Goal: Information Seeking & Learning: Learn about a topic

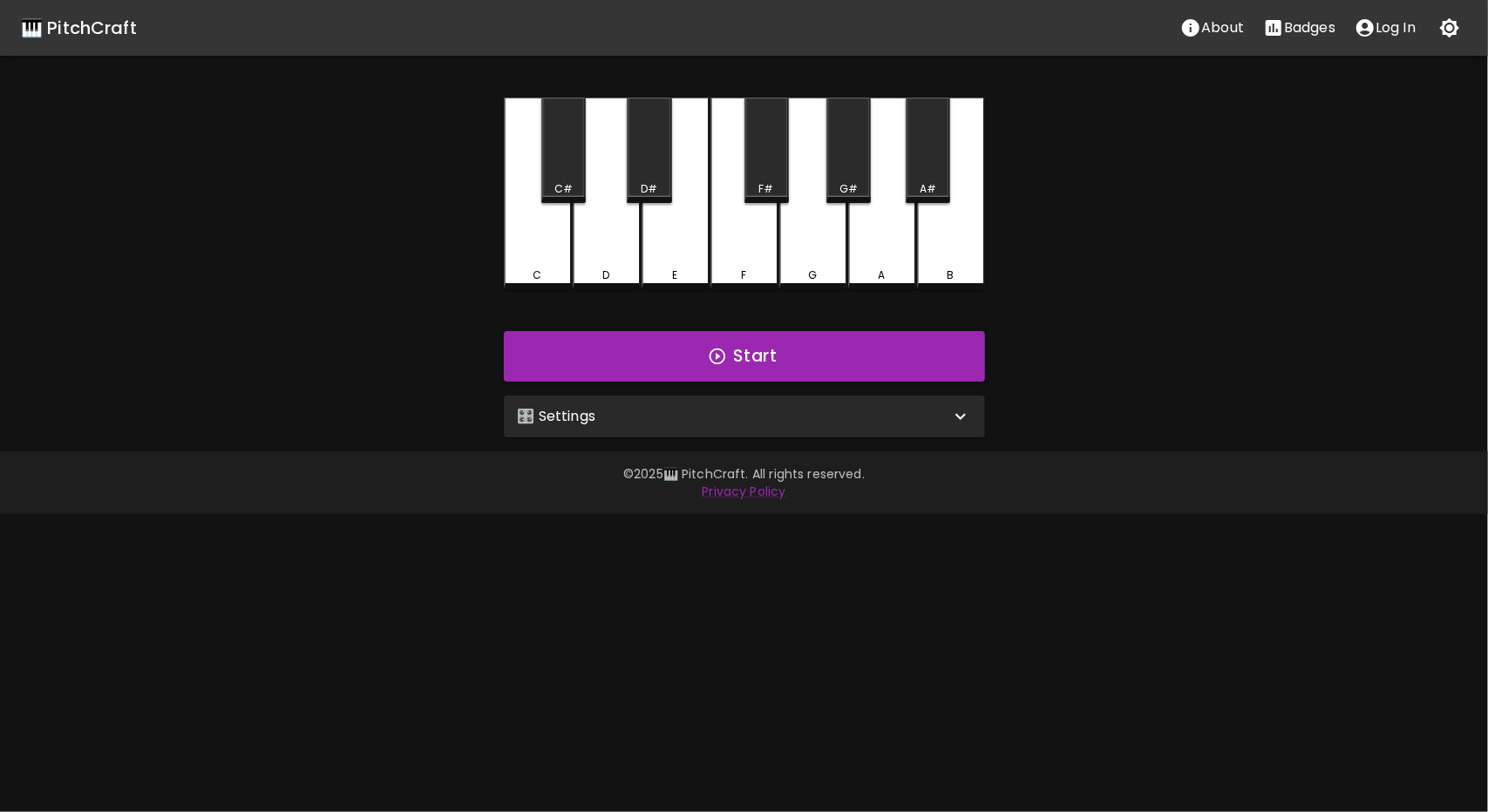
click at [784, 407] on div "🎛️ Settings" at bounding box center [734, 416] width 432 height 21
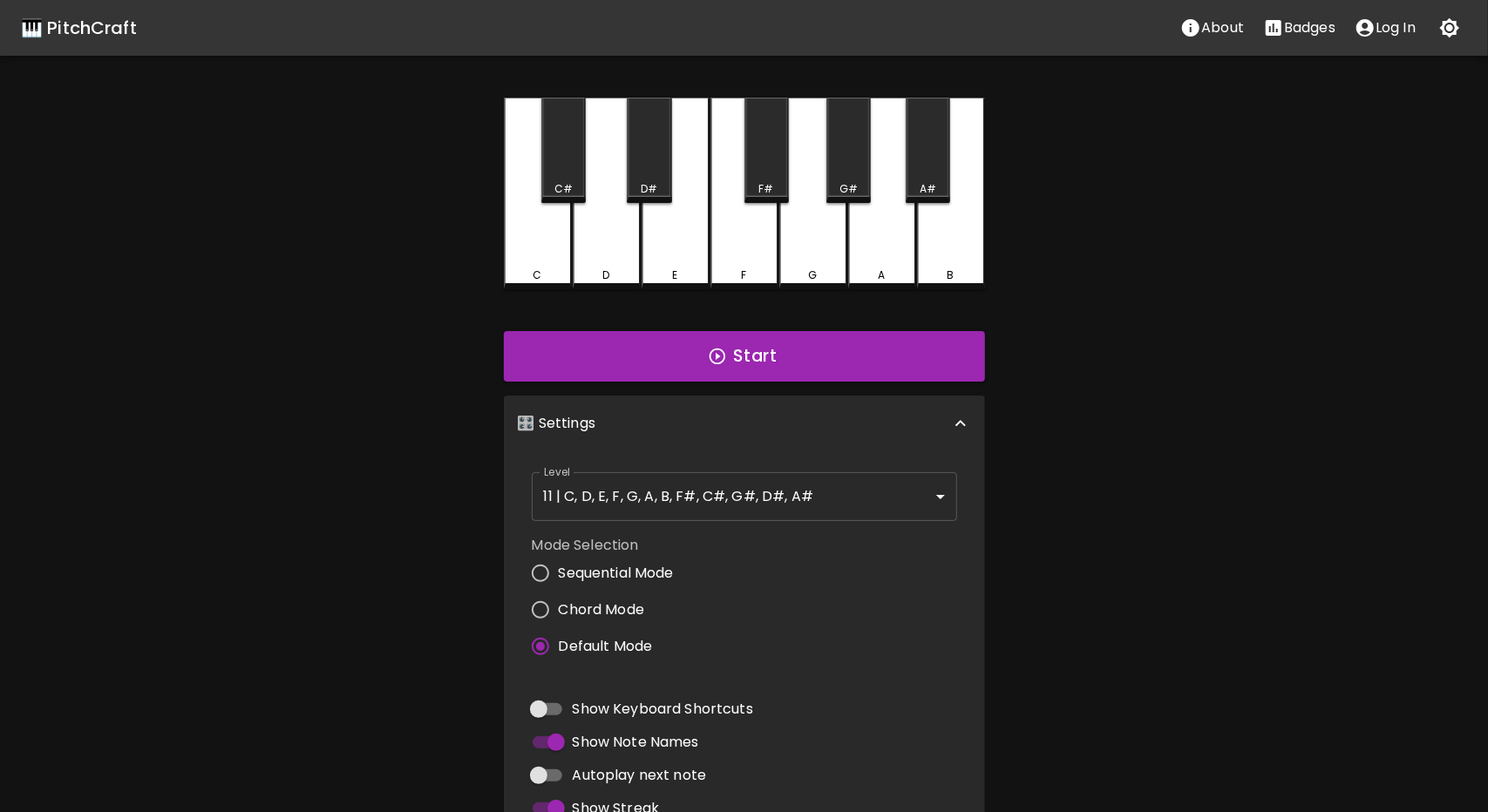
click at [924, 497] on body "🎹 PitchCraft About Badges Log In C C# D D# E F F# G G# A A# B Start 🎛️ Settings…" at bounding box center [744, 528] width 1488 height 1055
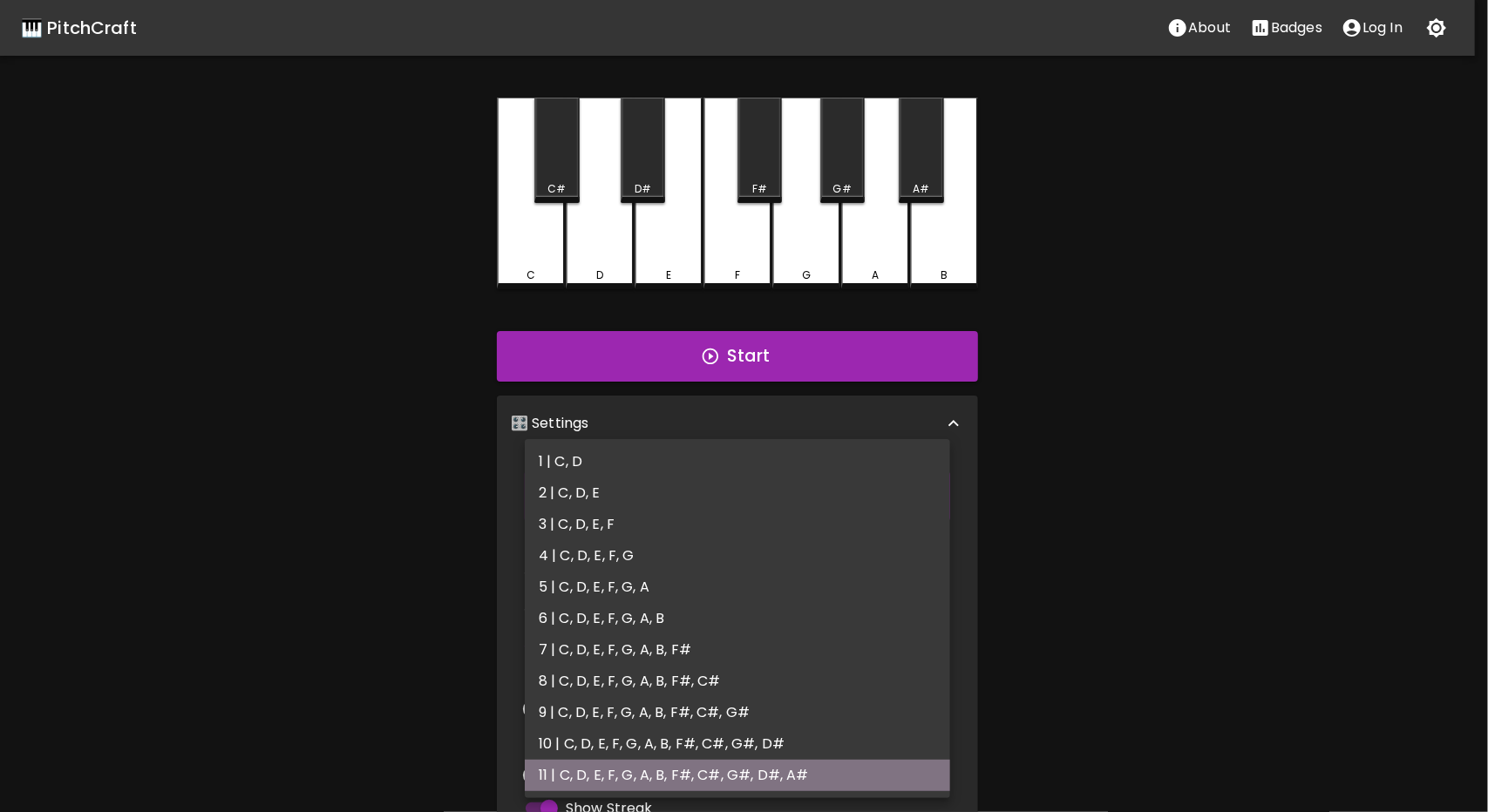
click at [848, 775] on li "11 | C, D, E, F, G, A, B, F#, C#, G#, D#, A#" at bounding box center [738, 776] width 425 height 32
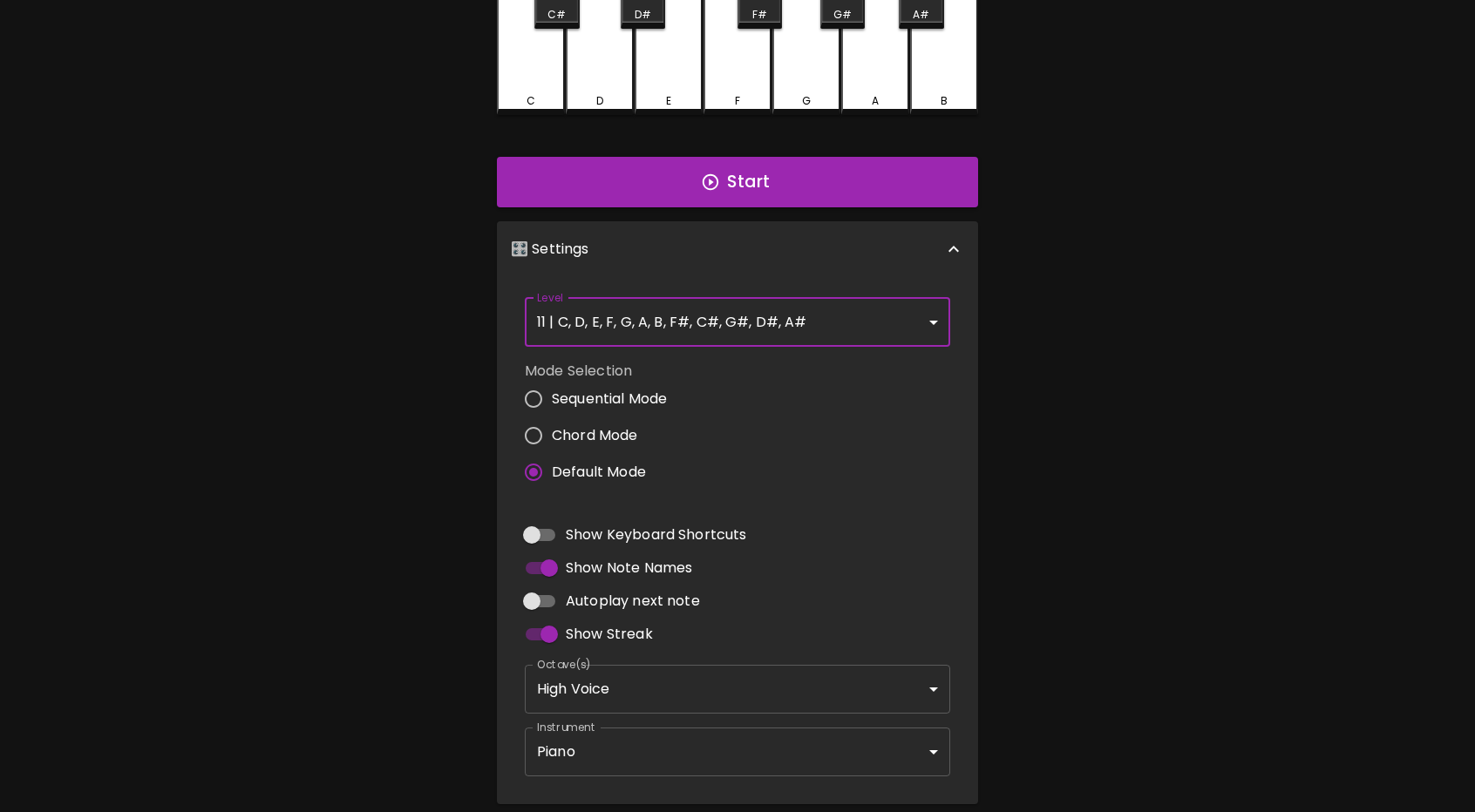
scroll to position [242, 0]
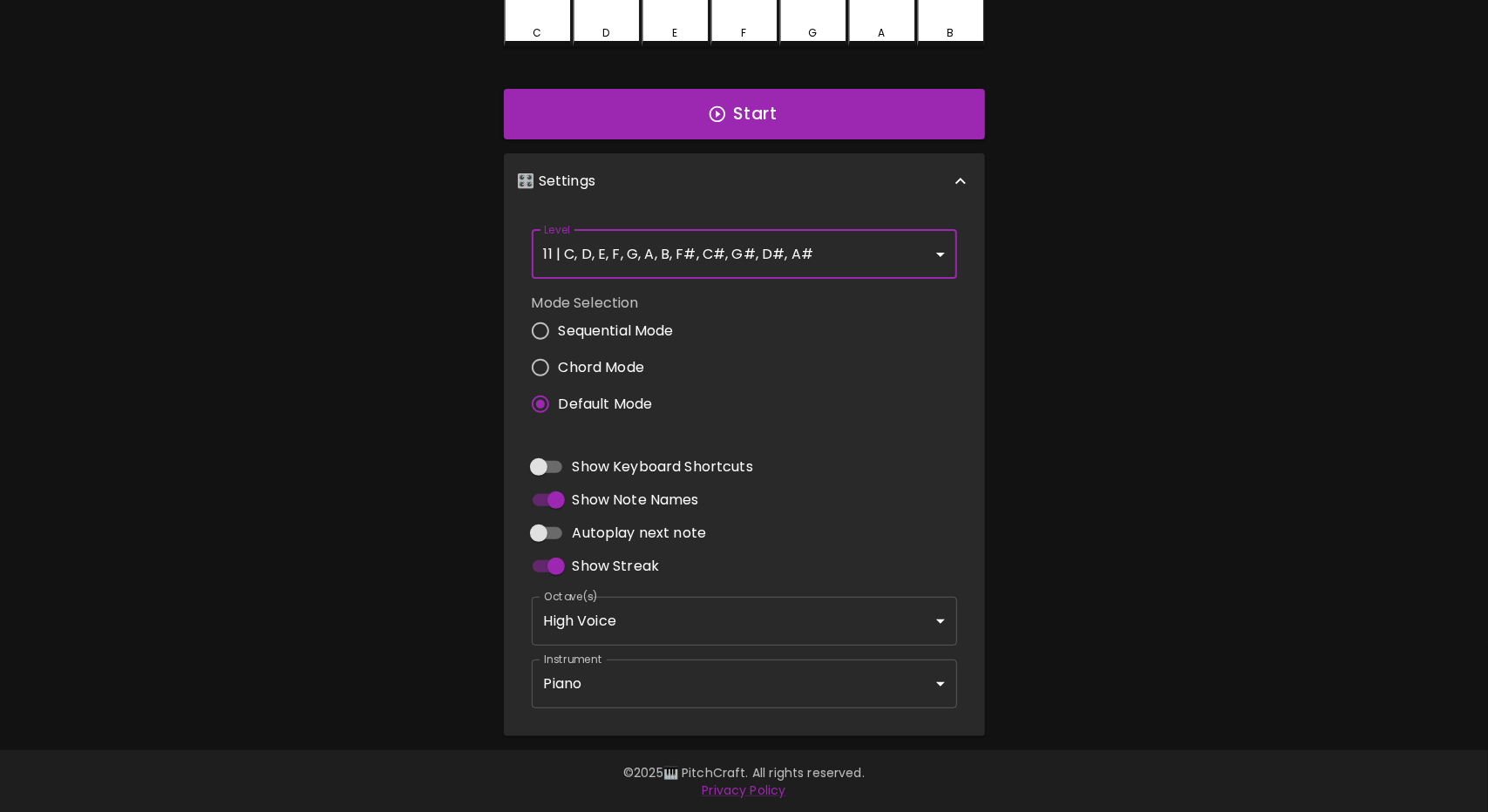
click at [749, 605] on body "🎹 PitchCraft About Badges Log In C C# D D# E F F# G G# A A# B Start 🎛️ Settings…" at bounding box center [744, 285] width 1488 height 1055
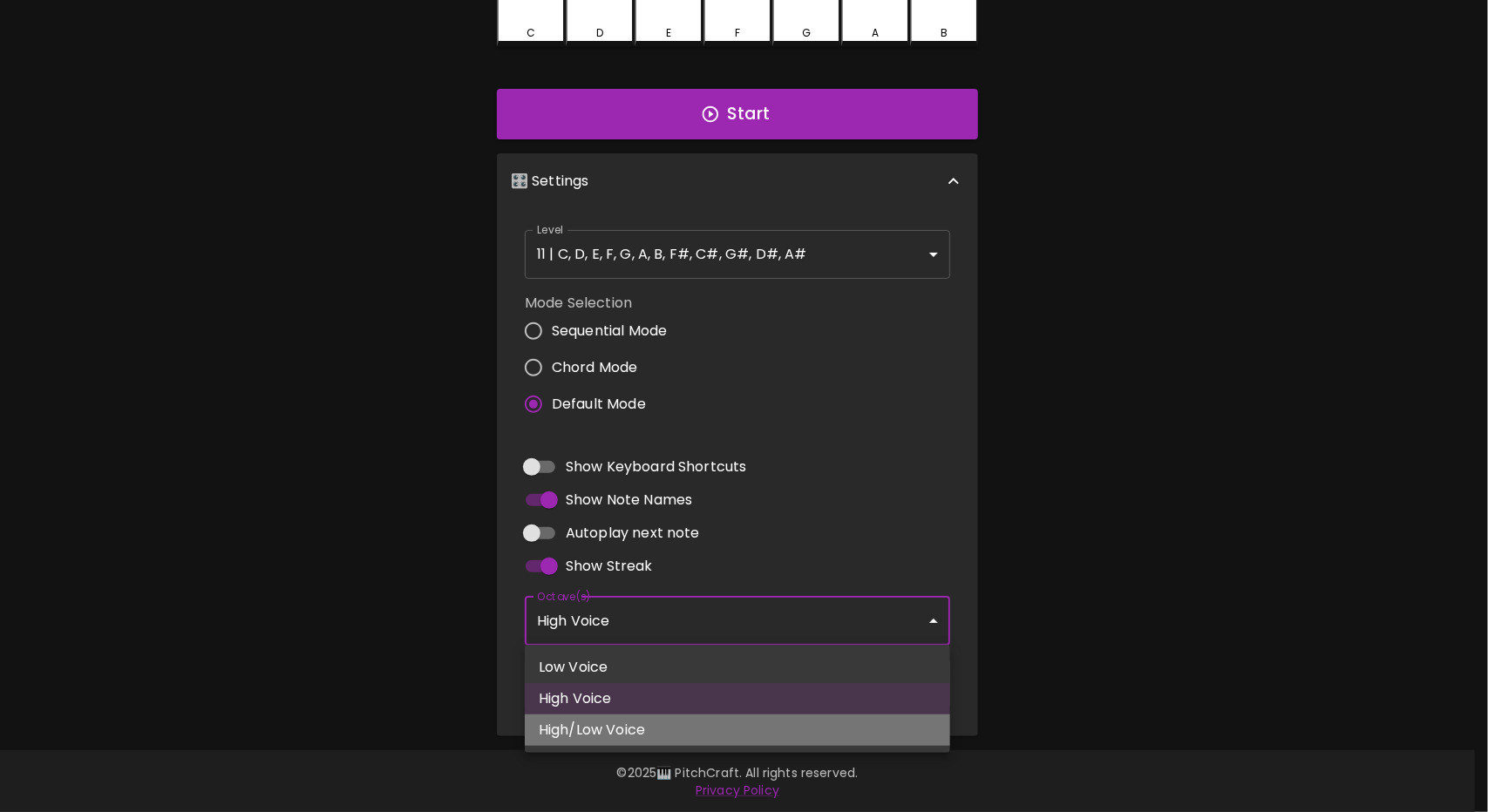
click at [673, 742] on li "High/Low Voice" at bounding box center [738, 731] width 425 height 32
type input "3,4"
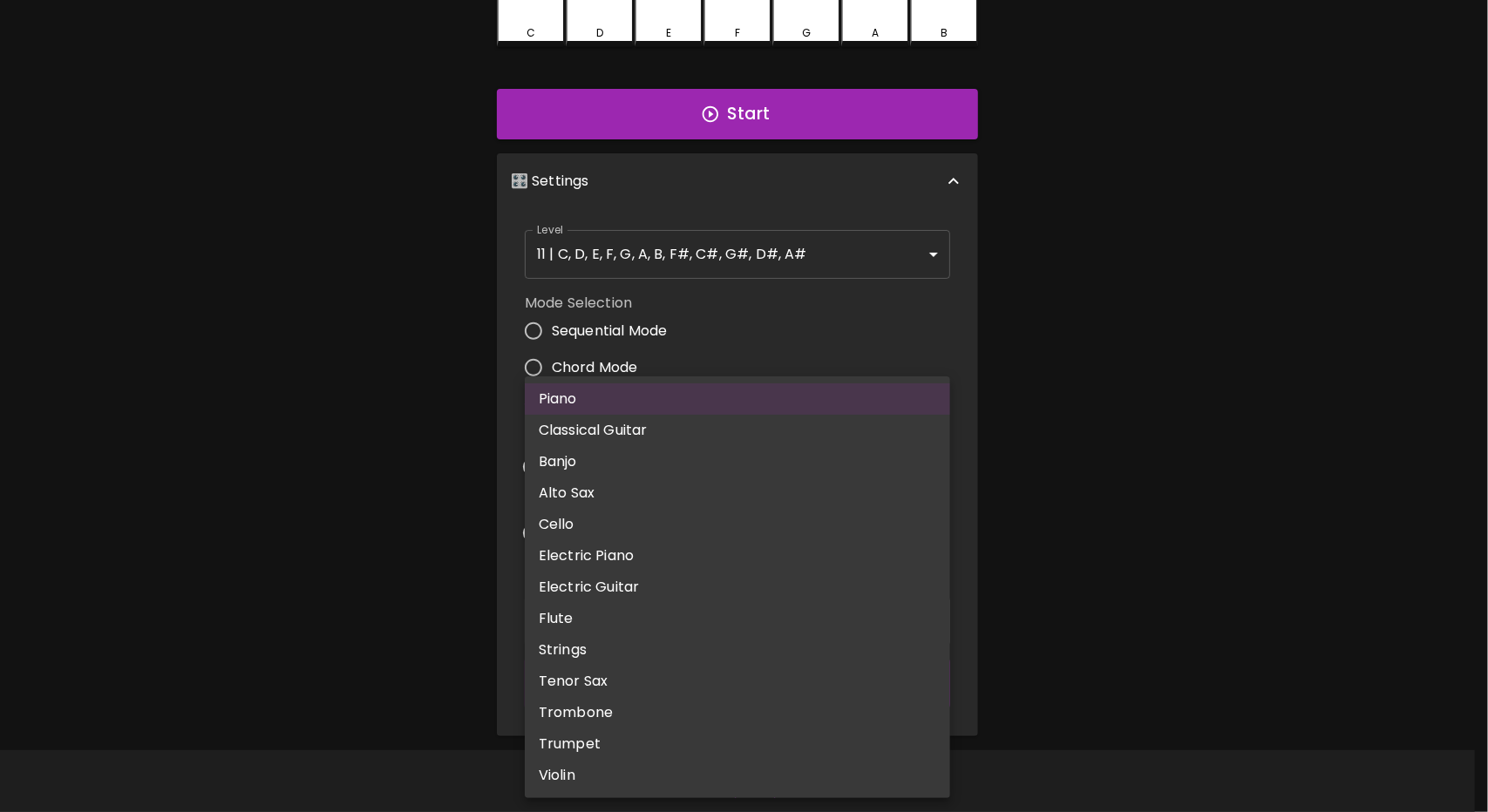
click at [664, 674] on body "🎹 PitchCraft About Badges Log In C C# D D# E F F# G G# A A# B Start 🎛️ Settings…" at bounding box center [744, 285] width 1488 height 1055
click at [575, 396] on li "Piano" at bounding box center [738, 399] width 425 height 32
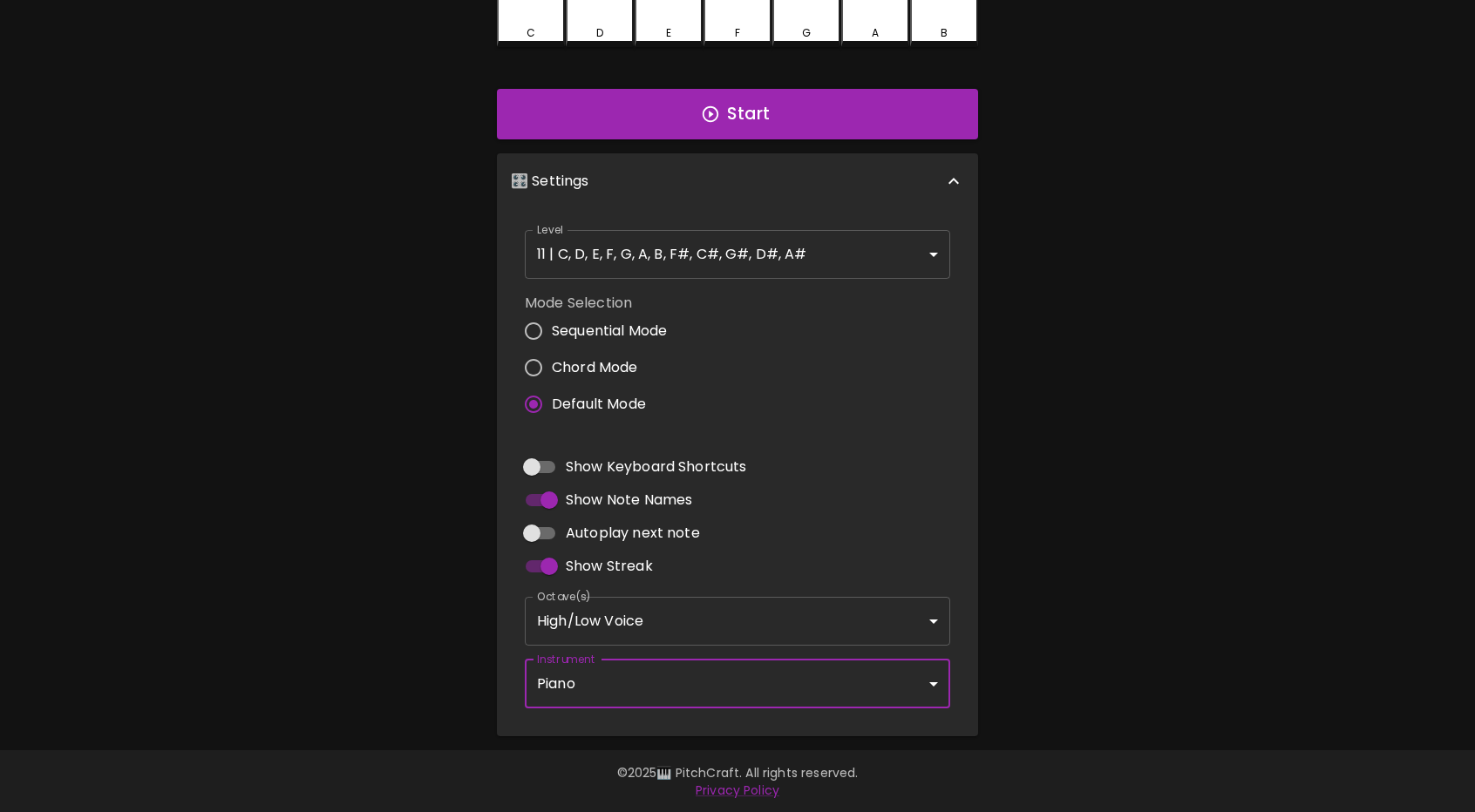
scroll to position [0, 0]
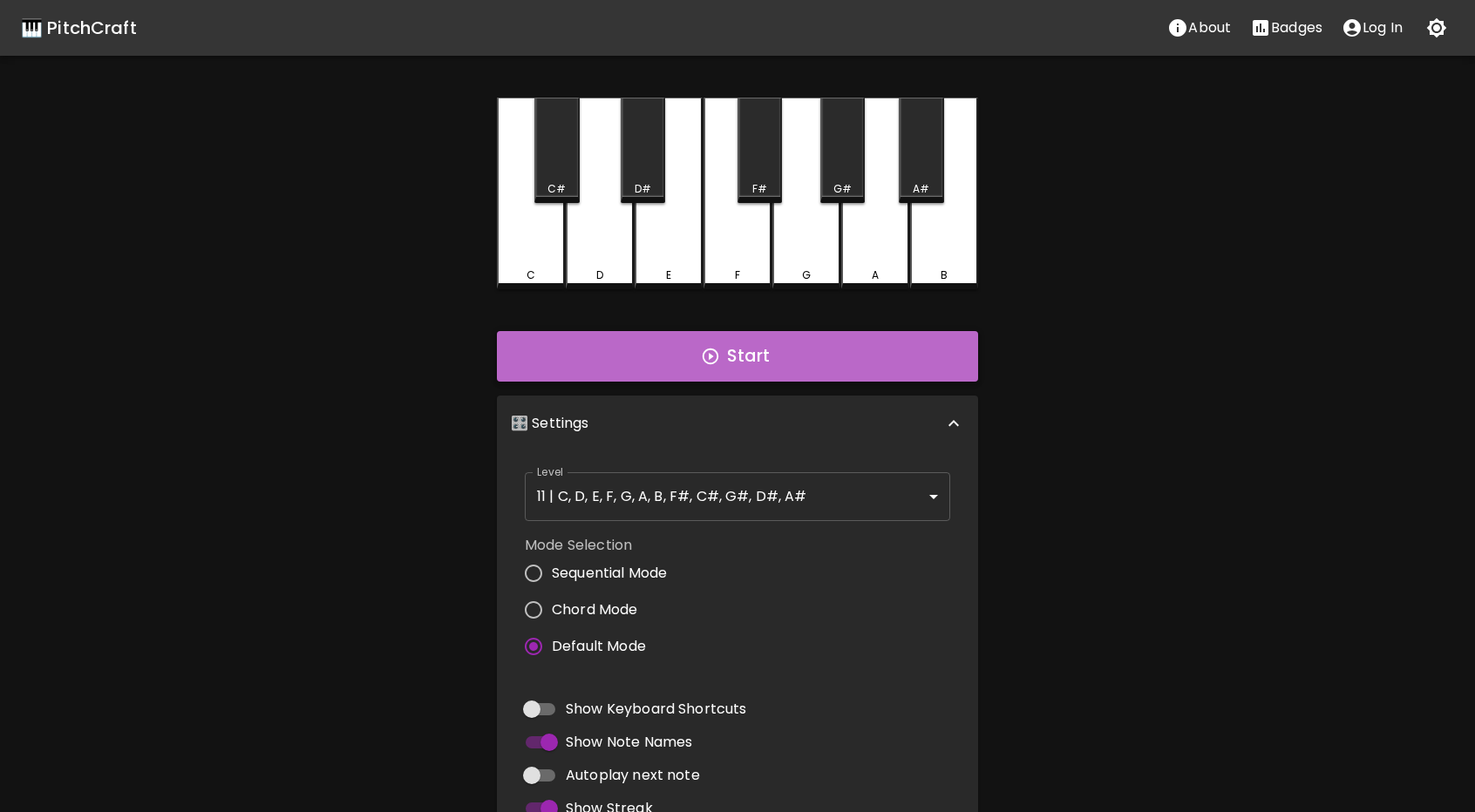
click at [697, 360] on button "Start" at bounding box center [738, 357] width 481 height 51
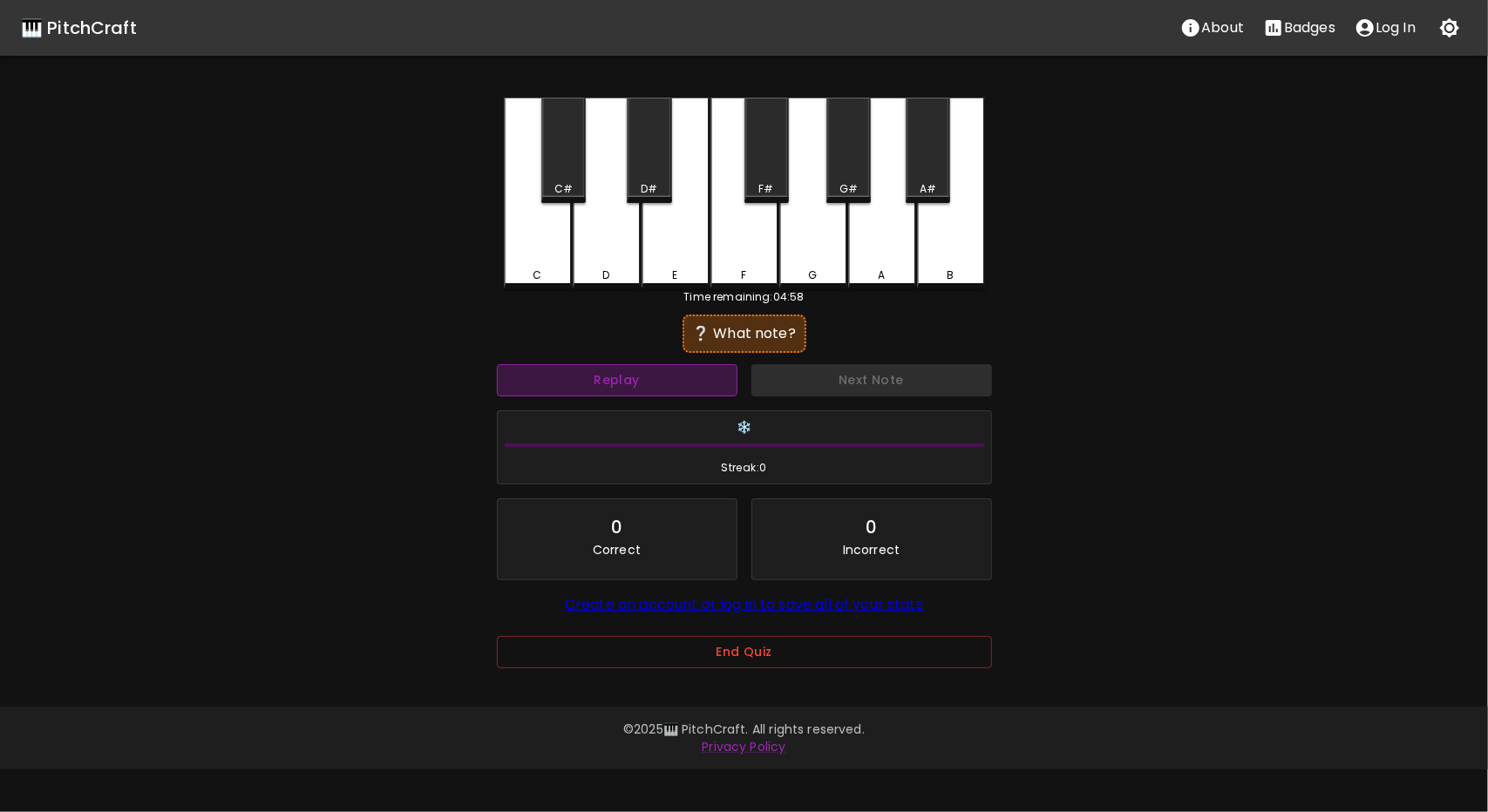
click at [668, 389] on button "Replay" at bounding box center [617, 380] width 241 height 32
click at [594, 236] on div "D" at bounding box center [607, 193] width 68 height 192
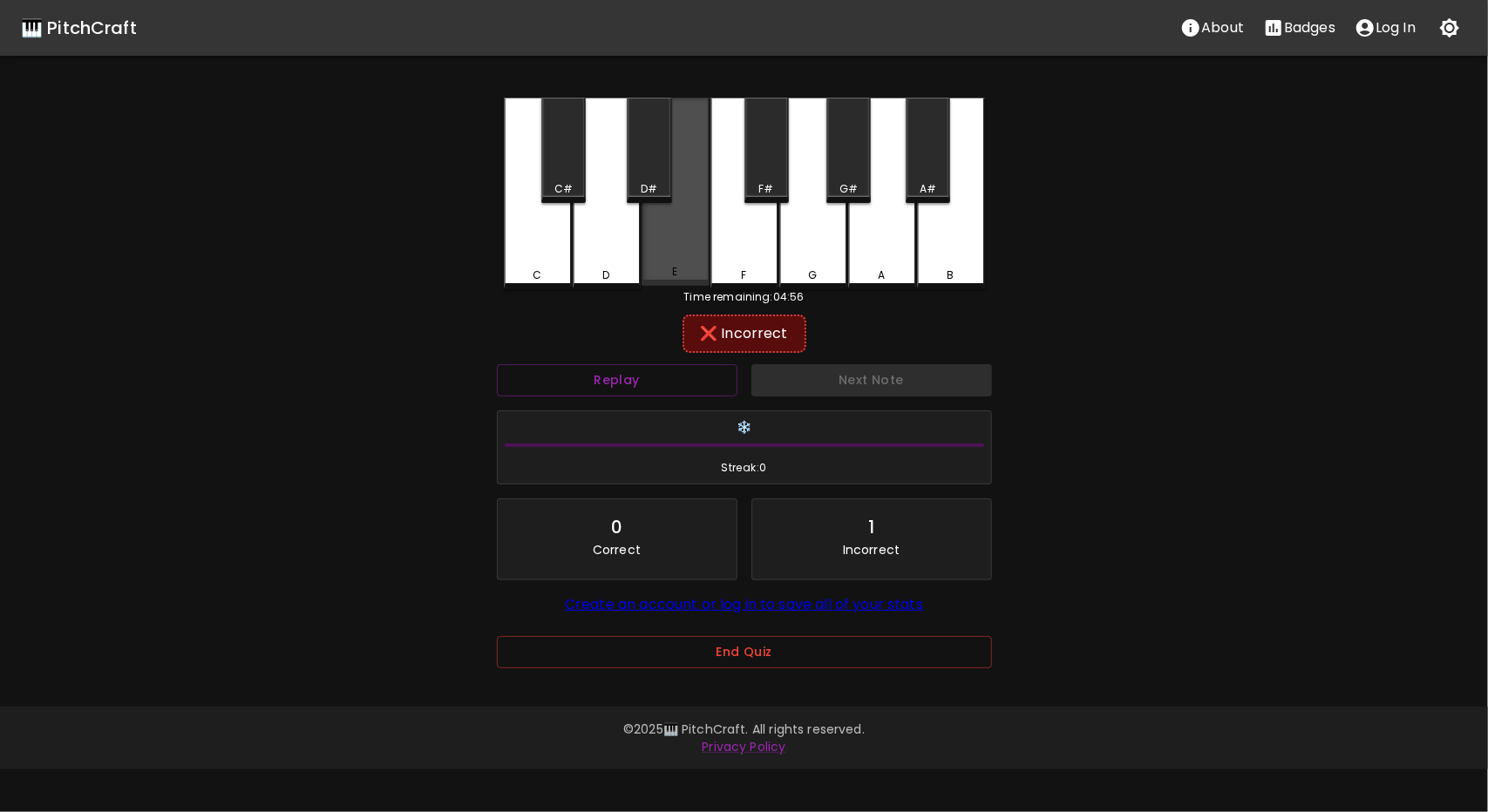
click at [666, 272] on div "E" at bounding box center [676, 272] width 65 height 16
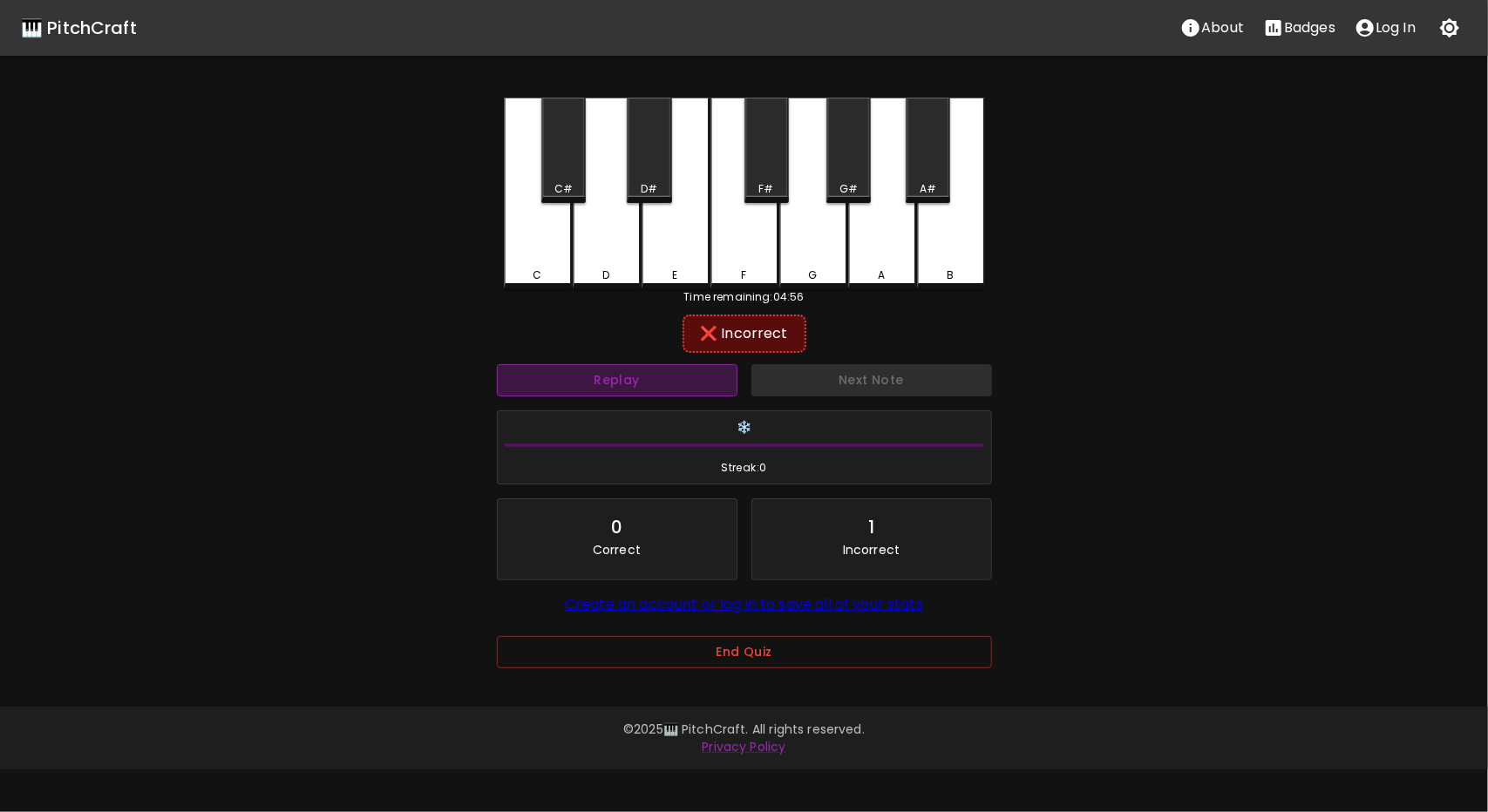
click at [572, 384] on button "Replay" at bounding box center [617, 380] width 241 height 32
click at [562, 154] on div "C#" at bounding box center [564, 150] width 45 height 106
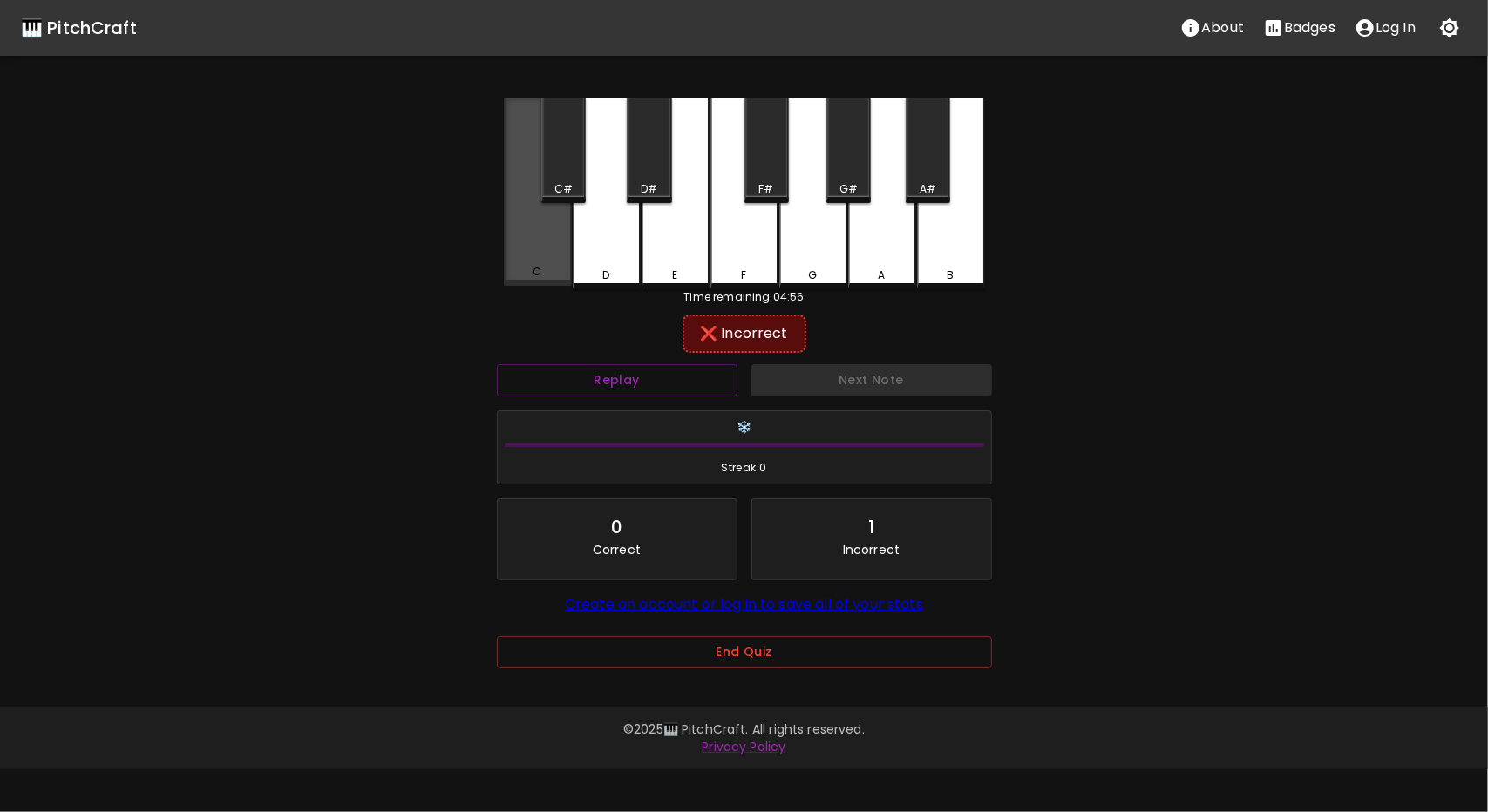
click at [536, 262] on div "C" at bounding box center [538, 192] width 68 height 188
click at [745, 248] on div "F" at bounding box center [745, 193] width 68 height 192
click at [762, 191] on div "F#" at bounding box center [766, 189] width 15 height 16
click at [671, 398] on div "Replay" at bounding box center [617, 380] width 255 height 46
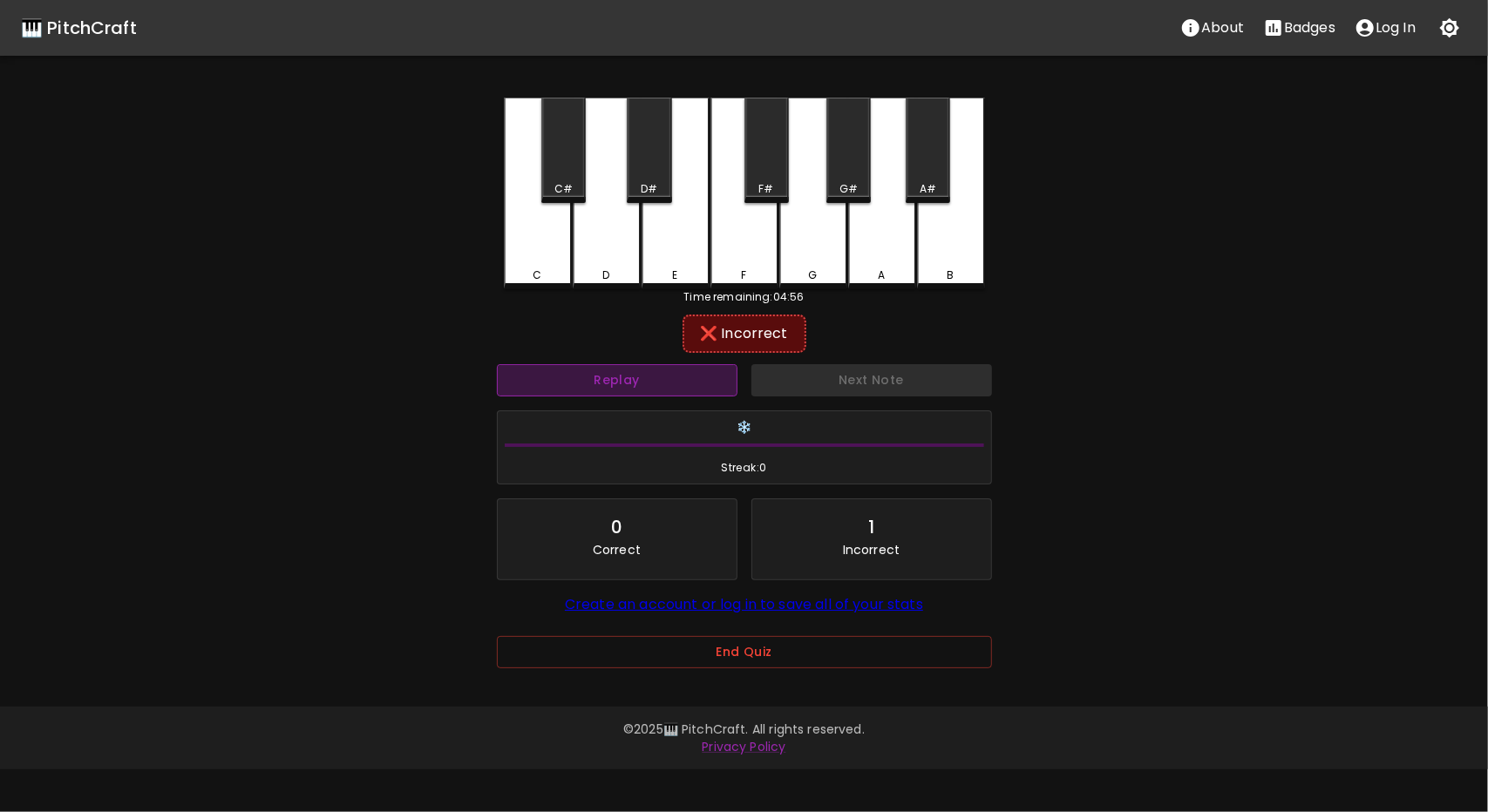
click at [677, 380] on button "Replay" at bounding box center [617, 380] width 241 height 32
click at [671, 256] on div "E" at bounding box center [676, 193] width 68 height 192
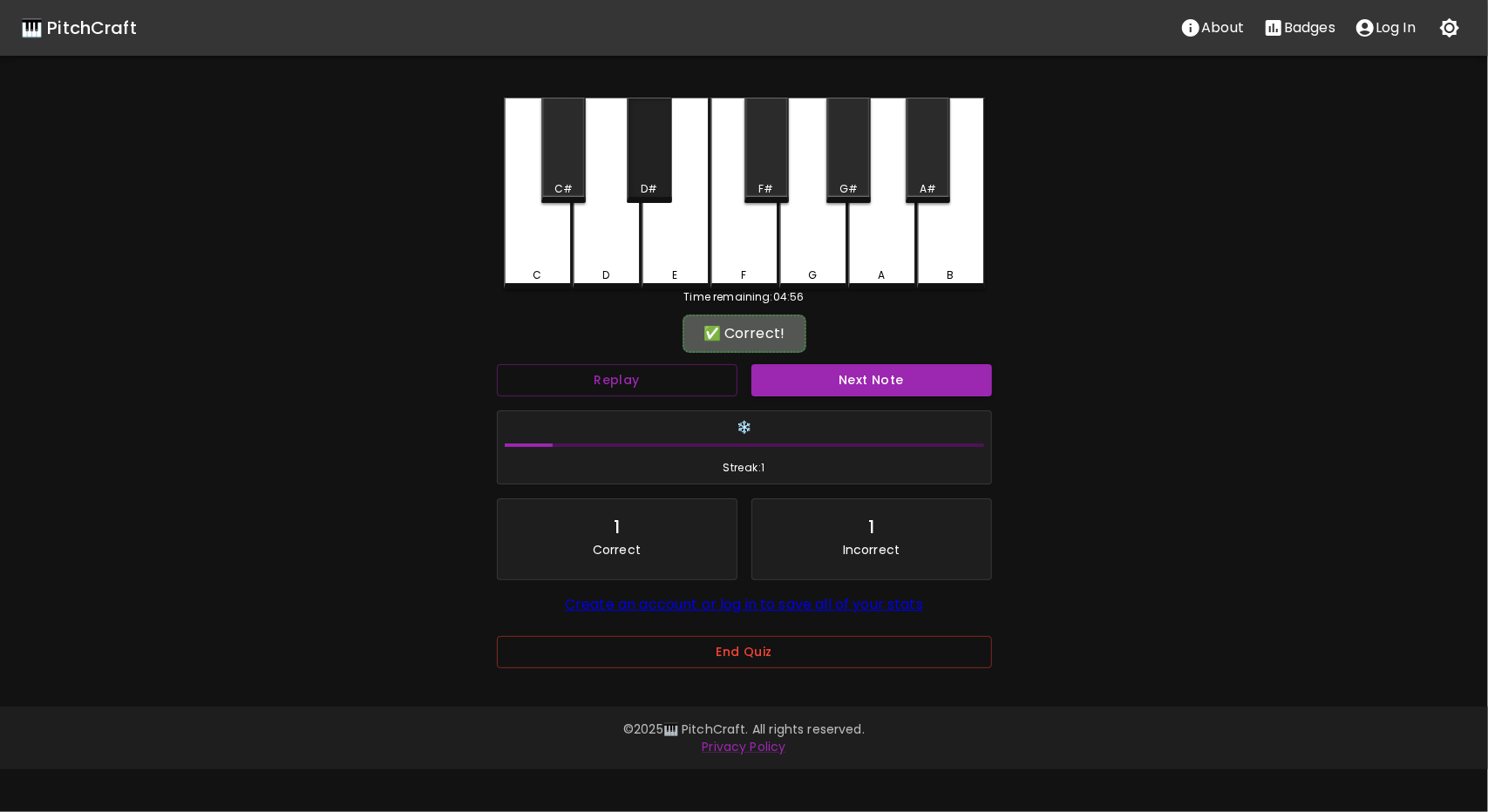
click at [659, 186] on div "D#" at bounding box center [649, 189] width 41 height 16
click at [829, 384] on button "Next Note" at bounding box center [872, 380] width 241 height 32
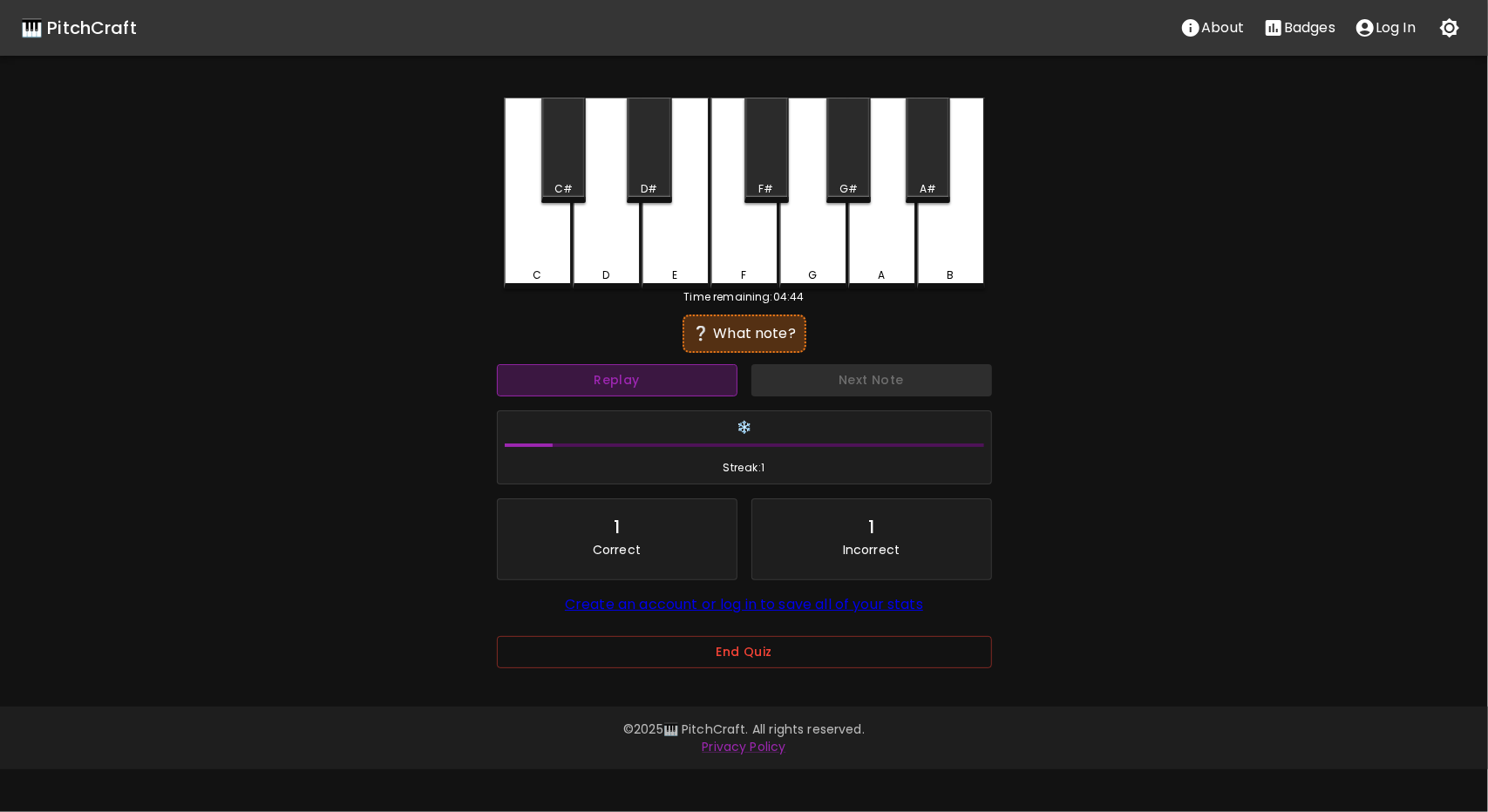
click at [629, 374] on button "Replay" at bounding box center [617, 380] width 241 height 32
click at [624, 381] on button "Replay" at bounding box center [617, 380] width 241 height 32
click at [767, 174] on div "F#" at bounding box center [767, 150] width 45 height 106
click at [647, 375] on button "Replay" at bounding box center [617, 380] width 241 height 32
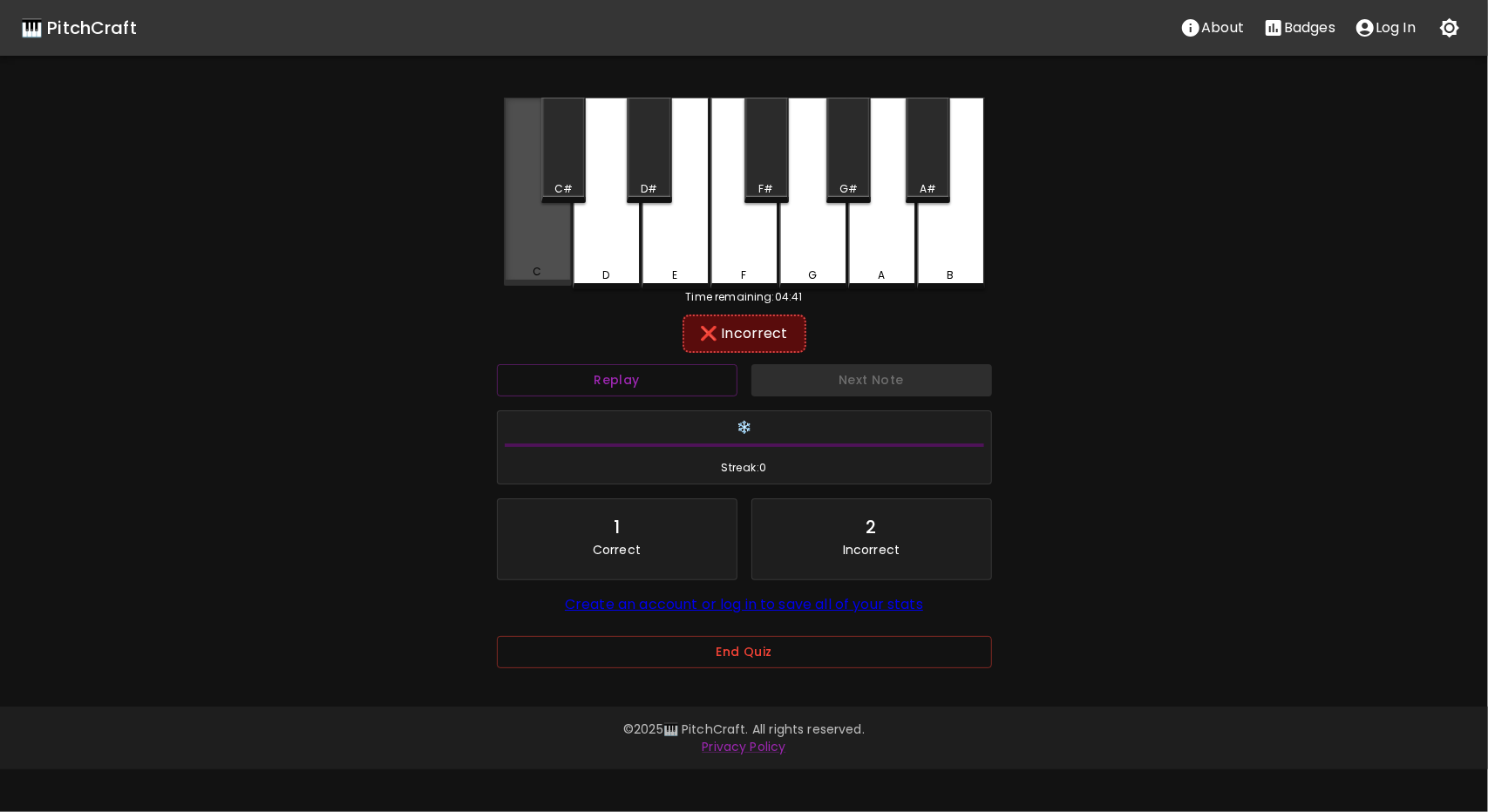
click at [546, 251] on div "C" at bounding box center [538, 192] width 68 height 188
click at [572, 178] on div "C#" at bounding box center [564, 150] width 45 height 106
click at [611, 268] on div "D" at bounding box center [607, 276] width 65 height 16
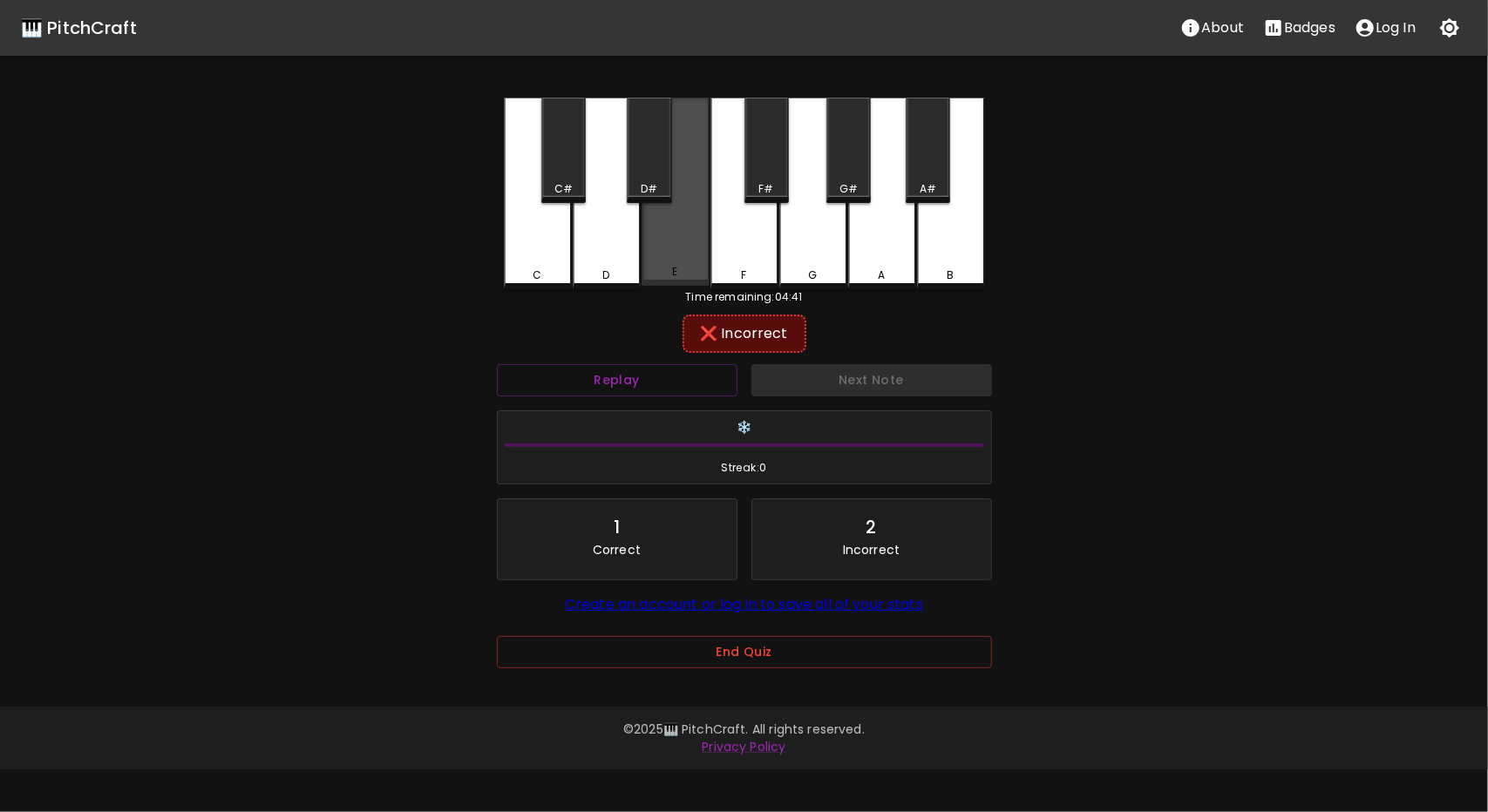
click at [674, 267] on div "E" at bounding box center [676, 192] width 68 height 188
click at [647, 157] on div "D#" at bounding box center [649, 150] width 45 height 106
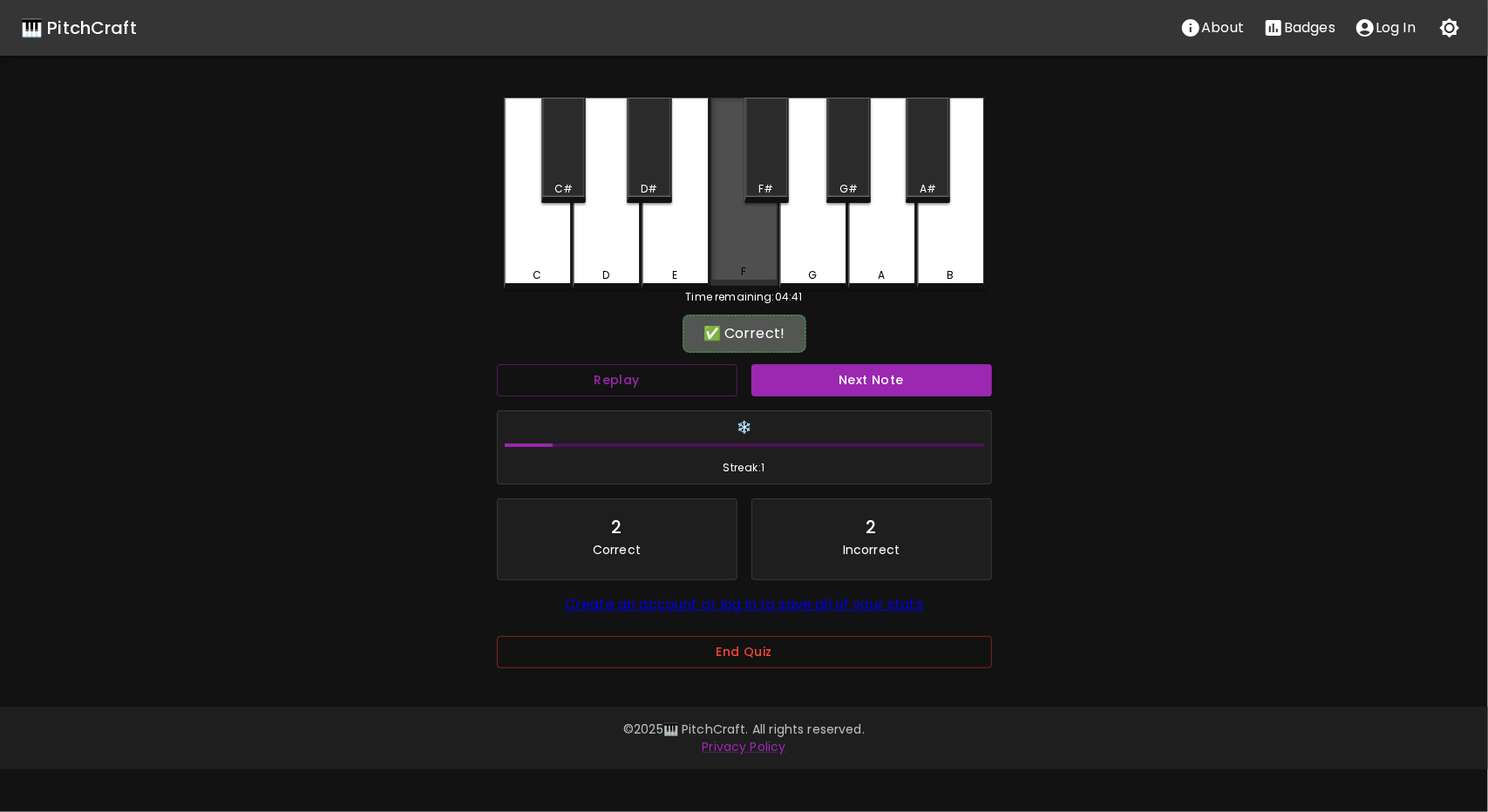
click at [767, 266] on div "F" at bounding box center [745, 192] width 68 height 188
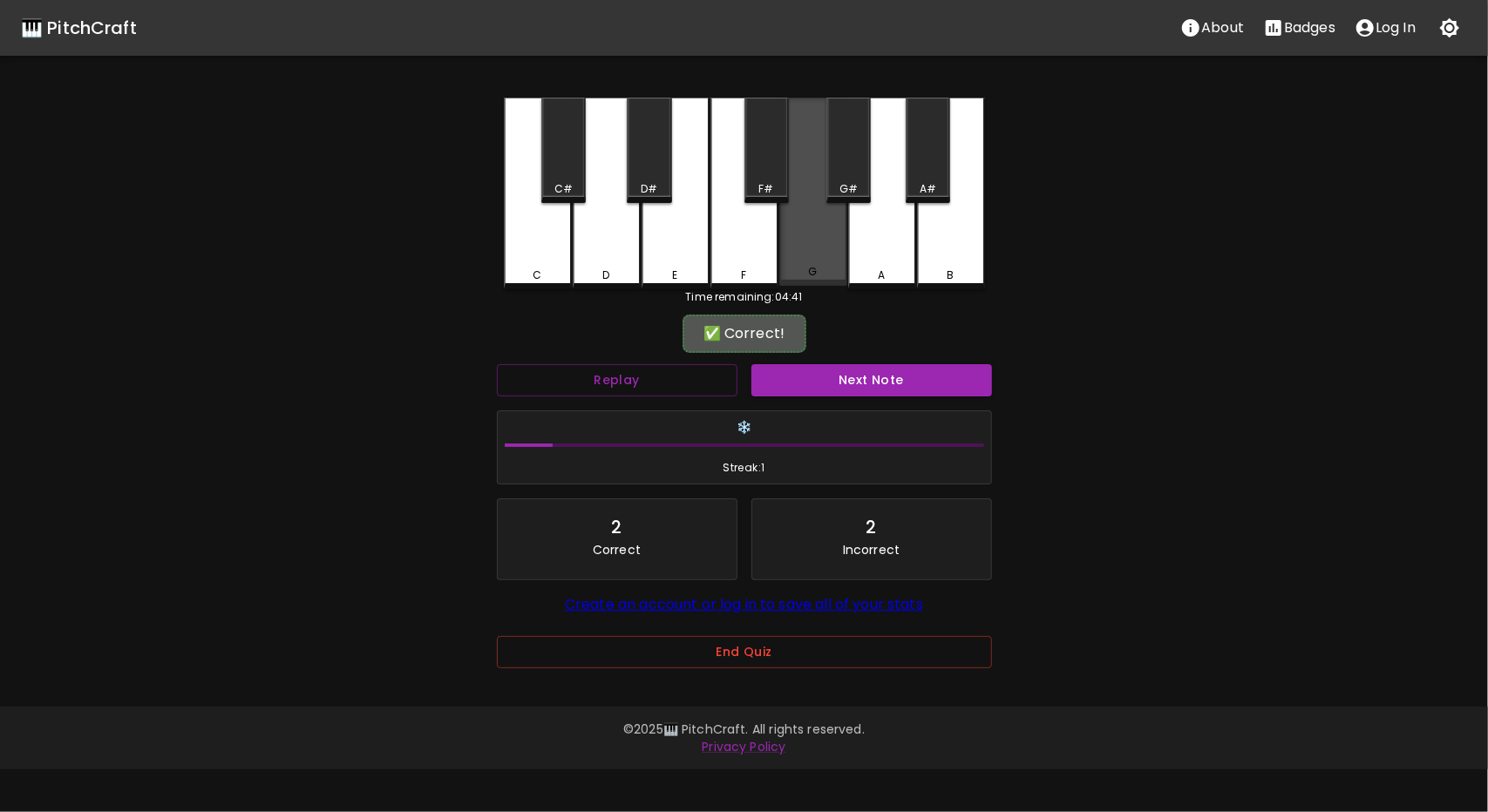
click at [789, 173] on div "G" at bounding box center [814, 192] width 68 height 188
click at [887, 387] on button "Next Note" at bounding box center [872, 380] width 241 height 32
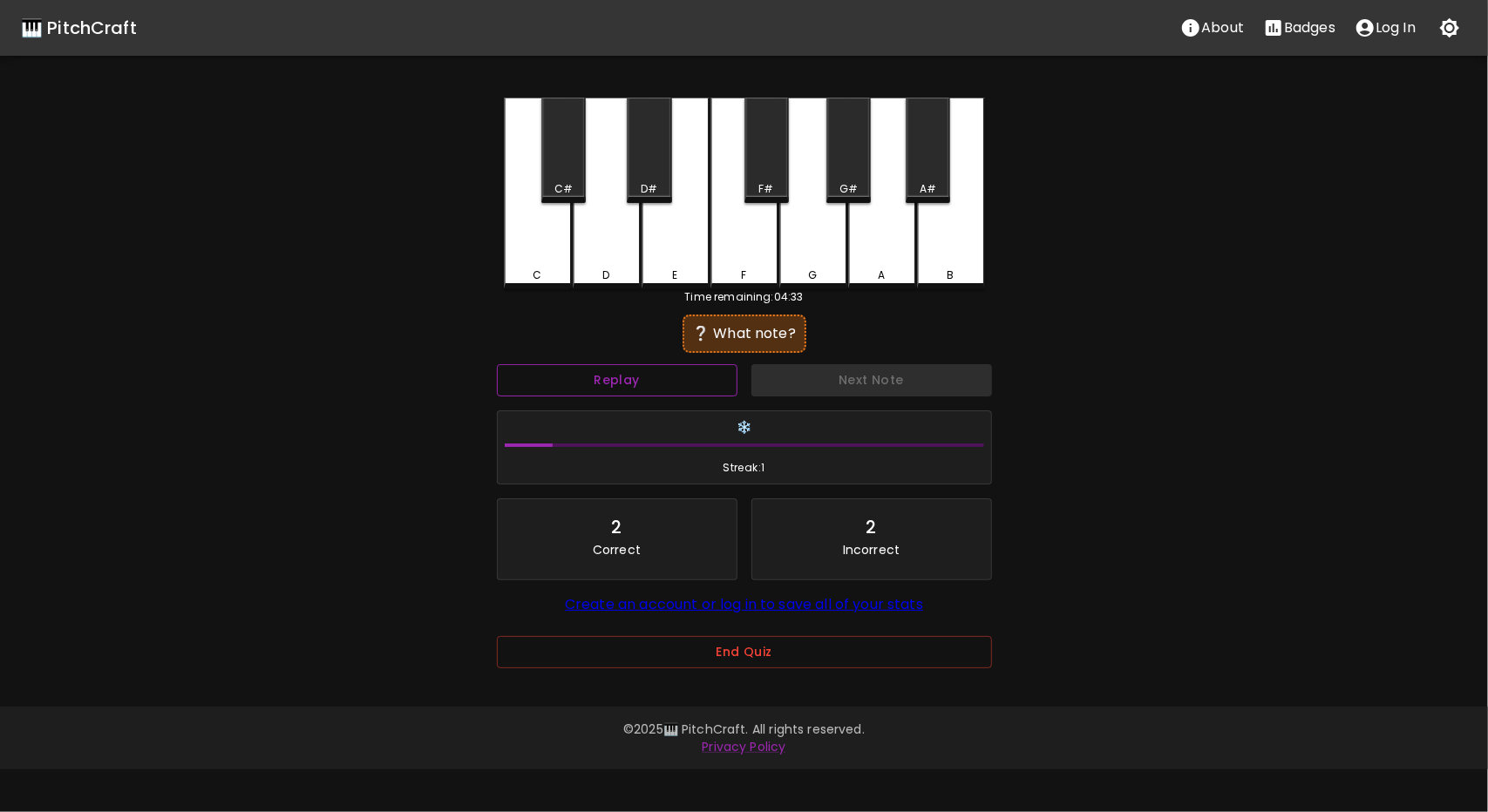
click at [682, 384] on button "Replay" at bounding box center [617, 380] width 241 height 32
click at [698, 386] on button "Replay" at bounding box center [617, 380] width 241 height 32
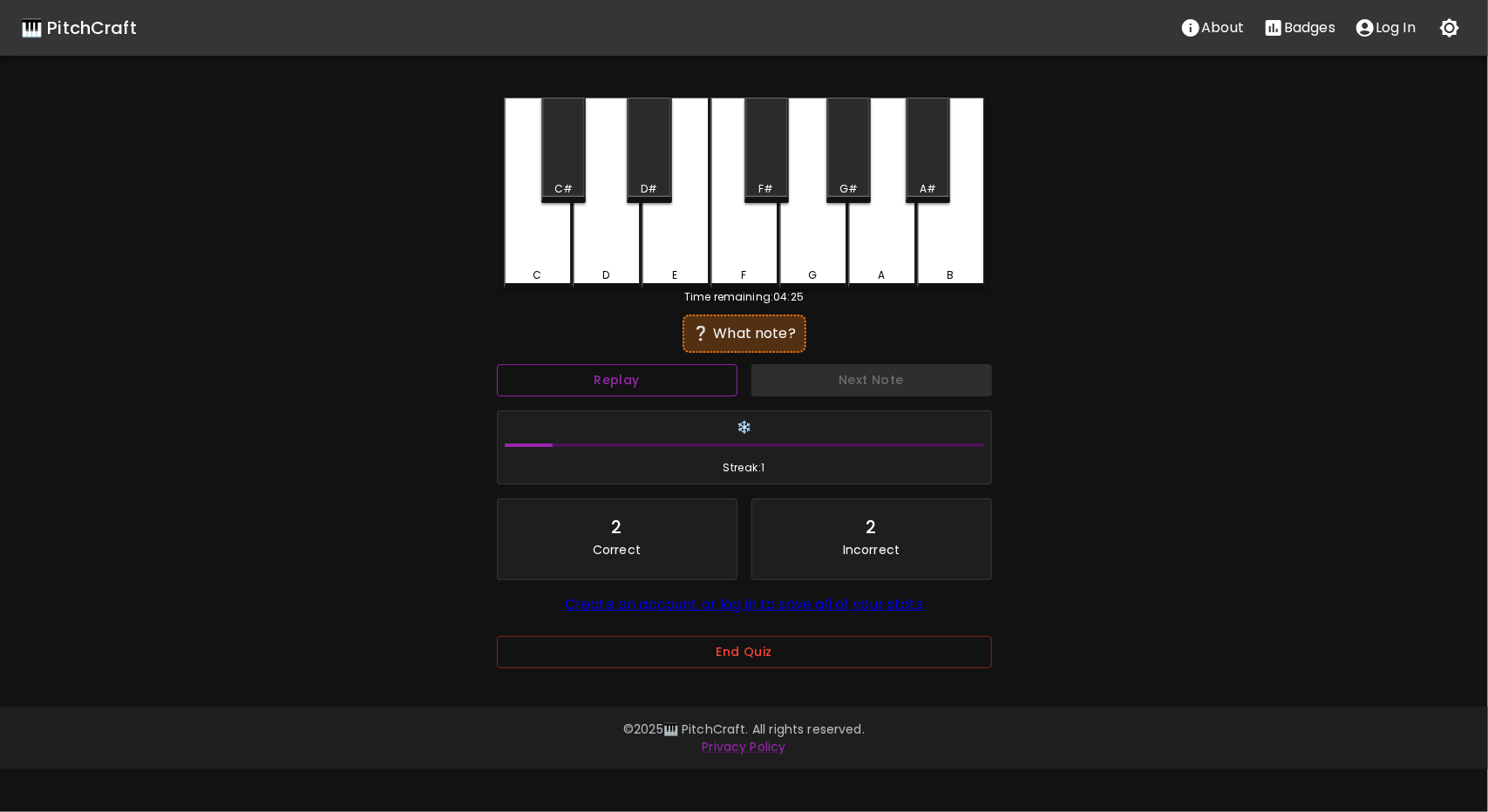
click at [698, 386] on button "Replay" at bounding box center [617, 380] width 241 height 32
click at [956, 252] on div "B" at bounding box center [951, 193] width 68 height 192
click at [555, 172] on div "C#" at bounding box center [564, 150] width 45 height 106
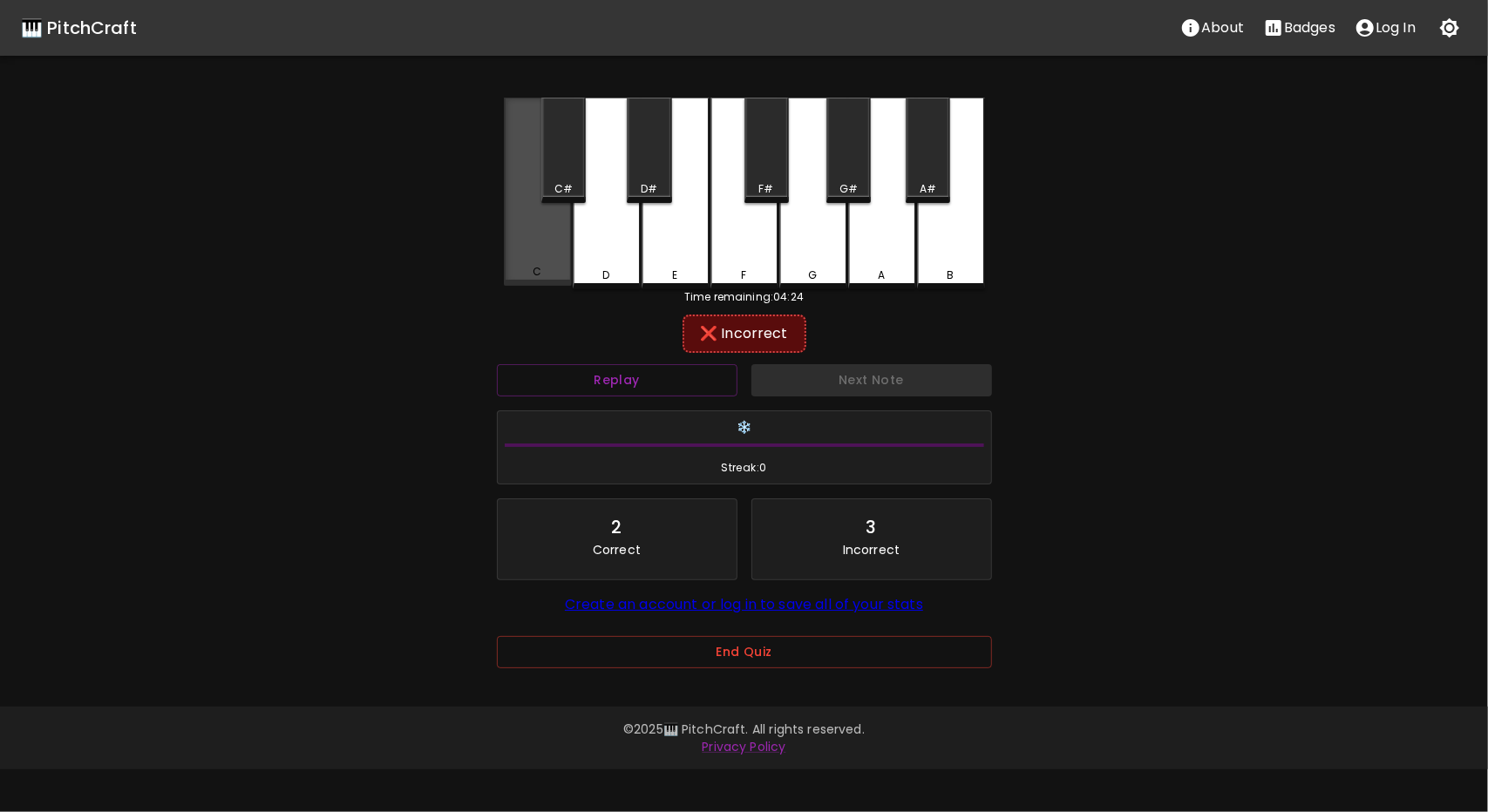
click at [539, 252] on div "C" at bounding box center [538, 192] width 68 height 188
click at [930, 180] on div "A#" at bounding box center [928, 150] width 45 height 106
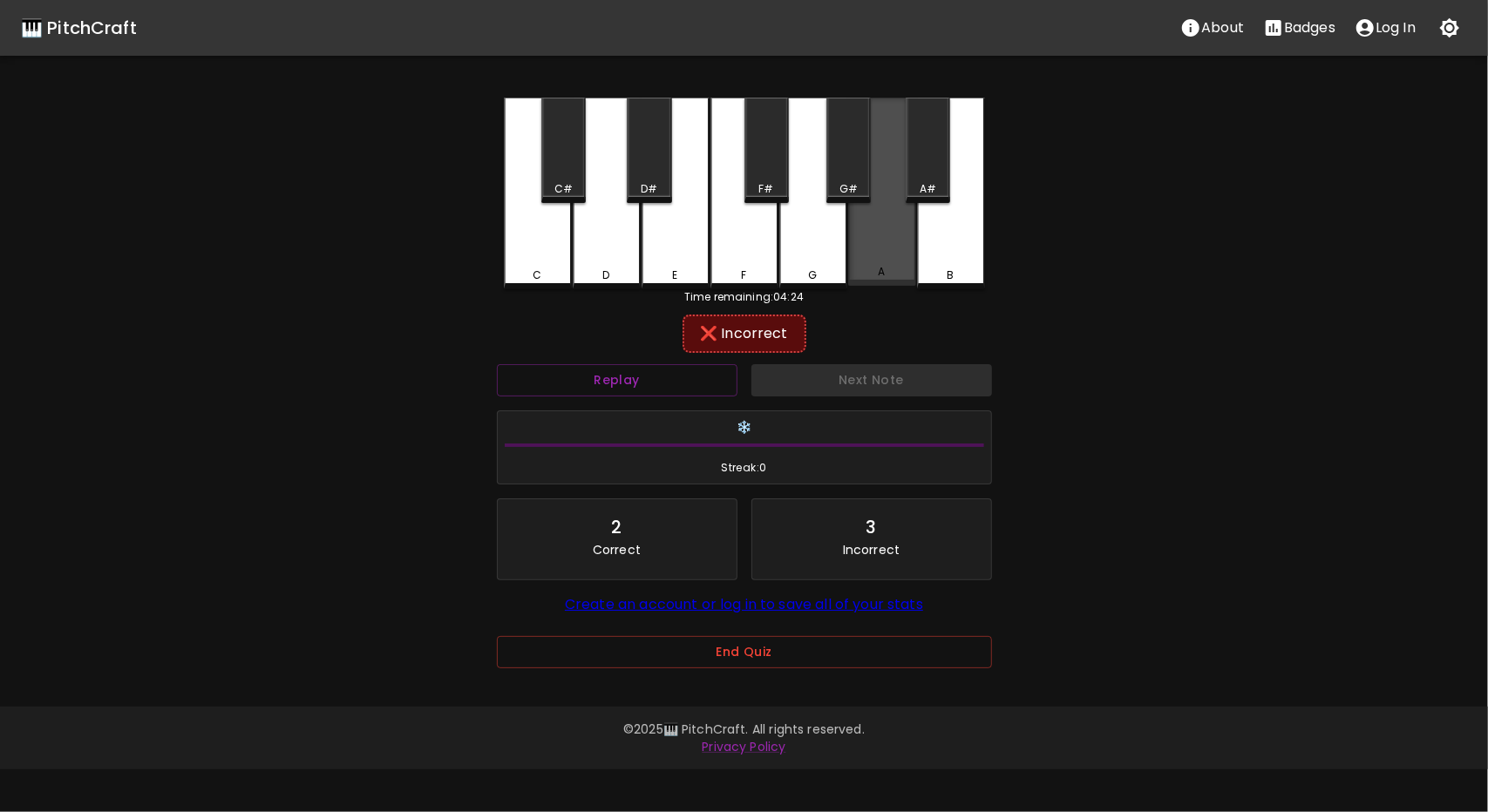
click at [886, 248] on div "A" at bounding box center [882, 192] width 68 height 188
click at [849, 186] on div "G#" at bounding box center [848, 189] width 18 height 16
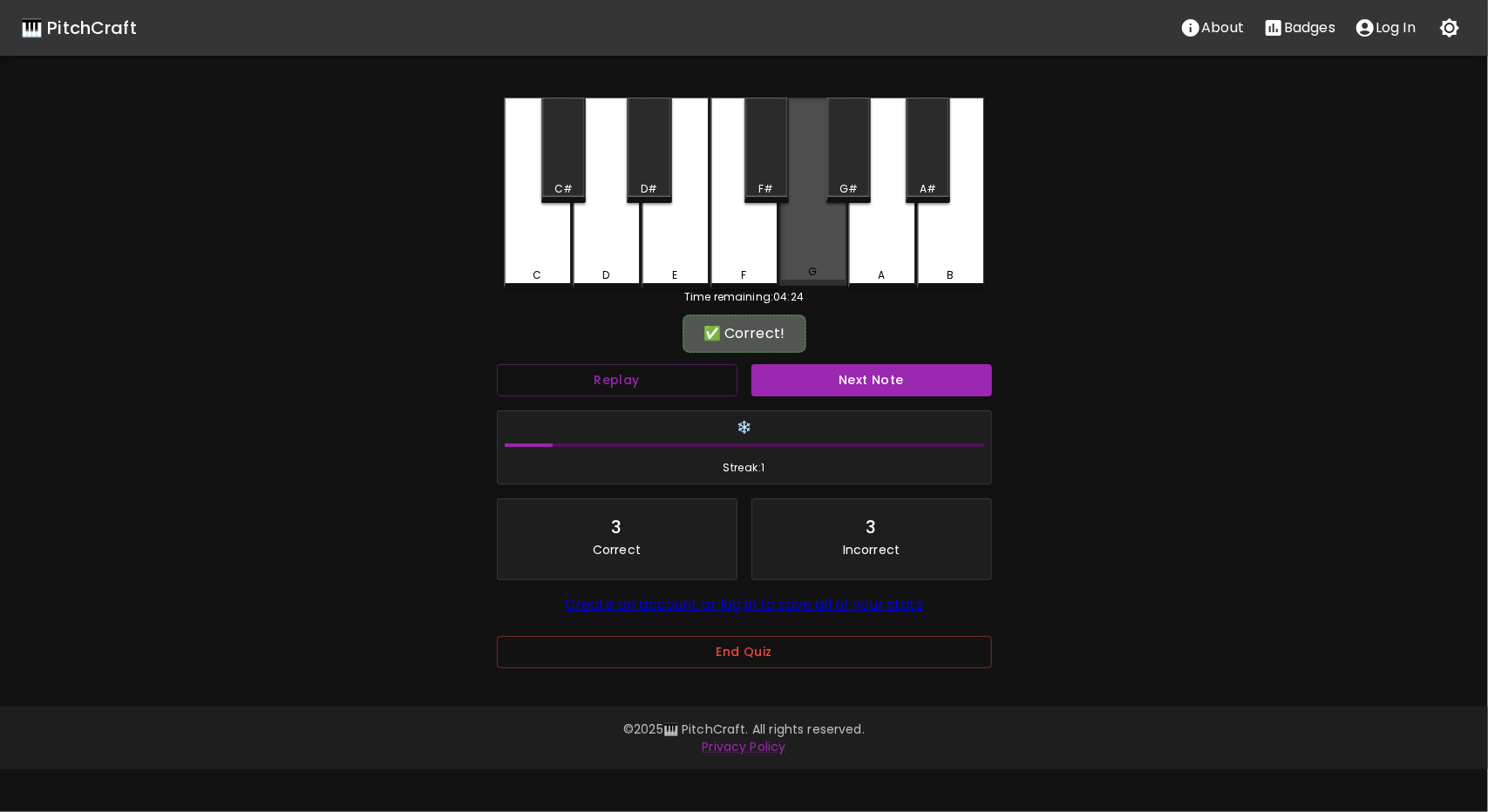
drag, startPoint x: 816, startPoint y: 275, endPoint x: 762, endPoint y: 172, distance: 116.3
click at [814, 275] on div "G" at bounding box center [812, 272] width 9 height 16
click at [867, 377] on button "Next Note" at bounding box center [872, 380] width 241 height 32
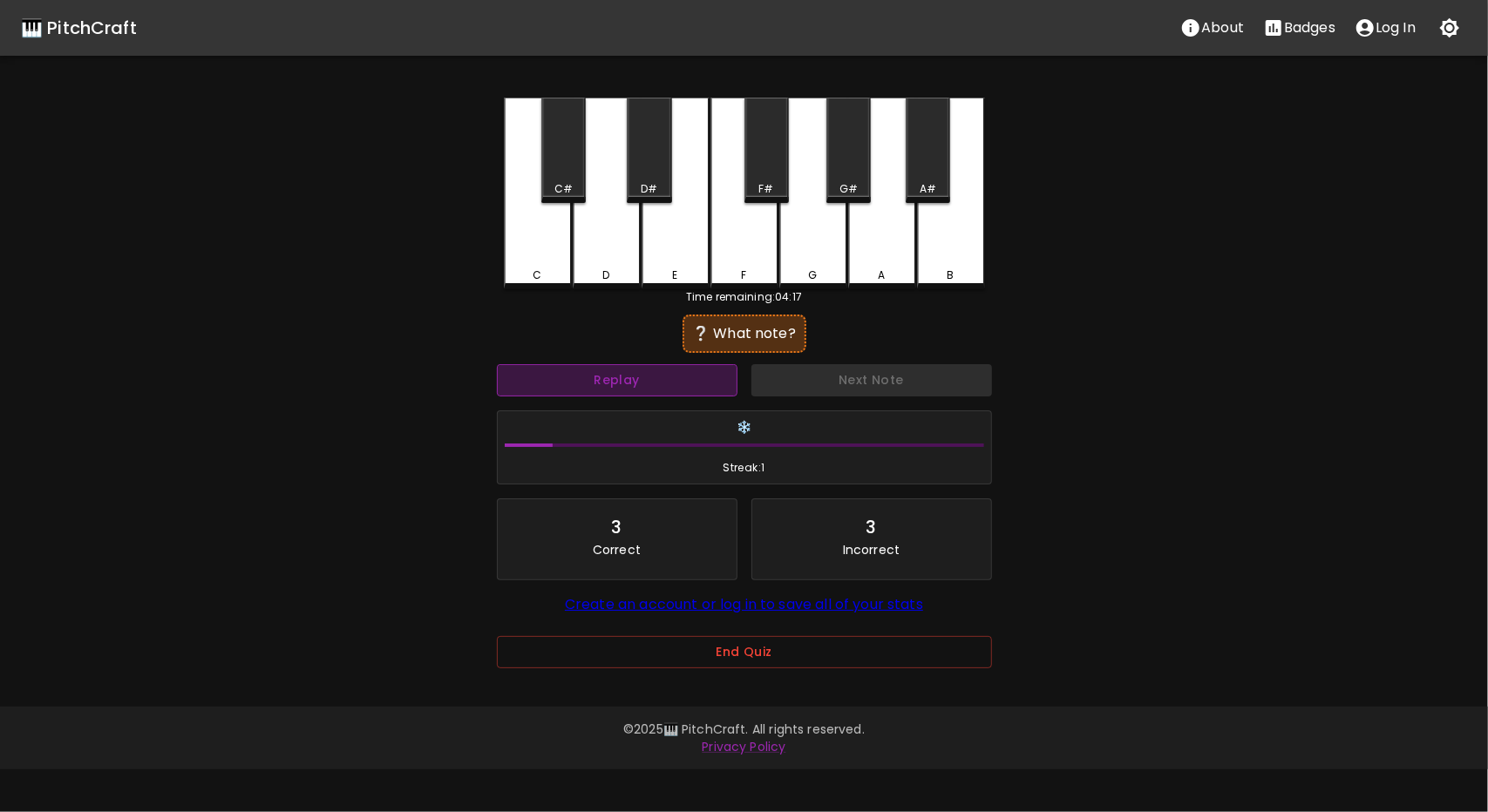
click at [705, 392] on button "Replay" at bounding box center [617, 380] width 241 height 32
click at [666, 379] on button "Replay" at bounding box center [617, 380] width 241 height 32
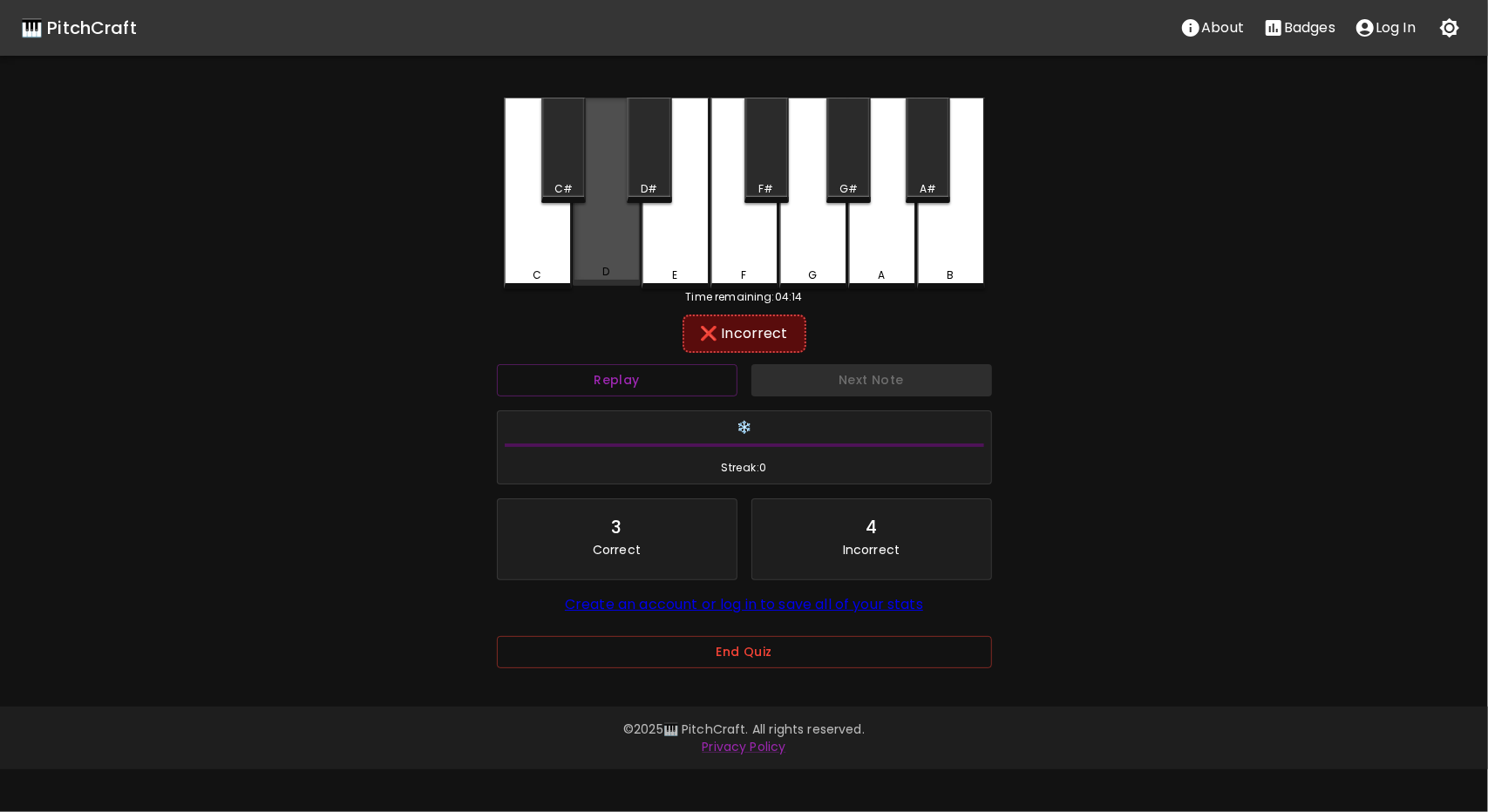
click at [619, 227] on div "D" at bounding box center [607, 192] width 68 height 188
click at [635, 166] on div "D#" at bounding box center [649, 150] width 45 height 106
click at [645, 171] on div "D#" at bounding box center [649, 150] width 45 height 106
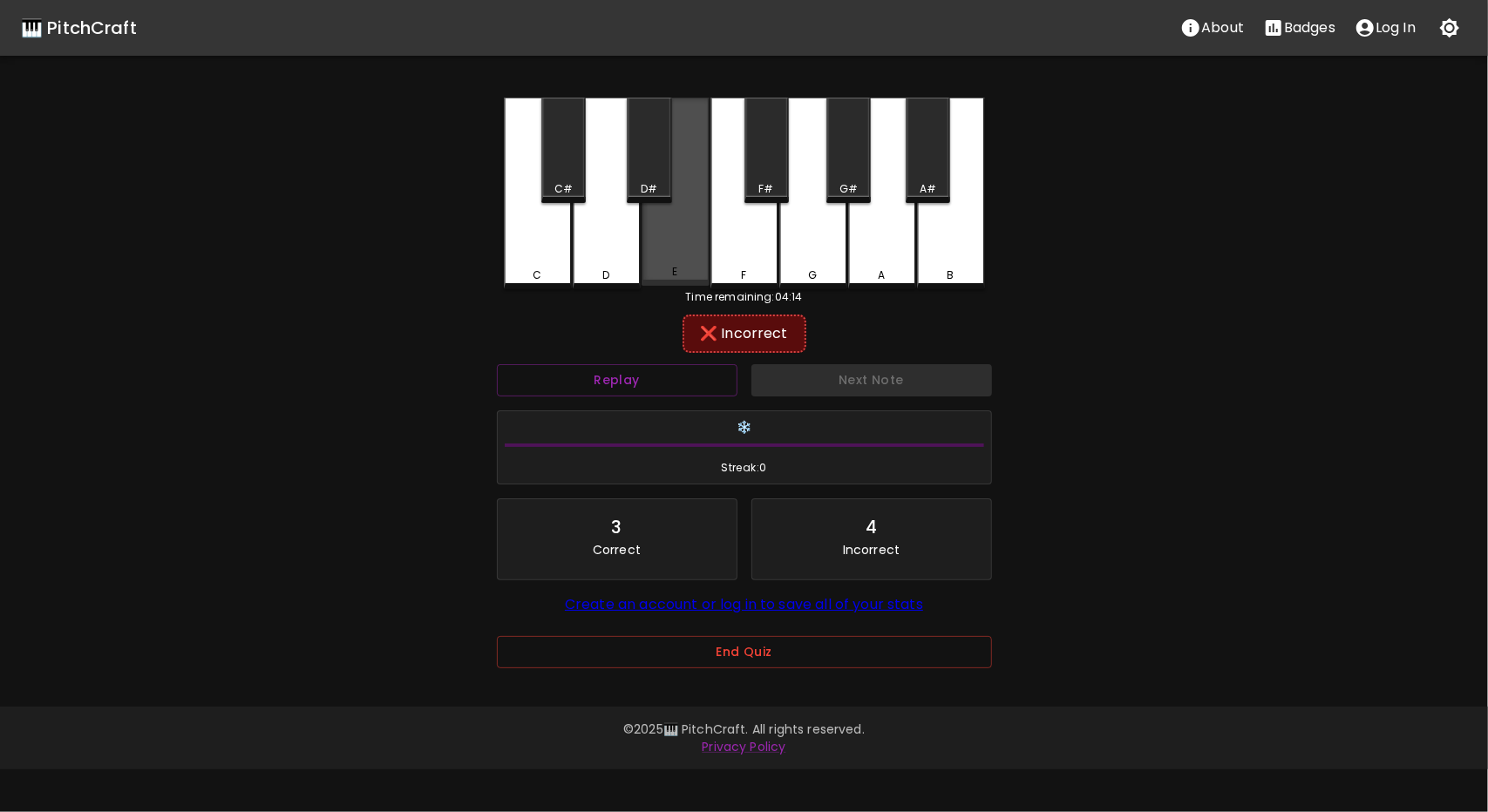
click at [672, 262] on div "E" at bounding box center [676, 192] width 68 height 188
click at [550, 195] on div "C#" at bounding box center [564, 189] width 41 height 16
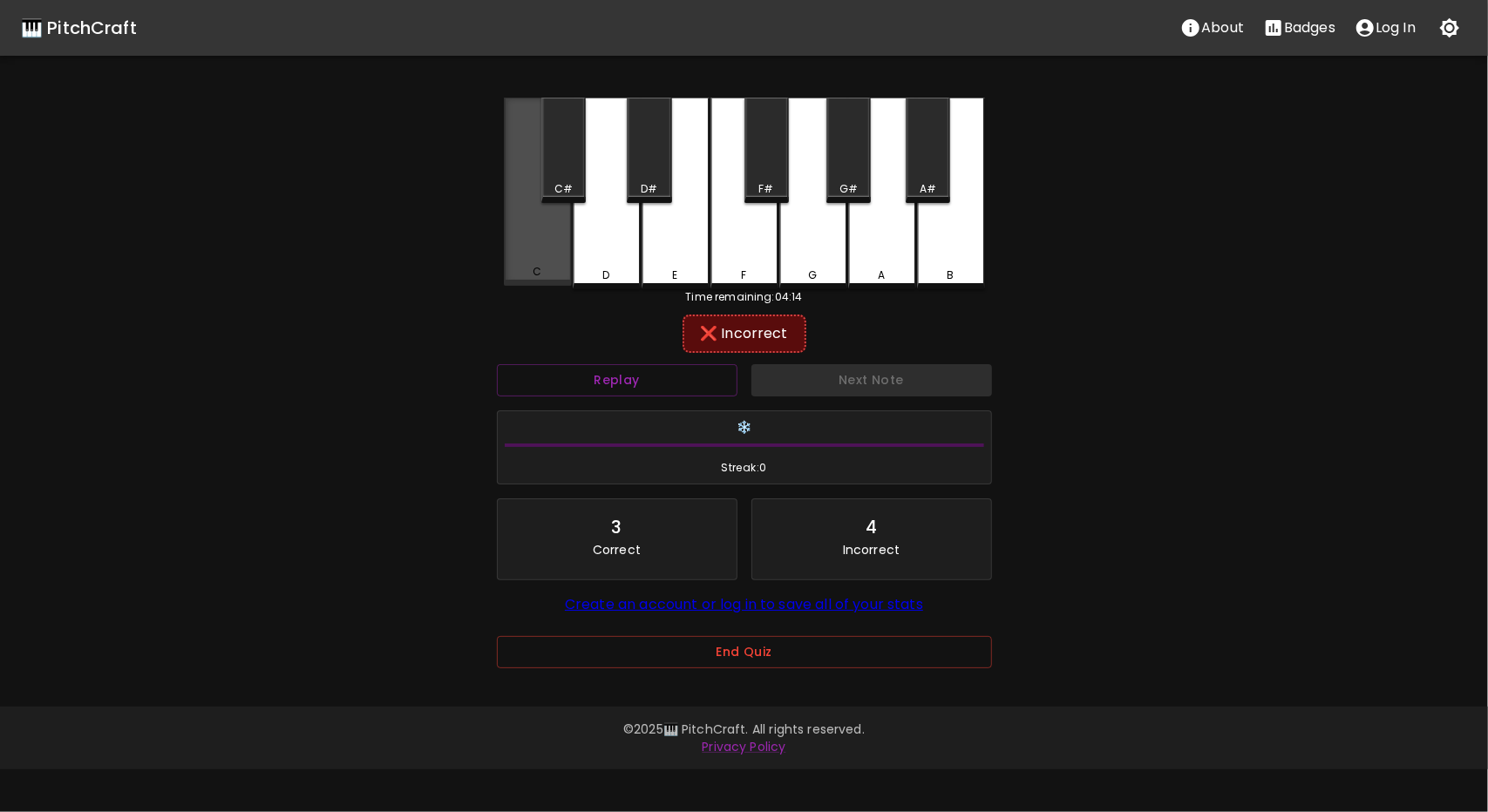
click at [560, 252] on div "C" at bounding box center [538, 192] width 68 height 188
click at [947, 248] on div "B" at bounding box center [951, 193] width 68 height 192
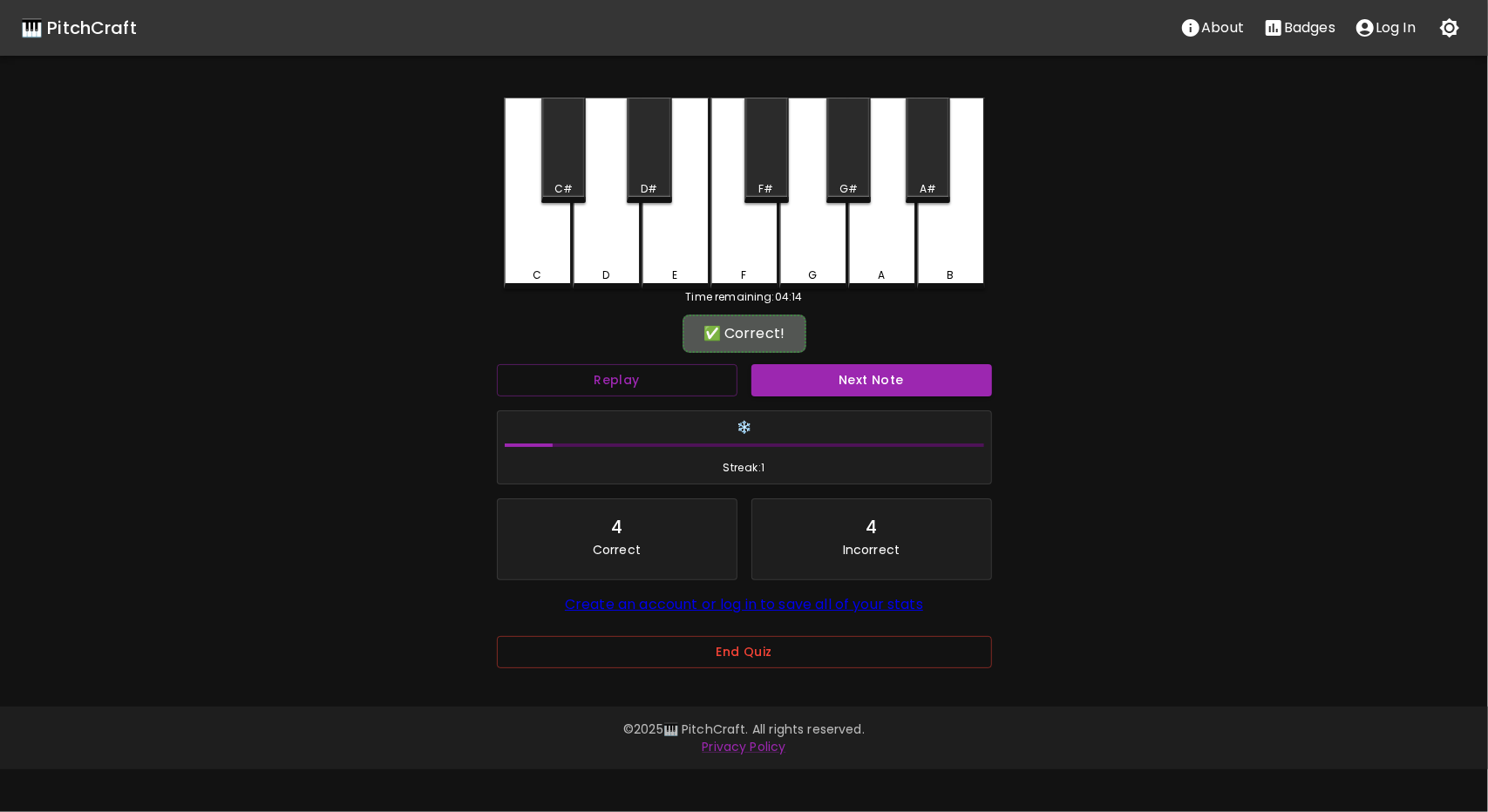
click at [889, 379] on button "Next Note" at bounding box center [872, 380] width 241 height 32
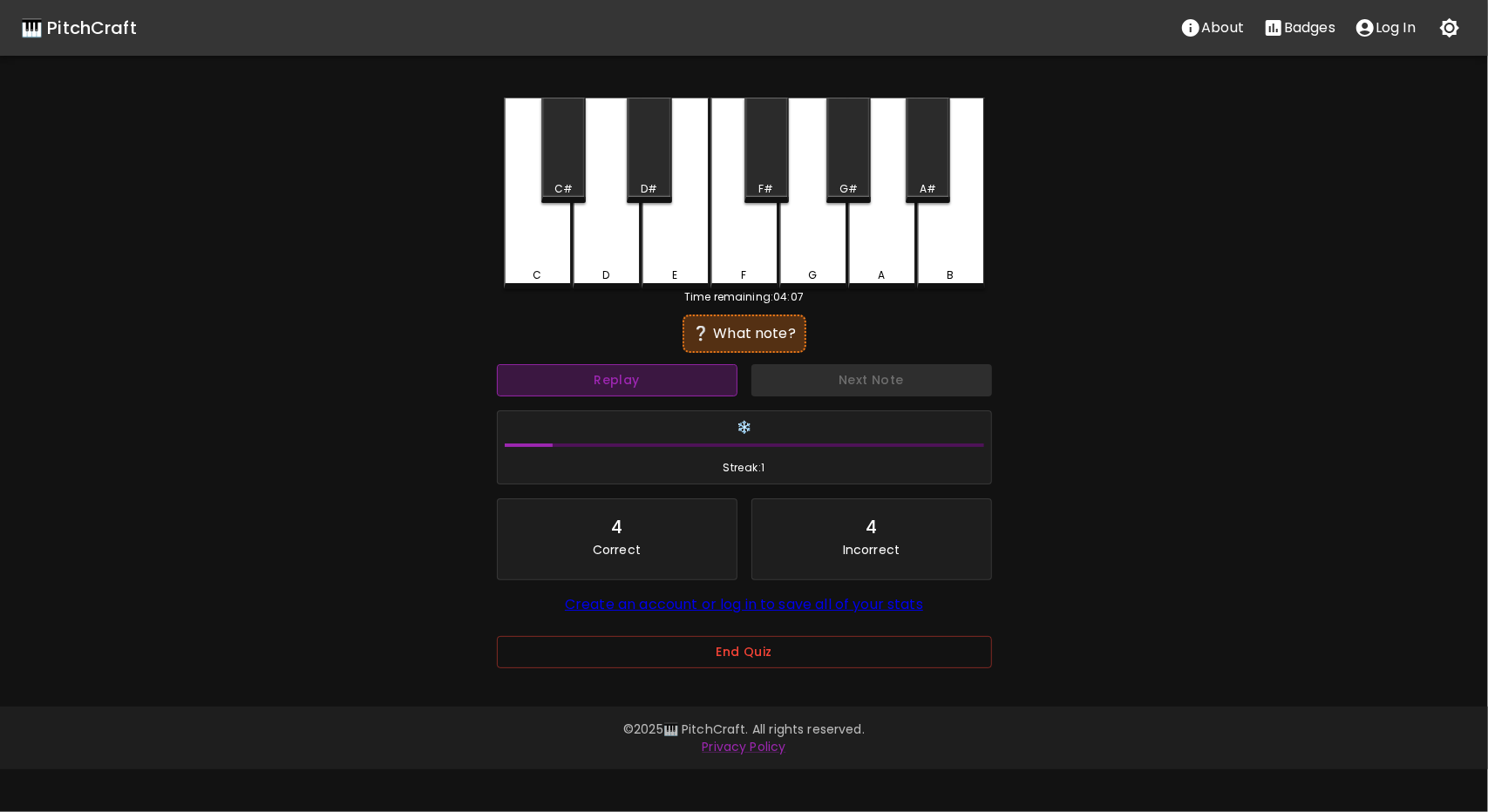
click at [664, 376] on button "Replay" at bounding box center [617, 380] width 241 height 32
click at [668, 379] on button "Replay" at bounding box center [617, 380] width 241 height 32
click at [697, 379] on button "Replay" at bounding box center [617, 380] width 241 height 32
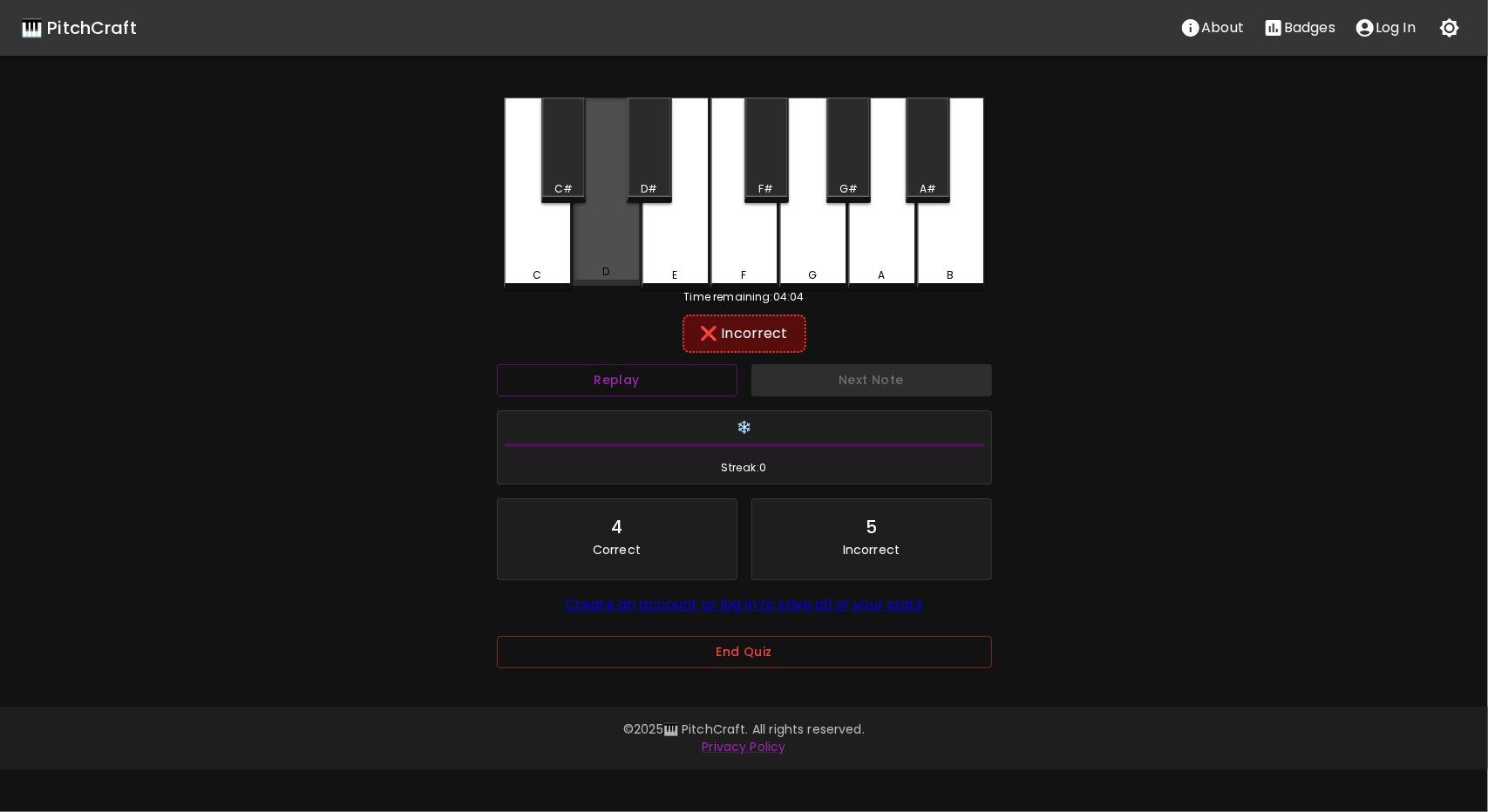
click at [624, 252] on div "D" at bounding box center [607, 192] width 68 height 188
click at [589, 251] on div "D" at bounding box center [607, 193] width 68 height 192
click at [628, 384] on button "Replay" at bounding box center [617, 380] width 241 height 32
click at [886, 253] on div "A" at bounding box center [882, 193] width 68 height 192
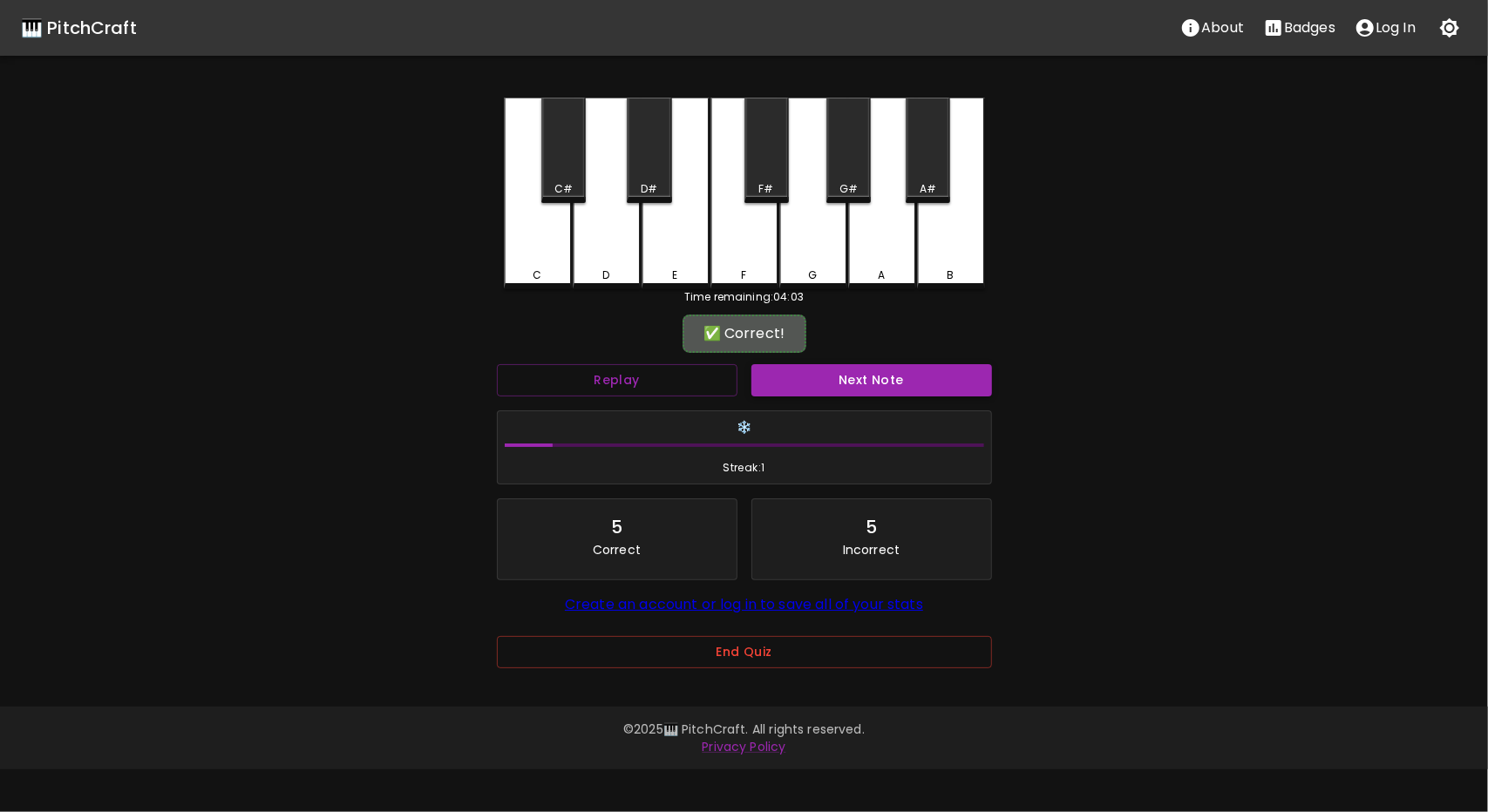
click at [863, 374] on button "Next Note" at bounding box center [872, 380] width 241 height 32
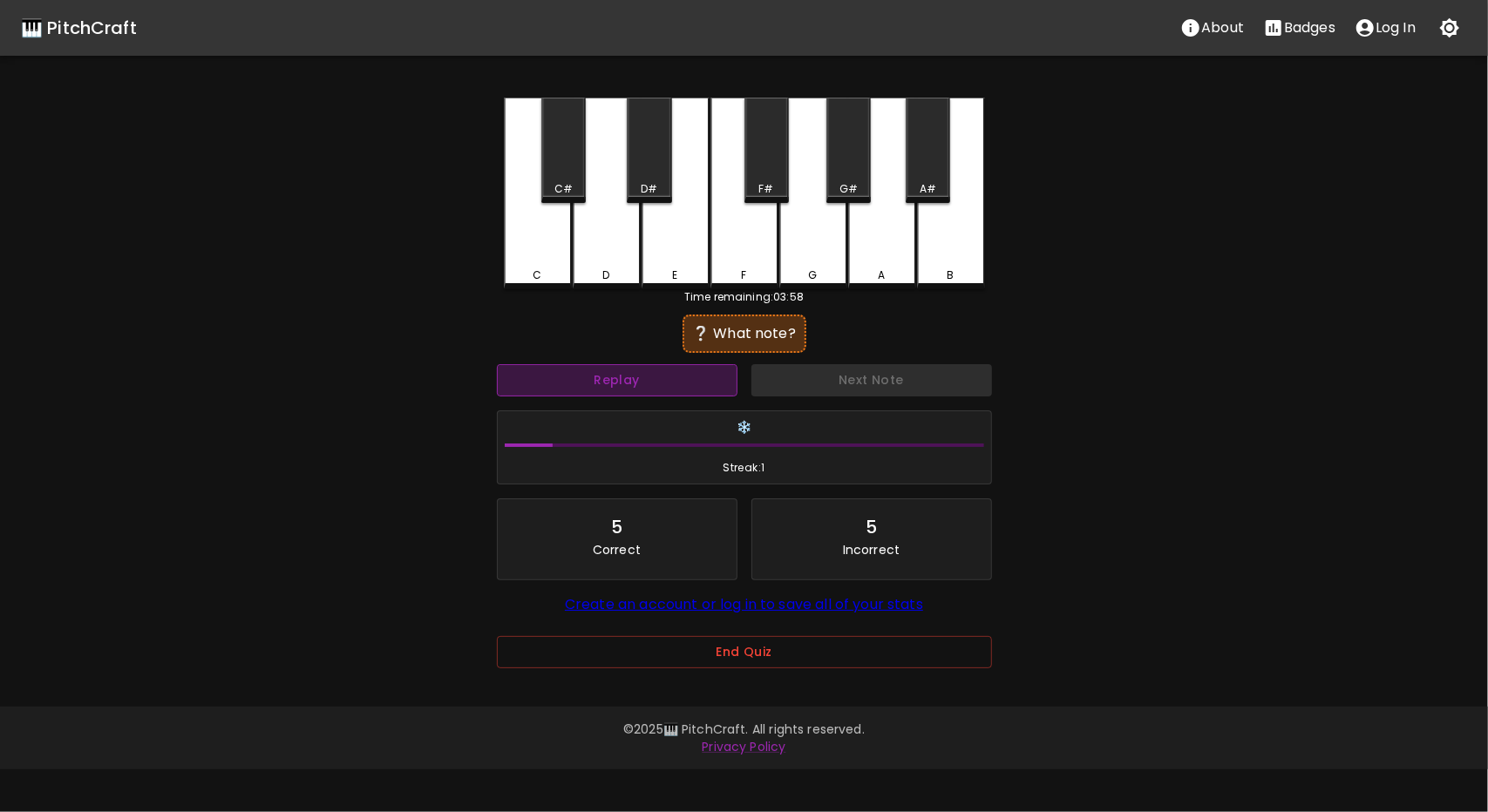
click at [615, 374] on button "Replay" at bounding box center [617, 380] width 241 height 32
click at [603, 248] on div "D" at bounding box center [607, 193] width 68 height 192
click at [633, 374] on button "Replay" at bounding box center [617, 380] width 241 height 32
click at [572, 390] on button "Replay" at bounding box center [617, 380] width 241 height 32
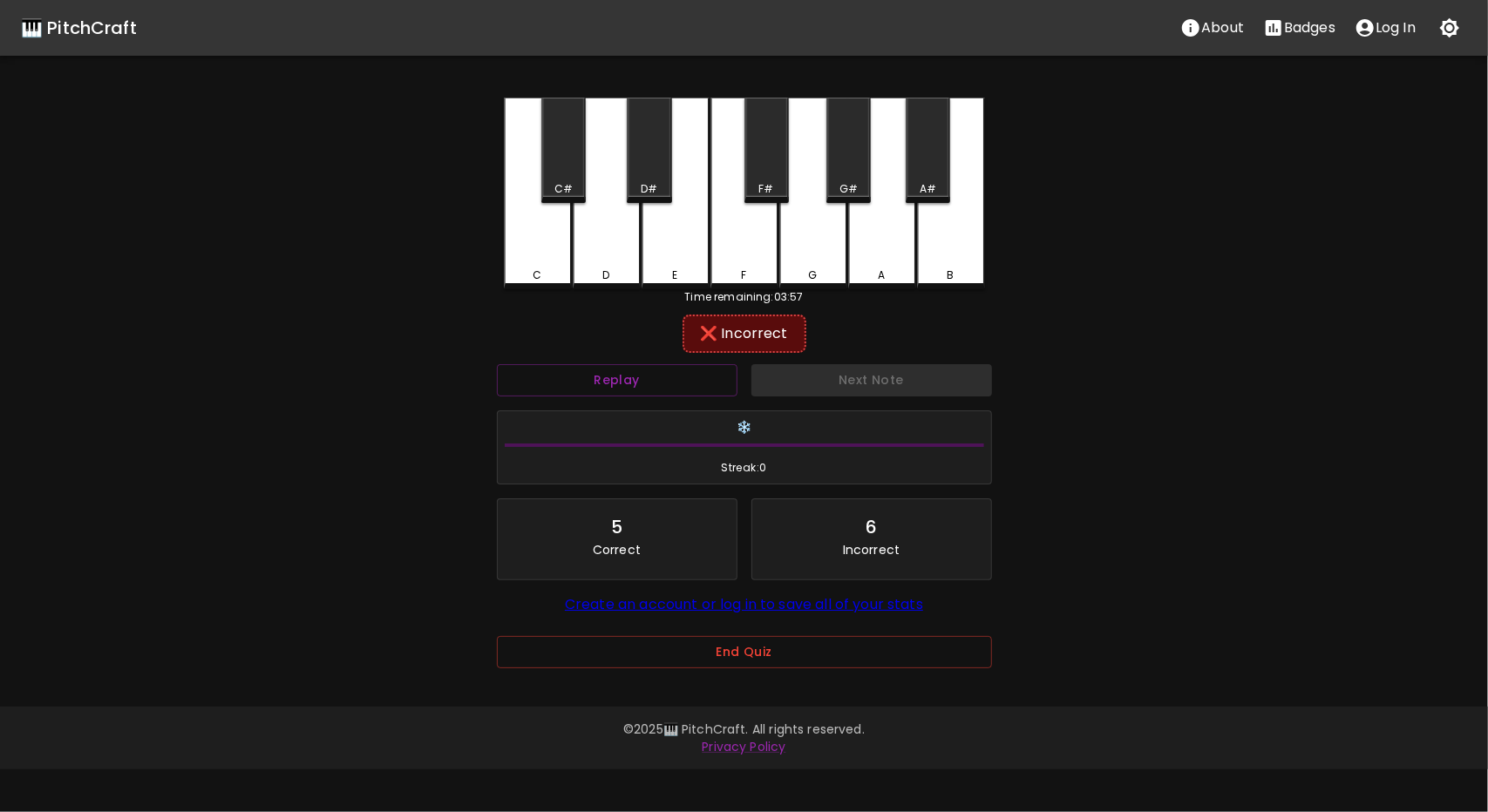
click at [804, 238] on div "G" at bounding box center [814, 193] width 68 height 192
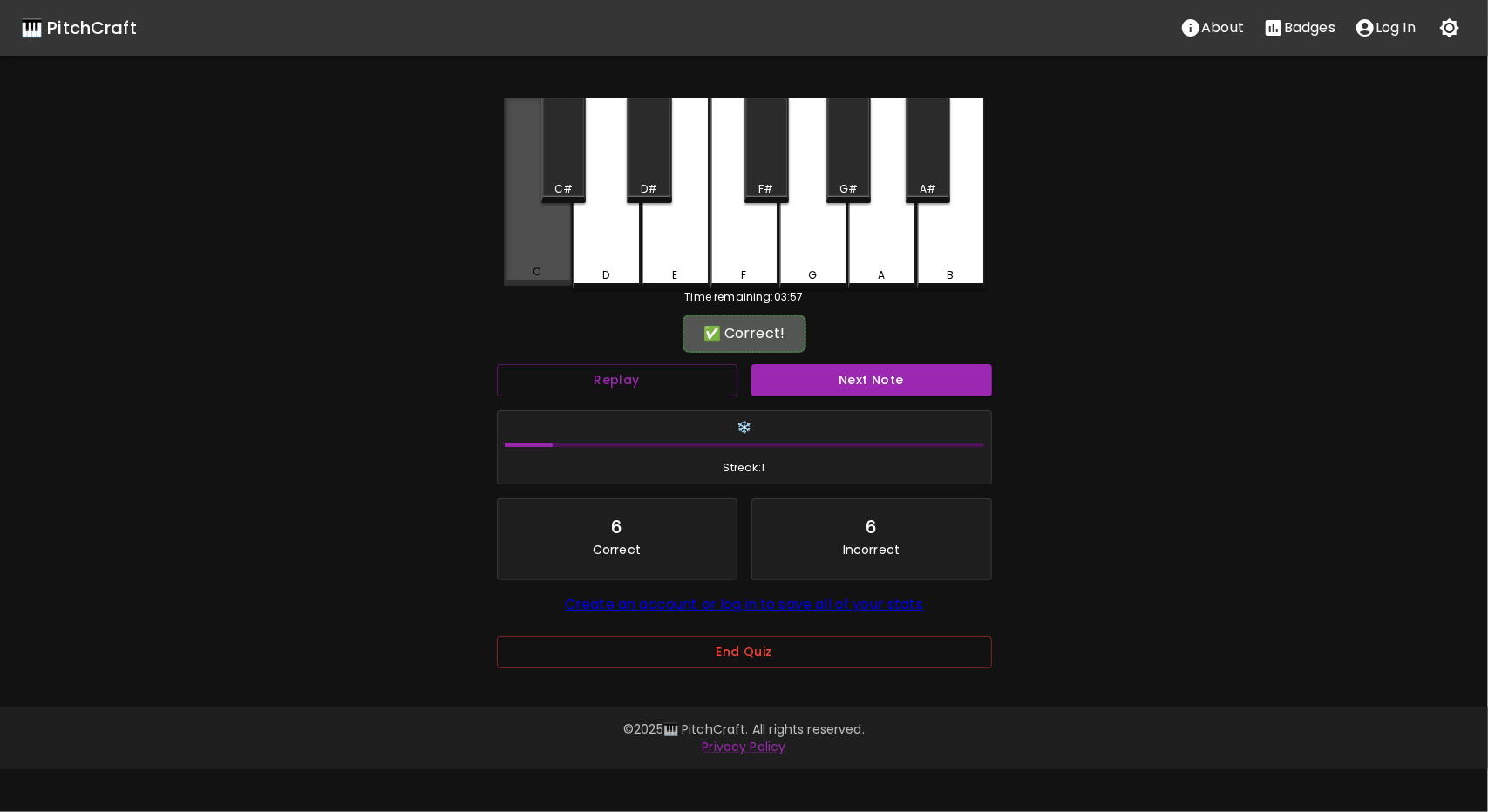
click at [516, 232] on div "C" at bounding box center [538, 192] width 68 height 188
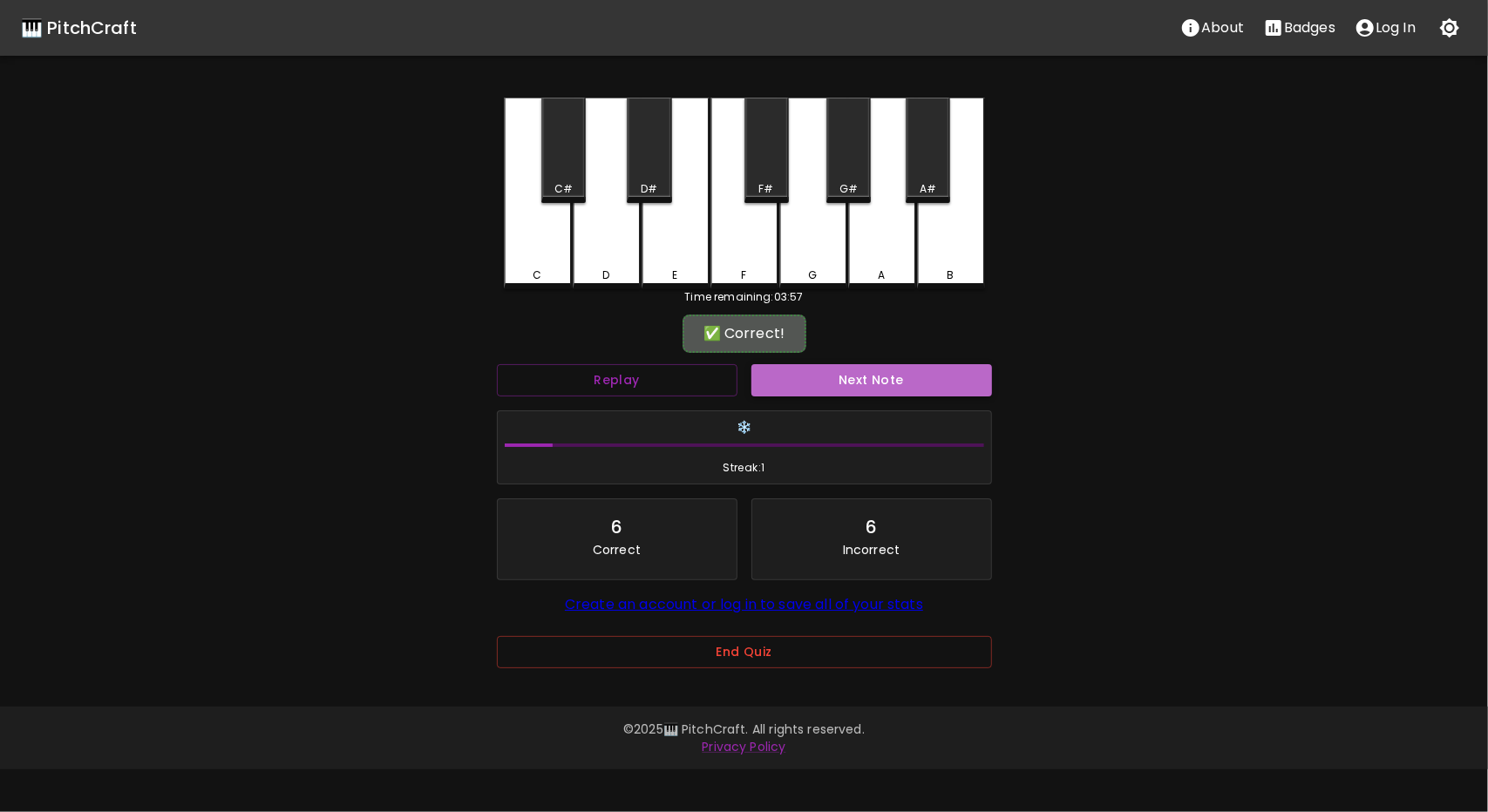
click at [917, 367] on button "Next Note" at bounding box center [872, 380] width 241 height 32
drag, startPoint x: 900, startPoint y: 382, endPoint x: 615, endPoint y: 361, distance: 285.8
click at [643, 351] on div "❔ What note? Replay Next Note ❄️ Streak: 1 6 Correct 6 Incorrect Create an acco…" at bounding box center [745, 509] width 495 height 381
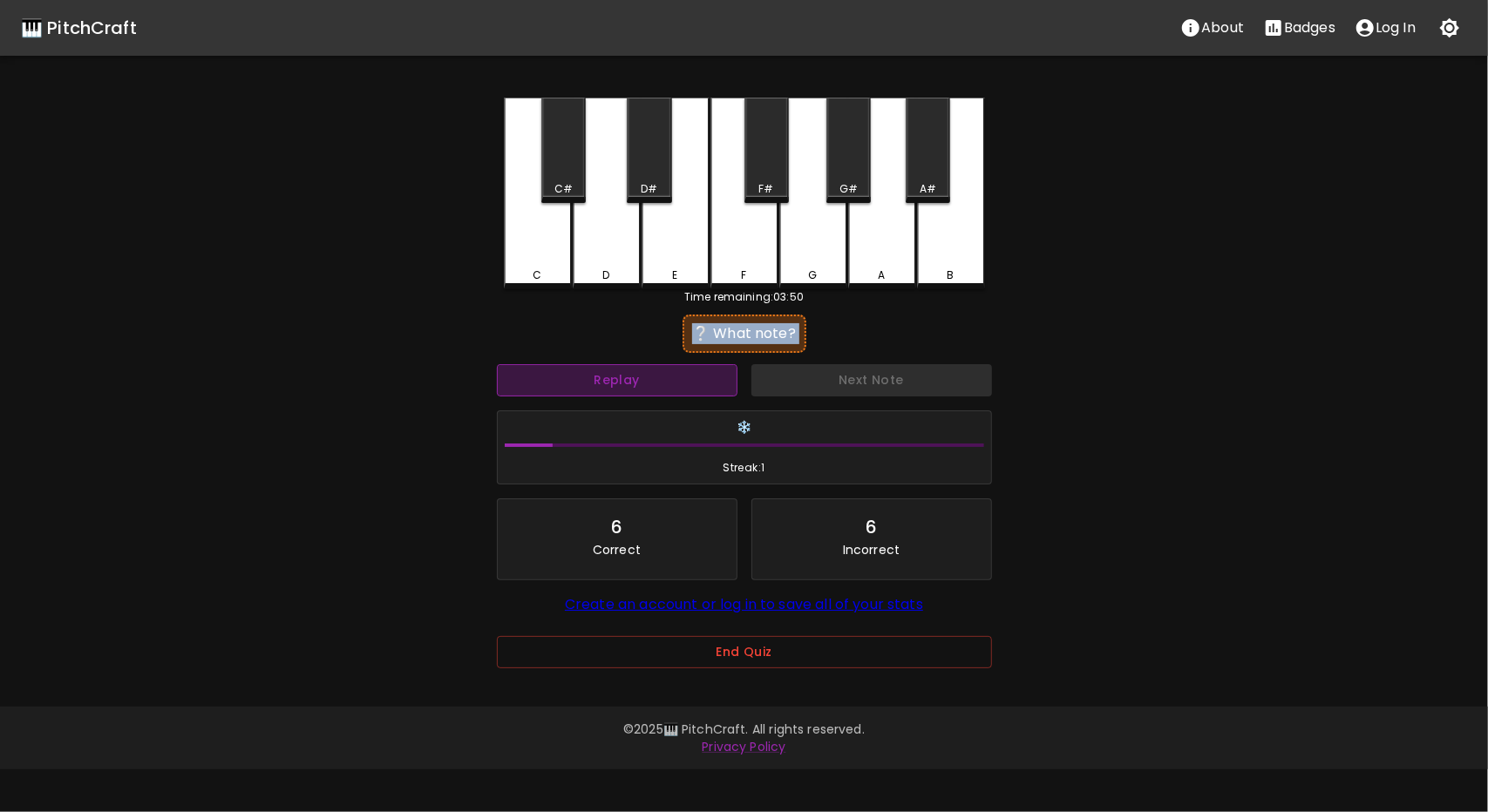
click at [614, 375] on button "Replay" at bounding box center [617, 380] width 241 height 32
click at [603, 395] on button "Replay" at bounding box center [617, 380] width 241 height 32
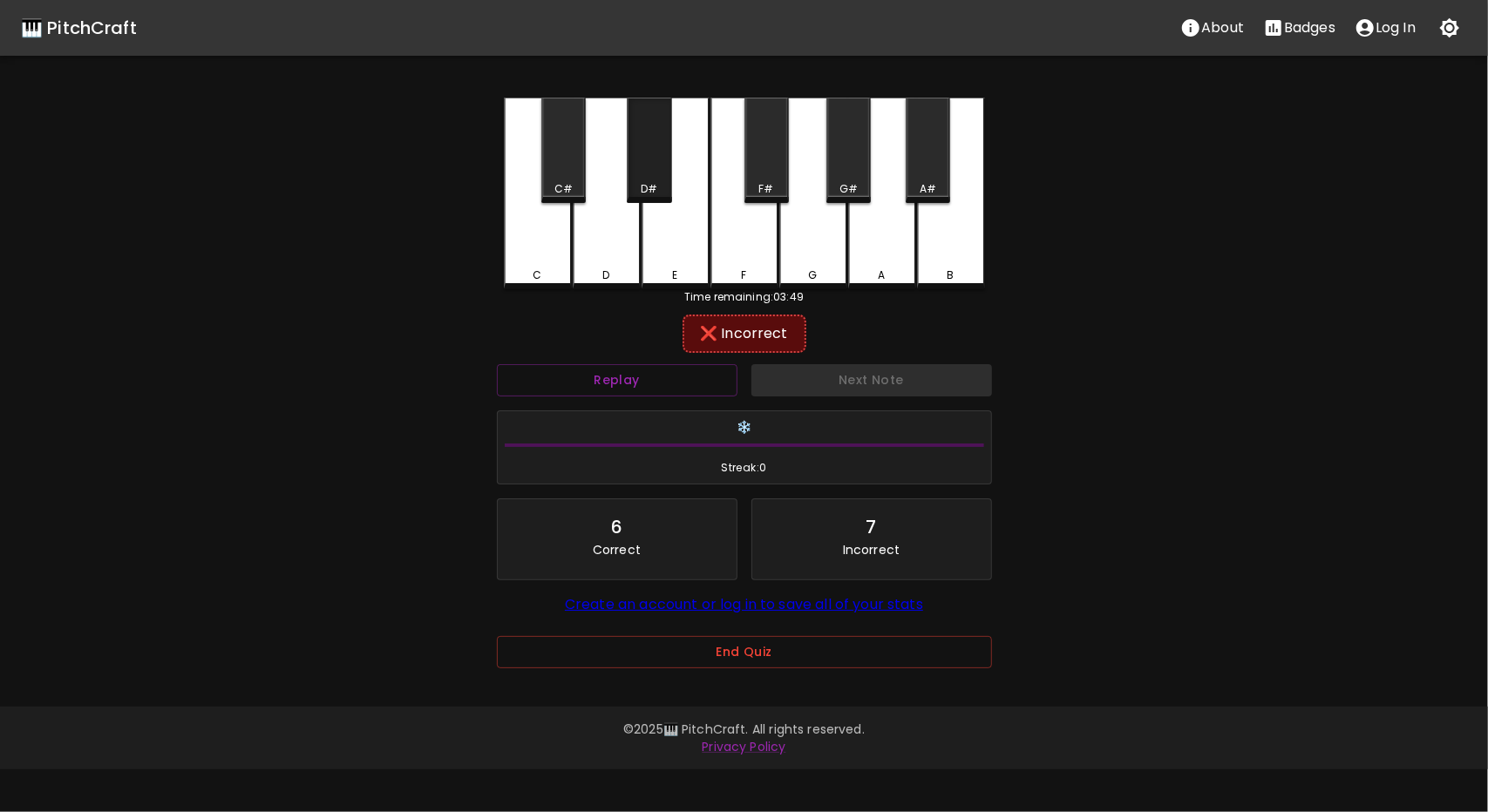
click at [643, 154] on div "D#" at bounding box center [649, 150] width 45 height 106
click at [656, 374] on button "Replay" at bounding box center [617, 380] width 241 height 32
click at [712, 370] on button "Replay" at bounding box center [617, 380] width 241 height 32
click at [562, 200] on div "C#" at bounding box center [564, 150] width 45 height 106
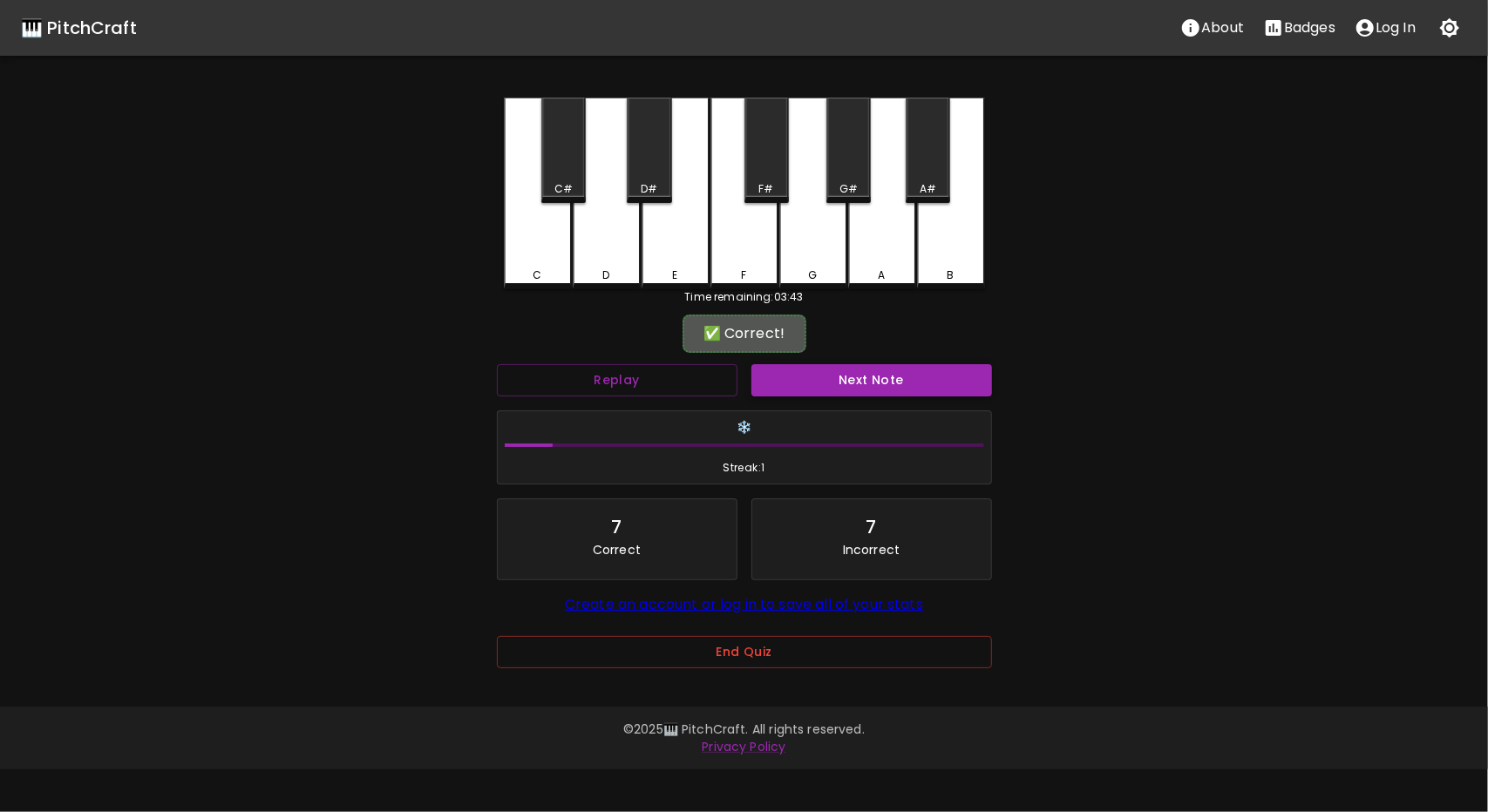
click at [935, 387] on button "Next Note" at bounding box center [872, 380] width 241 height 32
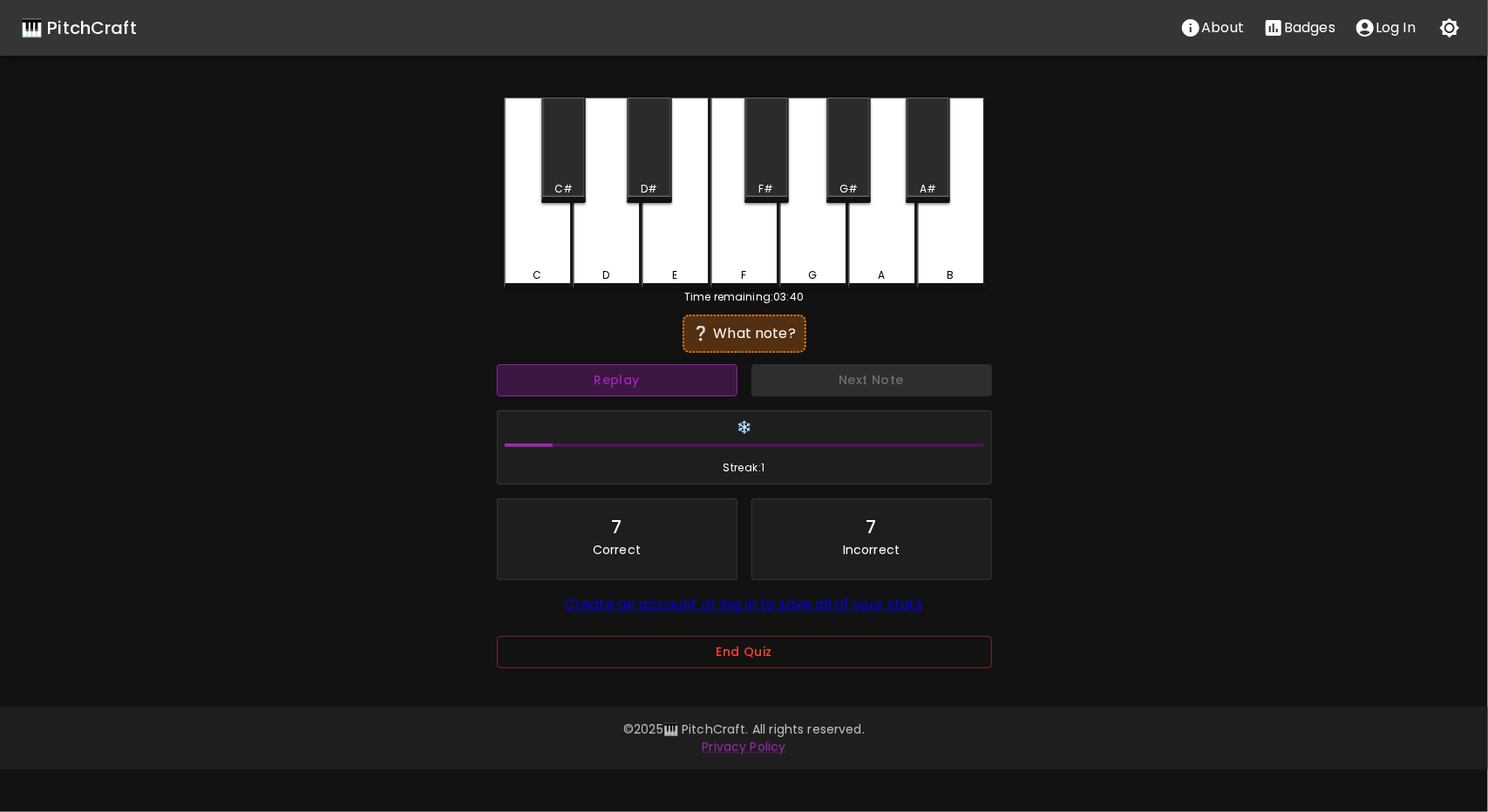
click at [664, 385] on button "Replay" at bounding box center [617, 380] width 241 height 32
click at [664, 384] on button "Replay" at bounding box center [617, 380] width 241 height 32
click at [661, 374] on button "Replay" at bounding box center [617, 380] width 241 height 32
click at [593, 284] on div "D" at bounding box center [607, 193] width 68 height 192
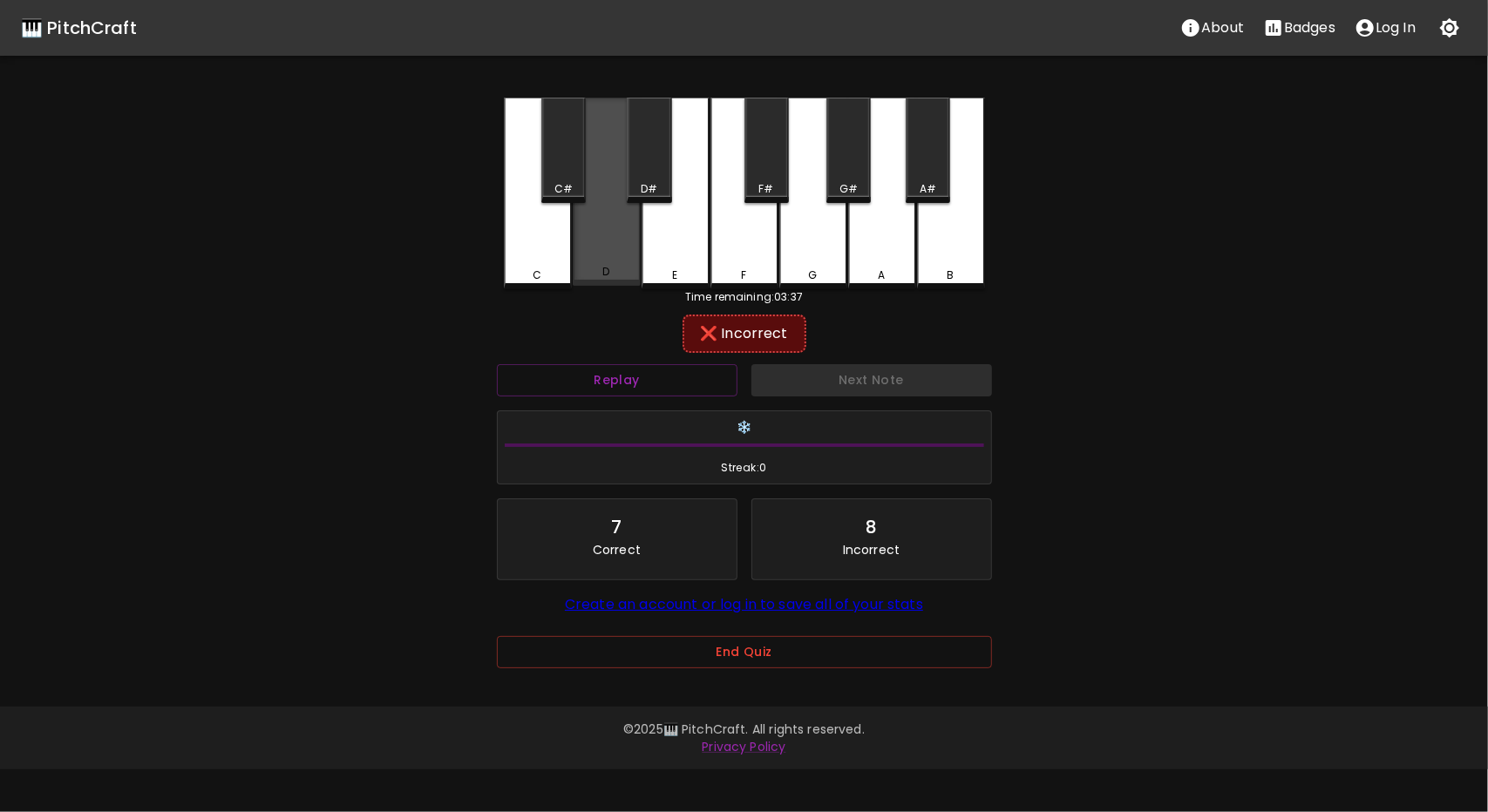
click at [601, 237] on div "D" at bounding box center [607, 192] width 68 height 188
click at [612, 389] on button "Replay" at bounding box center [617, 380] width 241 height 32
click at [598, 249] on div "D" at bounding box center [607, 193] width 68 height 192
click at [612, 374] on button "Replay" at bounding box center [617, 380] width 241 height 32
click at [612, 226] on div "D" at bounding box center [607, 192] width 68 height 188
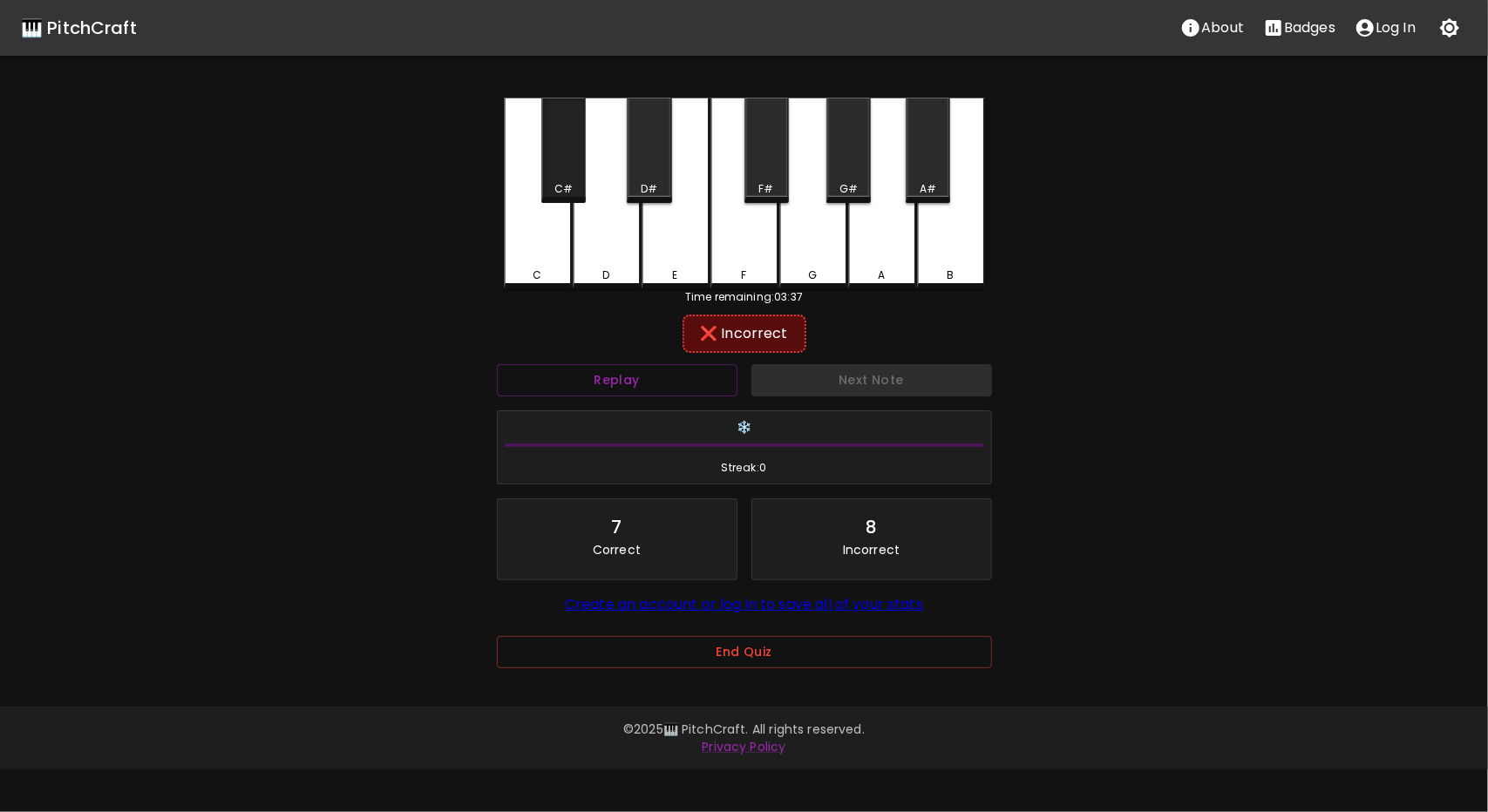
click at [573, 188] on div "C#" at bounding box center [564, 189] width 41 height 16
click at [647, 163] on div "D#" at bounding box center [649, 150] width 45 height 106
click at [619, 289] on div "C C# D D# E F F# G G# A A# B Time remaining: 03:37 ❌ Incorrect Replay Next Note…" at bounding box center [745, 396] width 523 height 595
drag, startPoint x: 603, startPoint y: 262, endPoint x: 539, endPoint y: 256, distance: 64.3
click at [603, 262] on div "D" at bounding box center [607, 192] width 68 height 188
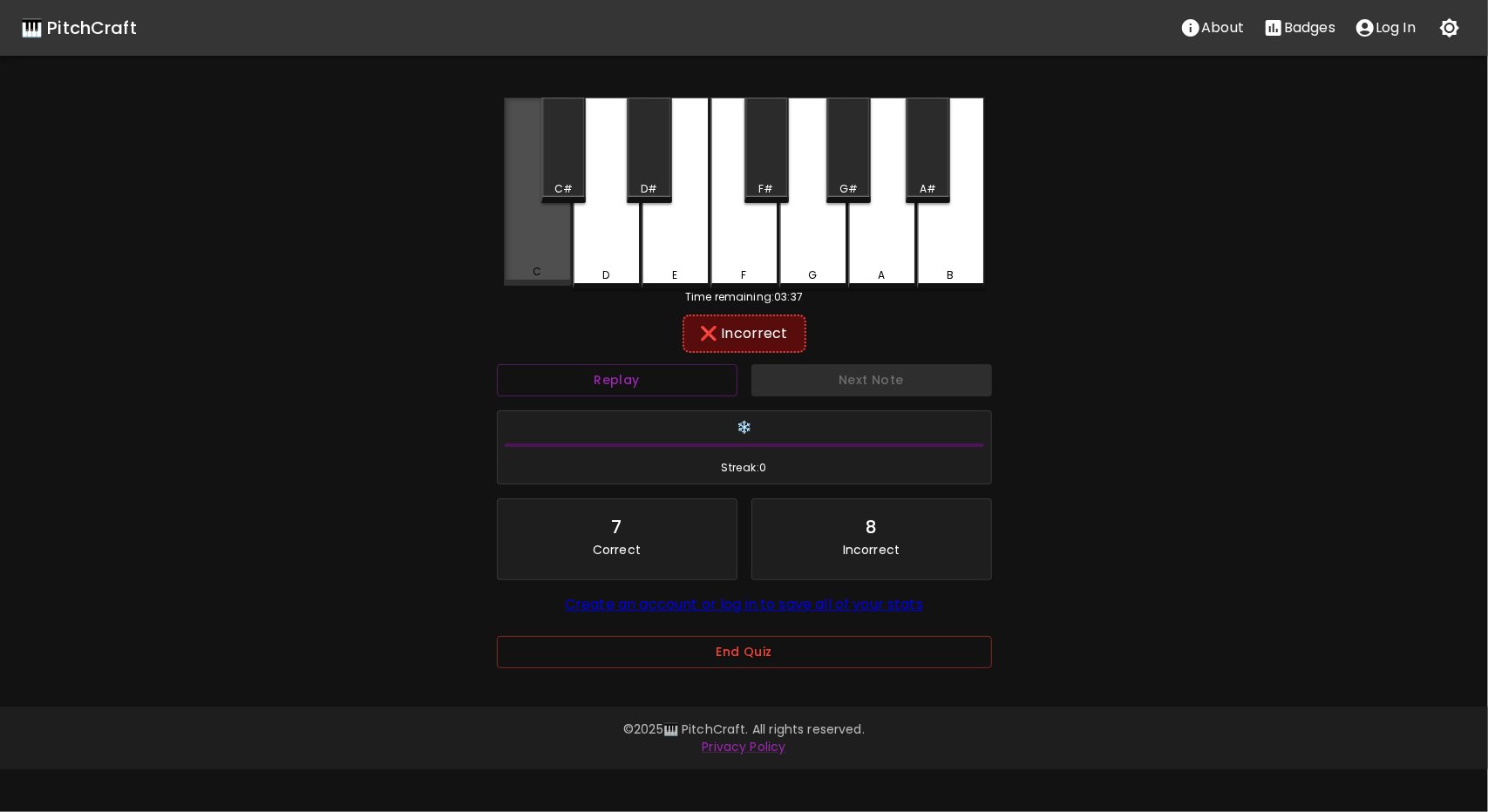
drag, startPoint x: 532, startPoint y: 255, endPoint x: 848, endPoint y: 233, distance: 316.8
click at [541, 255] on div "C" at bounding box center [538, 192] width 68 height 188
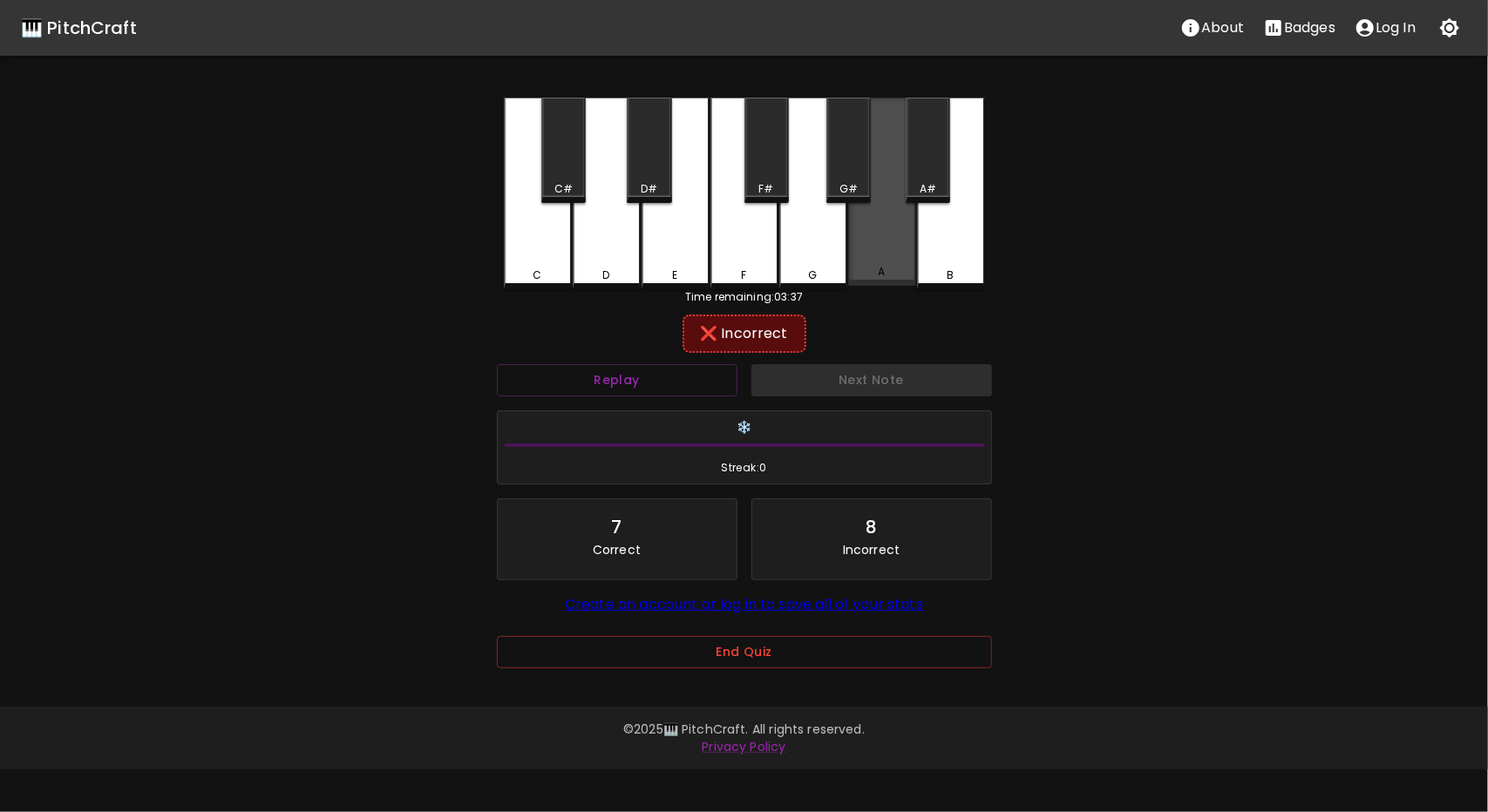
click at [886, 240] on div "A" at bounding box center [882, 192] width 68 height 188
click at [884, 240] on div "A" at bounding box center [882, 192] width 68 height 188
click at [932, 256] on div "B" at bounding box center [951, 193] width 68 height 192
click at [933, 172] on div "A#" at bounding box center [928, 150] width 45 height 106
drag, startPoint x: 863, startPoint y: 264, endPoint x: 798, endPoint y: 257, distance: 65.4
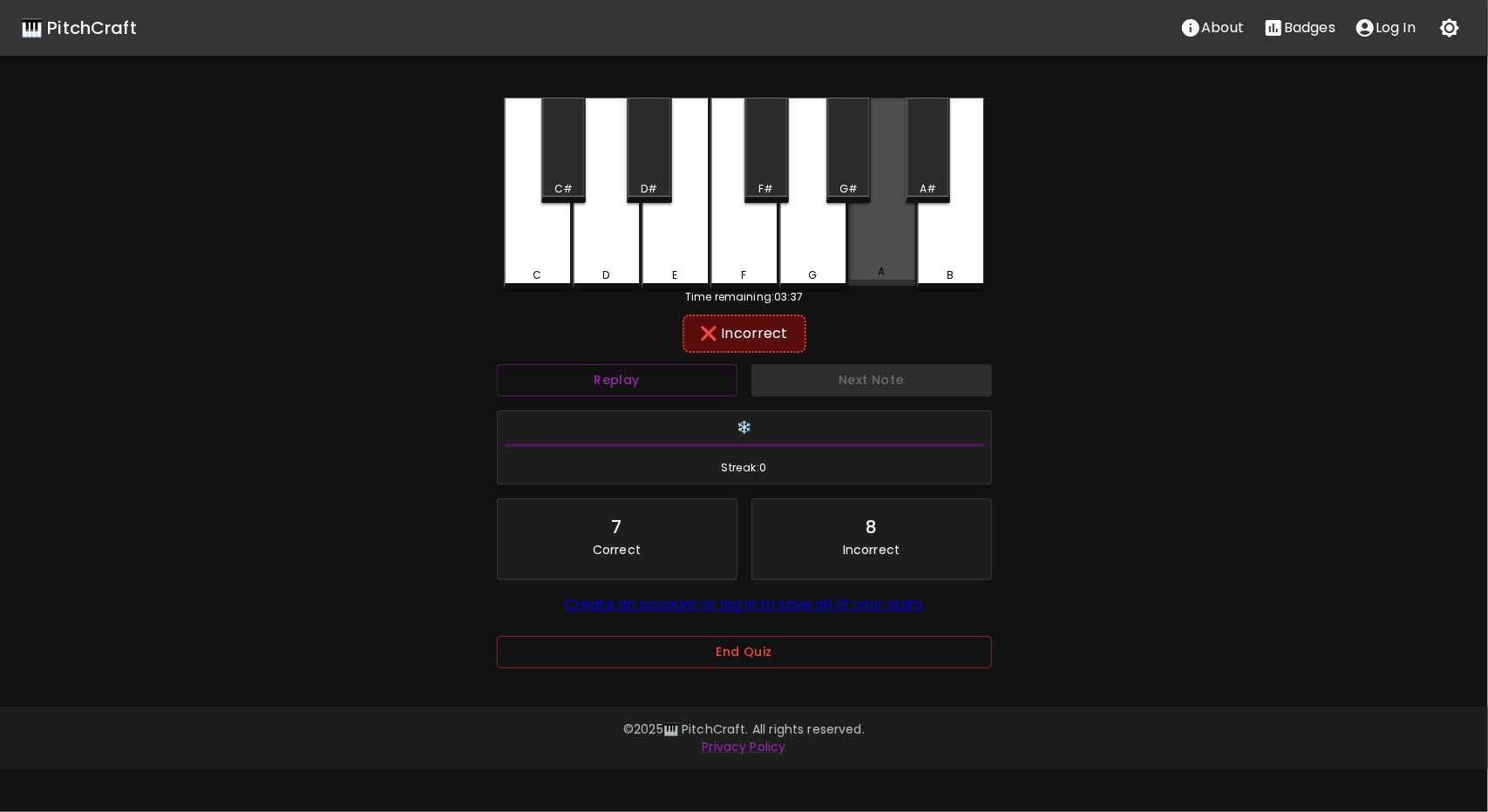
click at [858, 266] on div "A" at bounding box center [882, 192] width 68 height 188
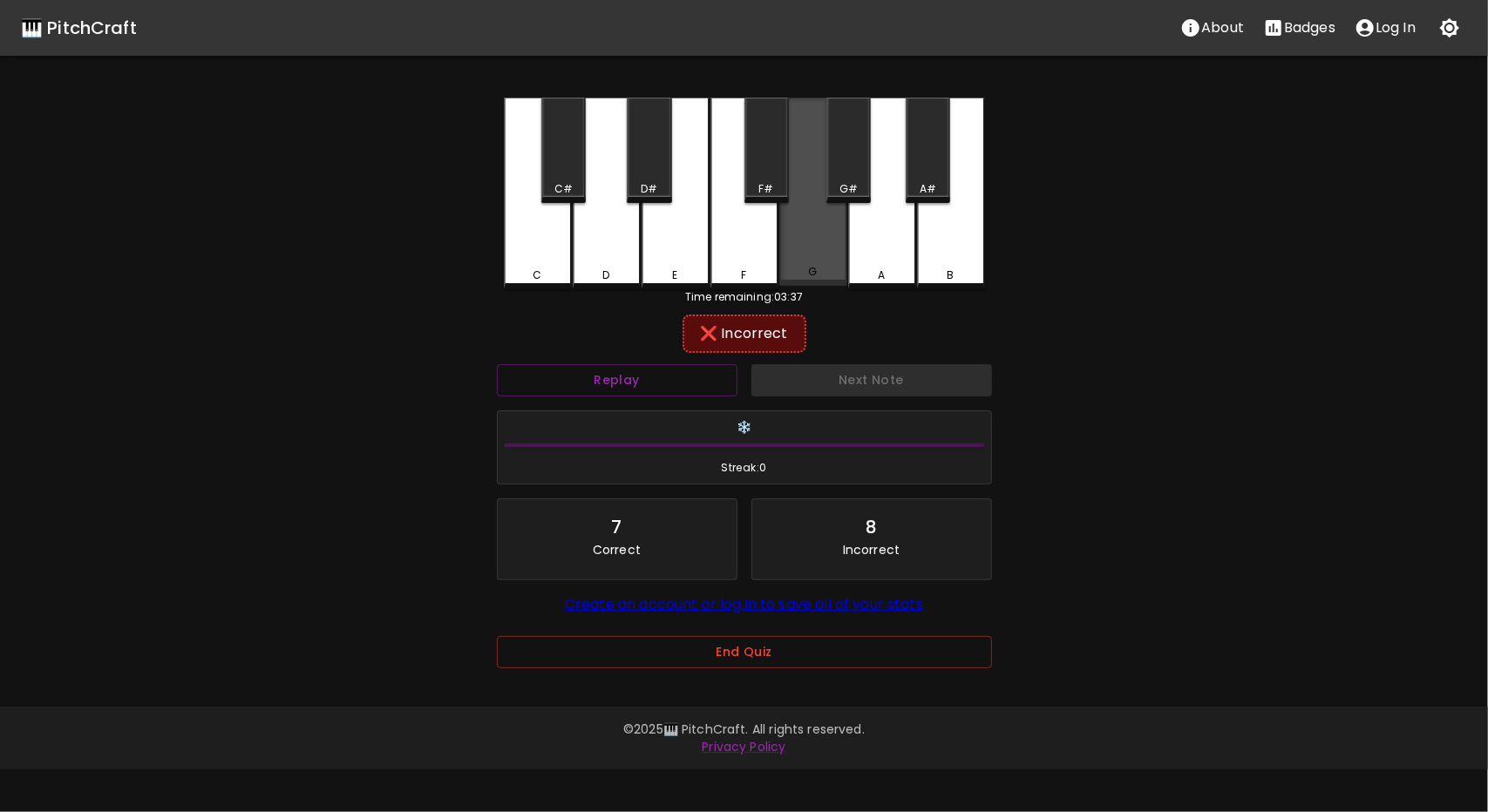
drag, startPoint x: 790, startPoint y: 257, endPoint x: 761, endPoint y: 150, distance: 110.9
click at [790, 254] on div "G" at bounding box center [814, 192] width 68 height 188
click at [761, 150] on div "F#" at bounding box center [767, 150] width 45 height 106
click at [750, 284] on div "F" at bounding box center [745, 193] width 68 height 192
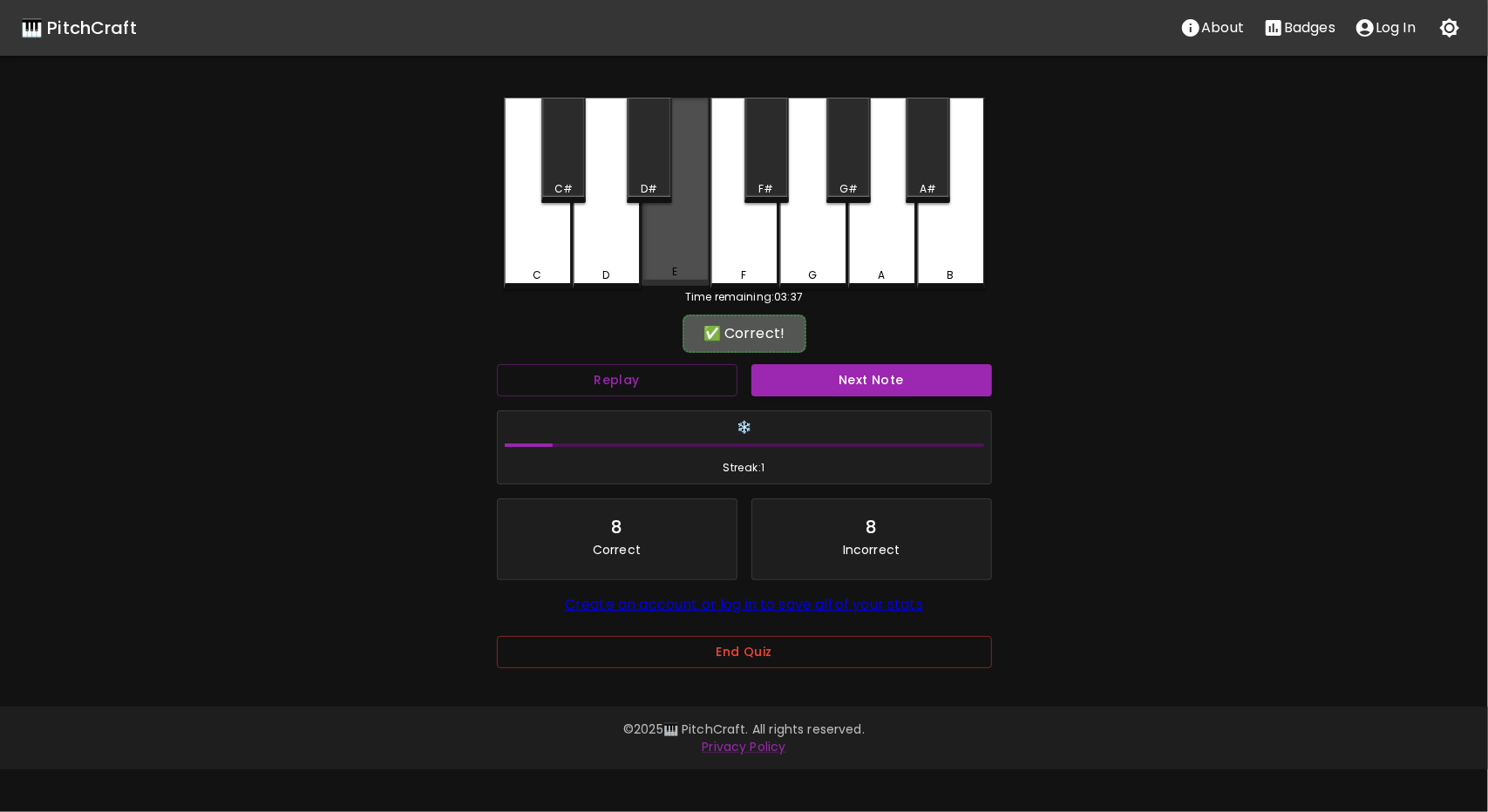
click at [668, 246] on div "E" at bounding box center [676, 192] width 68 height 188
click at [645, 176] on div "D#" at bounding box center [649, 150] width 45 height 106
click at [889, 368] on button "Next Note" at bounding box center [872, 380] width 241 height 32
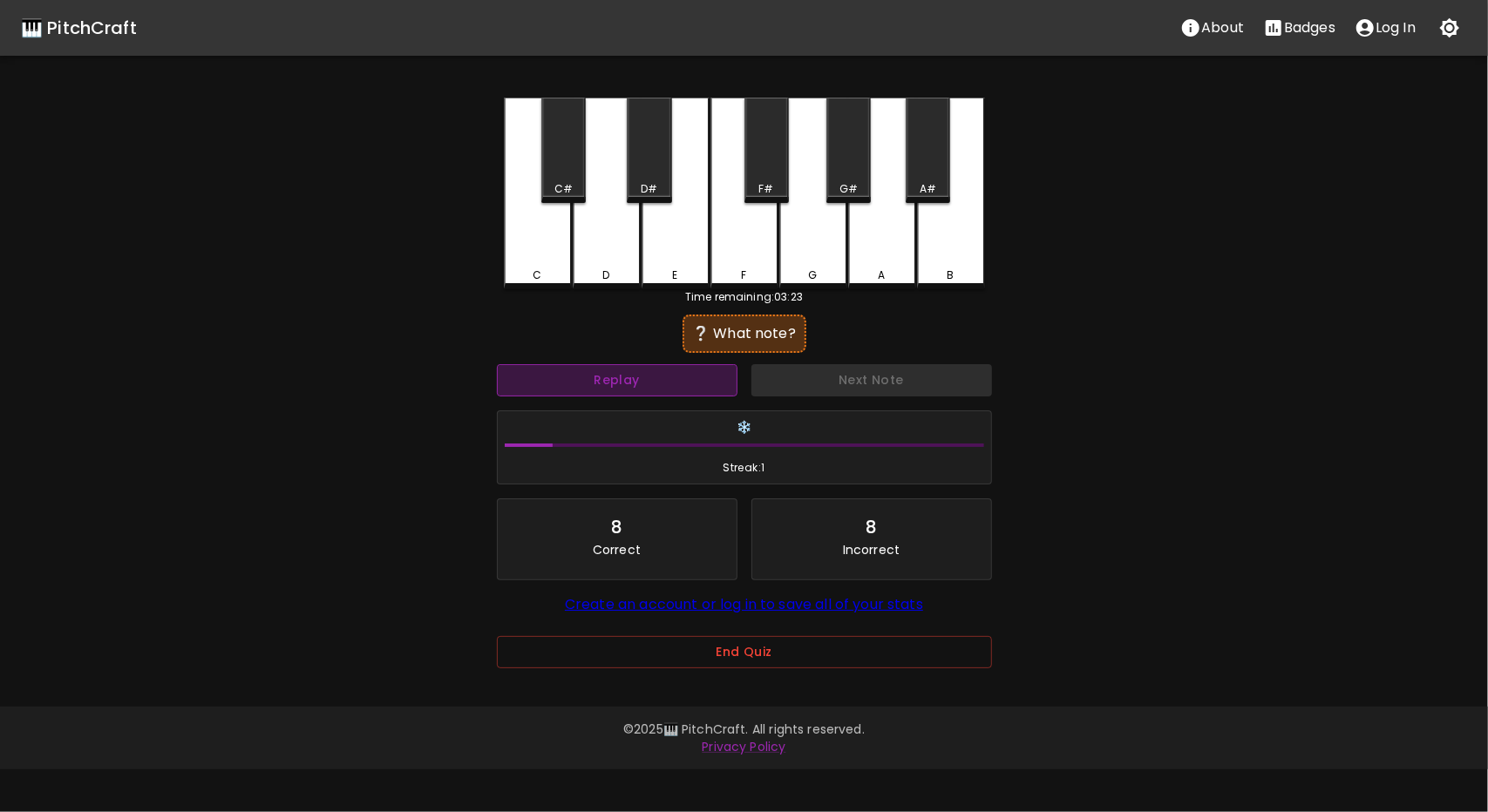
click at [666, 393] on button "Replay" at bounding box center [617, 380] width 241 height 32
click at [591, 372] on button "Replay" at bounding box center [617, 380] width 241 height 32
click at [636, 158] on div "D#" at bounding box center [649, 150] width 45 height 106
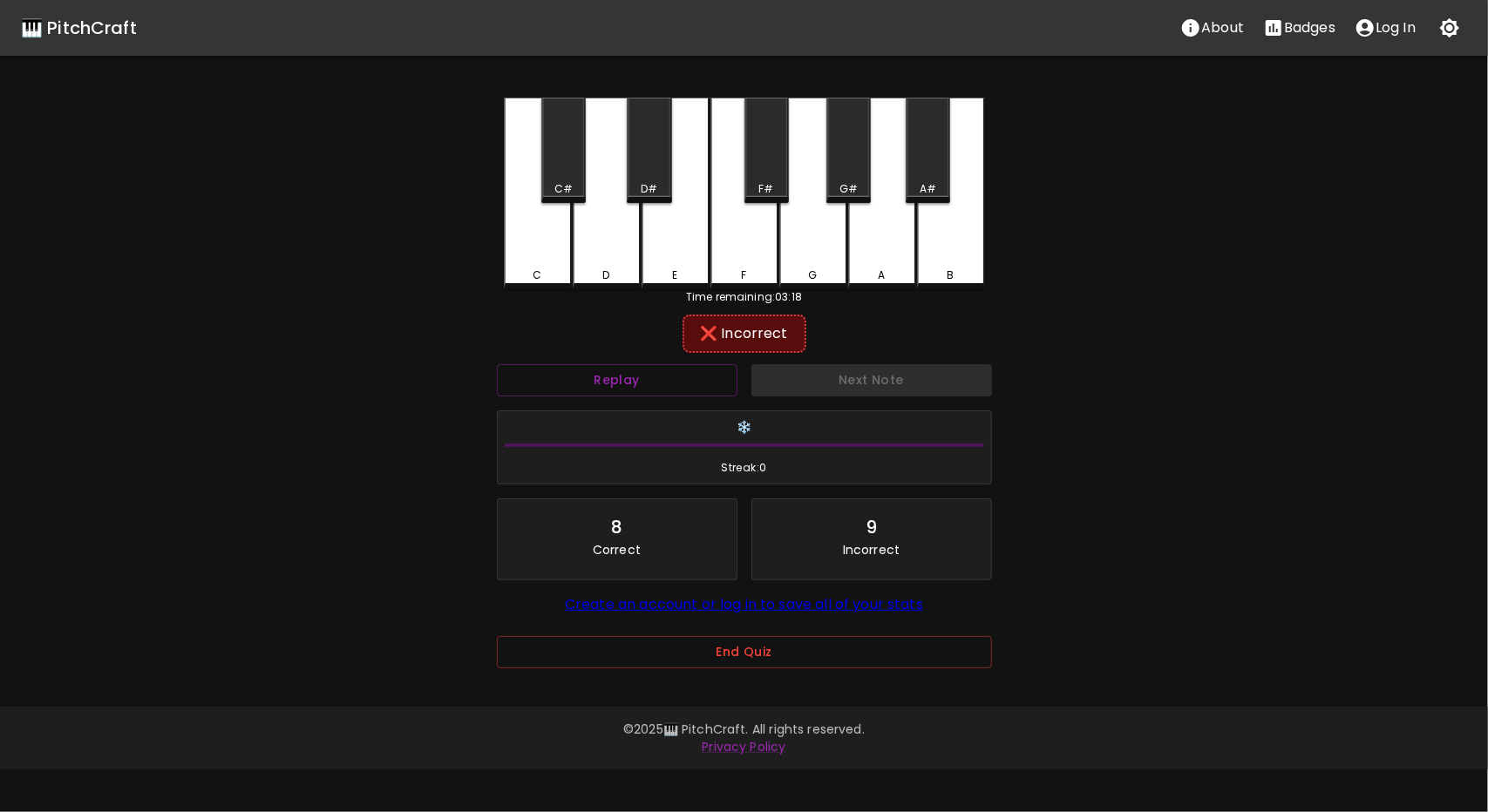
click at [719, 271] on div "F" at bounding box center [745, 276] width 65 height 16
click at [691, 265] on div "E" at bounding box center [676, 192] width 68 height 188
click at [765, 260] on div "F" at bounding box center [745, 192] width 68 height 188
click at [816, 239] on div "G" at bounding box center [814, 193] width 68 height 192
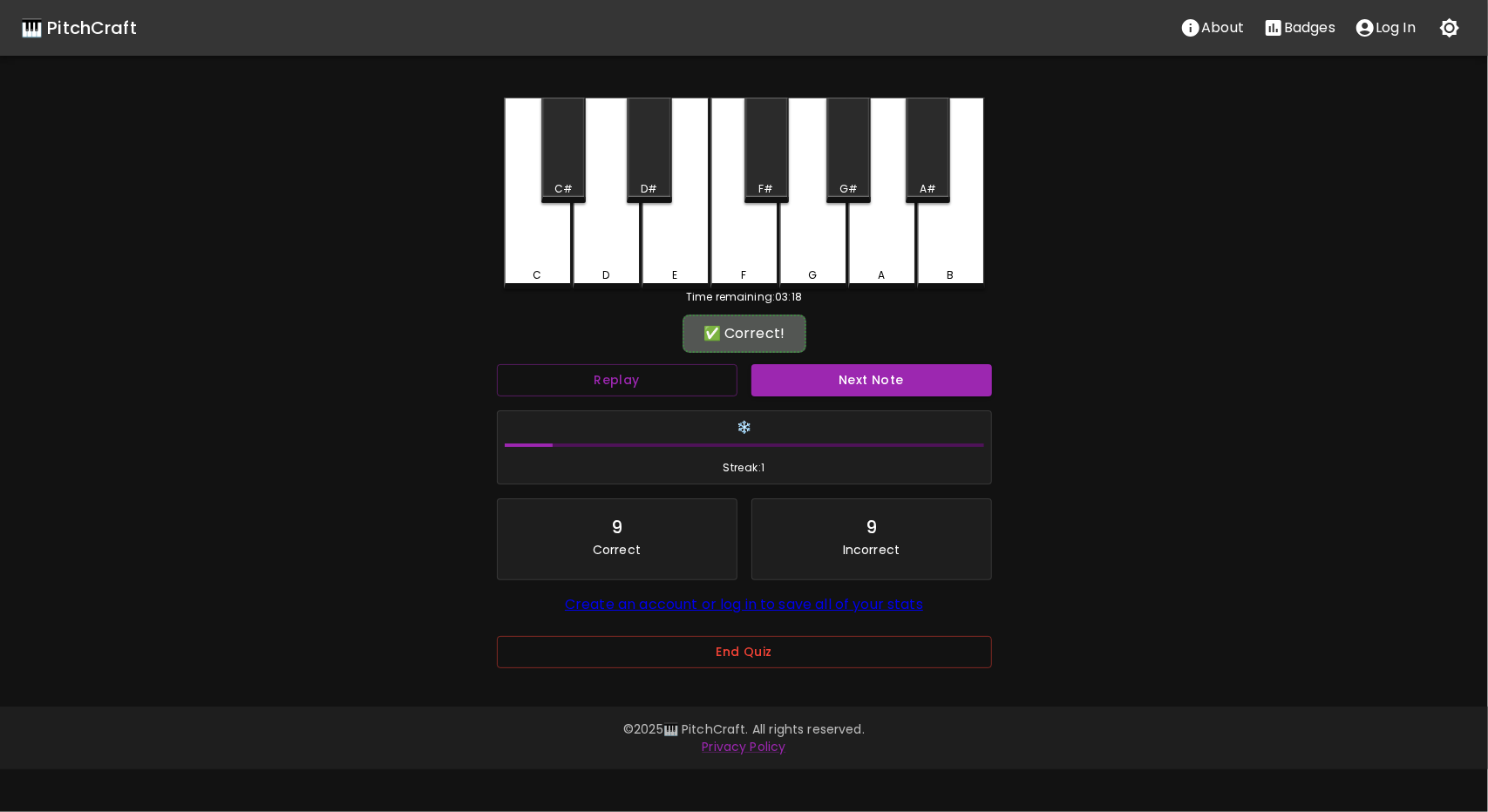
click at [881, 384] on button "Next Note" at bounding box center [872, 380] width 241 height 32
click at [663, 383] on button "Replay" at bounding box center [617, 380] width 241 height 32
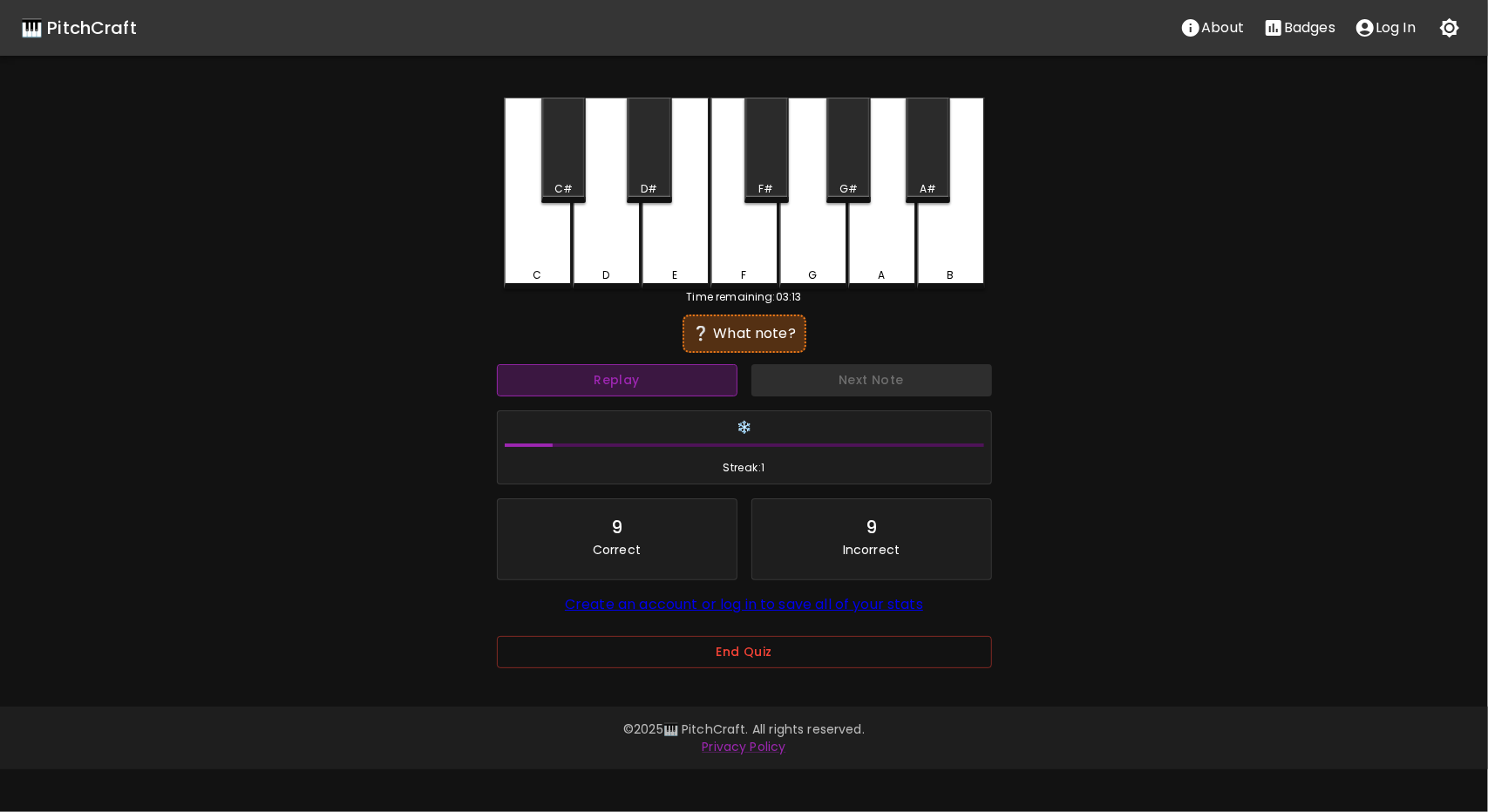
click at [668, 384] on button "Replay" at bounding box center [617, 380] width 241 height 32
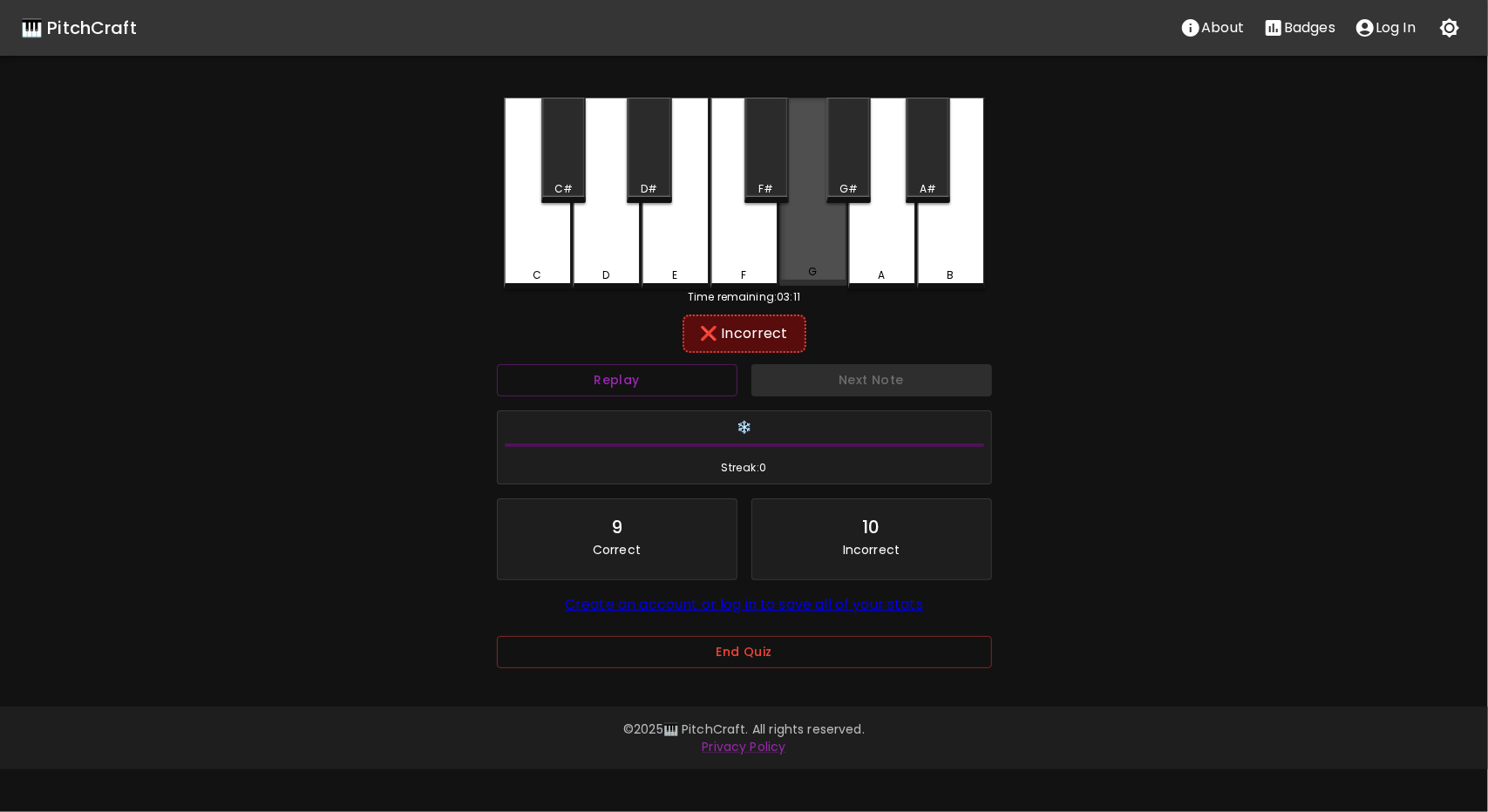
click at [832, 267] on div "G" at bounding box center [814, 272] width 65 height 16
click at [776, 175] on div "F#" at bounding box center [767, 150] width 45 height 106
click at [513, 231] on div "C" at bounding box center [538, 193] width 68 height 192
click at [565, 168] on div "C#" at bounding box center [564, 150] width 45 height 106
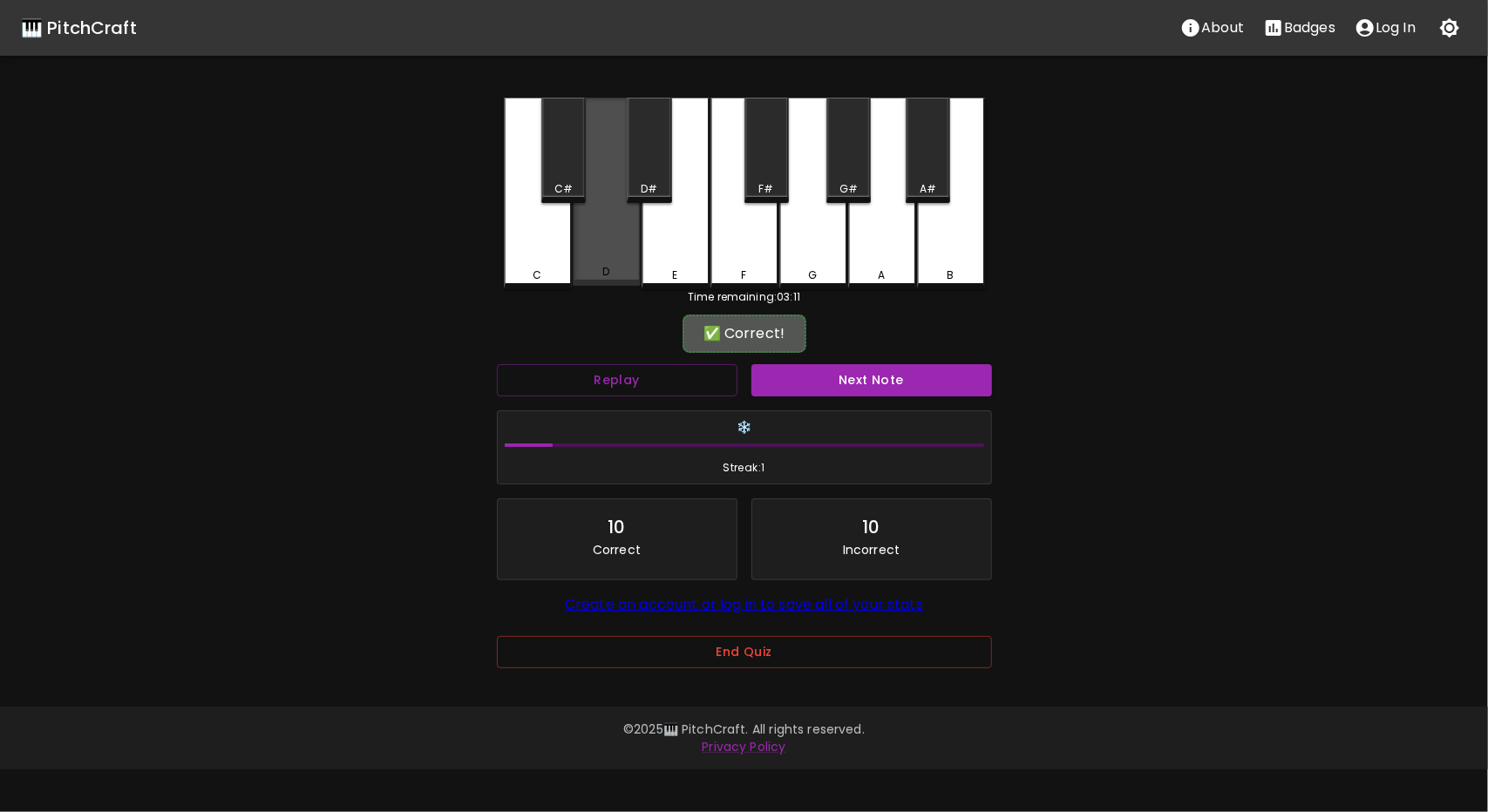
click at [613, 278] on div "D" at bounding box center [607, 272] width 65 height 16
click at [878, 377] on button "Next Note" at bounding box center [872, 380] width 241 height 32
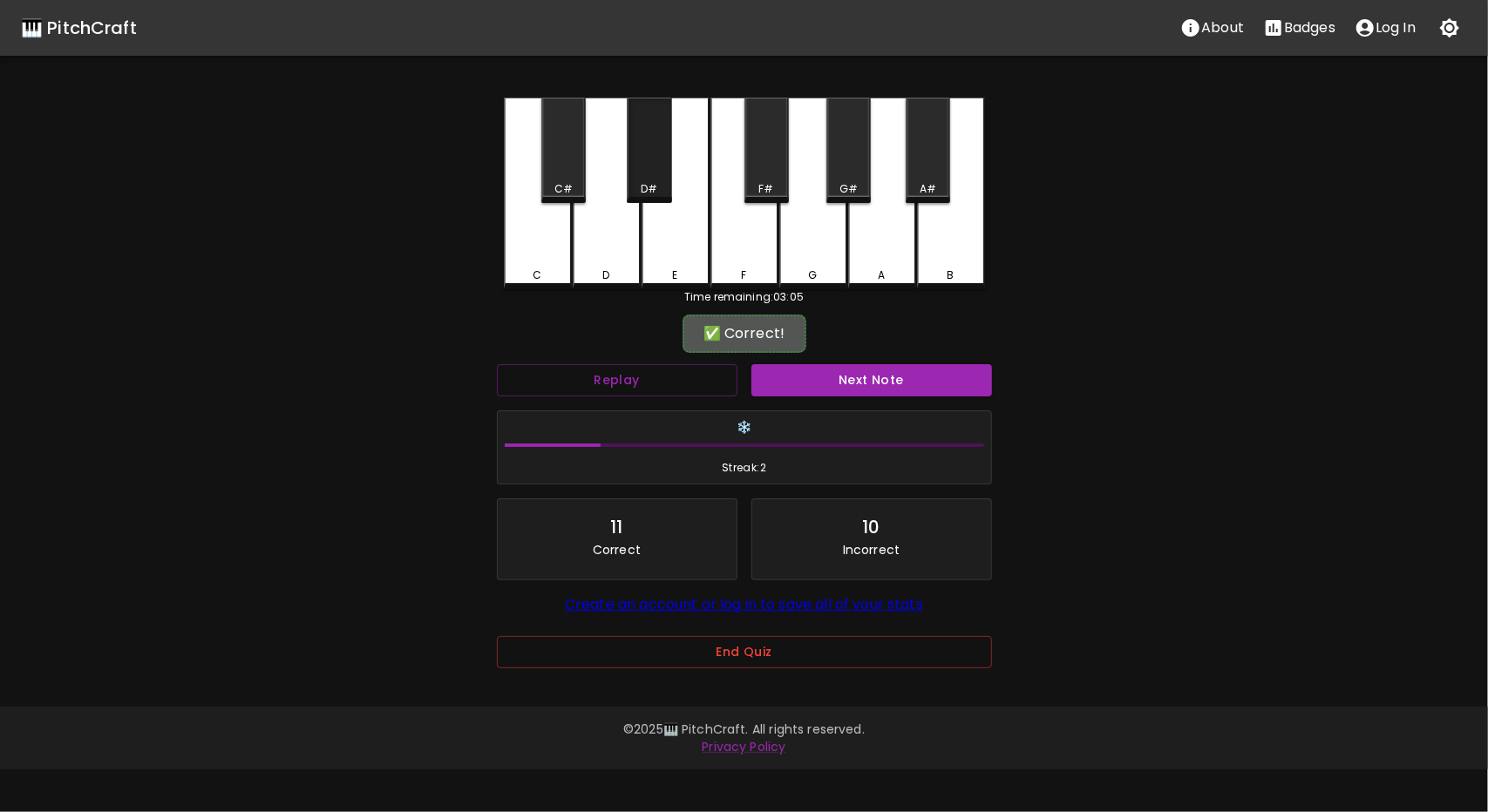
click at [642, 132] on div "D#" at bounding box center [649, 150] width 45 height 106
click at [881, 379] on button "Next Note" at bounding box center [872, 380] width 241 height 32
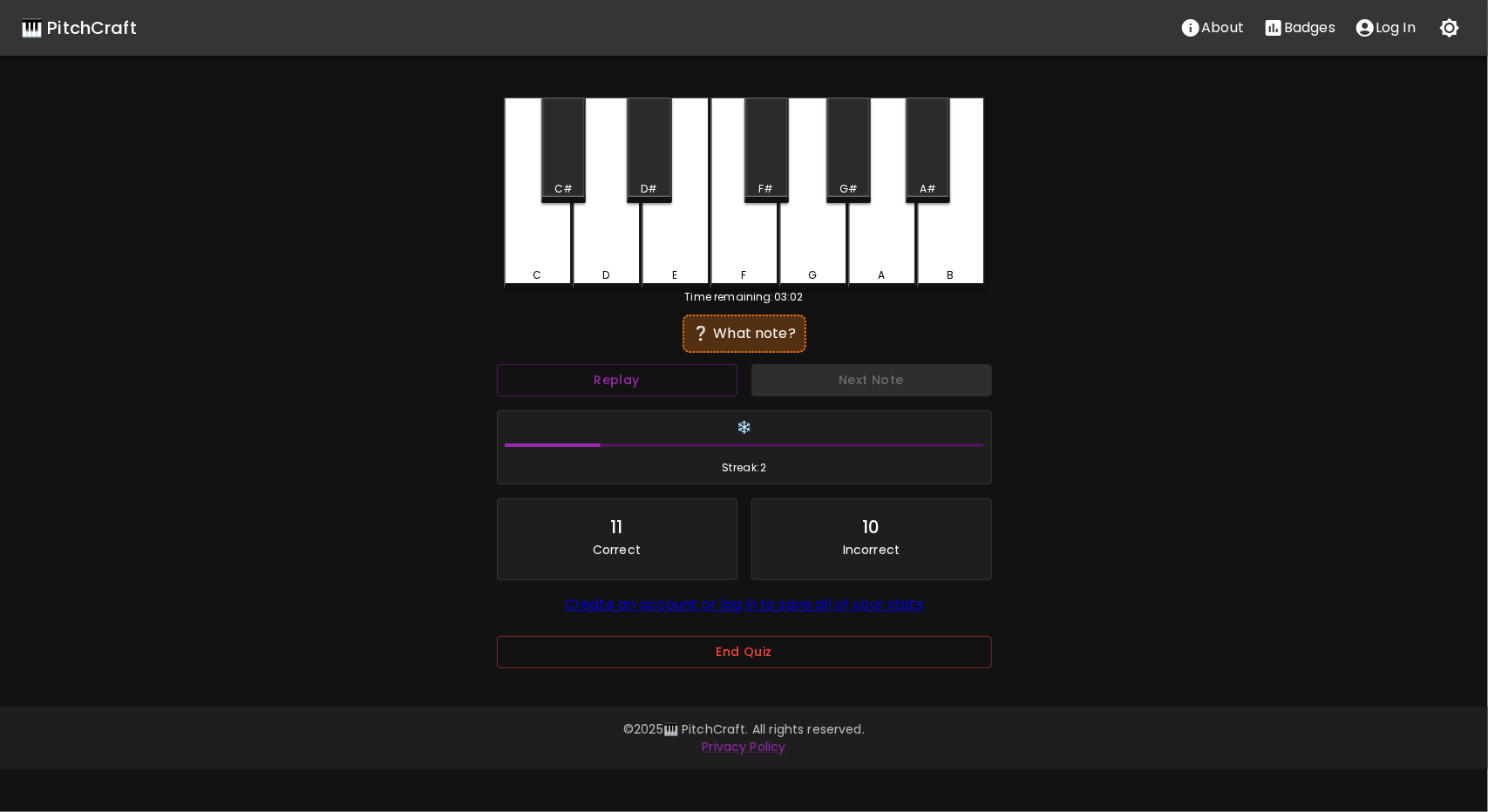
click at [938, 168] on div "A#" at bounding box center [928, 150] width 45 height 106
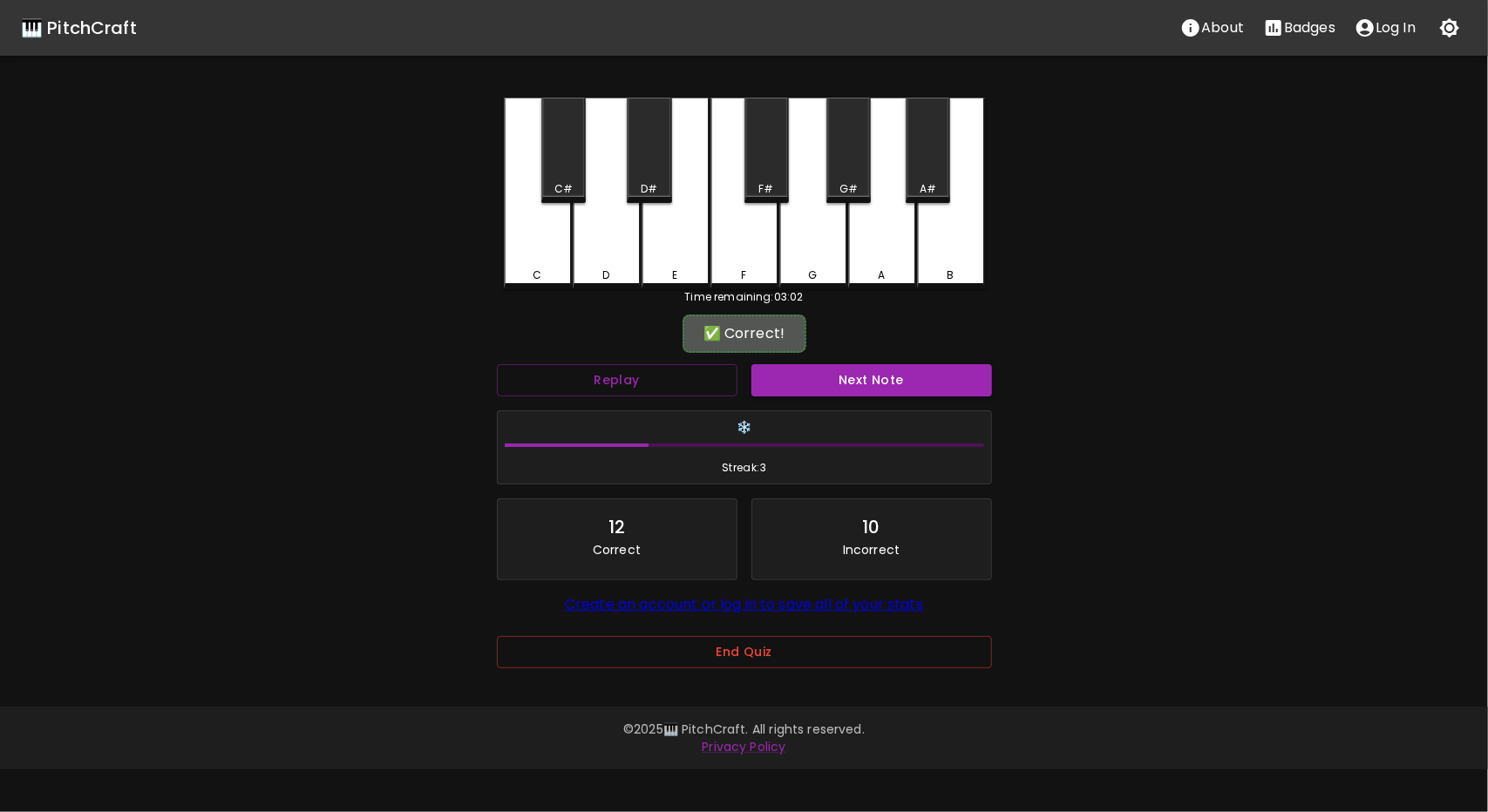
click at [874, 379] on button "Next Note" at bounding box center [872, 380] width 241 height 32
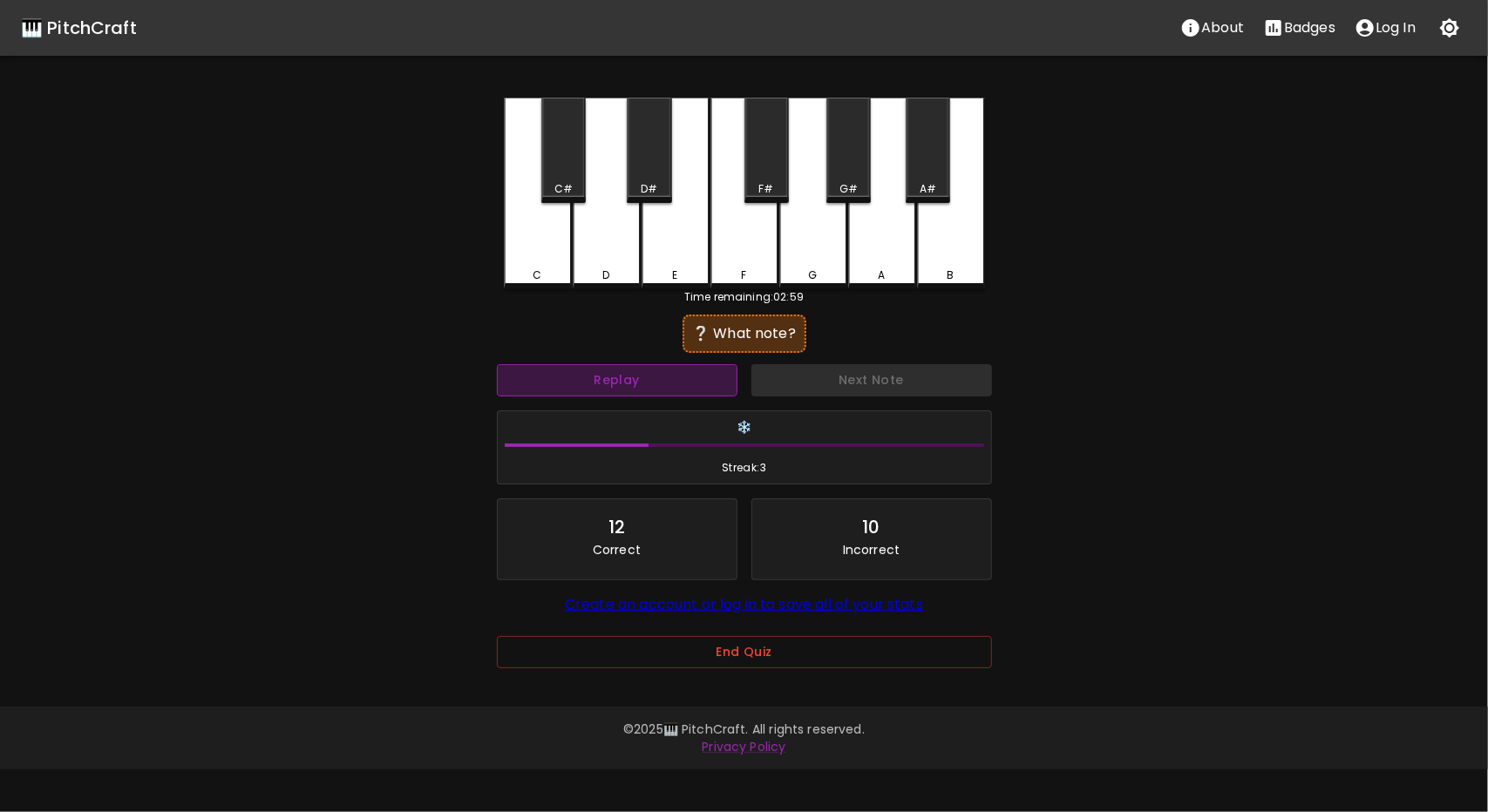
click at [673, 382] on button "Replay" at bounding box center [617, 380] width 241 height 32
click at [699, 378] on button "Replay" at bounding box center [617, 380] width 241 height 32
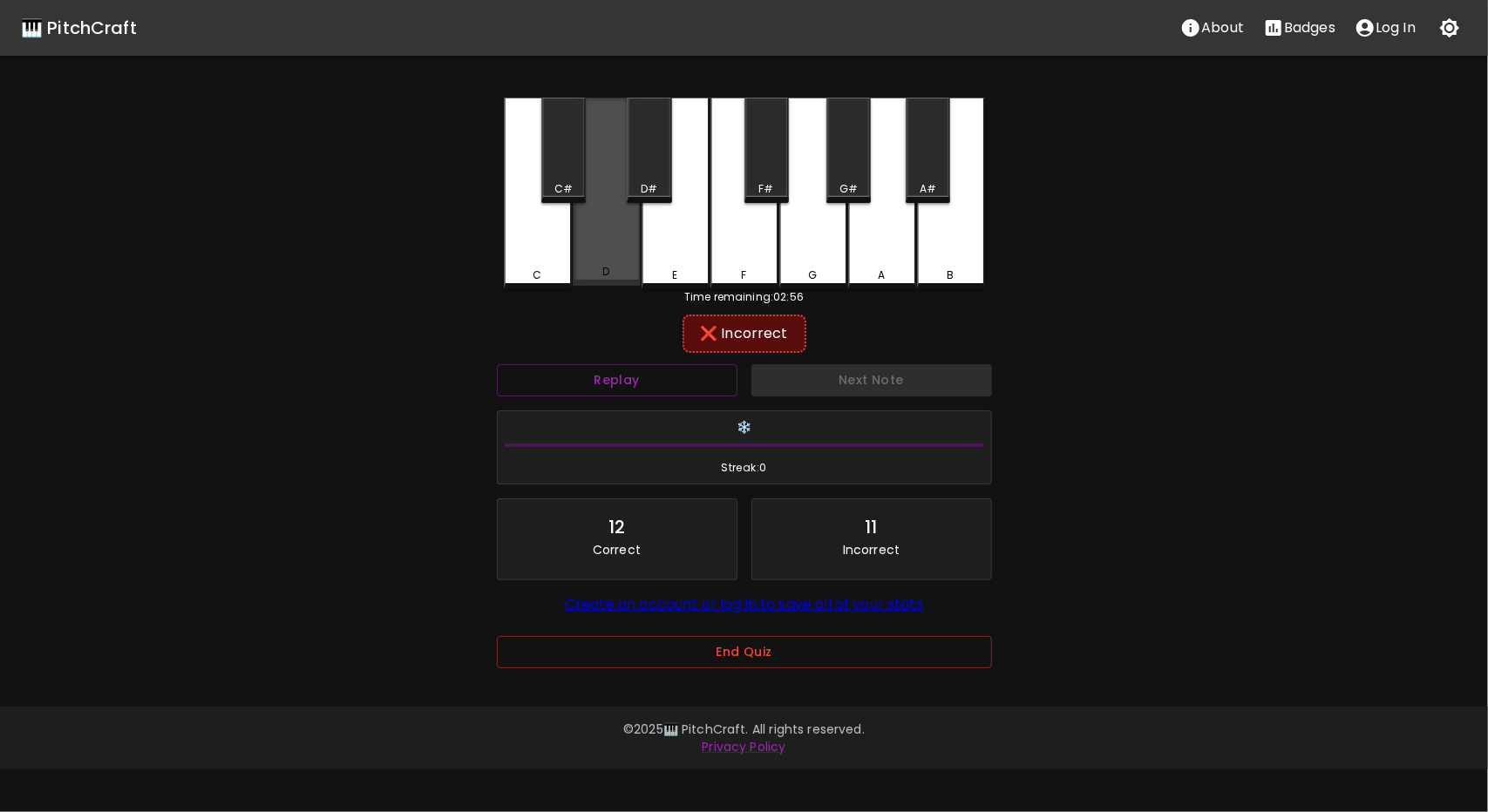
click at [594, 259] on div "D" at bounding box center [607, 192] width 68 height 188
click at [685, 380] on button "Replay" at bounding box center [617, 380] width 241 height 32
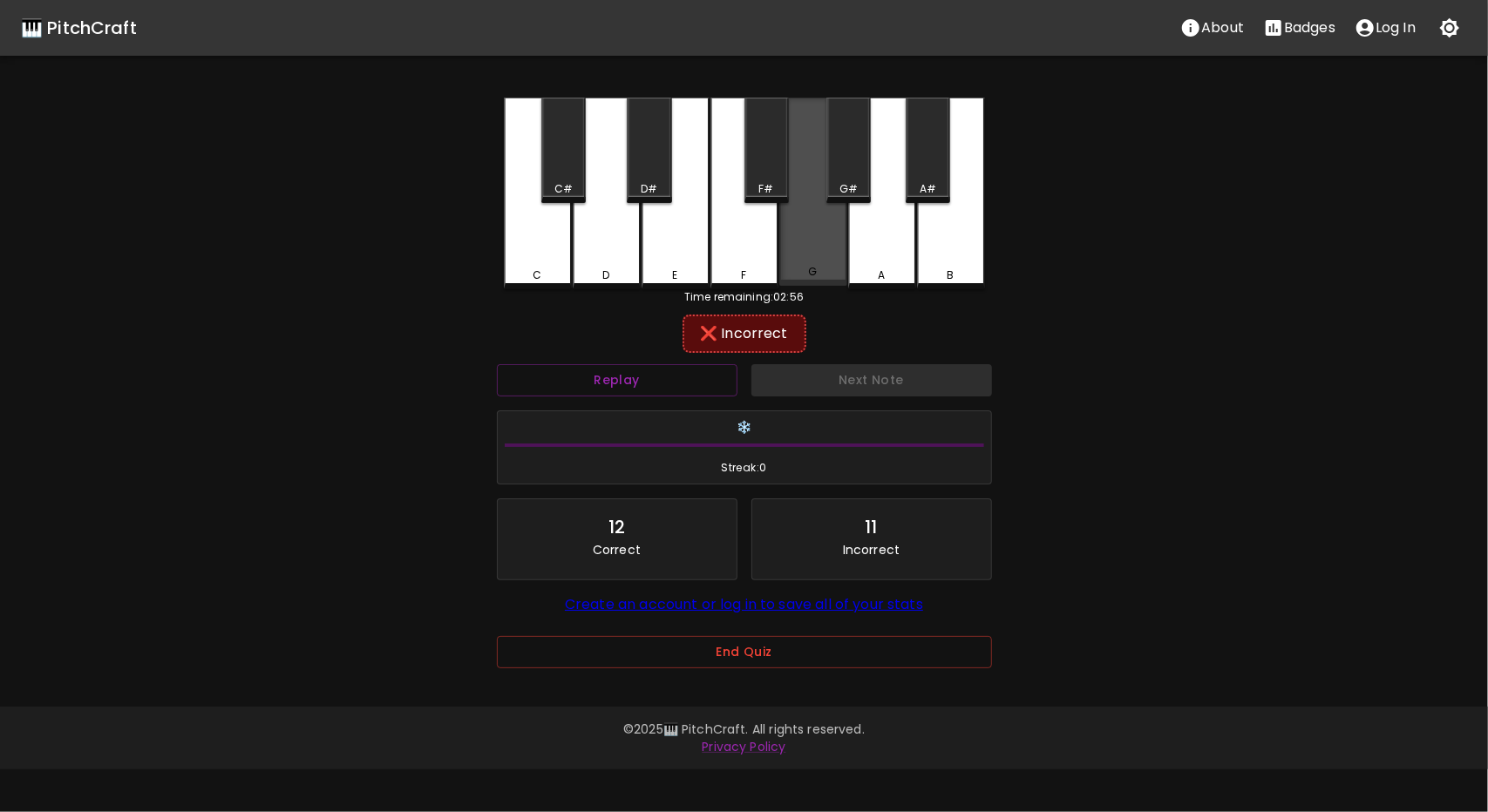
click at [812, 242] on div "G" at bounding box center [814, 192] width 68 height 188
click at [768, 185] on div "F#" at bounding box center [766, 189] width 15 height 16
click at [568, 179] on div "C#" at bounding box center [564, 150] width 45 height 106
click at [638, 172] on div "D#" at bounding box center [649, 150] width 45 height 106
click at [675, 250] on div "E" at bounding box center [676, 193] width 68 height 192
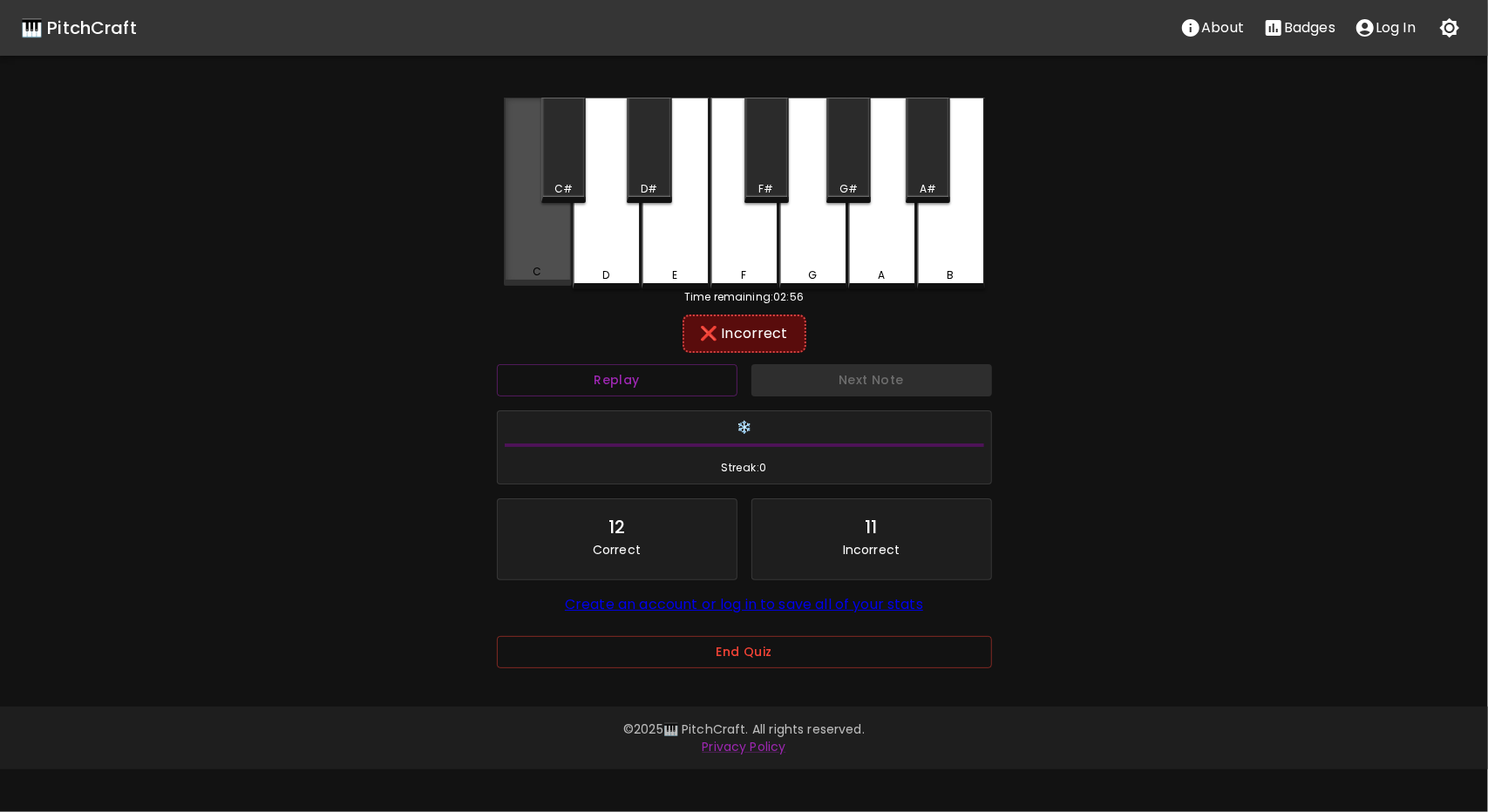
click at [534, 241] on div "C" at bounding box center [538, 192] width 68 height 188
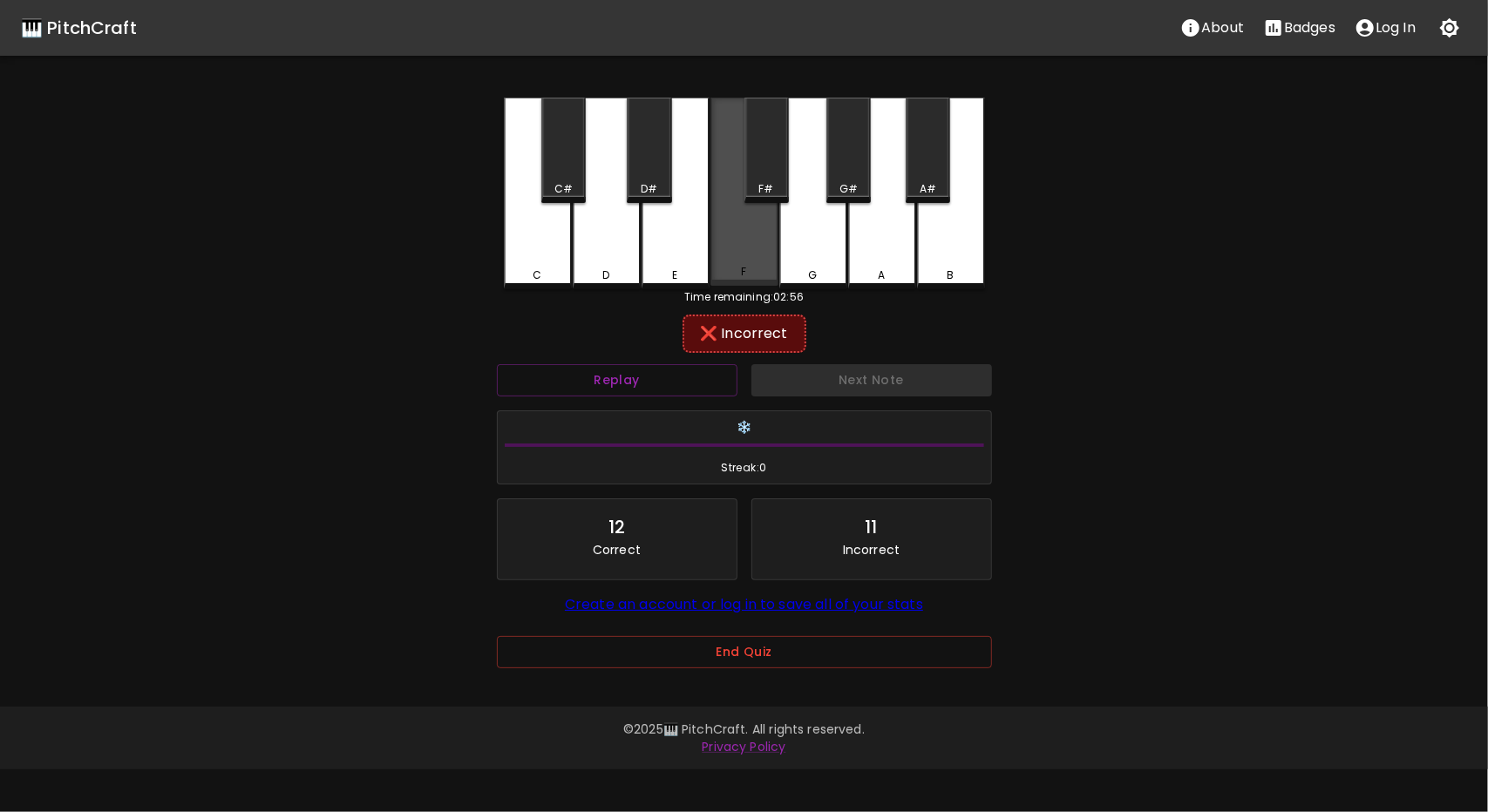
drag, startPoint x: 729, startPoint y: 268, endPoint x: 740, endPoint y: 270, distance: 11.2
click at [740, 270] on div "F" at bounding box center [745, 272] width 65 height 16
click at [828, 171] on div "C C# D D# E F F# G G# A A# B" at bounding box center [745, 193] width 481 height 192
drag, startPoint x: 872, startPoint y: 229, endPoint x: 935, endPoint y: 250, distance: 66.4
click at [875, 234] on div "A" at bounding box center [882, 193] width 68 height 192
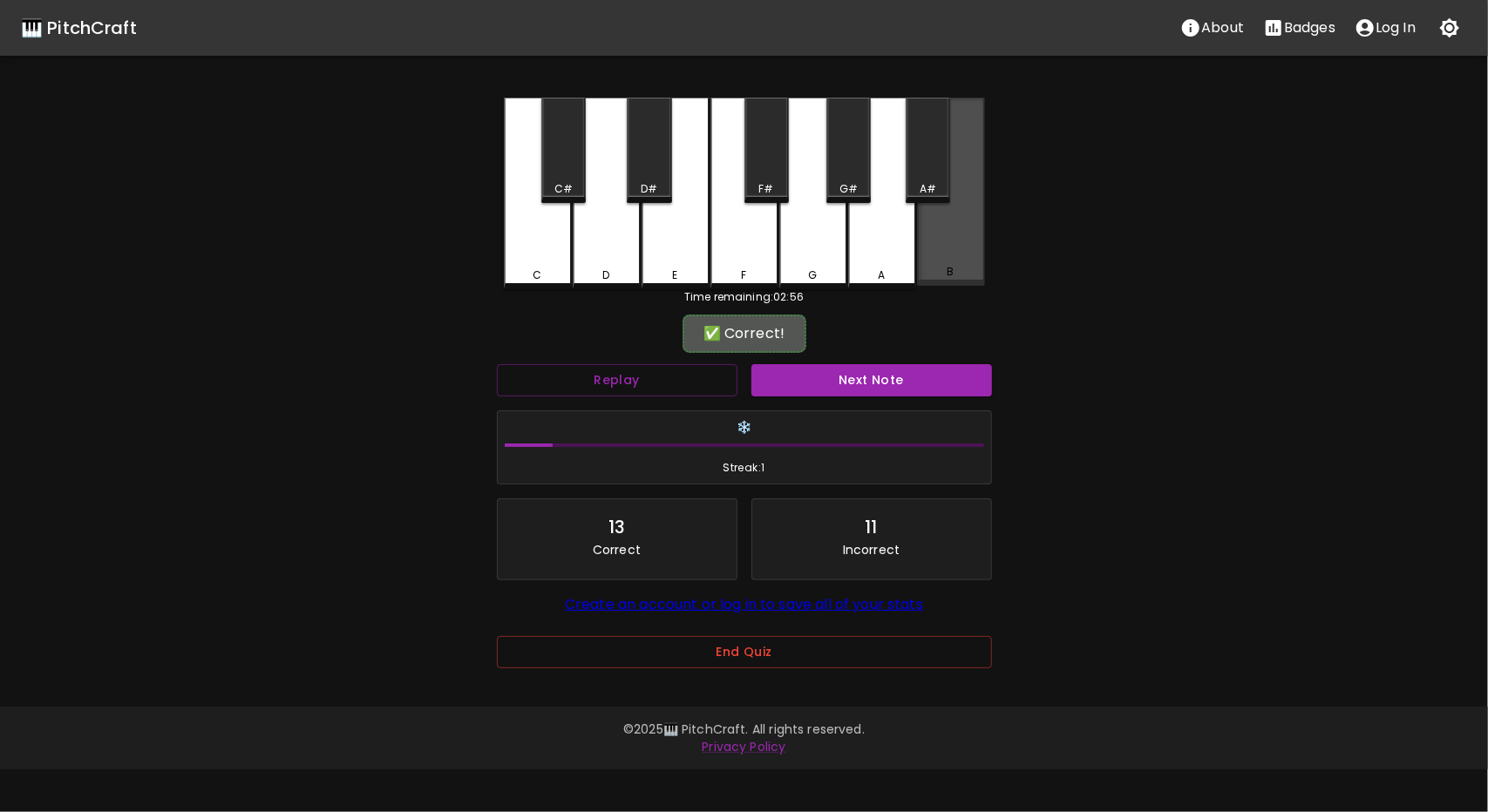
drag, startPoint x: 935, startPoint y: 250, endPoint x: 970, endPoint y: 248, distance: 35.1
click at [954, 250] on div "B" at bounding box center [951, 192] width 68 height 188
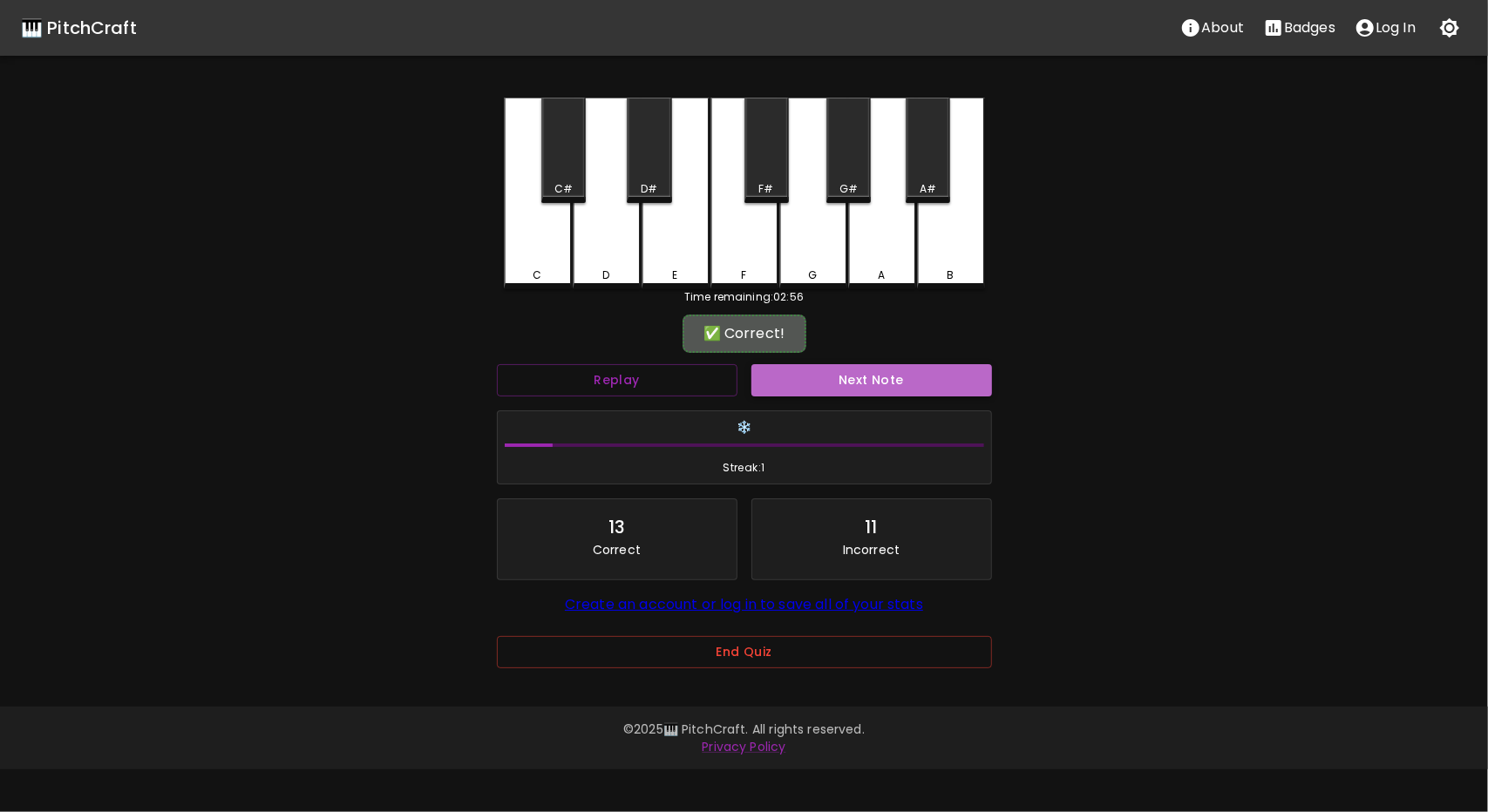
click at [845, 387] on button "Next Note" at bounding box center [872, 380] width 241 height 32
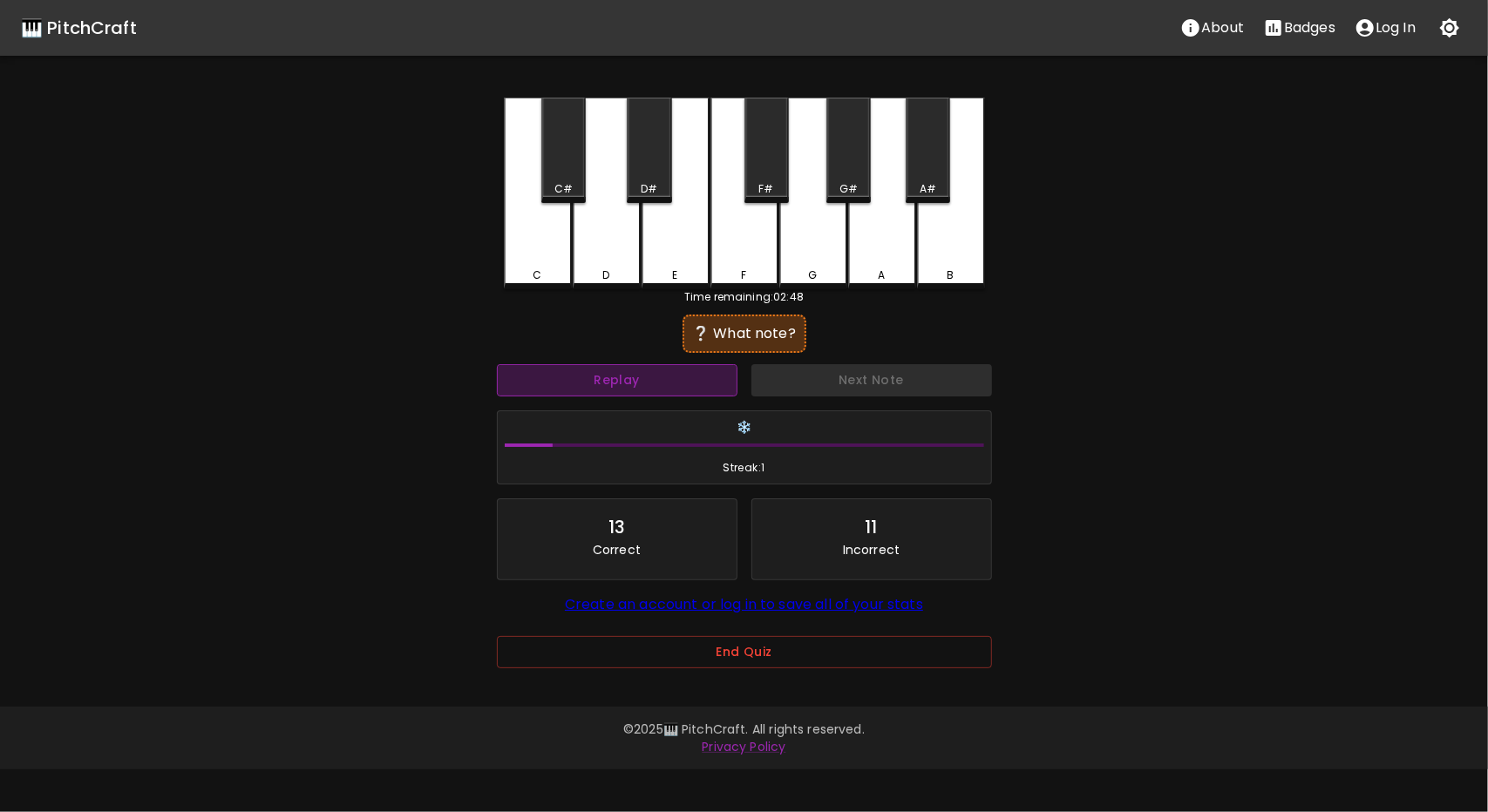
click at [645, 390] on button "Replay" at bounding box center [617, 380] width 241 height 32
click at [645, 389] on button "Replay" at bounding box center [617, 380] width 241 height 32
click at [645, 162] on div "D#" at bounding box center [649, 150] width 45 height 106
click at [649, 388] on button "Replay" at bounding box center [617, 380] width 241 height 32
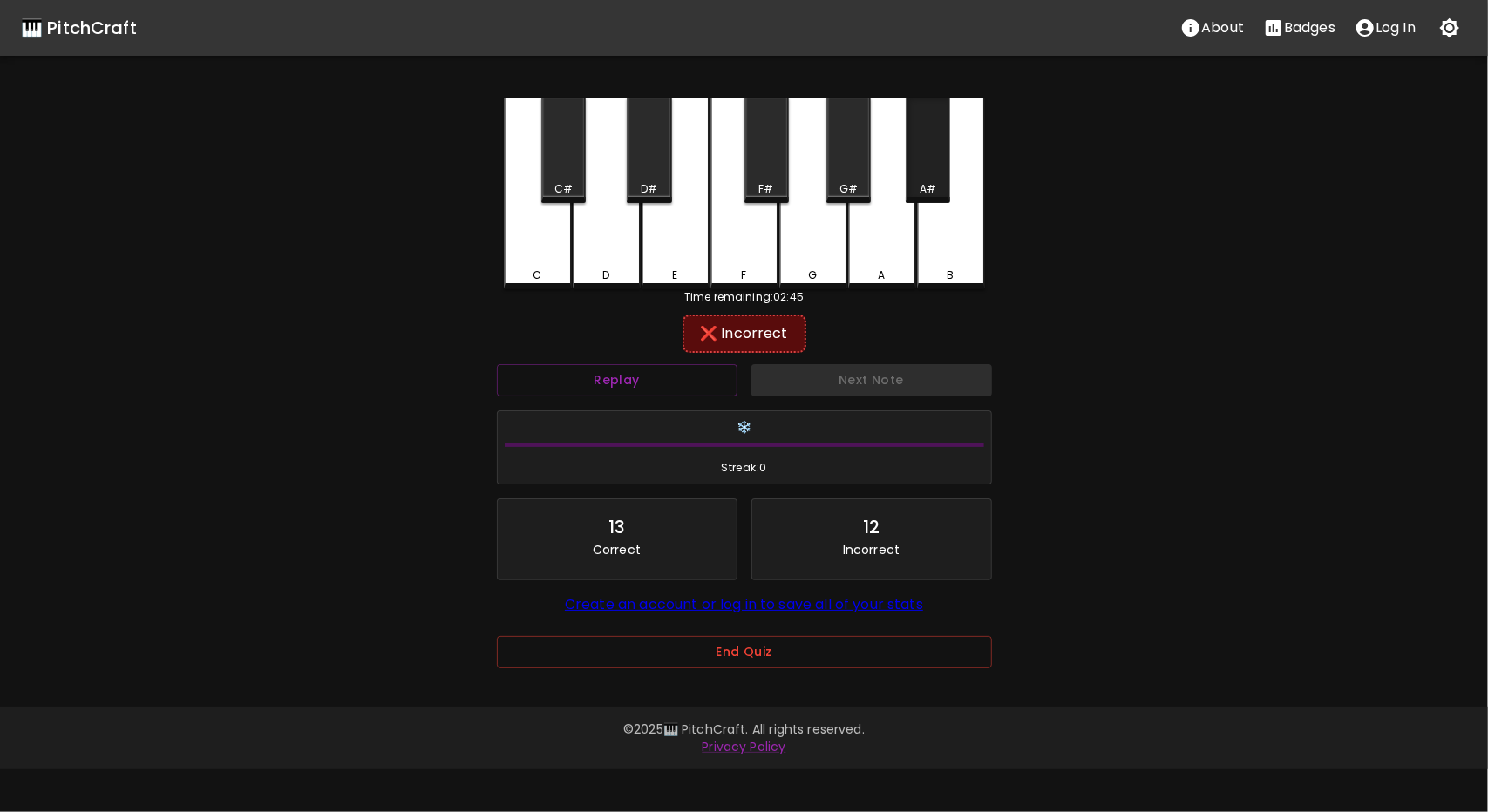
click at [933, 147] on div "A#" at bounding box center [928, 150] width 45 height 106
click at [557, 259] on div "C" at bounding box center [538, 193] width 68 height 192
click at [593, 144] on div "D" at bounding box center [607, 193] width 68 height 192
drag, startPoint x: 608, startPoint y: 266, endPoint x: 659, endPoint y: 186, distance: 94.9
click at [642, 222] on div "C C# D D# E F F# G G# A A# B" at bounding box center [745, 193] width 481 height 192
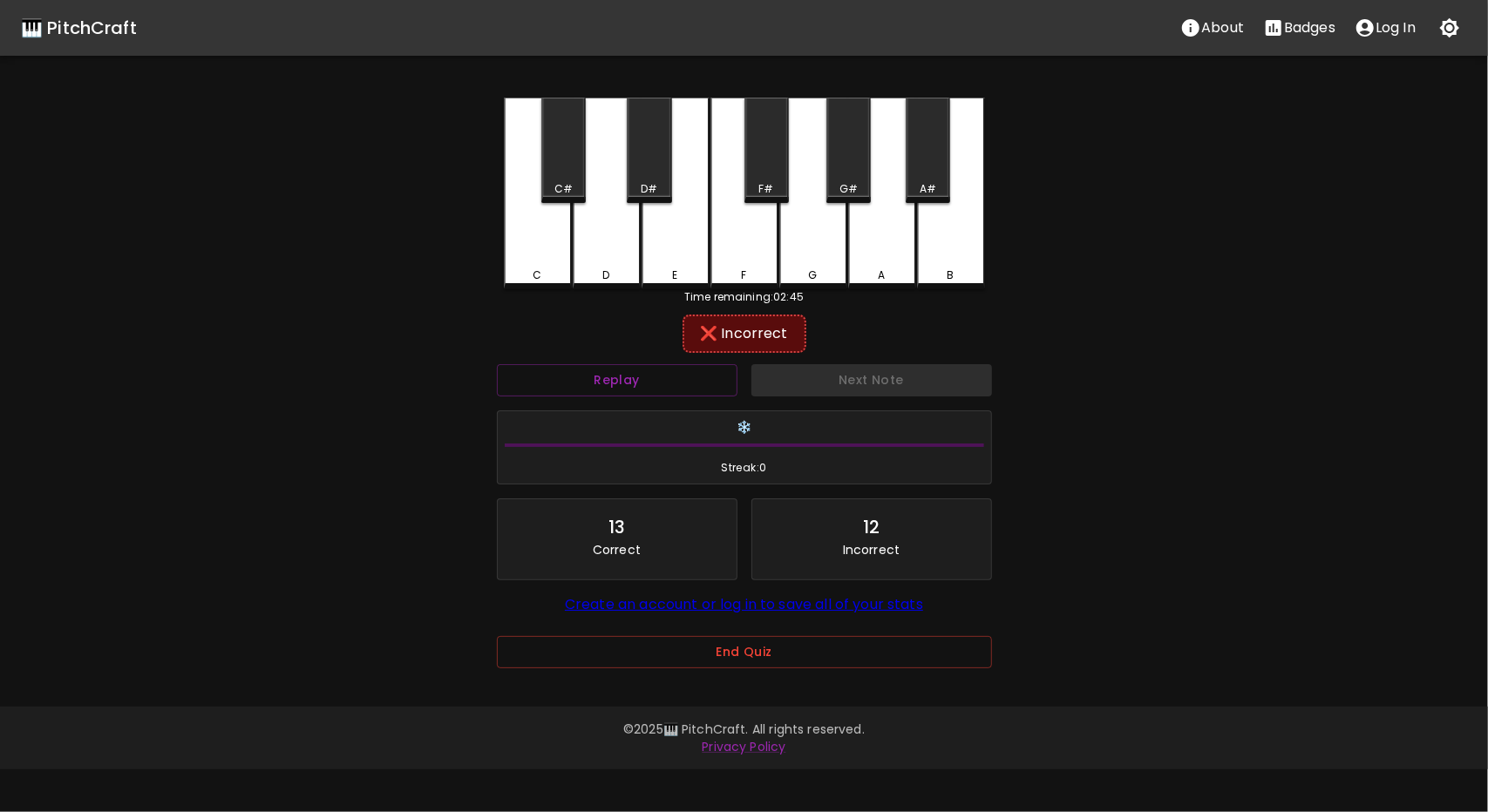
click at [680, 189] on div "C C# D D# E F F# G G# A A# B" at bounding box center [745, 193] width 481 height 192
click at [755, 242] on div "F" at bounding box center [745, 192] width 68 height 188
click at [801, 177] on div "G" at bounding box center [814, 192] width 68 height 188
drag, startPoint x: 828, startPoint y: 175, endPoint x: 921, endPoint y: 231, distance: 108.6
click at [863, 200] on div "C C# D D# E F F# G G# A A# B" at bounding box center [745, 193] width 481 height 192
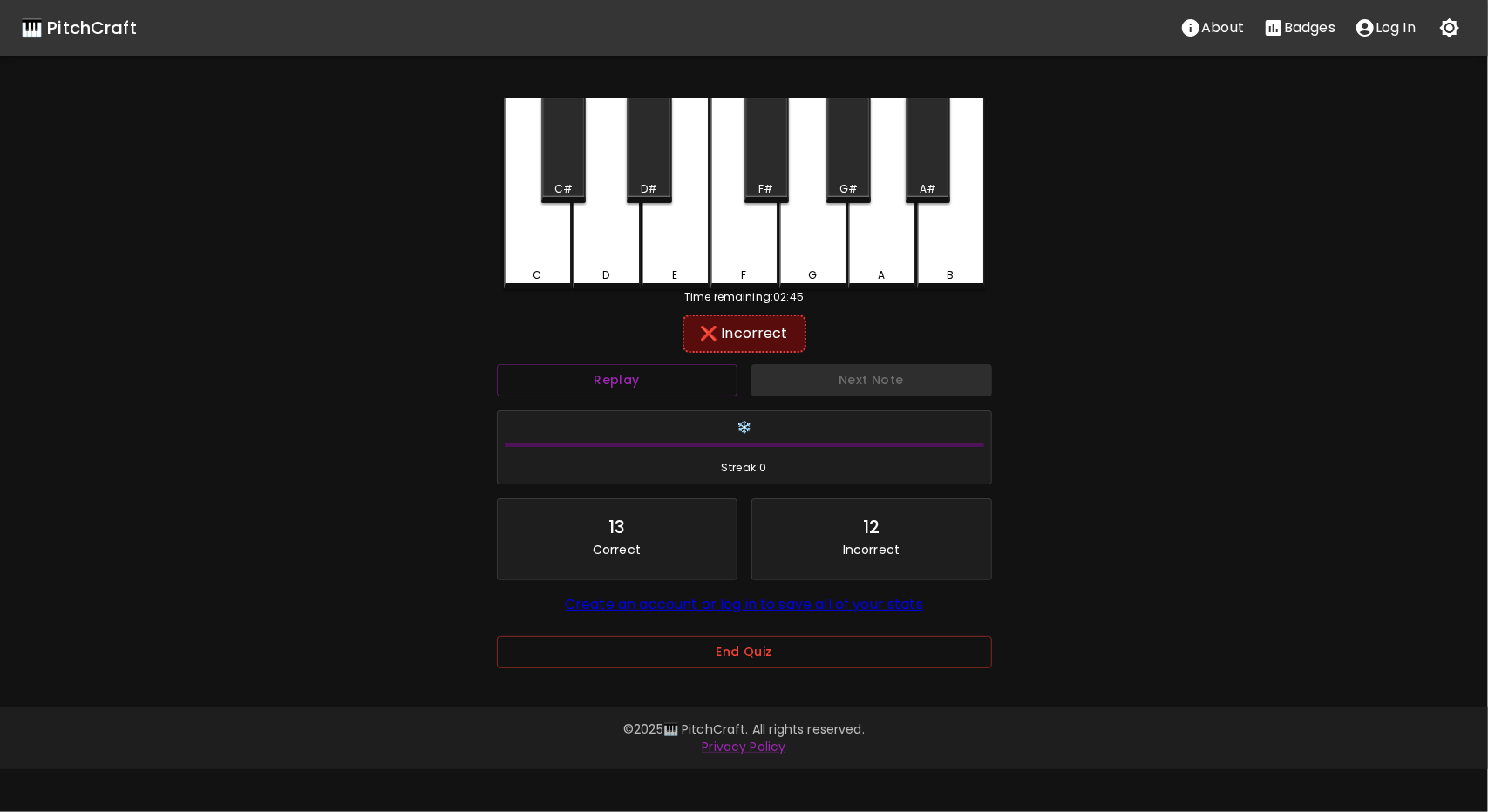
drag, startPoint x: 923, startPoint y: 231, endPoint x: 955, endPoint y: 243, distance: 34.2
click at [943, 240] on div "B" at bounding box center [951, 193] width 68 height 192
click at [961, 239] on div "B" at bounding box center [951, 192] width 68 height 188
click at [903, 138] on div "C C# D D# E F F# G G# A A# B" at bounding box center [745, 193] width 481 height 192
drag, startPoint x: 906, startPoint y: 254, endPoint x: 881, endPoint y: 301, distance: 53.2
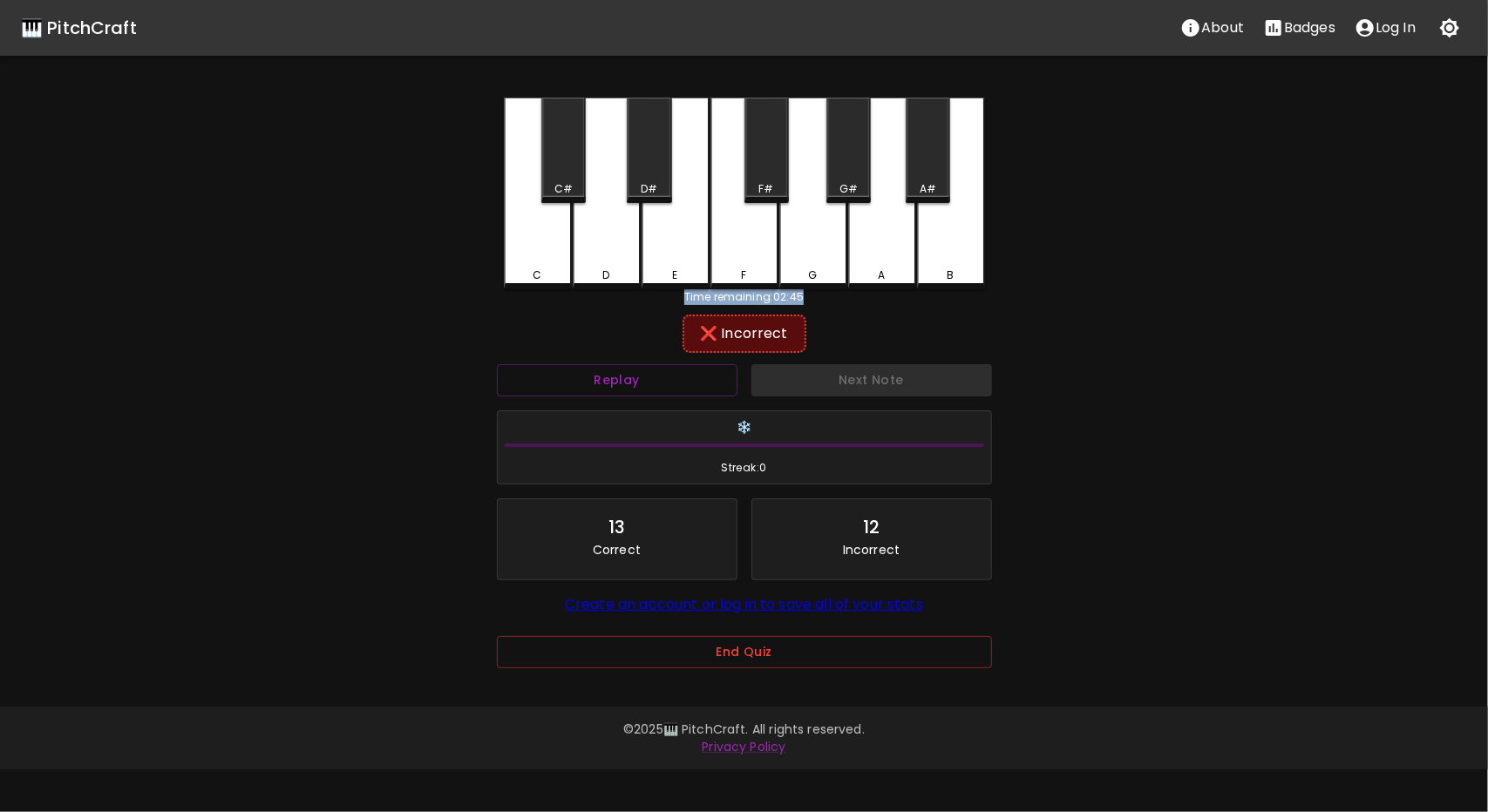
click at [886, 299] on div "C C# D D# E F F# G G# A A# B Time remaining: 02:45 ❌ Incorrect Replay Next Note…" at bounding box center [745, 396] width 523 height 595
drag, startPoint x: 861, startPoint y: 185, endPoint x: 849, endPoint y: 170, distance: 19.2
click at [858, 172] on div "G#" at bounding box center [848, 150] width 45 height 106
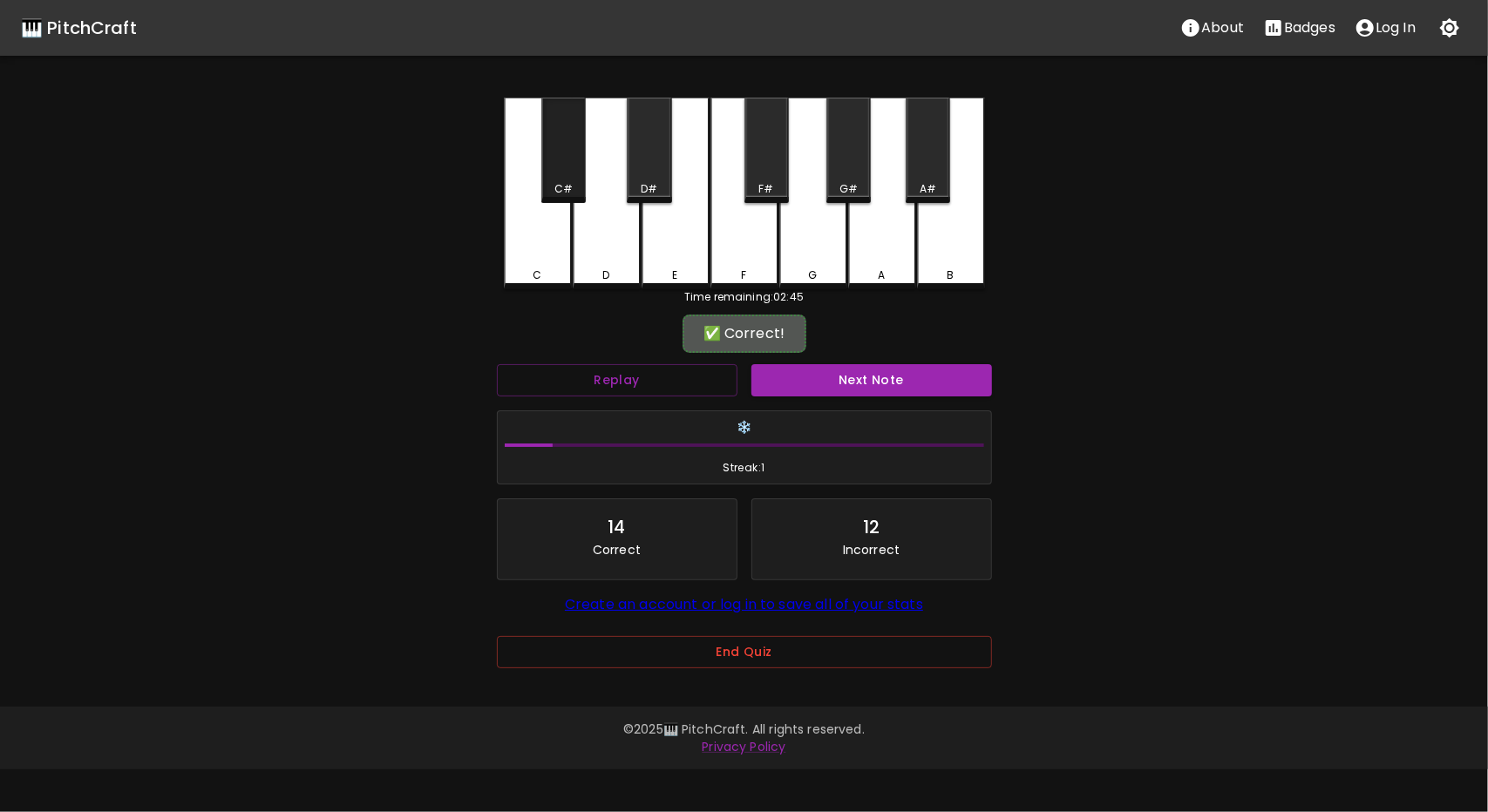
drag, startPoint x: 849, startPoint y: 170, endPoint x: 581, endPoint y: 158, distance: 268.3
click at [574, 142] on div "C C# D D# E F F# G G# A A# B" at bounding box center [745, 193] width 481 height 192
click at [914, 372] on button "Next Note" at bounding box center [872, 380] width 241 height 32
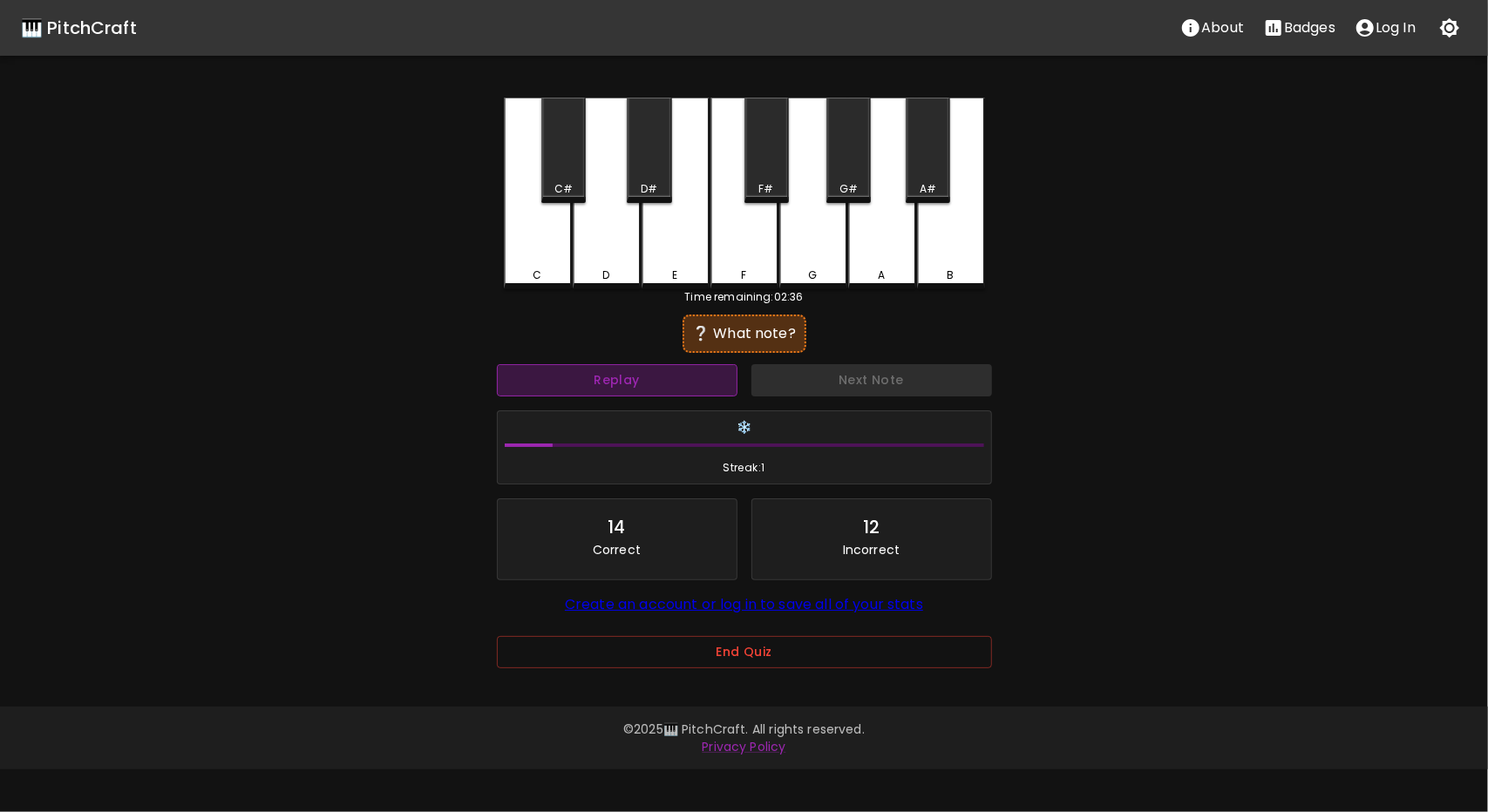
click at [650, 382] on button "Replay" at bounding box center [617, 380] width 241 height 32
click at [651, 382] on button "Replay" at bounding box center [617, 380] width 241 height 32
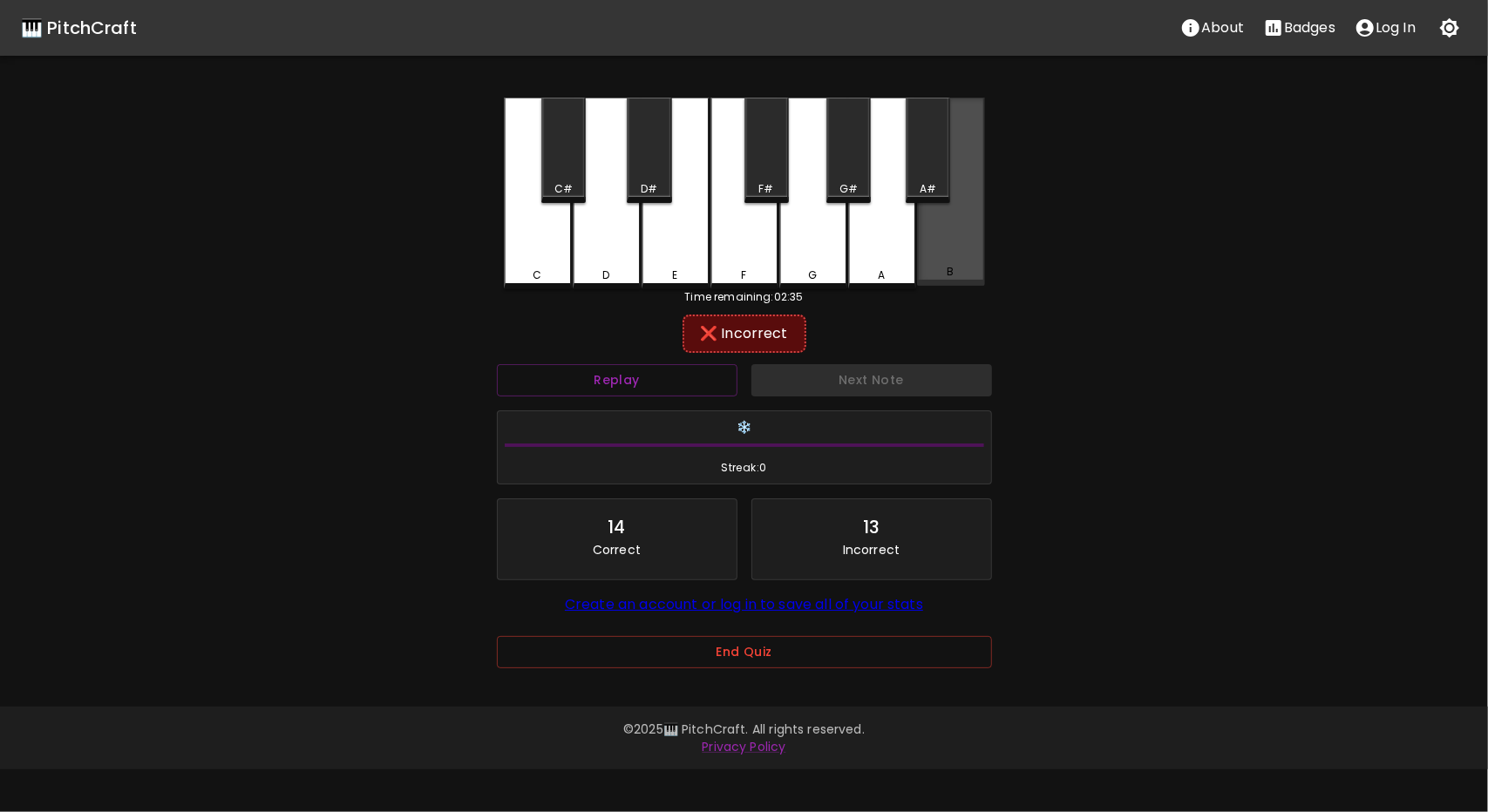
click at [979, 270] on div "B" at bounding box center [951, 272] width 65 height 16
drag, startPoint x: 685, startPoint y: 365, endPoint x: 671, endPoint y: 374, distance: 16.6
click at [680, 367] on button "Replay" at bounding box center [617, 380] width 241 height 32
drag, startPoint x: 657, startPoint y: 382, endPoint x: 649, endPoint y: 384, distance: 8.2
click at [657, 382] on button "Replay" at bounding box center [617, 380] width 241 height 32
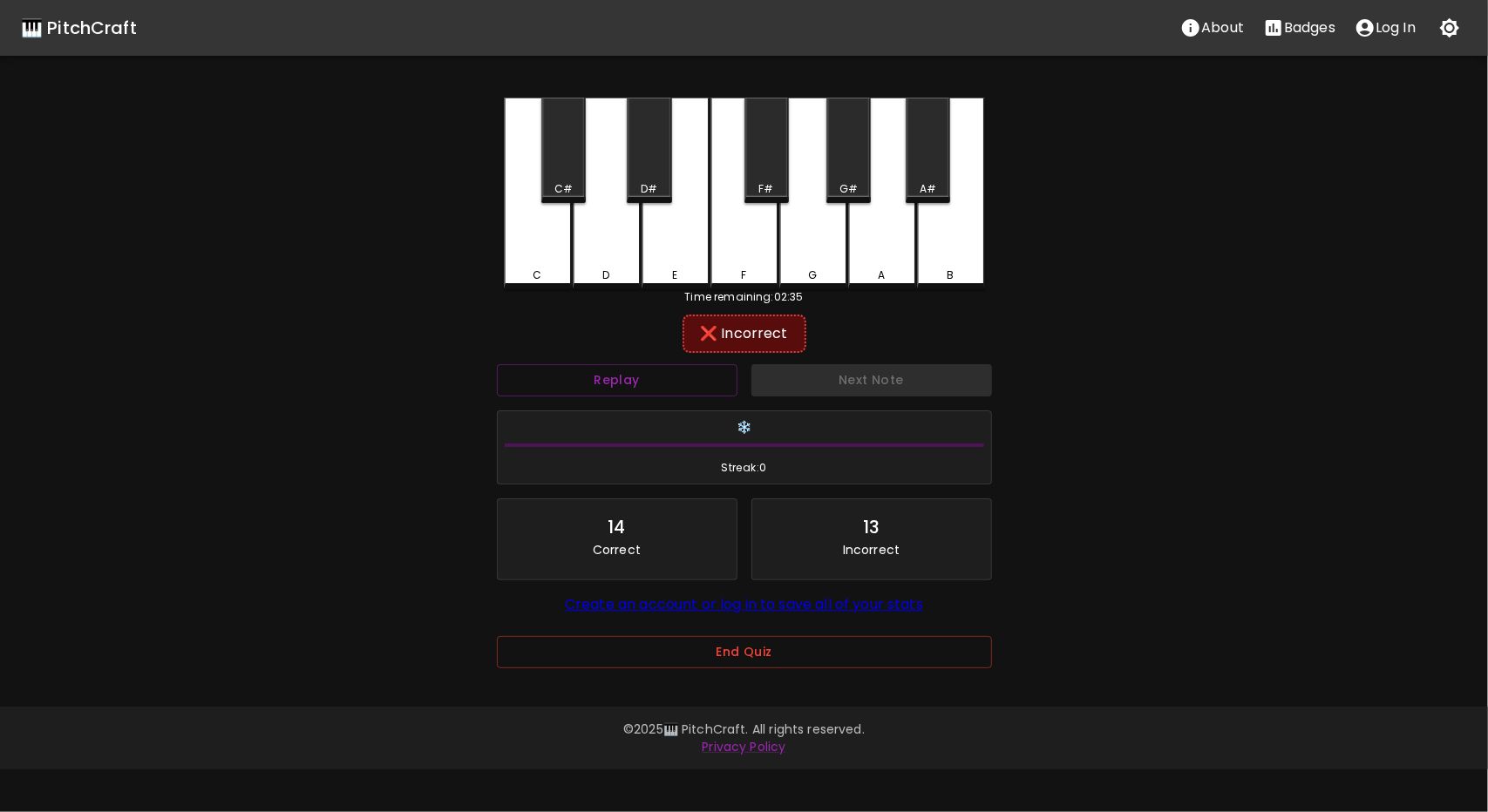
click at [543, 255] on div "C" at bounding box center [538, 193] width 68 height 192
drag, startPoint x: 572, startPoint y: 170, endPoint x: 572, endPoint y: 182, distance: 12.0
click at [572, 169] on div "C#" at bounding box center [564, 150] width 45 height 106
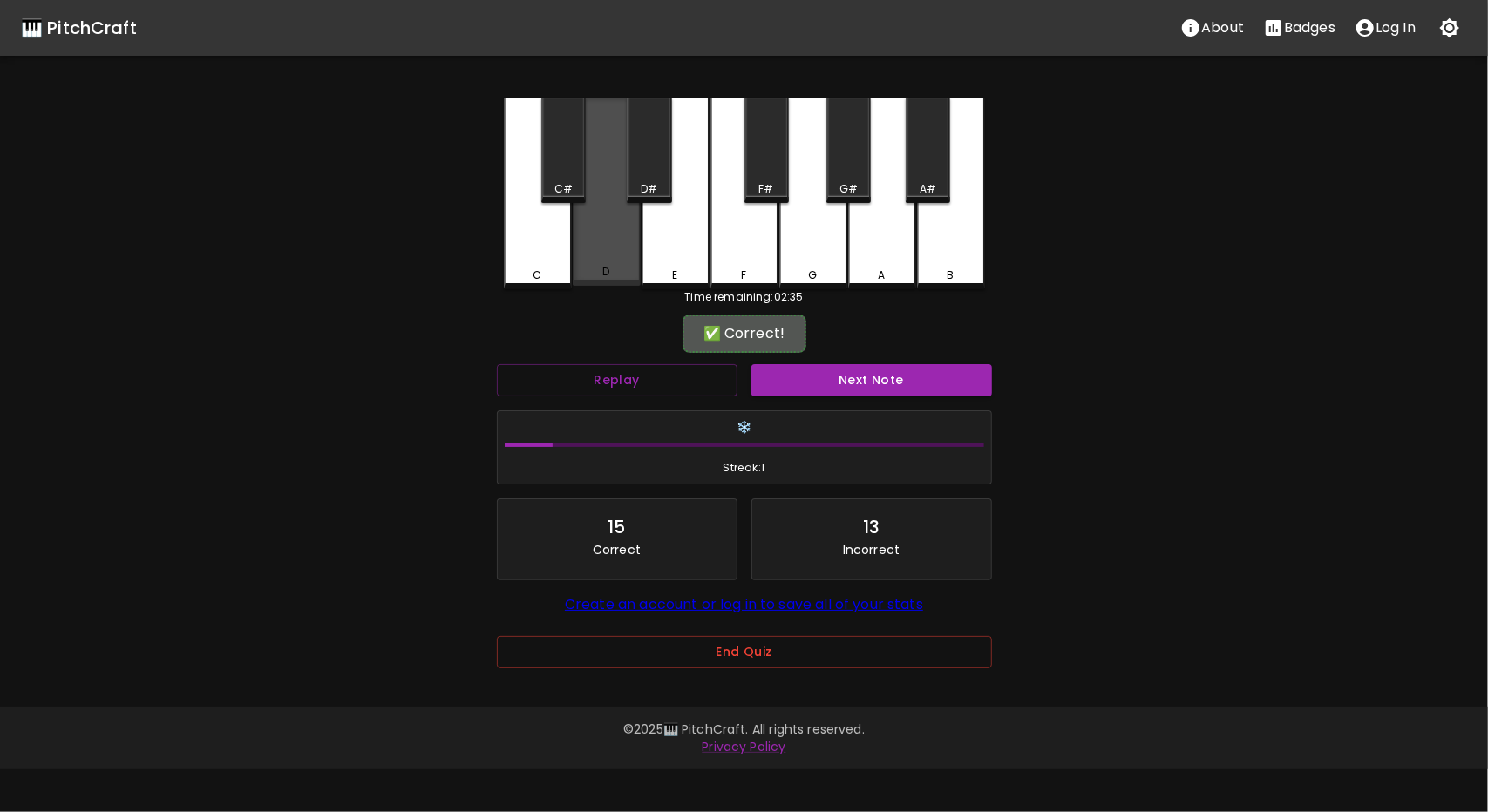
drag, startPoint x: 605, startPoint y: 276, endPoint x: 651, endPoint y: 154, distance: 130.4
click at [612, 264] on div "D" at bounding box center [607, 272] width 65 height 16
click at [910, 370] on button "Next Note" at bounding box center [872, 380] width 241 height 32
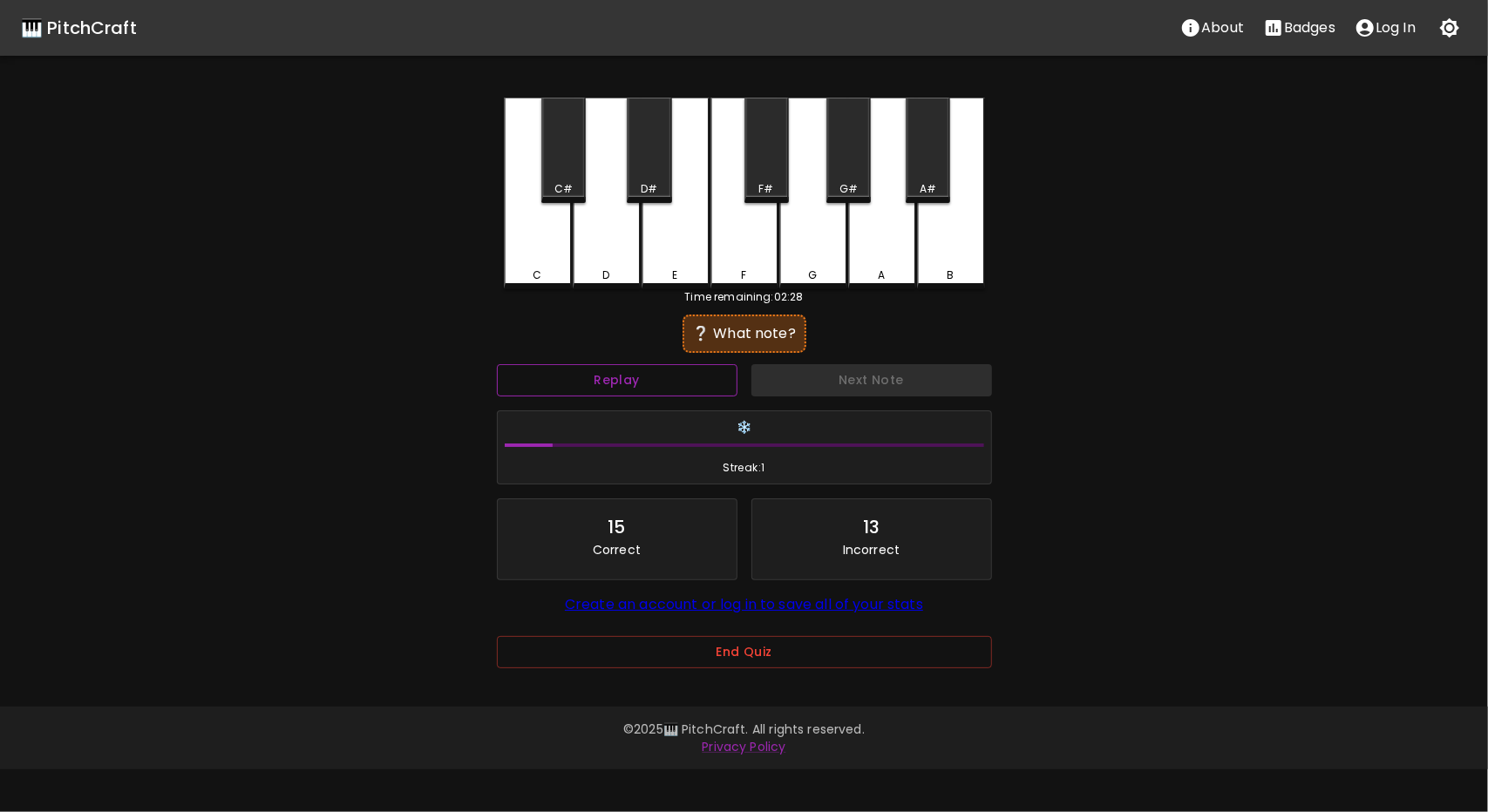
click at [684, 372] on button "Replay" at bounding box center [617, 380] width 241 height 32
click at [684, 374] on button "Replay" at bounding box center [617, 380] width 241 height 32
click at [927, 163] on div "A#" at bounding box center [928, 150] width 45 height 106
click at [680, 367] on button "Replay" at bounding box center [617, 380] width 241 height 32
click at [895, 243] on div "A" at bounding box center [882, 193] width 68 height 192
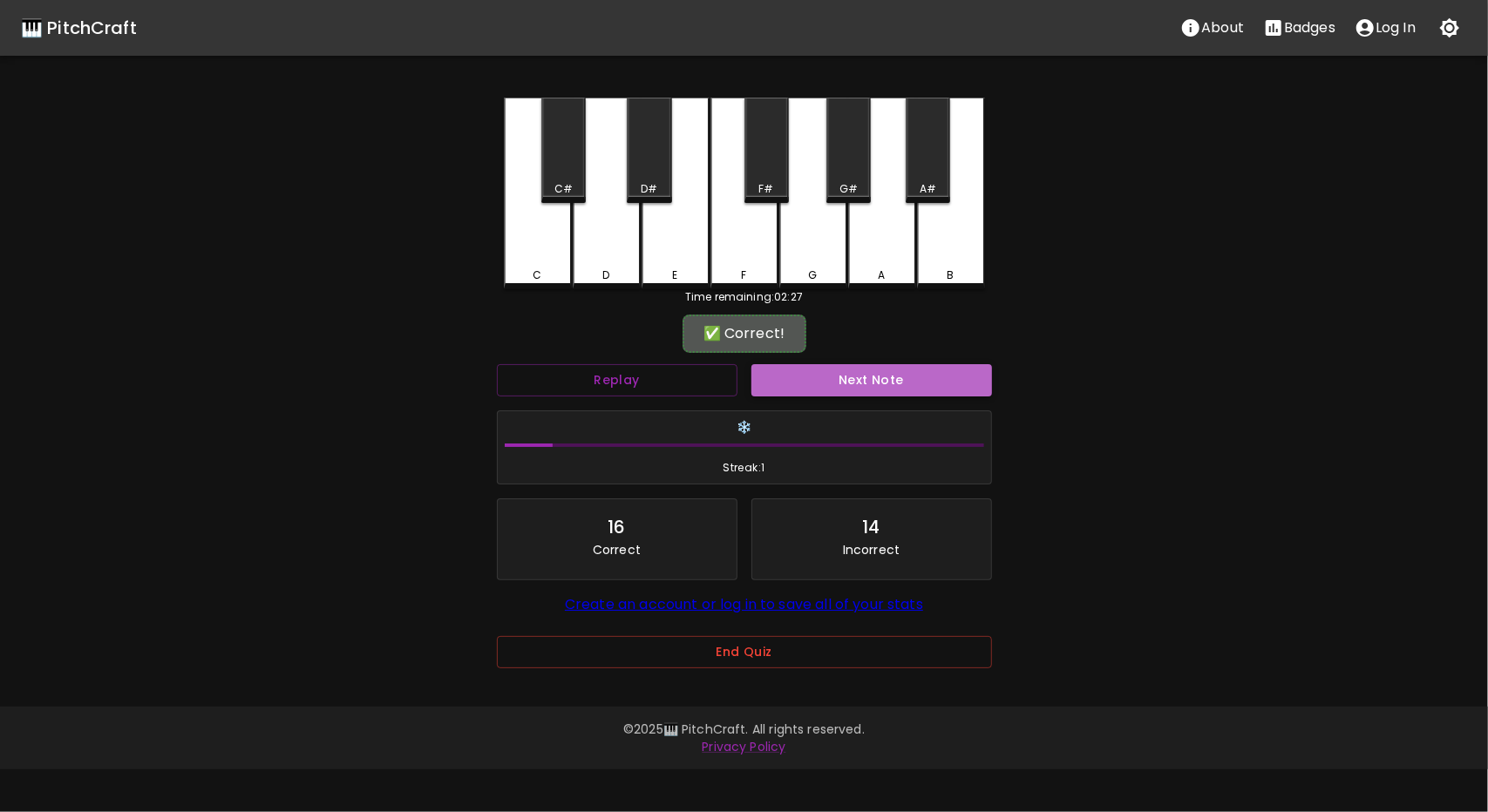
click at [860, 379] on button "Next Note" at bounding box center [872, 380] width 241 height 32
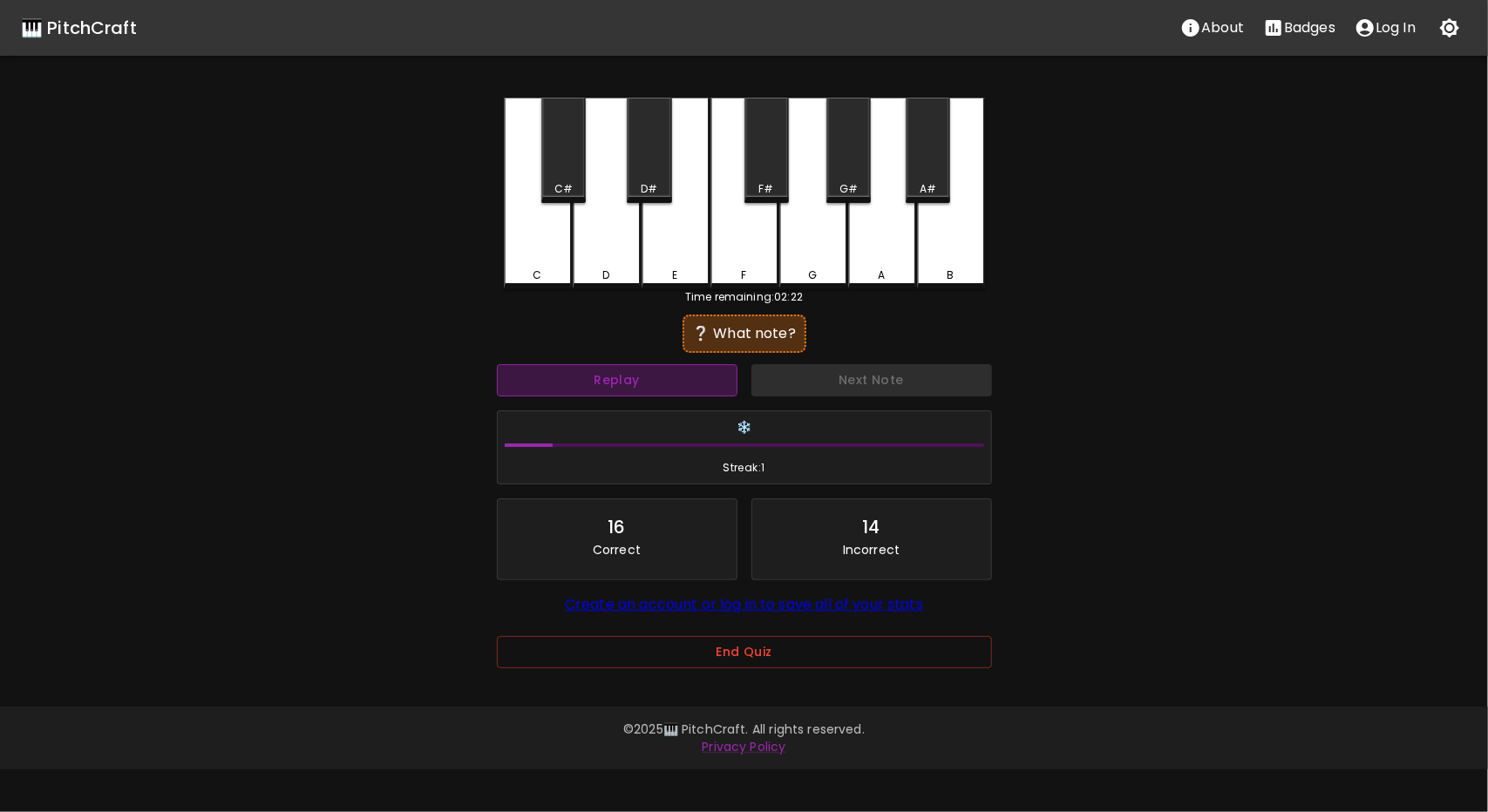
click at [715, 379] on button "Replay" at bounding box center [617, 380] width 241 height 32
click at [706, 384] on button "Replay" at bounding box center [617, 380] width 241 height 32
click at [710, 367] on button "Replay" at bounding box center [617, 380] width 241 height 32
click at [743, 249] on div "F" at bounding box center [745, 193] width 68 height 192
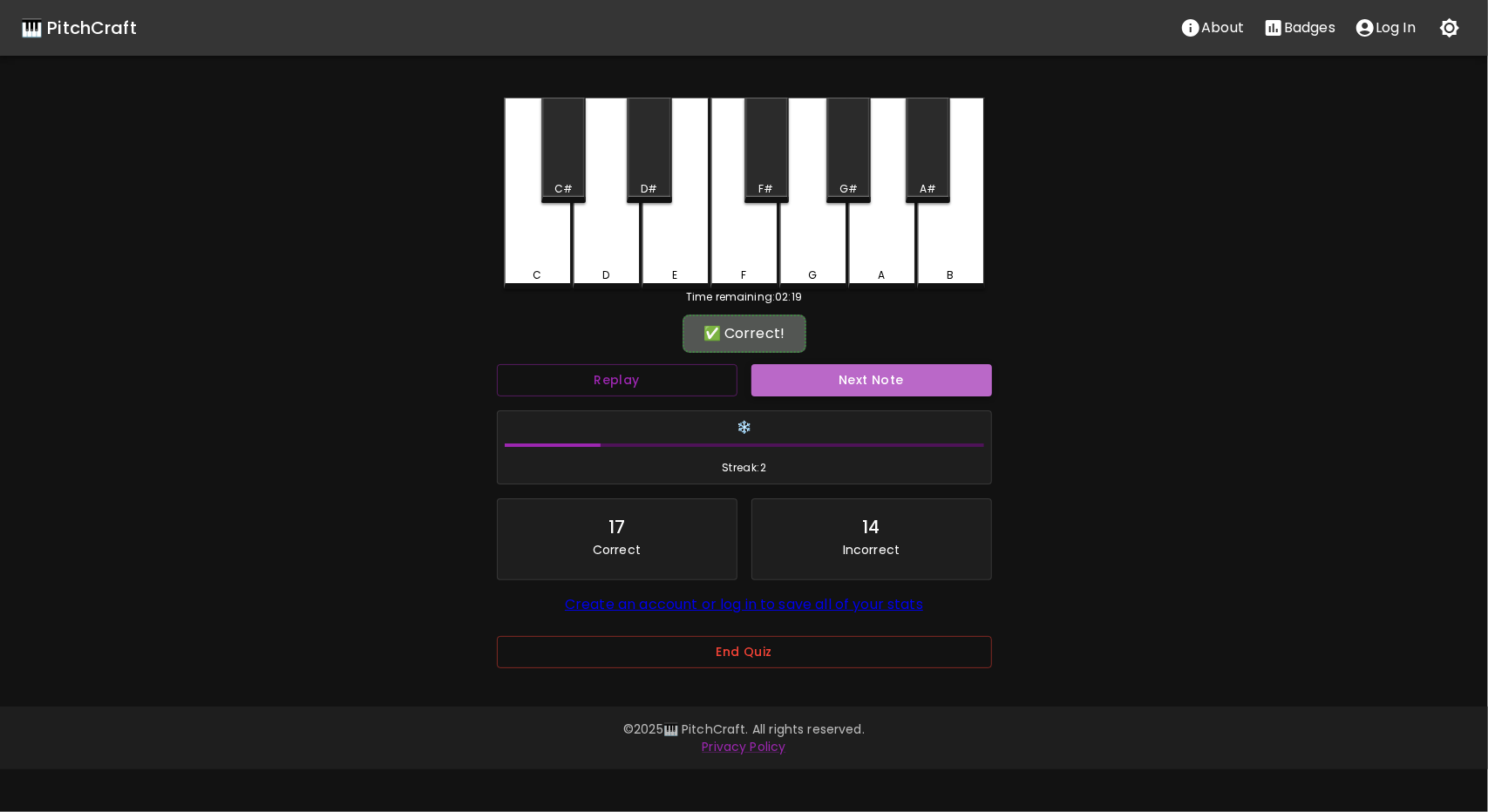
click at [844, 375] on button "Next Note" at bounding box center [872, 380] width 241 height 32
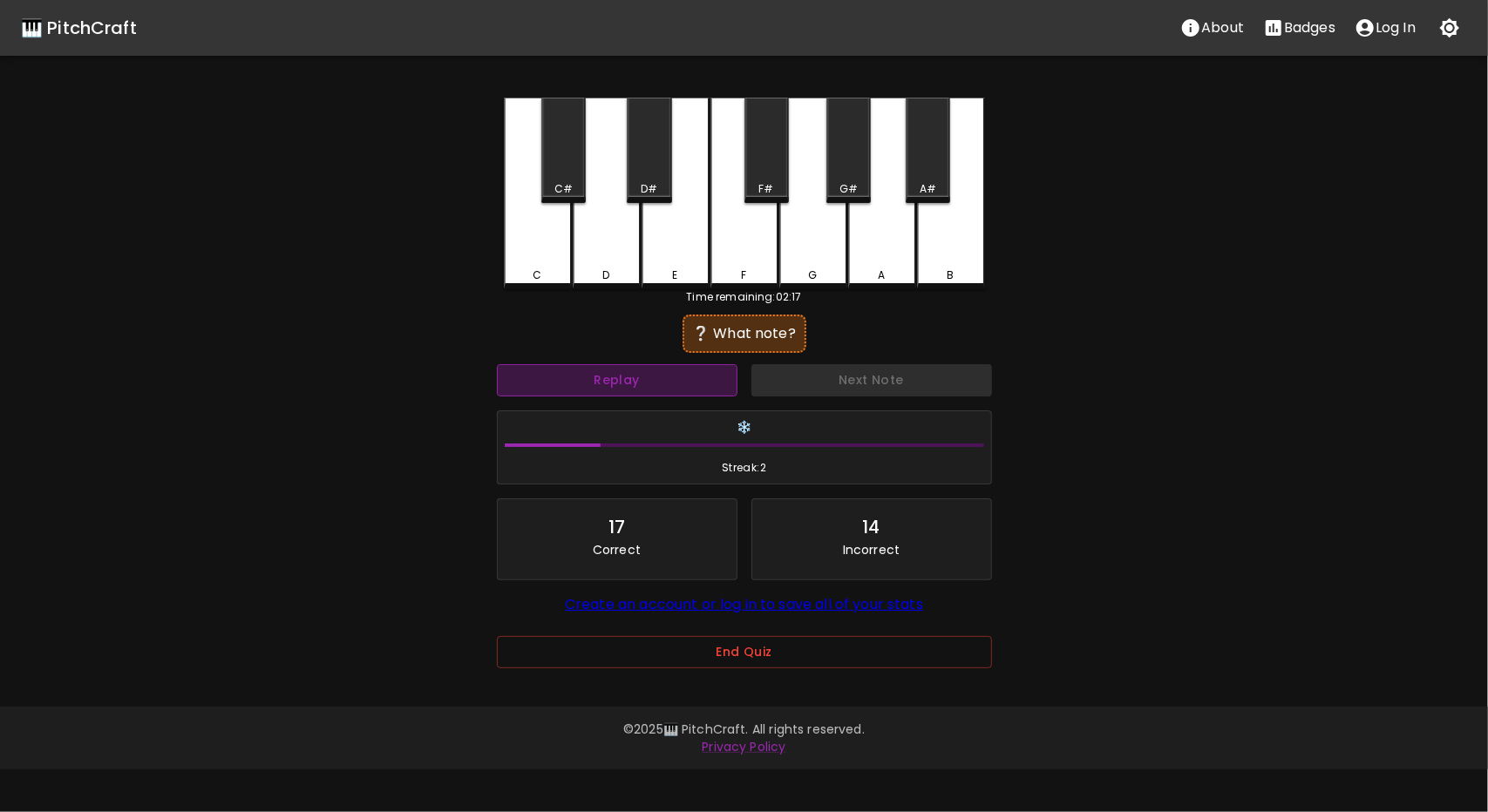
click at [651, 384] on button "Replay" at bounding box center [617, 380] width 241 height 32
click at [665, 381] on button "Replay" at bounding box center [617, 380] width 241 height 32
click at [933, 165] on div "A#" at bounding box center [928, 150] width 45 height 106
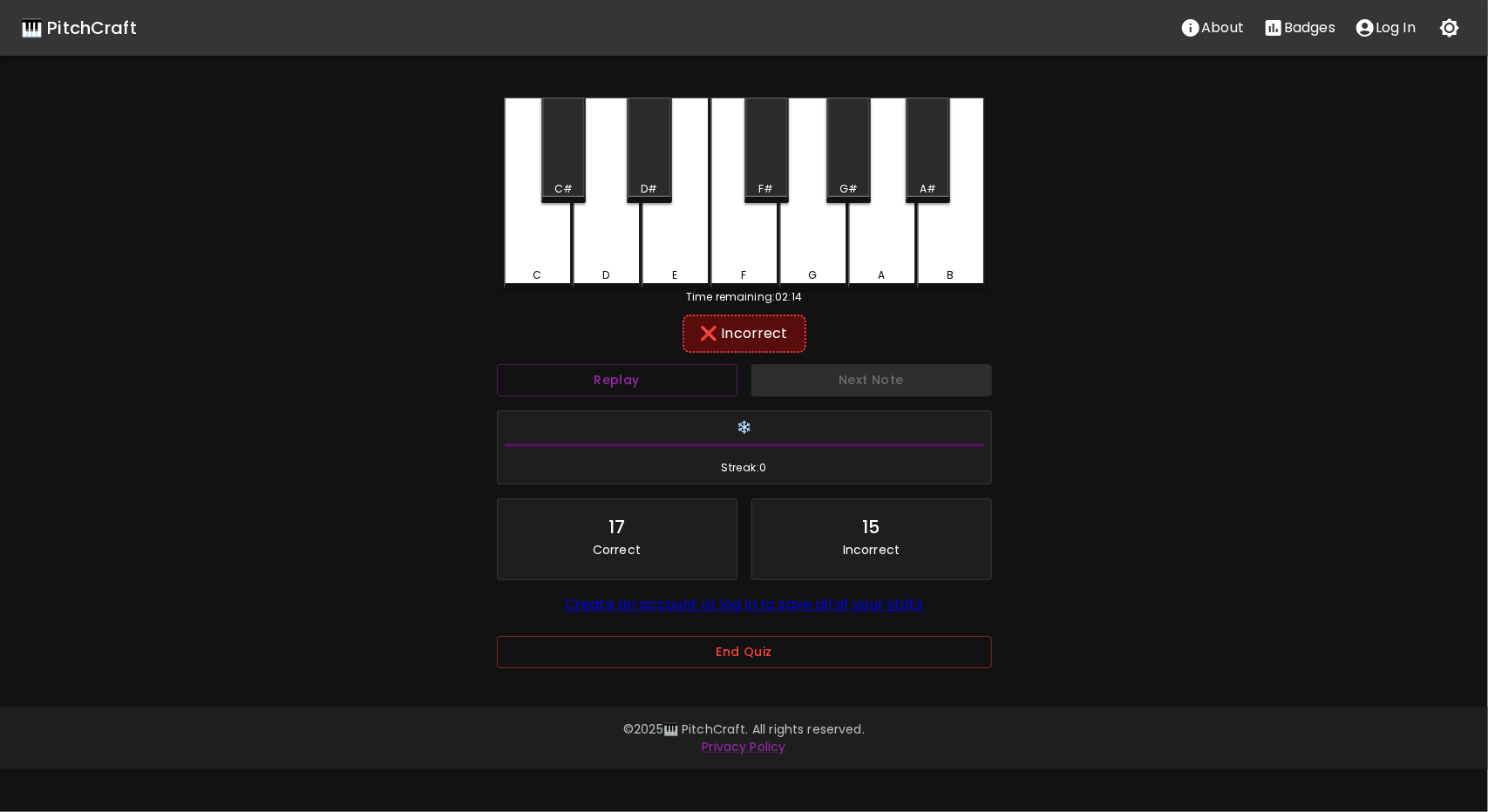
click at [902, 220] on div "A" at bounding box center [882, 193] width 68 height 192
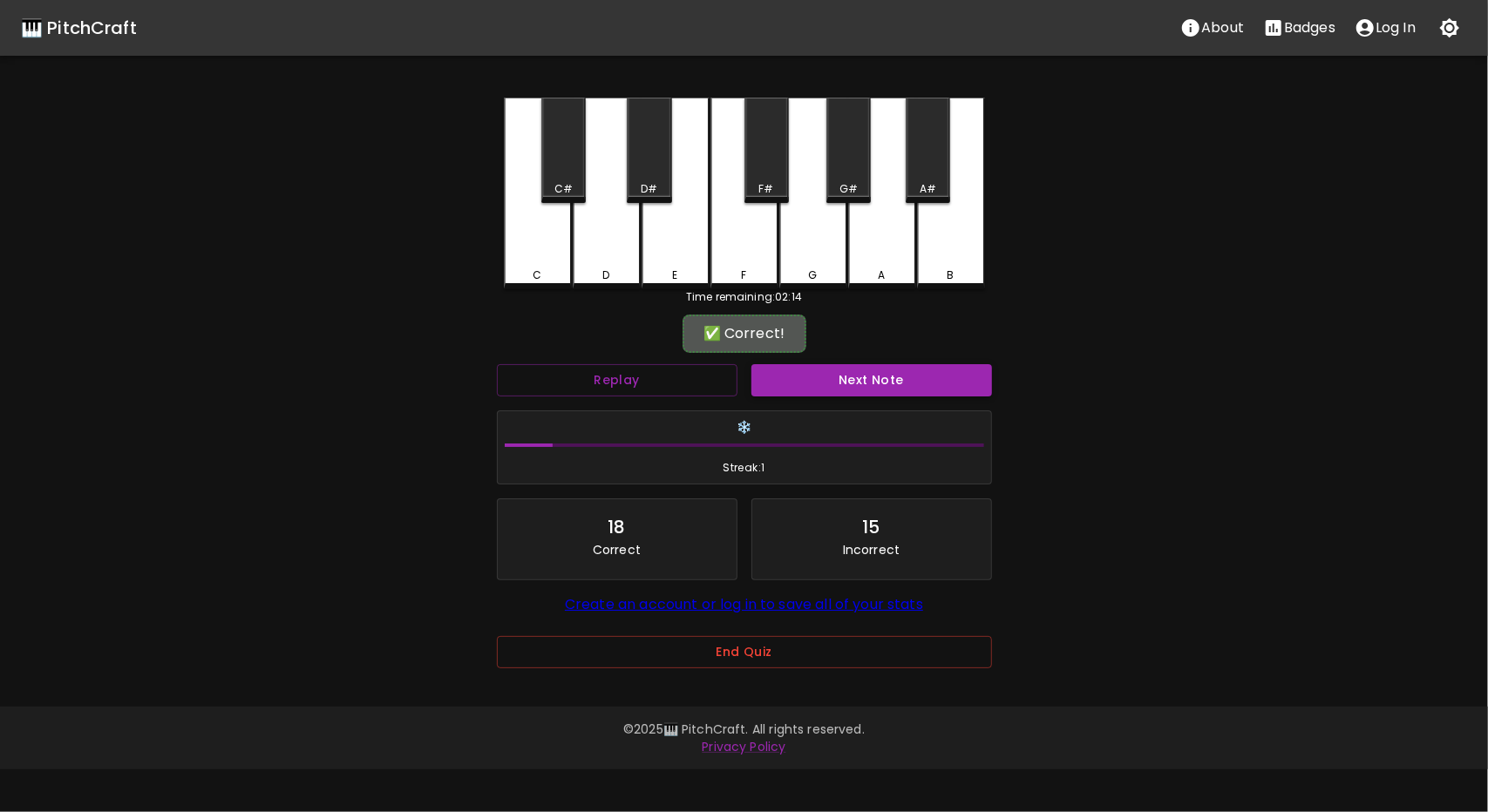
click at [855, 378] on button "Next Note" at bounding box center [872, 380] width 241 height 32
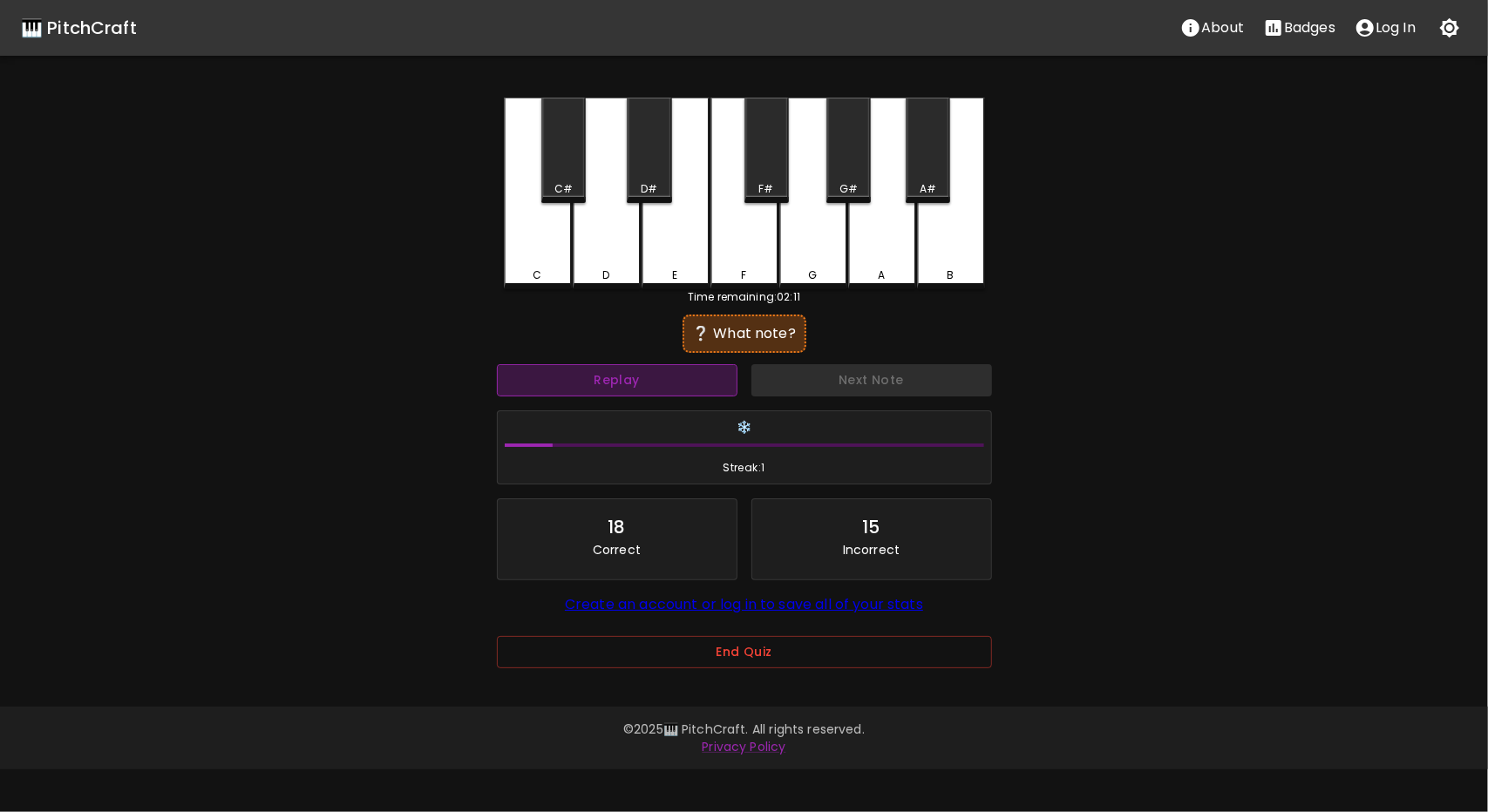
click at [712, 378] on button "Replay" at bounding box center [617, 380] width 241 height 32
click at [713, 379] on button "Replay" at bounding box center [617, 380] width 241 height 32
click at [714, 376] on button "Replay" at bounding box center [617, 380] width 241 height 32
click at [714, 374] on button "Replay" at bounding box center [617, 380] width 241 height 32
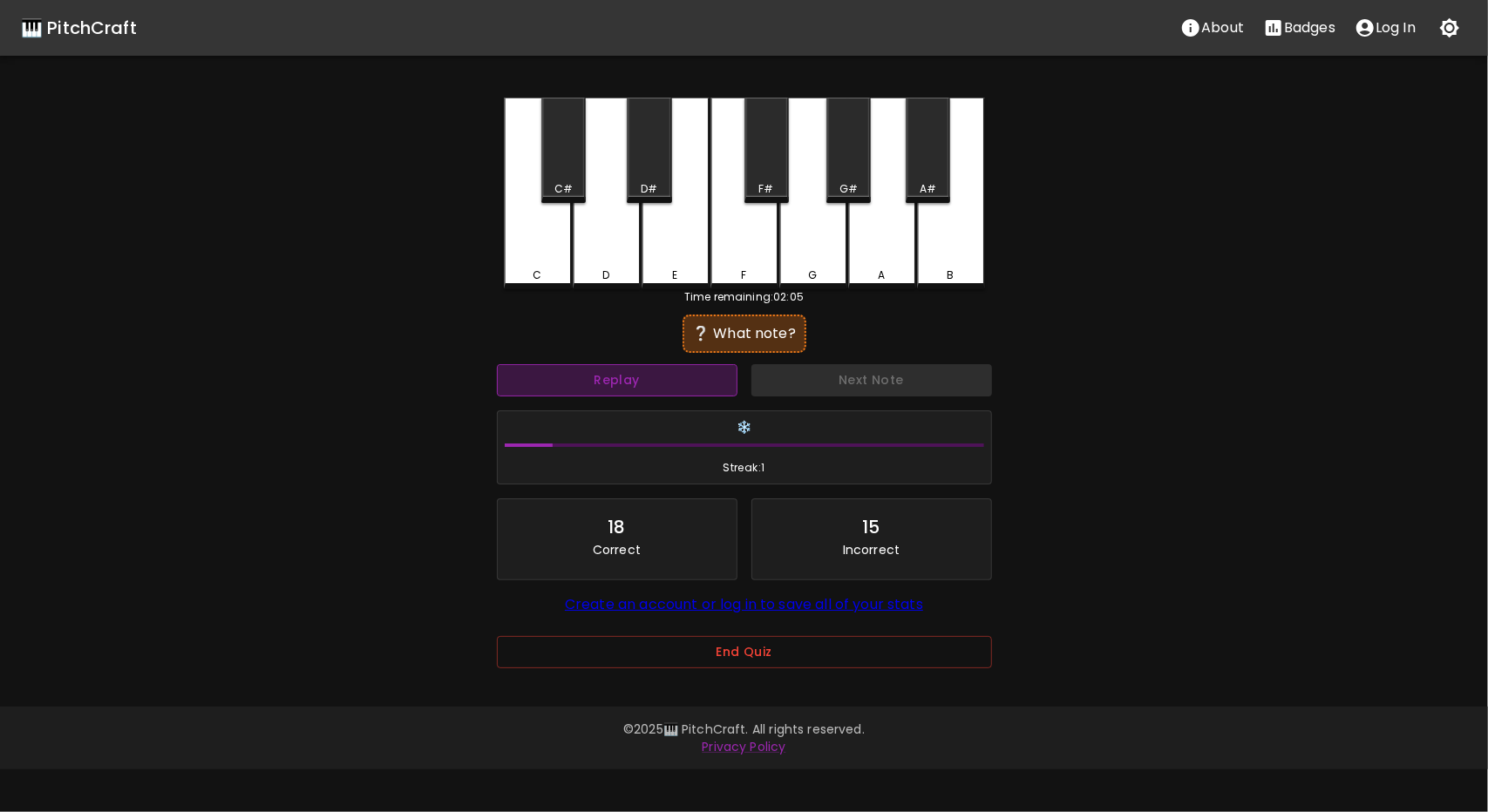
click at [677, 374] on button "Replay" at bounding box center [617, 380] width 241 height 32
click at [902, 256] on div "A" at bounding box center [882, 193] width 68 height 192
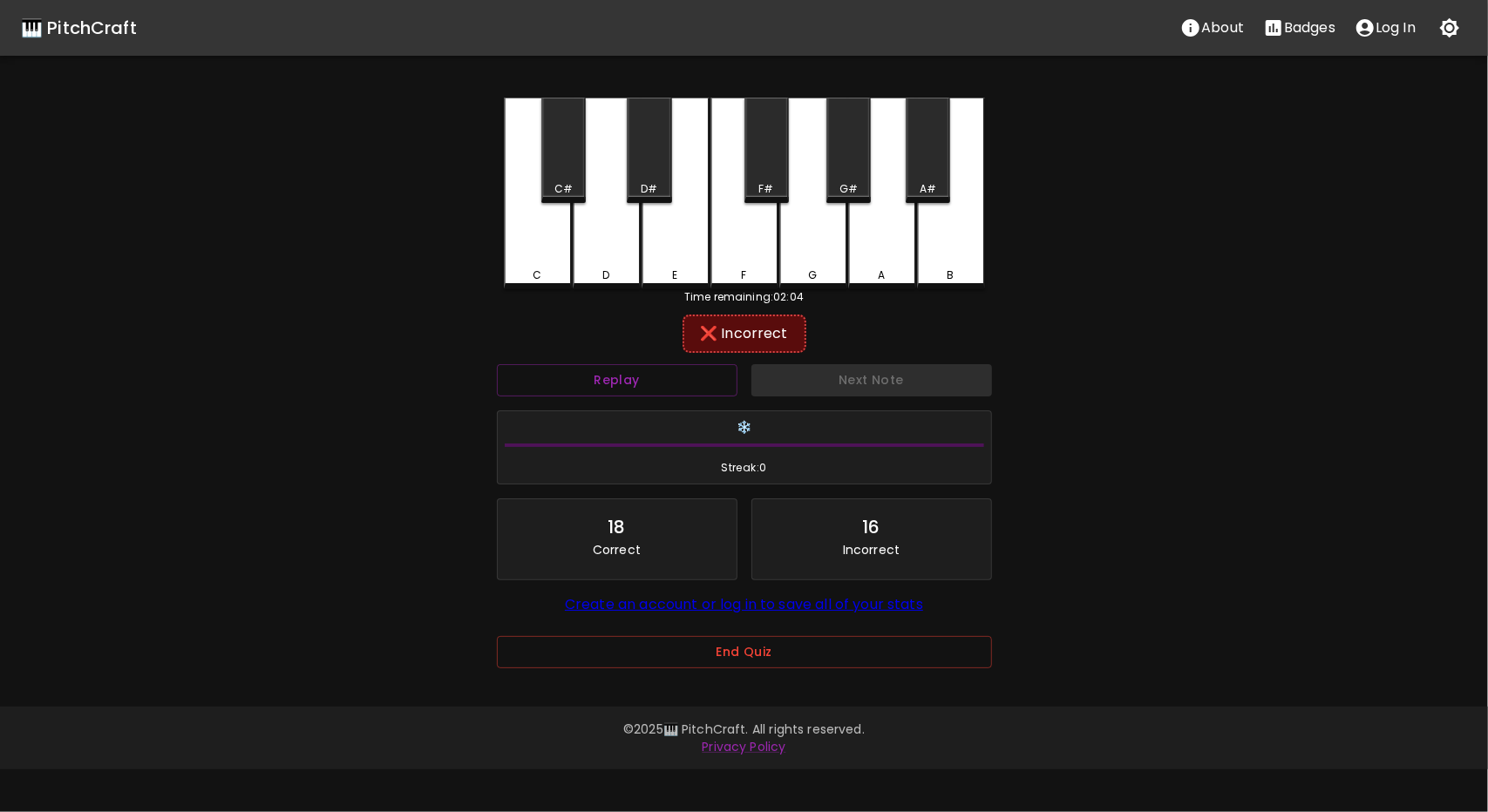
drag, startPoint x: 492, startPoint y: 238, endPoint x: 902, endPoint y: 263, distance: 410.8
click at [832, 278] on div "C C# D D# E F F# G G# A A# B Time remaining: 02:04 ❌ Incorrect Replay Next Note…" at bounding box center [745, 396] width 523 height 595
drag, startPoint x: 938, startPoint y: 255, endPoint x: 919, endPoint y: 175, distance: 82.2
click at [938, 251] on div "B" at bounding box center [951, 192] width 68 height 188
click at [919, 172] on div "A#" at bounding box center [928, 150] width 45 height 106
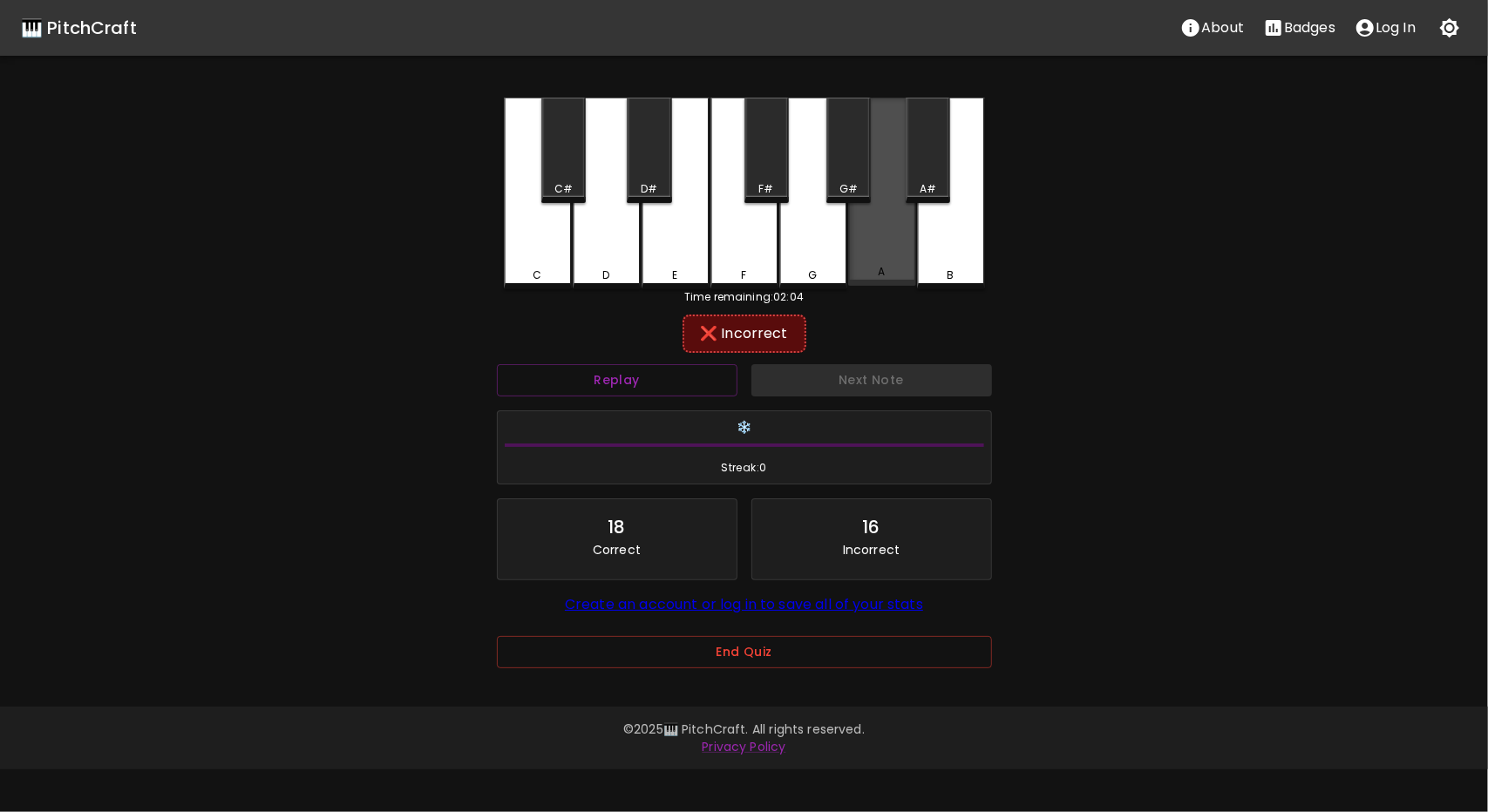
drag, startPoint x: 881, startPoint y: 264, endPoint x: 863, endPoint y: 223, distance: 44.8
click at [879, 265] on div "A" at bounding box center [882, 192] width 68 height 188
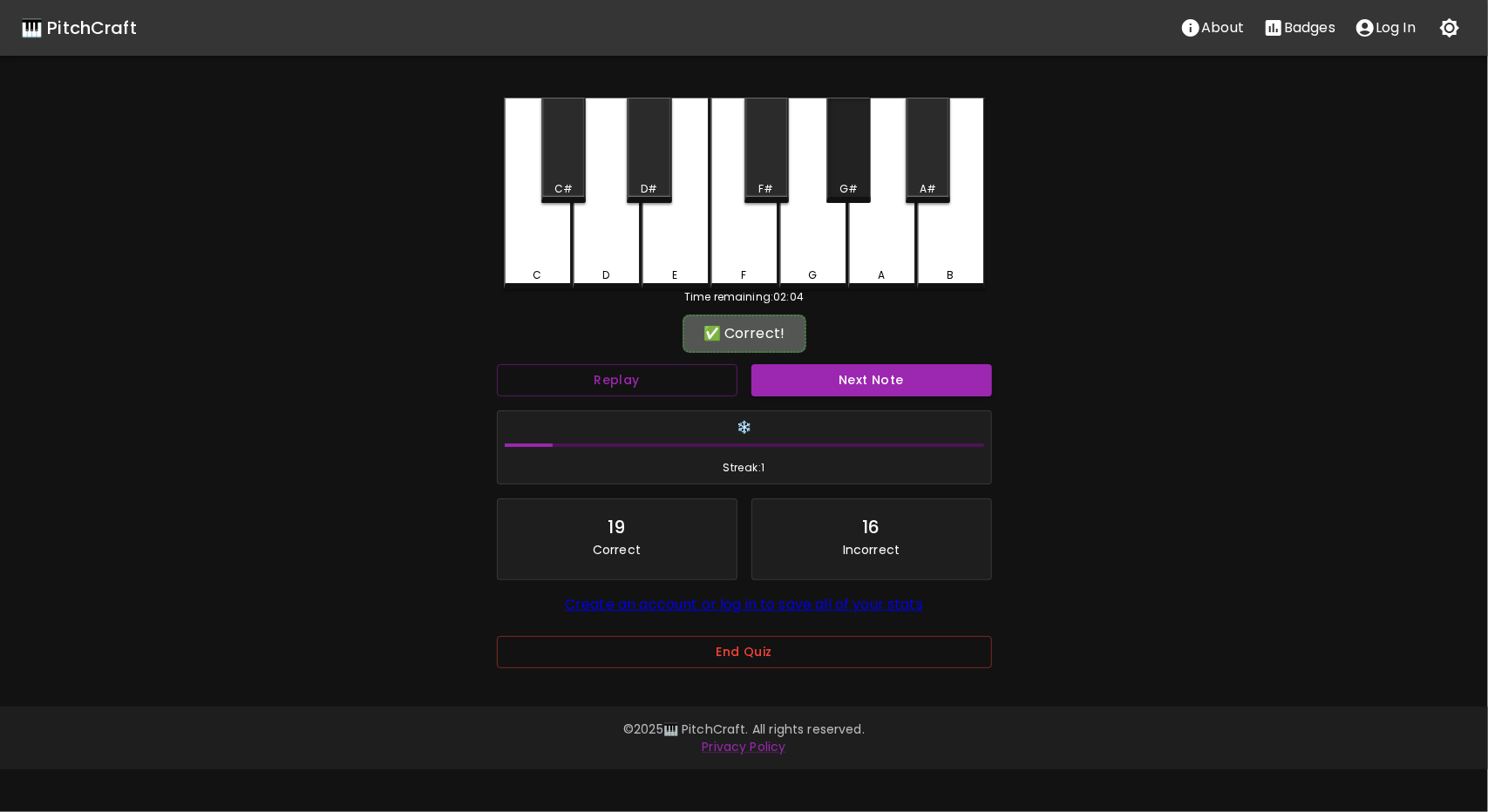
drag, startPoint x: 837, startPoint y: 153, endPoint x: 832, endPoint y: 266, distance: 113.1
click at [835, 154] on div "G#" at bounding box center [848, 150] width 45 height 106
click at [826, 268] on div "G" at bounding box center [814, 193] width 68 height 192
click at [887, 385] on button "Next Note" at bounding box center [872, 380] width 241 height 32
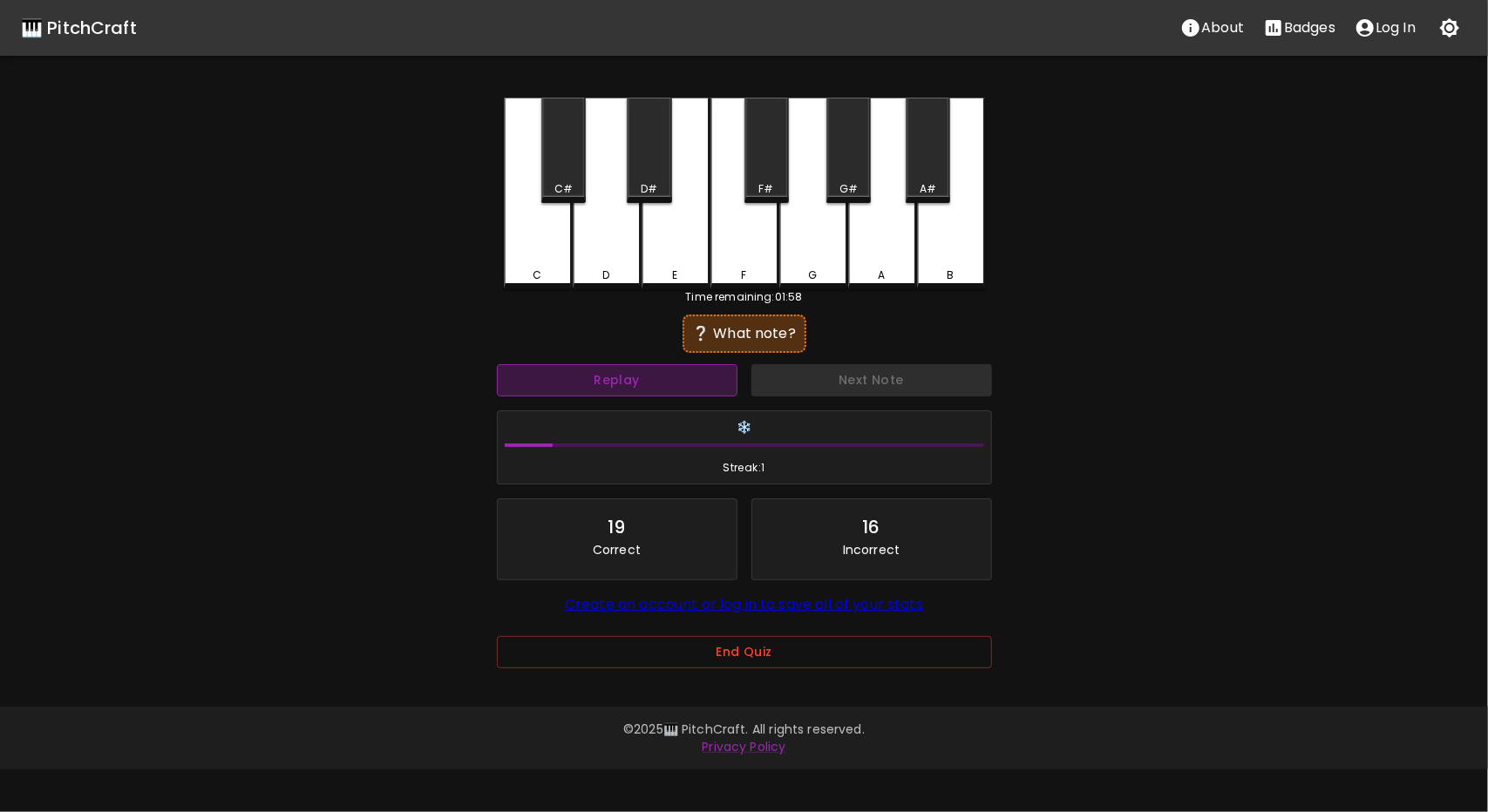
click at [686, 381] on button "Replay" at bounding box center [617, 380] width 241 height 32
click at [677, 384] on button "Replay" at bounding box center [617, 380] width 241 height 32
click at [685, 384] on button "Replay" at bounding box center [617, 380] width 241 height 32
click at [650, 181] on div "D#" at bounding box center [649, 189] width 17 height 16
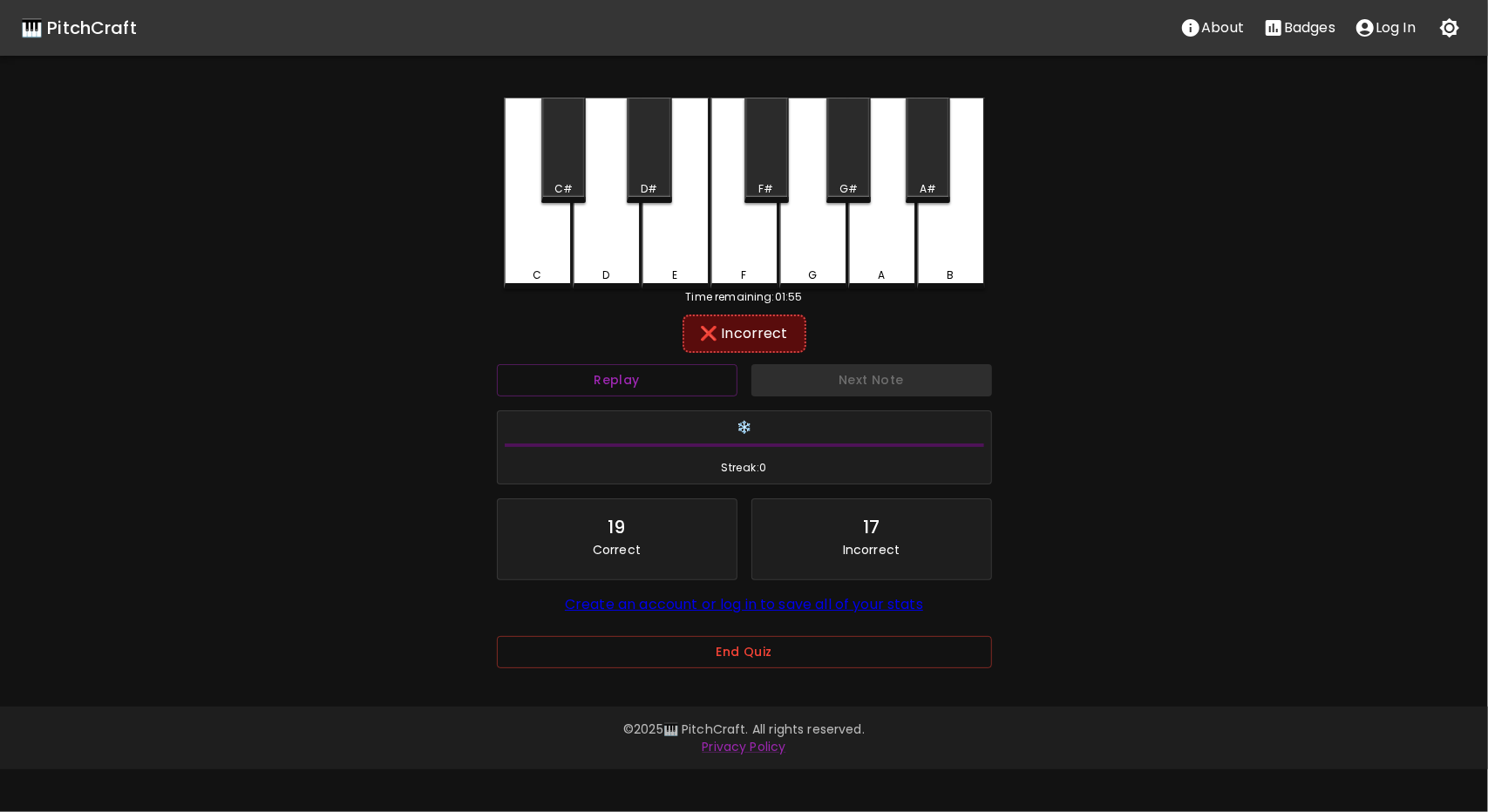
click at [610, 263] on div "D" at bounding box center [607, 193] width 68 height 192
click at [689, 271] on div "E" at bounding box center [676, 272] width 65 height 16
click at [745, 251] on div "F" at bounding box center [745, 193] width 68 height 192
click at [764, 185] on div "F#" at bounding box center [766, 189] width 15 height 16
click at [818, 253] on div "G" at bounding box center [814, 192] width 68 height 188
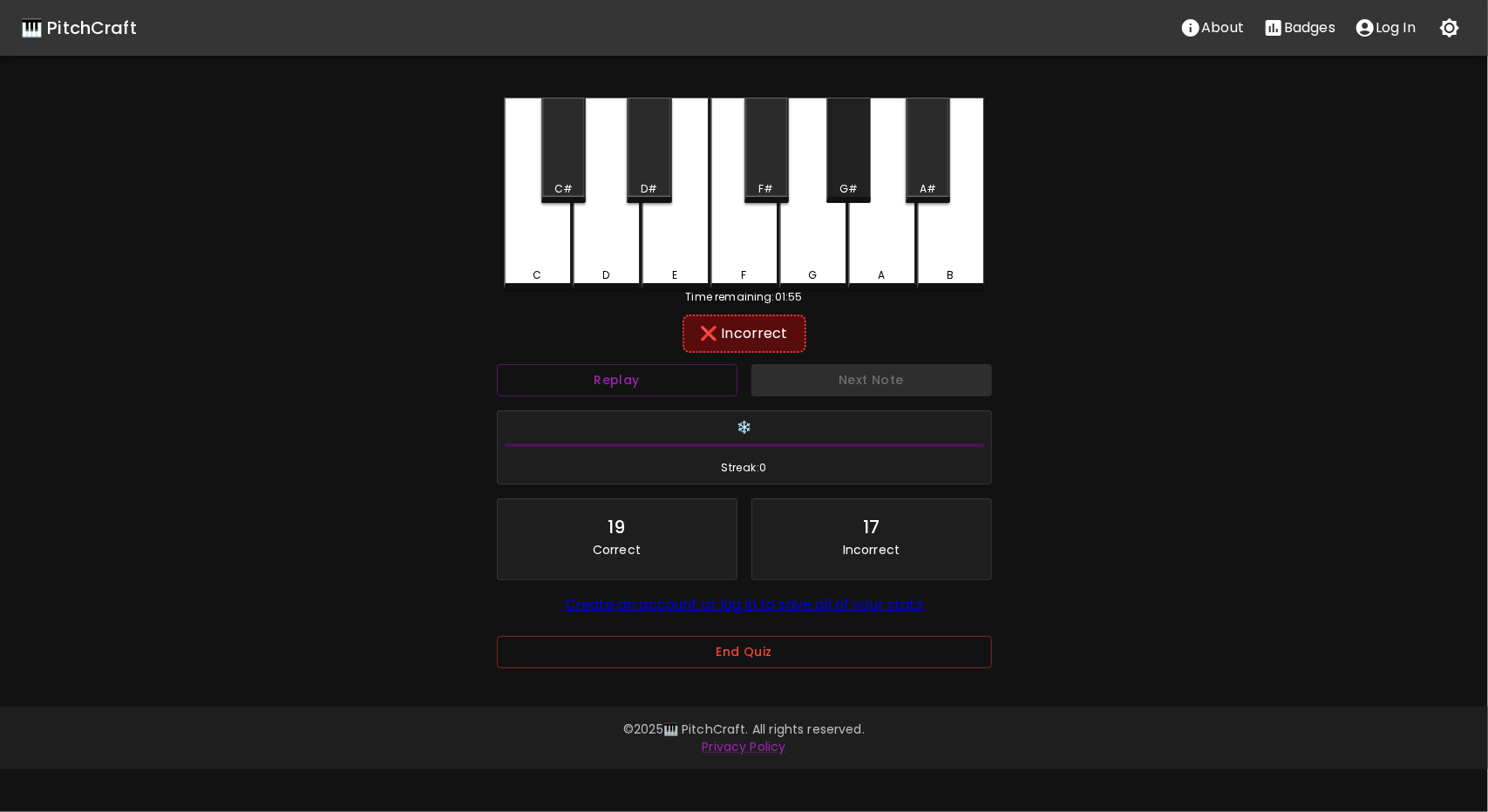
click at [858, 157] on div "G#" at bounding box center [848, 150] width 45 height 106
click at [879, 238] on div "A" at bounding box center [882, 192] width 68 height 188
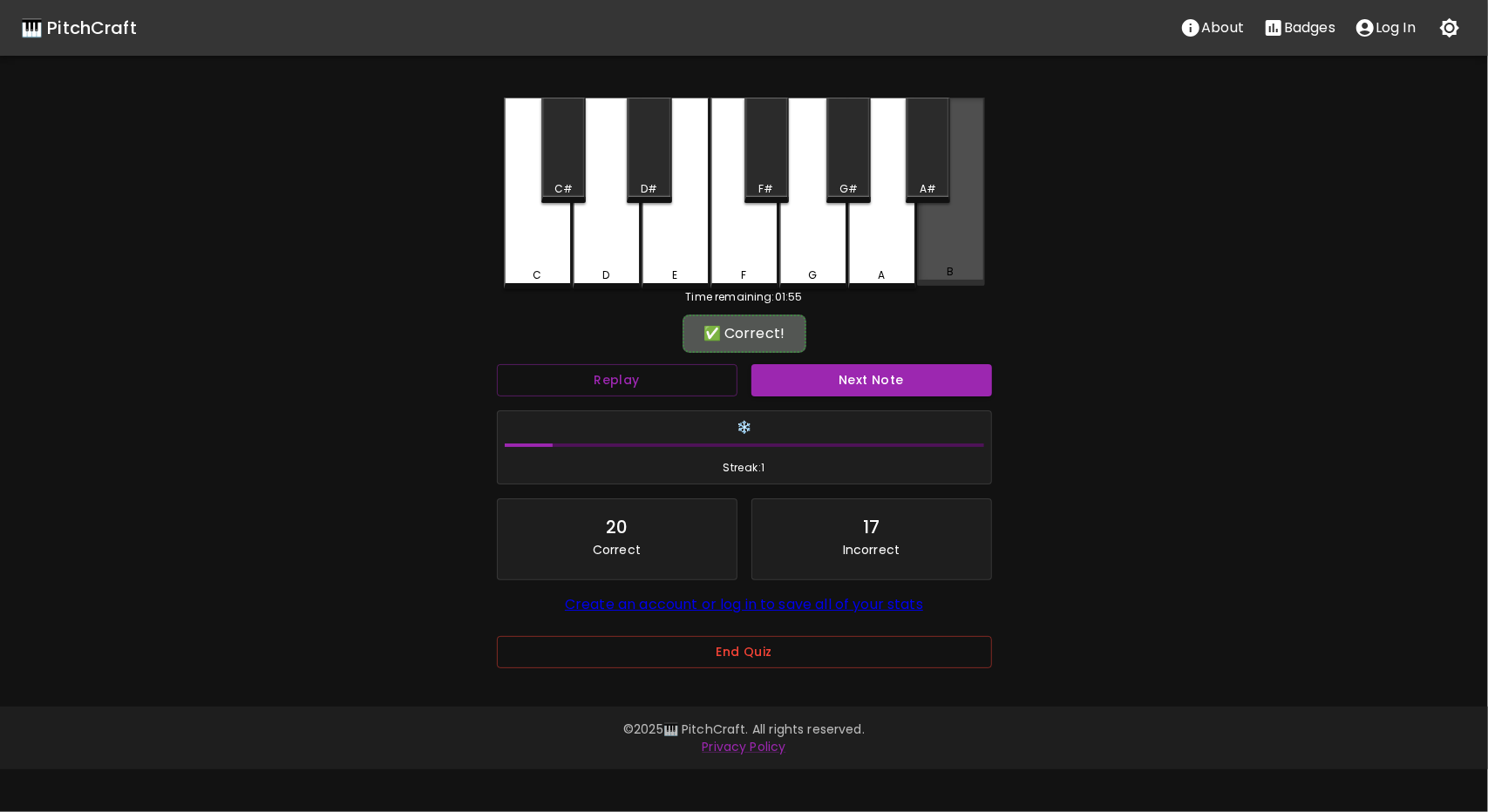
click at [963, 266] on div "B" at bounding box center [951, 192] width 68 height 188
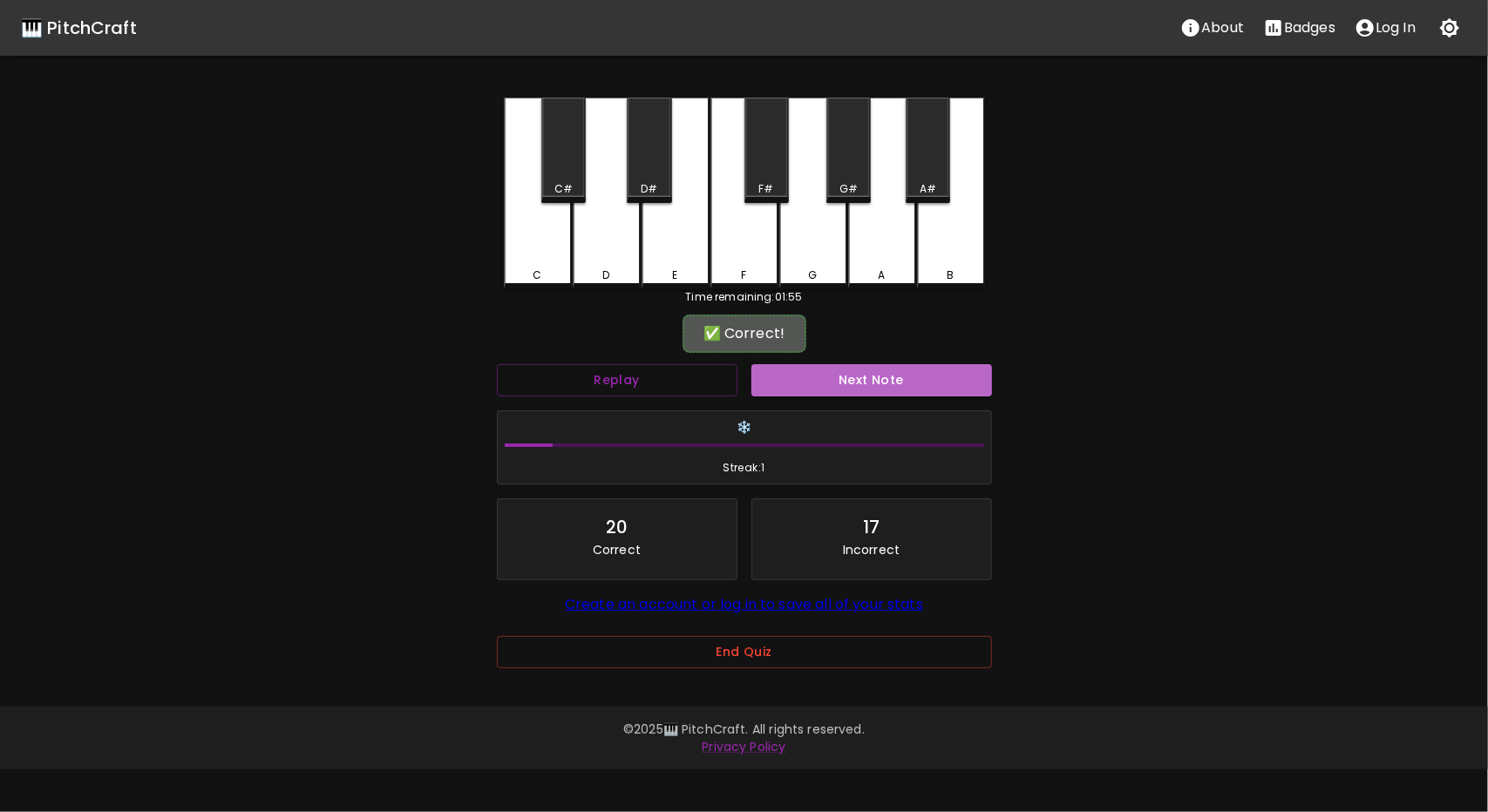
click at [901, 379] on button "Next Note" at bounding box center [872, 380] width 241 height 32
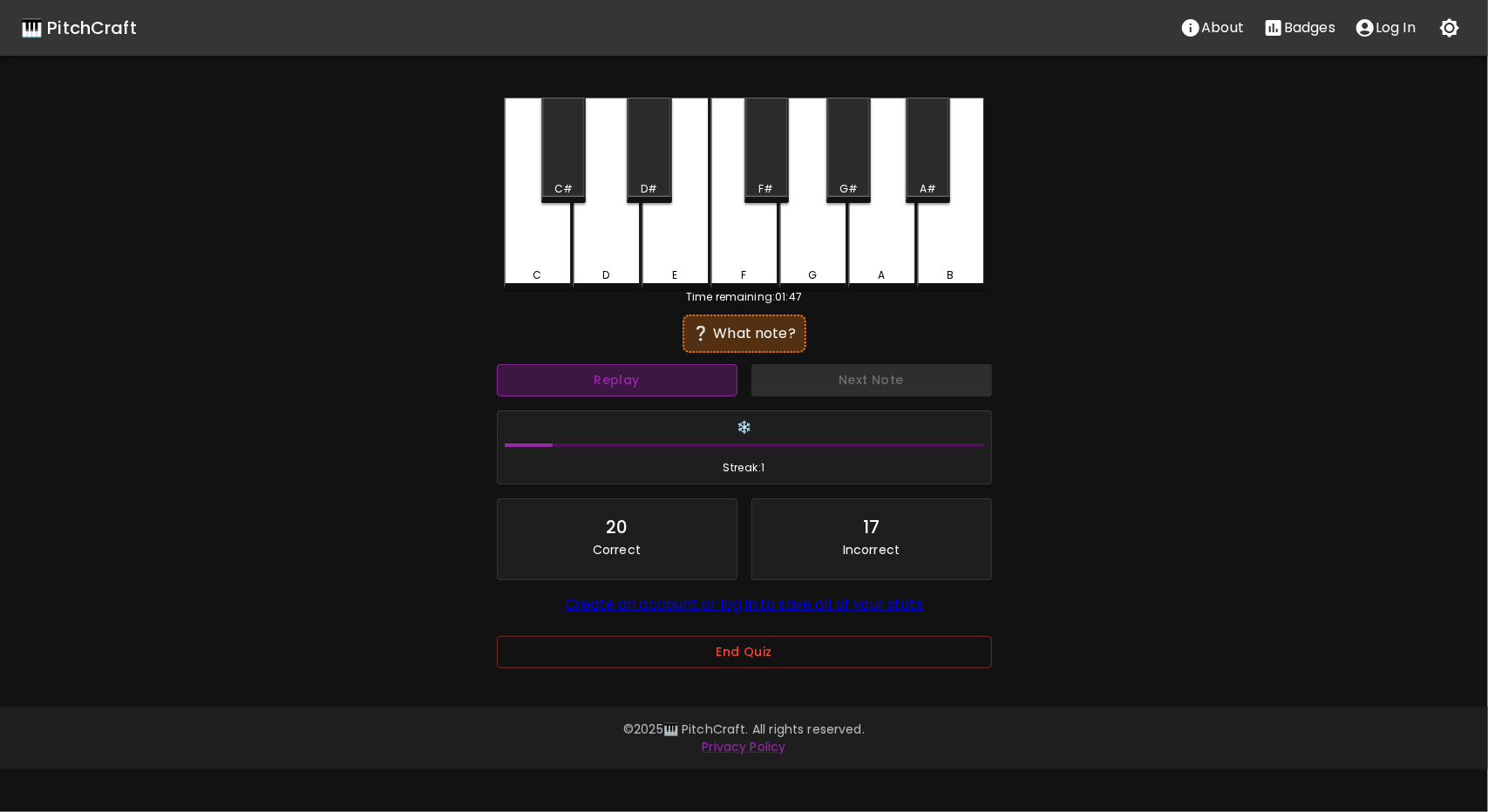
click at [678, 375] on button "Replay" at bounding box center [617, 380] width 241 height 32
click at [684, 372] on button "Replay" at bounding box center [617, 380] width 241 height 32
click at [689, 377] on button "Replay" at bounding box center [617, 380] width 241 height 32
click at [701, 366] on button "Replay" at bounding box center [617, 380] width 241 height 32
click at [645, 171] on div "D#" at bounding box center [649, 150] width 45 height 106
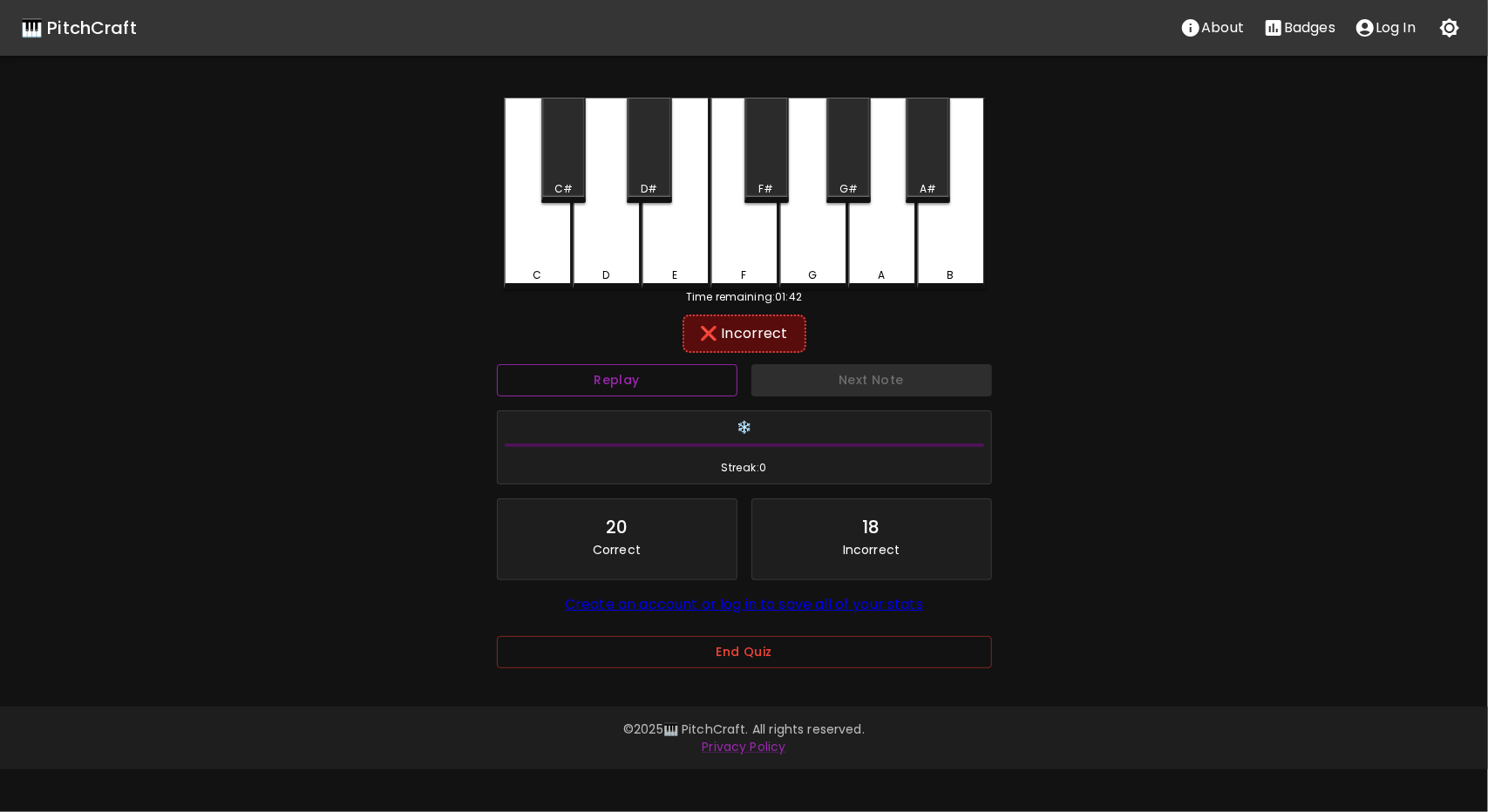
click at [657, 372] on button "Replay" at bounding box center [617, 380] width 241 height 32
click at [930, 162] on div "A#" at bounding box center [928, 150] width 45 height 106
click at [527, 194] on div "C" at bounding box center [538, 192] width 68 height 188
drag, startPoint x: 592, startPoint y: 276, endPoint x: 638, endPoint y: 196, distance: 92.3
click at [593, 276] on div "D" at bounding box center [607, 272] width 65 height 16
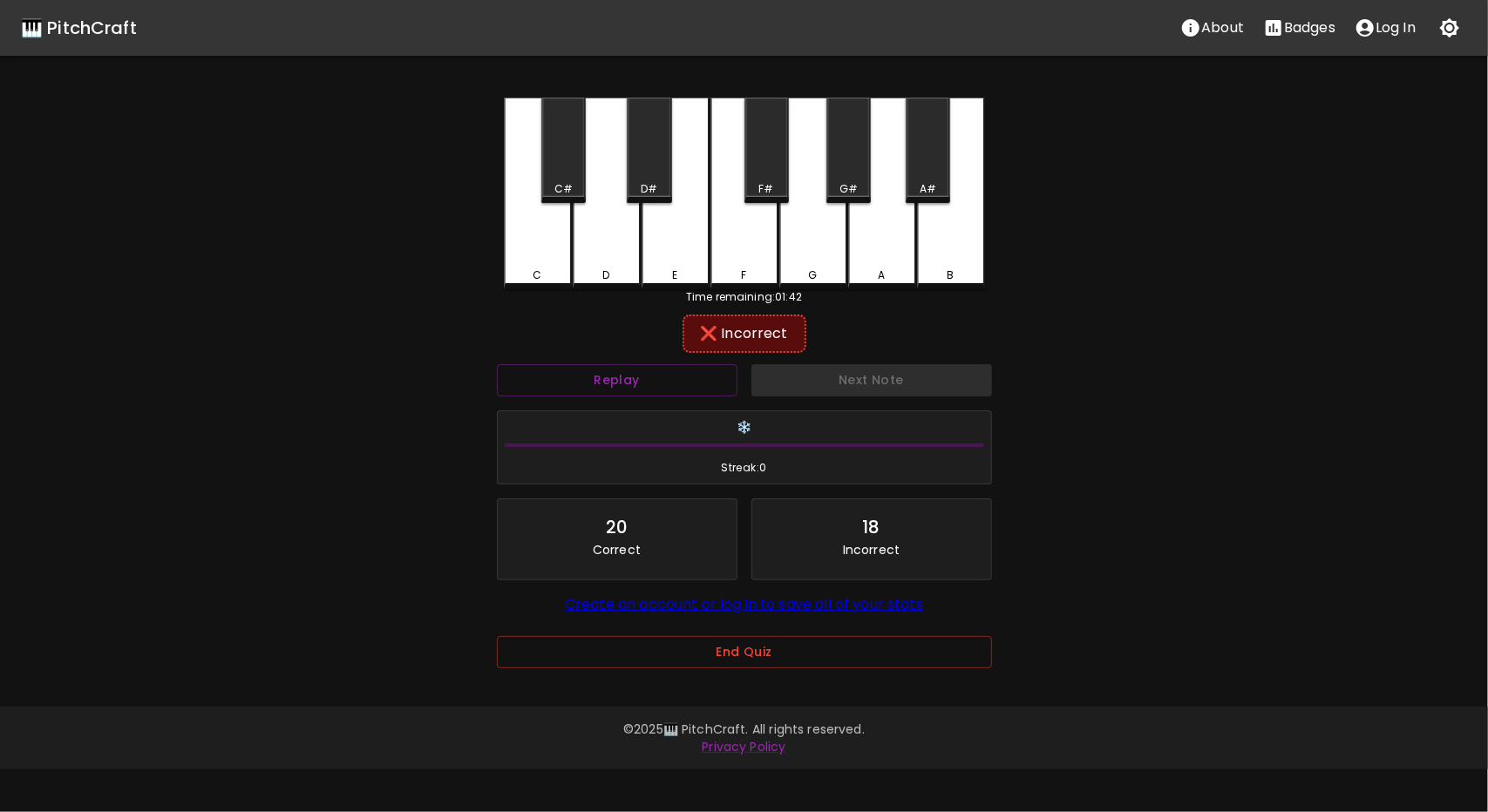
drag, startPoint x: 675, startPoint y: 150, endPoint x: 718, endPoint y: 243, distance: 102.5
click at [675, 152] on div "E" at bounding box center [676, 193] width 68 height 192
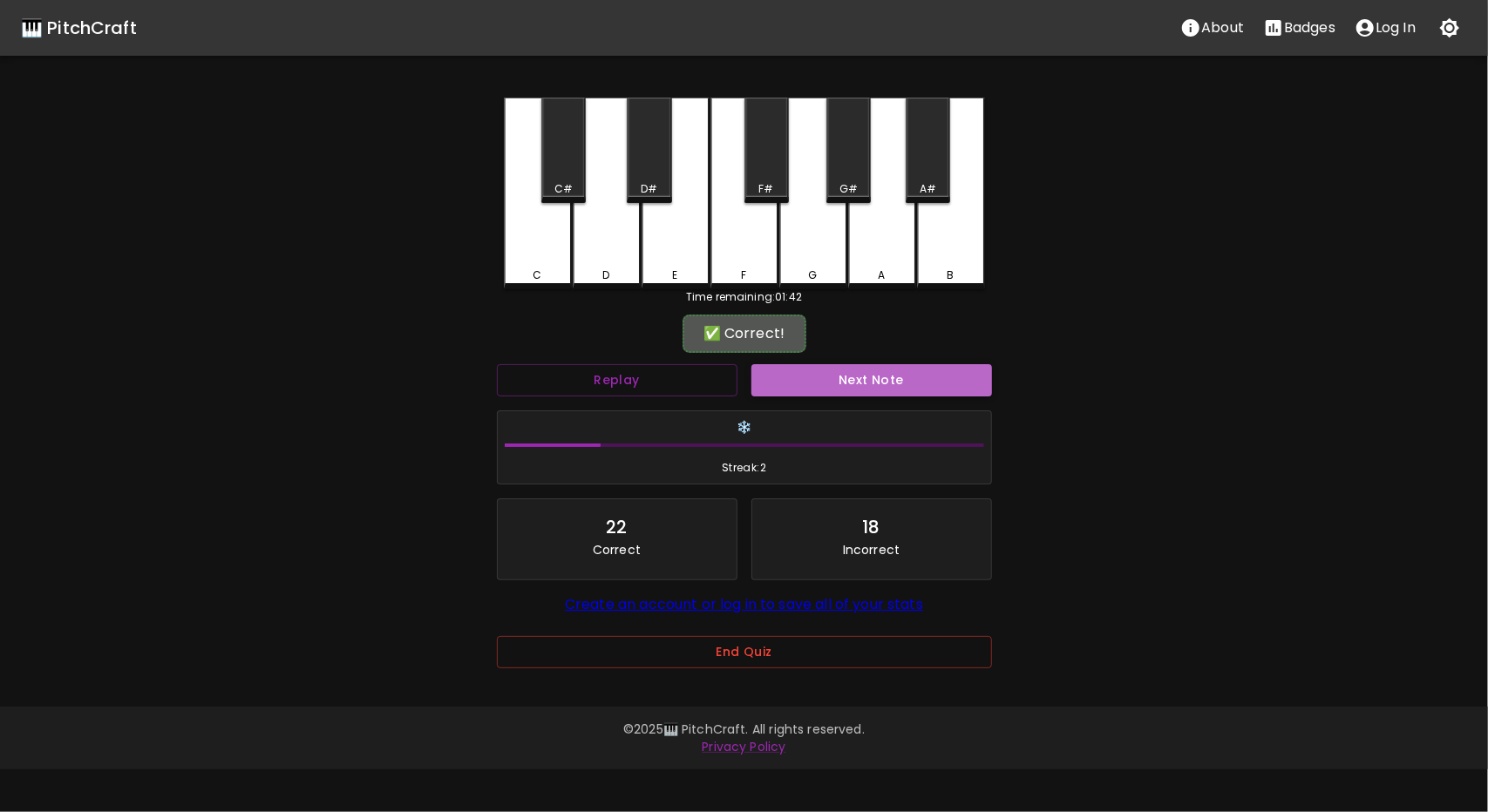
drag, startPoint x: 895, startPoint y: 385, endPoint x: 886, endPoint y: 384, distance: 9.1
click at [895, 384] on button "Next Note" at bounding box center [872, 380] width 241 height 32
click at [666, 394] on button "Replay" at bounding box center [617, 380] width 241 height 32
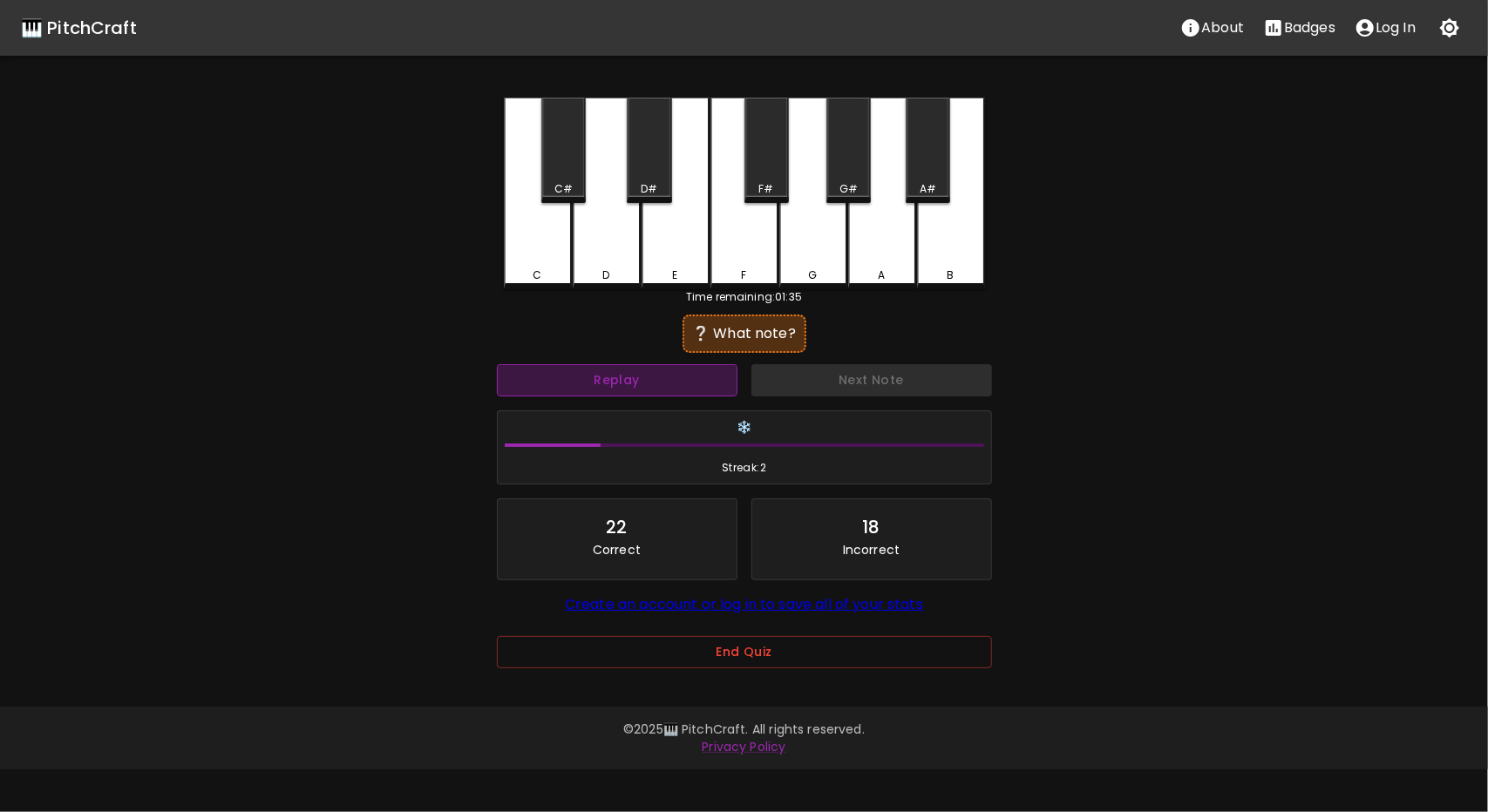
click at [686, 381] on button "Replay" at bounding box center [617, 380] width 241 height 32
click at [687, 381] on button "Replay" at bounding box center [617, 380] width 241 height 32
click at [821, 265] on div "G" at bounding box center [814, 193] width 68 height 192
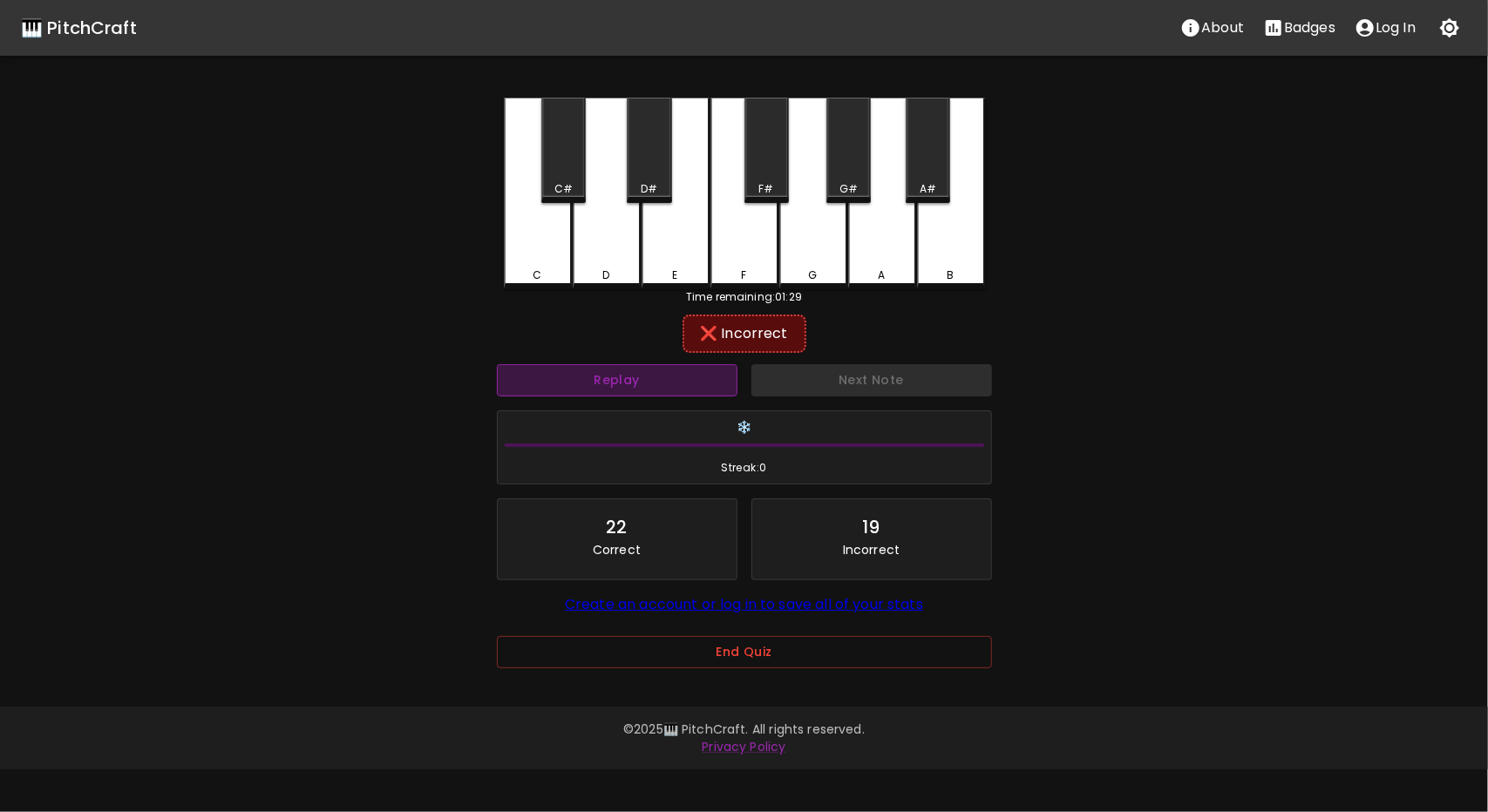
click at [657, 375] on button "Replay" at bounding box center [617, 380] width 241 height 32
click at [767, 167] on div "F#" at bounding box center [767, 150] width 45 height 106
click at [830, 165] on div "C C# D D# E F F# G G# A A# B" at bounding box center [745, 193] width 481 height 192
click at [850, 168] on div "G#" at bounding box center [848, 150] width 45 height 106
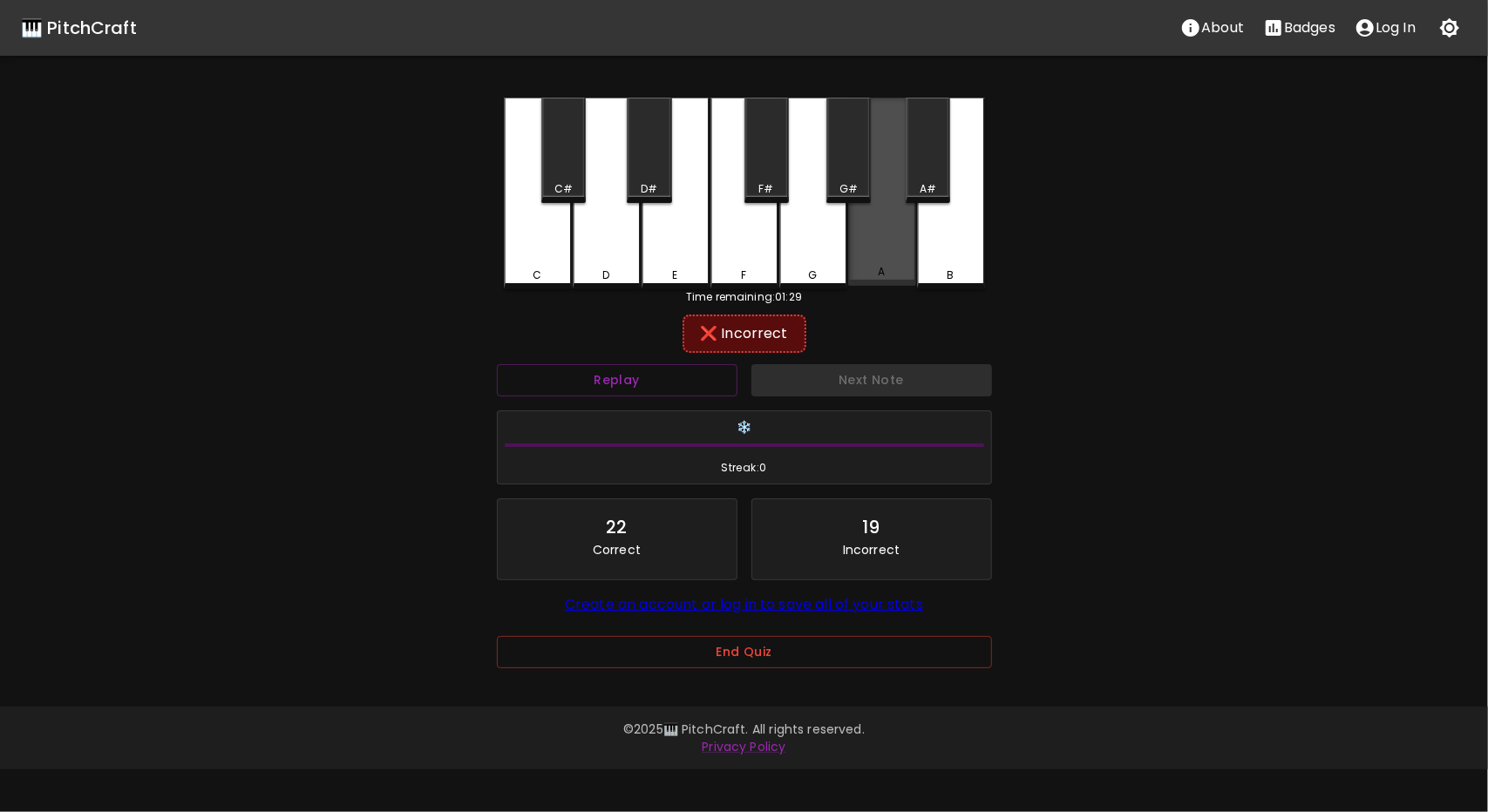
click at [868, 245] on div "A" at bounding box center [882, 192] width 68 height 188
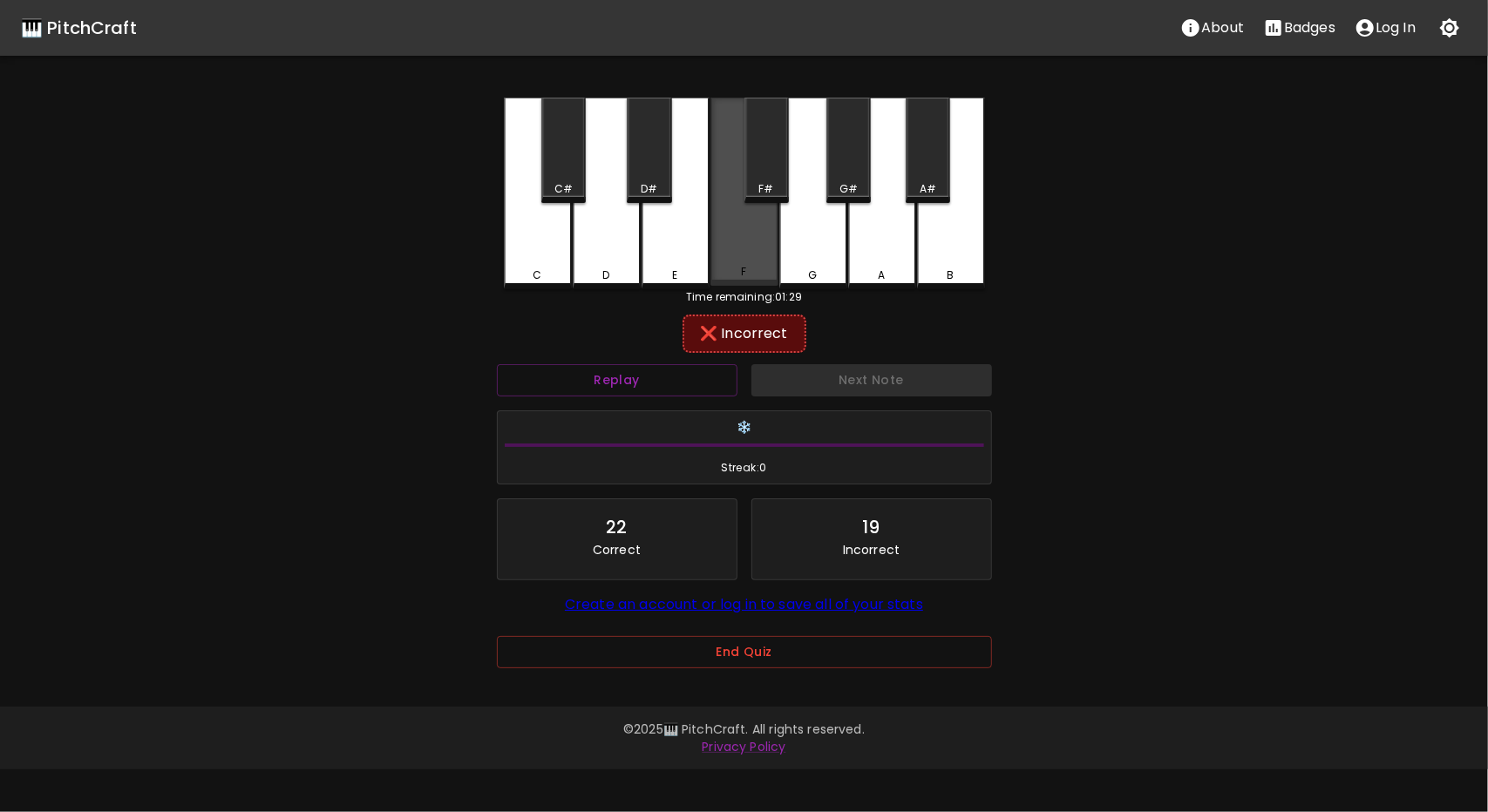
click at [761, 256] on div "F" at bounding box center [745, 192] width 68 height 188
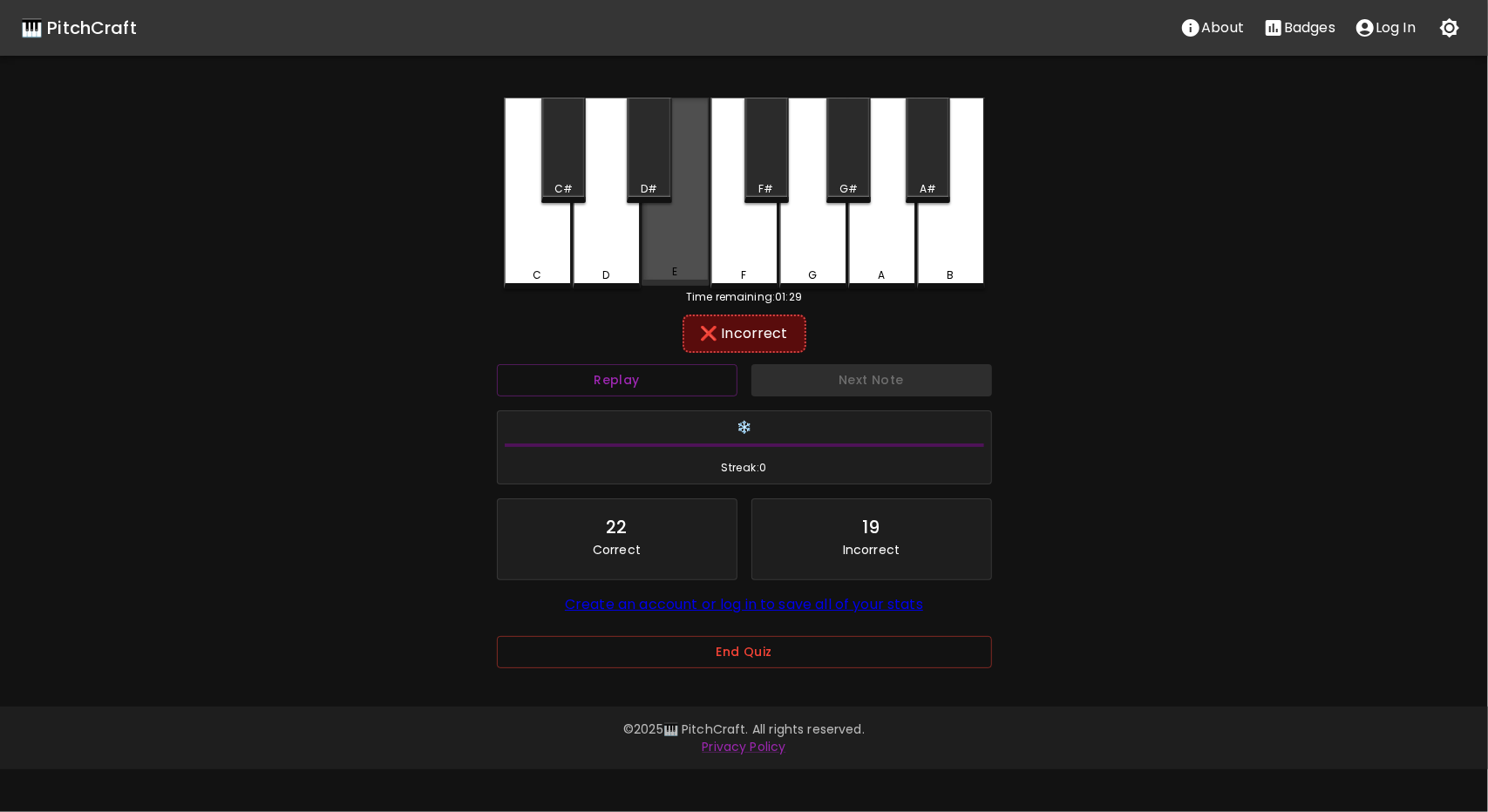
click at [682, 278] on div "E" at bounding box center [676, 272] width 65 height 16
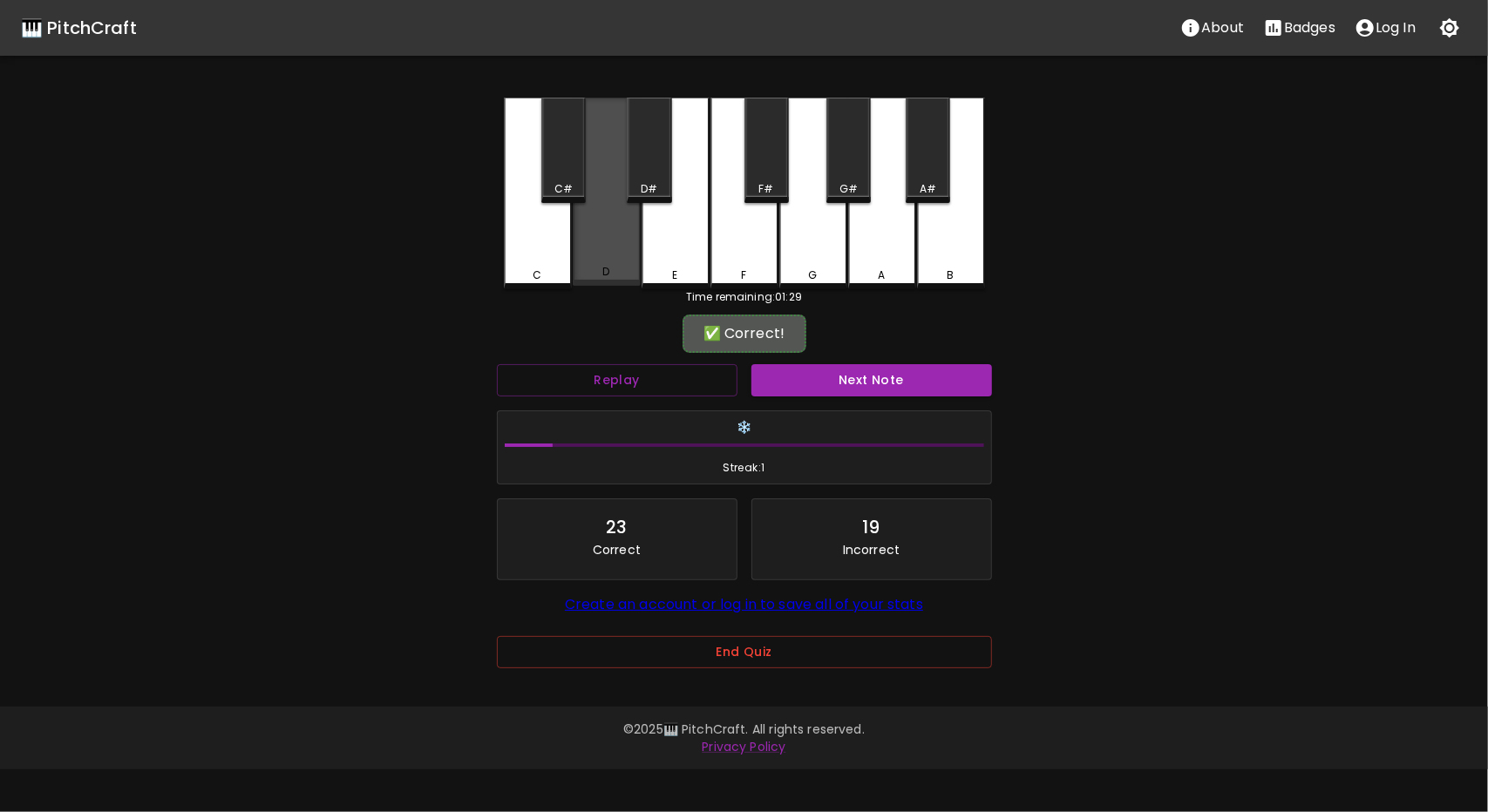
click at [614, 273] on div "D" at bounding box center [607, 272] width 65 height 16
click at [870, 379] on button "Next Note" at bounding box center [872, 380] width 241 height 32
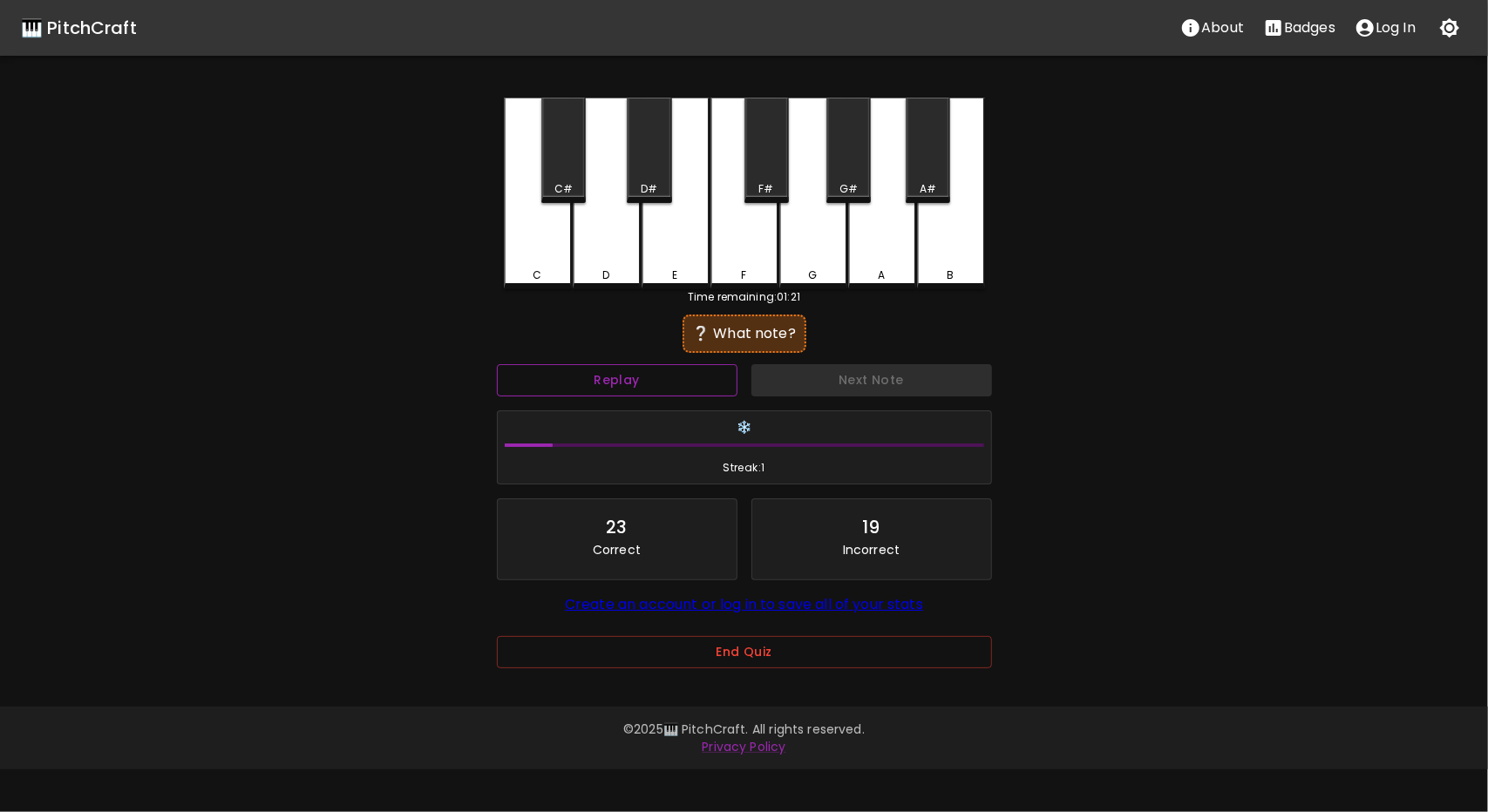
click at [689, 395] on div "Replay" at bounding box center [617, 380] width 255 height 46
click at [691, 381] on button "Replay" at bounding box center [617, 380] width 241 height 32
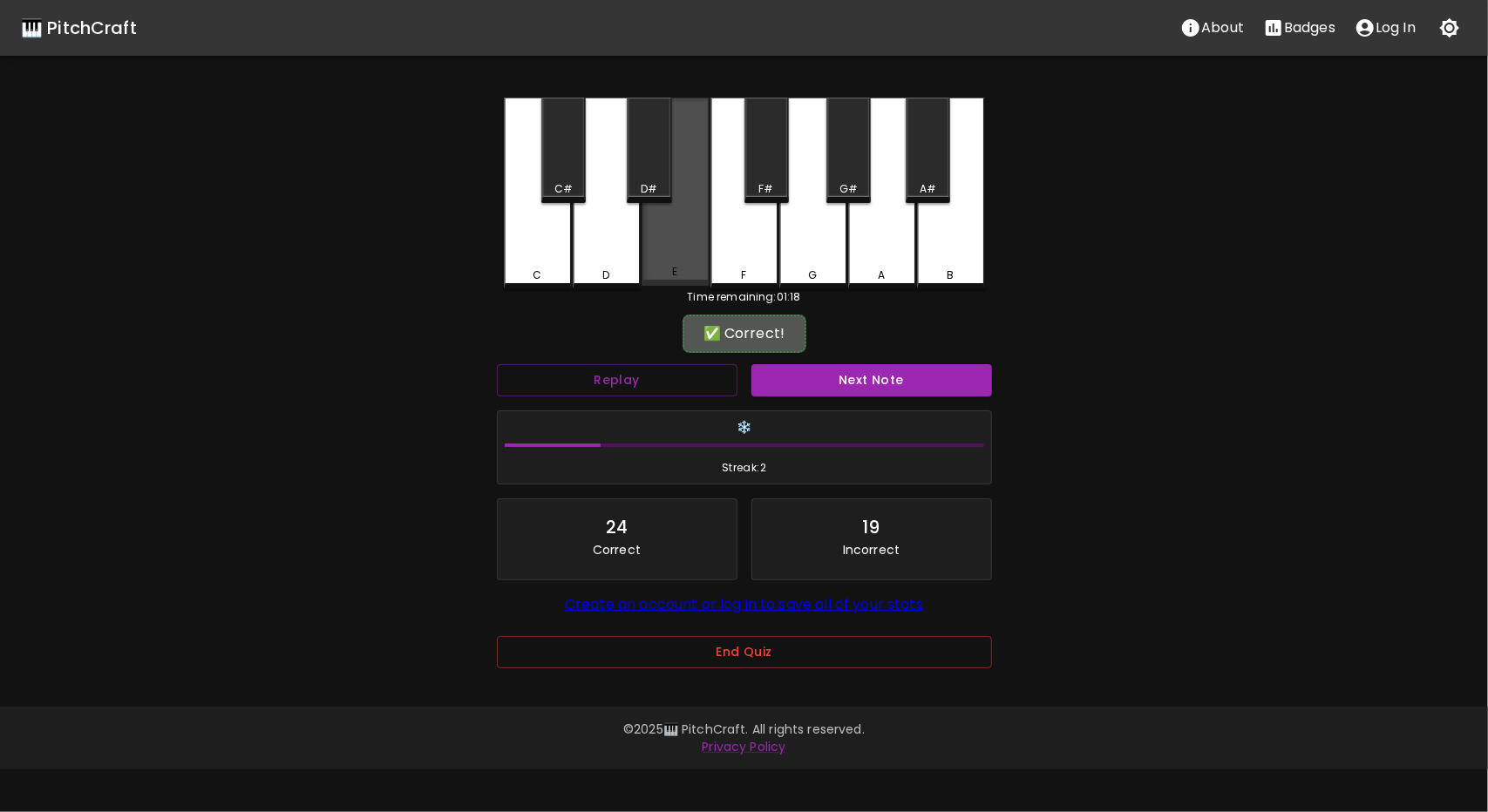
click at [661, 258] on div "E" at bounding box center [676, 192] width 68 height 188
click at [826, 372] on button "Next Note" at bounding box center [872, 380] width 241 height 32
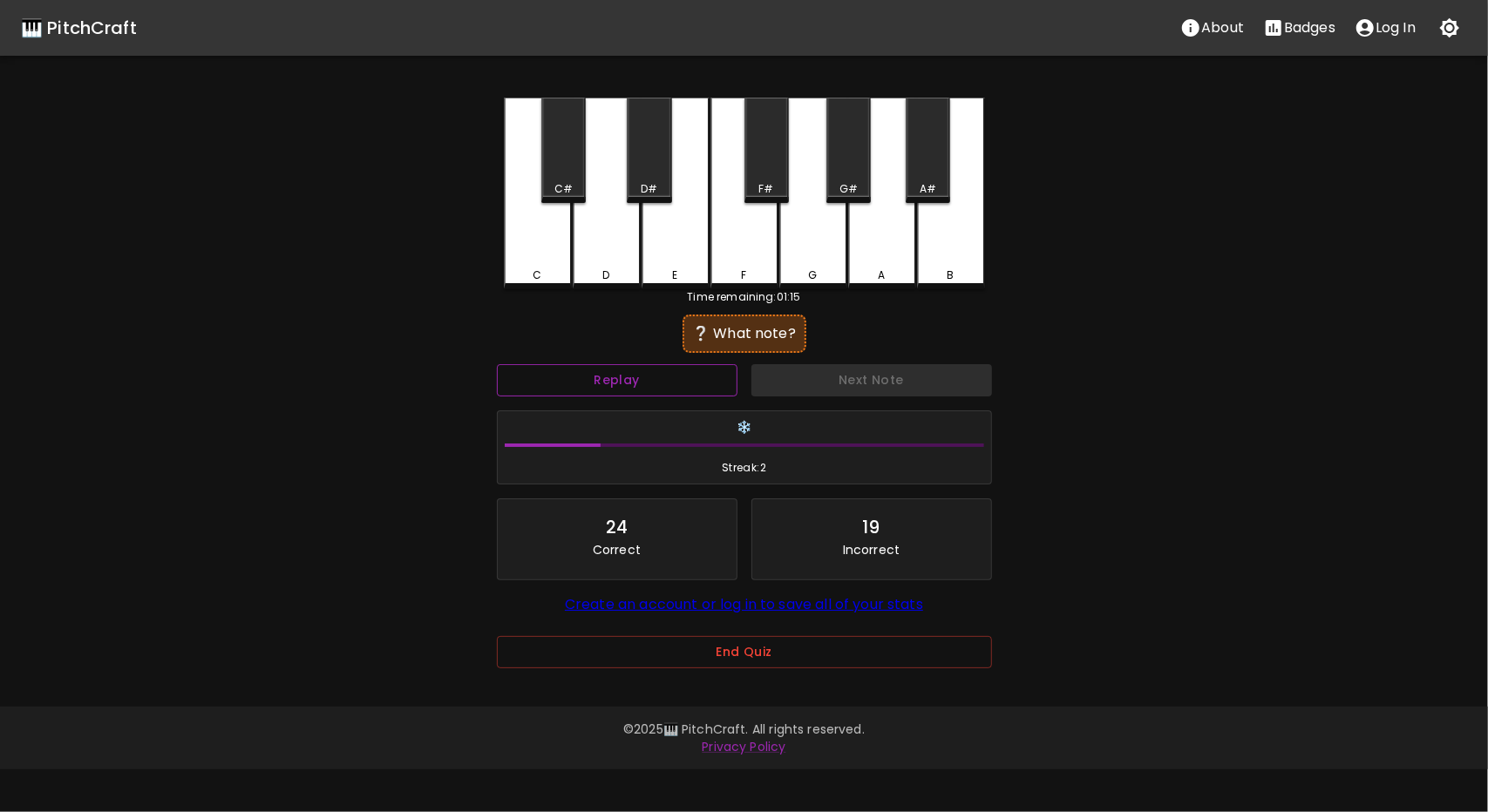
drag, startPoint x: 666, startPoint y: 374, endPoint x: 657, endPoint y: 375, distance: 9.1
click at [663, 374] on button "Replay" at bounding box center [617, 380] width 241 height 32
click at [661, 382] on button "Replay" at bounding box center [617, 380] width 241 height 32
click at [681, 379] on button "Replay" at bounding box center [617, 380] width 241 height 32
click at [675, 403] on div "❄️ Streak: 2" at bounding box center [745, 448] width 509 height 89
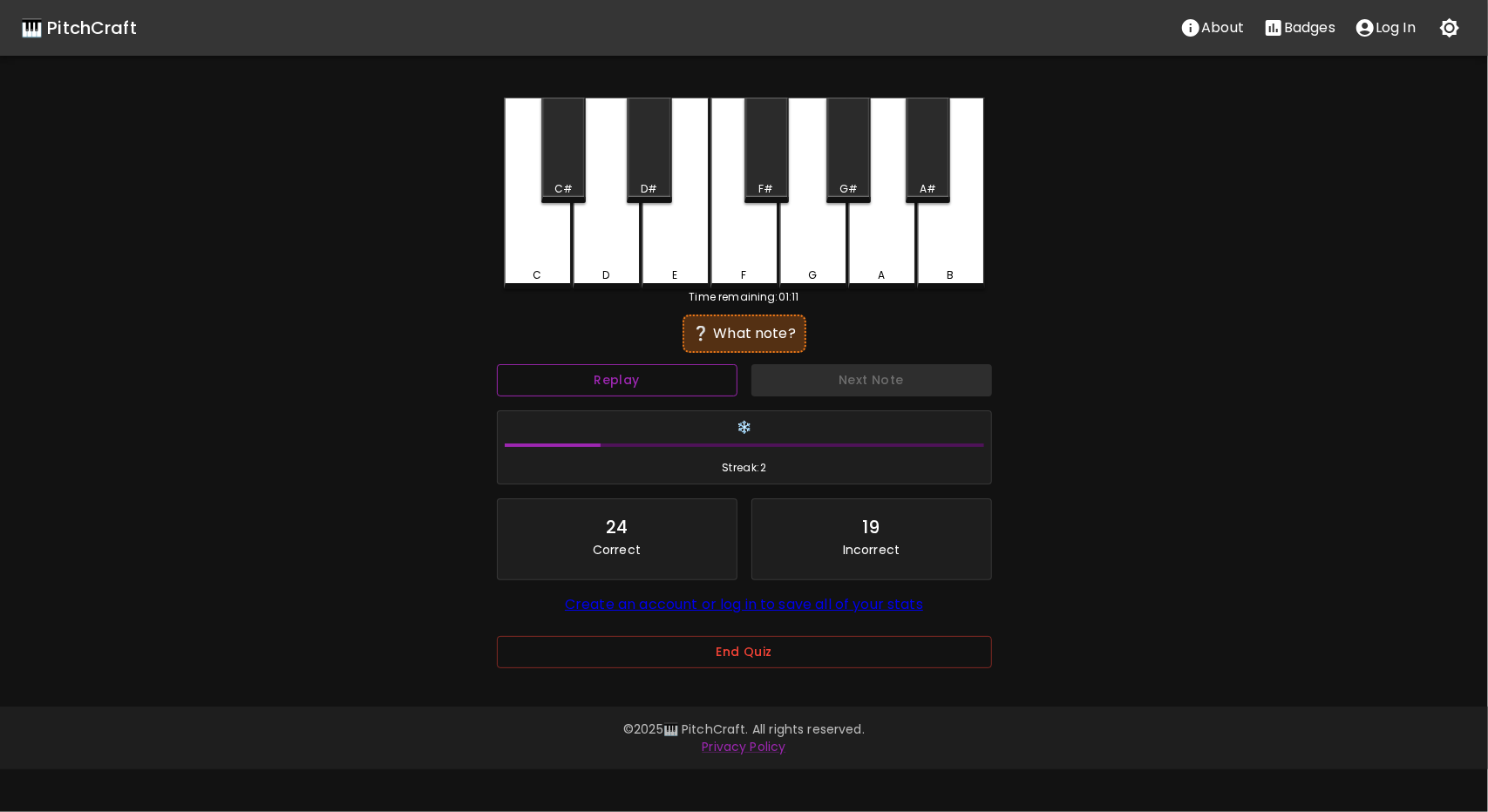
click at [681, 382] on button "Replay" at bounding box center [617, 380] width 241 height 32
click at [680, 378] on button "Replay" at bounding box center [617, 380] width 241 height 32
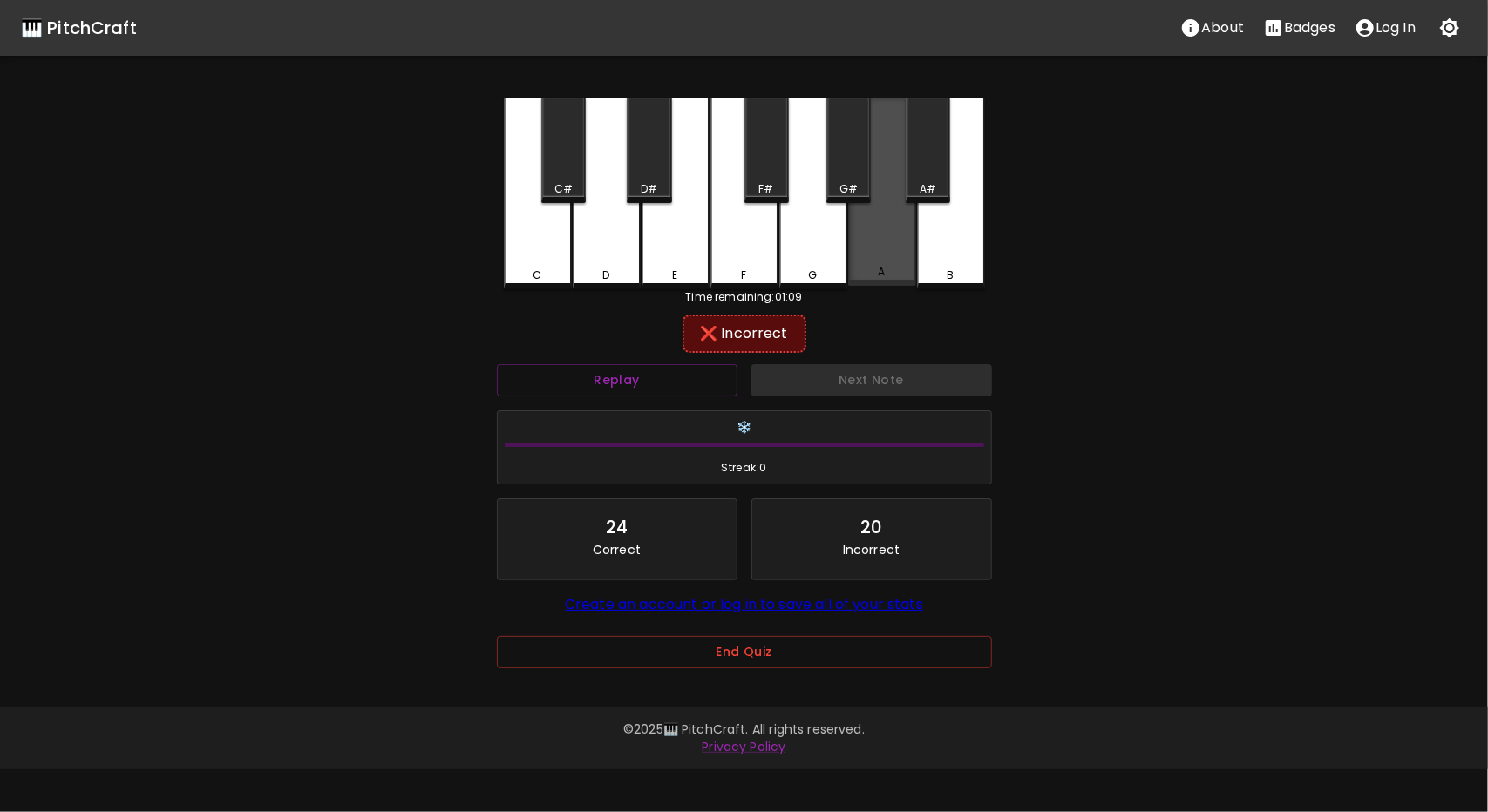
click at [866, 248] on div "A" at bounding box center [882, 192] width 68 height 188
click at [684, 367] on button "Replay" at bounding box center [617, 380] width 241 height 32
click at [553, 261] on div "C" at bounding box center [538, 193] width 68 height 192
click at [613, 136] on div "D" at bounding box center [607, 193] width 68 height 192
click at [643, 363] on div "Replay" at bounding box center [617, 380] width 255 height 46
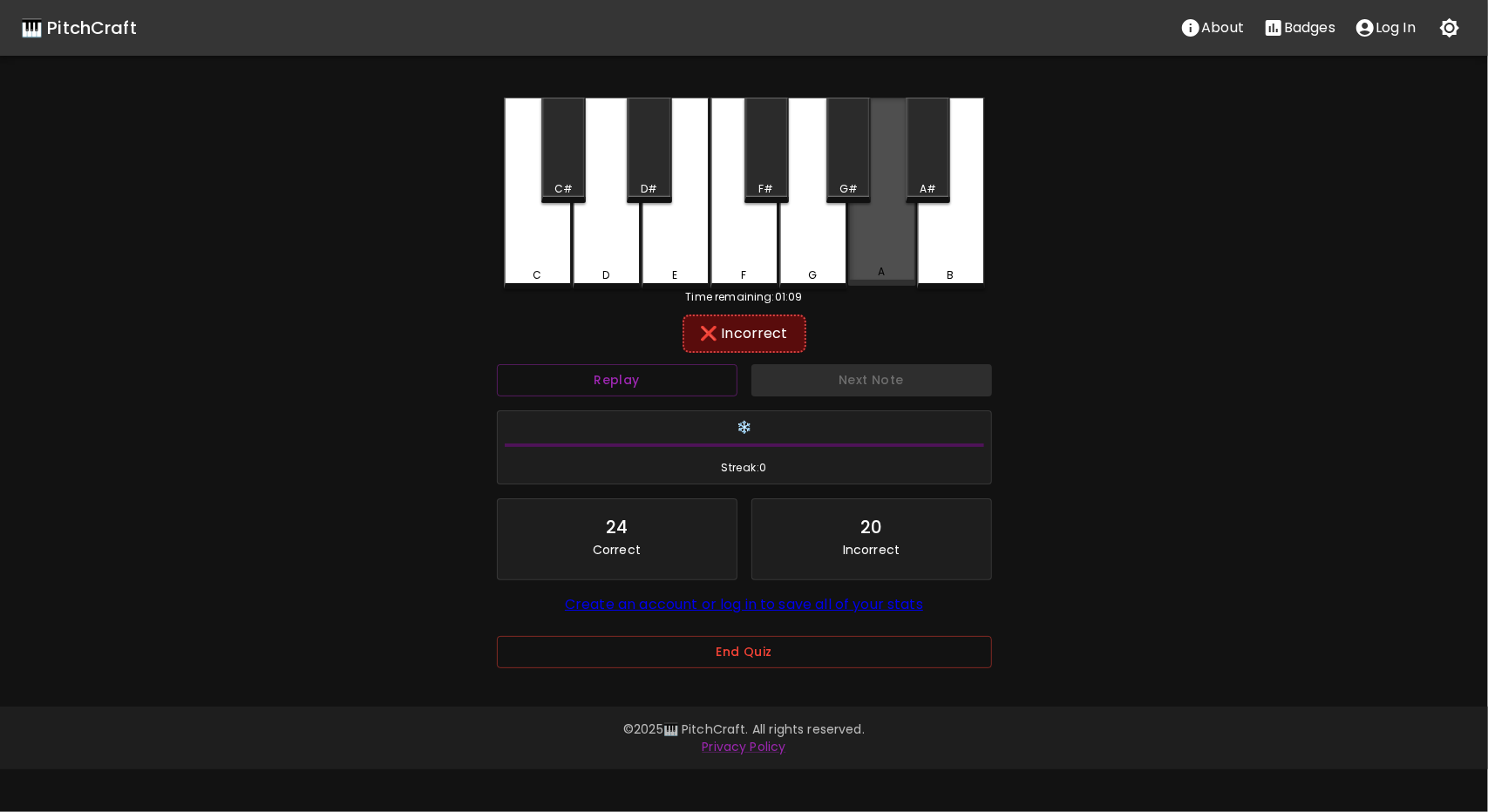
click at [877, 219] on div "A" at bounding box center [882, 192] width 68 height 188
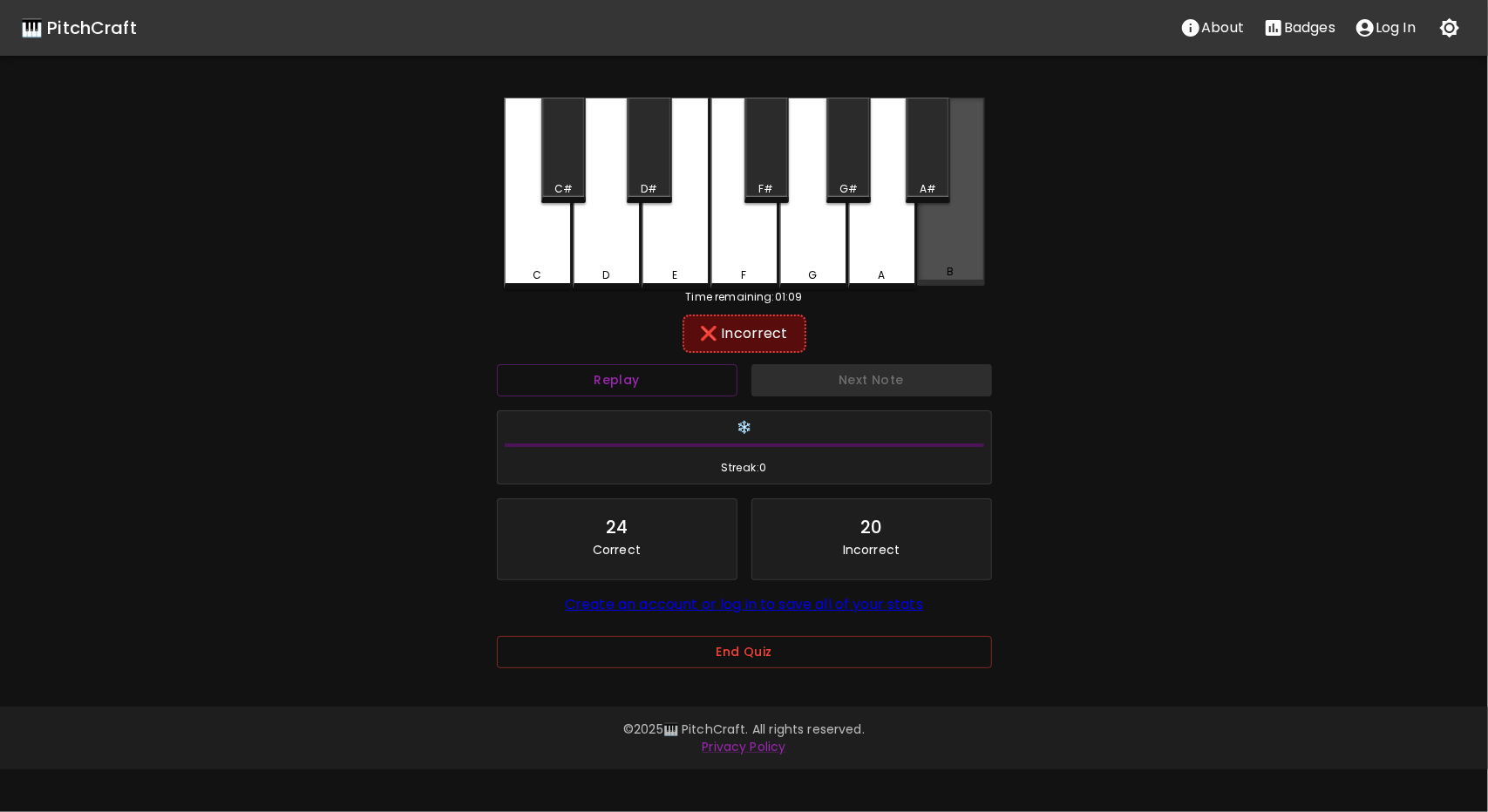
click at [961, 234] on div "B" at bounding box center [951, 192] width 68 height 188
click at [942, 176] on div "A#" at bounding box center [928, 150] width 45 height 106
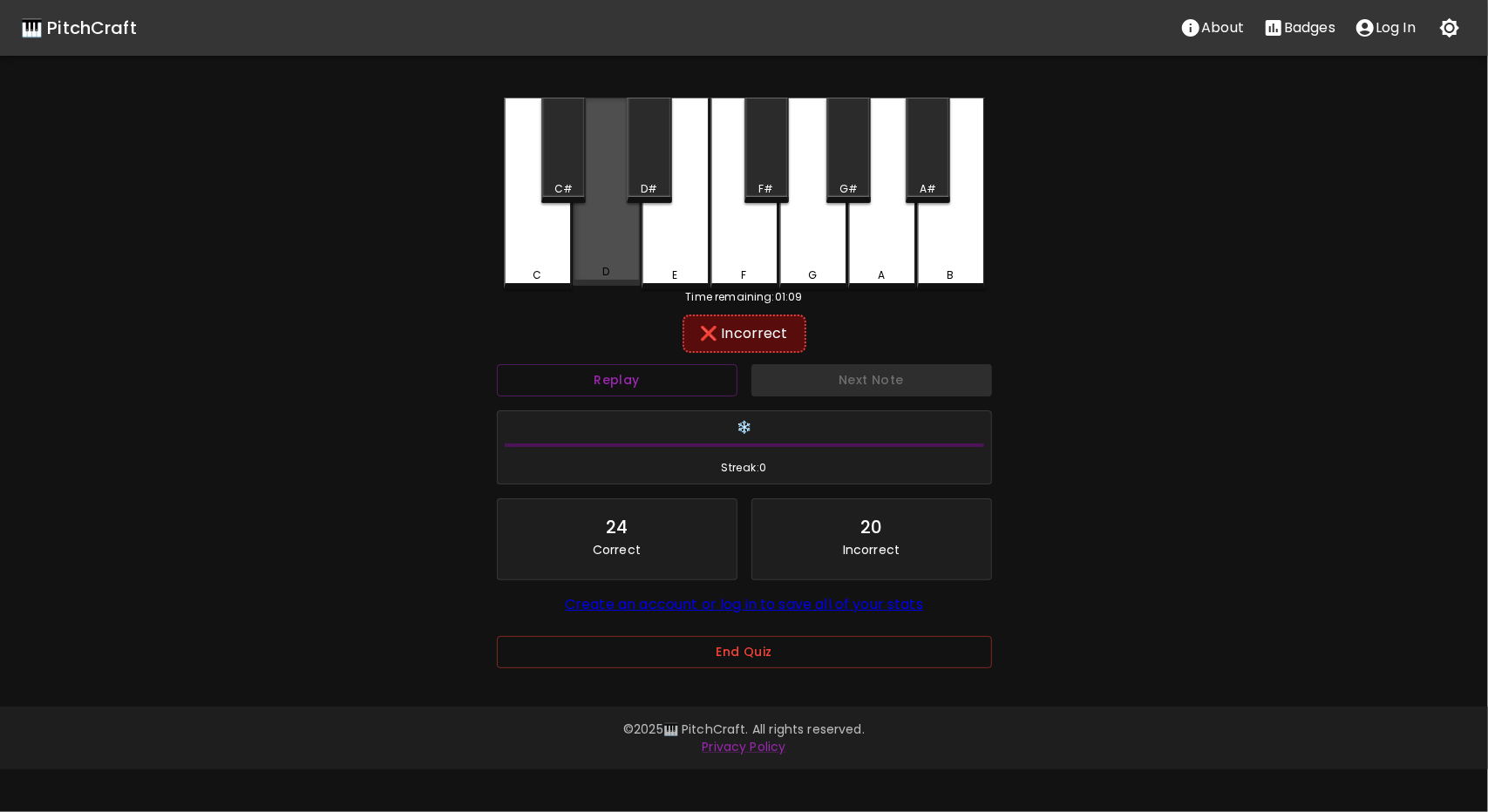
click at [573, 254] on div "D" at bounding box center [607, 192] width 68 height 188
click at [553, 262] on div "C" at bounding box center [538, 193] width 68 height 192
click at [658, 387] on button "Replay" at bounding box center [617, 380] width 241 height 32
click at [580, 194] on div "C#" at bounding box center [564, 189] width 41 height 16
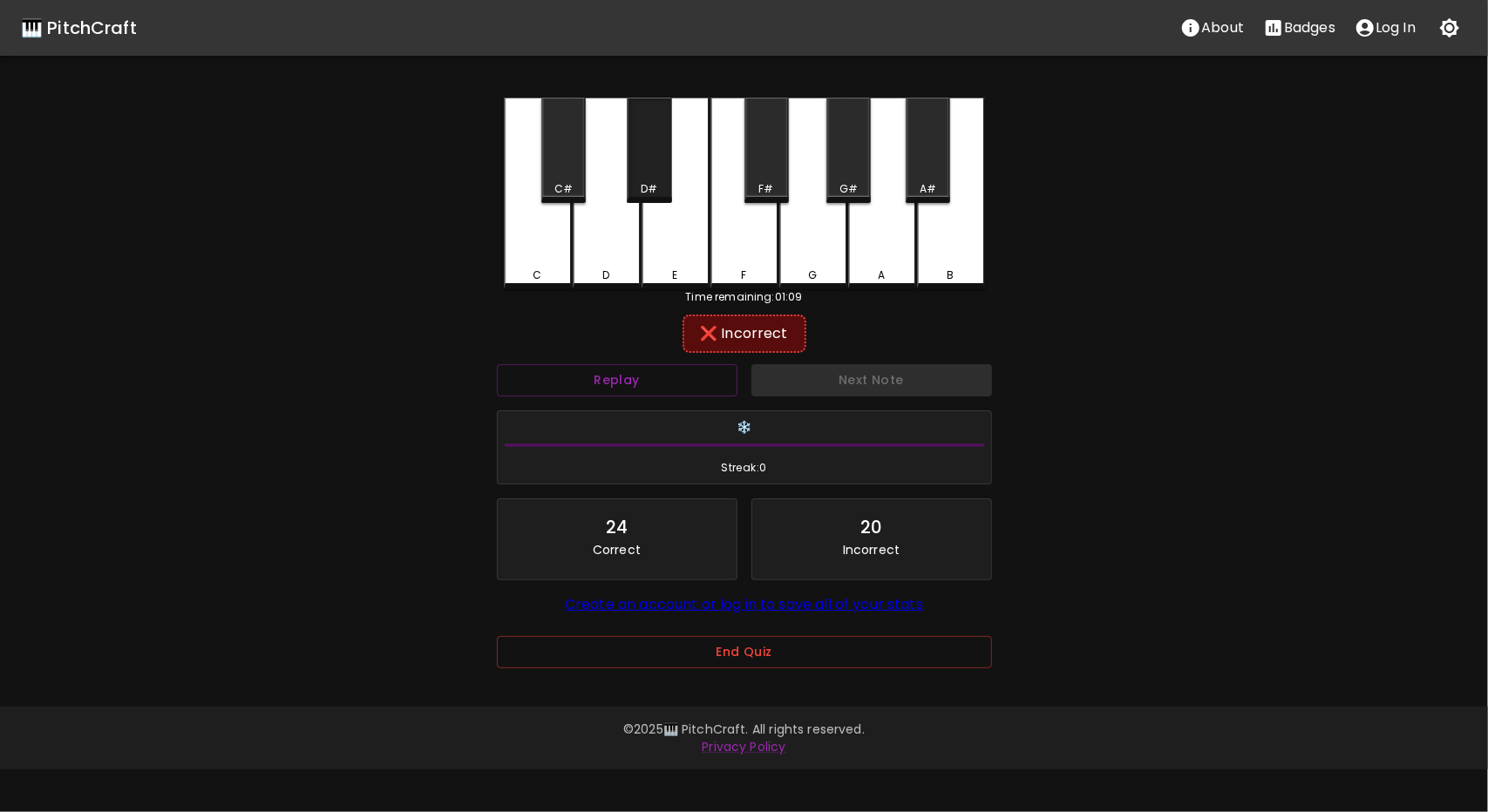
click at [659, 170] on div "D#" at bounding box center [649, 150] width 45 height 106
click at [766, 284] on div "F" at bounding box center [745, 192] width 68 height 188
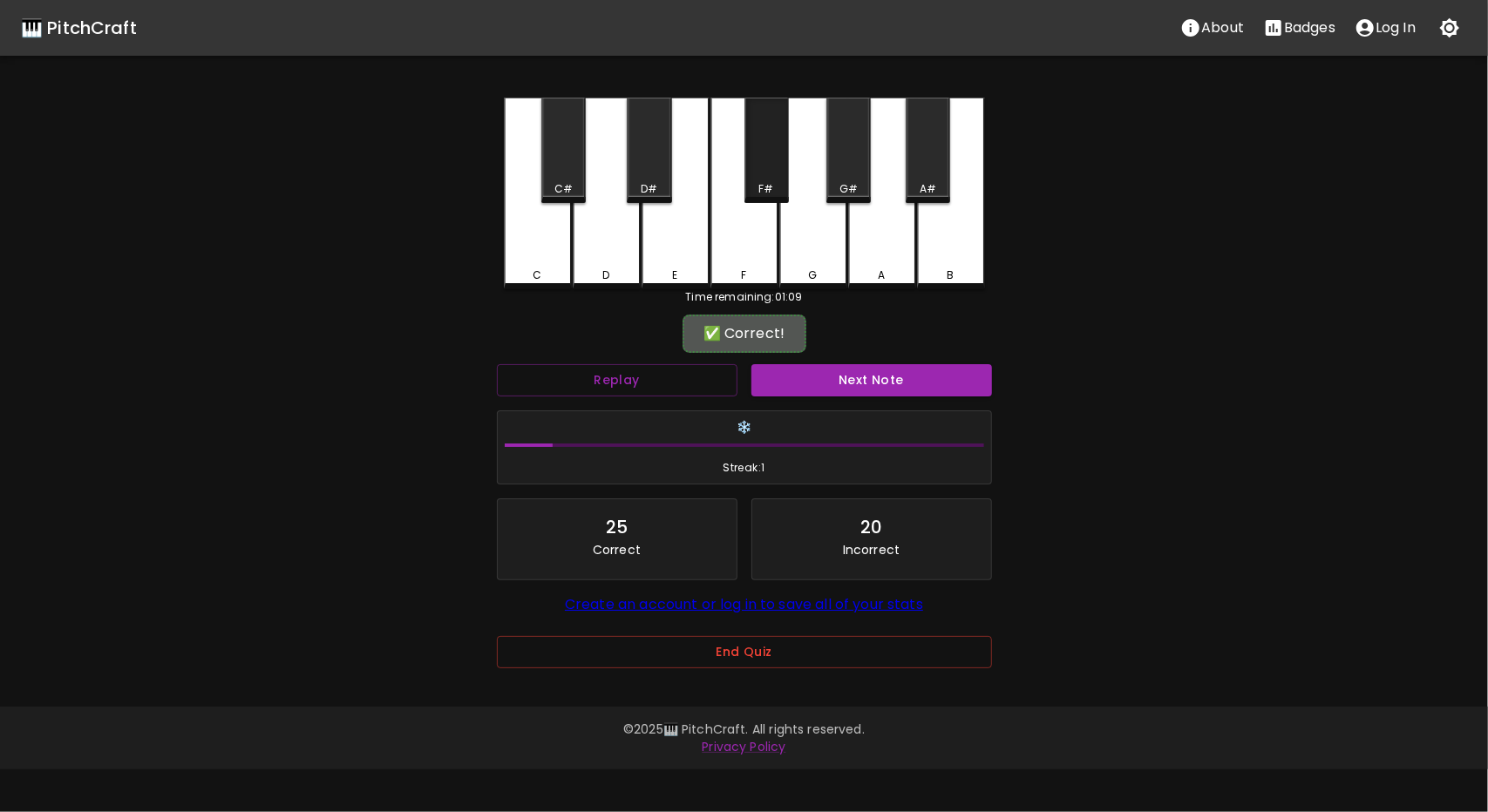
click at [773, 176] on div "F#" at bounding box center [767, 150] width 45 height 106
click at [886, 368] on button "Next Note" at bounding box center [872, 380] width 241 height 32
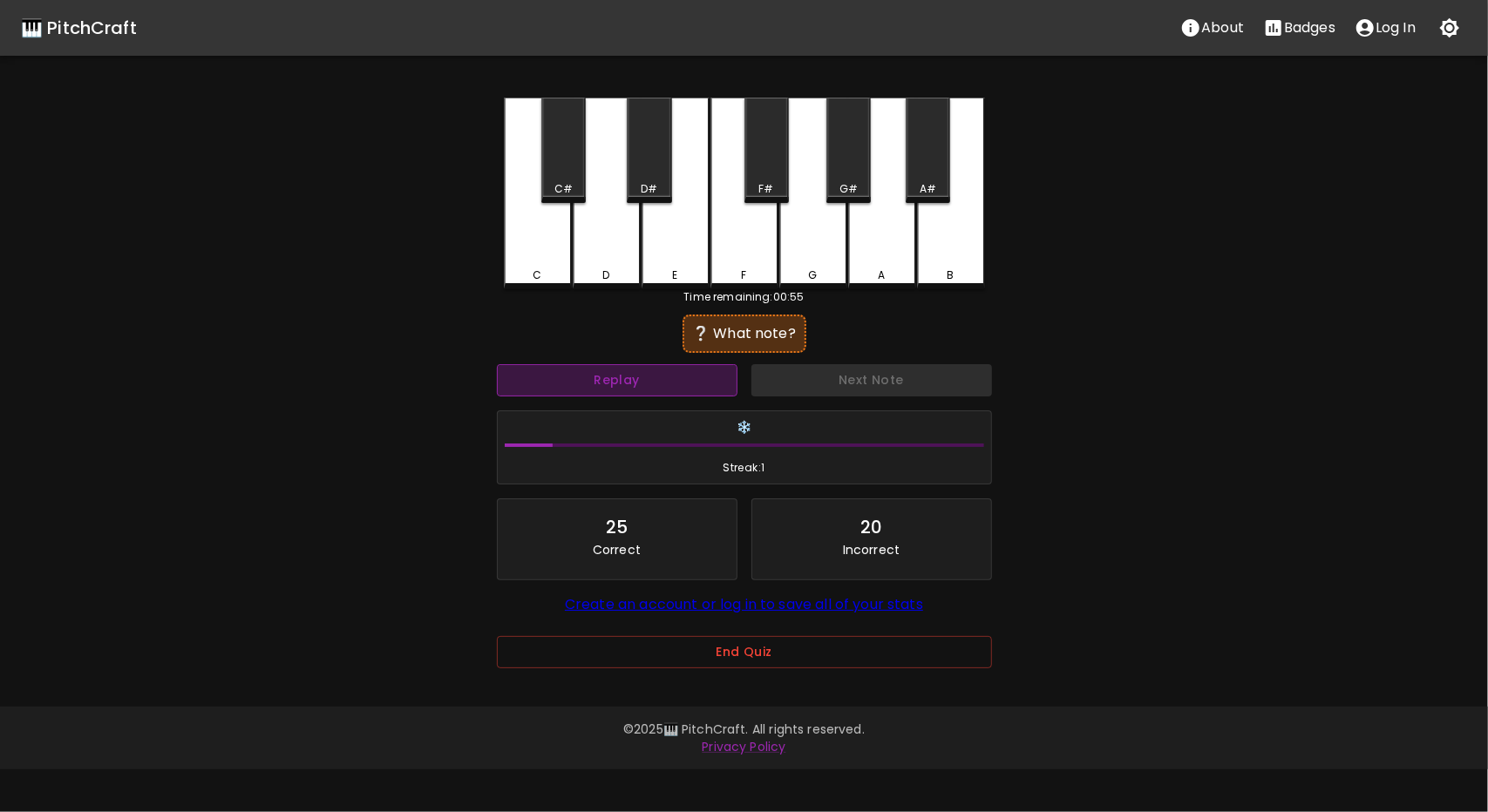
click at [659, 391] on button "Replay" at bounding box center [617, 380] width 241 height 32
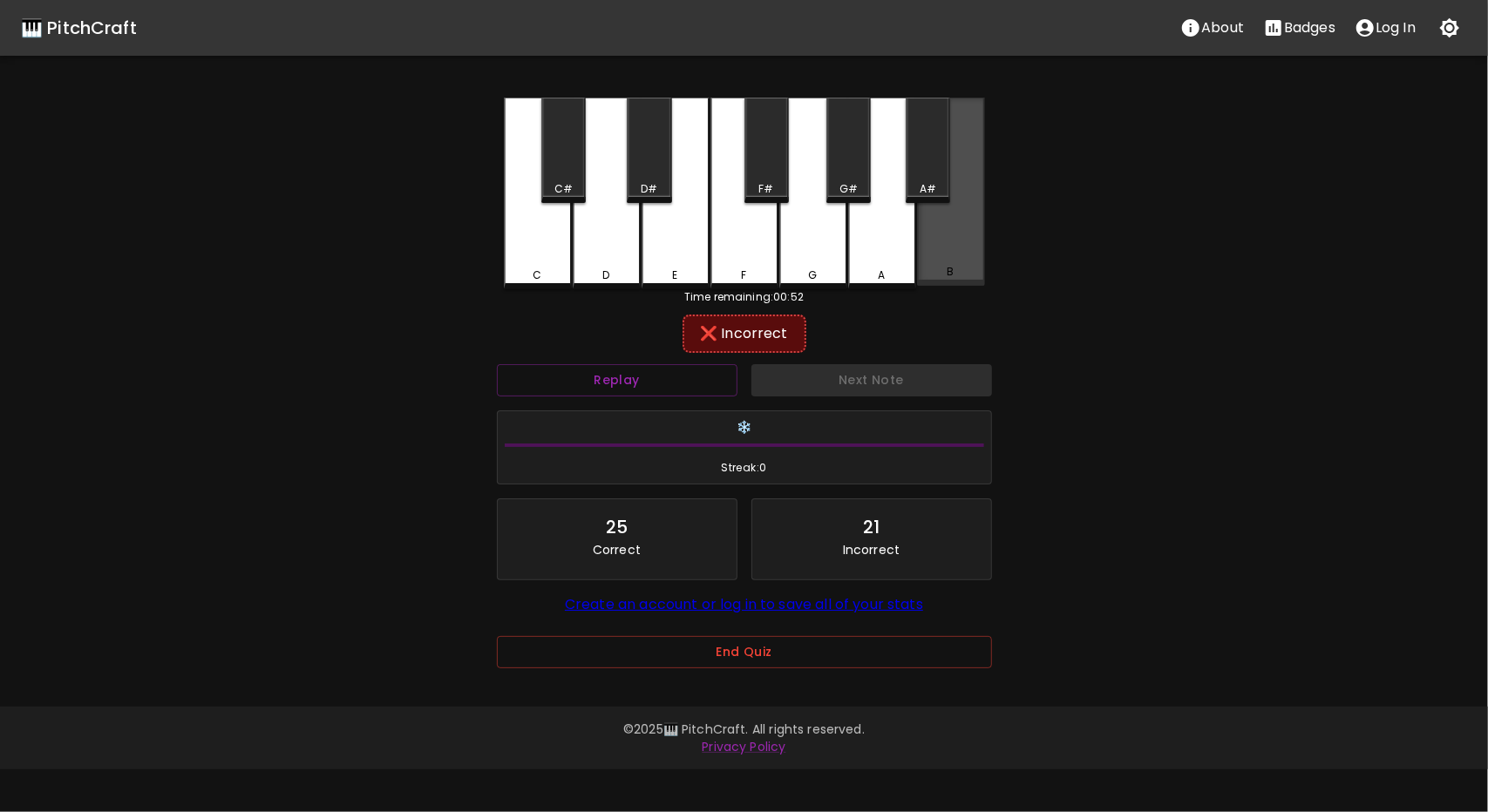
click at [928, 252] on div "B" at bounding box center [951, 192] width 68 height 188
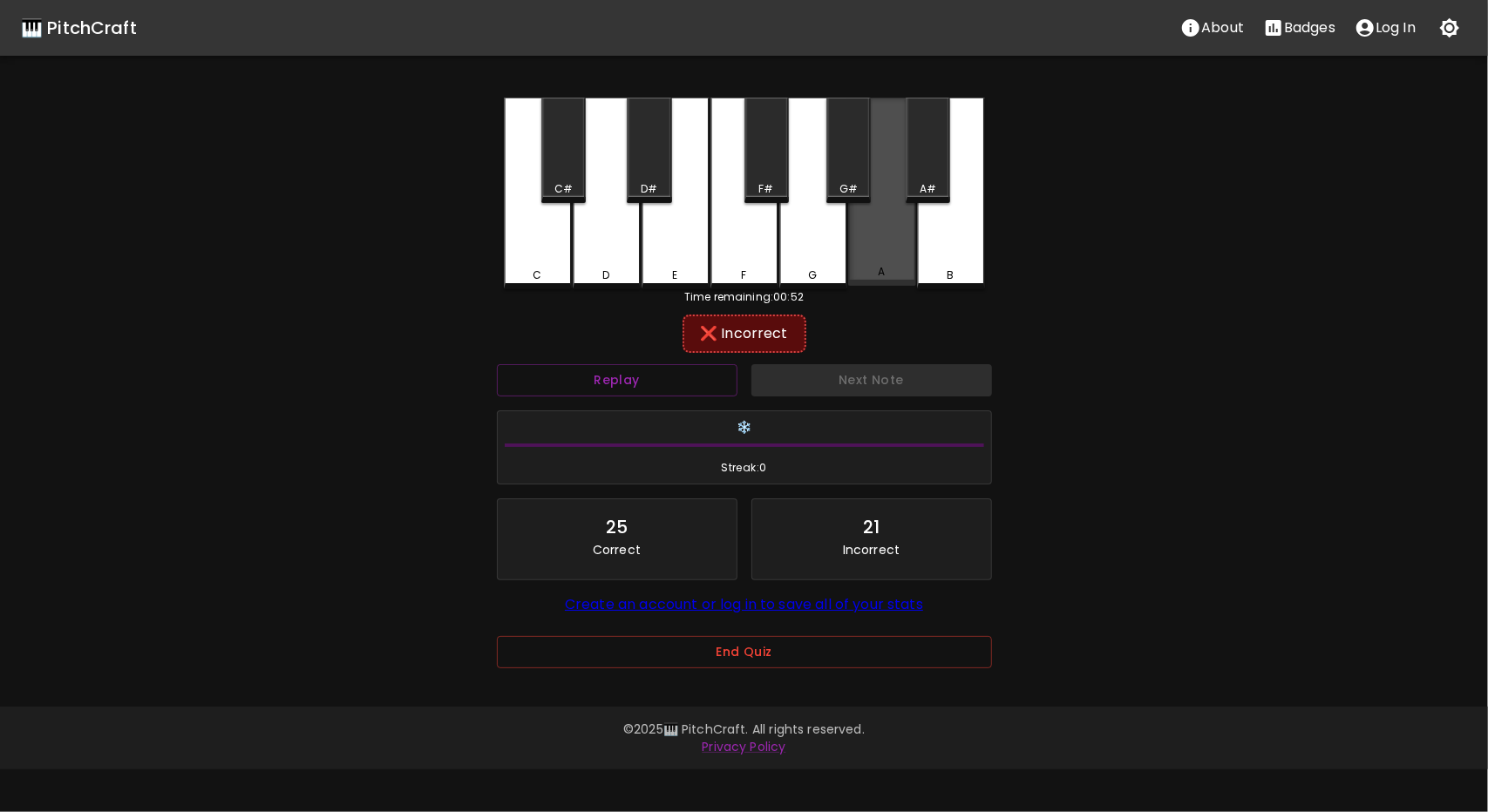
drag, startPoint x: 854, startPoint y: 261, endPoint x: 814, endPoint y: 264, distance: 40.1
click at [853, 261] on div "A" at bounding box center [882, 192] width 68 height 188
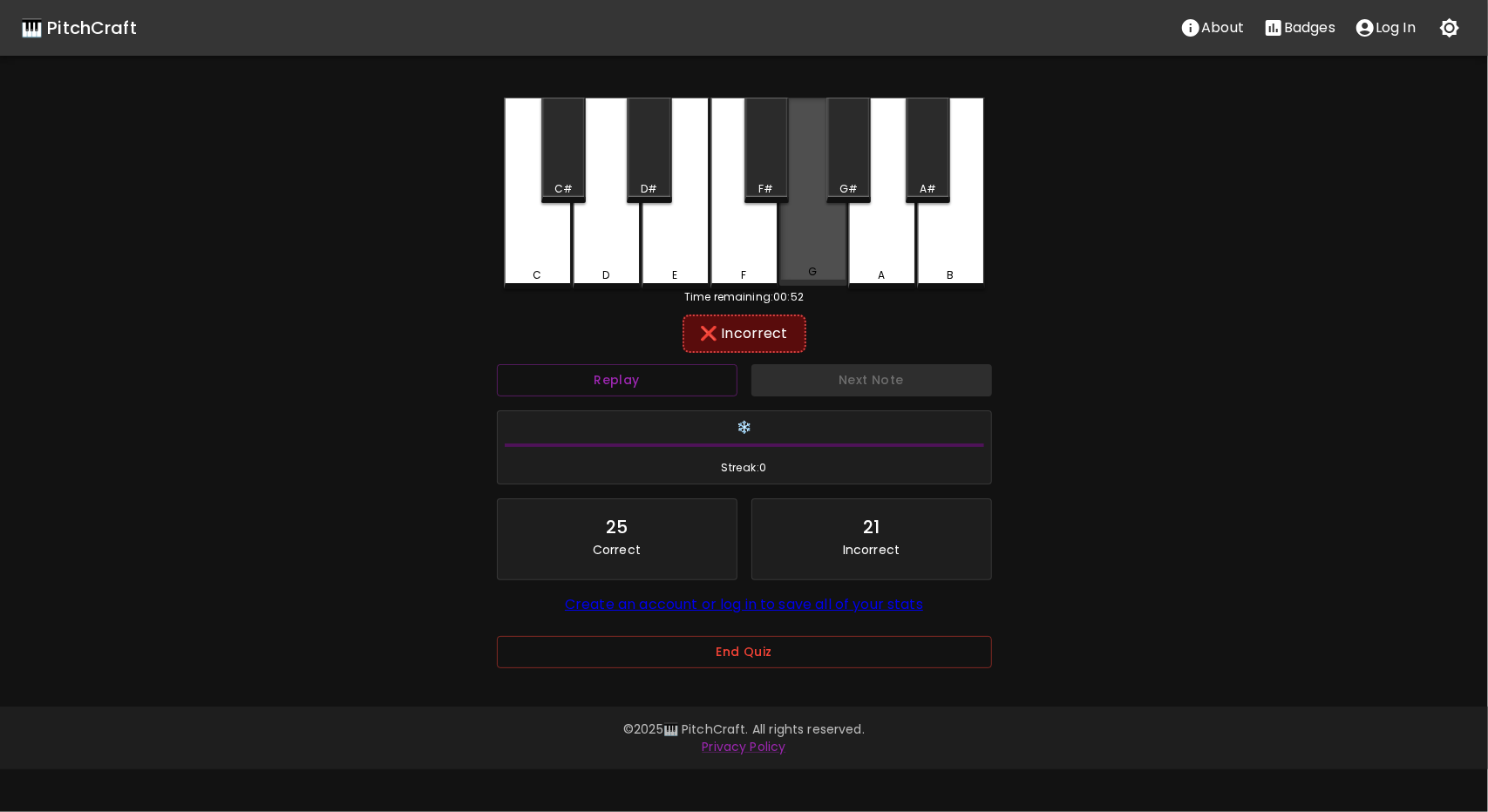
click at [807, 266] on div "G" at bounding box center [814, 192] width 68 height 188
click at [622, 379] on button "Replay" at bounding box center [617, 380] width 241 height 32
click at [523, 205] on div "C" at bounding box center [538, 193] width 68 height 192
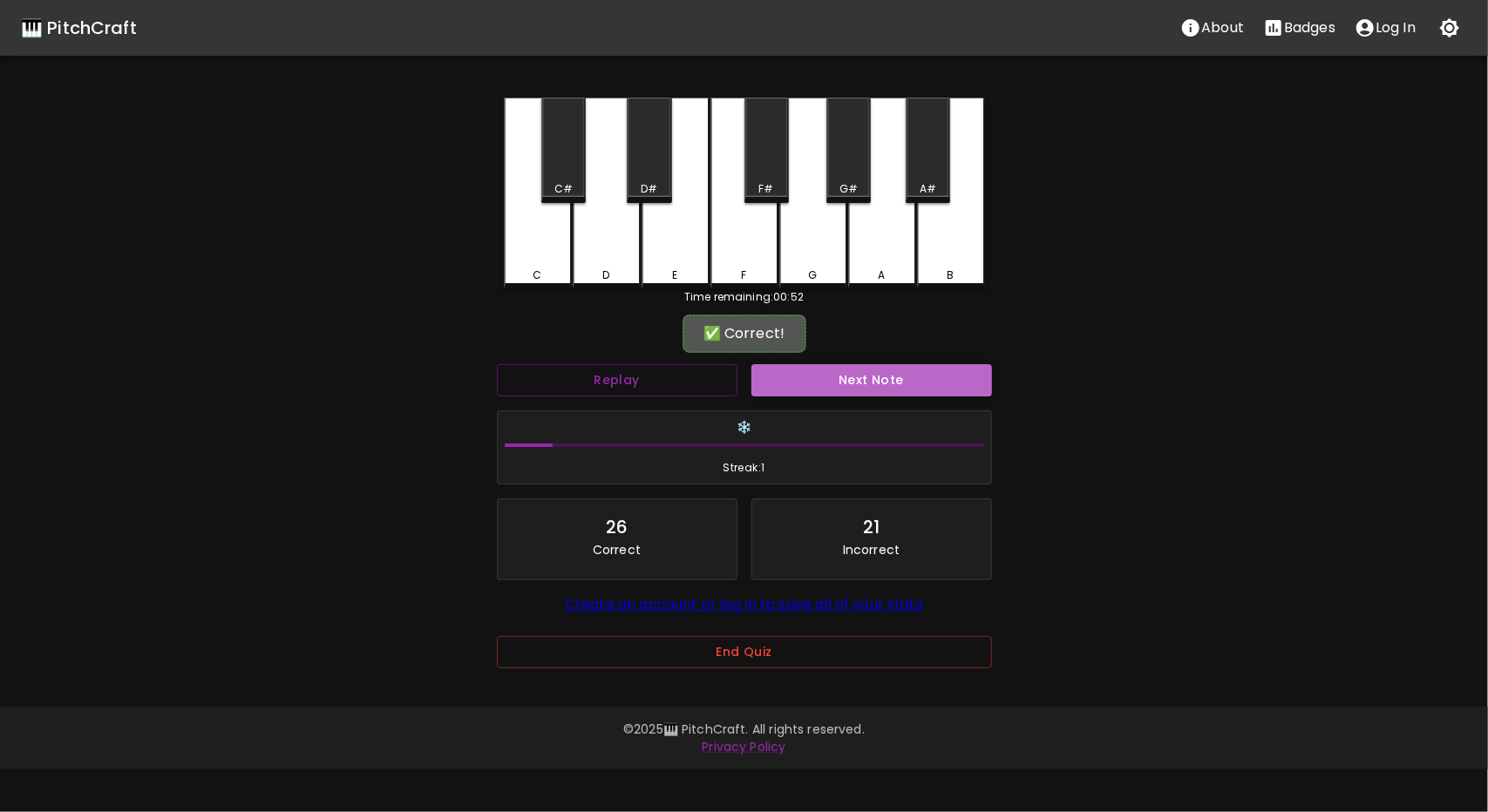
click at [891, 387] on button "Next Note" at bounding box center [872, 380] width 241 height 32
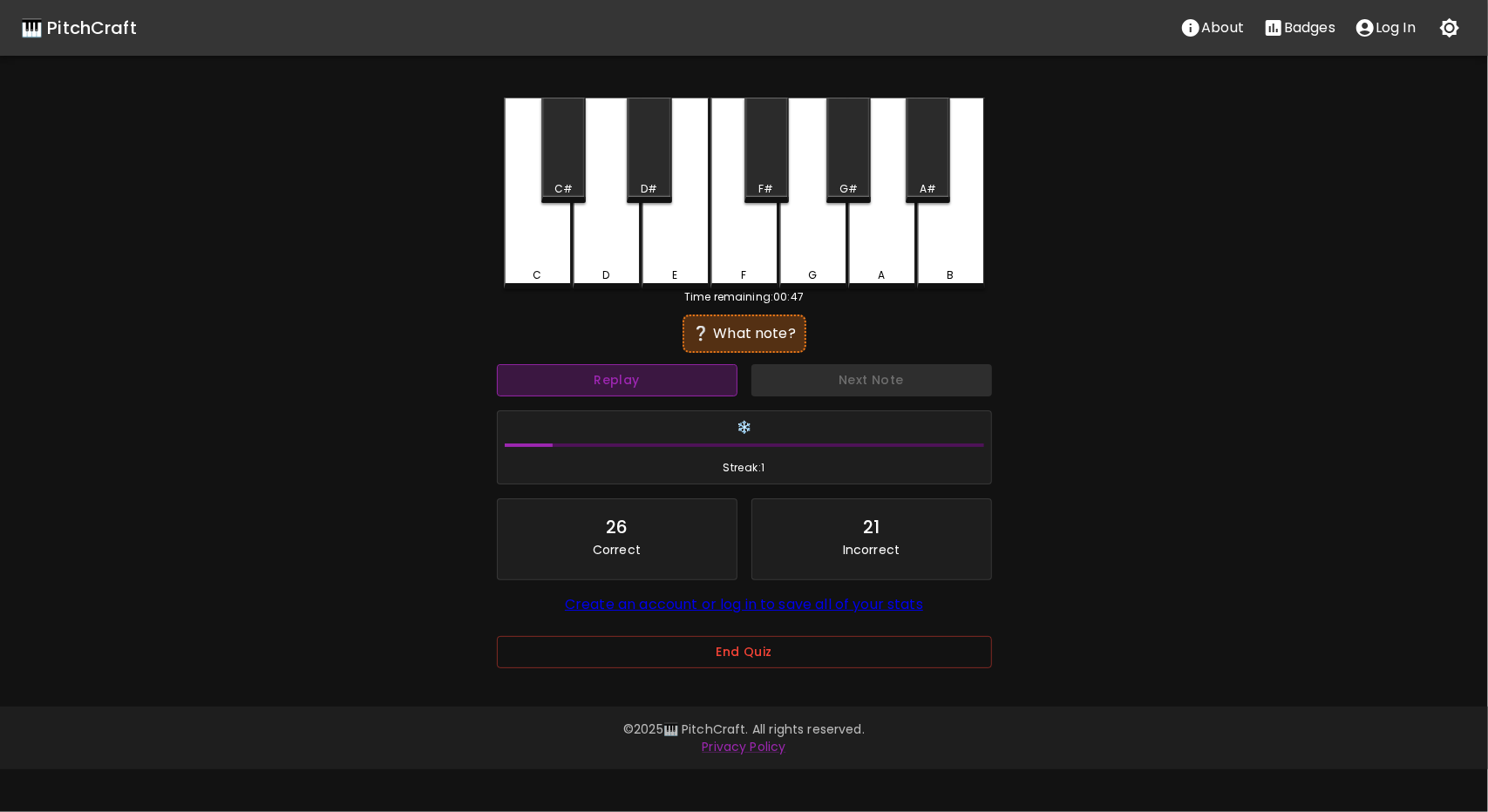
click at [677, 380] on button "Replay" at bounding box center [617, 380] width 241 height 32
click at [684, 378] on button "Replay" at bounding box center [617, 380] width 241 height 32
click at [692, 384] on button "Replay" at bounding box center [617, 380] width 241 height 32
click at [678, 377] on button "Replay" at bounding box center [617, 380] width 241 height 32
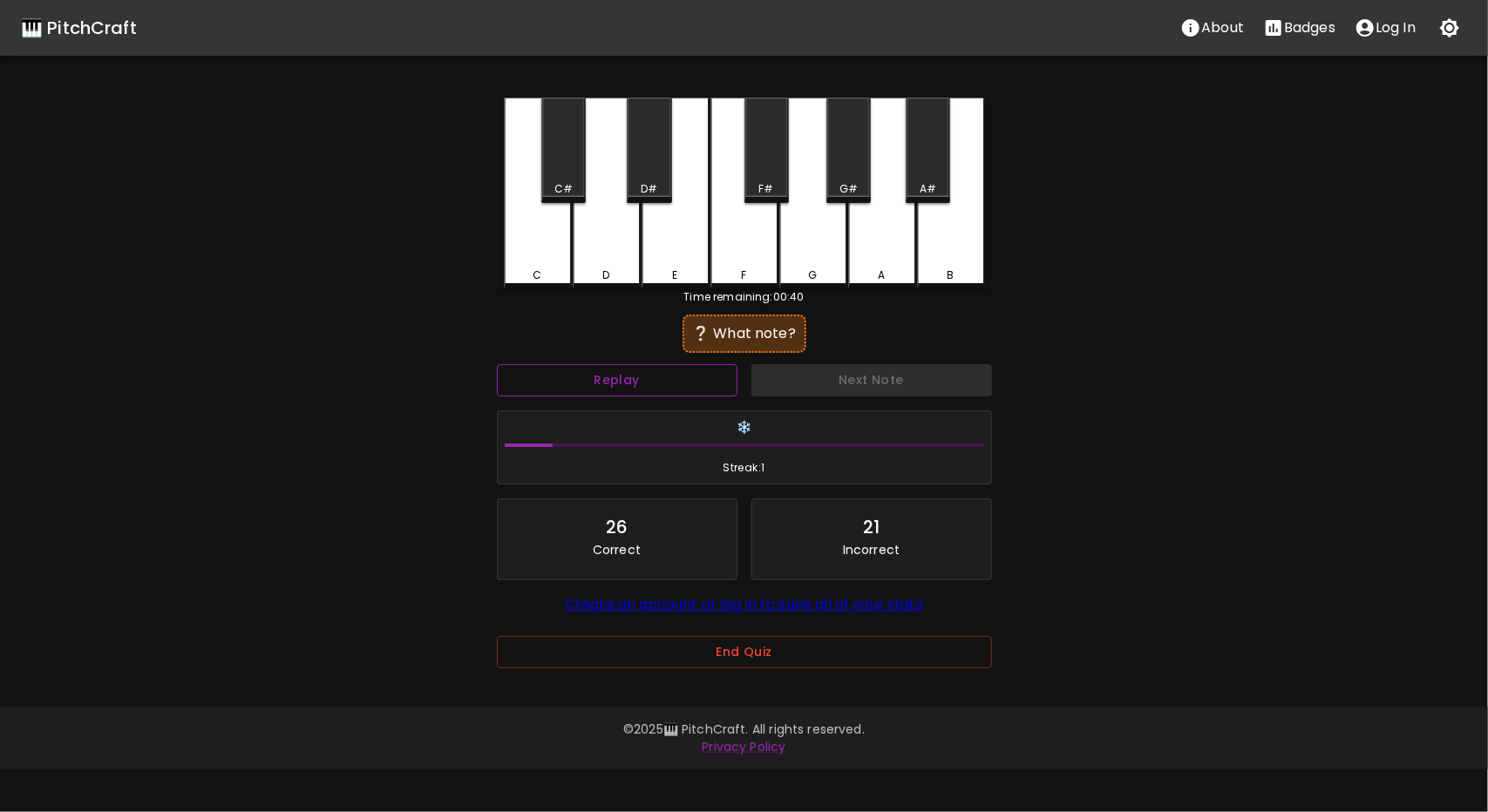
click at [696, 377] on button "Replay" at bounding box center [617, 380] width 241 height 32
click at [947, 247] on div "B" at bounding box center [951, 193] width 68 height 192
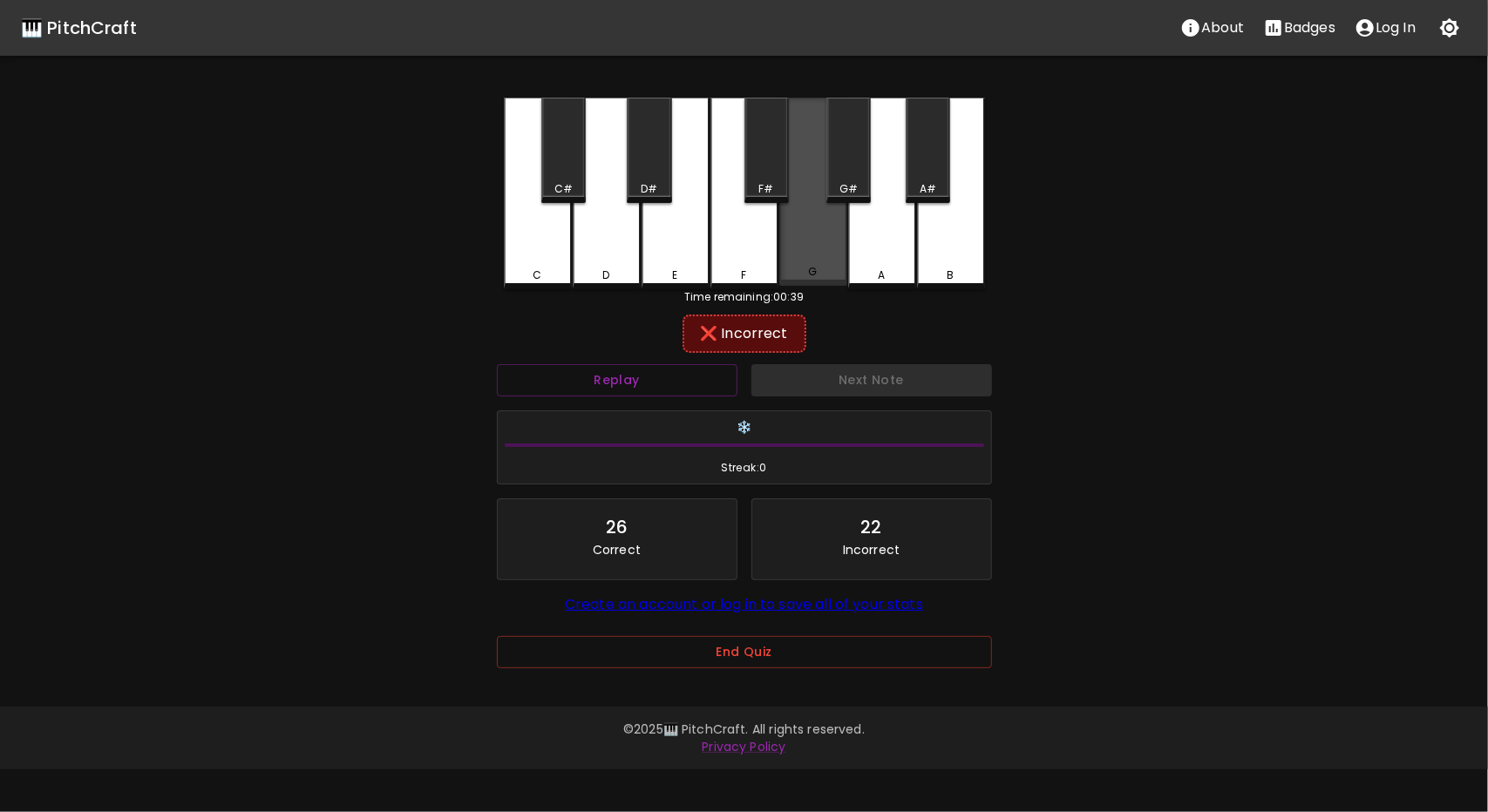
click at [828, 254] on div "G" at bounding box center [814, 192] width 68 height 188
click at [748, 257] on div "F" at bounding box center [745, 193] width 68 height 192
click at [660, 200] on div "D#" at bounding box center [649, 150] width 45 height 106
click at [647, 261] on div "E" at bounding box center [676, 193] width 68 height 192
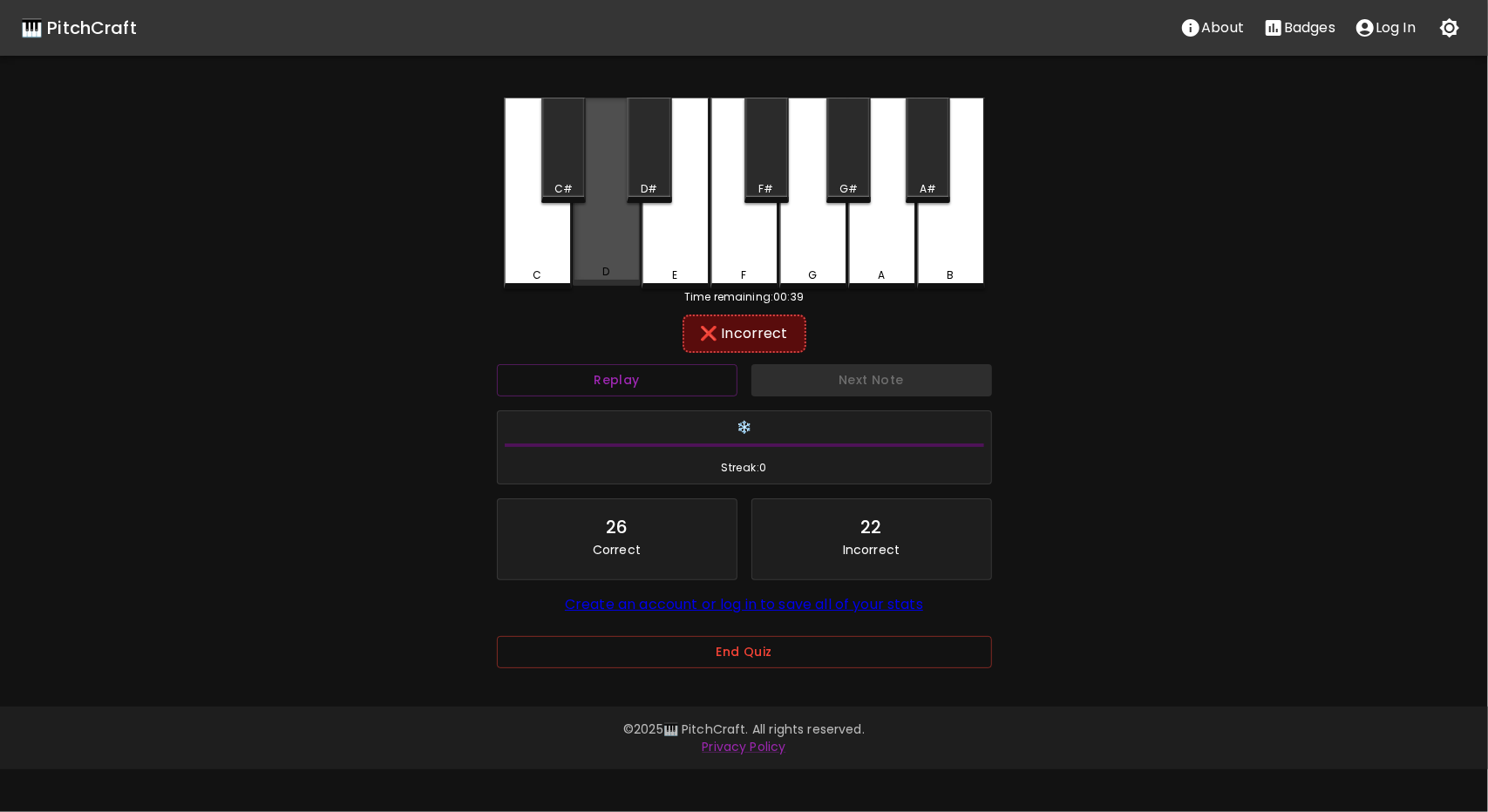
click at [608, 251] on div "D" at bounding box center [607, 192] width 68 height 188
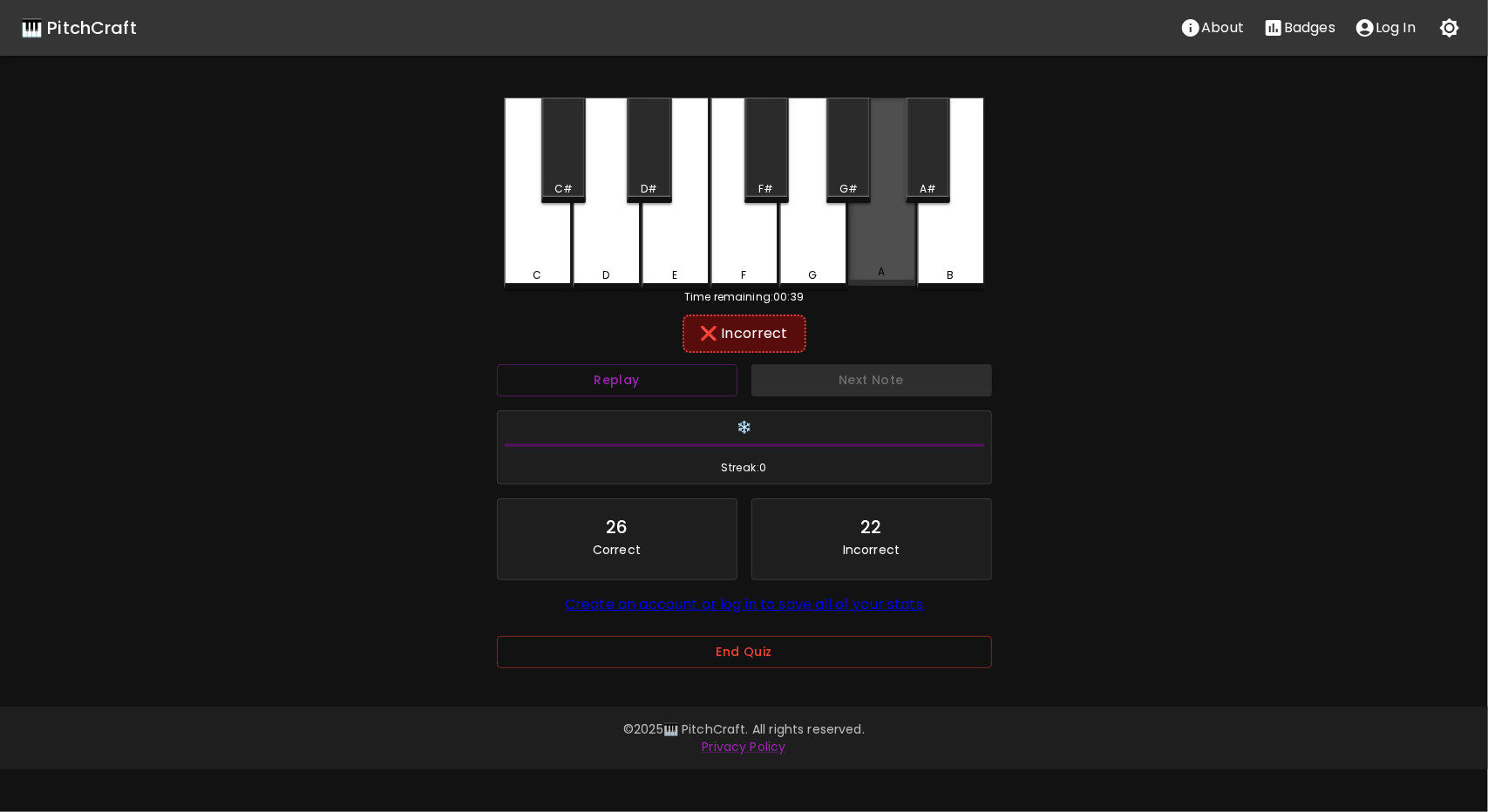
click at [902, 234] on div "A" at bounding box center [882, 192] width 68 height 188
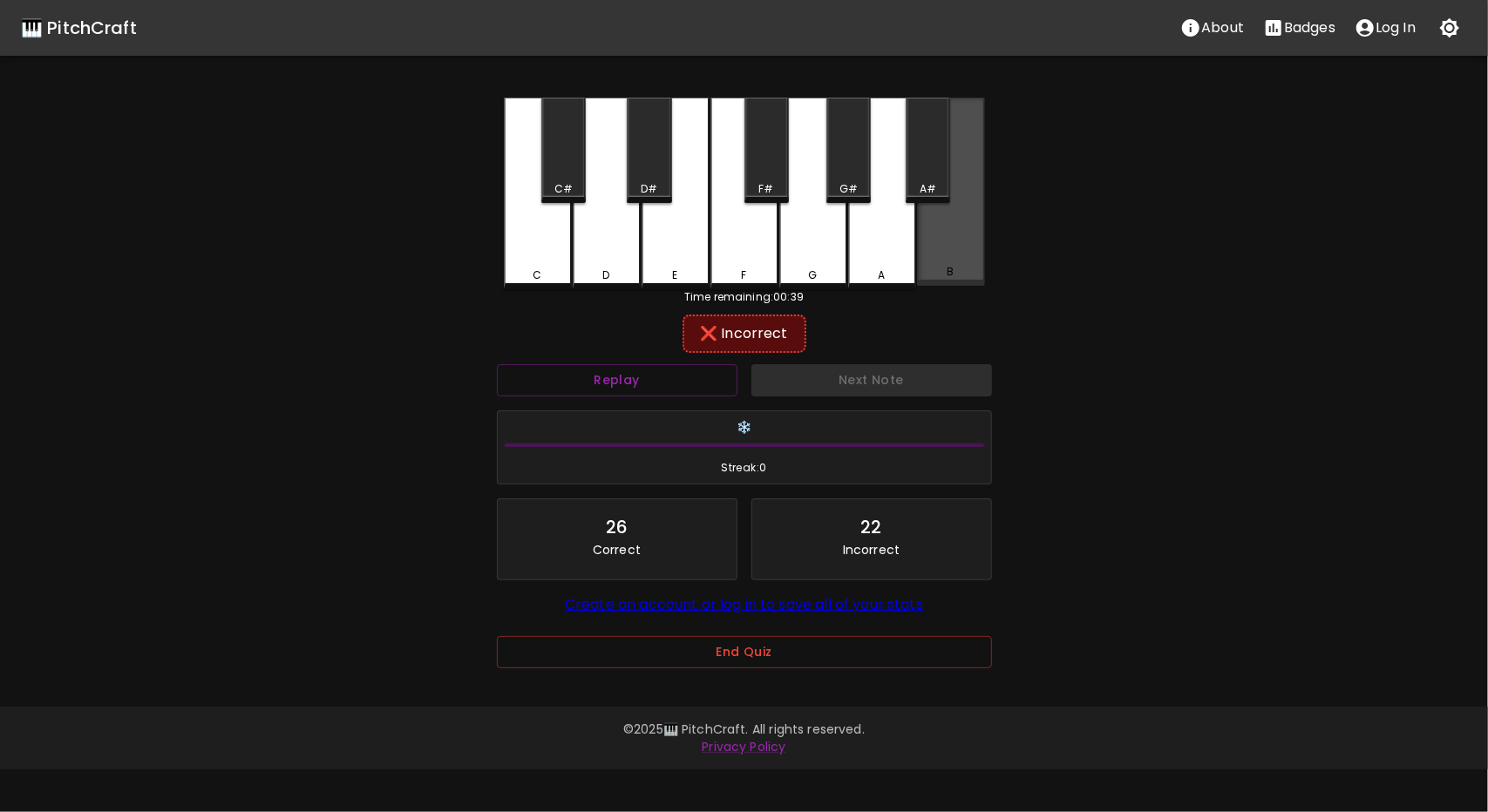
click at [959, 236] on div "B" at bounding box center [951, 192] width 68 height 188
click at [928, 171] on div "A#" at bounding box center [928, 150] width 45 height 106
drag, startPoint x: 828, startPoint y: 151, endPoint x: 812, endPoint y: 154, distance: 16.3
click at [819, 154] on div "C C# D D# E F F# G G# A A# B" at bounding box center [745, 193] width 481 height 192
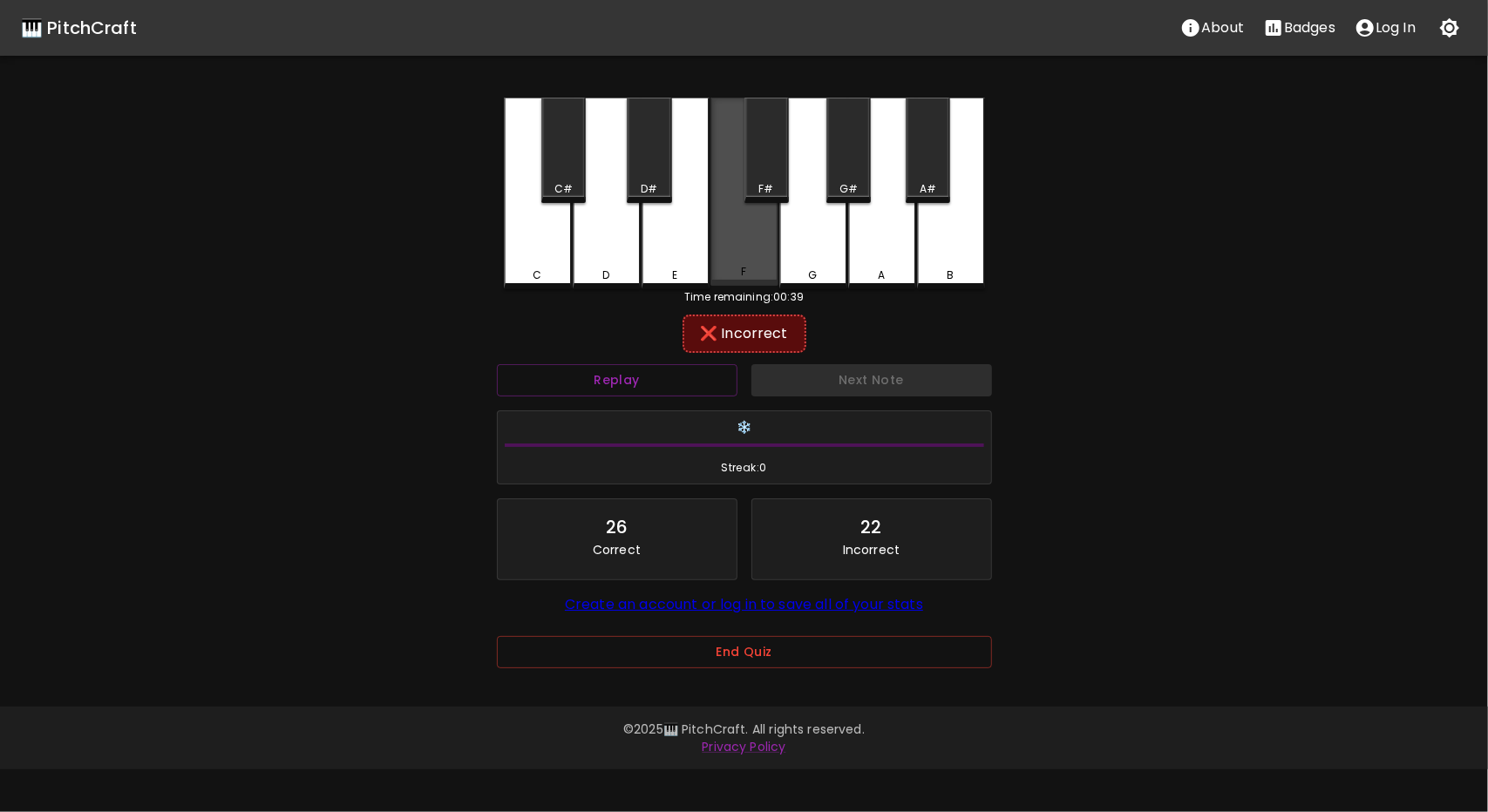
drag, startPoint x: 729, startPoint y: 168, endPoint x: 652, endPoint y: 189, distance: 79.8
click at [719, 170] on div "F" at bounding box center [745, 192] width 68 height 188
click at [593, 192] on div "C C# D D# E F F# G G# A A# B" at bounding box center [745, 193] width 481 height 192
drag, startPoint x: 546, startPoint y: 192, endPoint x: 543, endPoint y: 203, distance: 11.4
click at [546, 194] on div "C#" at bounding box center [564, 189] width 41 height 16
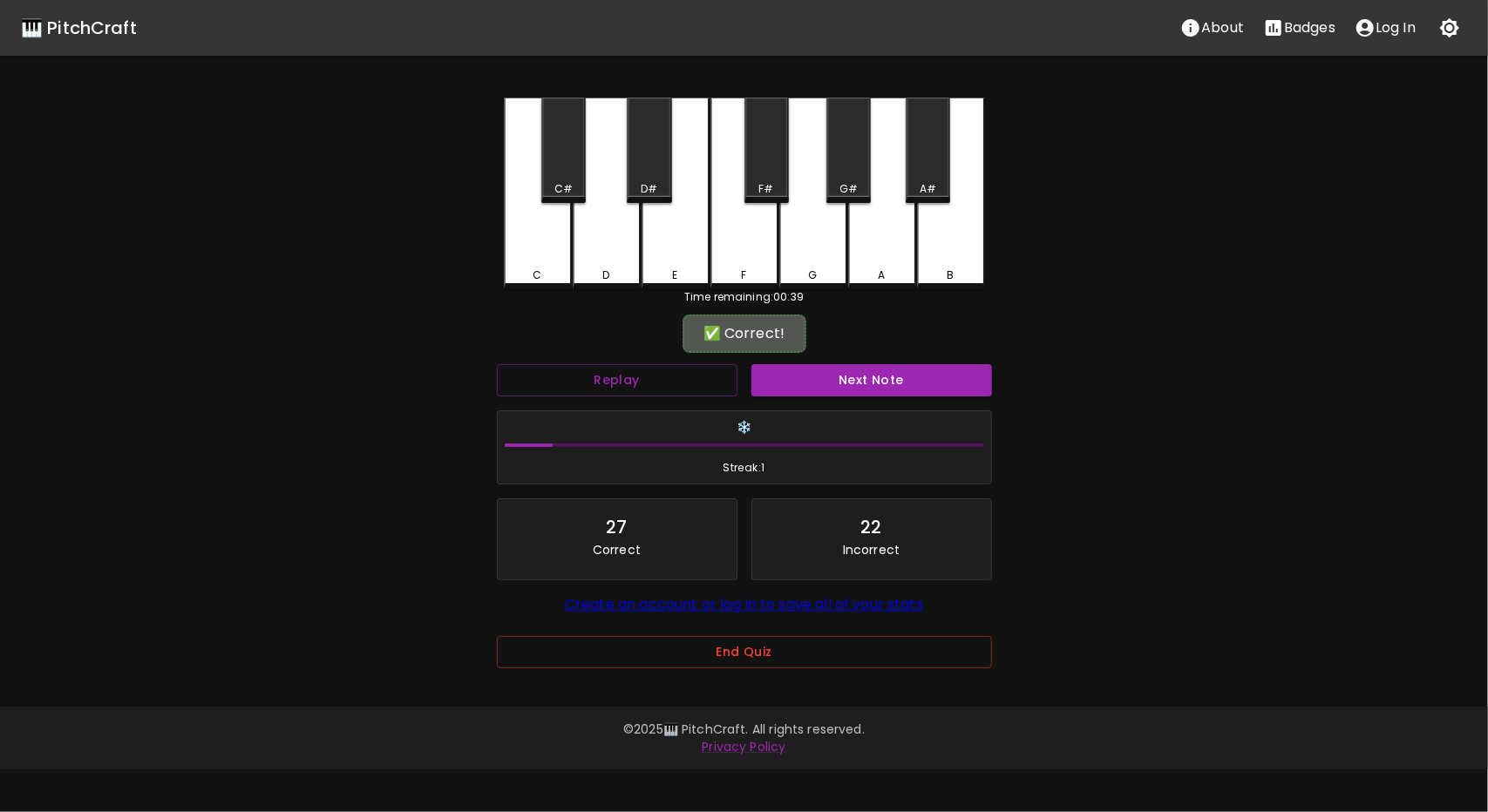
drag, startPoint x: 544, startPoint y: 222, endPoint x: 549, endPoint y: 240, distance: 18.7
click at [548, 233] on div "C" at bounding box center [538, 193] width 68 height 192
click at [907, 374] on button "Next Note" at bounding box center [872, 380] width 241 height 32
drag, startPoint x: 691, startPoint y: 404, endPoint x: 670, endPoint y: 388, distance: 26.4
click at [689, 403] on div "❄️ Streak: 1" at bounding box center [745, 448] width 509 height 89
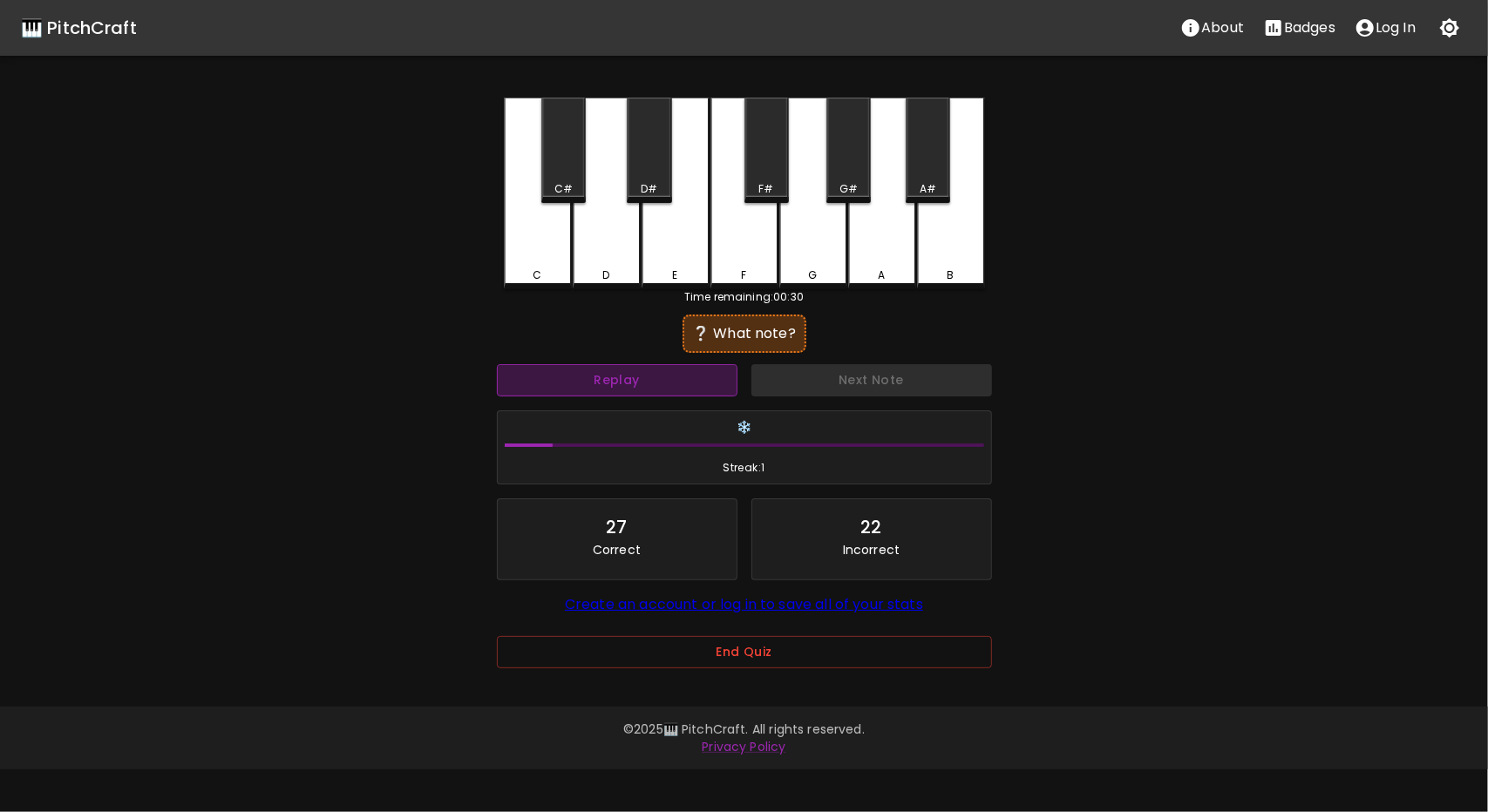
click at [666, 380] on button "Replay" at bounding box center [617, 380] width 241 height 32
click at [690, 368] on button "Replay" at bounding box center [617, 380] width 241 height 32
click at [593, 381] on button "Replay" at bounding box center [617, 380] width 241 height 32
click at [603, 377] on button "Replay" at bounding box center [617, 380] width 241 height 32
click at [613, 377] on button "Replay" at bounding box center [617, 380] width 241 height 32
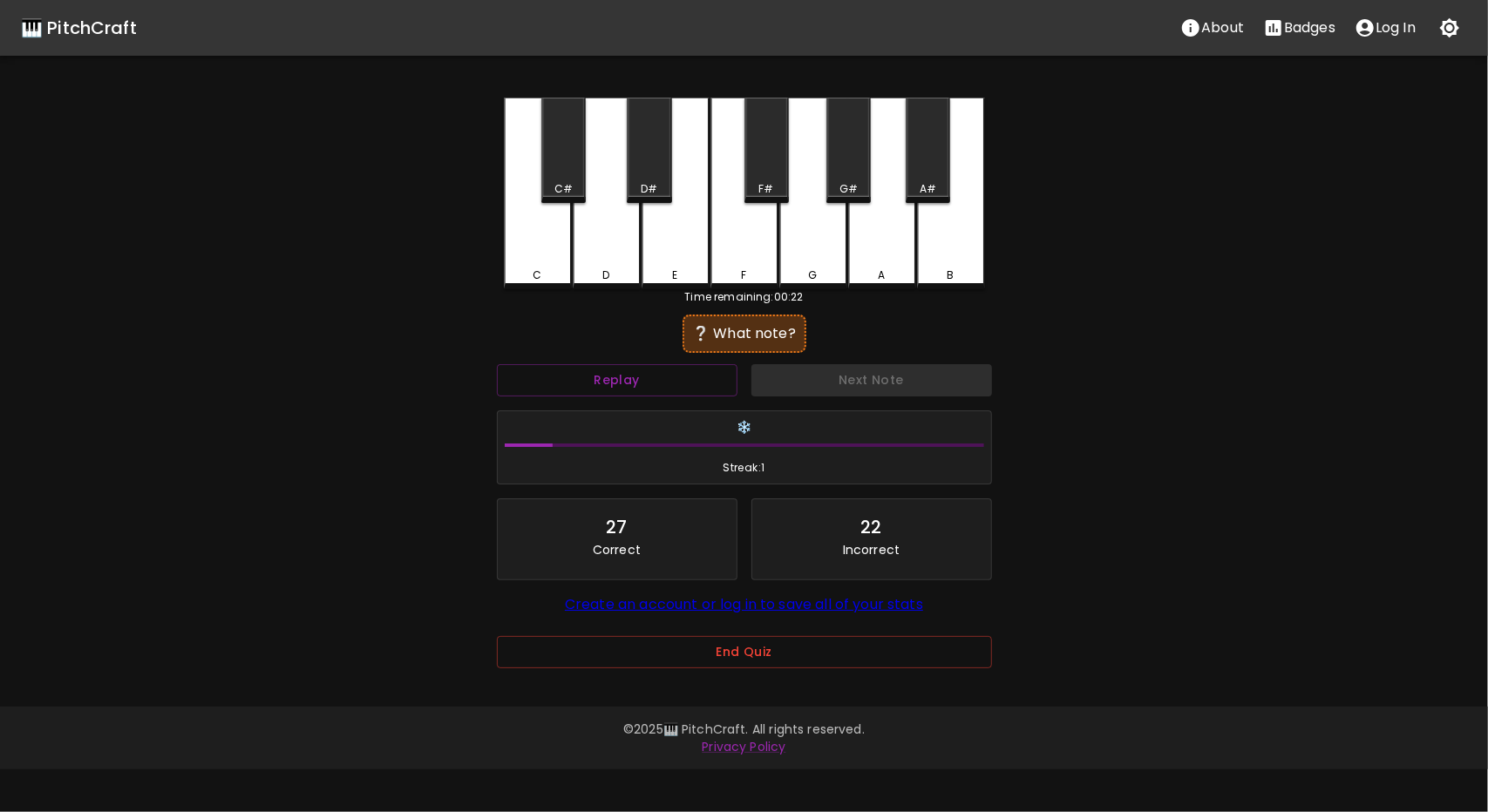
drag, startPoint x: 964, startPoint y: 257, endPoint x: 951, endPoint y: 266, distance: 15.8
click at [963, 257] on div "B" at bounding box center [951, 193] width 68 height 192
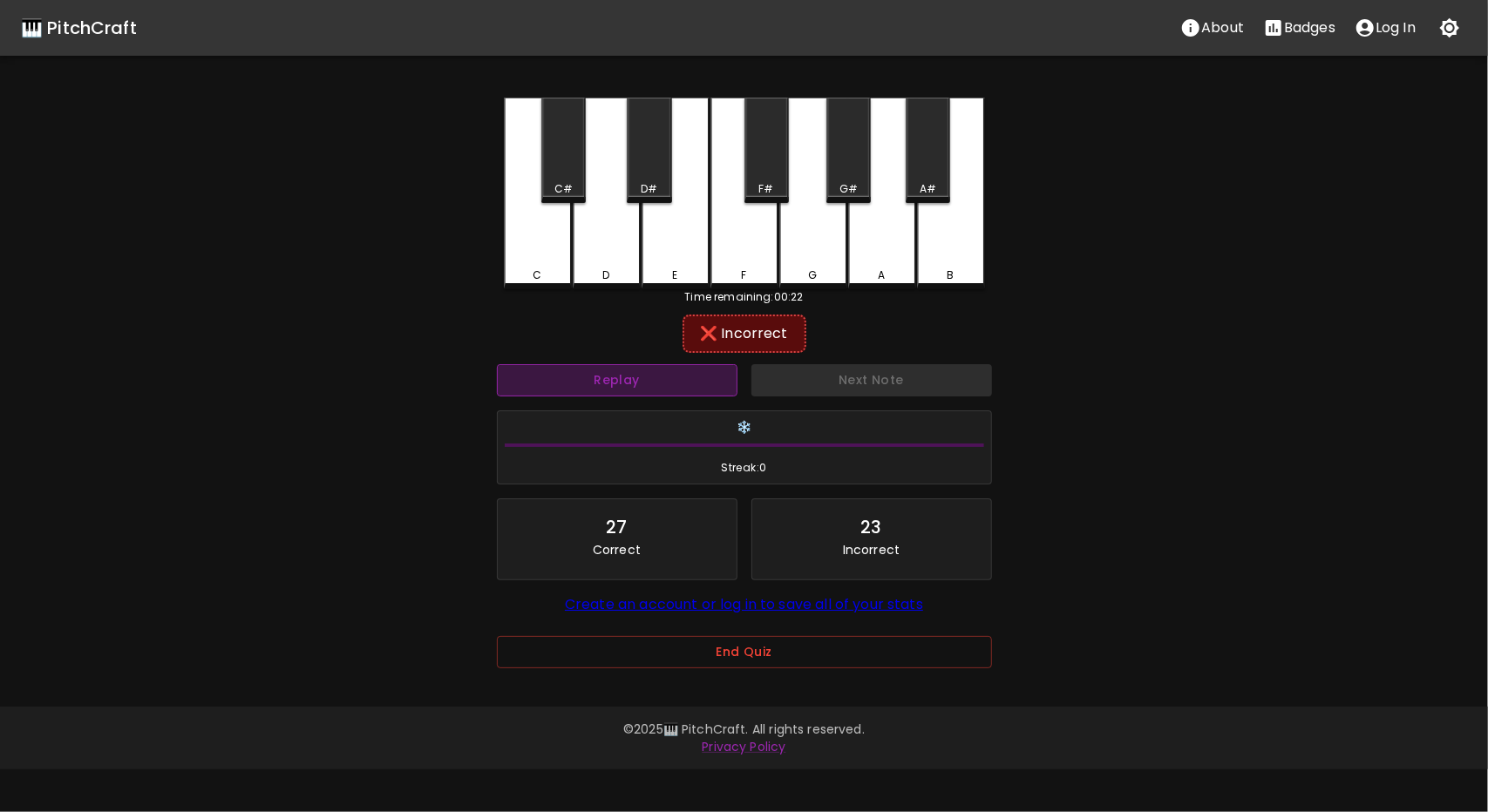
click at [668, 372] on button "Replay" at bounding box center [617, 380] width 241 height 32
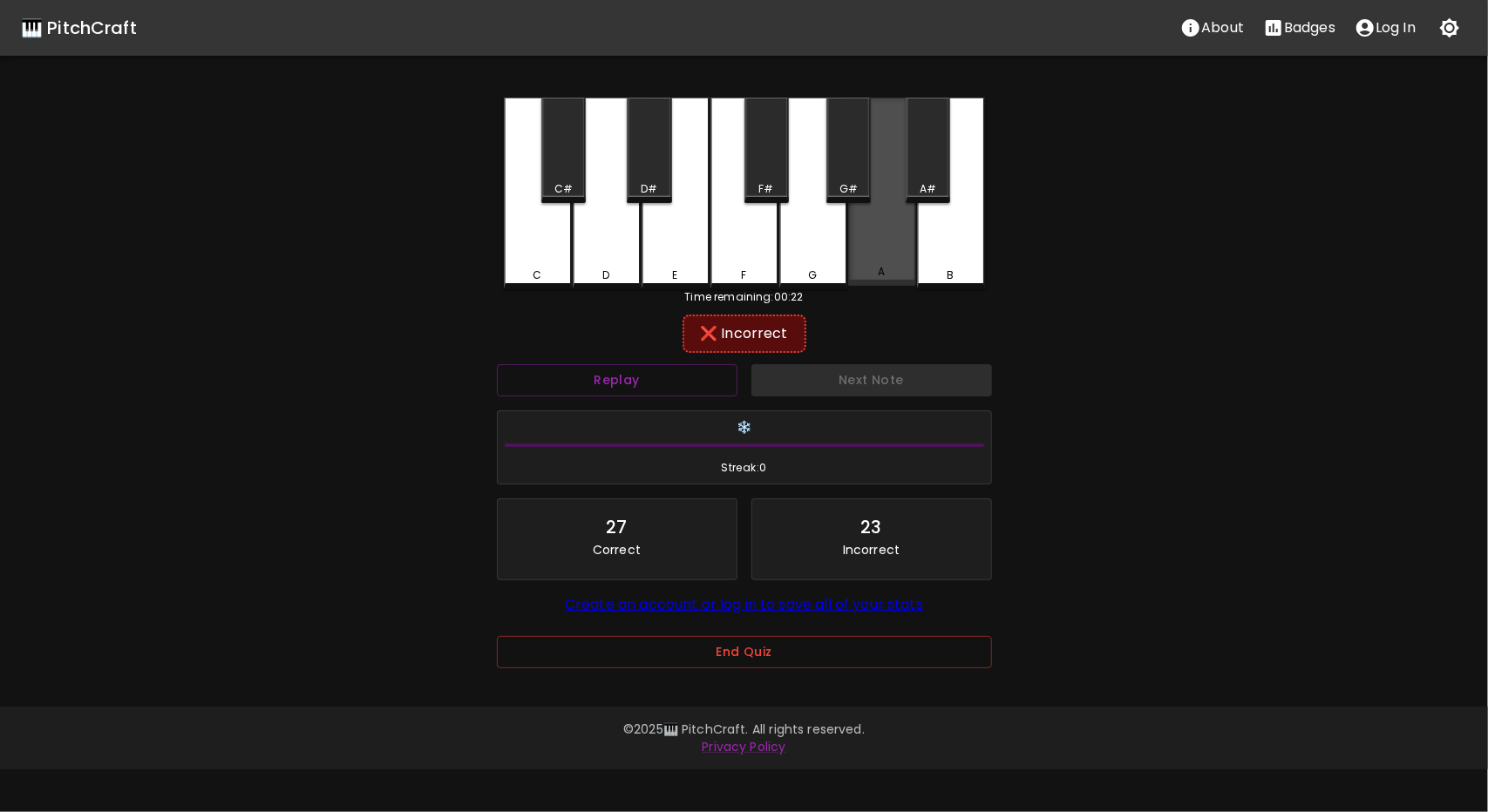
click at [879, 246] on div "A" at bounding box center [882, 192] width 68 height 188
drag, startPoint x: 752, startPoint y: 238, endPoint x: 654, endPoint y: 262, distance: 100.9
click at [699, 252] on div "C C# D D# E F F# G G# A A# B" at bounding box center [745, 193] width 481 height 192
click at [587, 262] on div "D" at bounding box center [607, 193] width 68 height 192
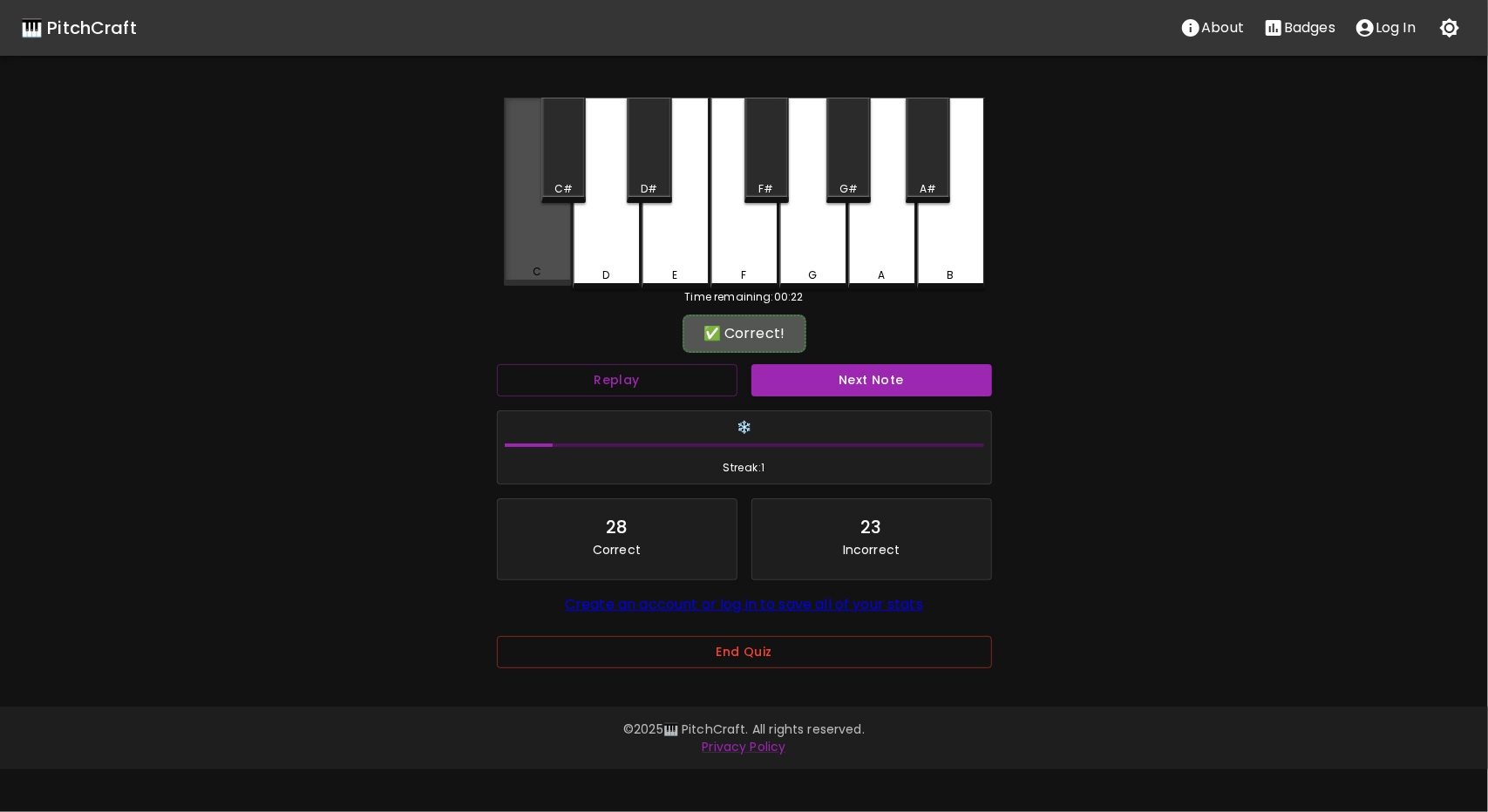
drag, startPoint x: 558, startPoint y: 250, endPoint x: 537, endPoint y: 248, distance: 21.1
click at [551, 249] on div "C" at bounding box center [538, 192] width 68 height 188
click at [938, 378] on button "Next Note" at bounding box center [872, 380] width 241 height 32
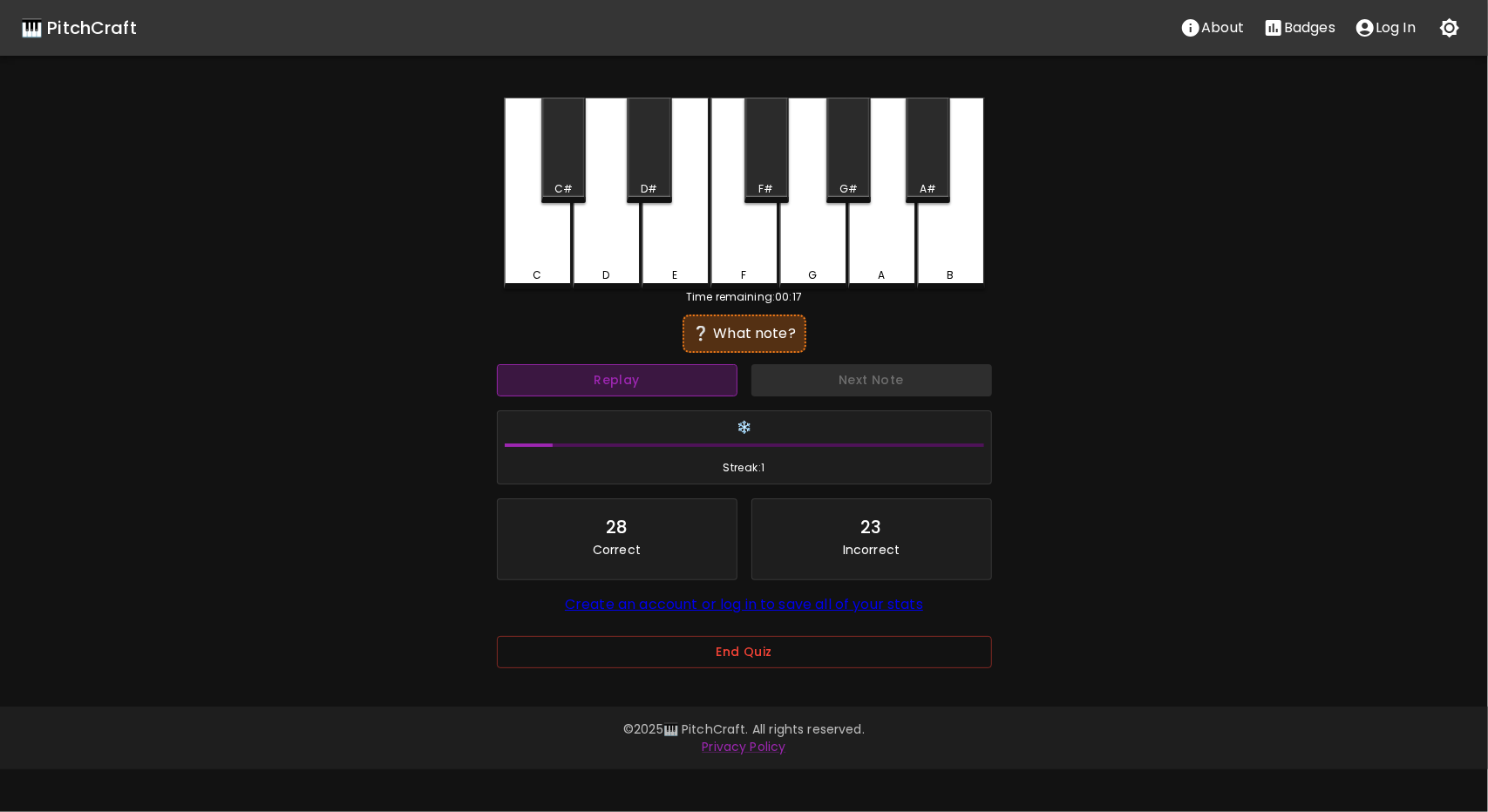
click at [710, 382] on button "Replay" at bounding box center [617, 380] width 241 height 32
click at [707, 375] on button "Replay" at bounding box center [617, 380] width 241 height 32
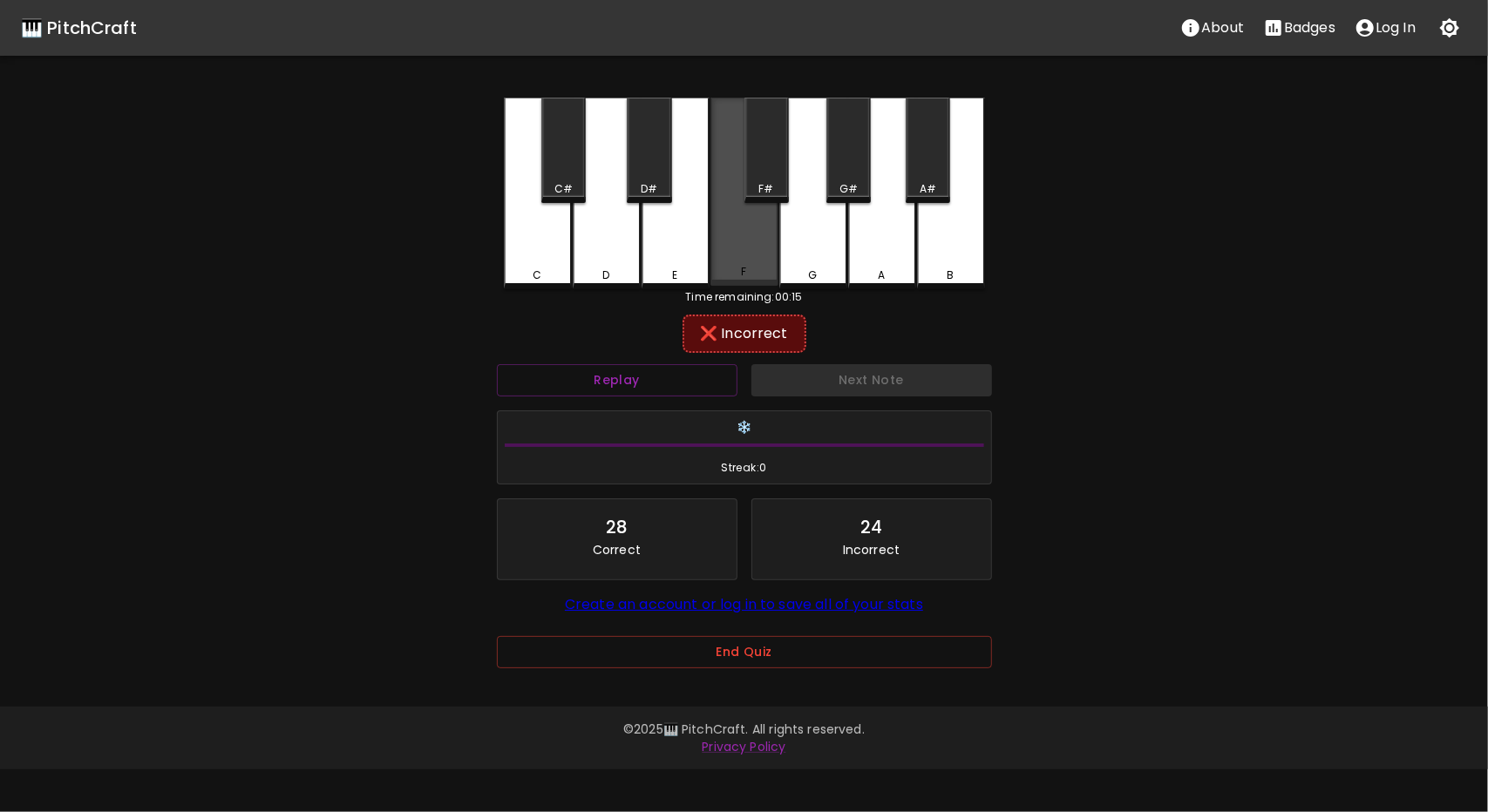
click at [738, 241] on div "F" at bounding box center [745, 192] width 68 height 188
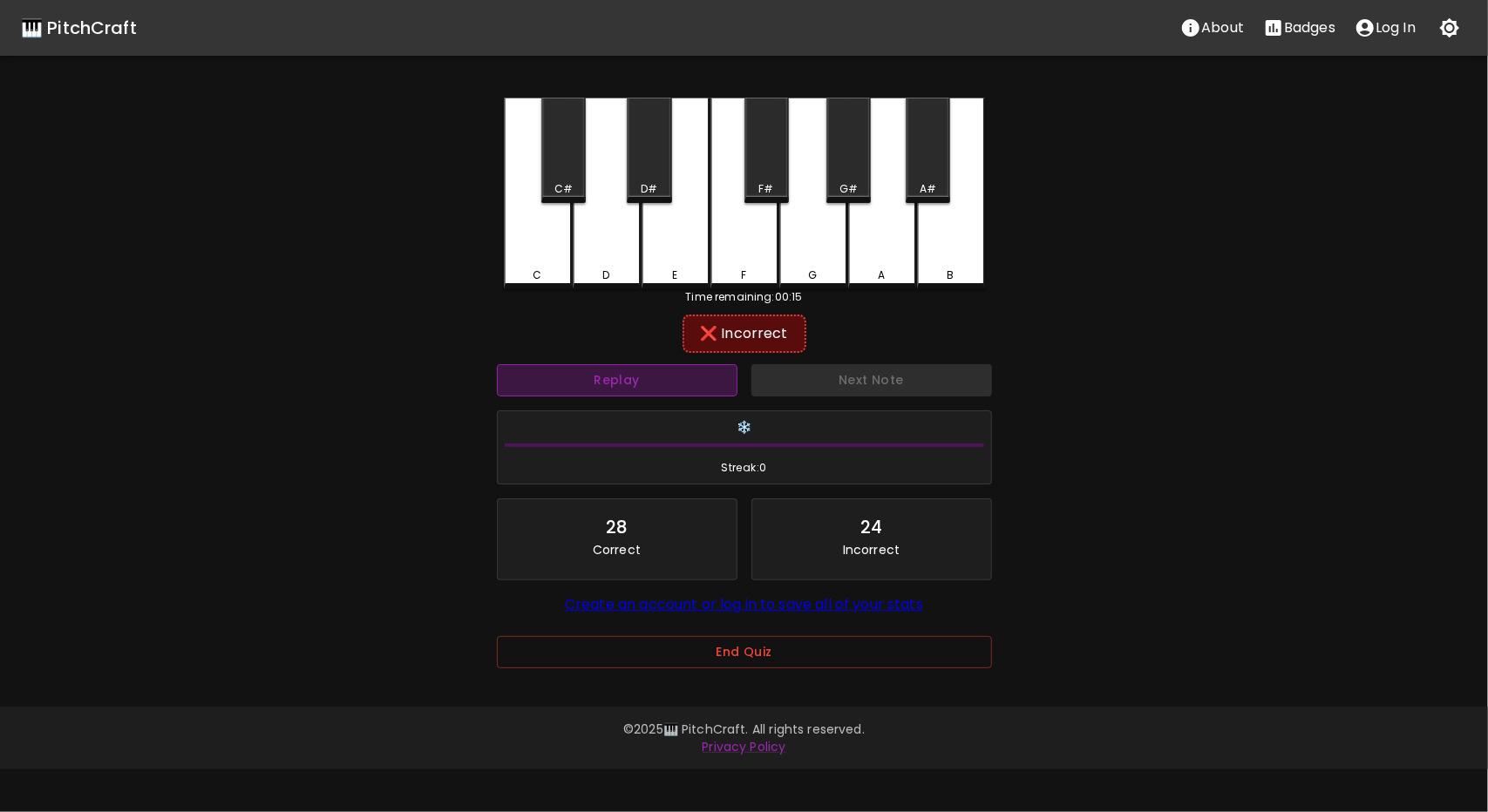
click at [701, 388] on button "Replay" at bounding box center [617, 380] width 241 height 32
click at [706, 224] on div "E" at bounding box center [676, 193] width 68 height 192
drag, startPoint x: 612, startPoint y: 245, endPoint x: 566, endPoint y: 268, distance: 51.4
click at [605, 250] on div "D" at bounding box center [607, 193] width 68 height 192
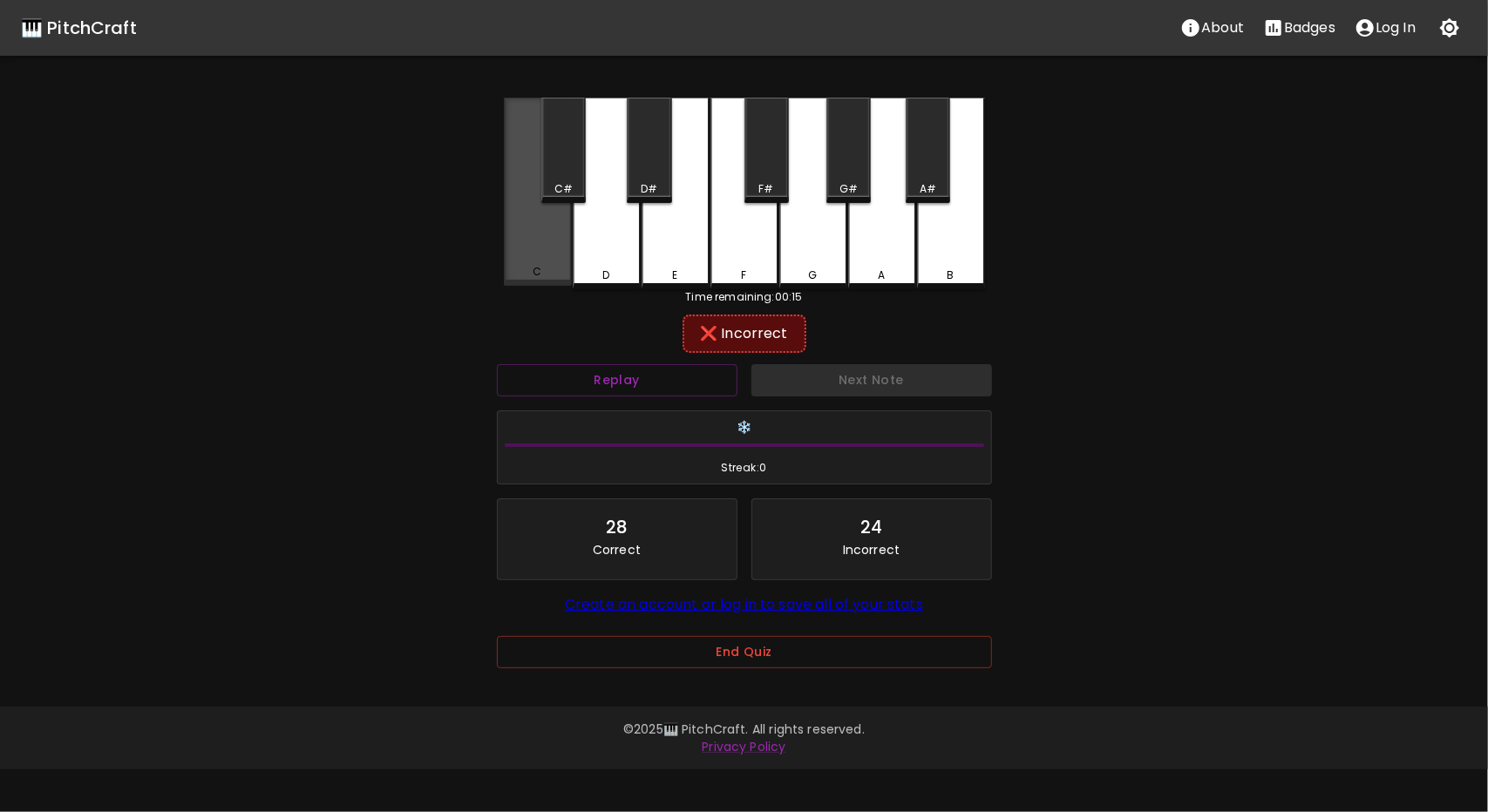
click at [557, 247] on div "C" at bounding box center [538, 192] width 68 height 188
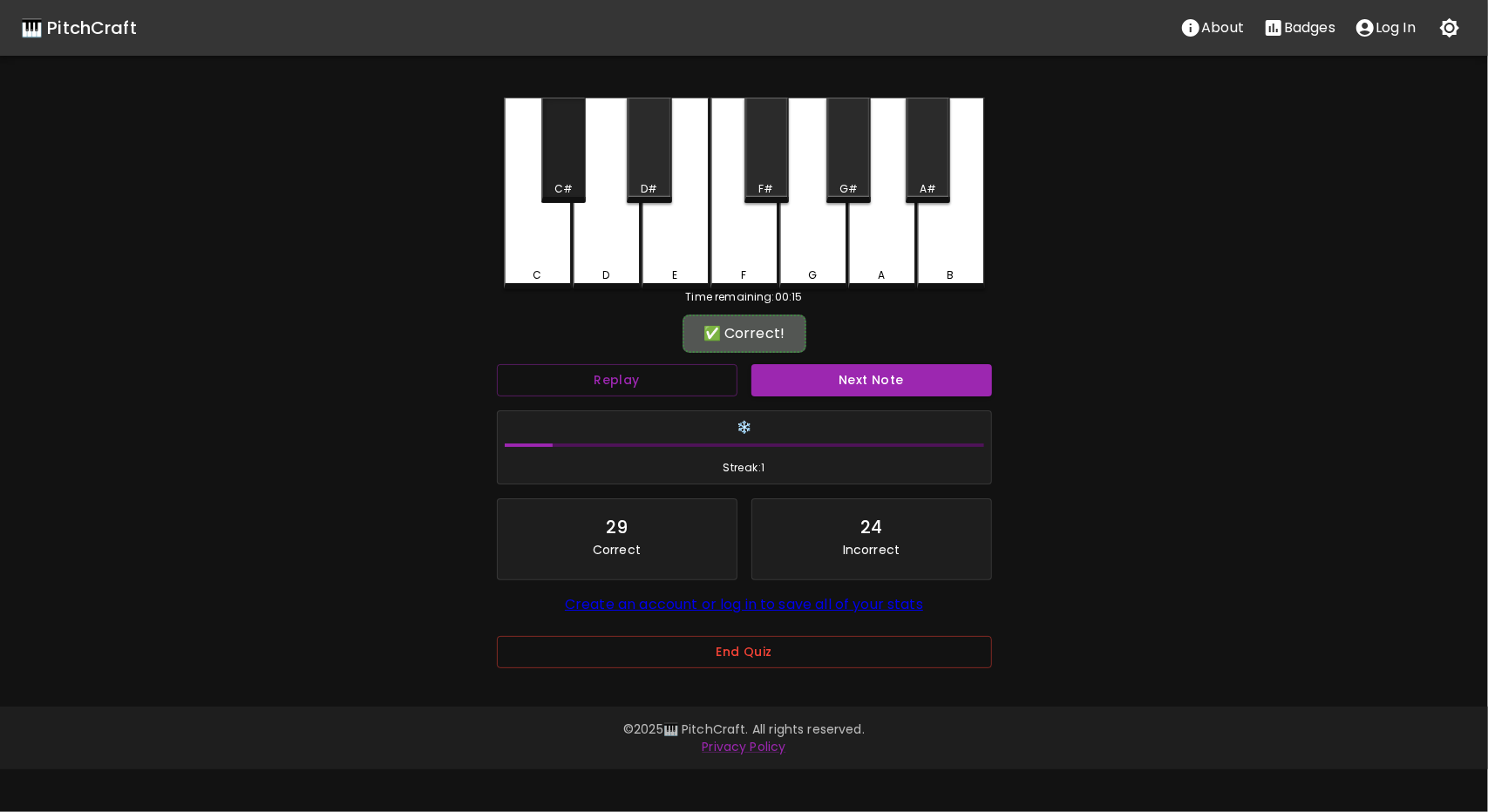
click at [572, 176] on div "C#" at bounding box center [564, 150] width 45 height 106
click at [881, 379] on button "Next Note" at bounding box center [872, 380] width 241 height 32
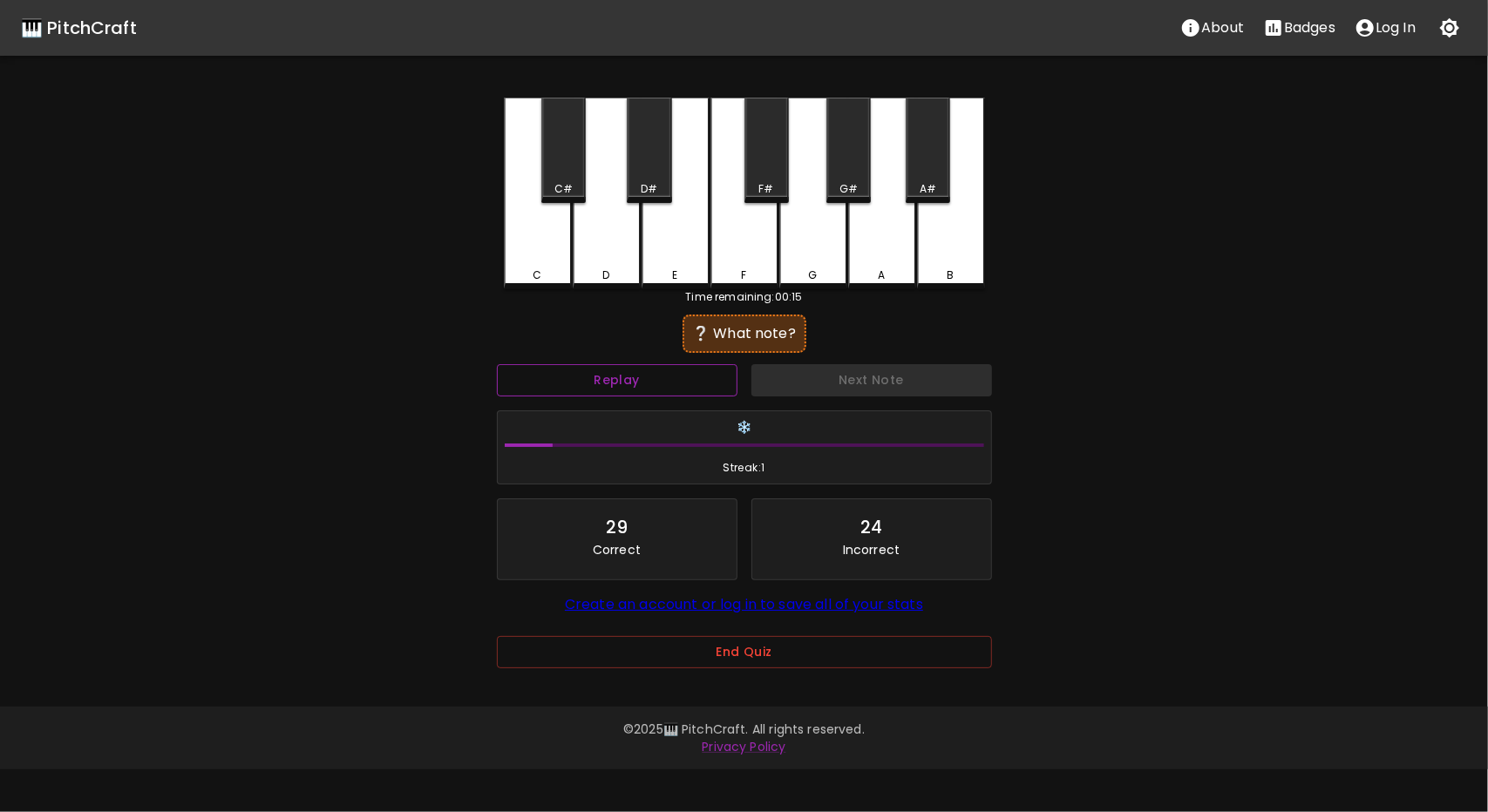
click at [654, 368] on button "Replay" at bounding box center [617, 380] width 241 height 32
click at [643, 381] on button "Replay" at bounding box center [617, 380] width 241 height 32
click at [661, 372] on button "Replay" at bounding box center [617, 380] width 241 height 32
click at [652, 370] on button "Replay" at bounding box center [617, 380] width 241 height 32
click at [744, 241] on div "F" at bounding box center [745, 192] width 68 height 188
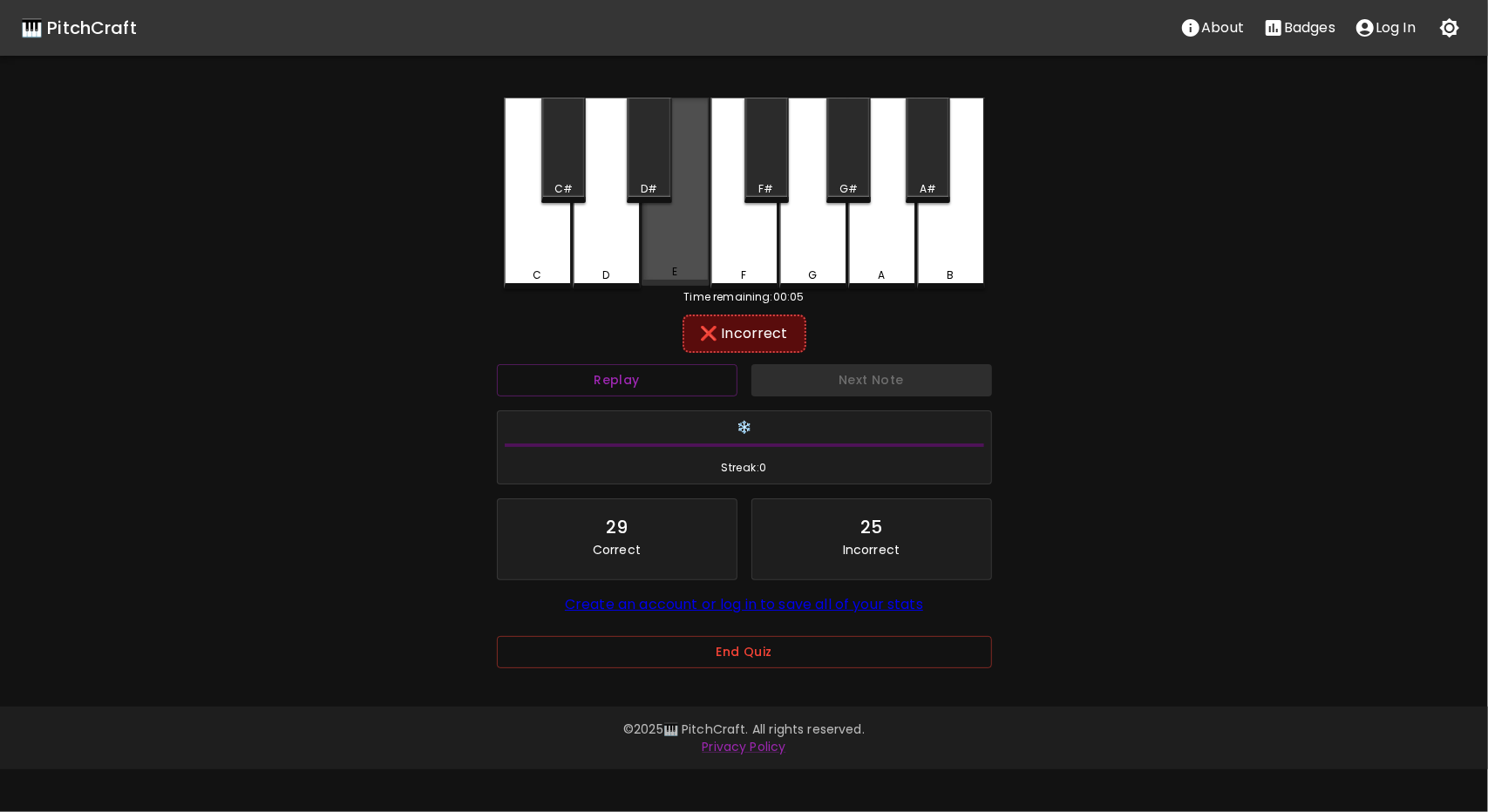
click at [696, 233] on div "E" at bounding box center [676, 192] width 68 height 188
click at [762, 174] on div "F#" at bounding box center [767, 150] width 45 height 106
click at [813, 231] on div "G" at bounding box center [814, 193] width 68 height 192
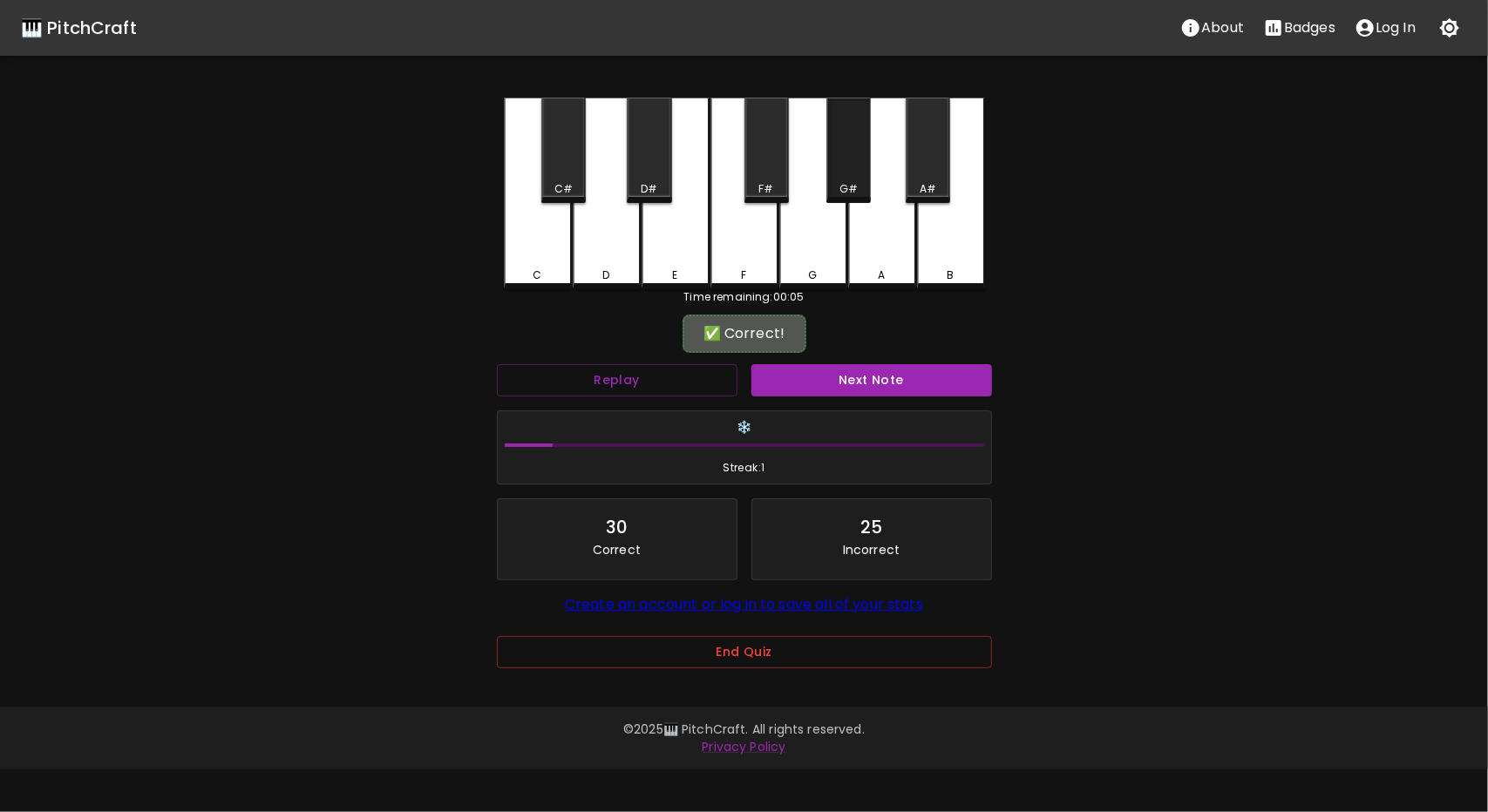
click at [857, 167] on div "G#" at bounding box center [848, 150] width 45 height 106
click at [863, 379] on button "Next Note" at bounding box center [872, 380] width 241 height 32
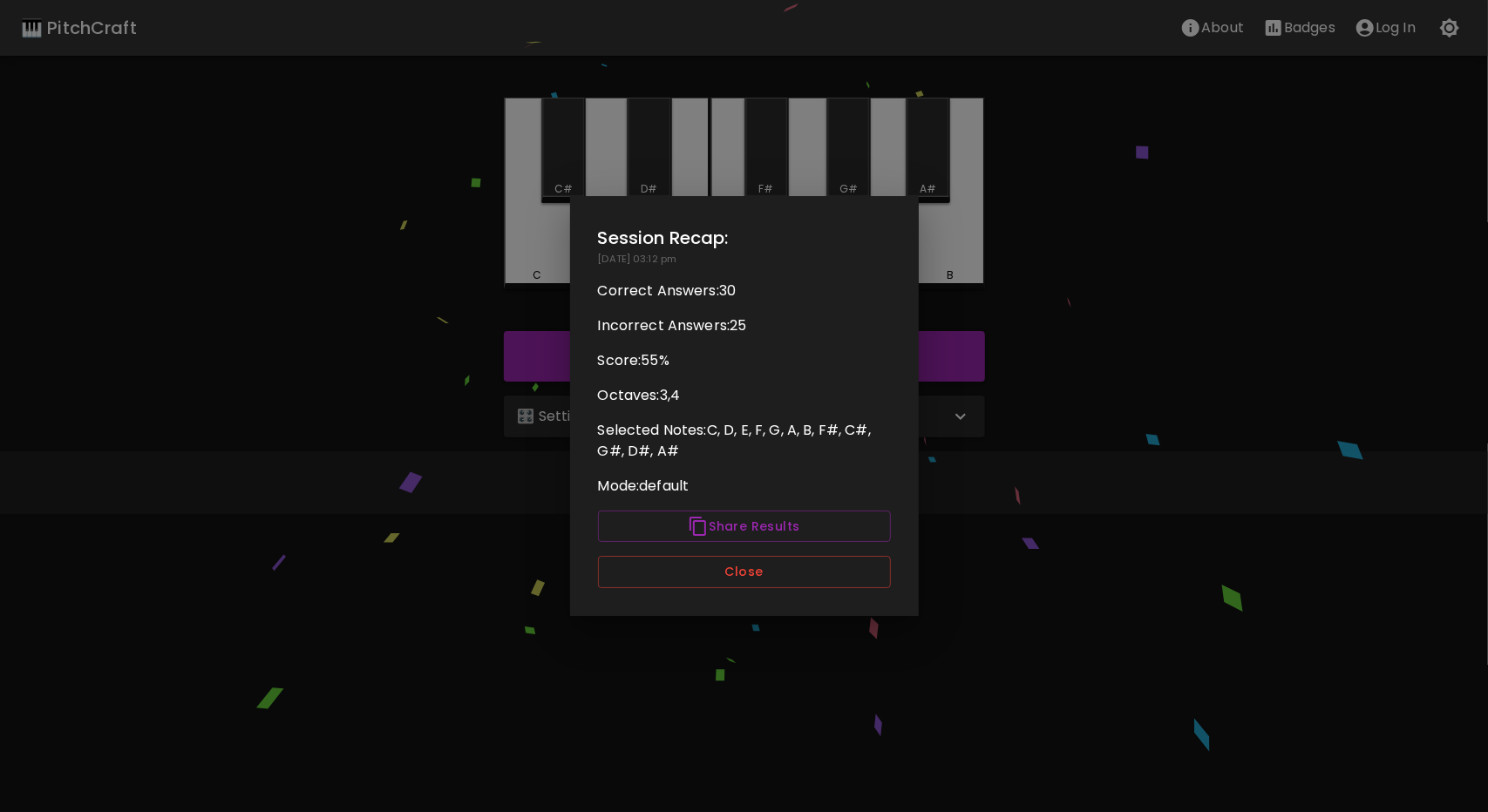
click at [642, 373] on div "Session Recap: [DATE] 03:12 pm Correct Answers: 30 Incorrect Answers: 25 Score:…" at bounding box center [744, 406] width 348 height 420
click at [798, 570] on button "Close" at bounding box center [744, 572] width 293 height 32
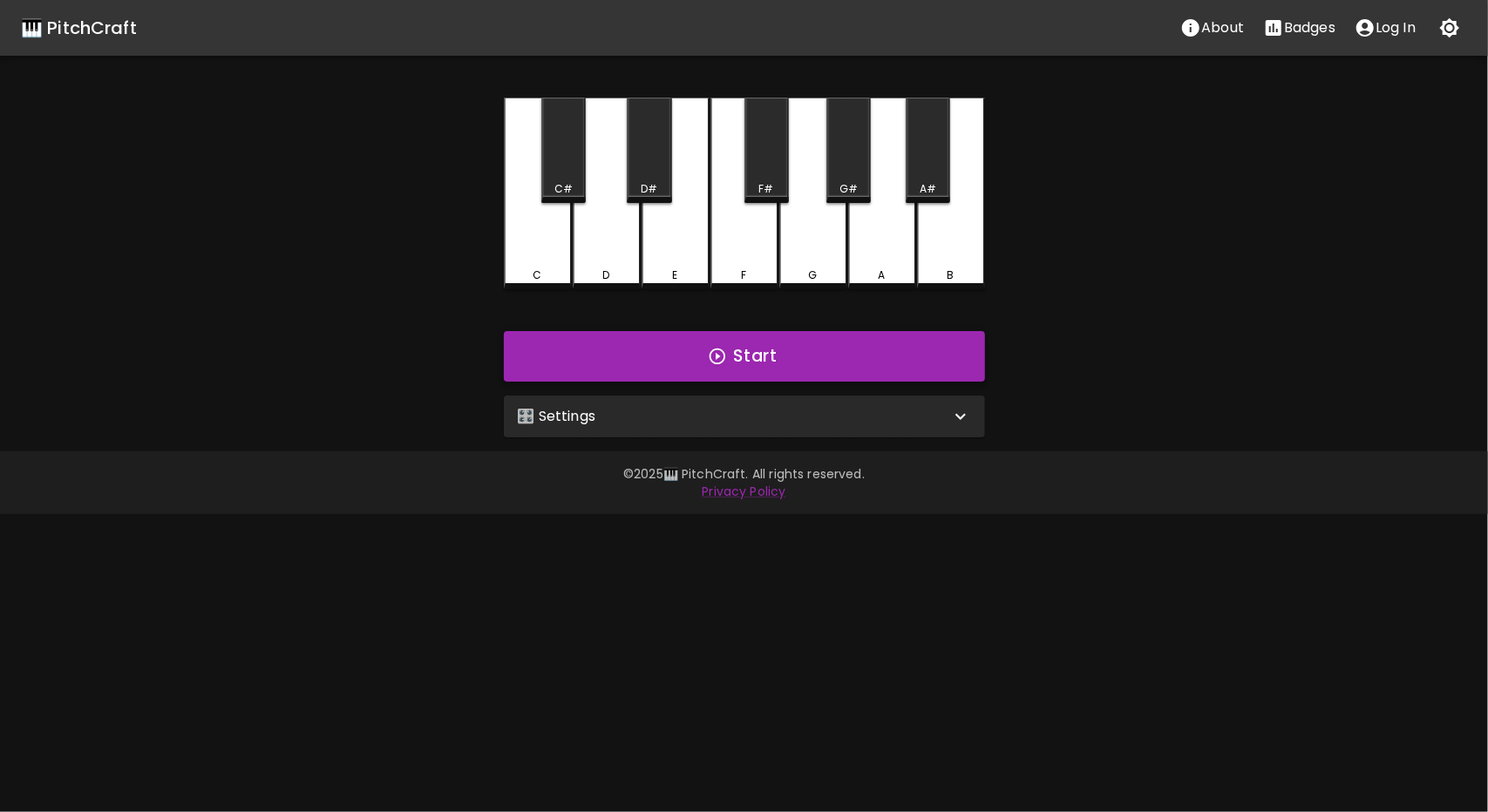
click at [847, 364] on button "Start" at bounding box center [745, 357] width 481 height 51
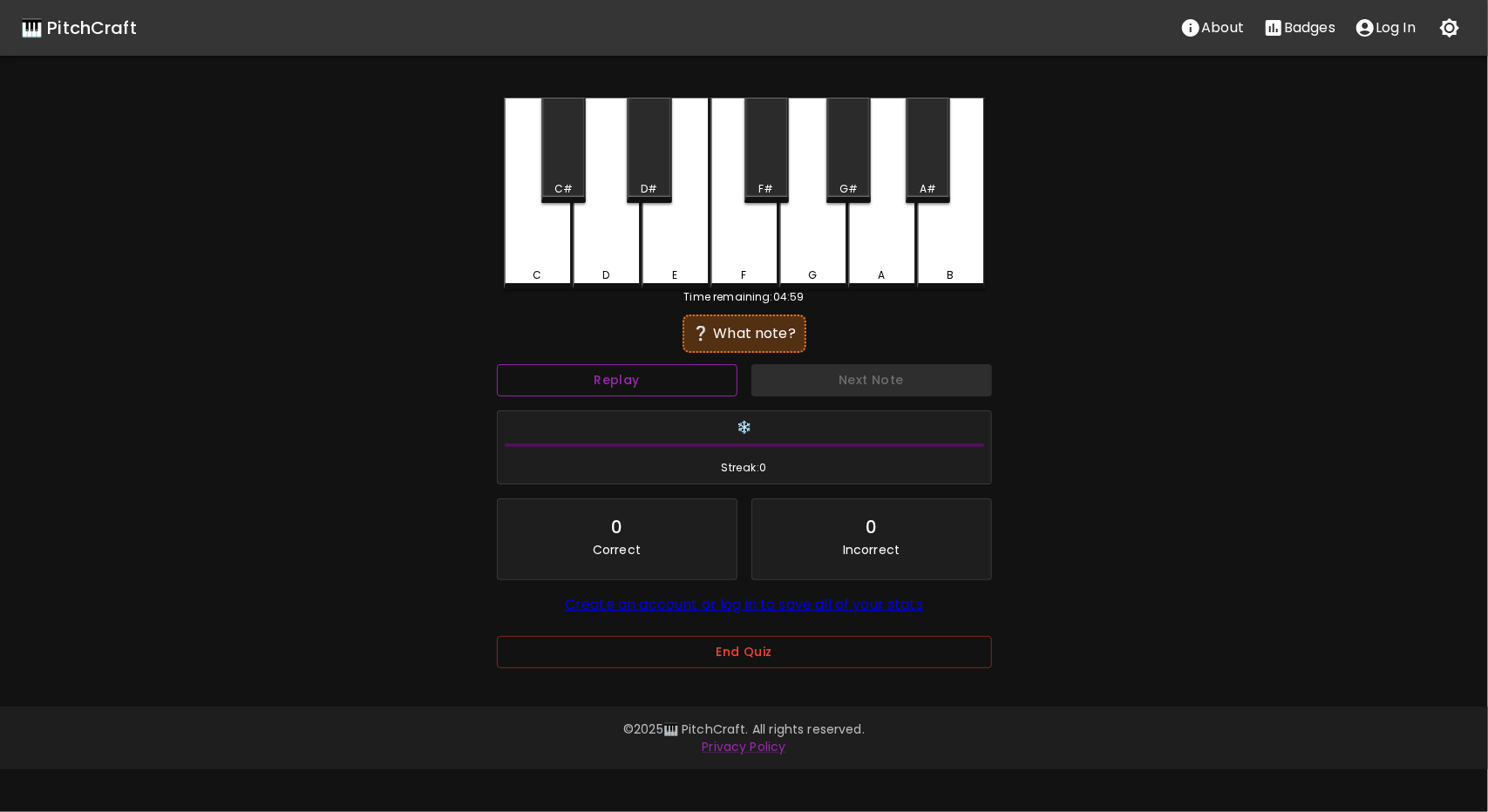
click at [680, 378] on button "Replay" at bounding box center [617, 380] width 241 height 32
click at [659, 167] on div "D#" at bounding box center [649, 150] width 45 height 106
click at [671, 379] on button "Replay" at bounding box center [617, 380] width 241 height 32
click at [939, 150] on div "A#" at bounding box center [928, 150] width 45 height 106
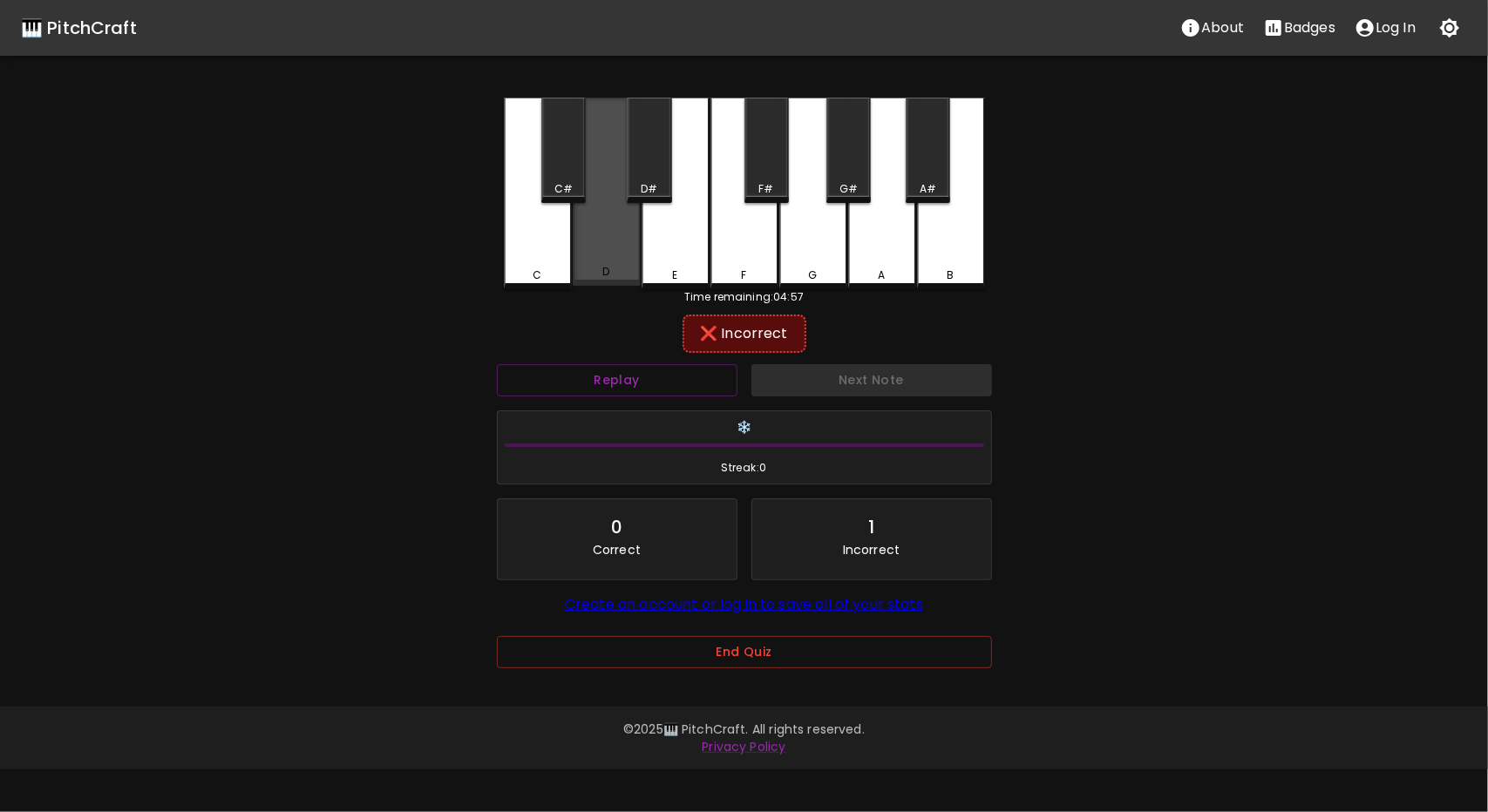
click at [601, 233] on div "D" at bounding box center [607, 192] width 68 height 188
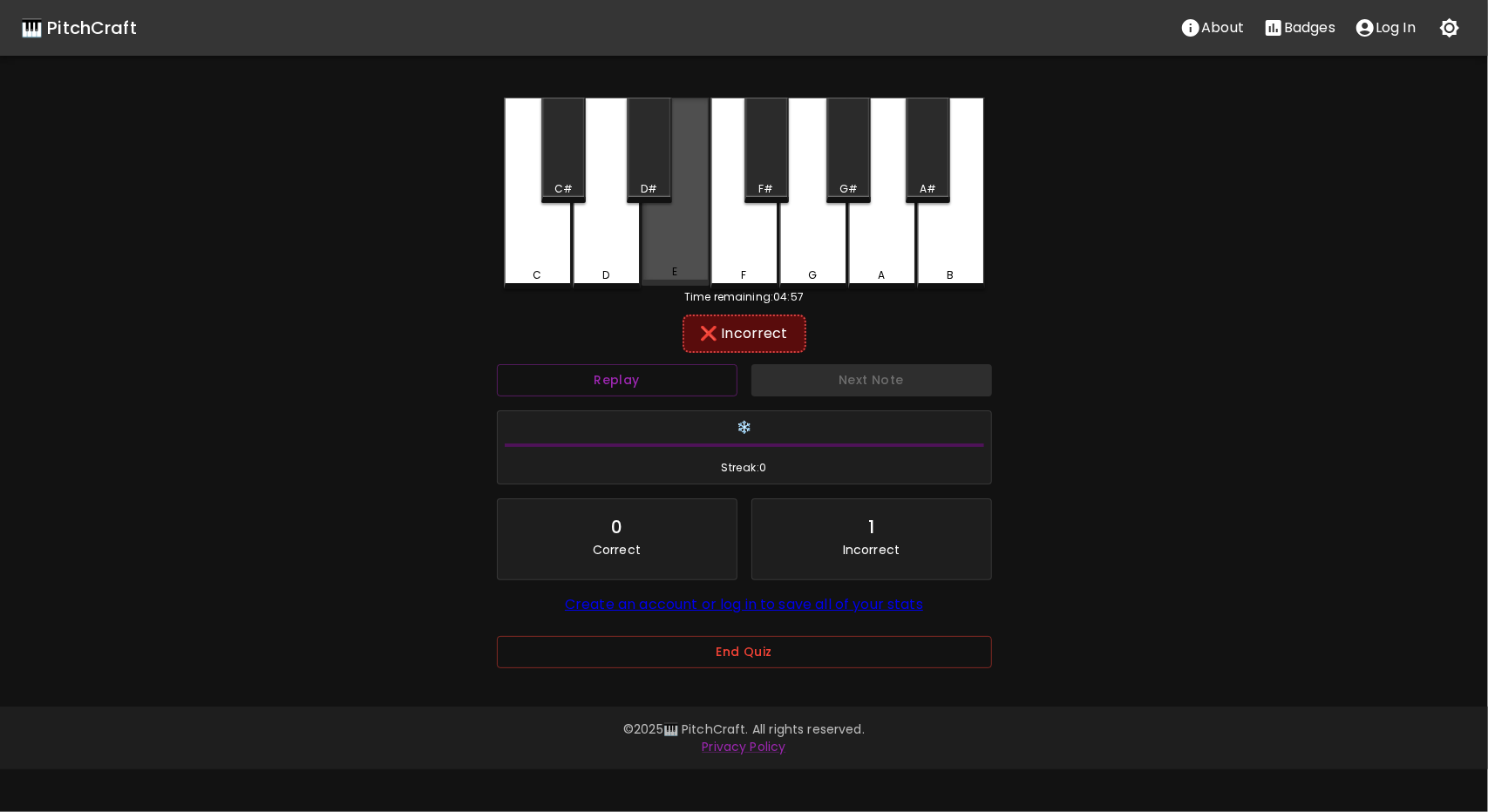
click at [657, 234] on div "E" at bounding box center [676, 192] width 68 height 188
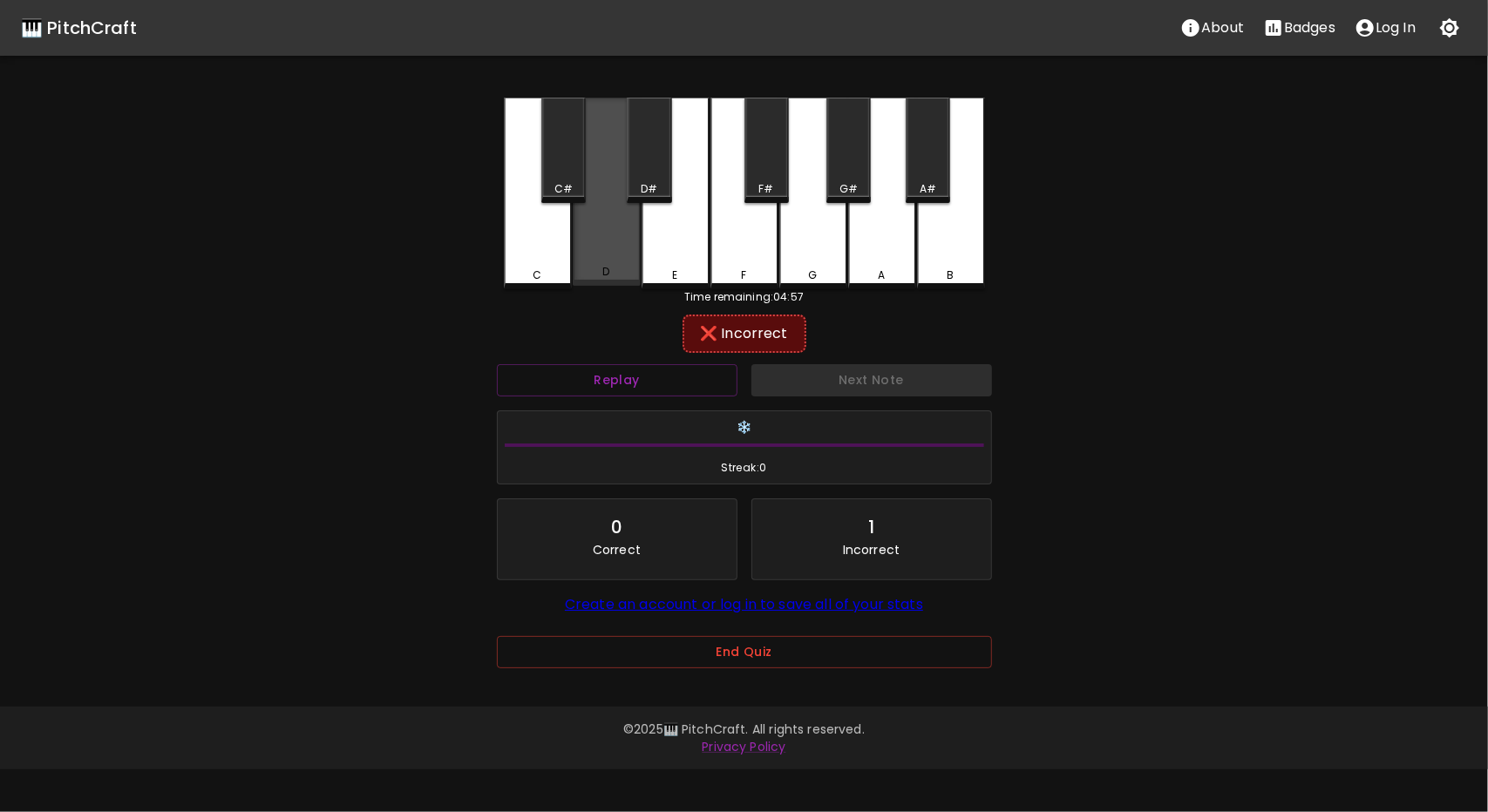
click at [607, 253] on div "D" at bounding box center [607, 192] width 68 height 188
click at [566, 185] on div "C#" at bounding box center [564, 189] width 18 height 16
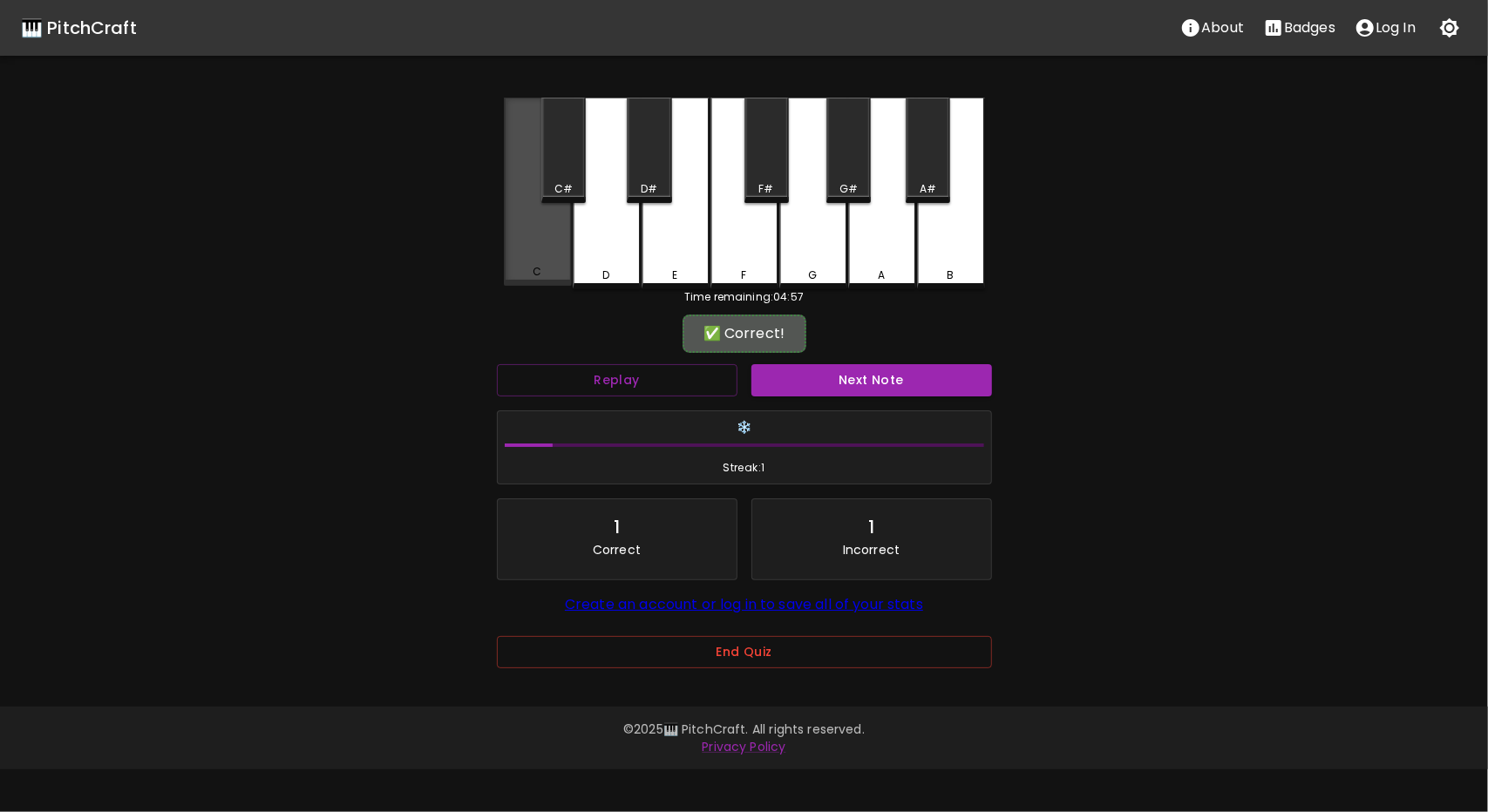
click at [525, 250] on div "C" at bounding box center [538, 192] width 68 height 188
click at [930, 382] on button "Next Note" at bounding box center [872, 380] width 241 height 32
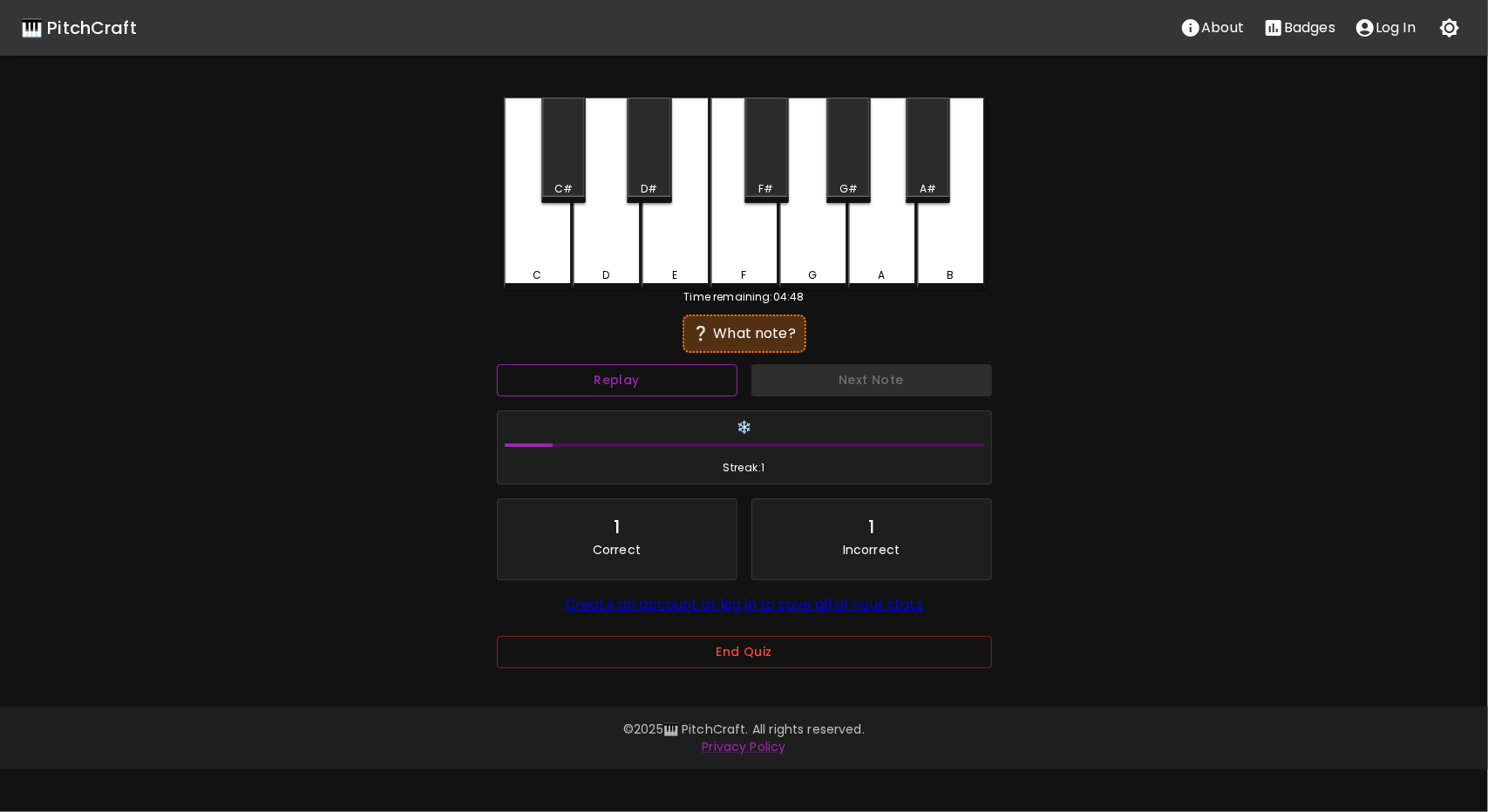
click at [640, 382] on button "Replay" at bounding box center [617, 380] width 241 height 32
click at [645, 174] on div "D#" at bounding box center [649, 150] width 45 height 106
click at [671, 379] on button "Replay" at bounding box center [617, 380] width 241 height 32
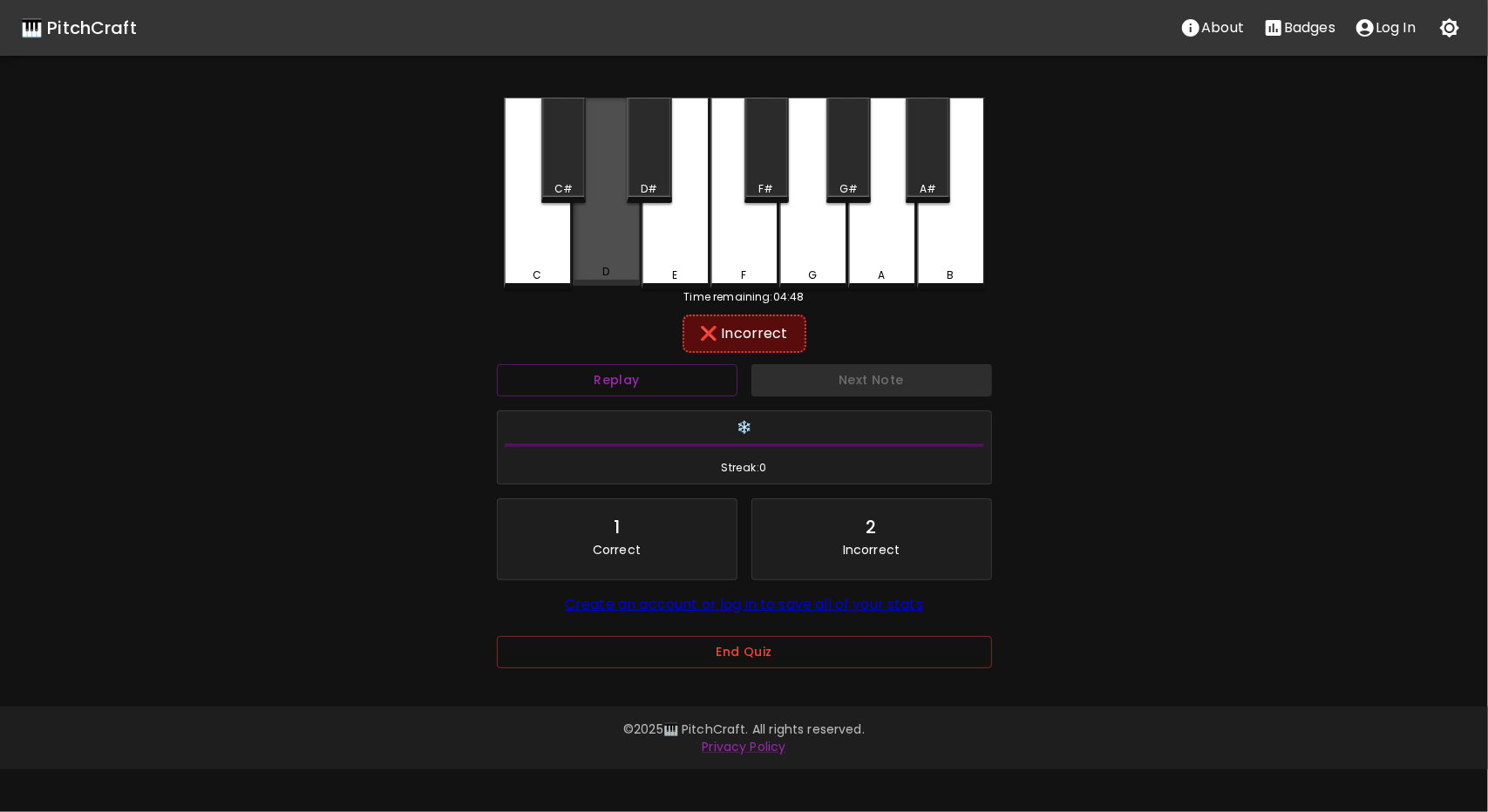
click at [596, 225] on div "D" at bounding box center [607, 192] width 68 height 188
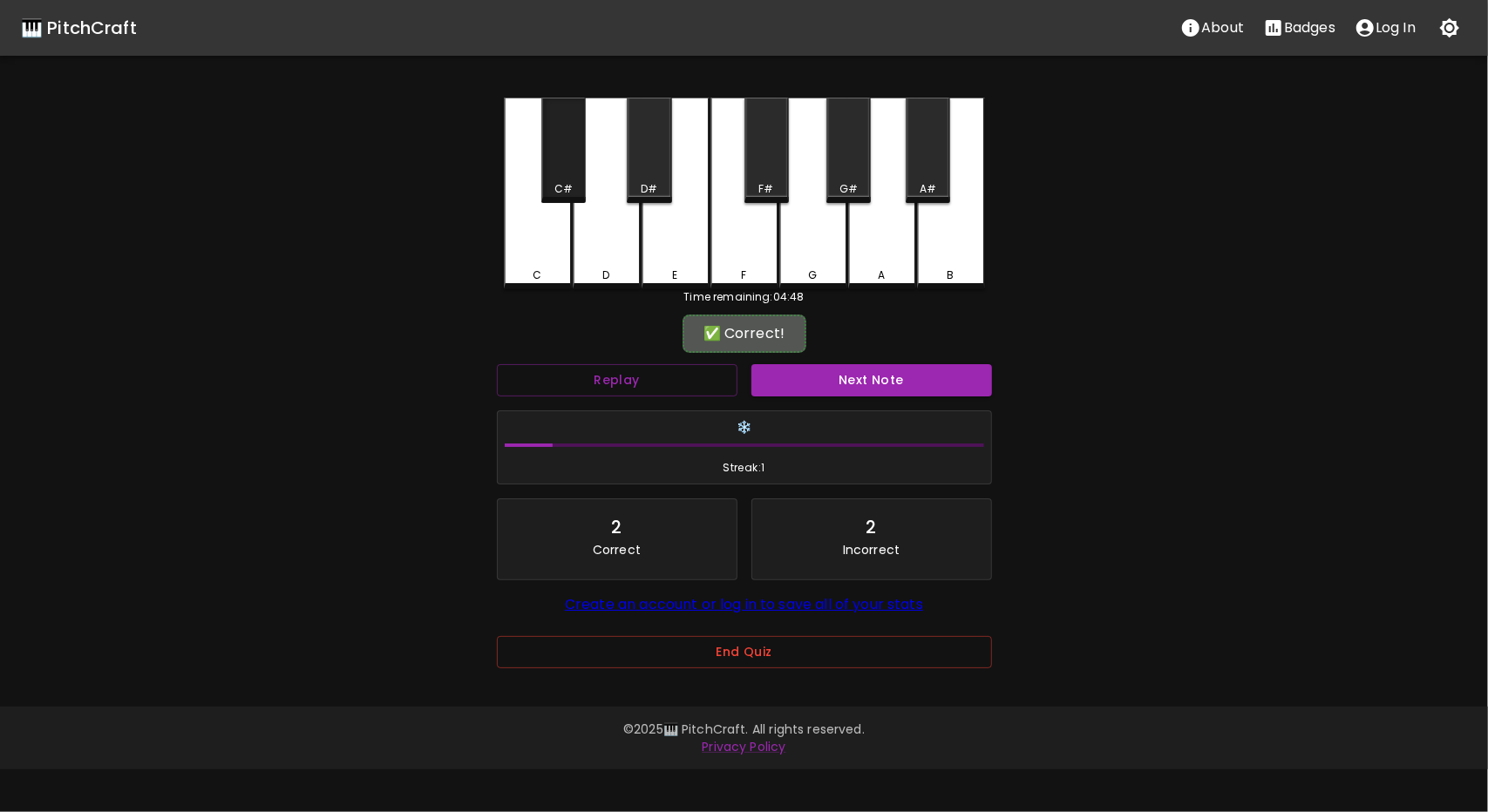
click at [573, 179] on div "C#" at bounding box center [564, 150] width 45 height 106
click at [833, 386] on button "Next Note" at bounding box center [872, 380] width 241 height 32
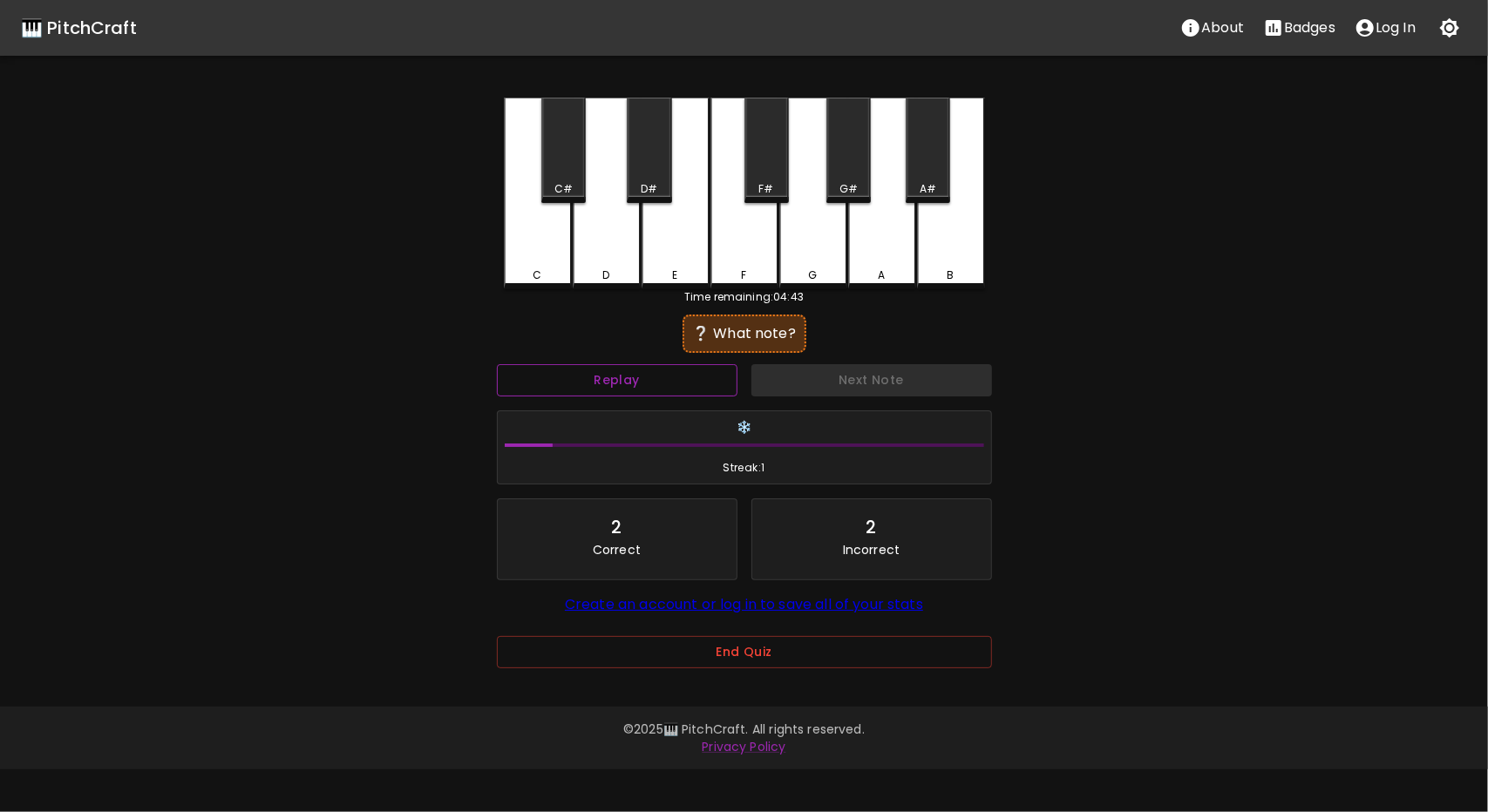
click at [720, 379] on button "Replay" at bounding box center [617, 380] width 241 height 32
click at [715, 382] on button "Replay" at bounding box center [617, 380] width 241 height 32
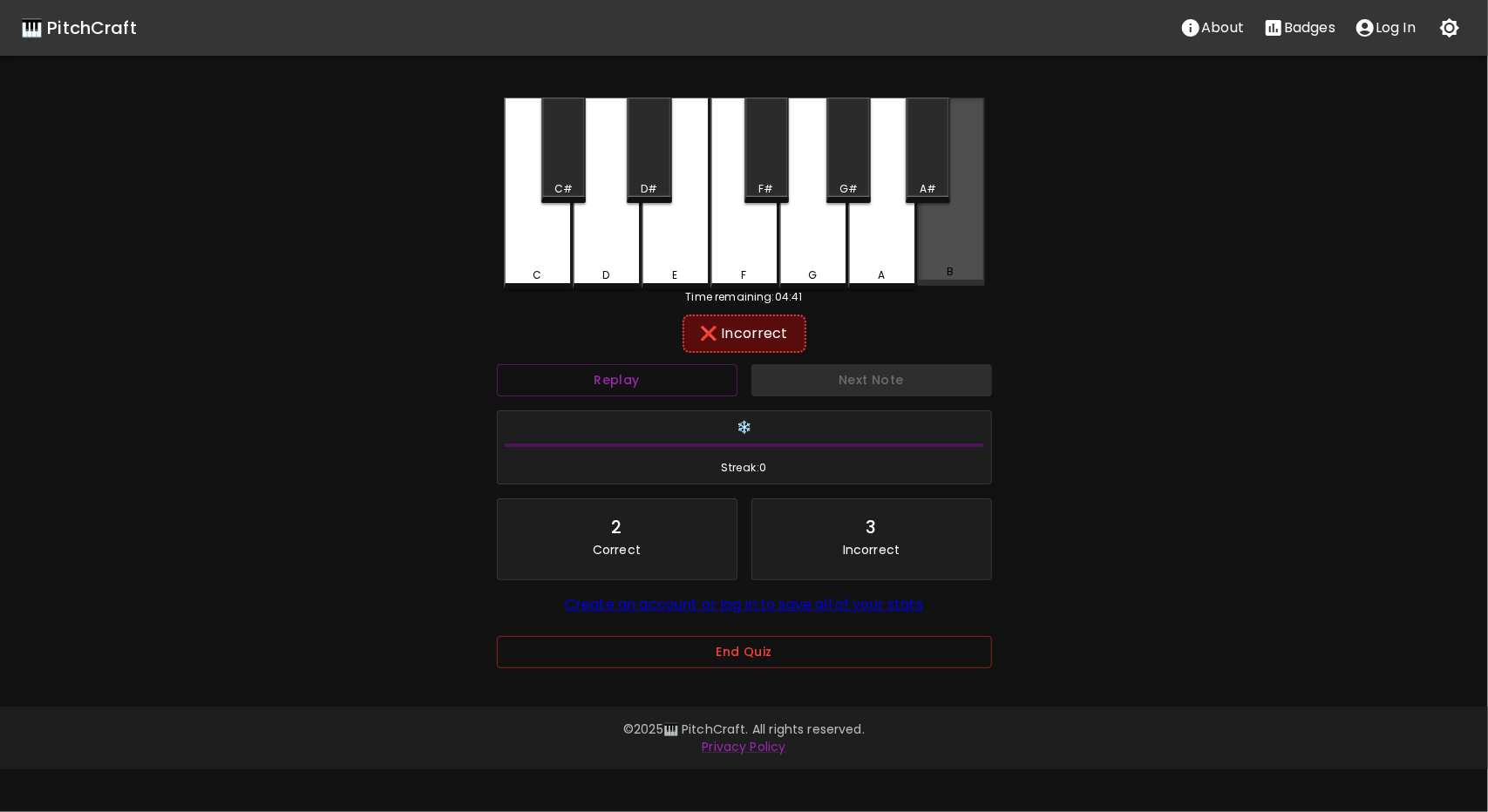
click at [958, 186] on div "B" at bounding box center [951, 192] width 68 height 188
click at [937, 178] on div "A#" at bounding box center [928, 150] width 45 height 106
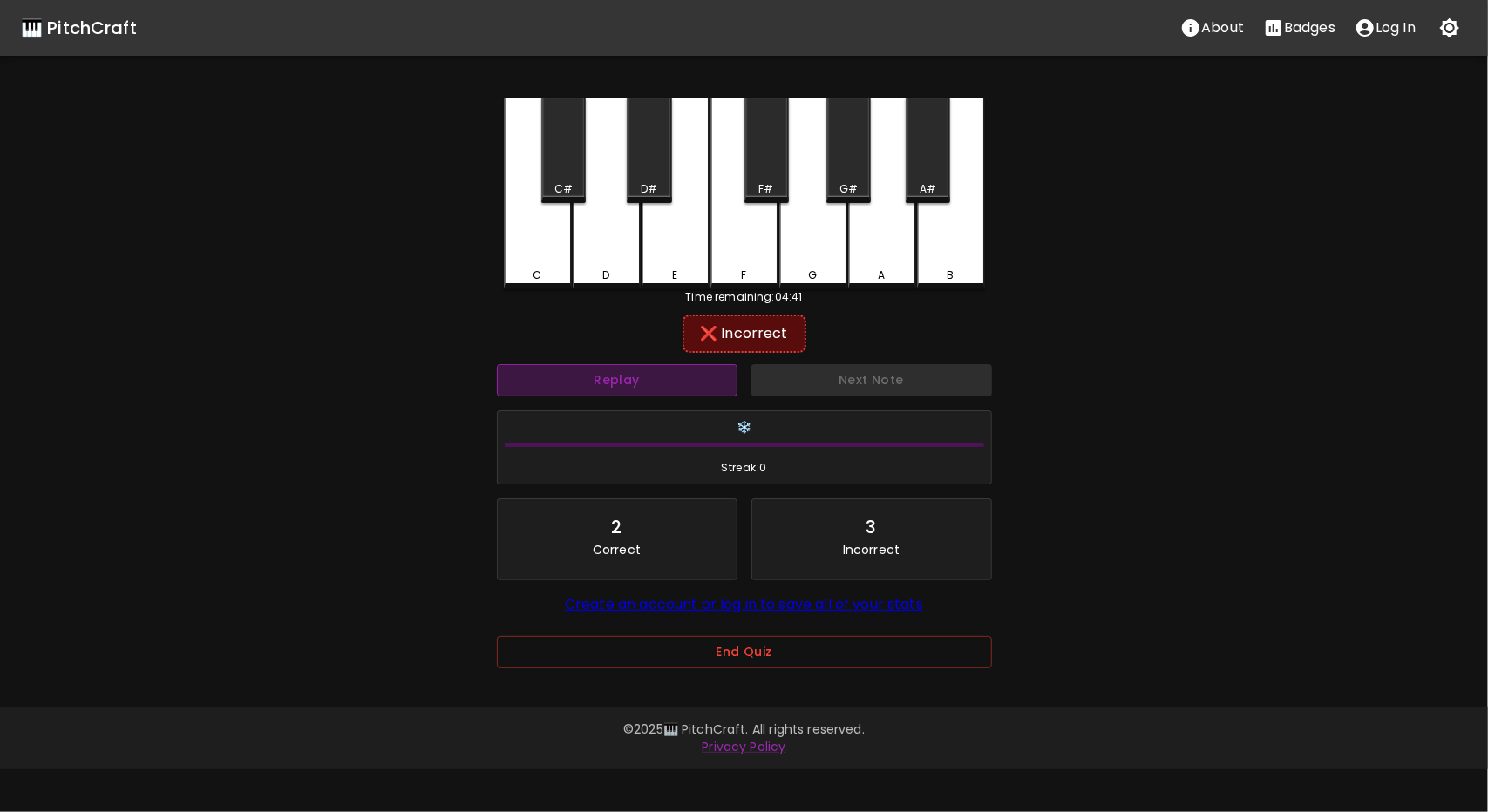
click at [656, 381] on button "Replay" at bounding box center [617, 380] width 241 height 32
click at [769, 342] on div "❌ Incorrect" at bounding box center [745, 334] width 107 height 21
click at [678, 389] on button "Replay" at bounding box center [617, 380] width 241 height 32
click at [877, 256] on div "A" at bounding box center [882, 193] width 68 height 192
click at [626, 386] on button "Replay" at bounding box center [617, 380] width 241 height 32
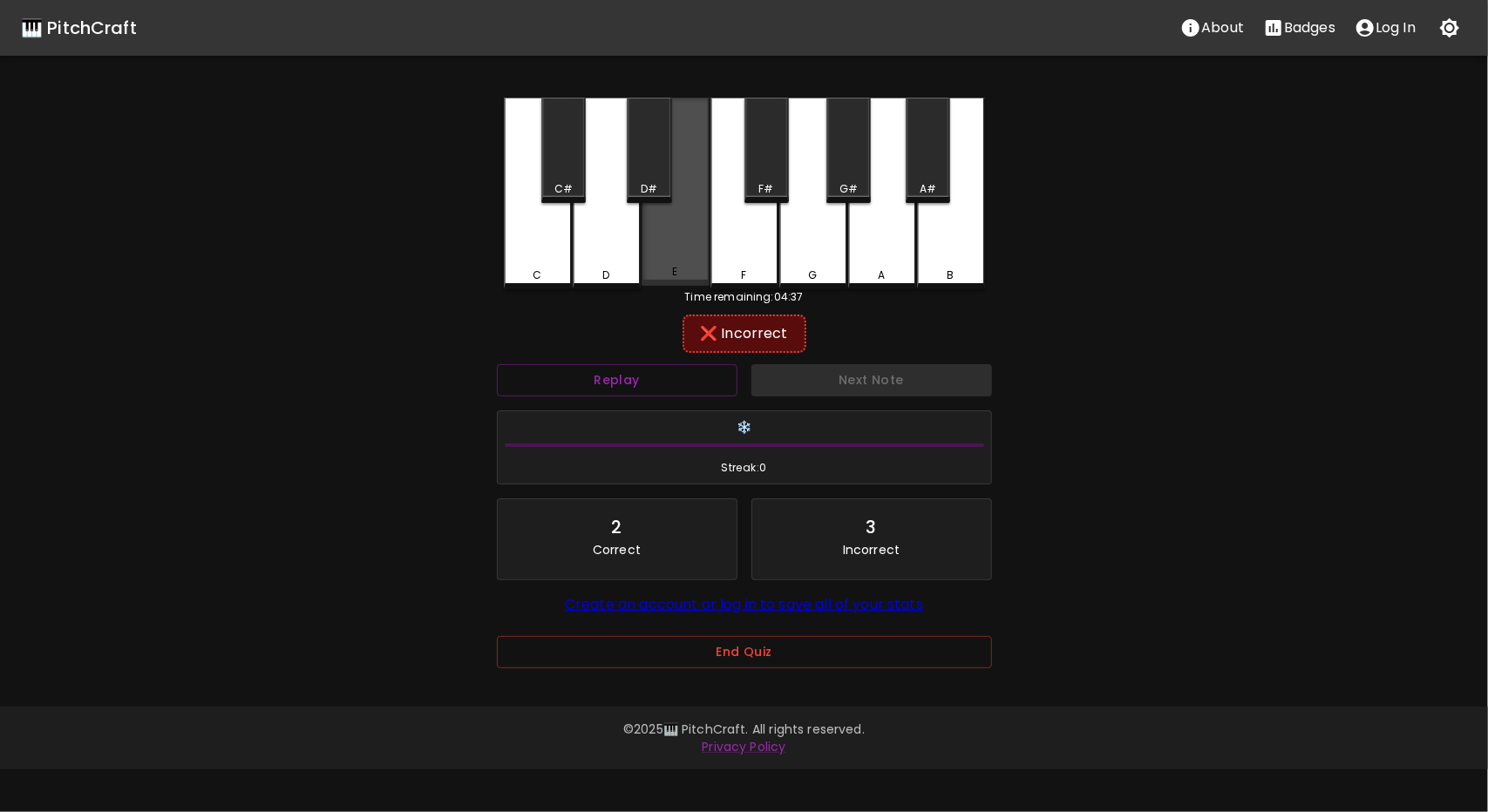
click at [661, 227] on div "E" at bounding box center [676, 192] width 68 height 188
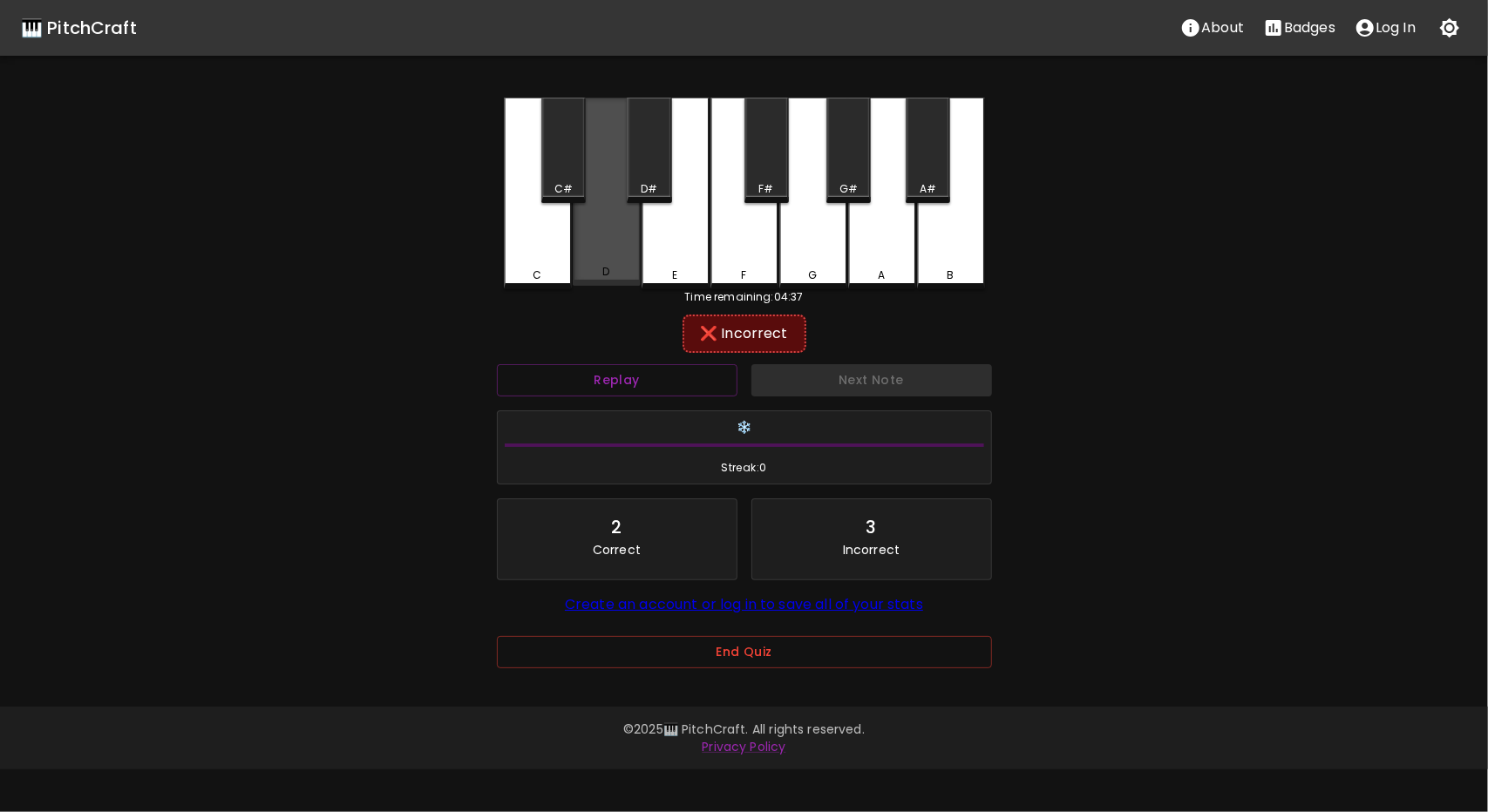
click at [615, 284] on div "D" at bounding box center [607, 192] width 68 height 188
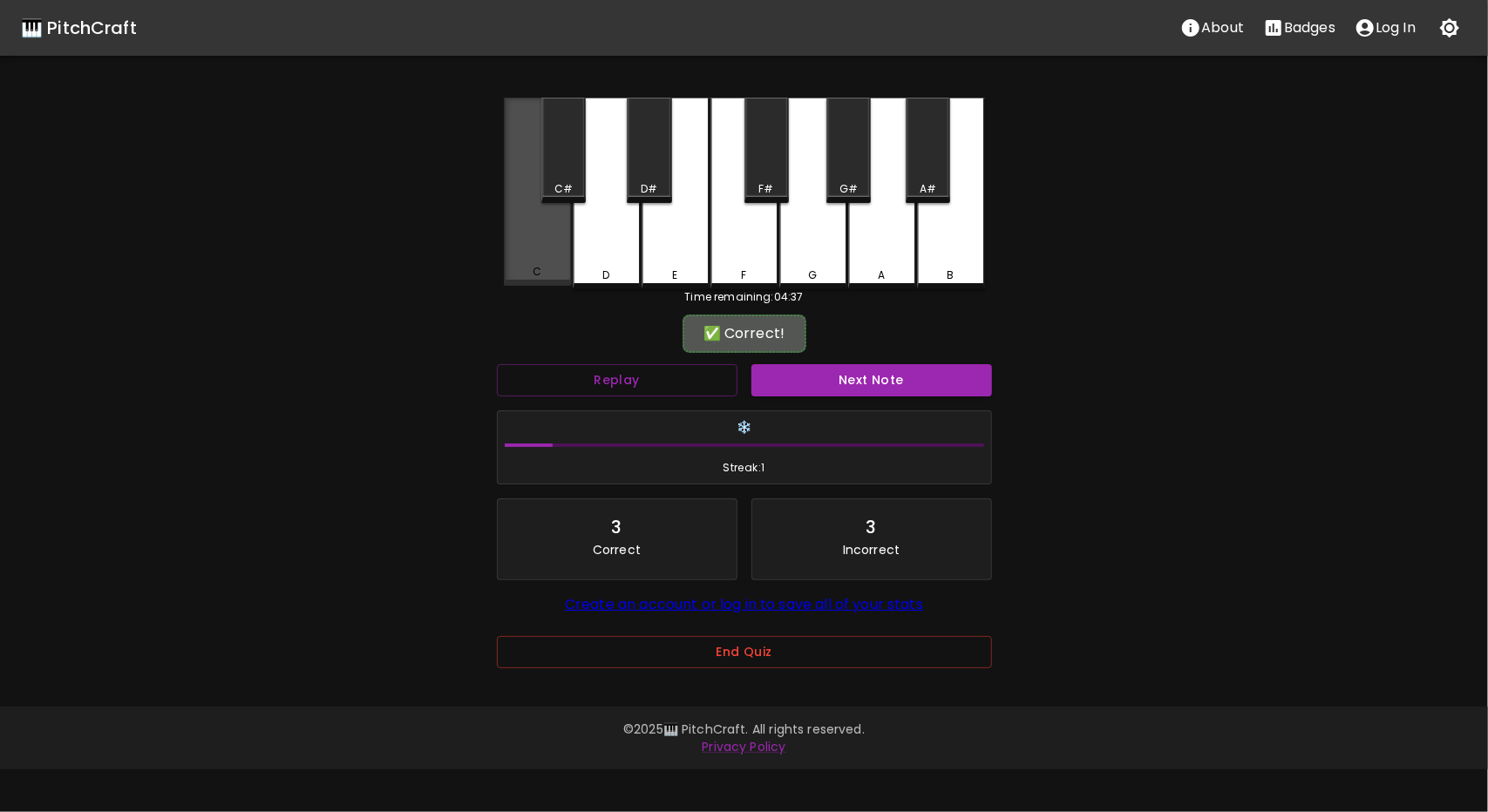
click at [563, 243] on div "C" at bounding box center [538, 192] width 68 height 188
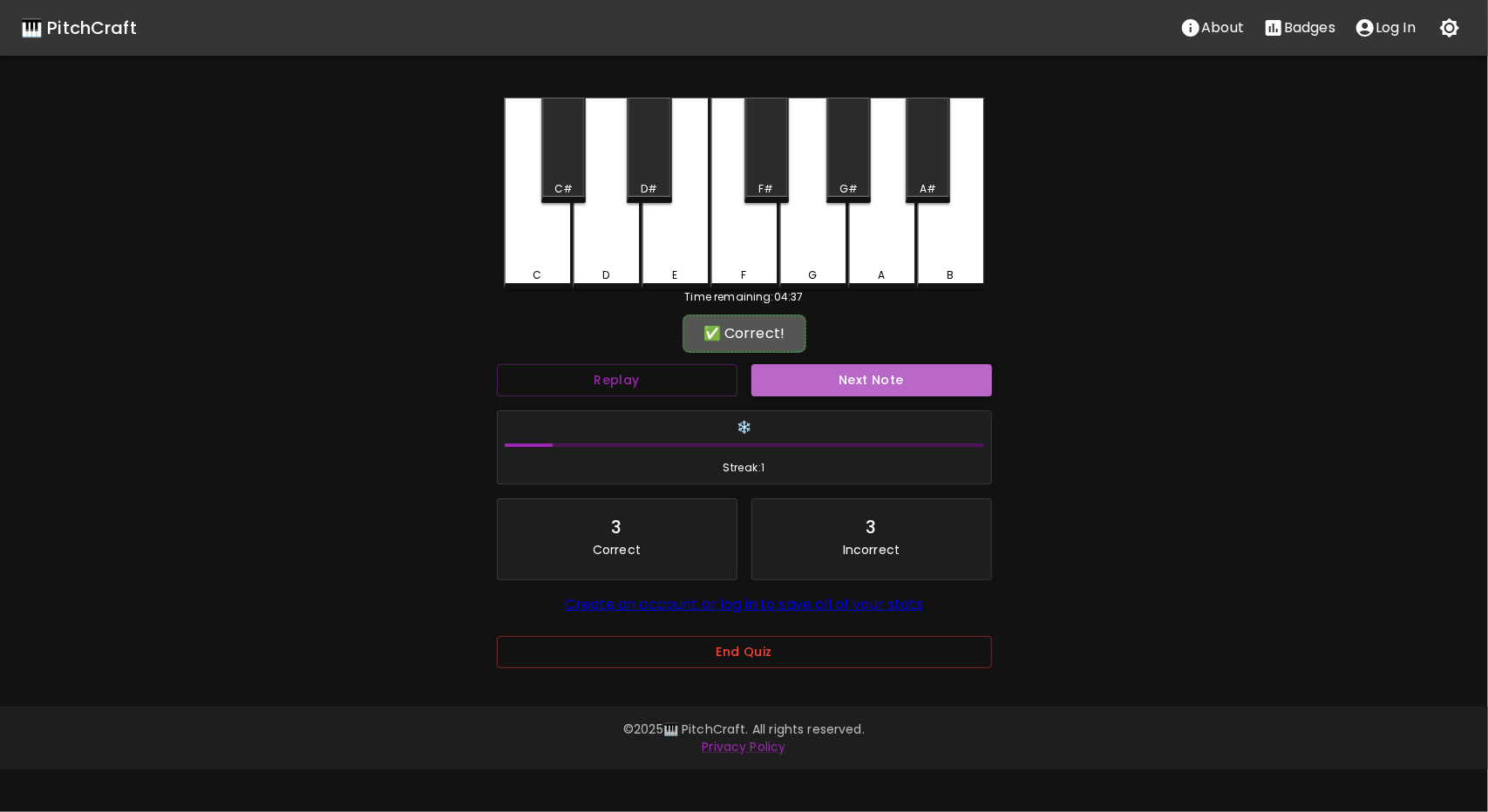
click at [839, 377] on button "Next Note" at bounding box center [872, 380] width 241 height 32
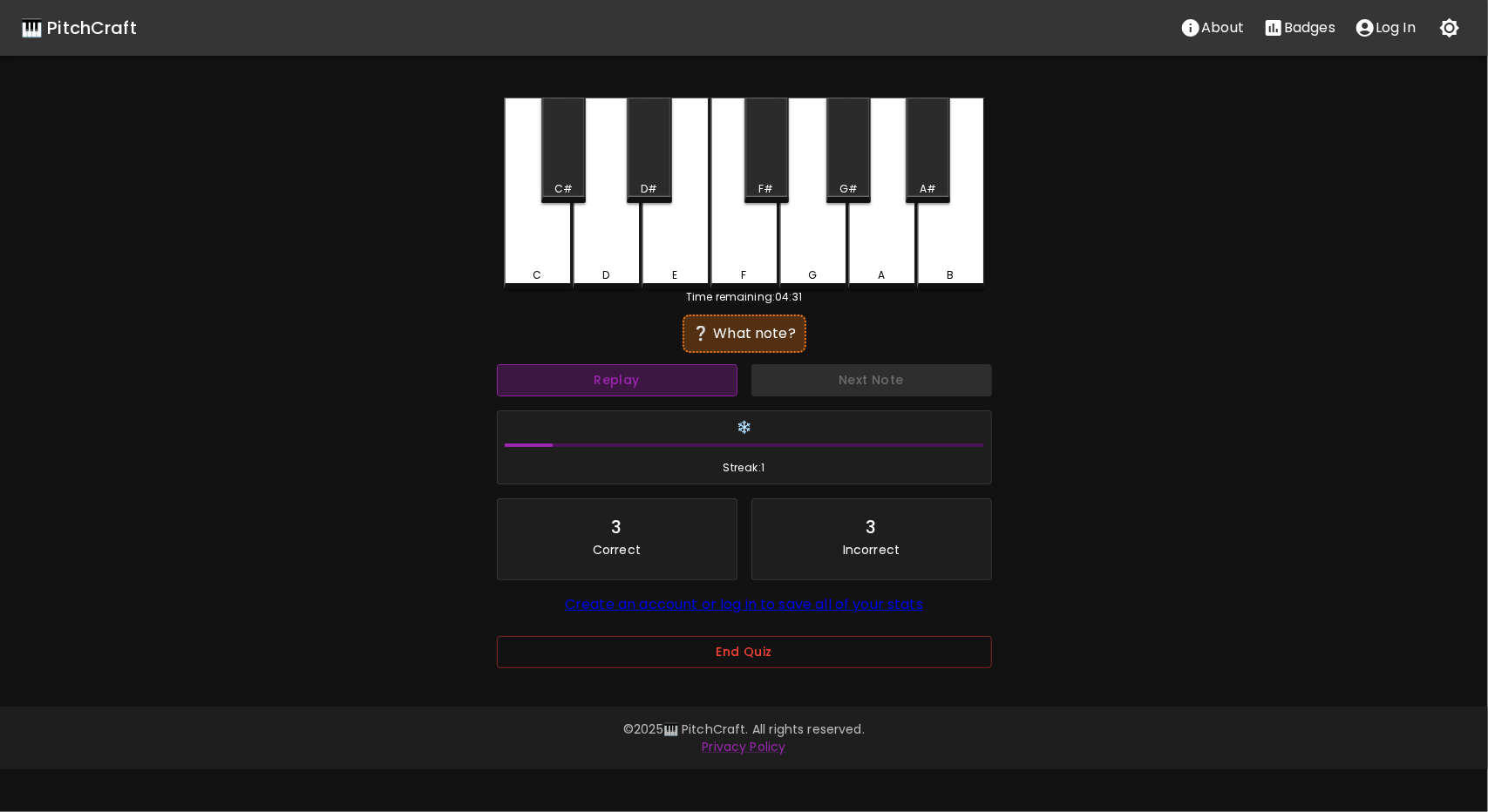
click at [685, 387] on button "Replay" at bounding box center [617, 380] width 241 height 32
click at [684, 385] on button "Replay" at bounding box center [617, 380] width 241 height 32
click at [684, 384] on button "Replay" at bounding box center [617, 380] width 241 height 32
click at [684, 381] on button "Replay" at bounding box center [617, 380] width 241 height 32
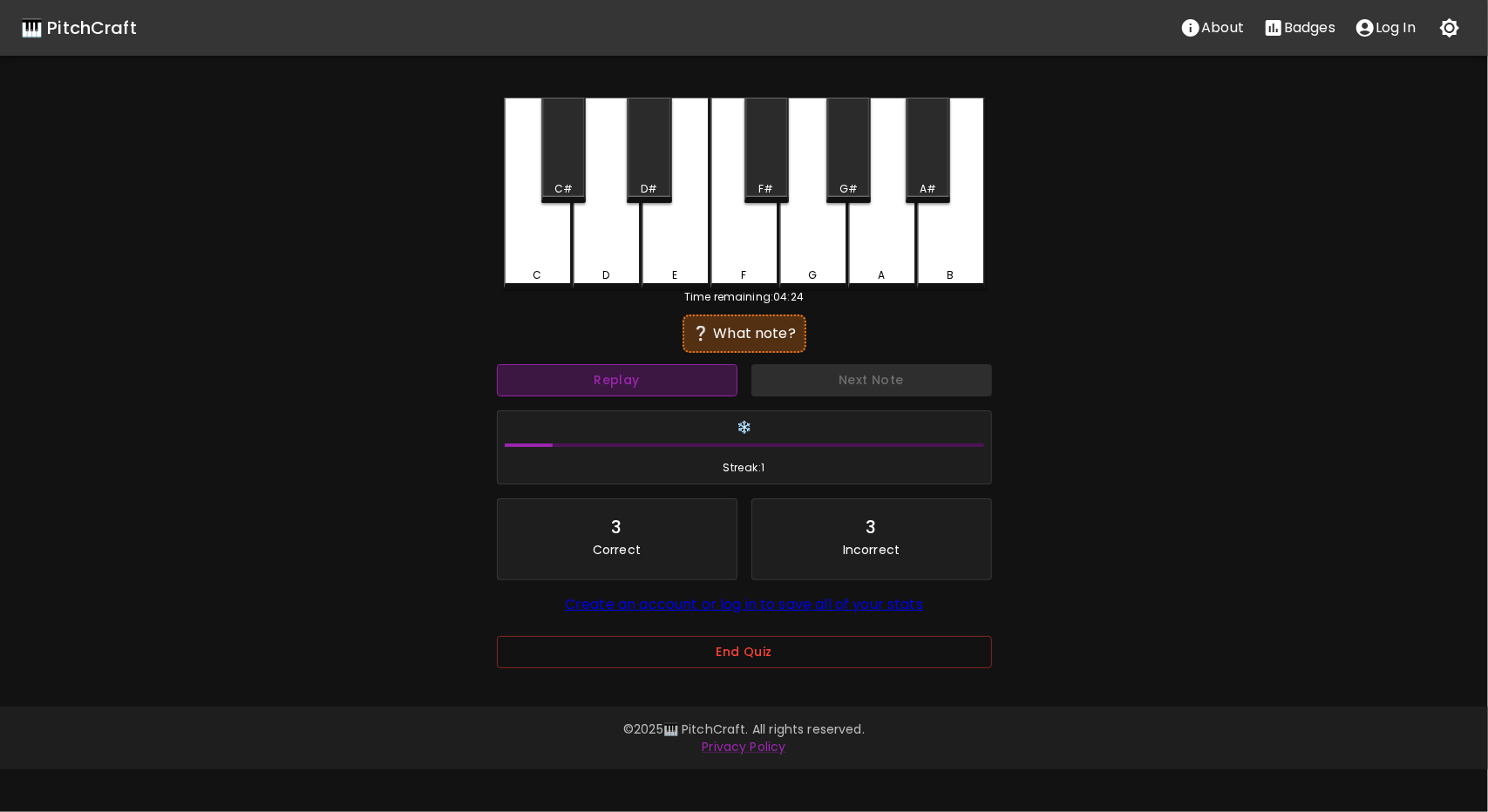
click at [686, 374] on button "Replay" at bounding box center [617, 380] width 241 height 32
click at [862, 272] on div "A" at bounding box center [882, 276] width 65 height 16
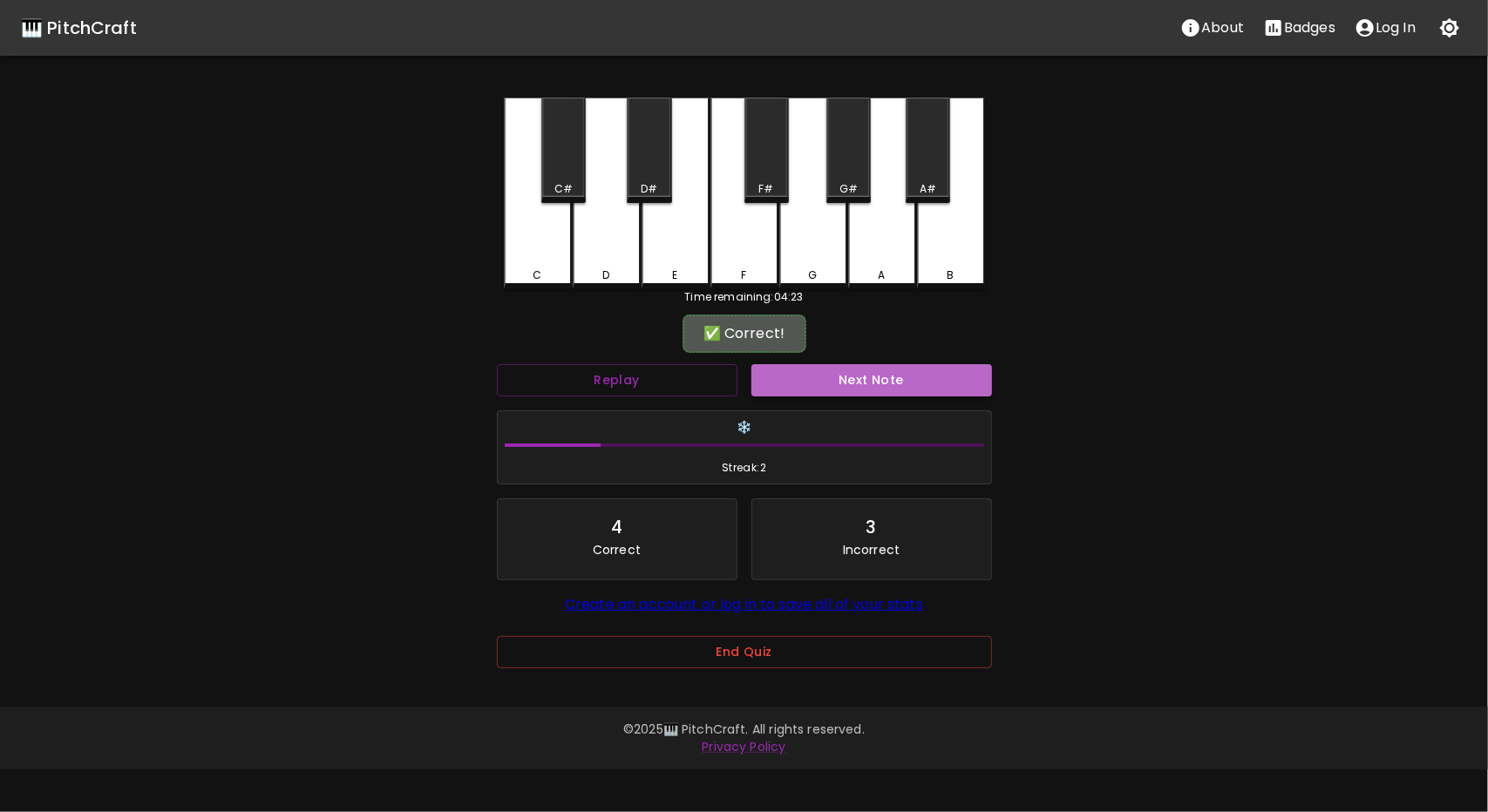
click at [818, 381] on button "Next Note" at bounding box center [872, 380] width 241 height 32
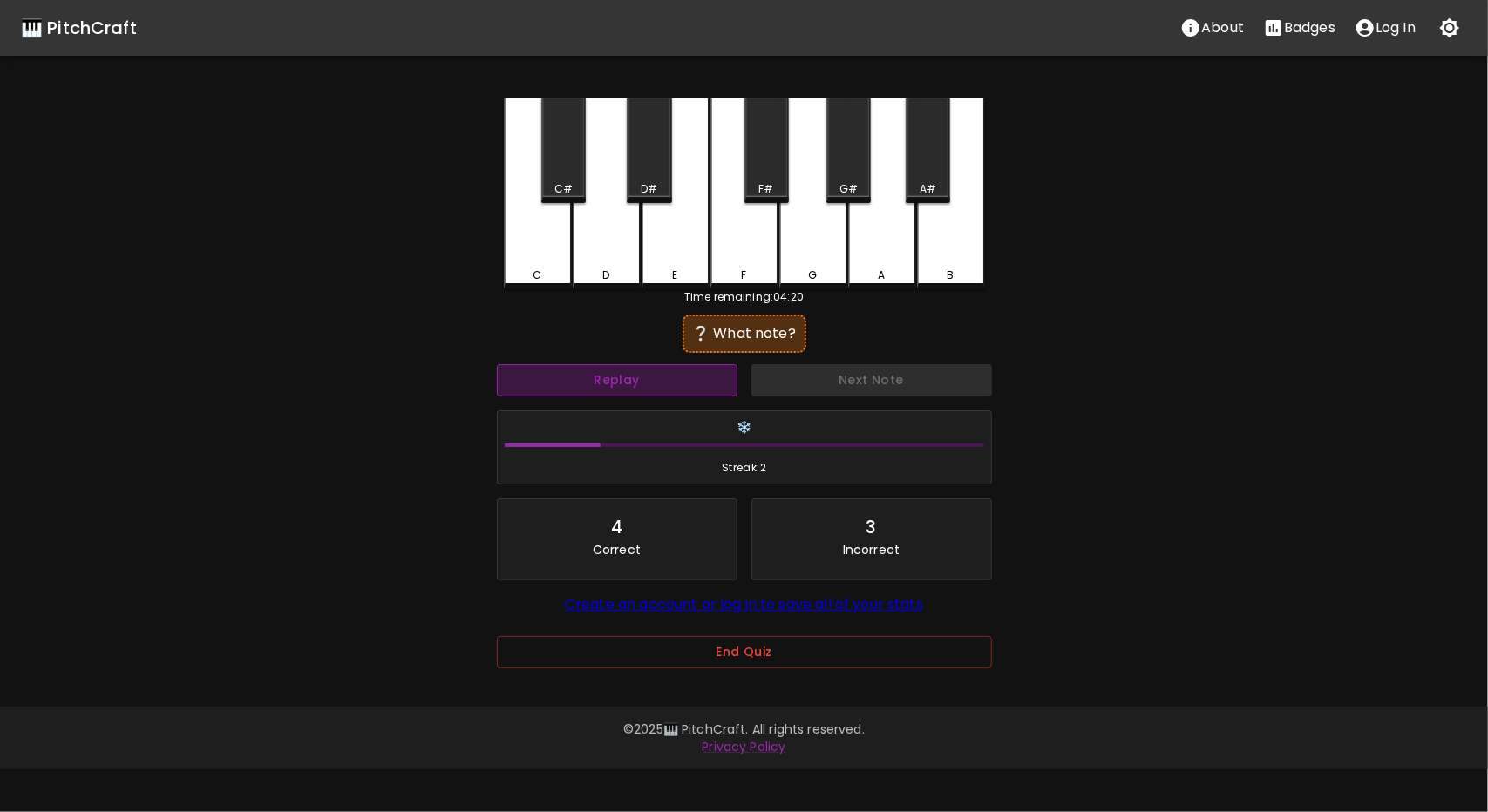
click at [712, 385] on button "Replay" at bounding box center [617, 380] width 241 height 32
click at [712, 384] on button "Replay" at bounding box center [617, 380] width 241 height 32
click at [705, 389] on button "Replay" at bounding box center [617, 380] width 241 height 32
click at [701, 379] on button "Replay" at bounding box center [617, 380] width 241 height 32
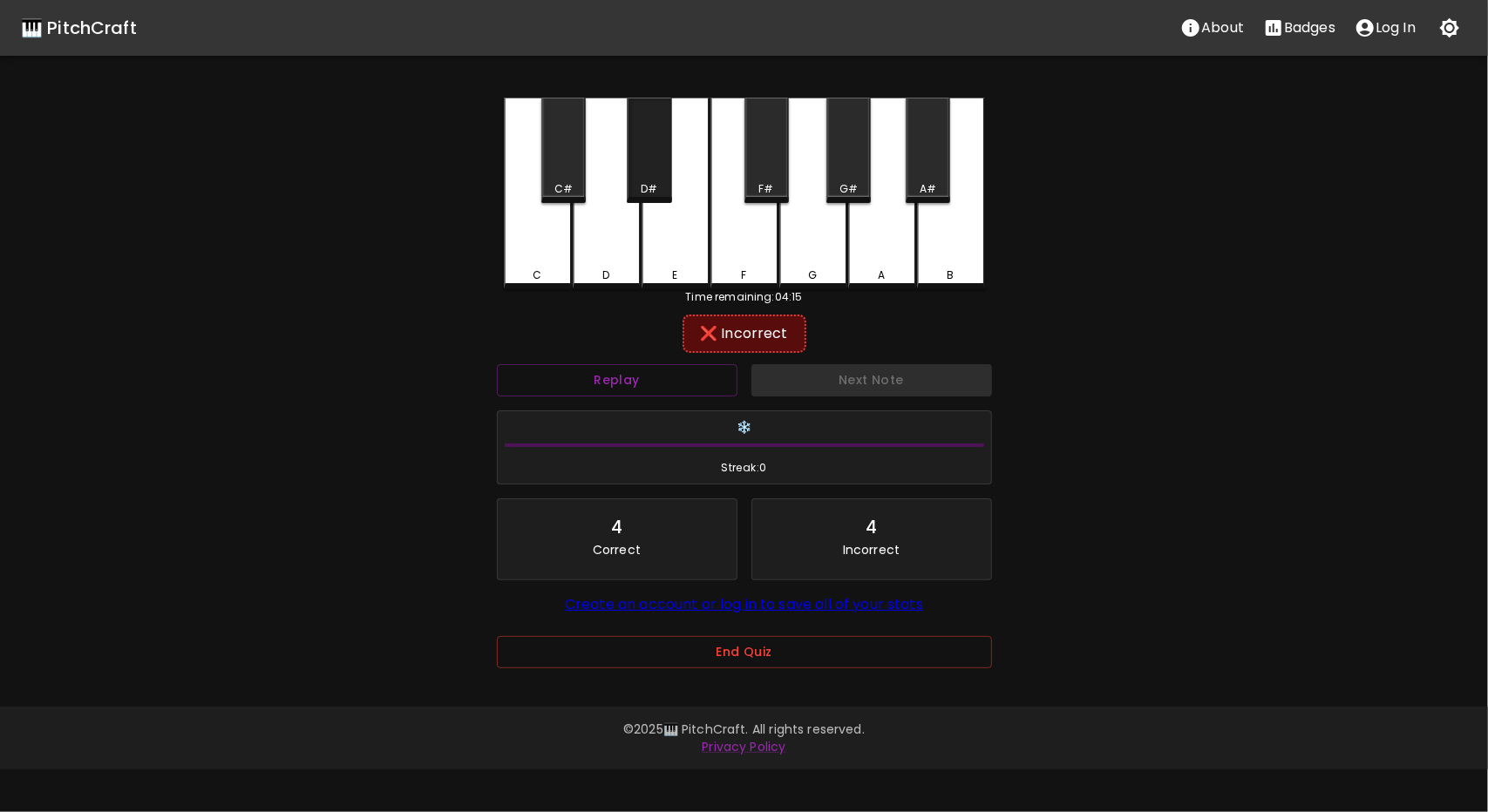
click at [650, 164] on div "D#" at bounding box center [649, 150] width 45 height 106
click at [638, 255] on div "D" at bounding box center [607, 193] width 68 height 192
click at [663, 256] on div "E" at bounding box center [676, 192] width 68 height 188
click at [563, 231] on div "C" at bounding box center [538, 192] width 68 height 188
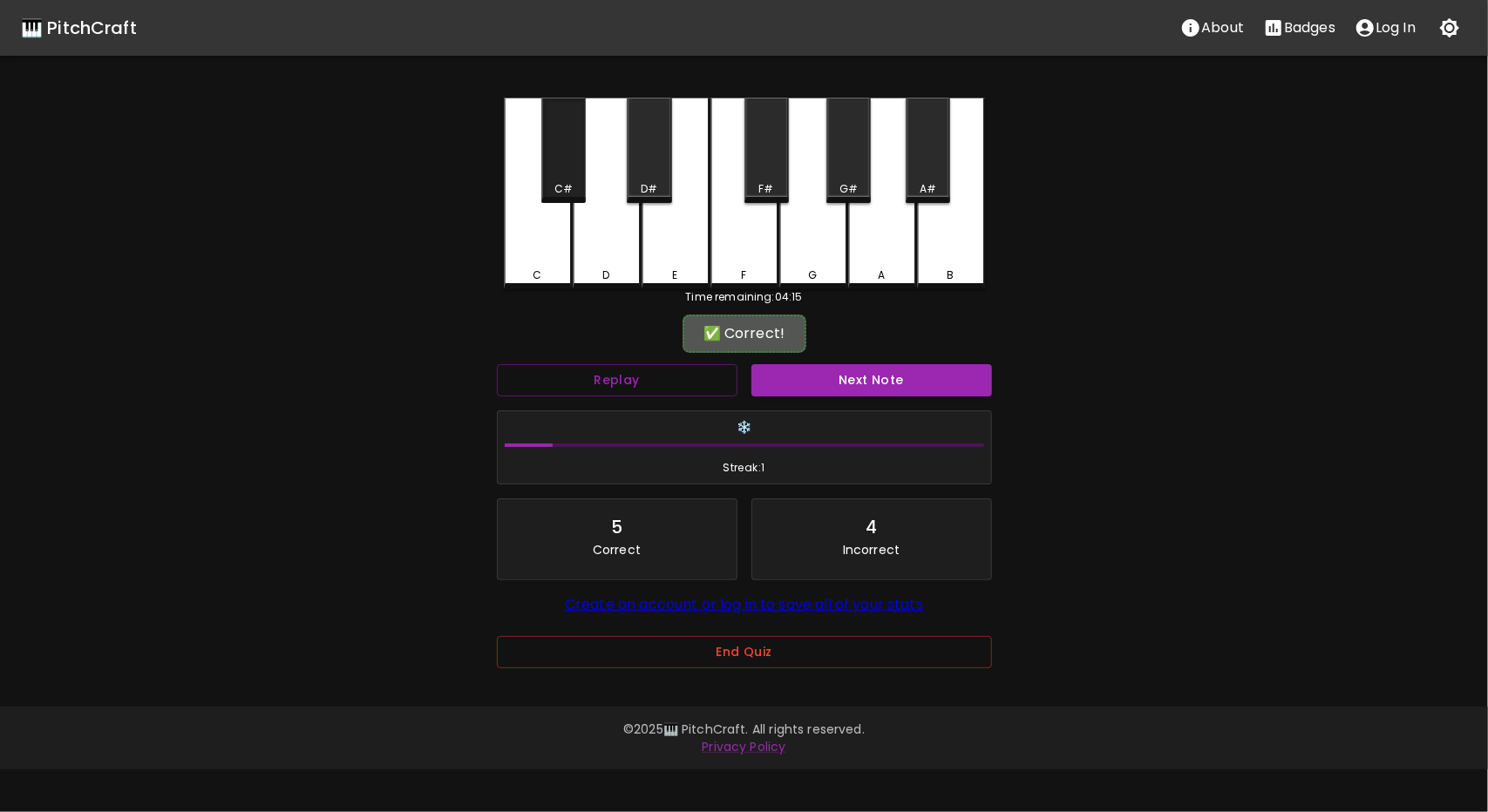
click at [570, 173] on div "C#" at bounding box center [564, 150] width 45 height 106
click at [928, 388] on button "Next Note" at bounding box center [872, 380] width 241 height 32
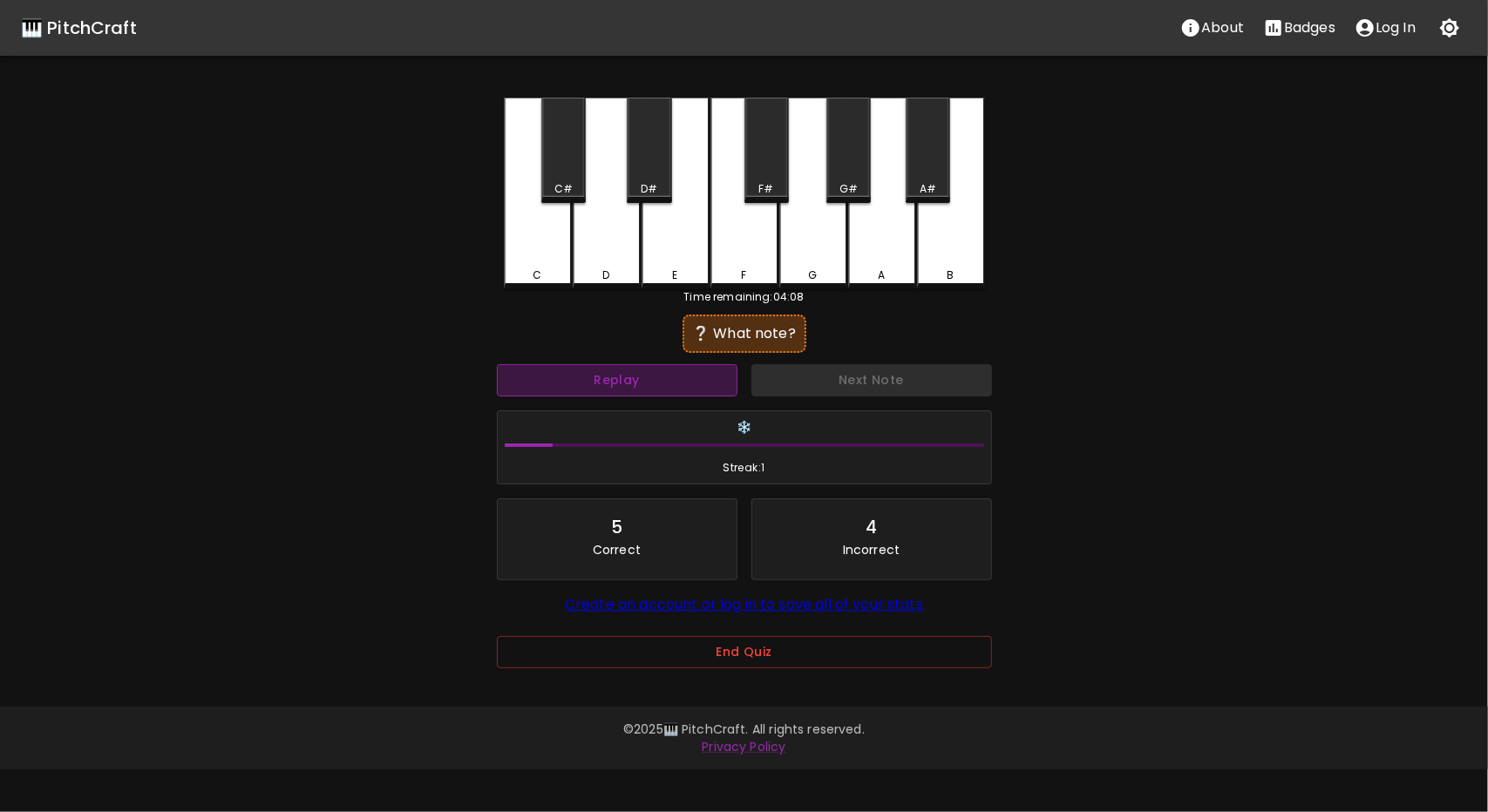
click at [701, 389] on button "Replay" at bounding box center [617, 380] width 241 height 32
click at [694, 380] on button "Replay" at bounding box center [617, 380] width 241 height 32
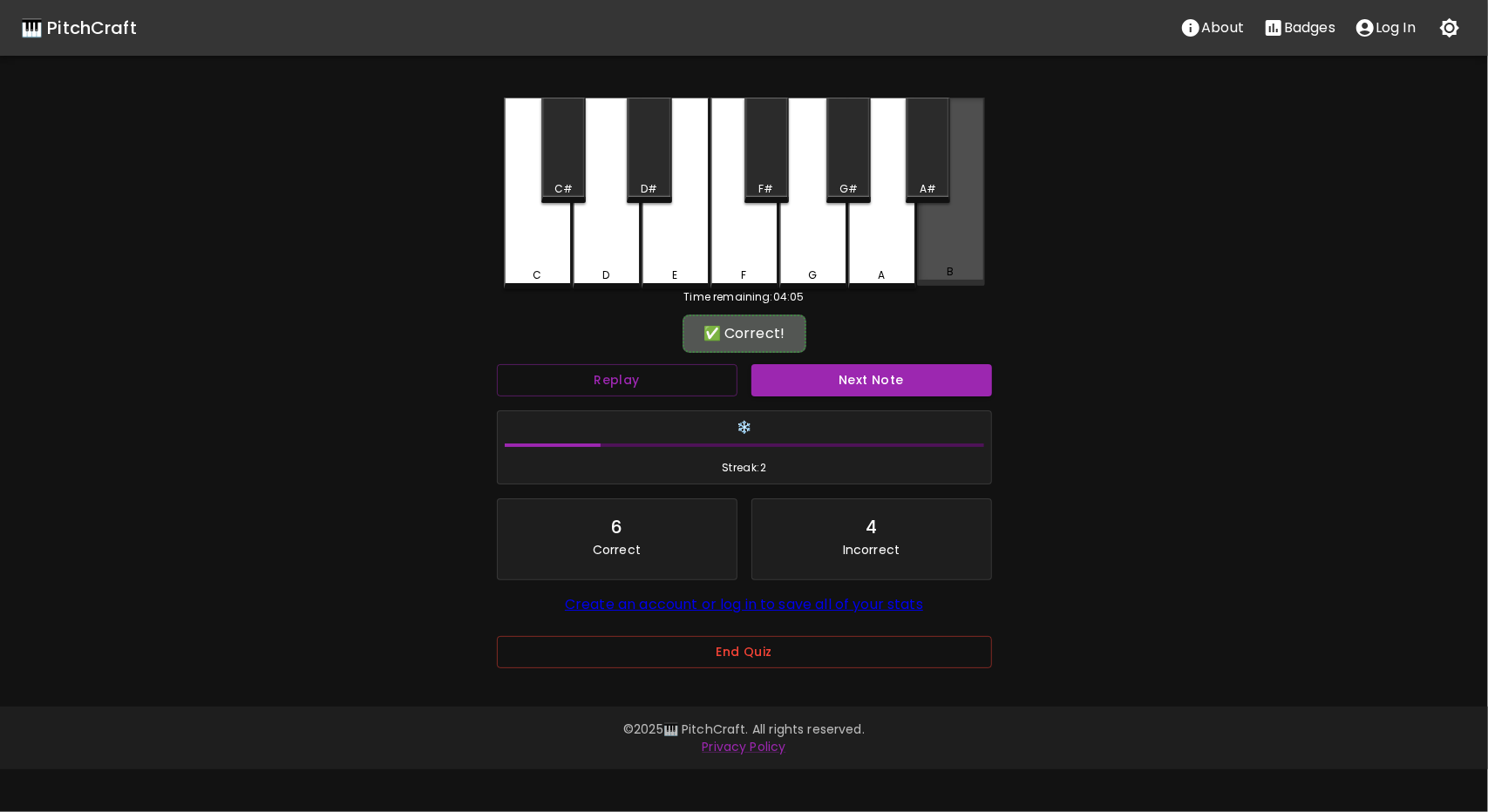
click at [951, 244] on div "B" at bounding box center [951, 192] width 68 height 188
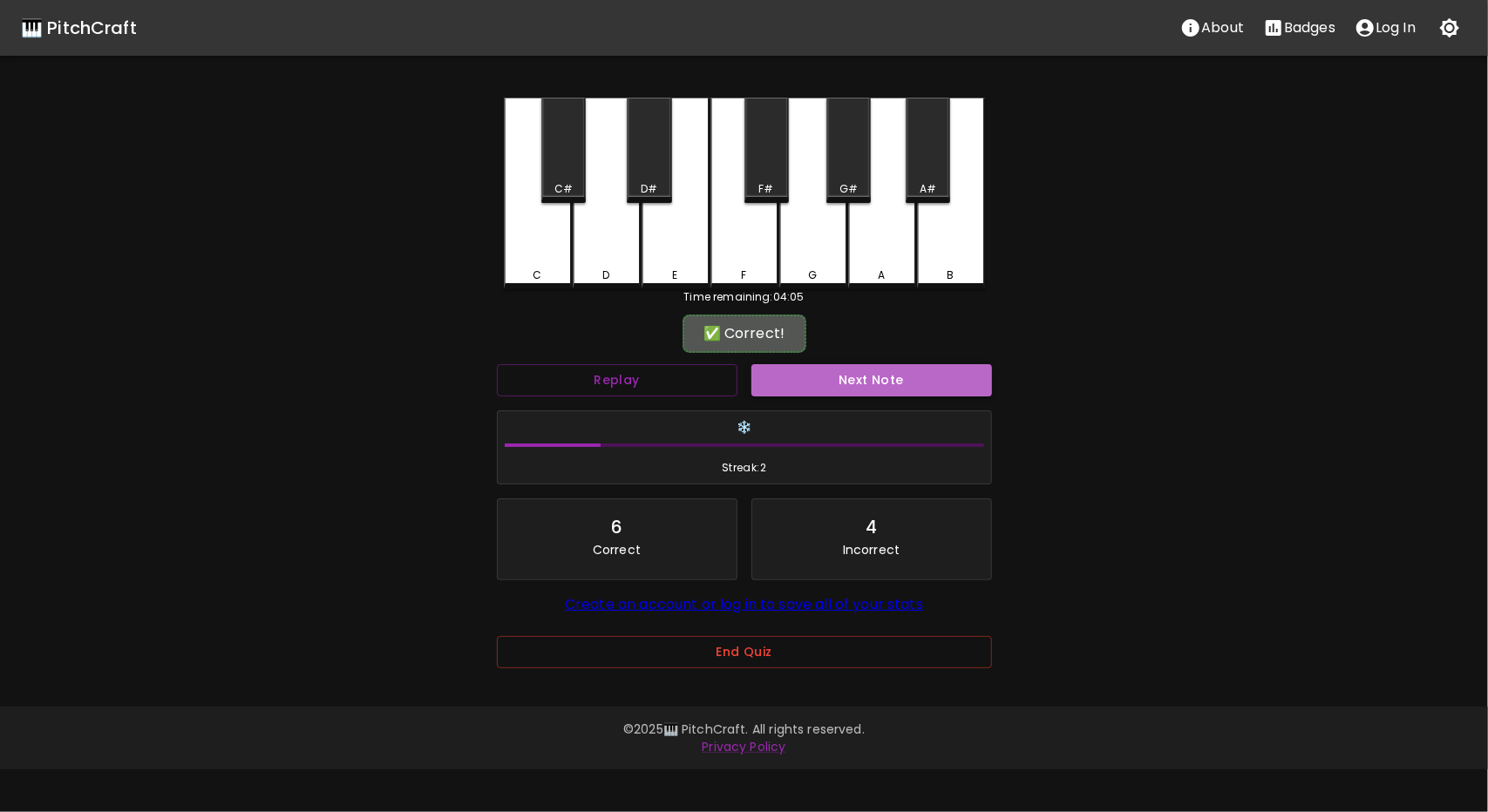
click at [884, 375] on button "Next Note" at bounding box center [872, 380] width 241 height 32
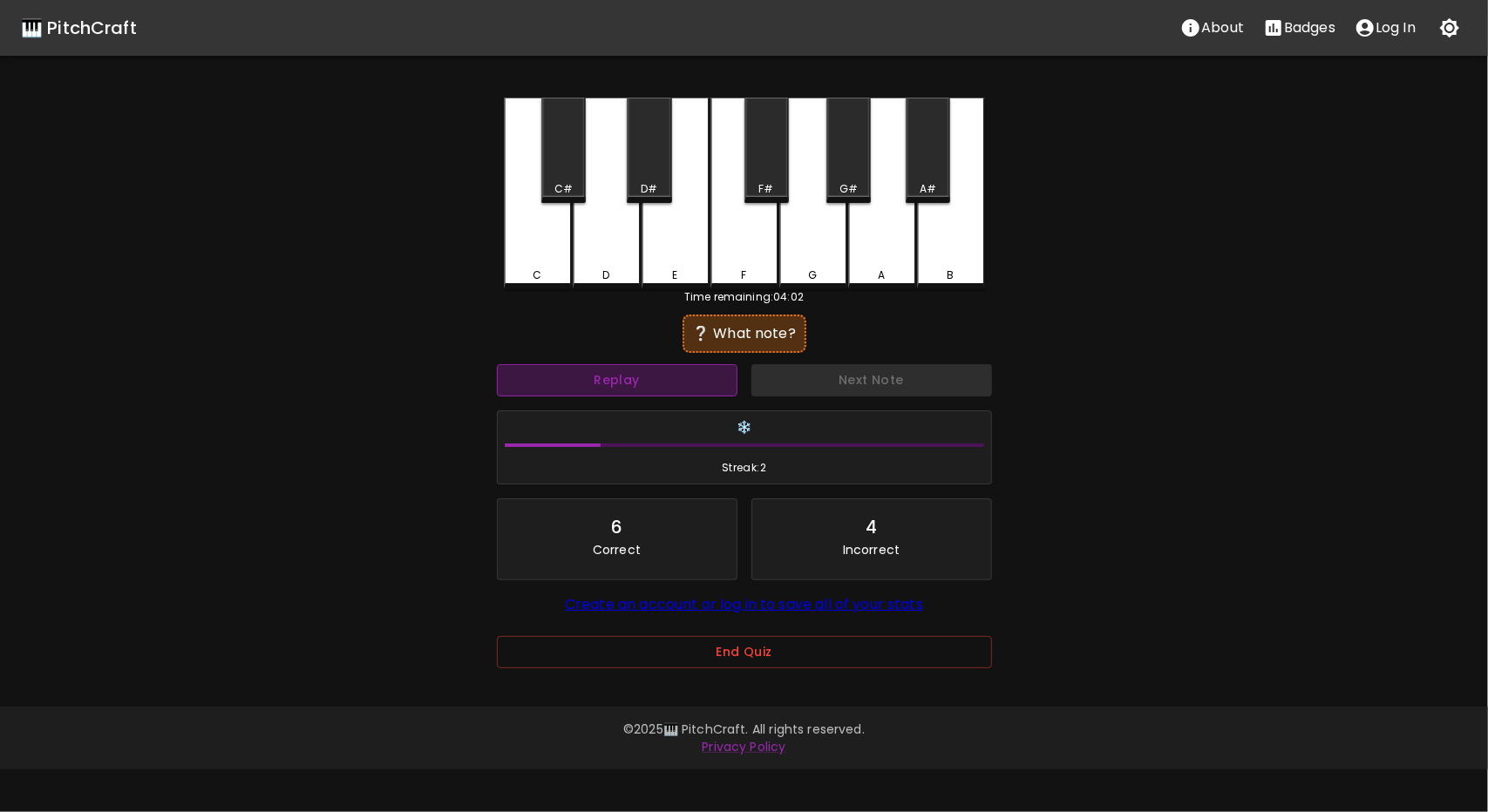
click at [684, 375] on button "Replay" at bounding box center [617, 380] width 241 height 32
click at [673, 386] on button "Replay" at bounding box center [617, 380] width 241 height 32
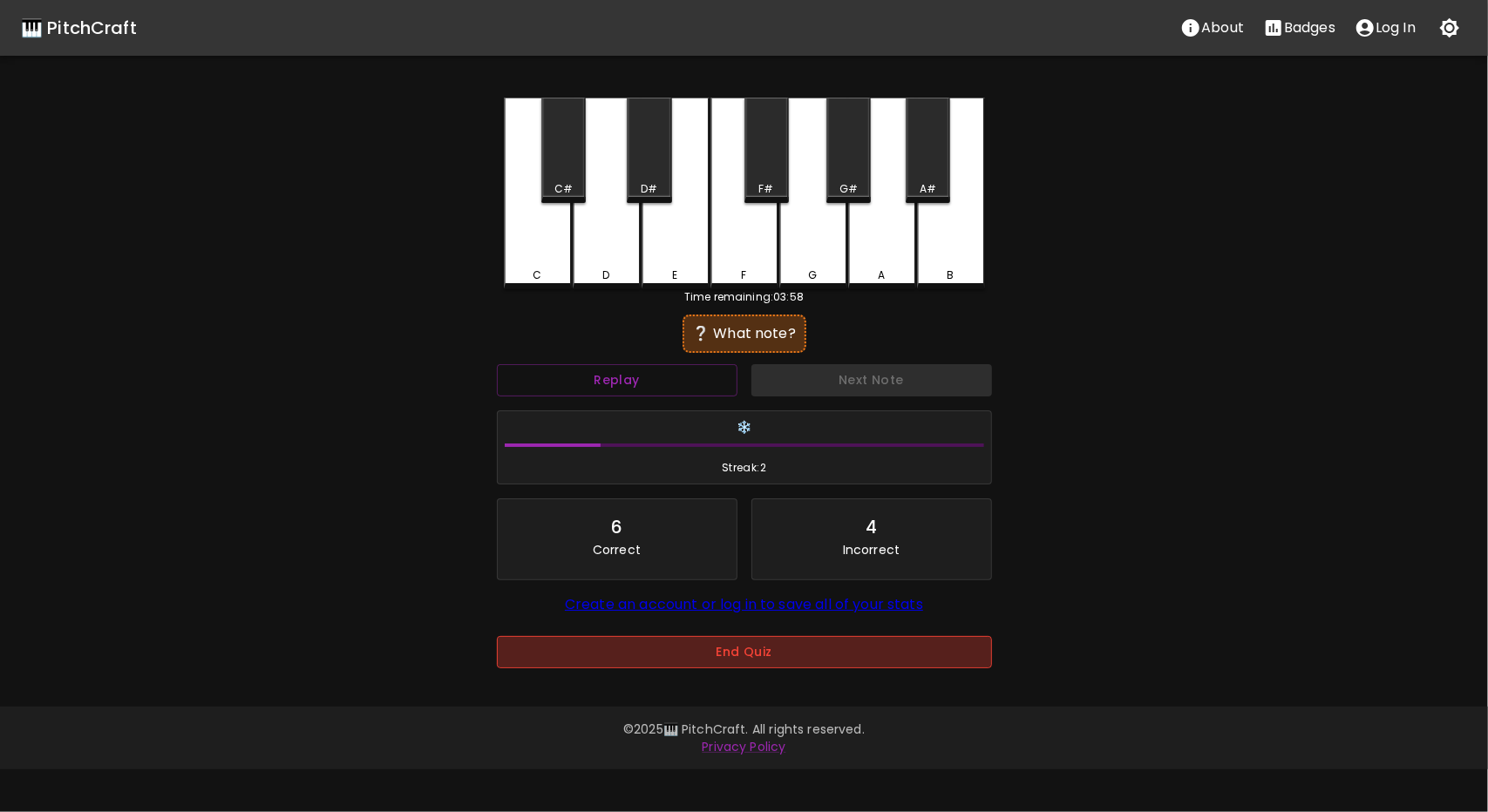
click at [825, 646] on button "End Quiz" at bounding box center [745, 652] width 495 height 32
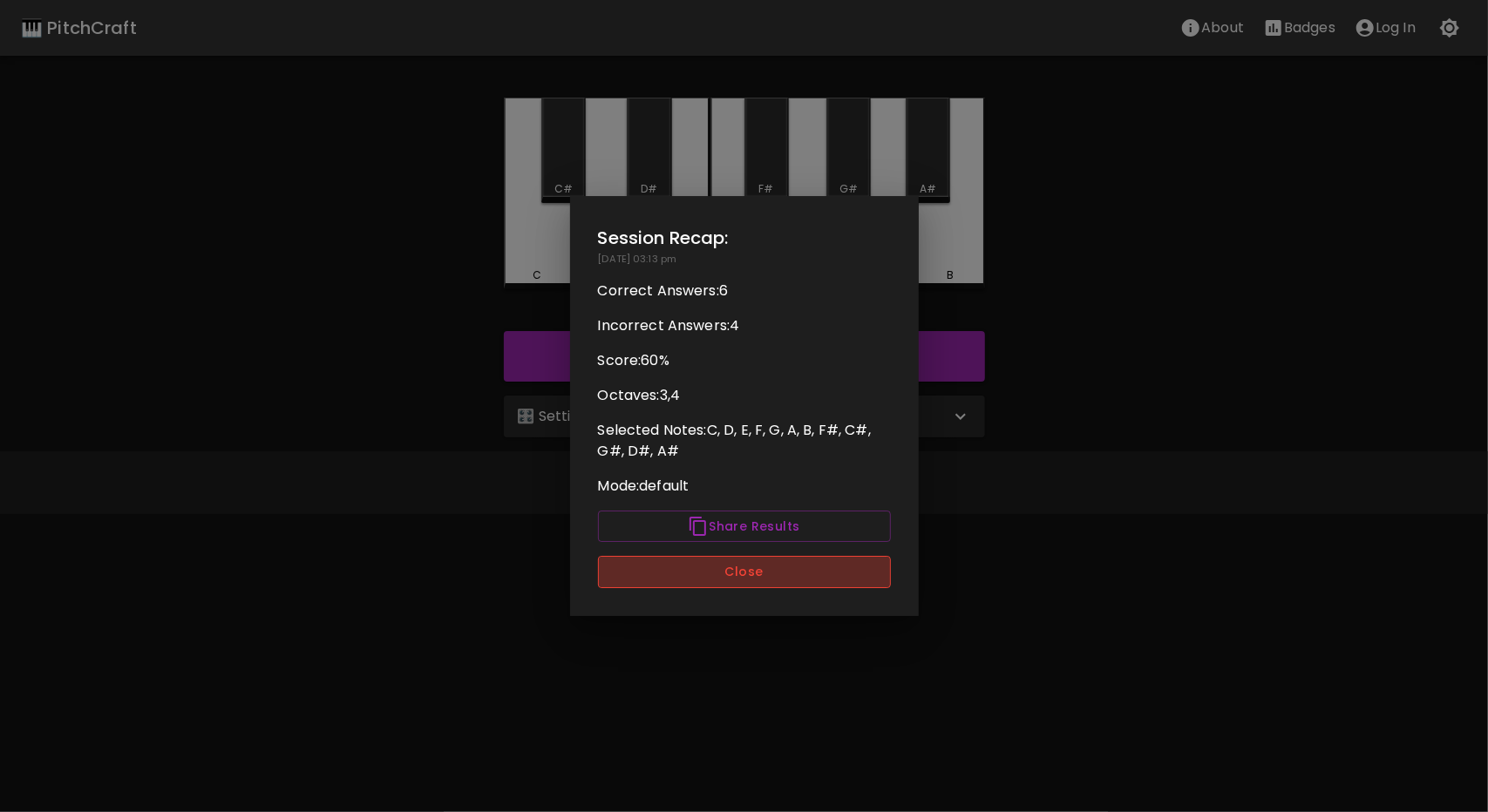
click at [762, 578] on button "Close" at bounding box center [744, 572] width 293 height 32
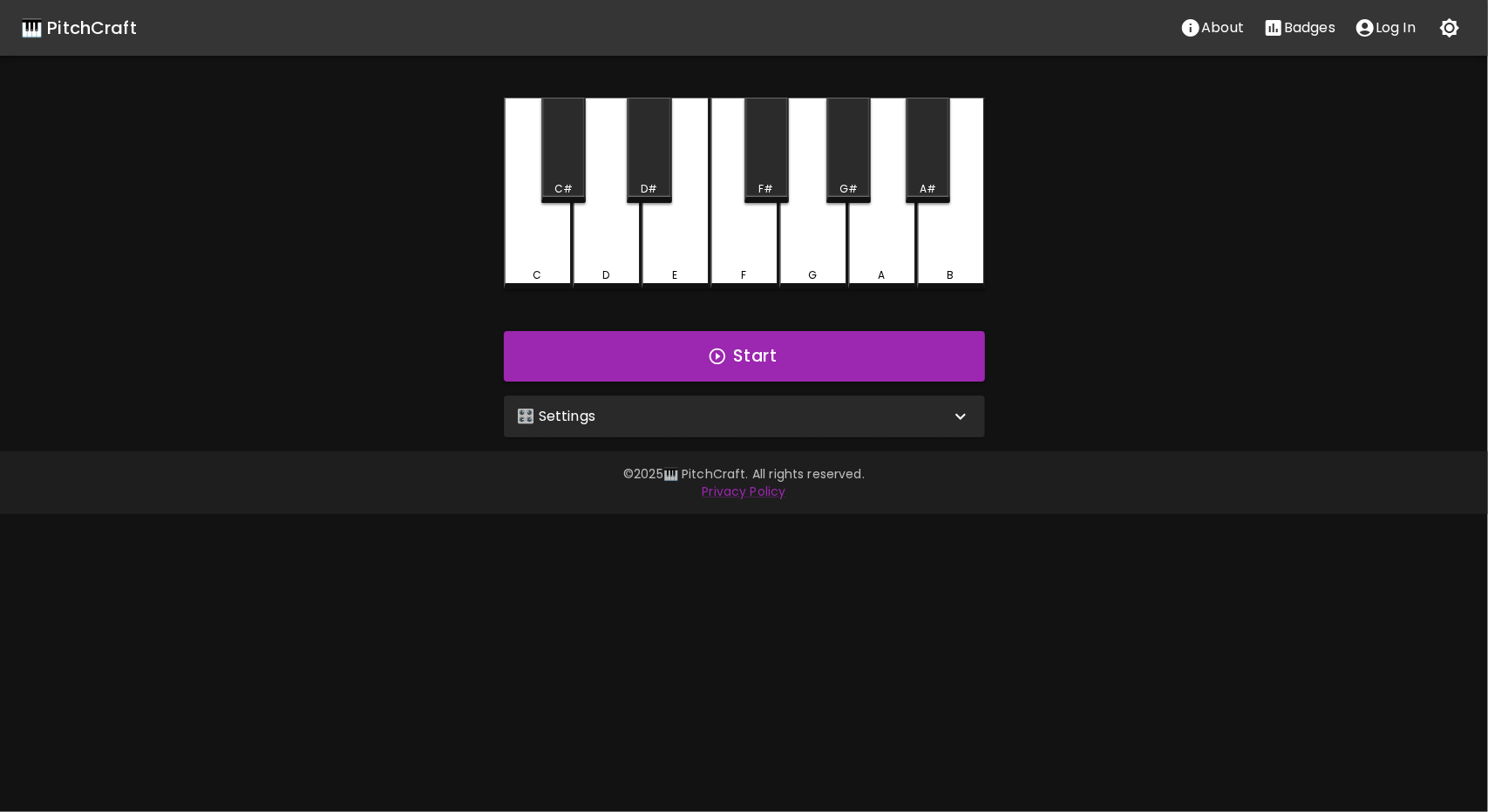
click at [682, 419] on div "🎛️ Settings" at bounding box center [734, 416] width 432 height 21
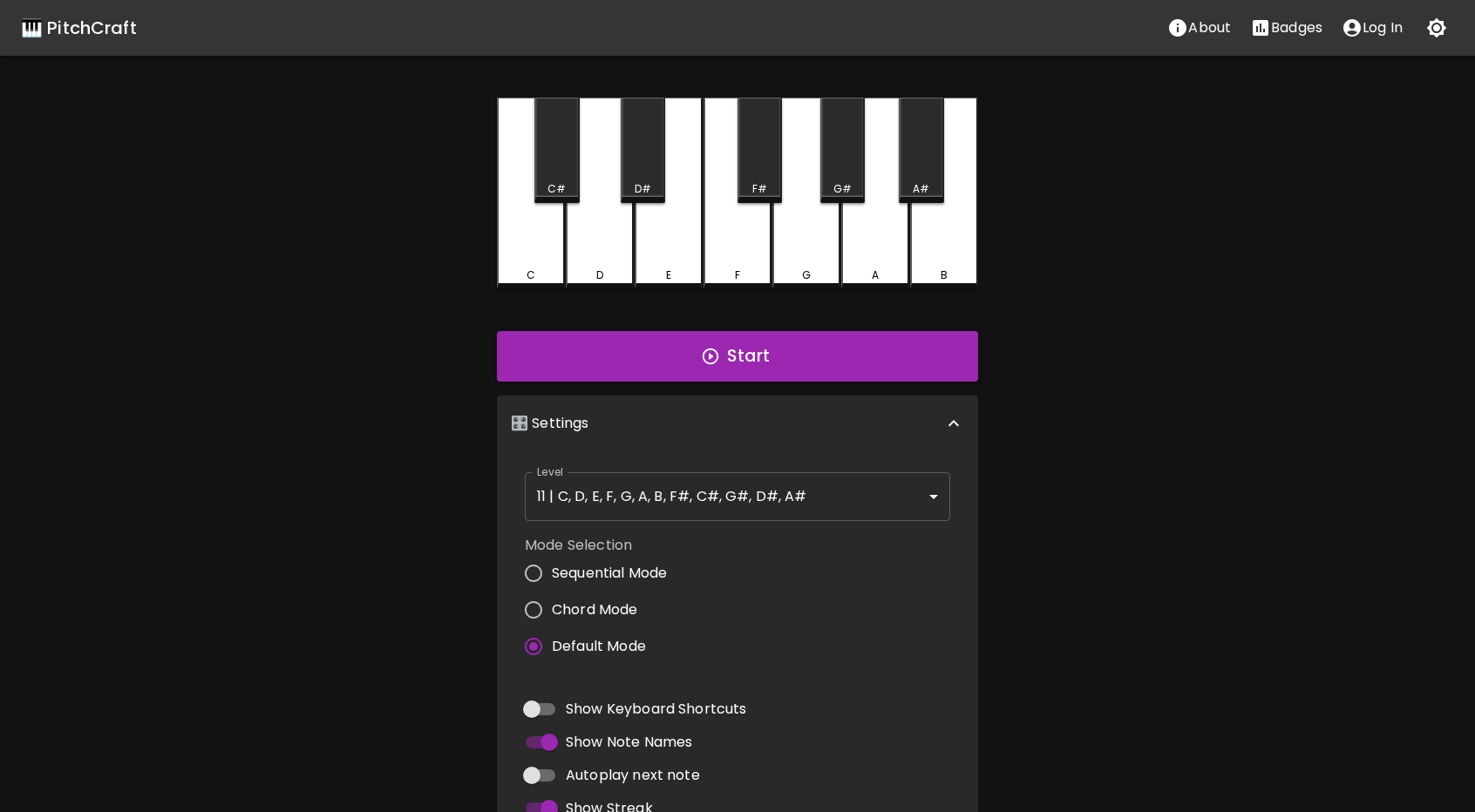
scroll to position [242, 0]
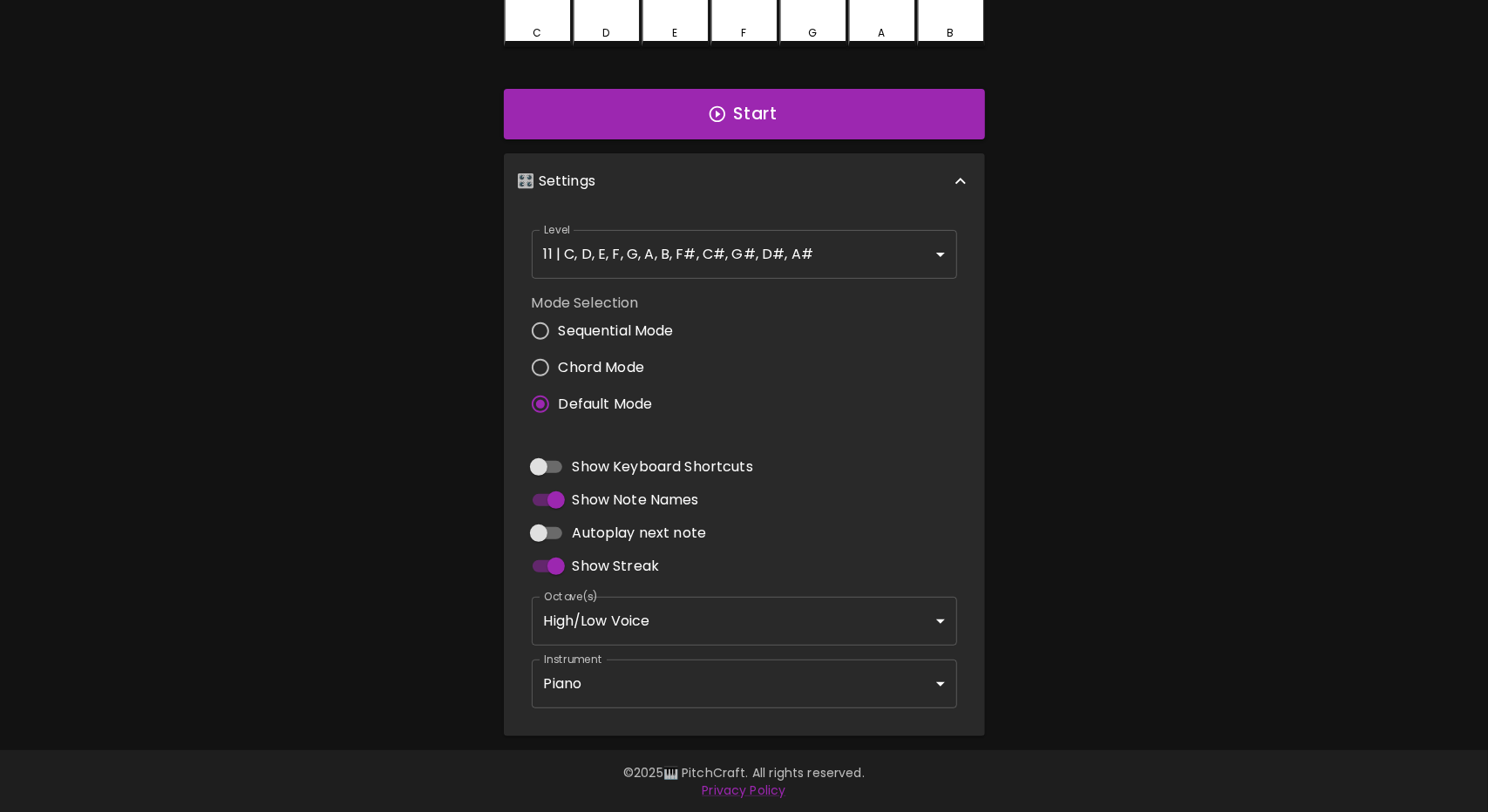
click at [680, 677] on body "🎹 PitchCraft About Badges Log In C C# D D# E F F# G G# A A# B Start 🎛️ Settings…" at bounding box center [744, 285] width 1488 height 1055
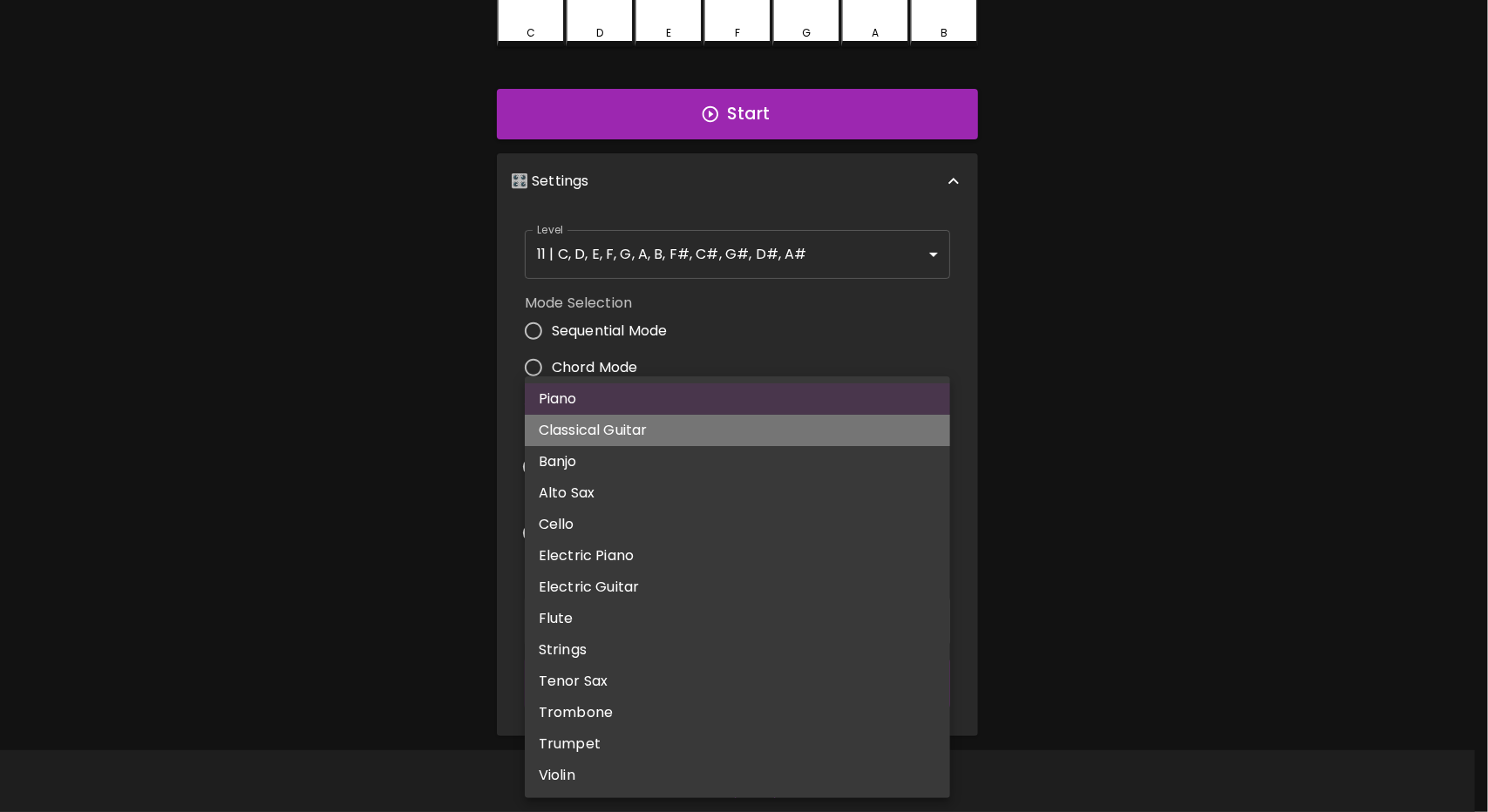
click at [664, 430] on li "Classical Guitar" at bounding box center [738, 430] width 425 height 32
type input "acoustic_guitar_nylon"
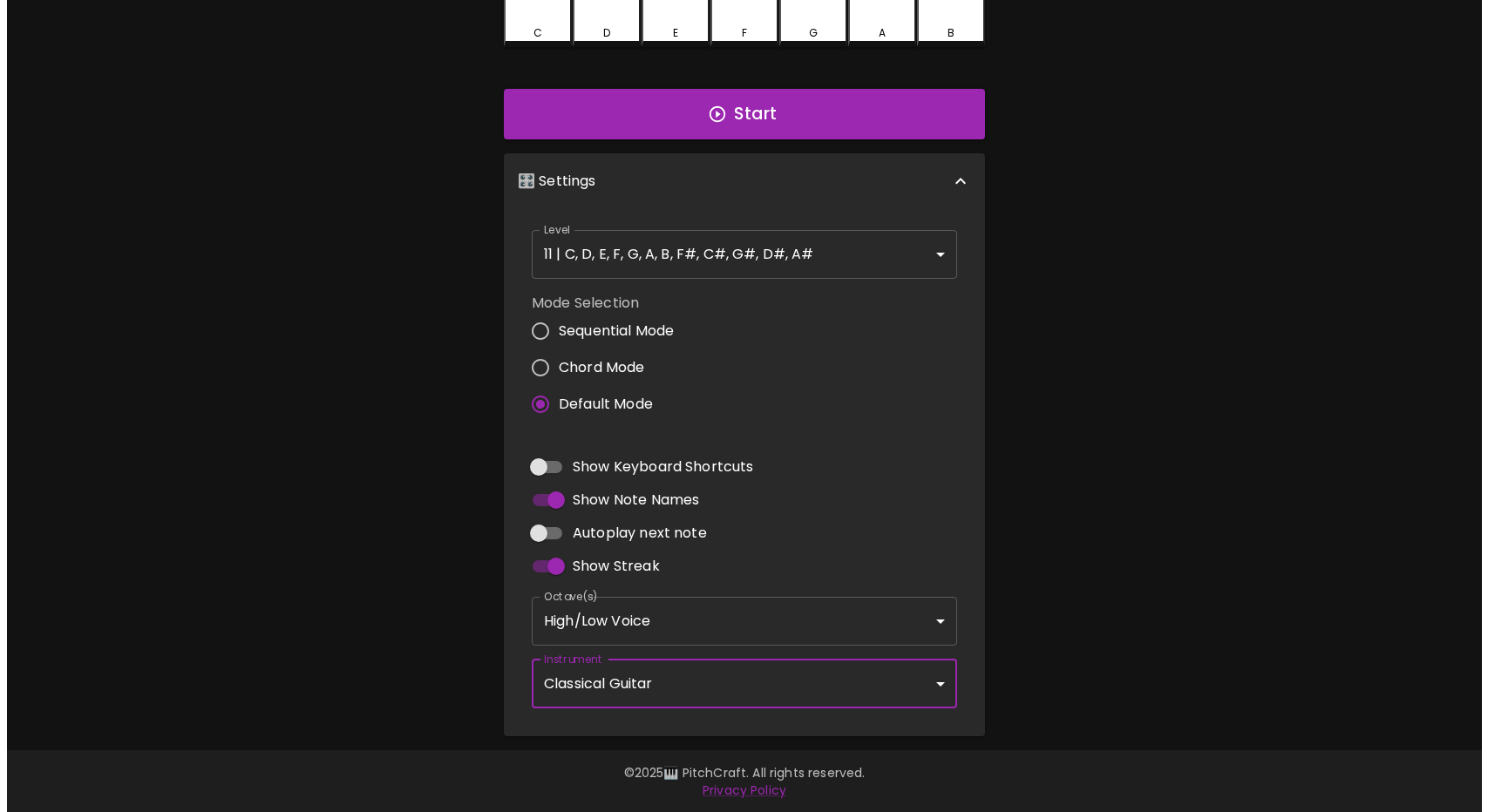
scroll to position [0, 0]
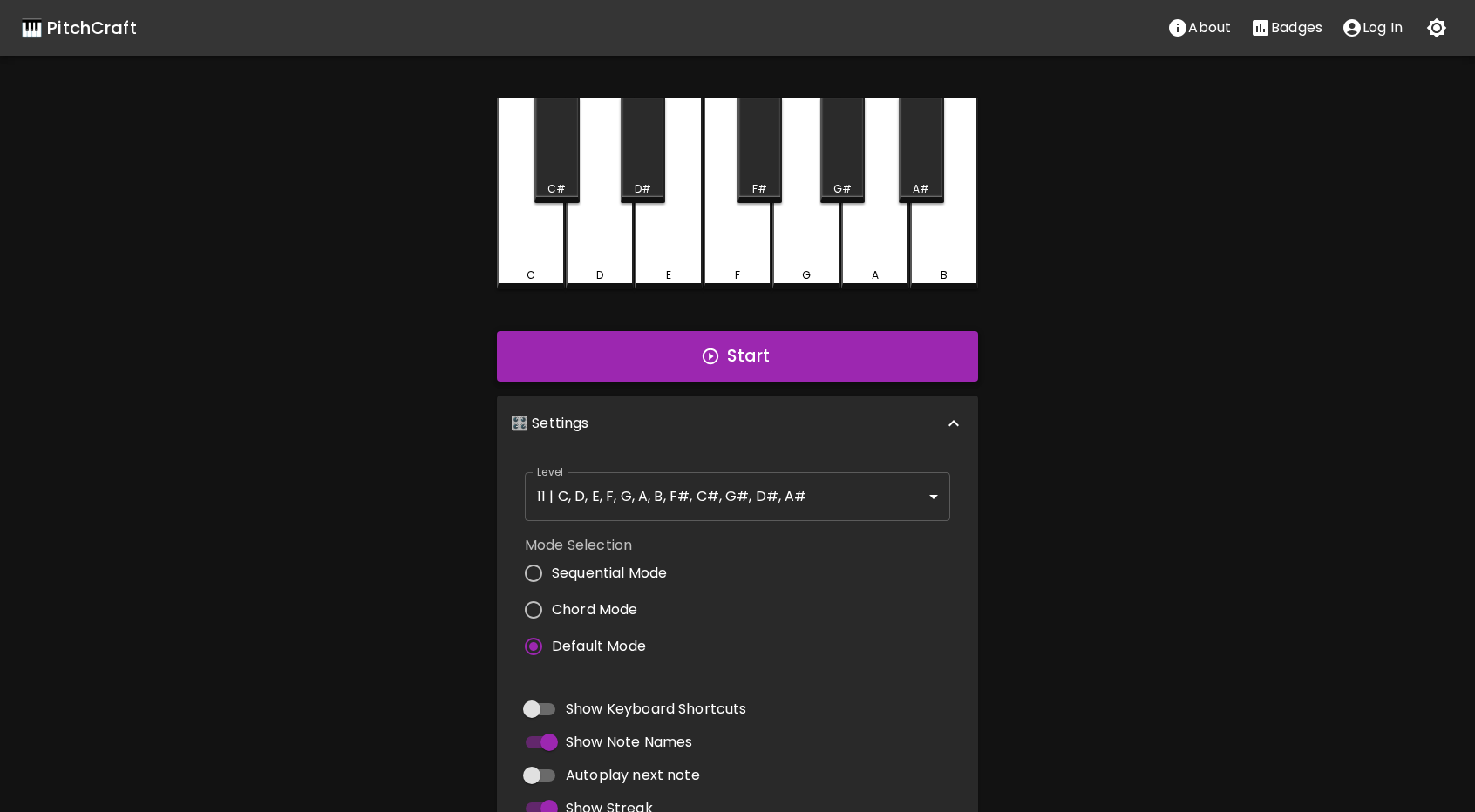
click at [764, 363] on button "Start" at bounding box center [738, 357] width 481 height 51
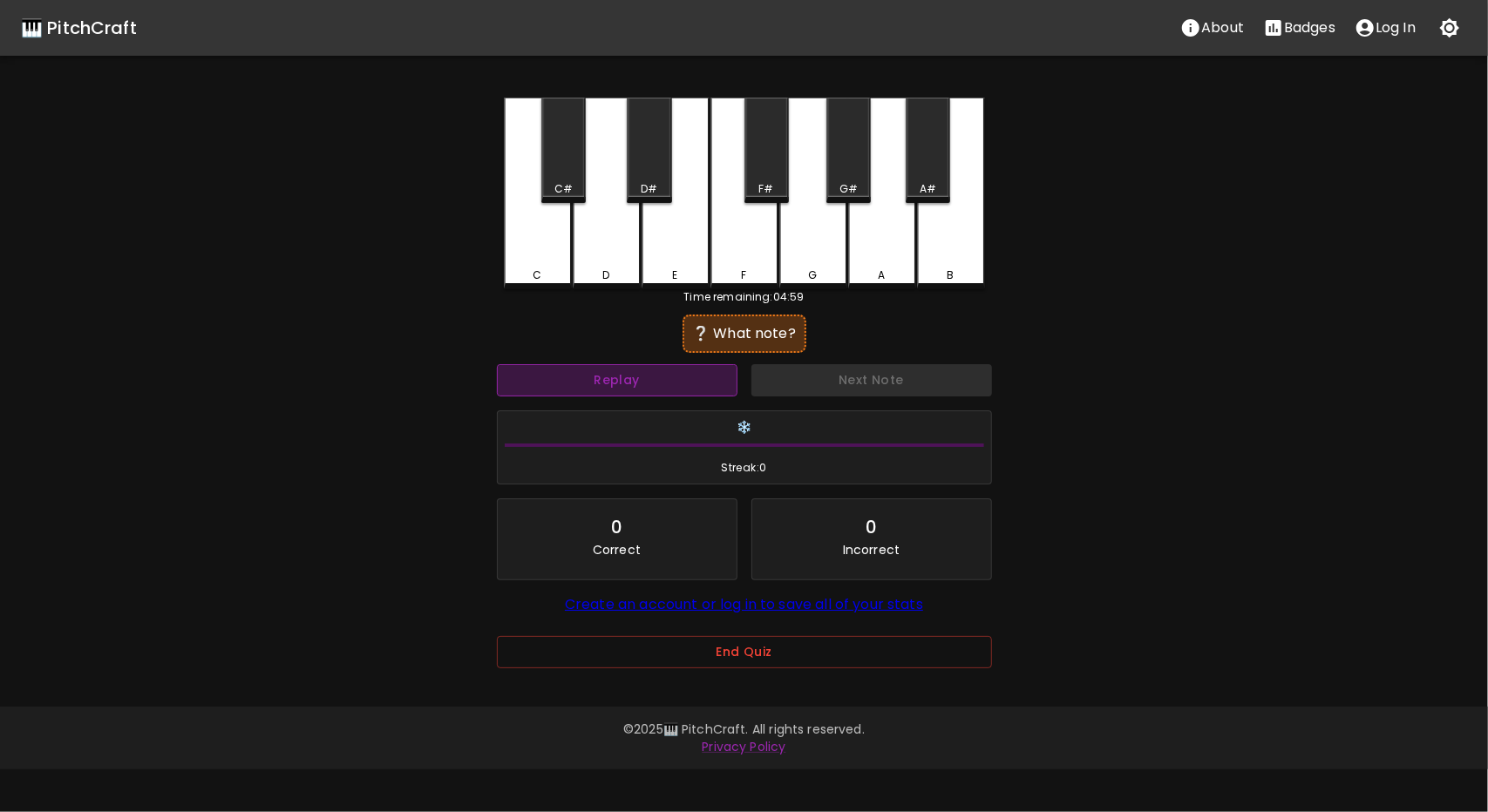
click at [664, 386] on button "Replay" at bounding box center [617, 380] width 241 height 32
click at [733, 237] on div "F" at bounding box center [745, 193] width 68 height 192
click at [671, 370] on button "Replay" at bounding box center [617, 380] width 241 height 32
click at [694, 235] on div "E" at bounding box center [676, 193] width 68 height 192
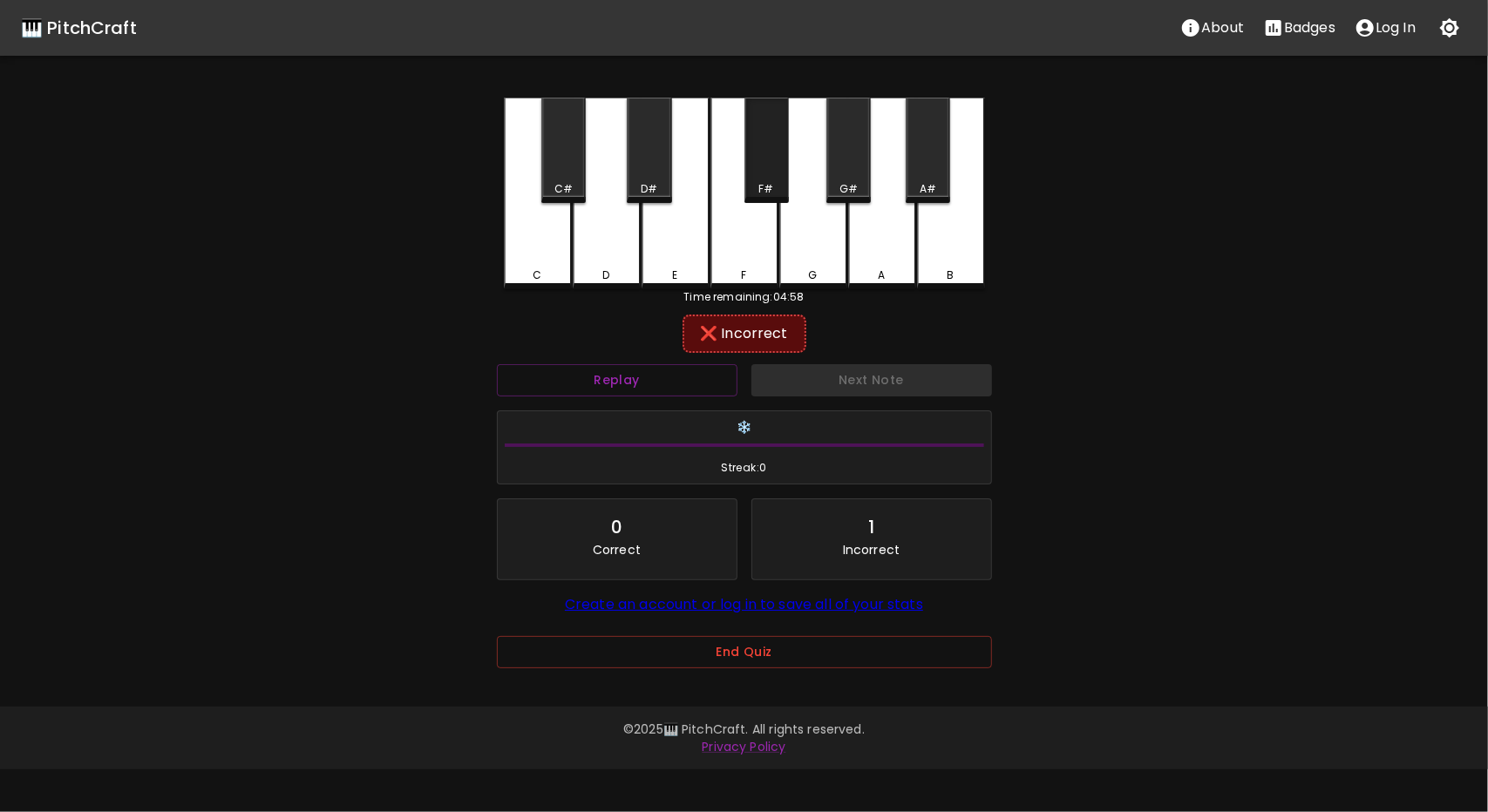
click at [764, 186] on div "F#" at bounding box center [766, 189] width 15 height 16
click at [799, 275] on div "G" at bounding box center [814, 272] width 65 height 16
click at [645, 185] on div "D#" at bounding box center [649, 189] width 17 height 16
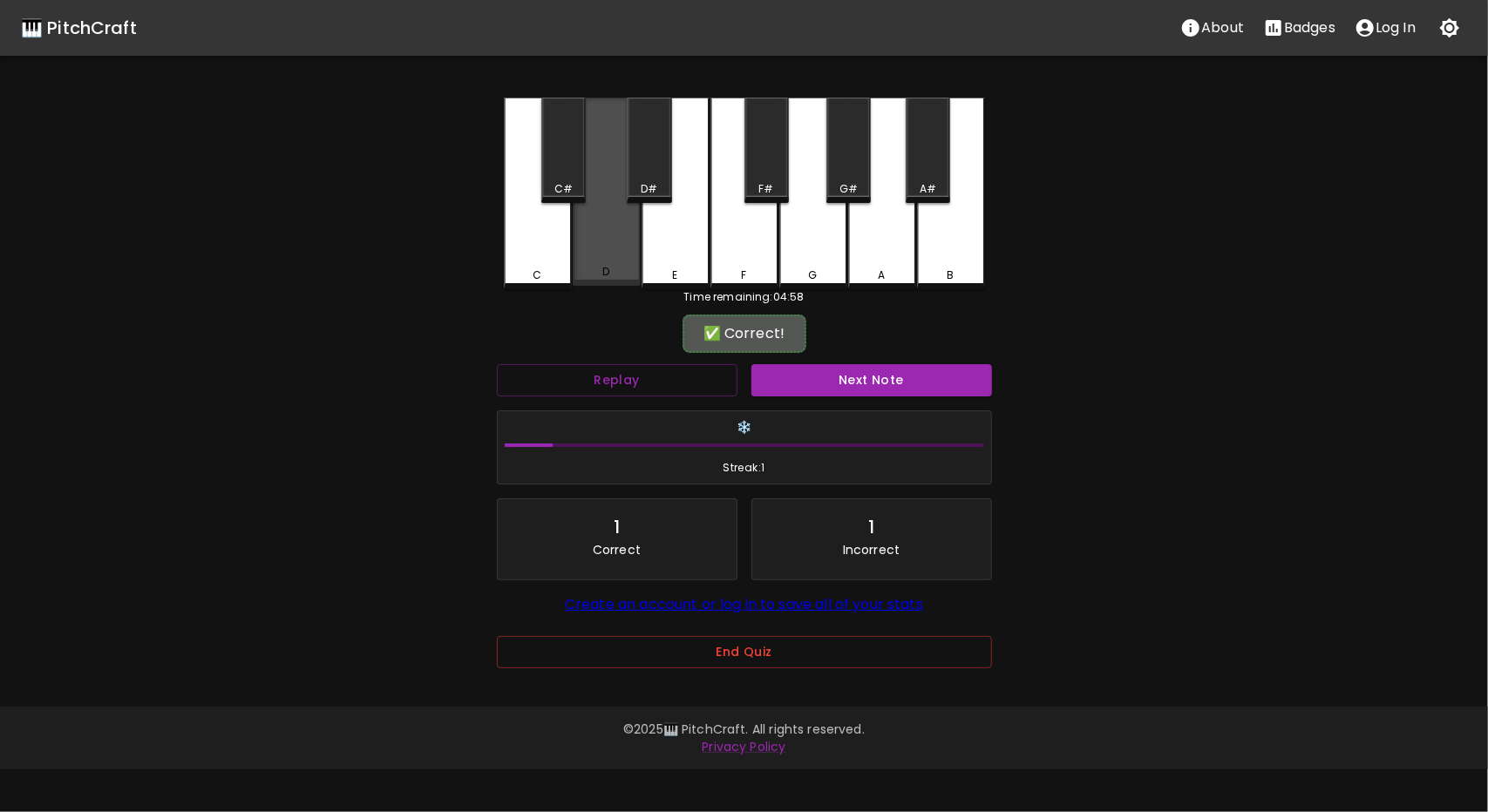
click at [617, 266] on div "D" at bounding box center [607, 192] width 68 height 188
click at [878, 388] on button "Next Note" at bounding box center [872, 380] width 241 height 32
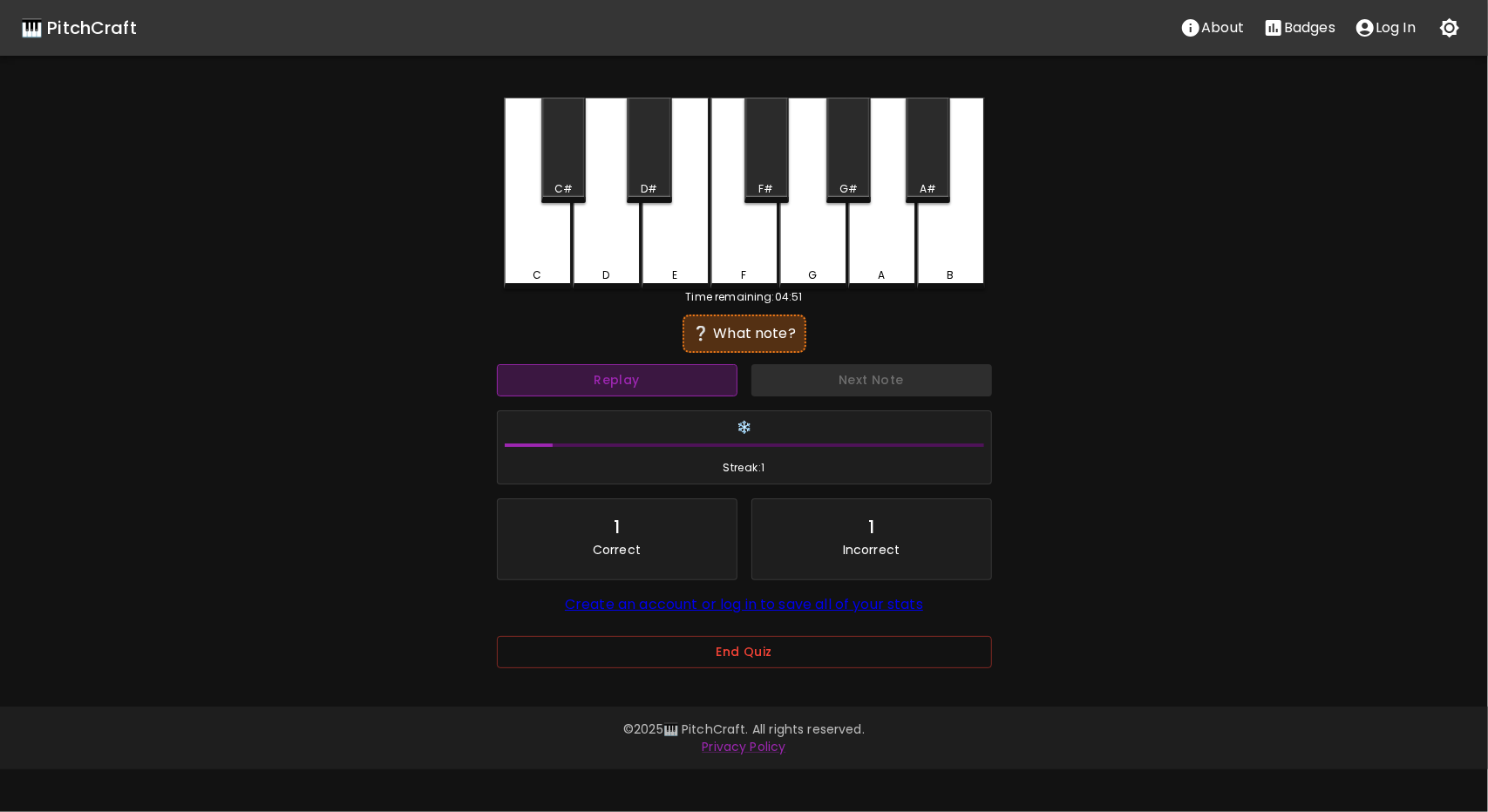
click at [684, 367] on button "Replay" at bounding box center [617, 380] width 241 height 32
click at [677, 374] on button "Replay" at bounding box center [617, 380] width 241 height 32
click at [624, 370] on button "Replay" at bounding box center [617, 380] width 241 height 32
click at [652, 377] on button "Replay" at bounding box center [617, 380] width 241 height 32
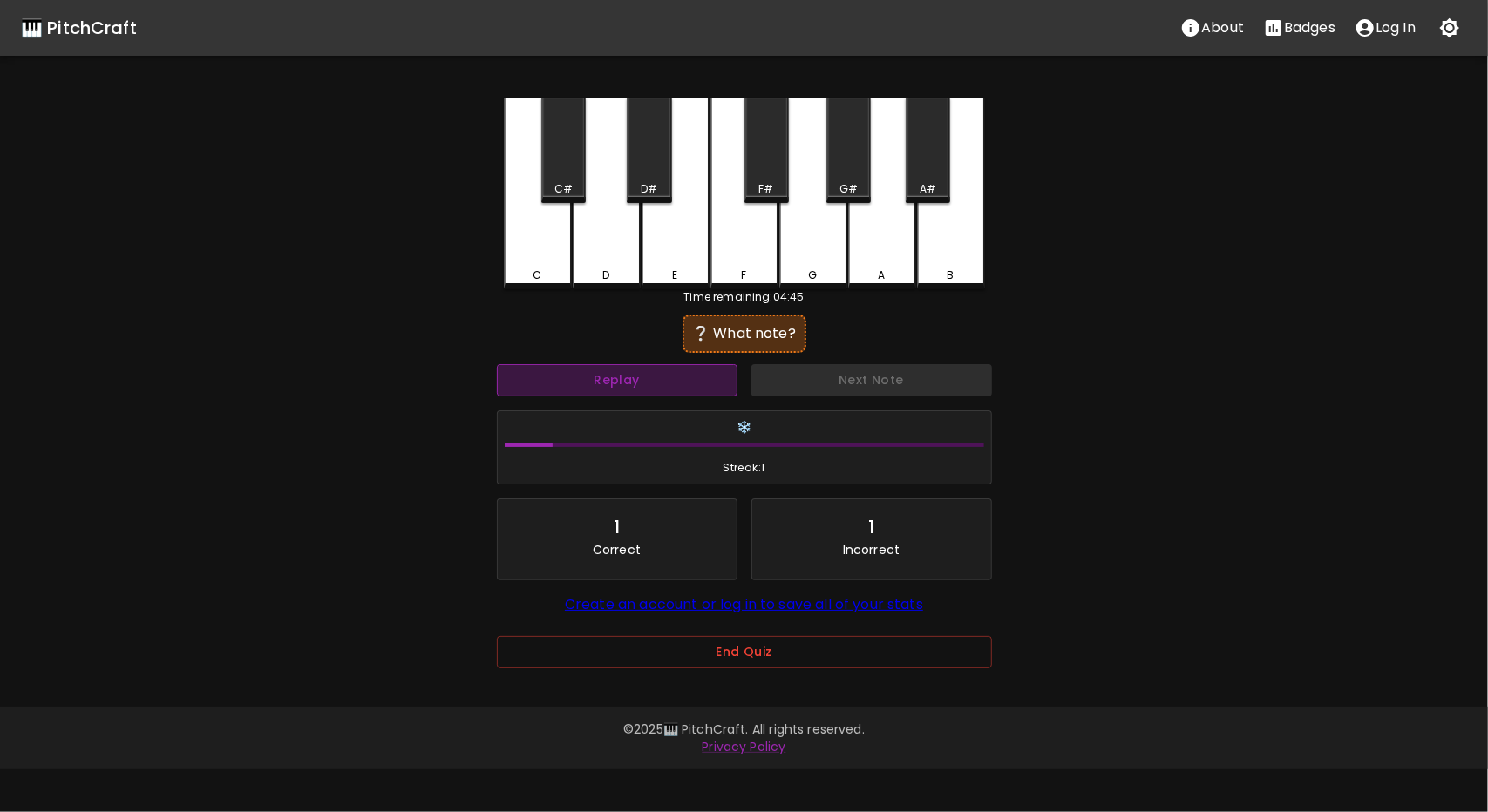
click at [636, 379] on button "Replay" at bounding box center [617, 380] width 241 height 32
click at [530, 259] on div "C" at bounding box center [538, 193] width 68 height 192
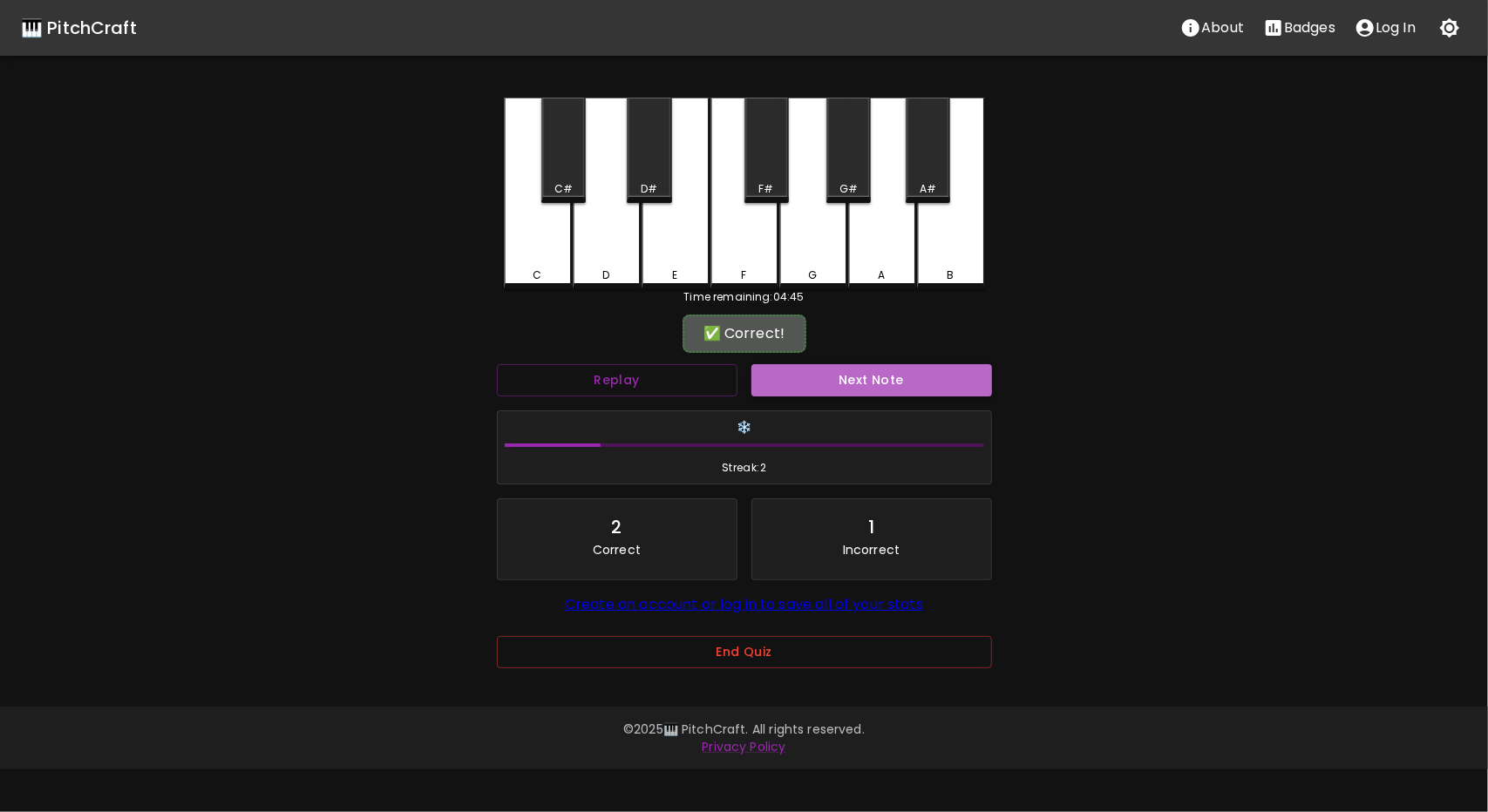
click at [854, 383] on button "Next Note" at bounding box center [872, 380] width 241 height 32
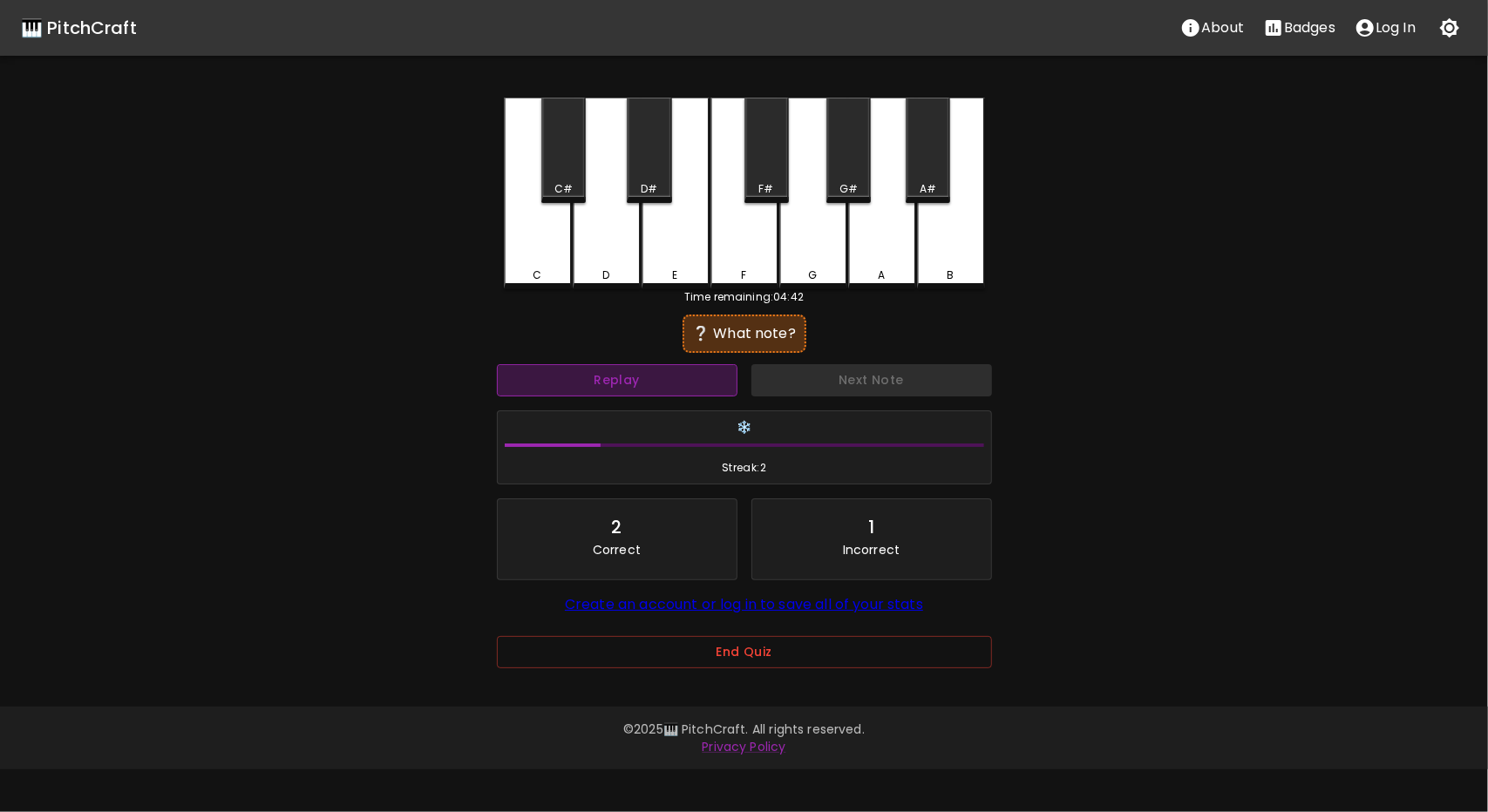
click at [670, 378] on button "Replay" at bounding box center [617, 380] width 241 height 32
click at [655, 373] on button "Replay" at bounding box center [617, 380] width 241 height 32
click at [674, 260] on div "E" at bounding box center [676, 193] width 68 height 192
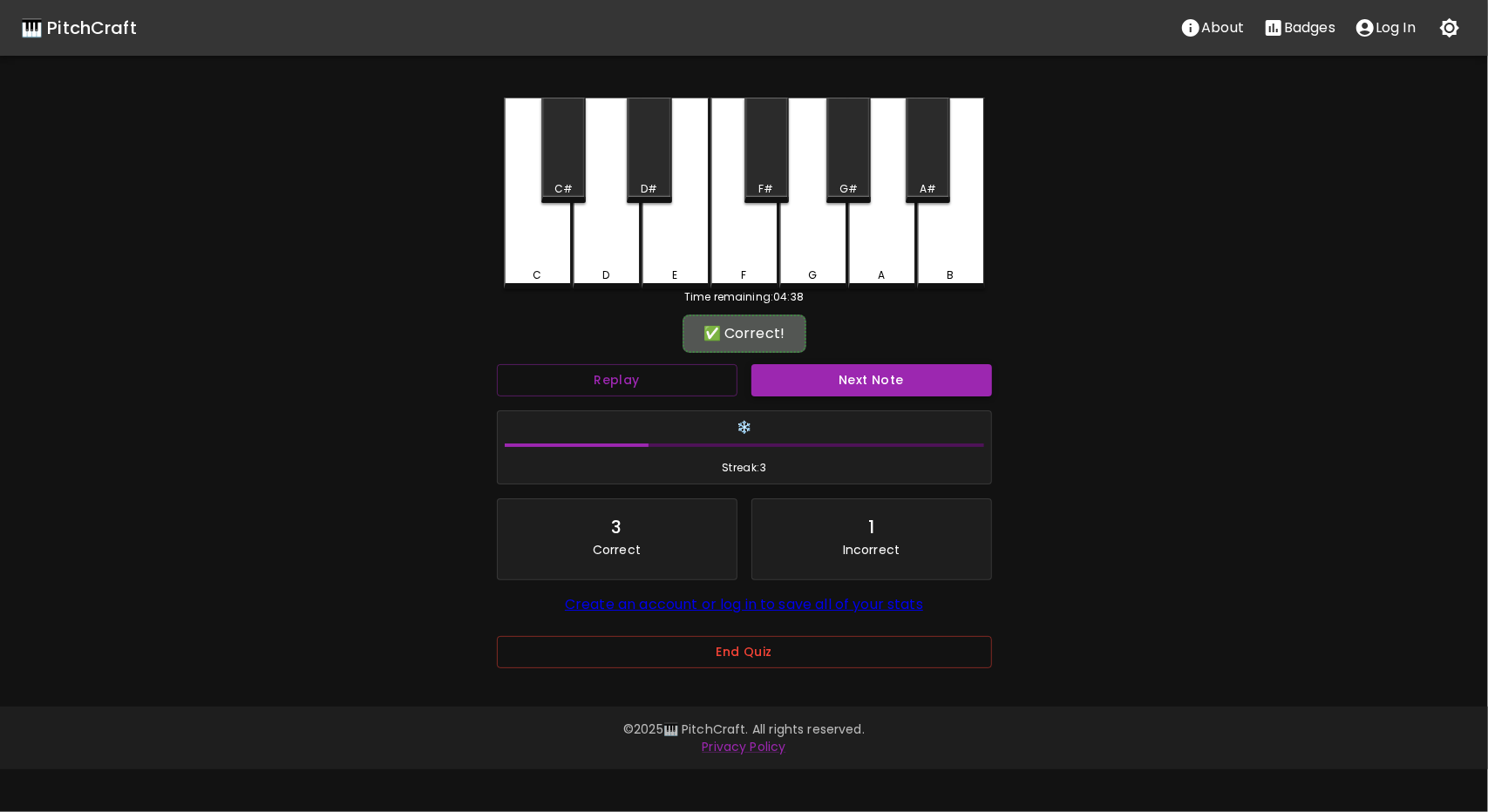
click at [846, 377] on button "Next Note" at bounding box center [872, 380] width 241 height 32
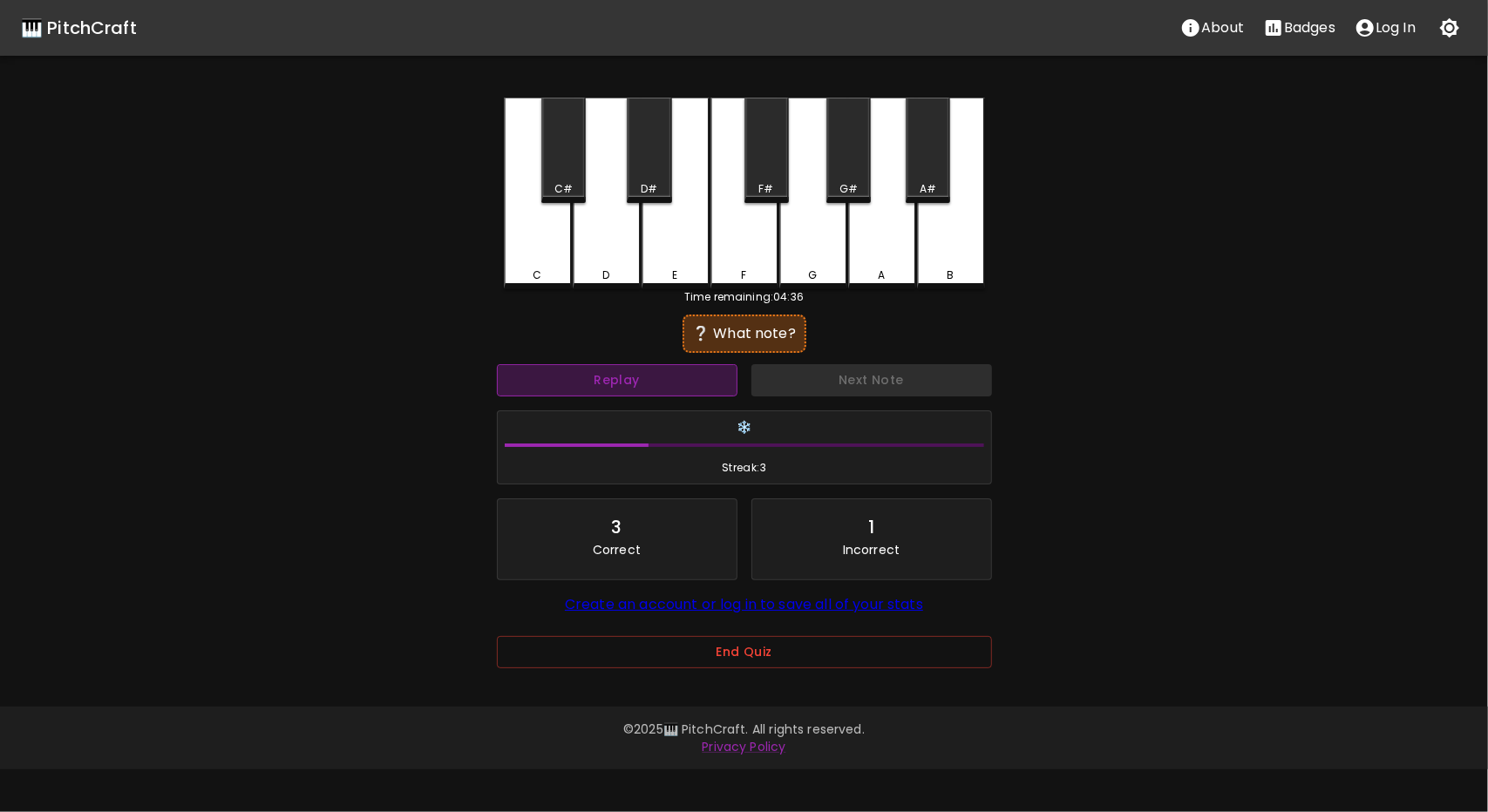
click at [699, 380] on button "Replay" at bounding box center [617, 380] width 241 height 32
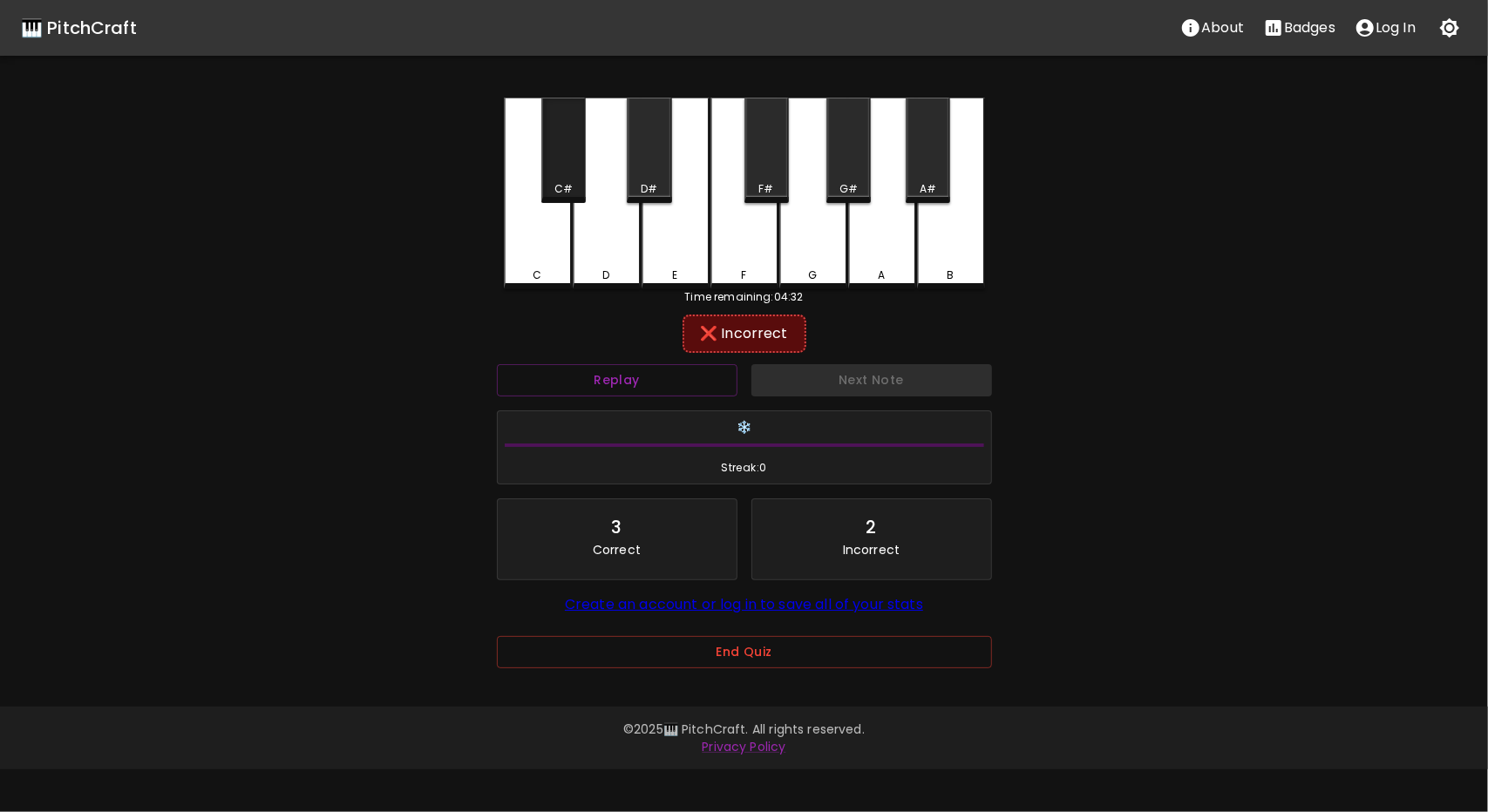
click at [552, 147] on div "C#" at bounding box center [564, 150] width 45 height 106
click at [636, 368] on button "Replay" at bounding box center [617, 380] width 241 height 32
click at [557, 285] on div "C" at bounding box center [538, 193] width 68 height 192
click at [555, 256] on div "C" at bounding box center [538, 193] width 68 height 192
click at [960, 257] on div "B" at bounding box center [951, 192] width 68 height 188
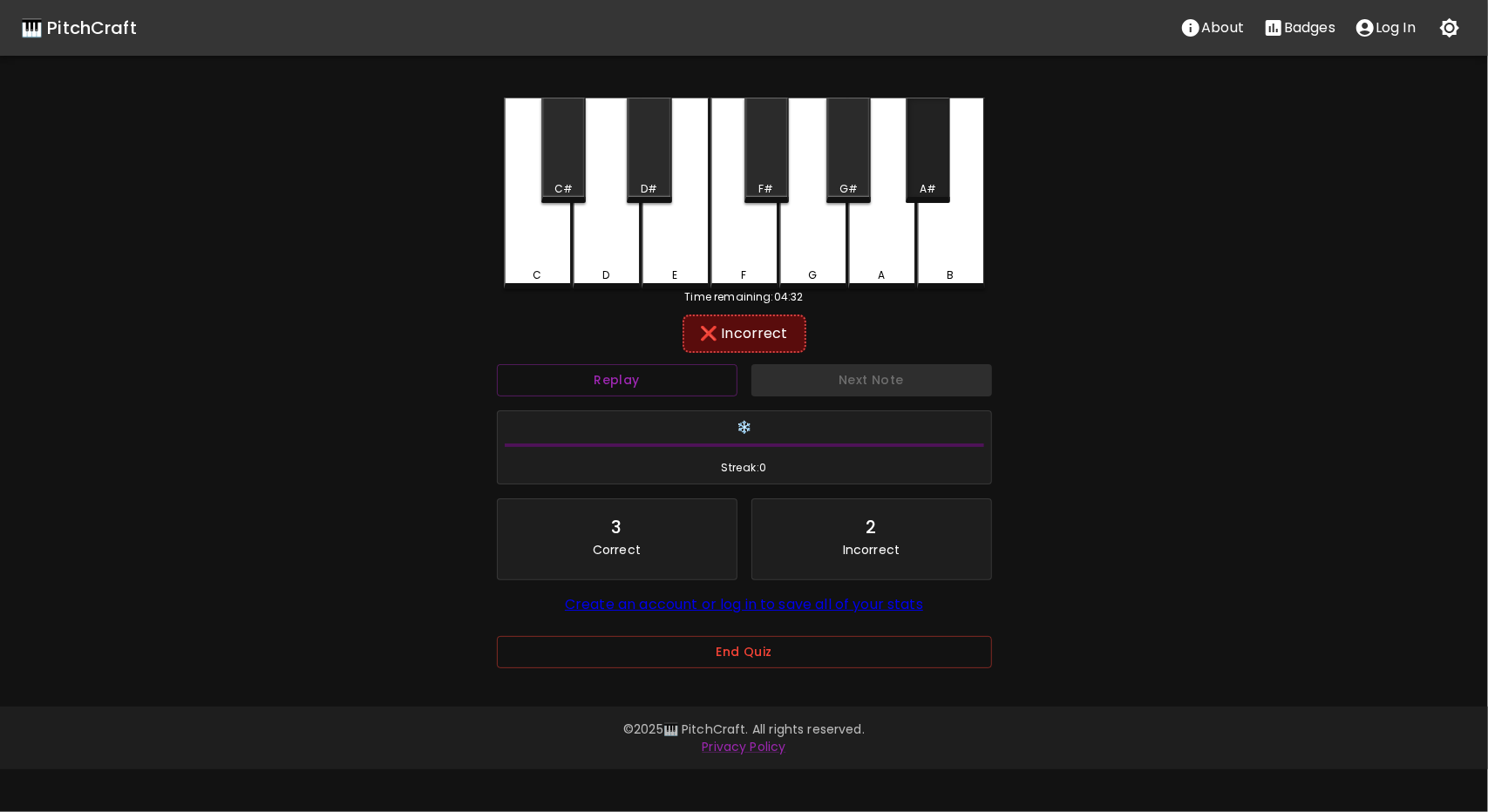
click at [933, 180] on div "A#" at bounding box center [928, 150] width 45 height 106
click at [895, 233] on div "A" at bounding box center [882, 192] width 68 height 188
click at [842, 161] on div "G#" at bounding box center [848, 150] width 45 height 106
click at [788, 212] on div "G" at bounding box center [814, 192] width 68 height 188
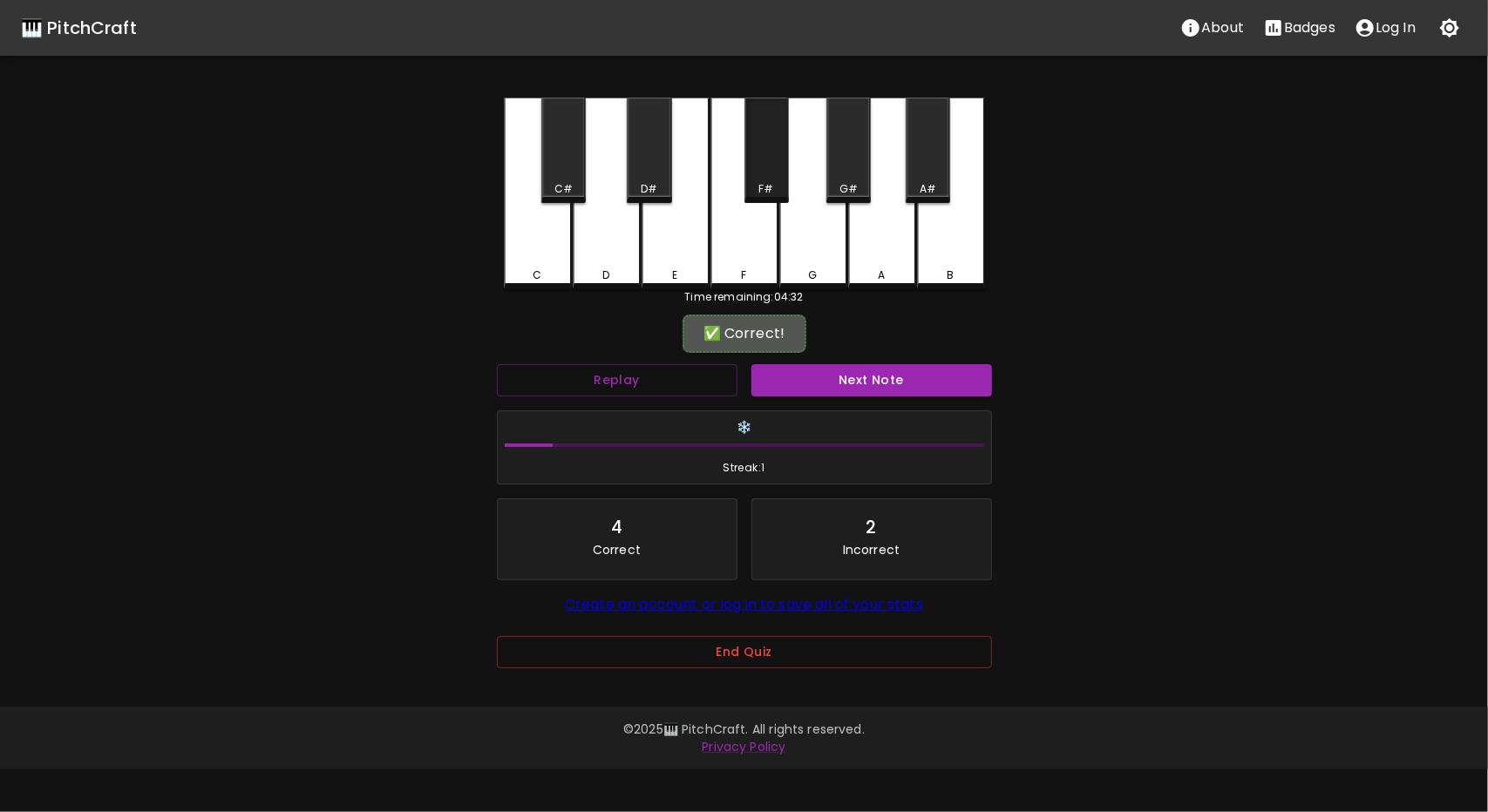
click at [780, 194] on div "F#" at bounding box center [767, 189] width 41 height 16
click at [874, 374] on button "Next Note" at bounding box center [872, 380] width 241 height 32
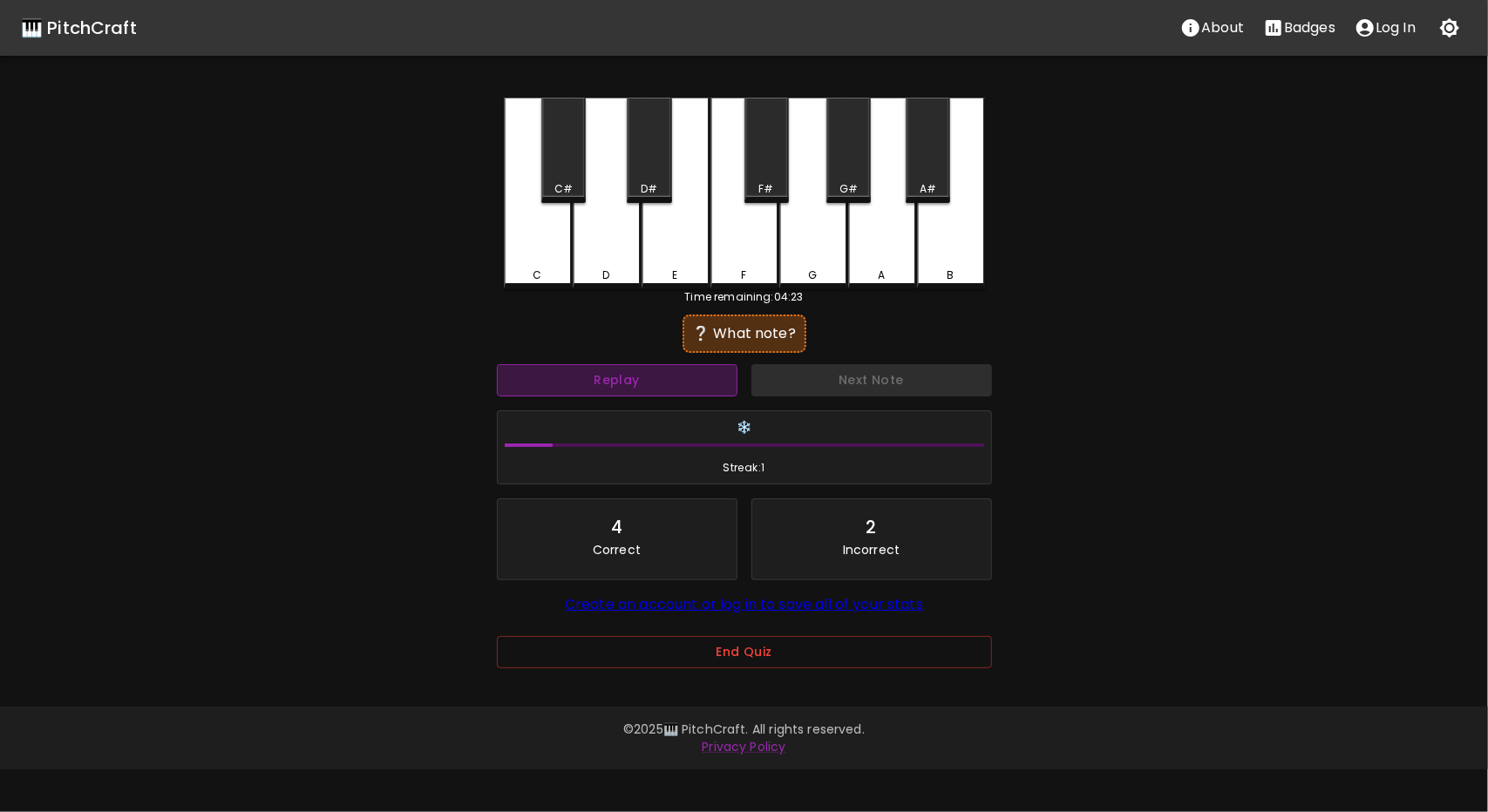
click at [623, 386] on button "Replay" at bounding box center [617, 380] width 241 height 32
click at [646, 382] on button "Replay" at bounding box center [617, 380] width 241 height 32
click at [696, 375] on button "Replay" at bounding box center [617, 380] width 241 height 32
click at [605, 256] on div "D" at bounding box center [607, 193] width 68 height 192
click at [650, 393] on button "Replay" at bounding box center [617, 380] width 241 height 32
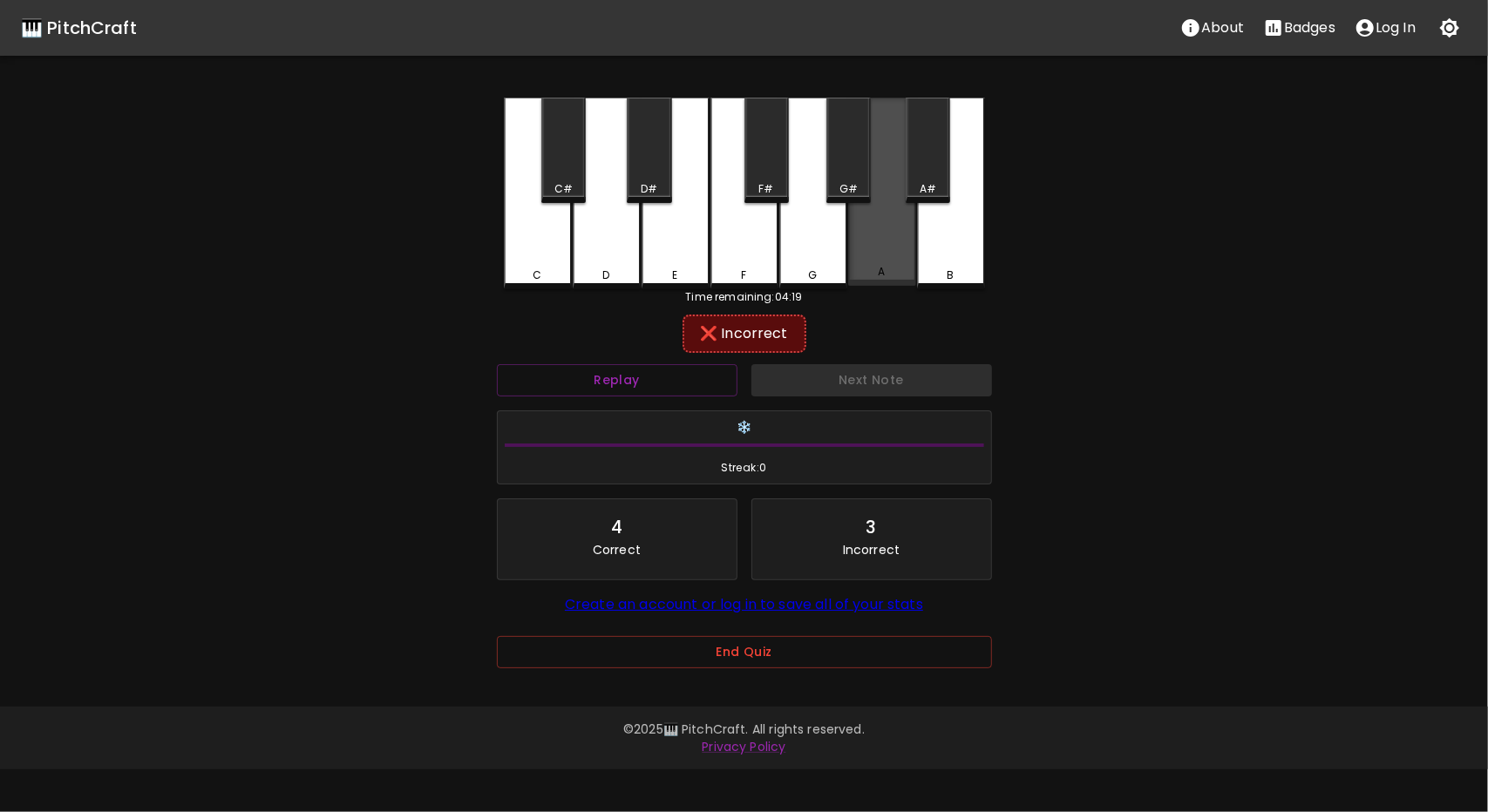
click at [886, 258] on div "A" at bounding box center [882, 192] width 68 height 188
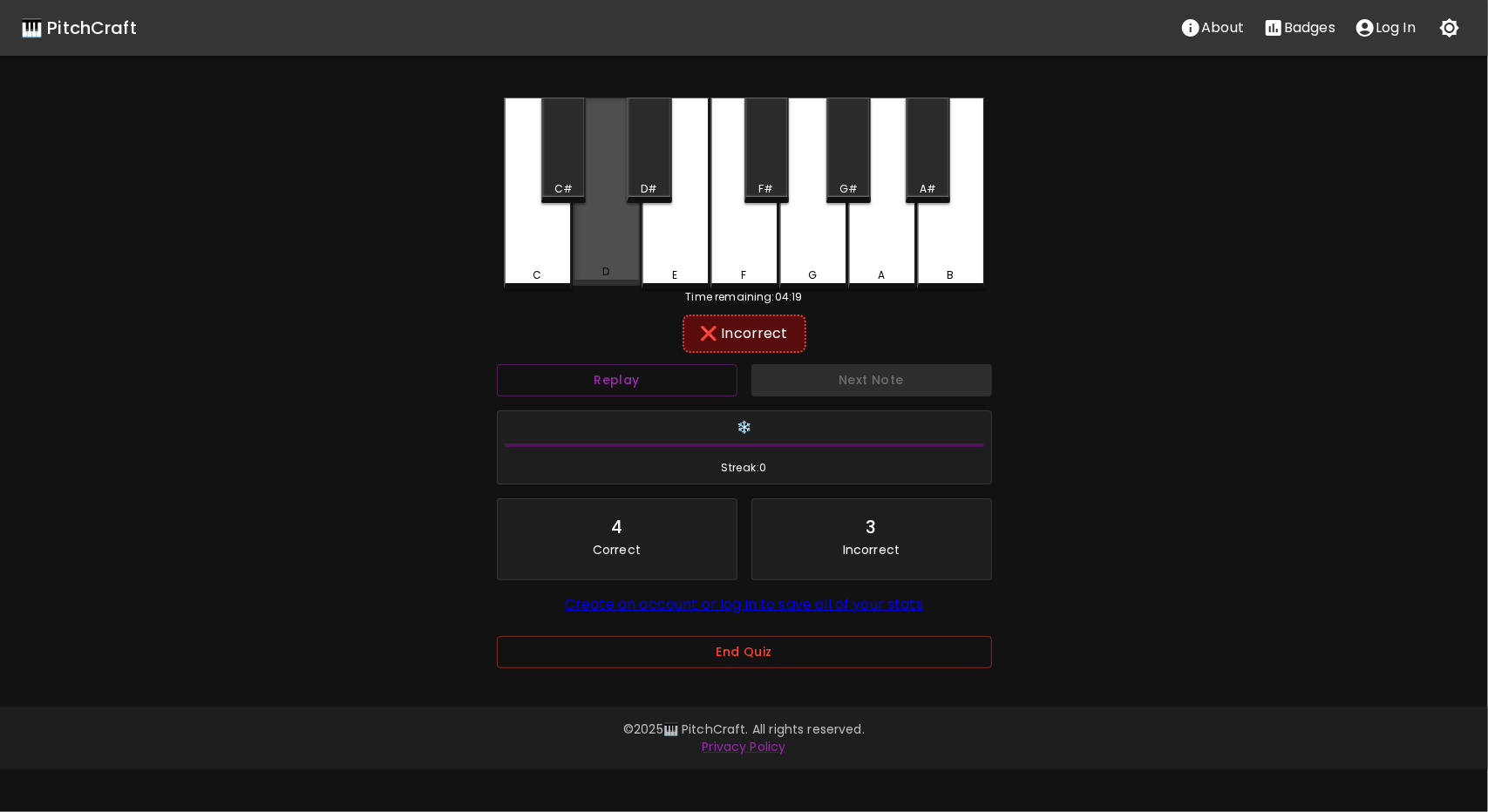
click at [593, 233] on div "D" at bounding box center [607, 192] width 68 height 188
click at [553, 256] on div "C" at bounding box center [538, 193] width 68 height 192
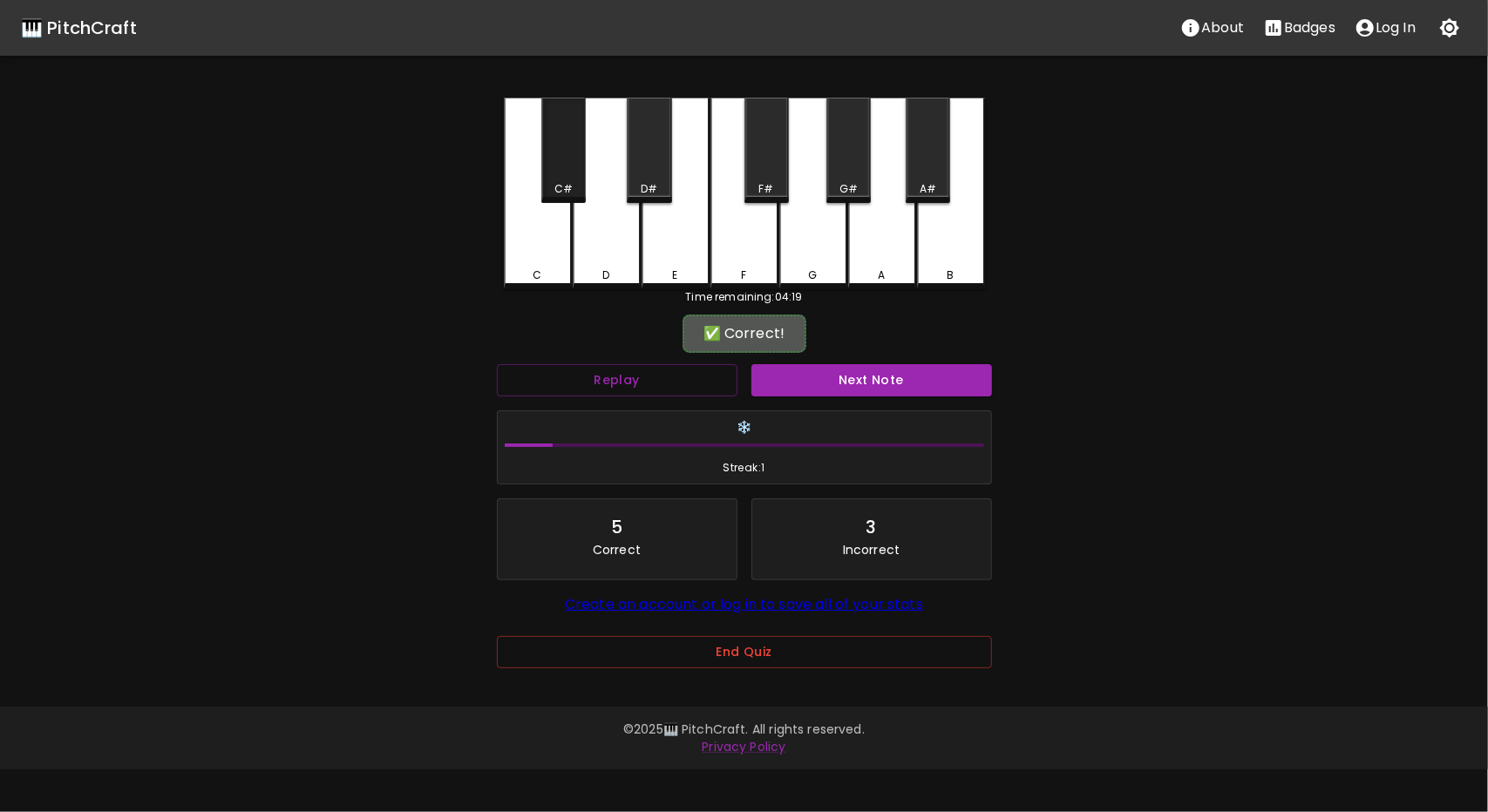
click at [584, 176] on div "C#" at bounding box center [564, 150] width 45 height 106
click at [889, 378] on button "Next Note" at bounding box center [872, 380] width 241 height 32
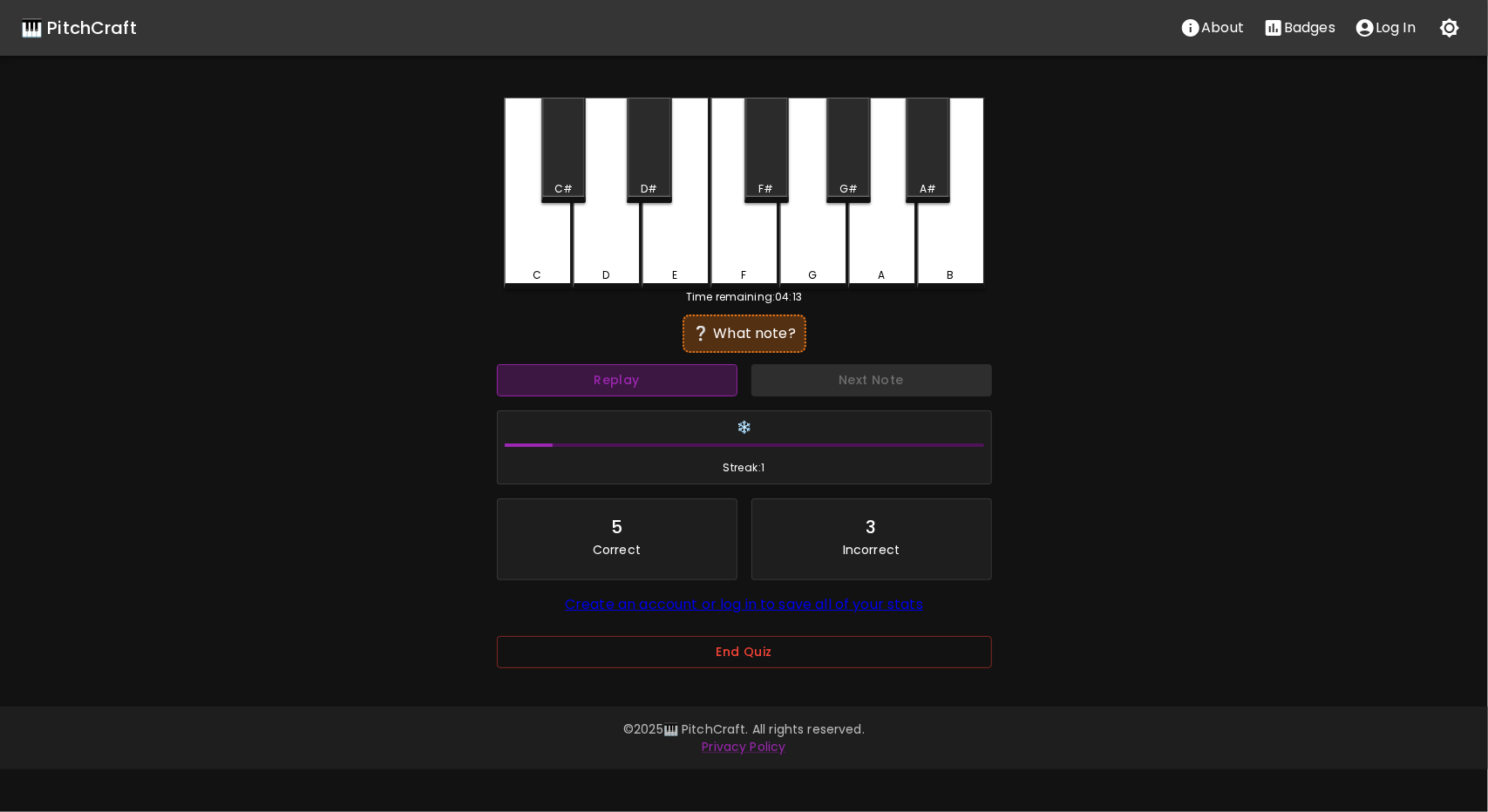
click at [652, 374] on button "Replay" at bounding box center [617, 380] width 241 height 32
click at [661, 379] on button "Replay" at bounding box center [617, 380] width 241 height 32
click at [667, 379] on button "Replay" at bounding box center [617, 380] width 241 height 32
click at [650, 363] on div "Replay" at bounding box center [617, 380] width 255 height 46
click at [642, 374] on button "Replay" at bounding box center [617, 380] width 241 height 32
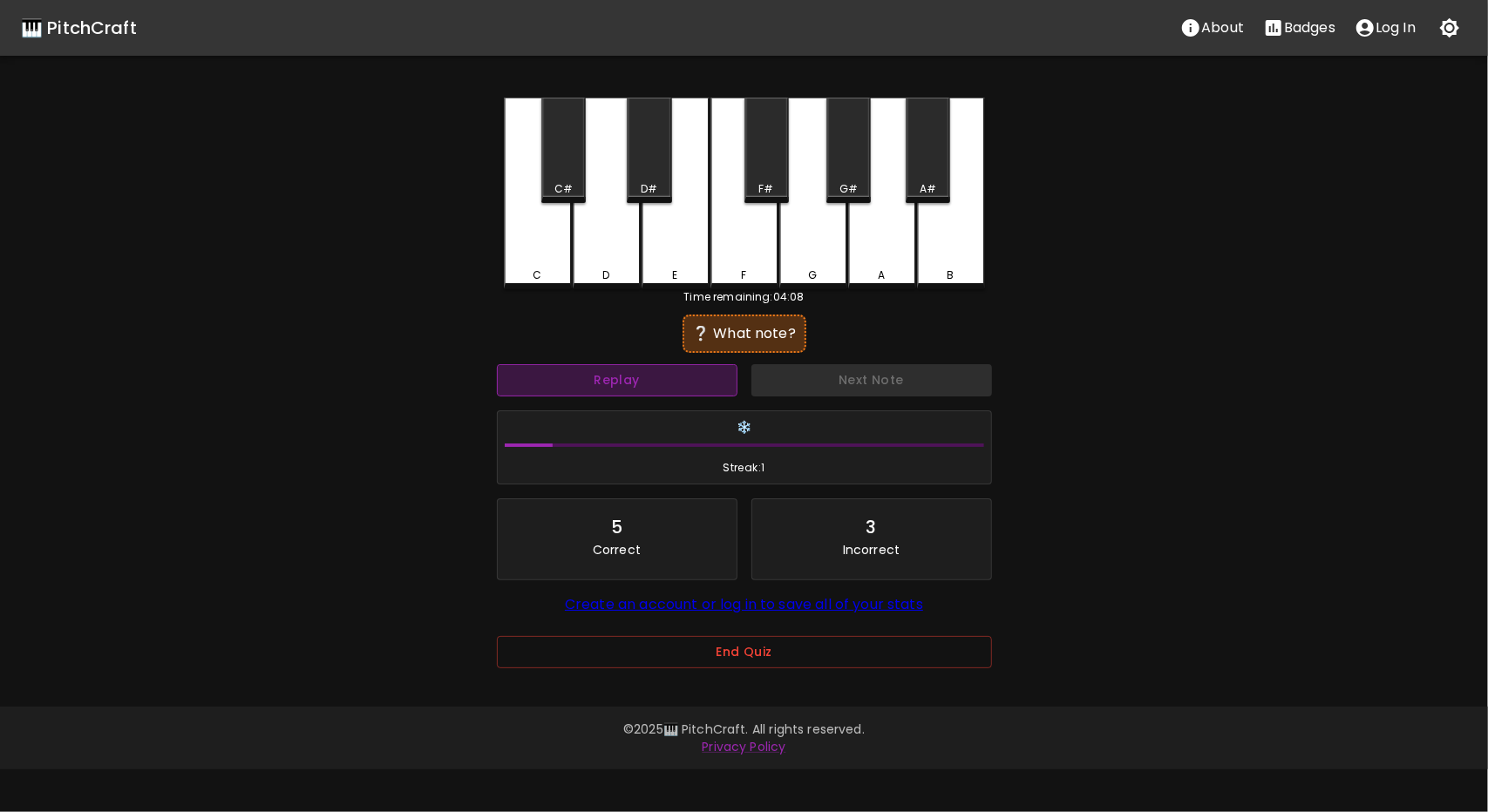
click at [624, 370] on button "Replay" at bounding box center [617, 380] width 241 height 32
click at [680, 365] on button "Replay" at bounding box center [617, 380] width 241 height 32
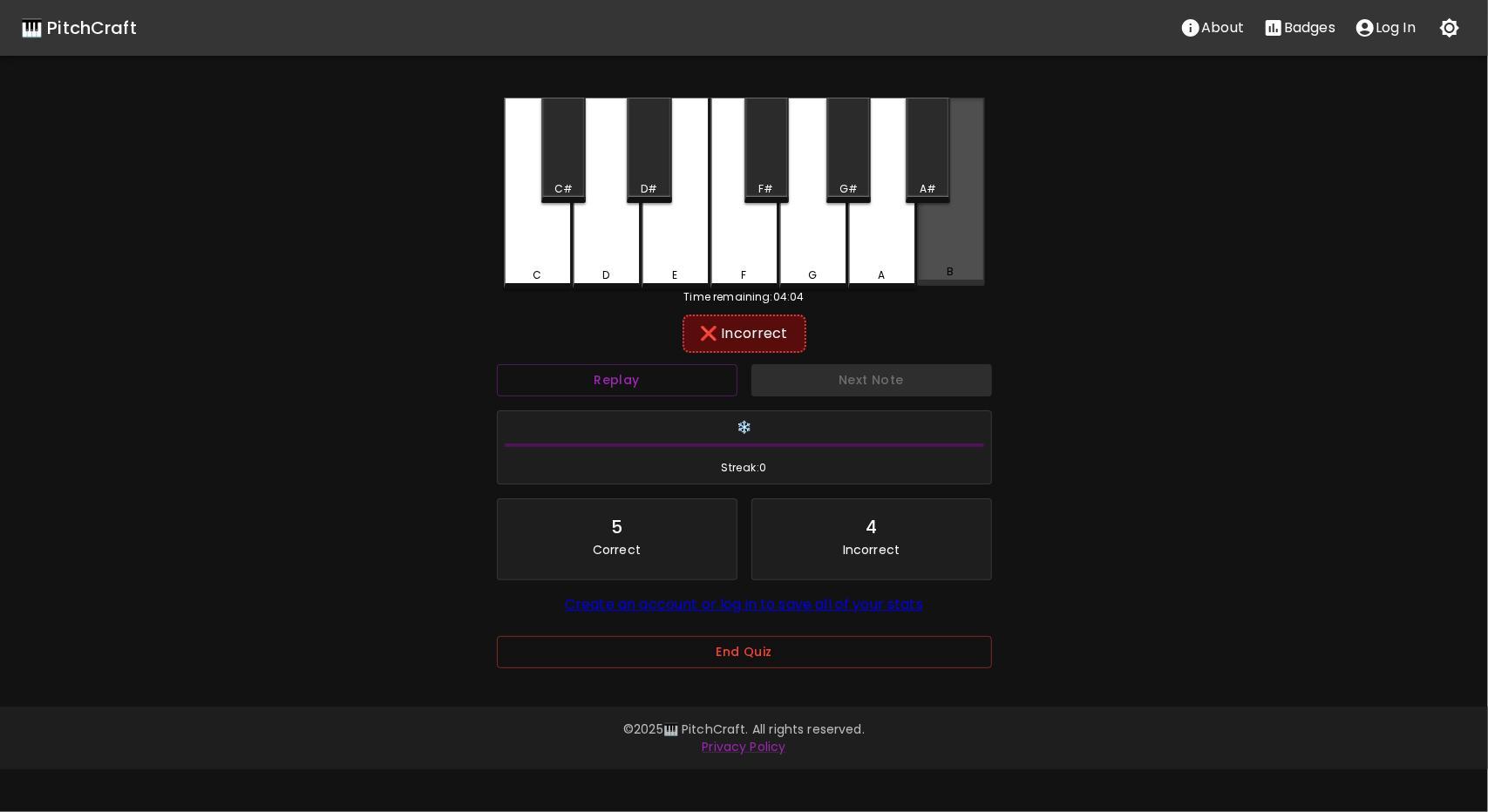
click at [944, 248] on div "B" at bounding box center [951, 192] width 68 height 188
click at [868, 264] on div "A" at bounding box center [882, 193] width 68 height 192
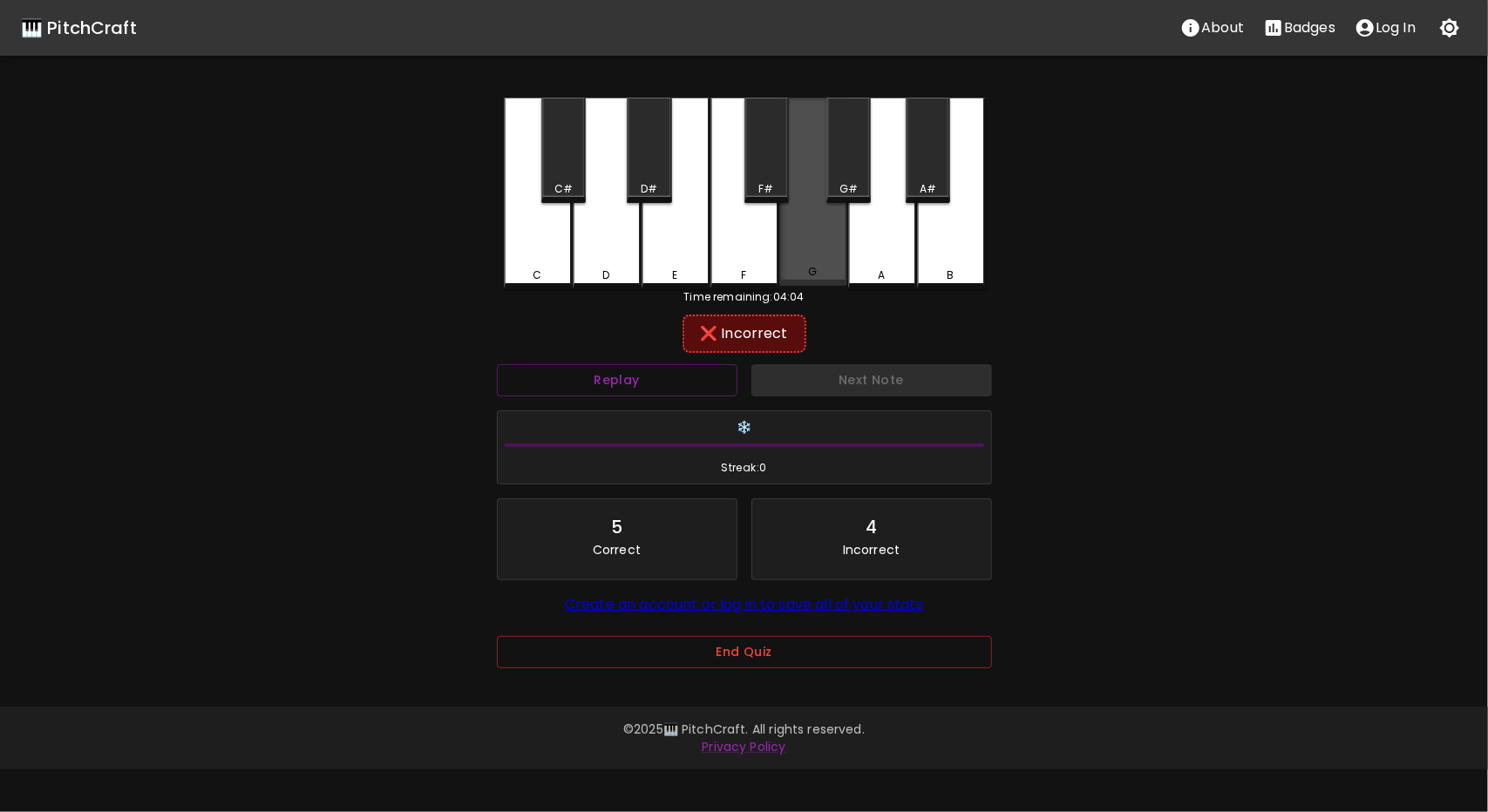
click at [825, 268] on div "G" at bounding box center [814, 272] width 65 height 16
click at [731, 286] on div "F" at bounding box center [745, 193] width 68 height 192
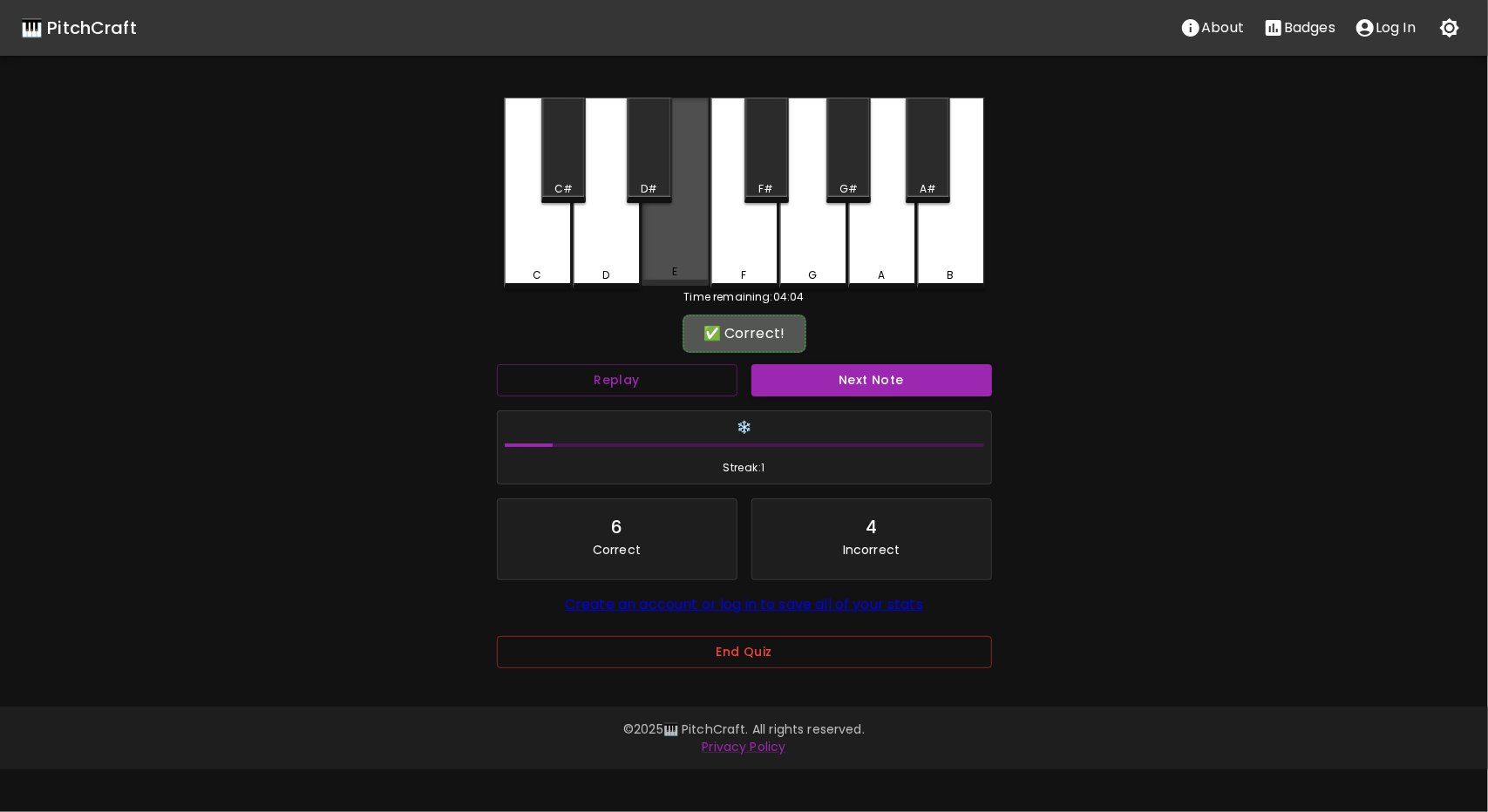
click at [678, 248] on div "E" at bounding box center [676, 192] width 68 height 188
click at [872, 384] on button "Next Note" at bounding box center [872, 380] width 241 height 32
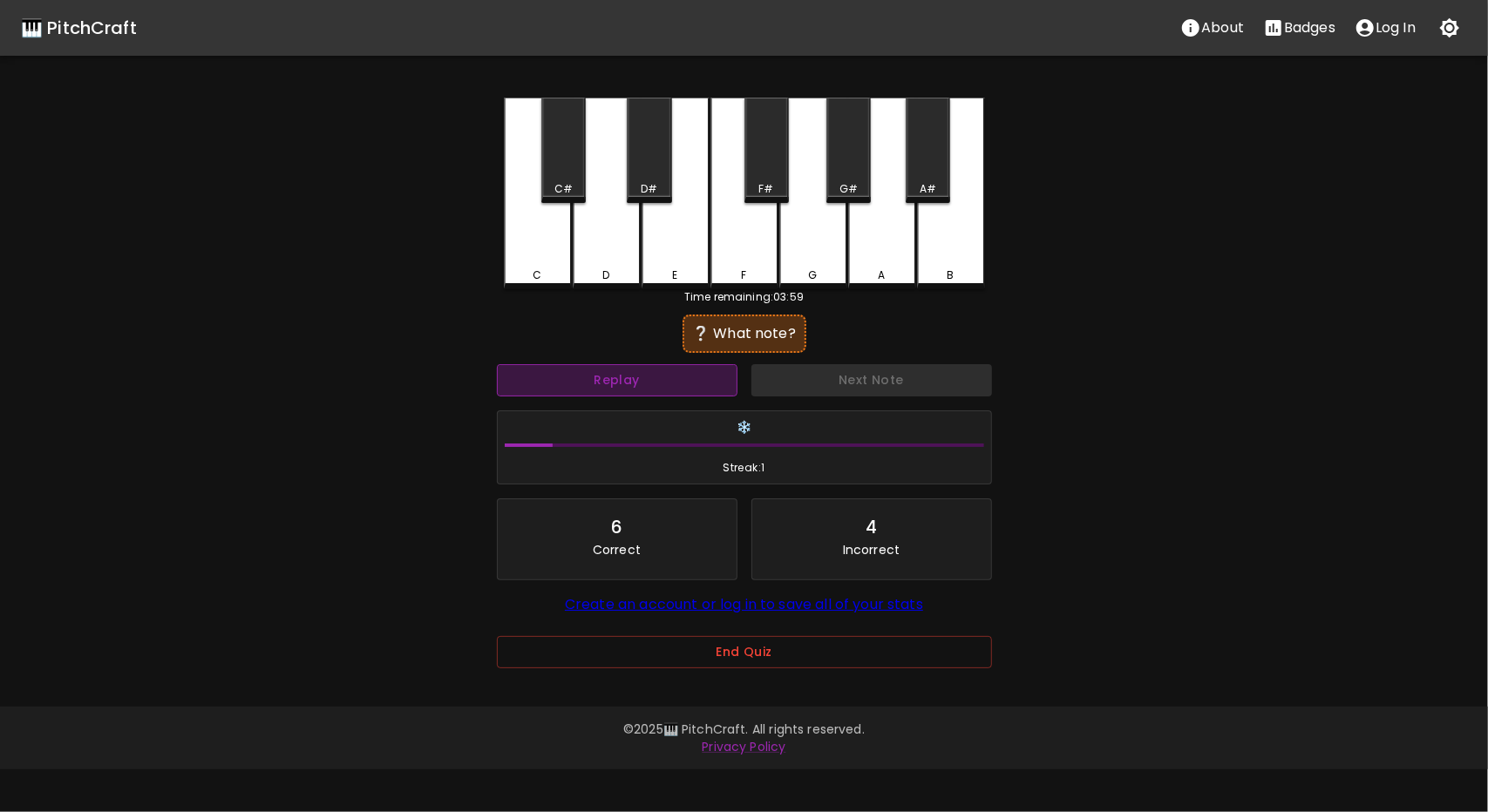
click at [687, 383] on button "Replay" at bounding box center [617, 380] width 241 height 32
click at [698, 384] on button "Replay" at bounding box center [617, 380] width 241 height 32
click at [698, 377] on button "Replay" at bounding box center [617, 380] width 241 height 32
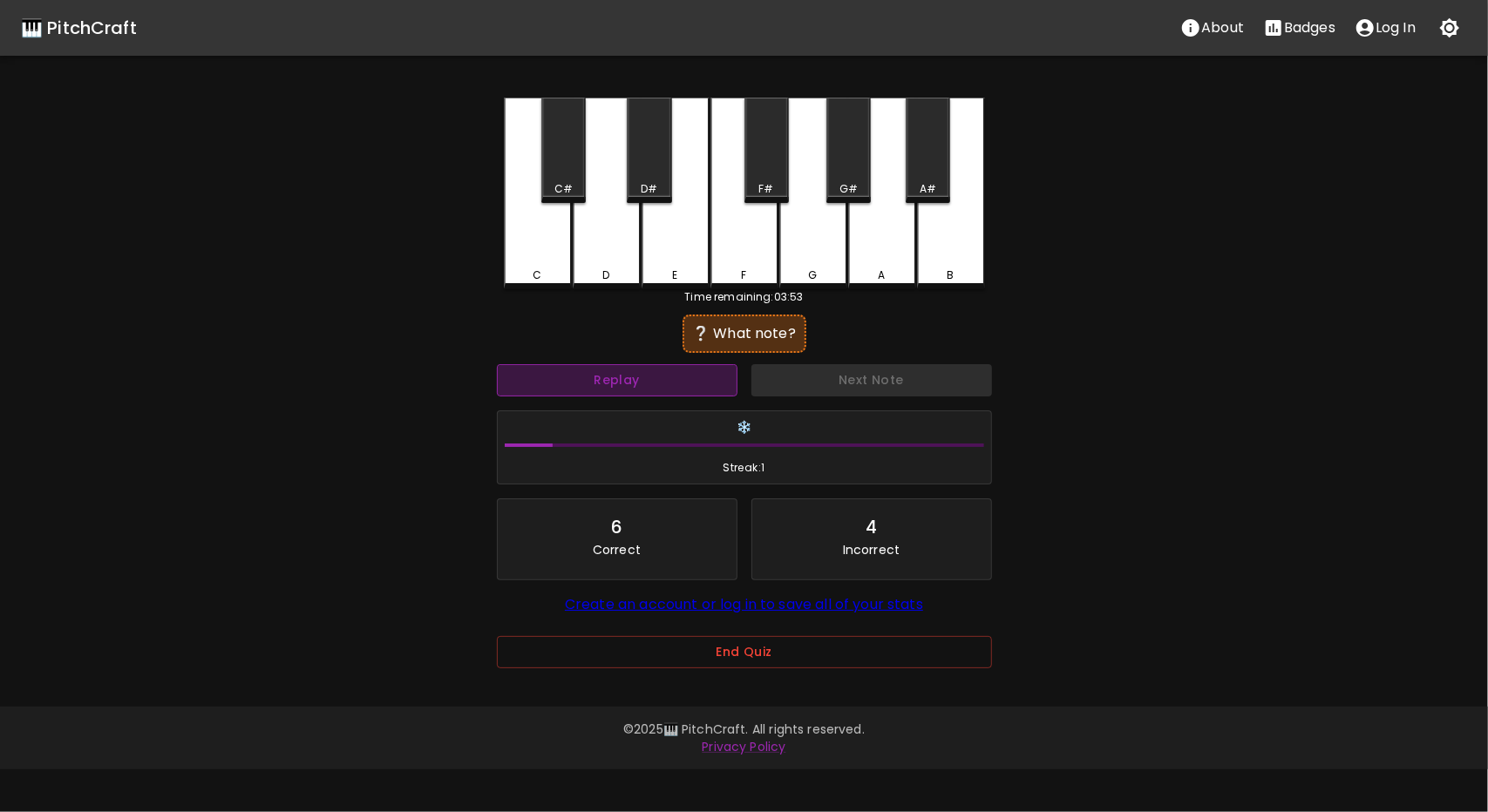
click at [678, 384] on button "Replay" at bounding box center [617, 380] width 241 height 32
click at [678, 380] on button "Replay" at bounding box center [617, 380] width 241 height 32
click at [677, 379] on button "Replay" at bounding box center [617, 380] width 241 height 32
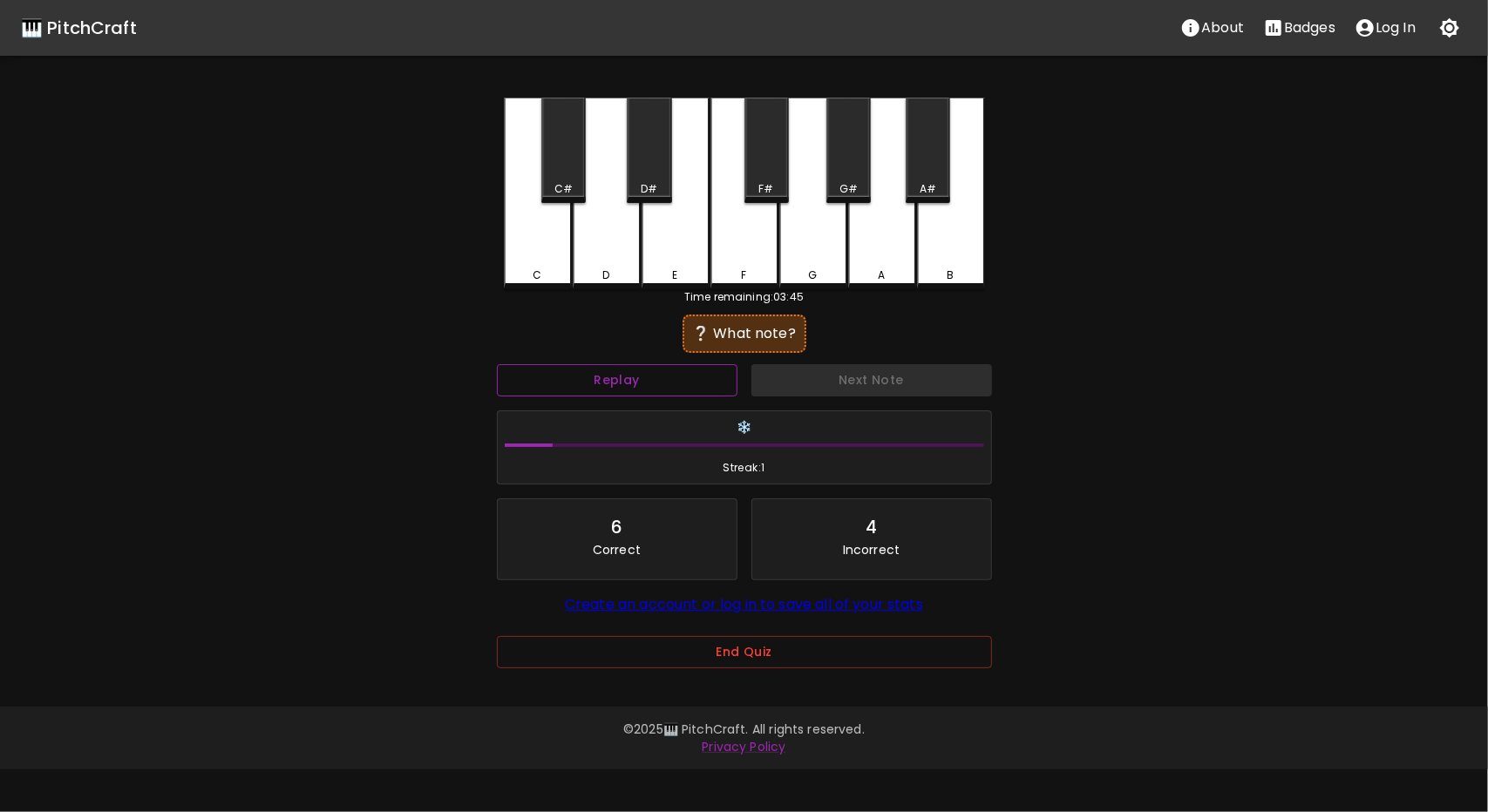
click at [600, 381] on button "Replay" at bounding box center [617, 380] width 241 height 32
click at [658, 179] on div "D#" at bounding box center [649, 150] width 45 height 106
click at [654, 375] on button "Replay" at bounding box center [617, 380] width 241 height 32
click at [555, 240] on div "C" at bounding box center [538, 193] width 68 height 192
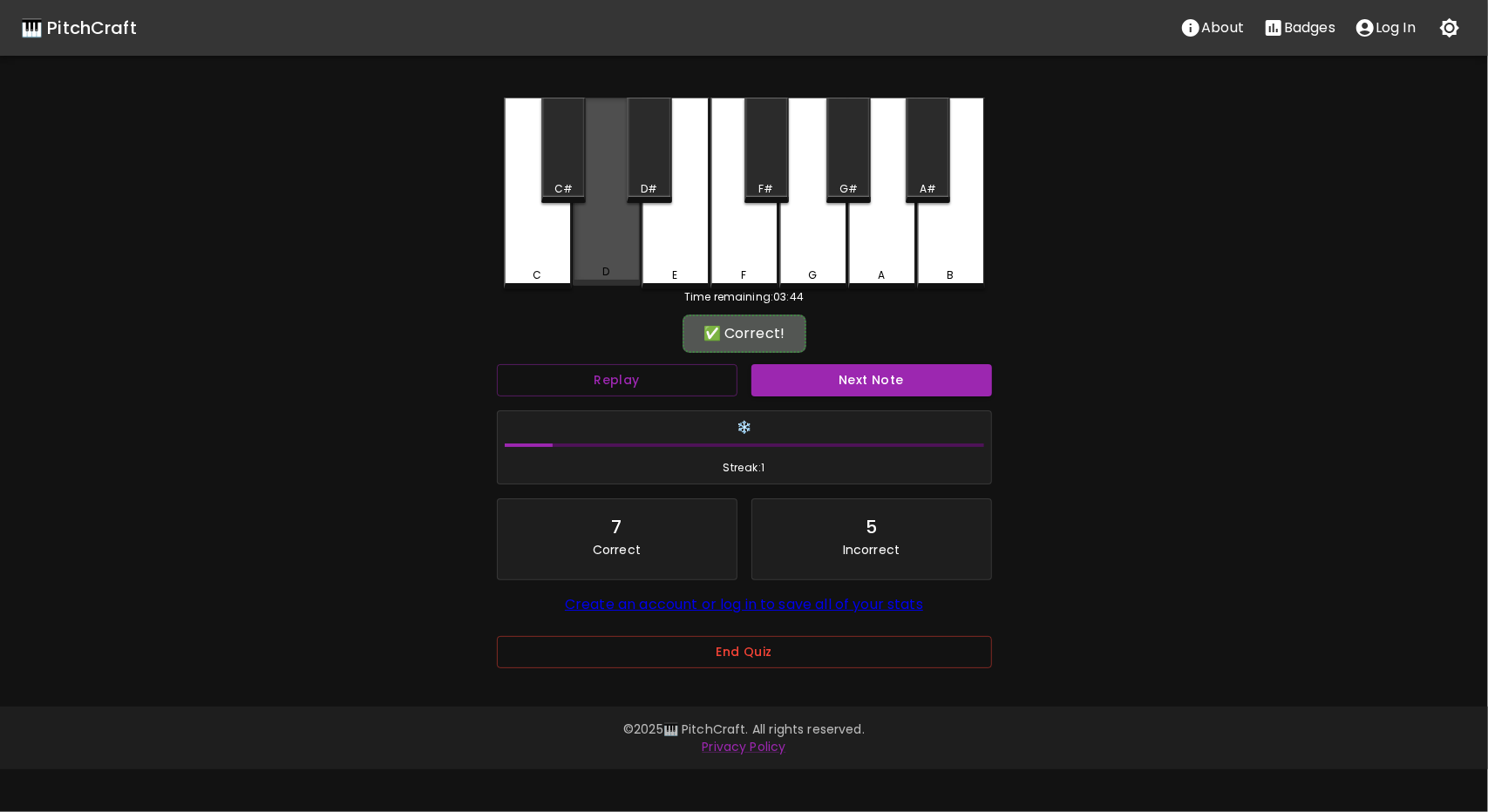
click at [605, 256] on div "D" at bounding box center [607, 192] width 68 height 188
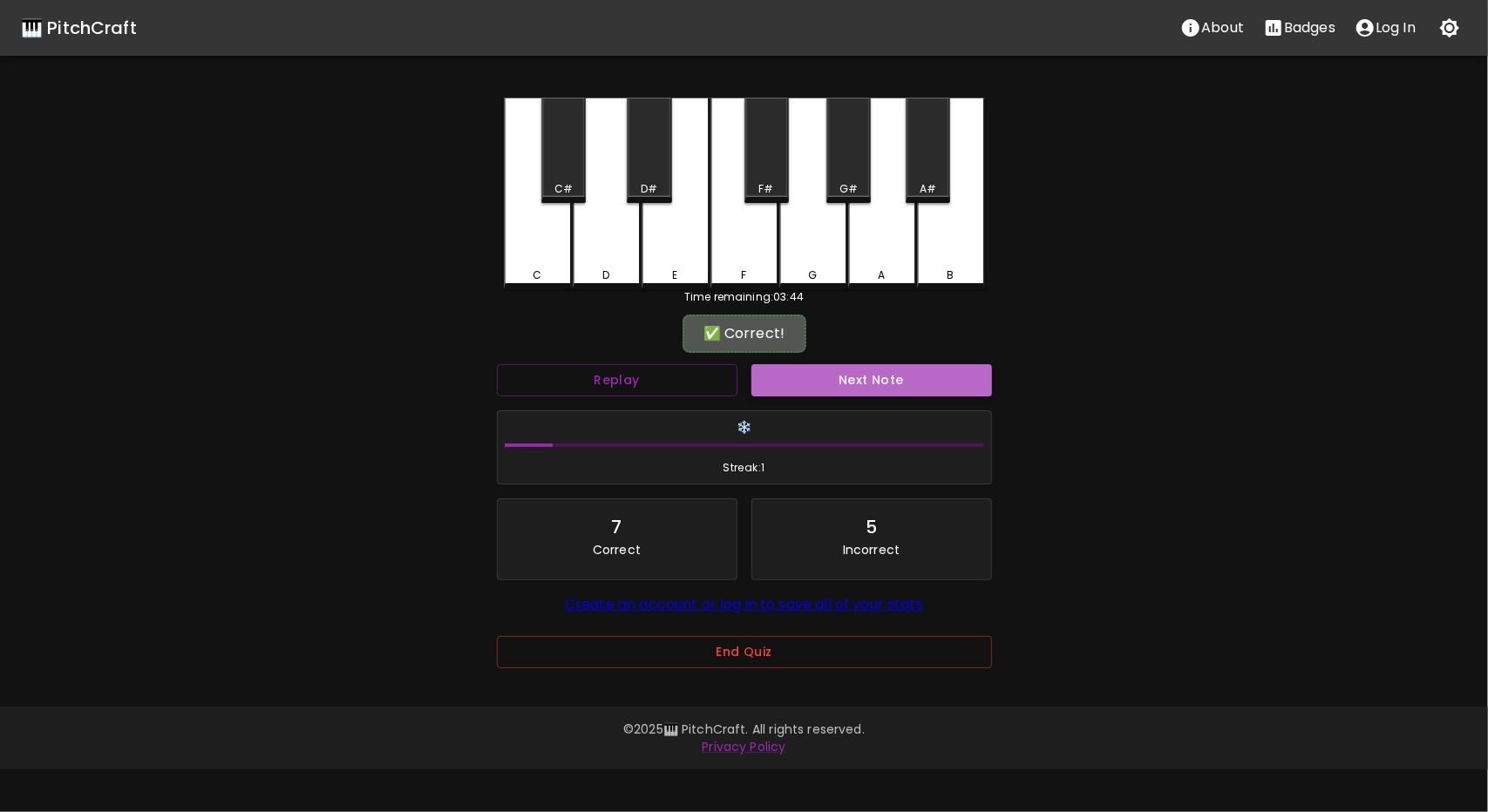
click at [897, 372] on button "Next Note" at bounding box center [872, 380] width 241 height 32
click at [663, 377] on button "Replay" at bounding box center [617, 380] width 241 height 32
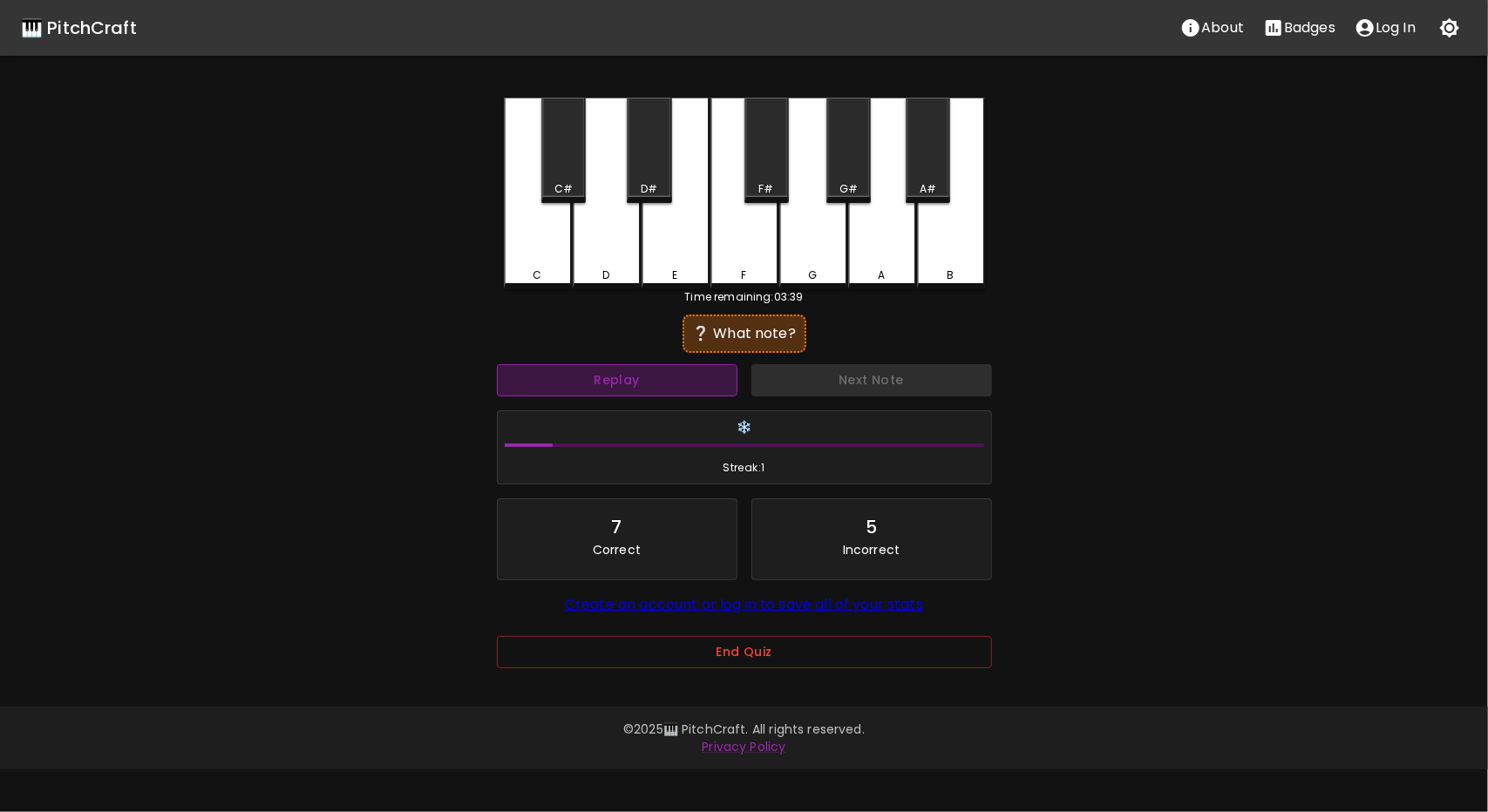
click at [685, 382] on button "Replay" at bounding box center [617, 380] width 241 height 32
click at [930, 177] on div "A#" at bounding box center [928, 150] width 45 height 106
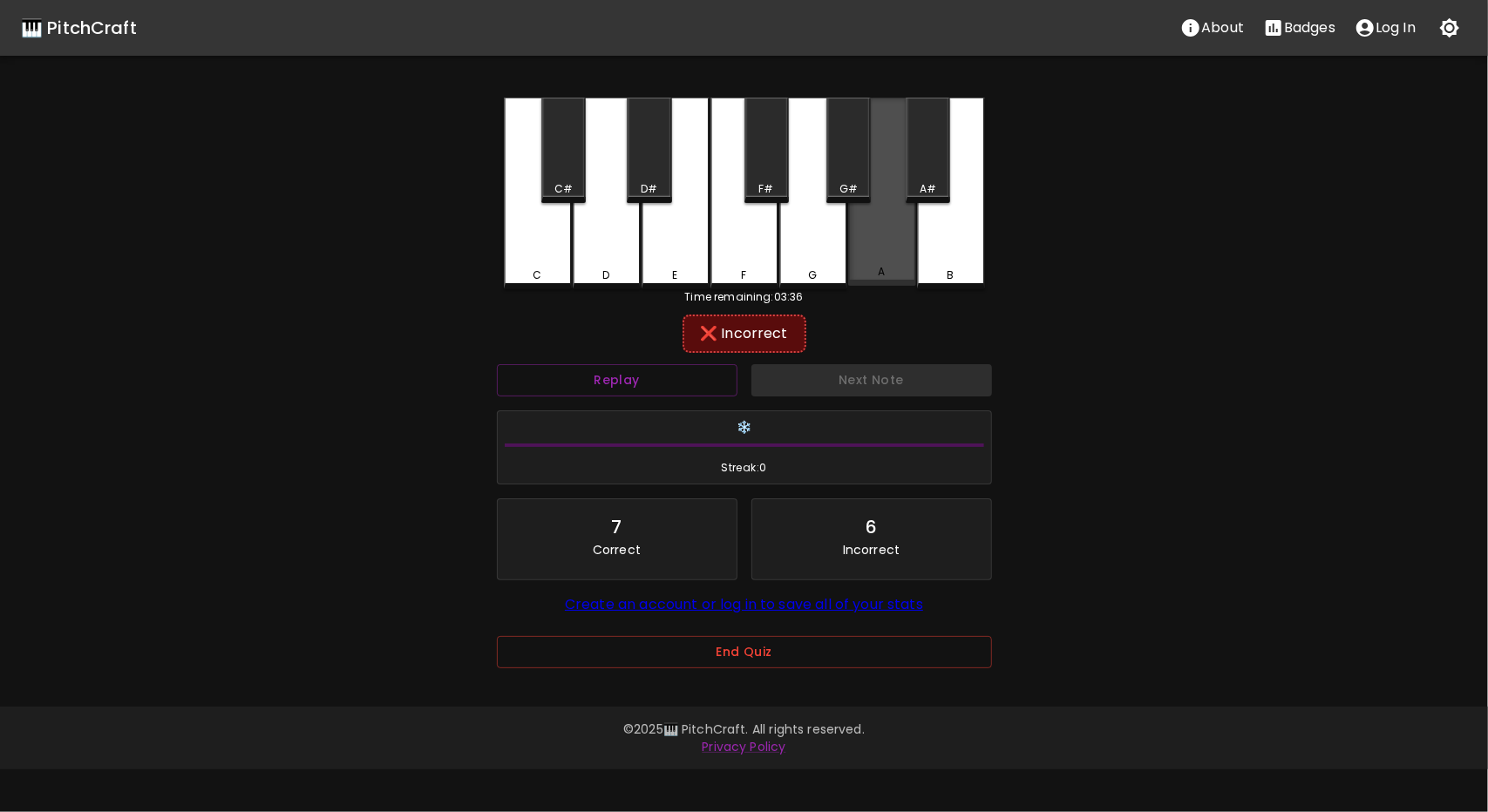
click at [905, 214] on div "A" at bounding box center [882, 192] width 68 height 188
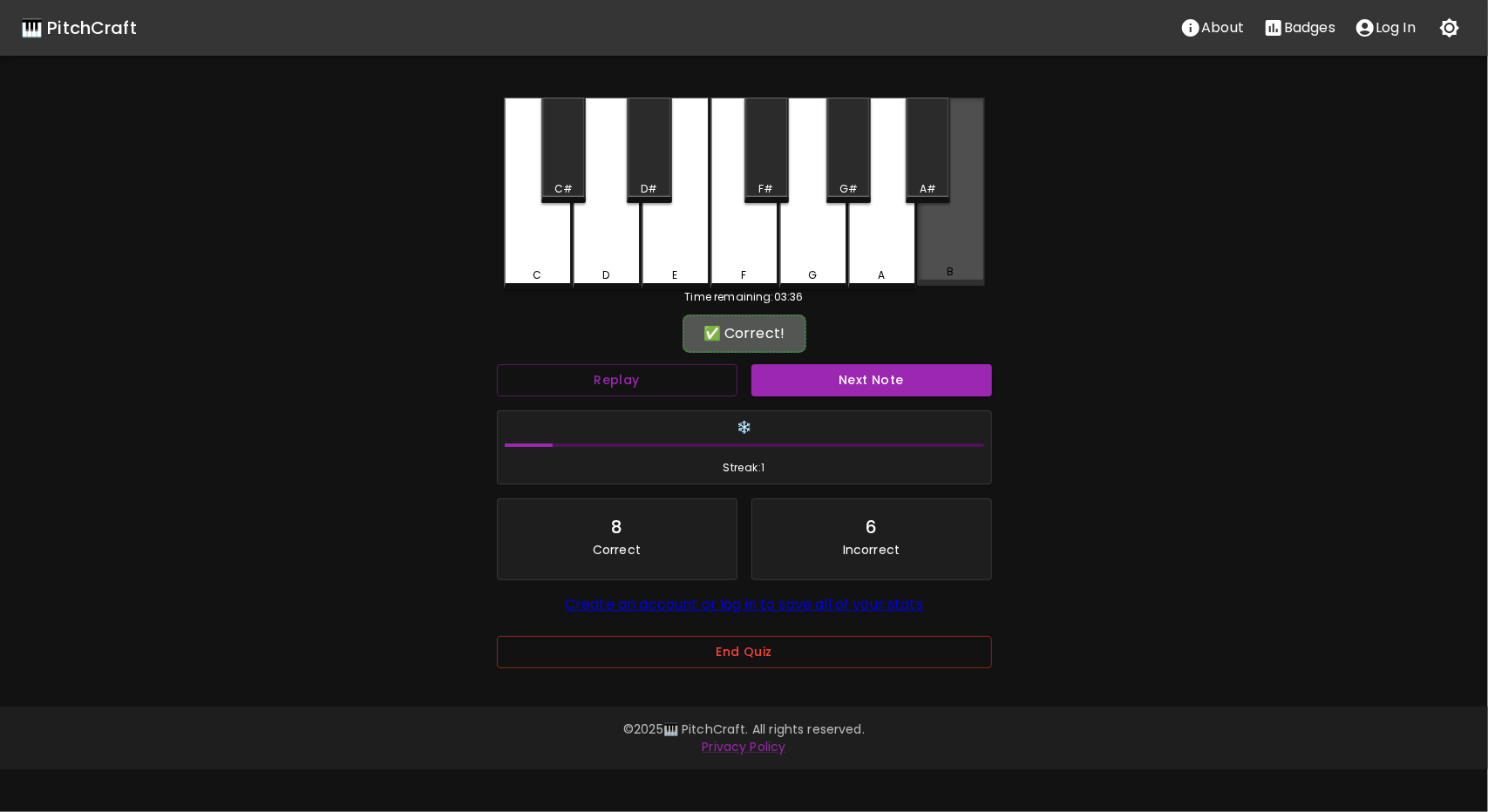
click at [950, 234] on div "B" at bounding box center [951, 192] width 68 height 188
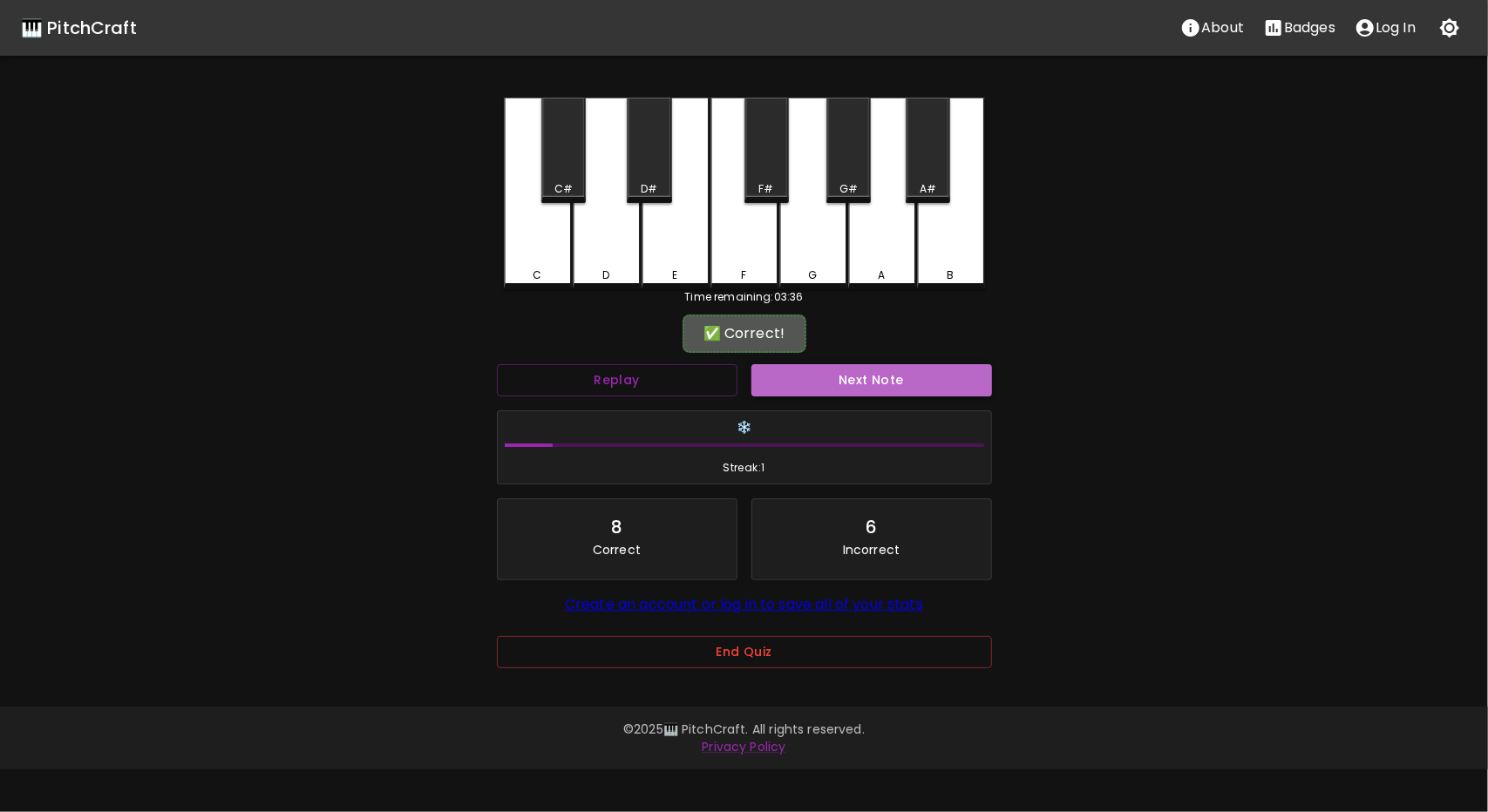
click at [909, 378] on button "Next Note" at bounding box center [872, 380] width 241 height 32
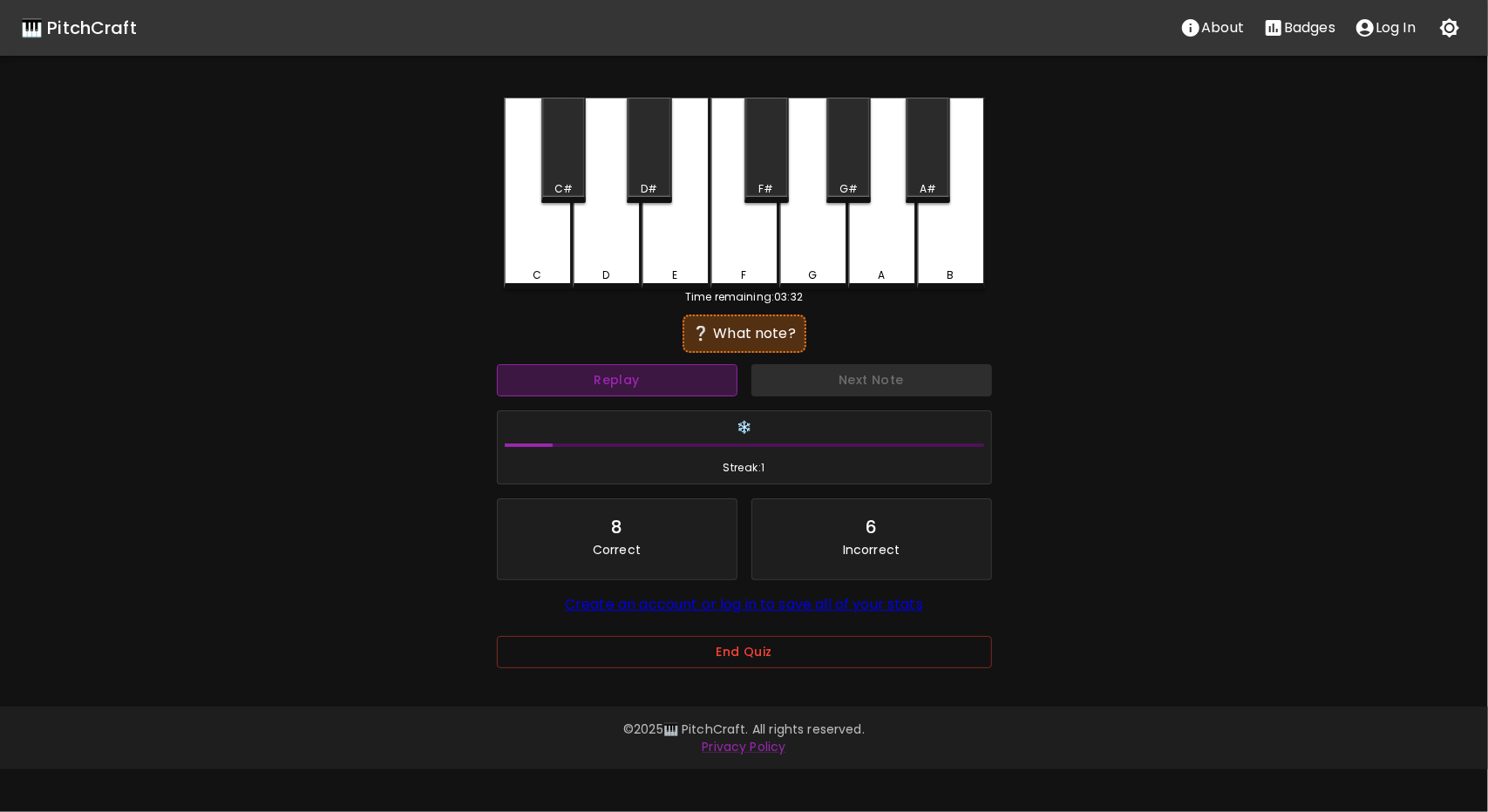
click at [680, 382] on button "Replay" at bounding box center [617, 380] width 241 height 32
click at [691, 387] on button "Replay" at bounding box center [617, 380] width 241 height 32
click at [713, 376] on button "Replay" at bounding box center [617, 380] width 241 height 32
click at [630, 377] on button "Replay" at bounding box center [617, 380] width 241 height 32
click at [624, 262] on div "D" at bounding box center [607, 193] width 68 height 192
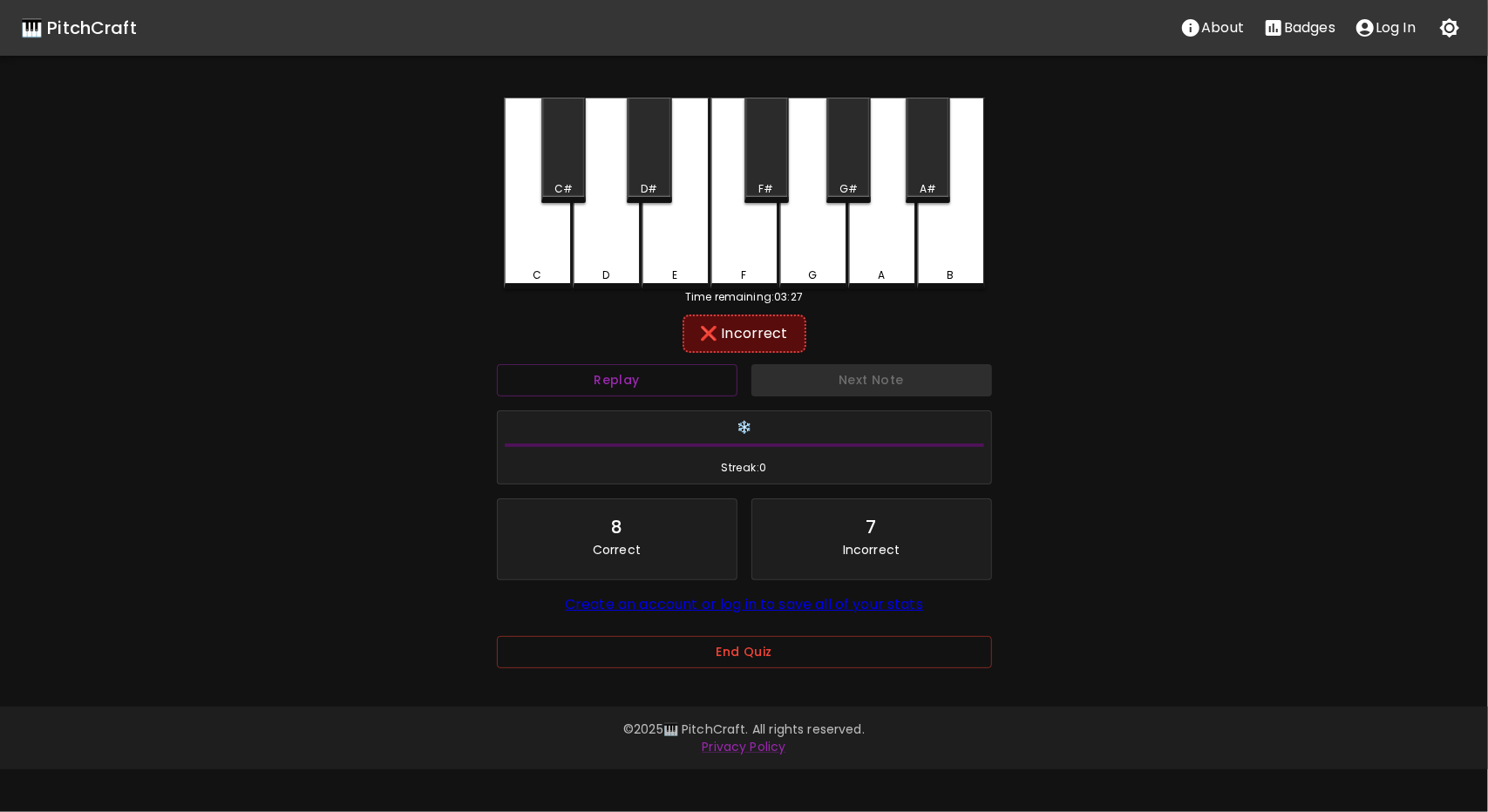
click at [666, 402] on div "Replay" at bounding box center [617, 380] width 255 height 46
click at [672, 376] on button "Replay" at bounding box center [617, 380] width 241 height 32
click at [562, 181] on div "C#" at bounding box center [564, 189] width 18 height 16
click at [641, 178] on div "D#" at bounding box center [649, 150] width 45 height 106
click at [617, 236] on div "D" at bounding box center [607, 192] width 68 height 188
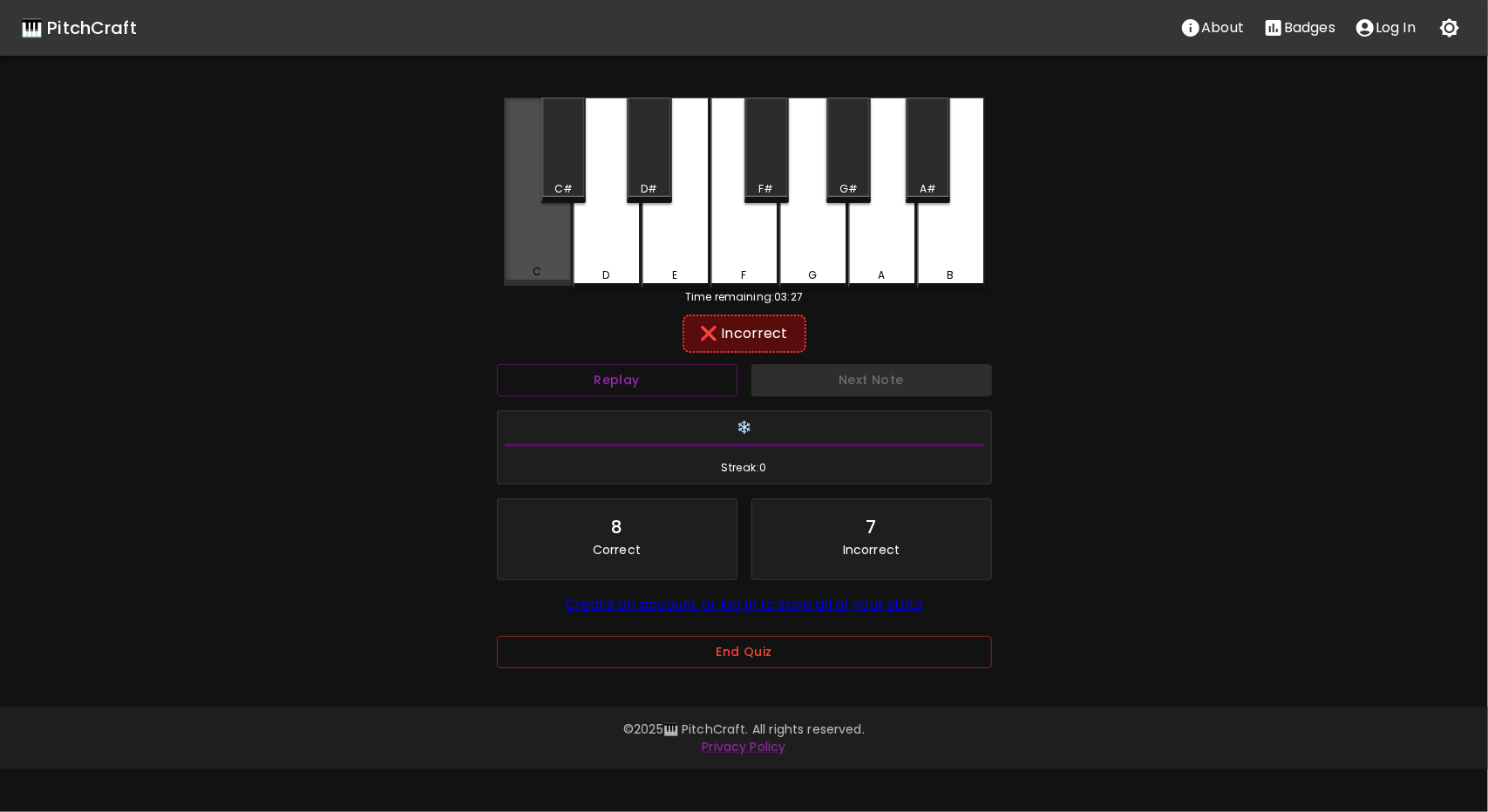
click at [555, 270] on div "C" at bounding box center [538, 272] width 65 height 16
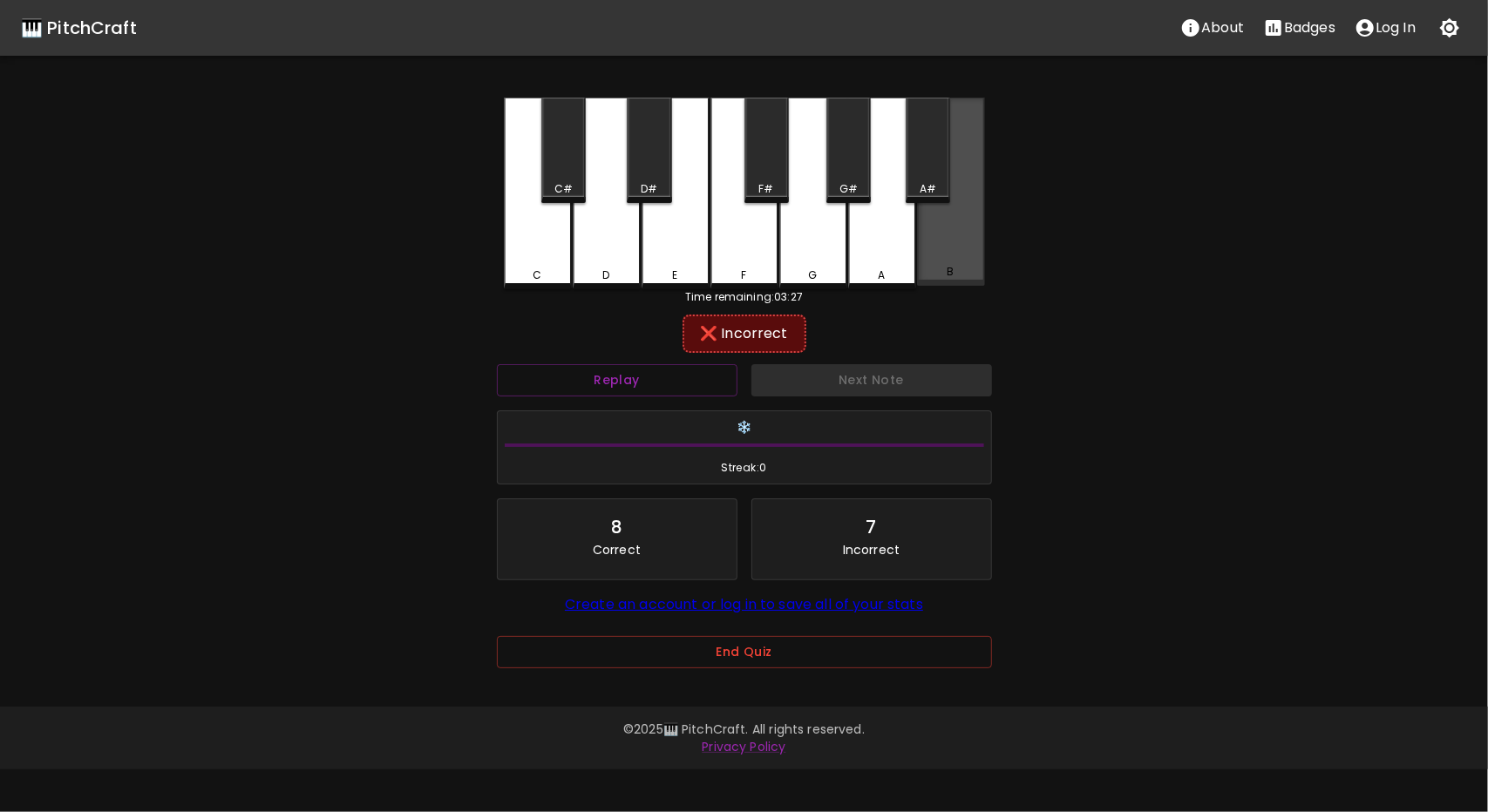
click at [947, 259] on div "B" at bounding box center [951, 192] width 68 height 188
click at [930, 197] on div "A#" at bounding box center [928, 150] width 45 height 106
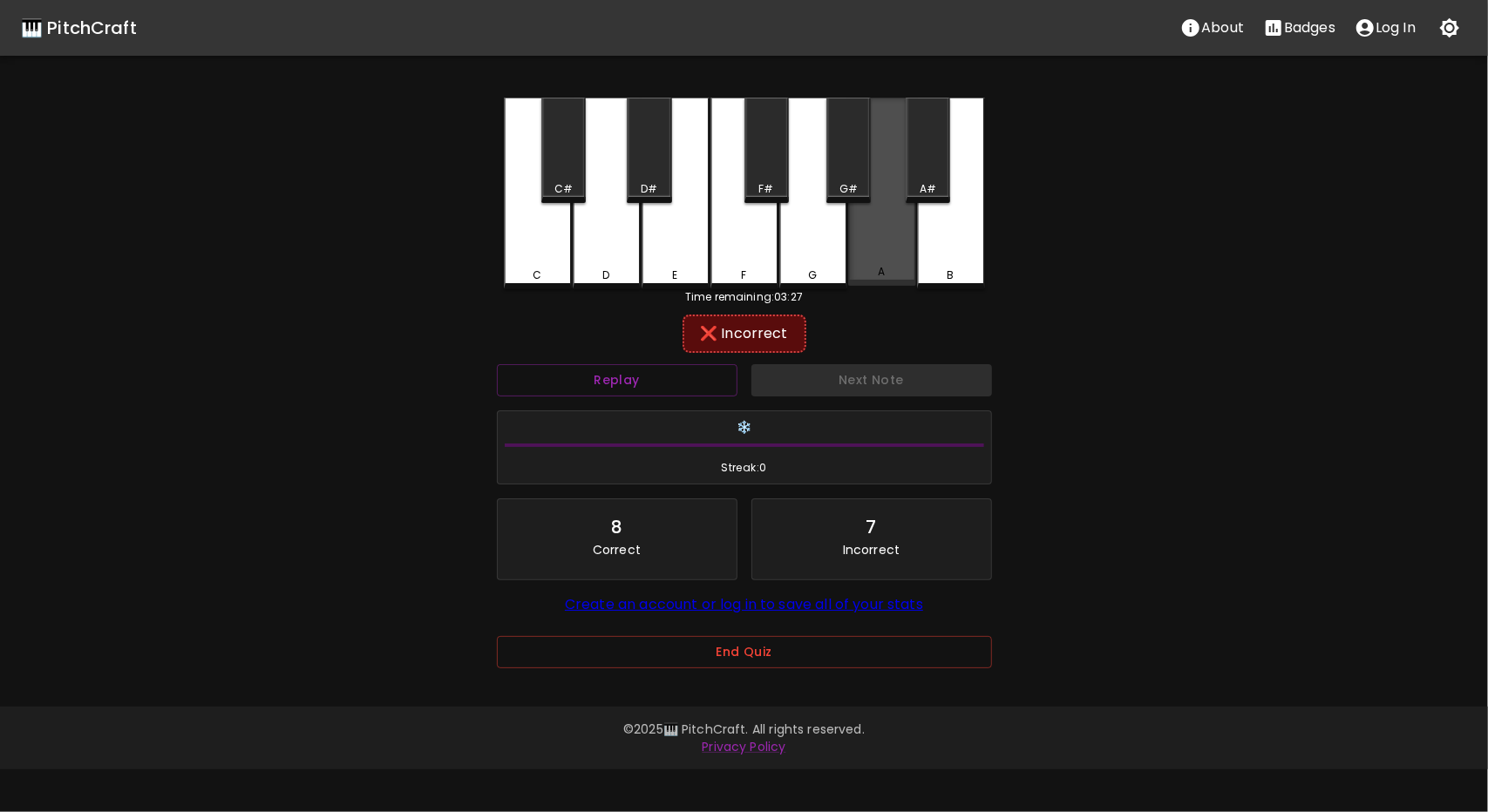
click at [888, 245] on div "A" at bounding box center [882, 192] width 68 height 188
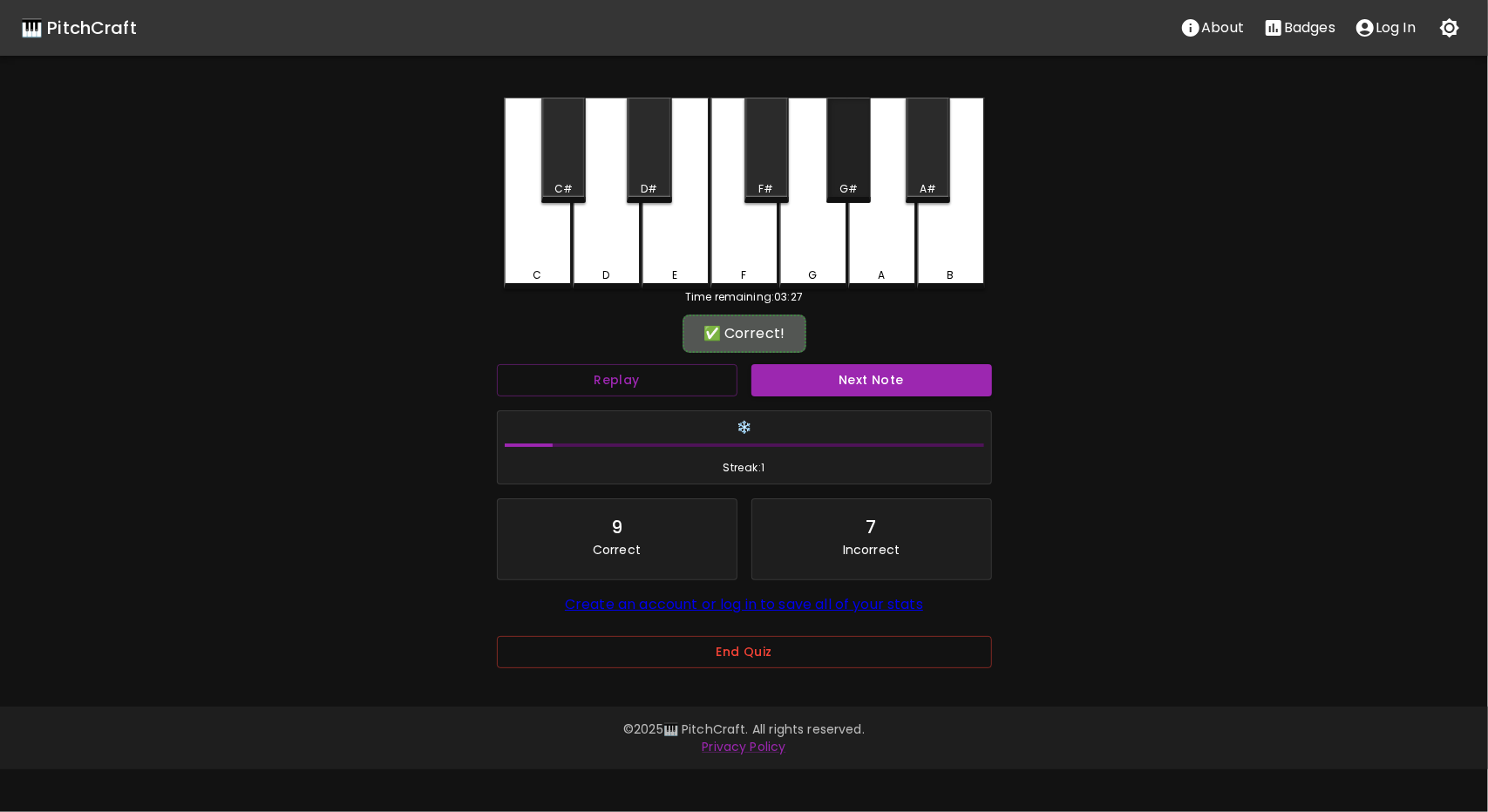
click at [854, 191] on div "G#" at bounding box center [848, 189] width 18 height 16
click at [877, 375] on button "Next Note" at bounding box center [872, 380] width 241 height 32
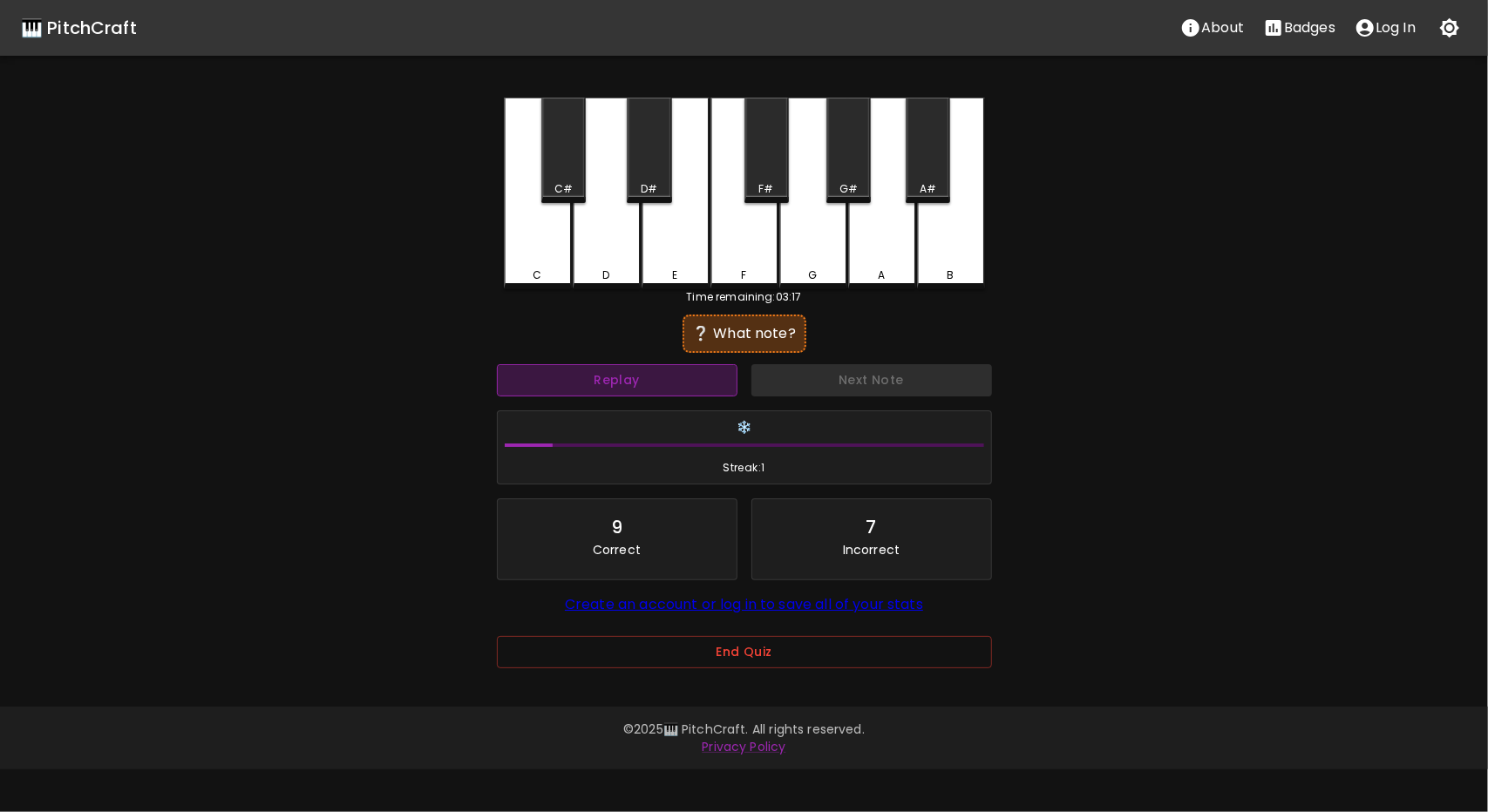
click at [592, 373] on button "Replay" at bounding box center [617, 380] width 241 height 32
click at [685, 374] on button "Replay" at bounding box center [617, 380] width 241 height 32
click at [671, 374] on button "Replay" at bounding box center [617, 380] width 241 height 32
click at [692, 388] on button "Replay" at bounding box center [617, 380] width 241 height 32
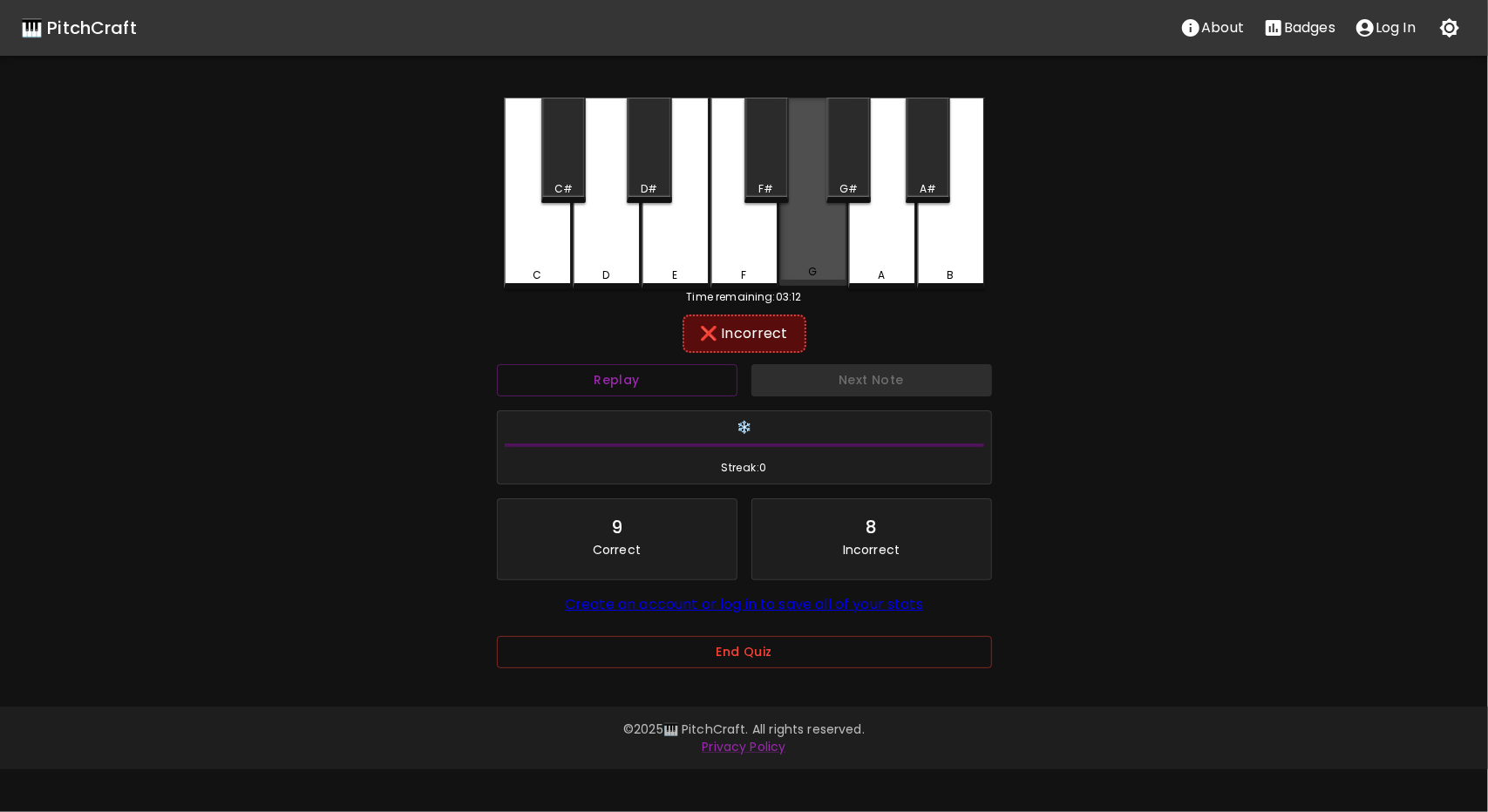
click at [811, 259] on div "G" at bounding box center [814, 192] width 68 height 188
click at [691, 391] on button "Replay" at bounding box center [617, 380] width 241 height 32
click at [844, 263] on div "G" at bounding box center [814, 193] width 68 height 192
click at [750, 261] on div "F" at bounding box center [745, 193] width 68 height 192
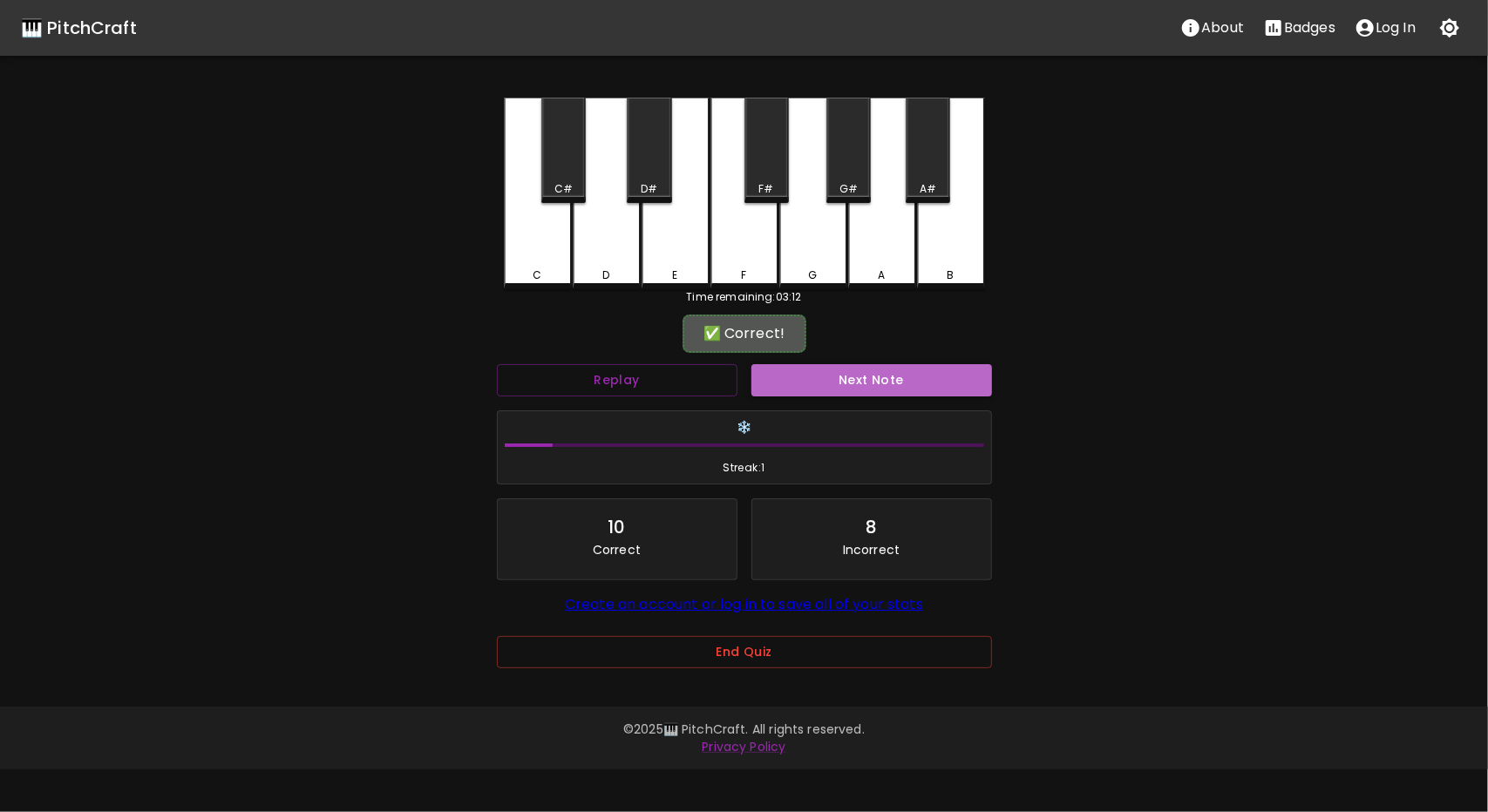
click at [853, 370] on button "Next Note" at bounding box center [872, 380] width 241 height 32
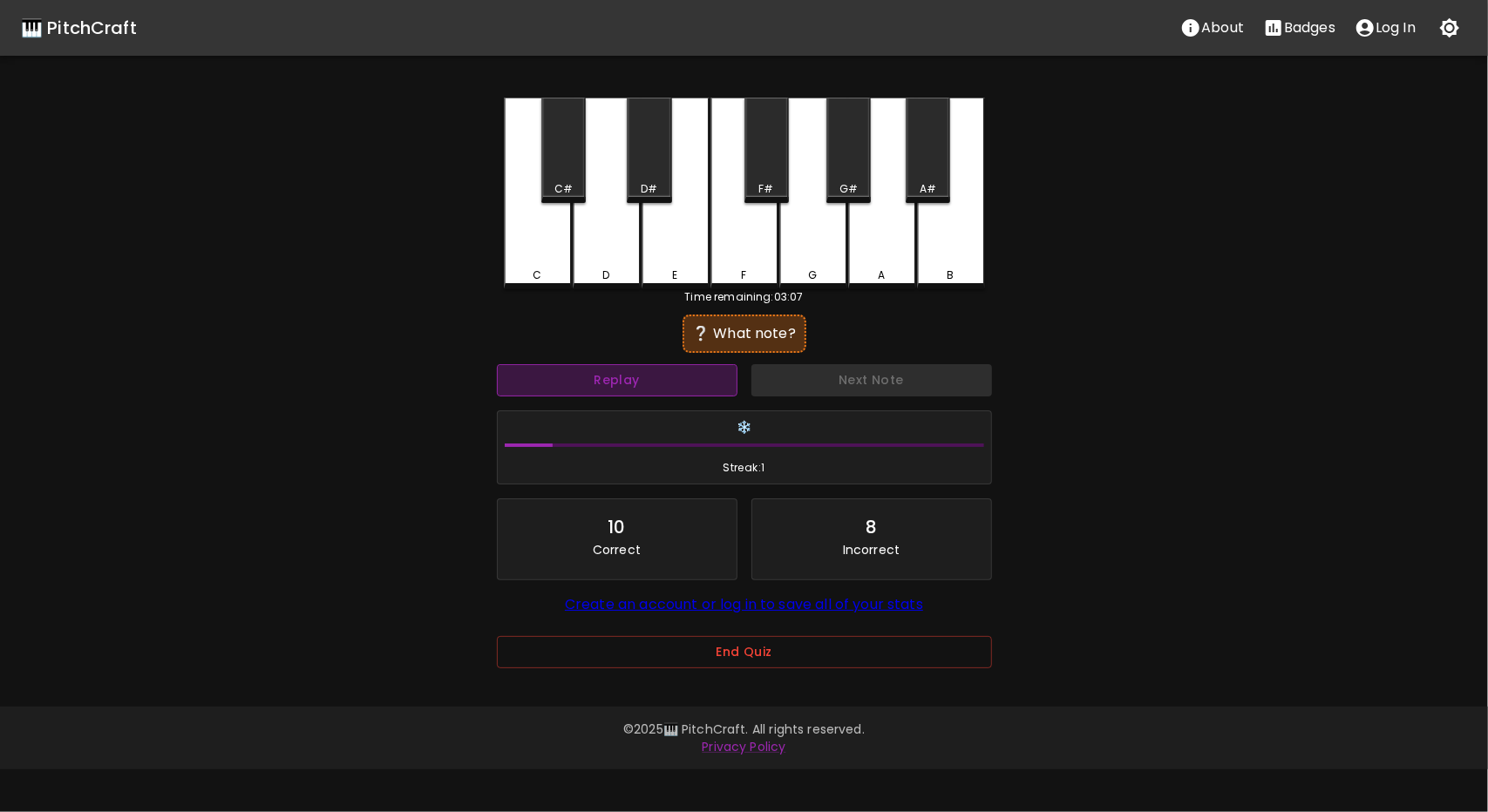
click at [677, 384] on button "Replay" at bounding box center [617, 380] width 241 height 32
click at [682, 382] on button "Replay" at bounding box center [617, 380] width 241 height 32
click at [683, 381] on button "Replay" at bounding box center [617, 380] width 241 height 32
click at [692, 381] on button "Replay" at bounding box center [617, 380] width 241 height 32
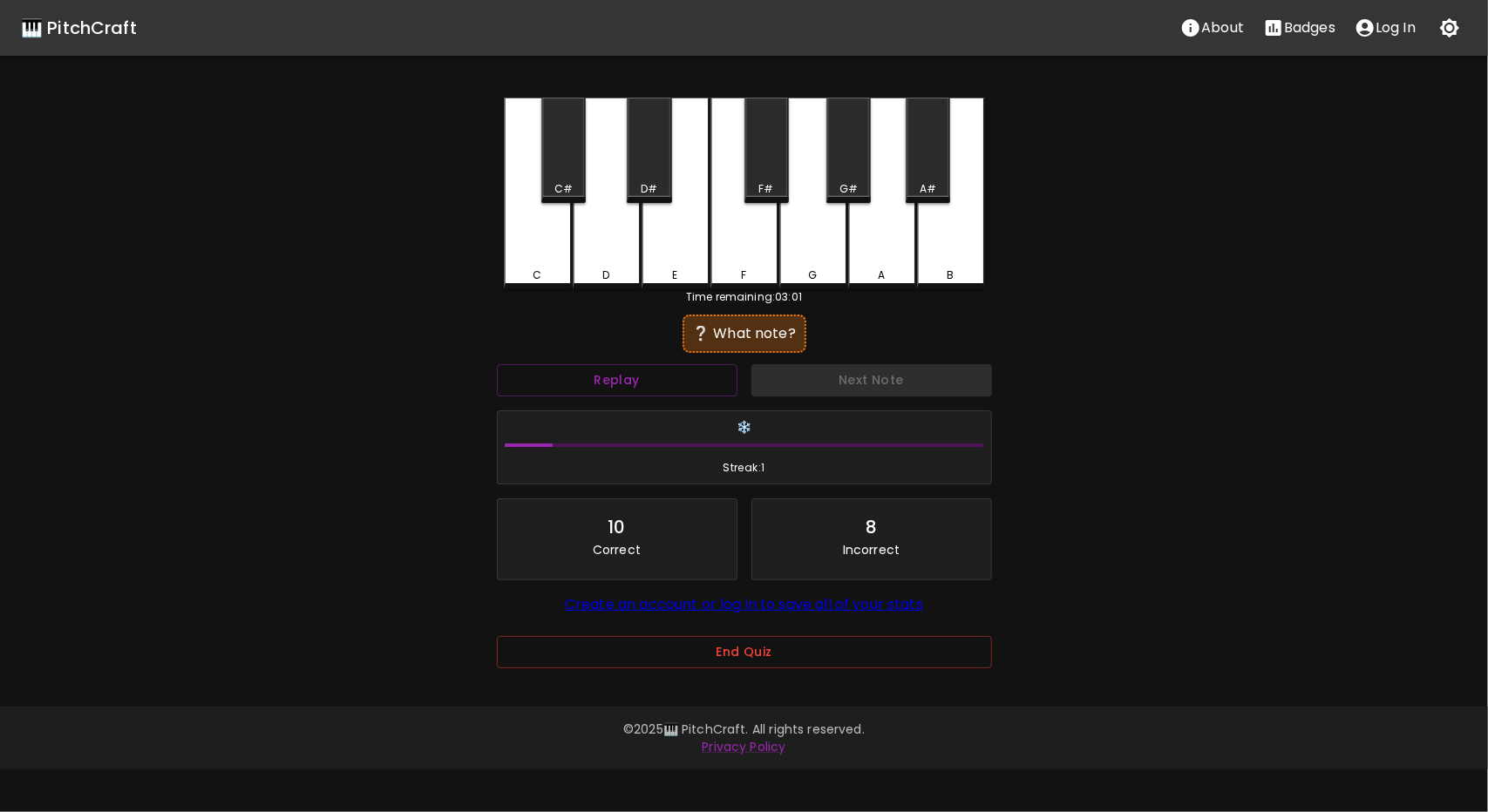
click at [550, 282] on div "C" at bounding box center [538, 193] width 68 height 192
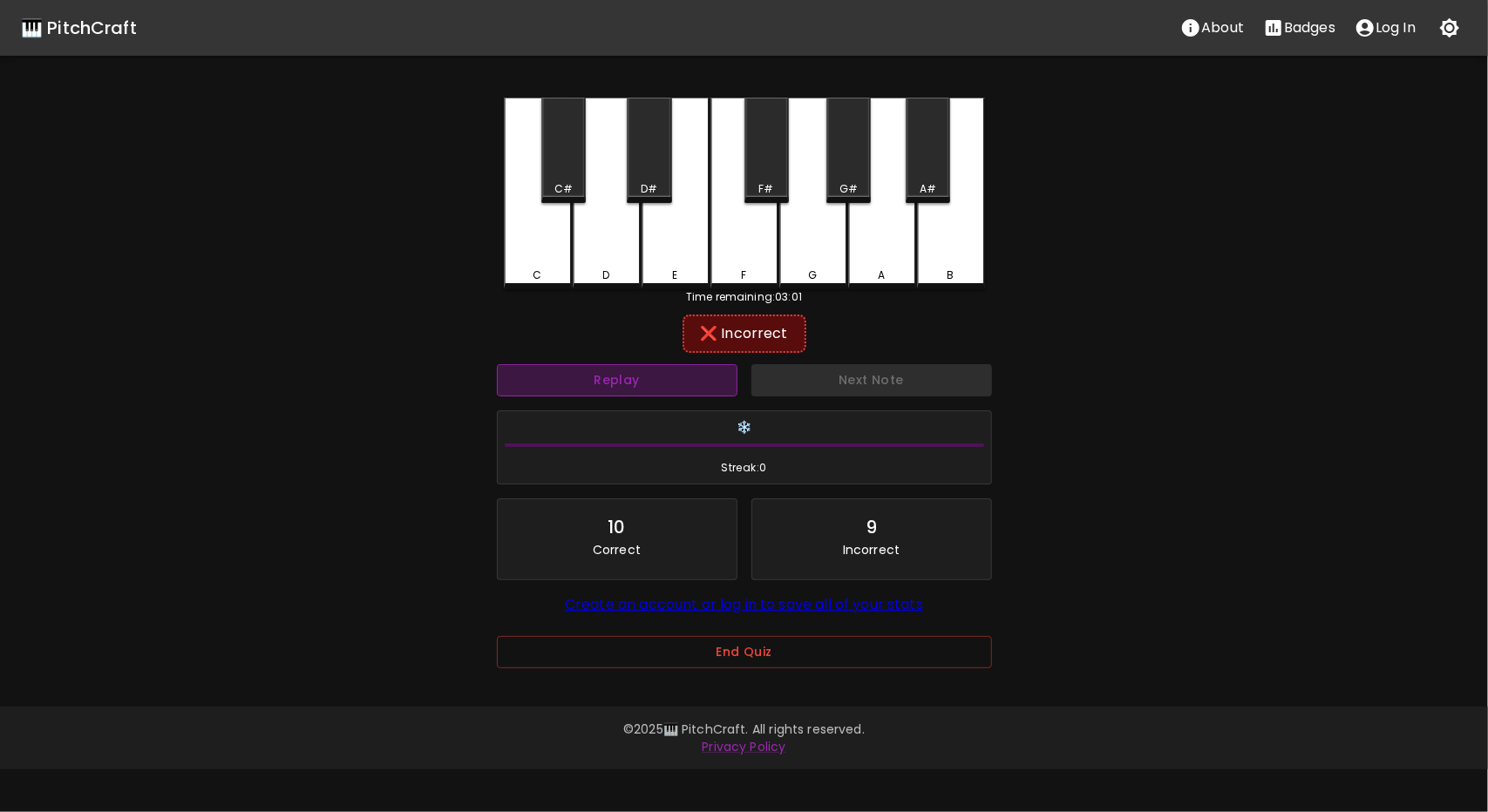
click at [684, 388] on button "Replay" at bounding box center [617, 380] width 241 height 32
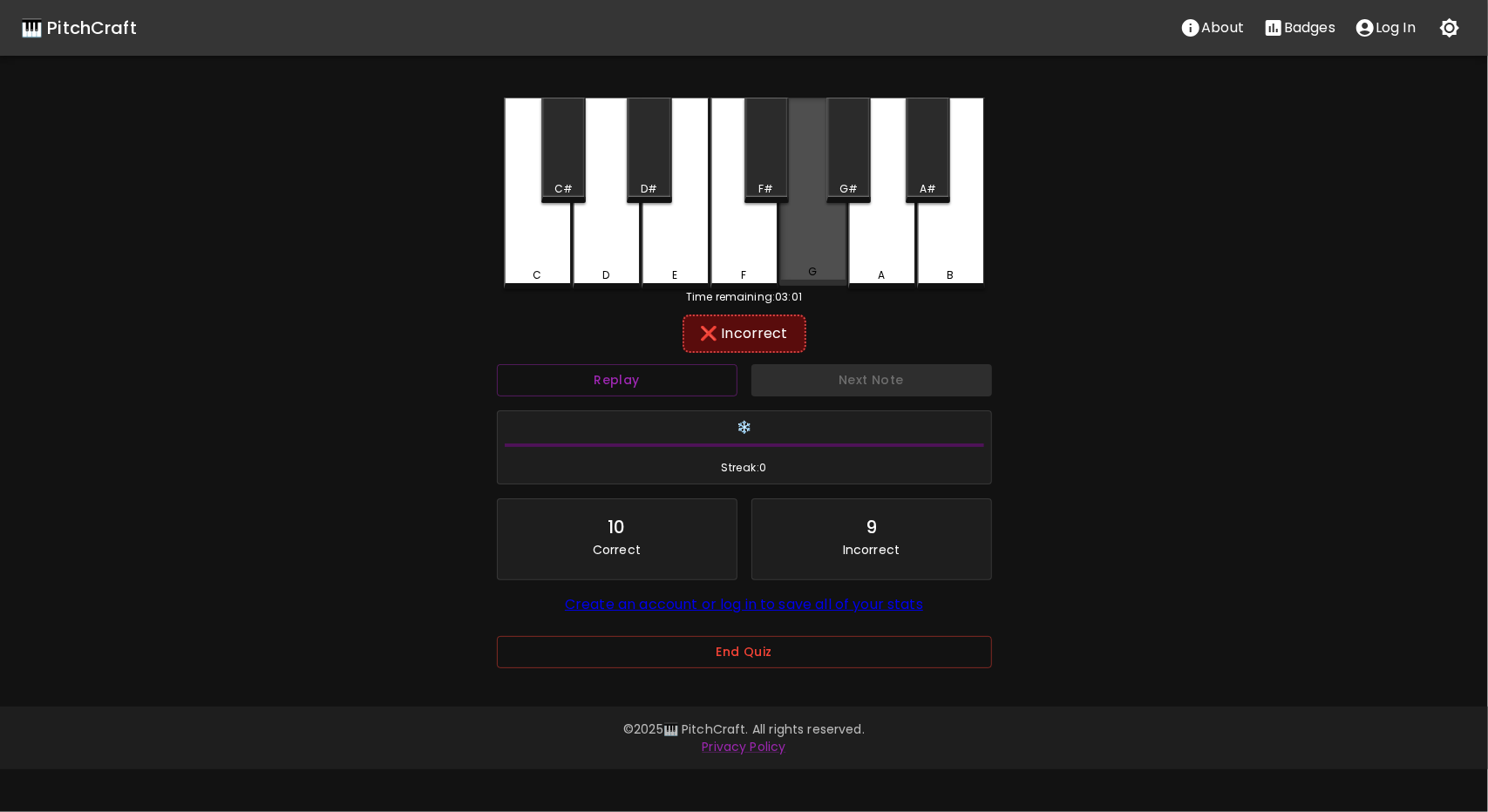
click at [801, 256] on div "G" at bounding box center [814, 192] width 68 height 188
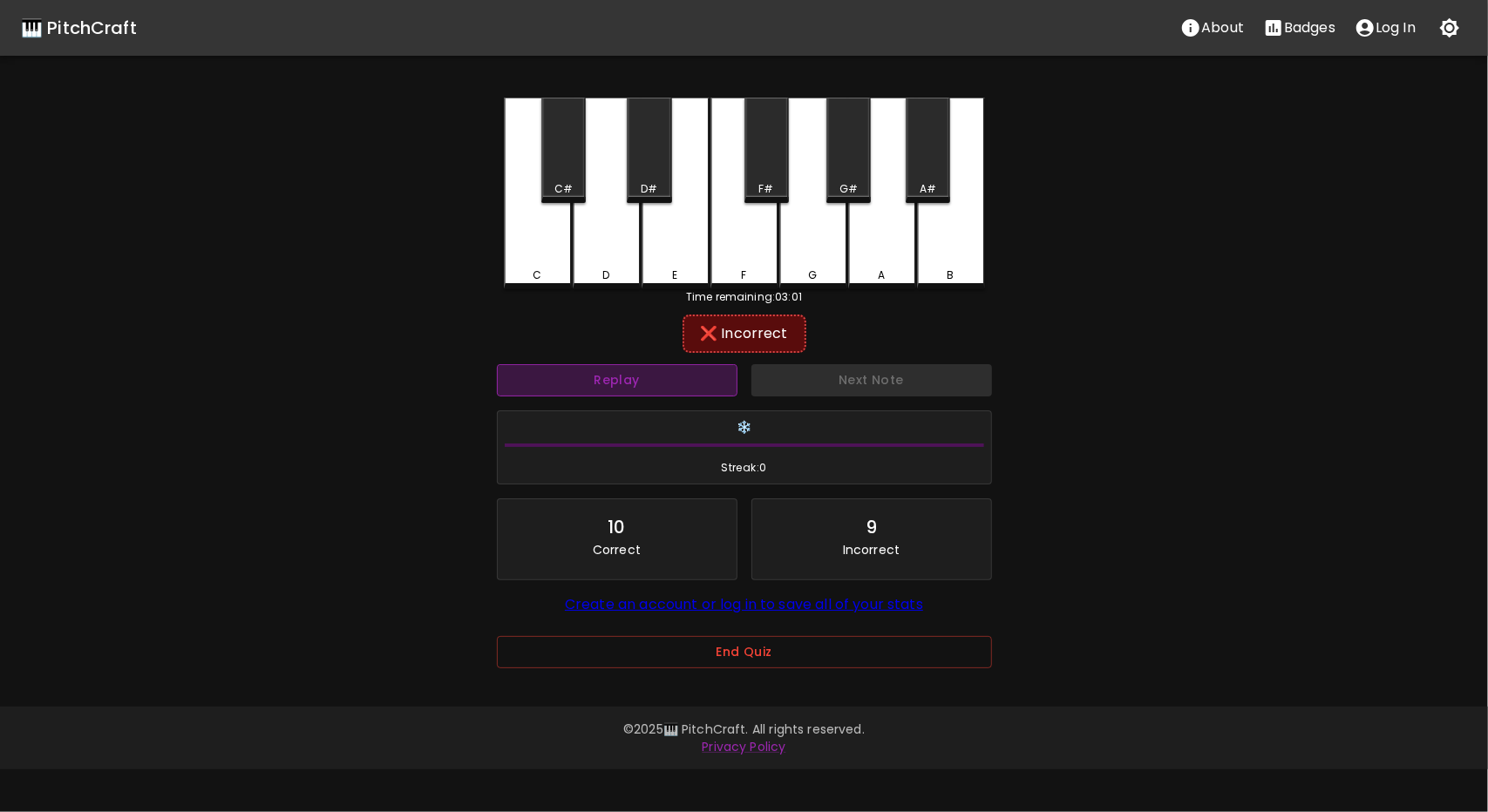
click at [601, 367] on button "Replay" at bounding box center [617, 380] width 241 height 32
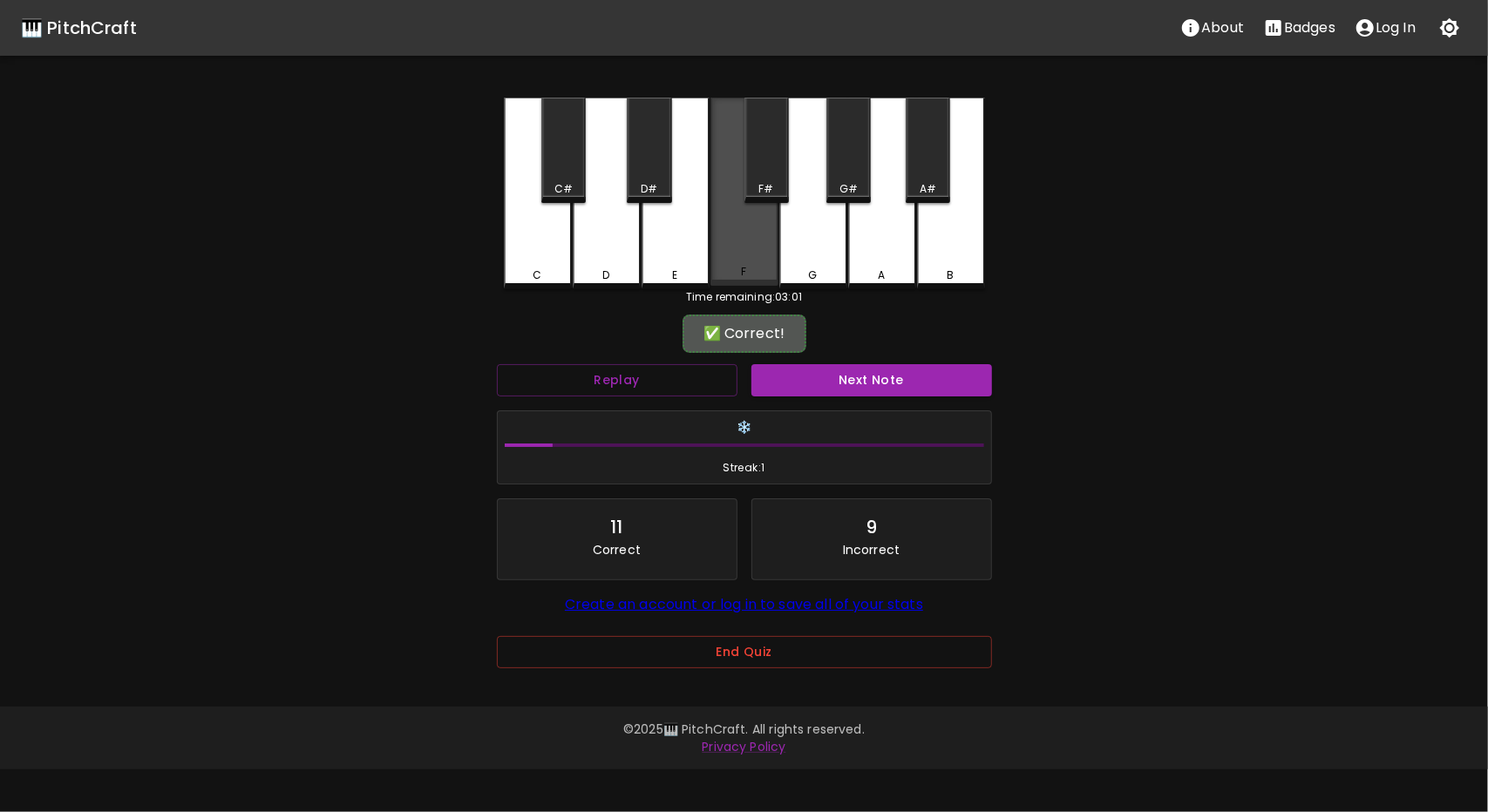
click at [739, 251] on div "F" at bounding box center [745, 192] width 68 height 188
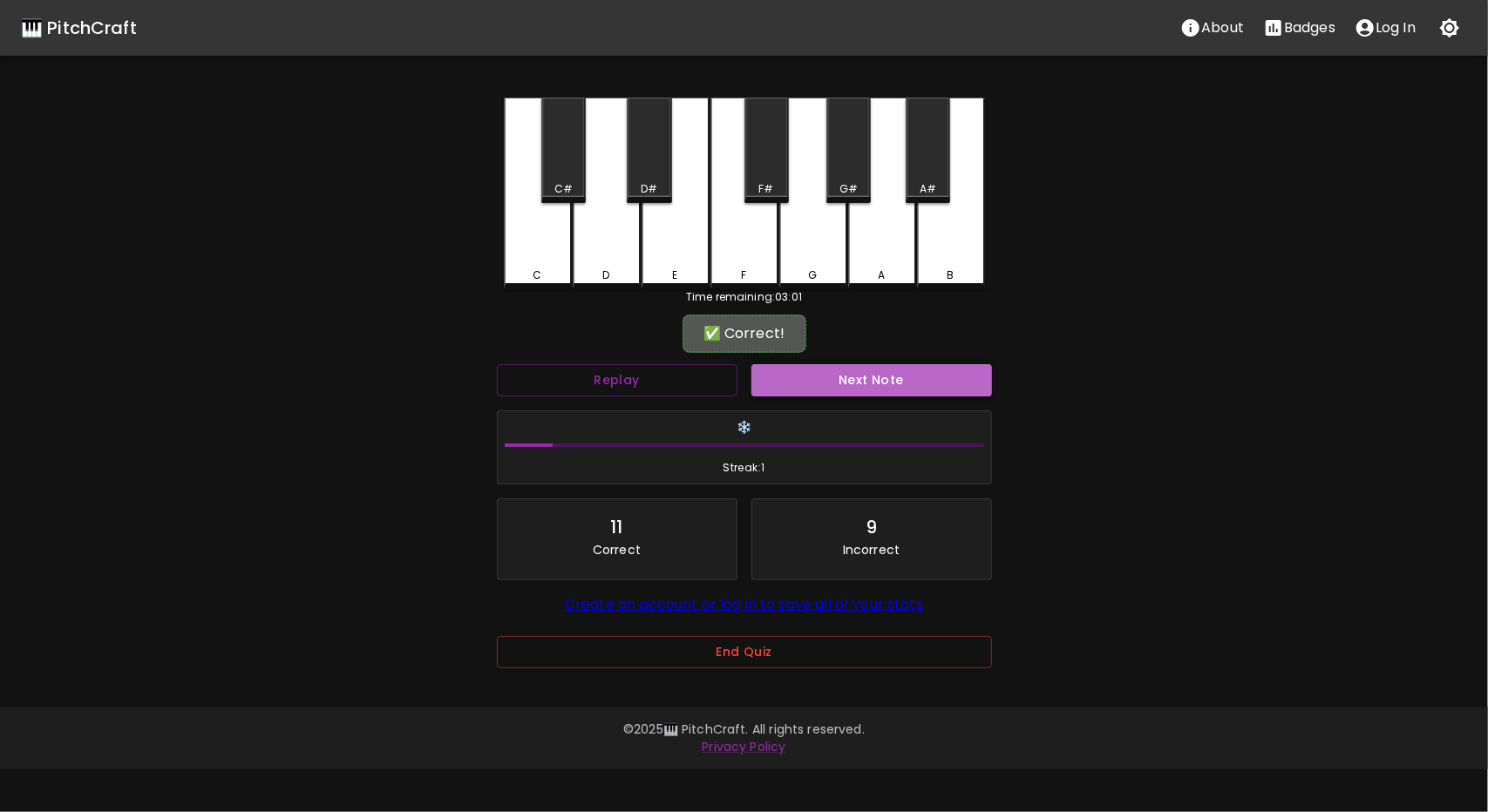
click at [893, 371] on button "Next Note" at bounding box center [872, 380] width 241 height 32
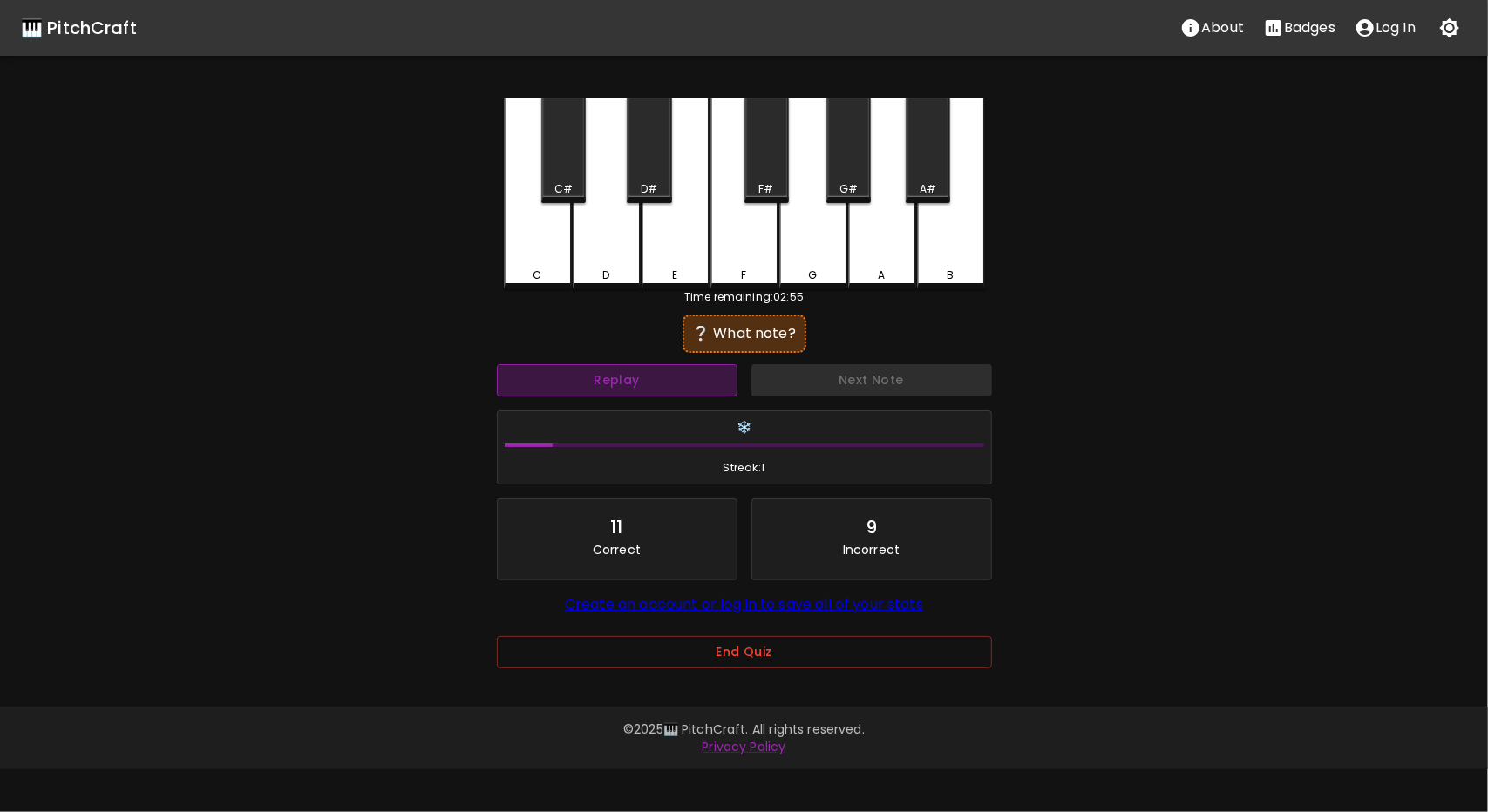
click at [675, 384] on button "Replay" at bounding box center [617, 380] width 241 height 32
click at [689, 375] on button "Replay" at bounding box center [617, 380] width 241 height 32
click at [698, 370] on button "Replay" at bounding box center [617, 380] width 241 height 32
click at [707, 372] on button "Replay" at bounding box center [617, 380] width 241 height 32
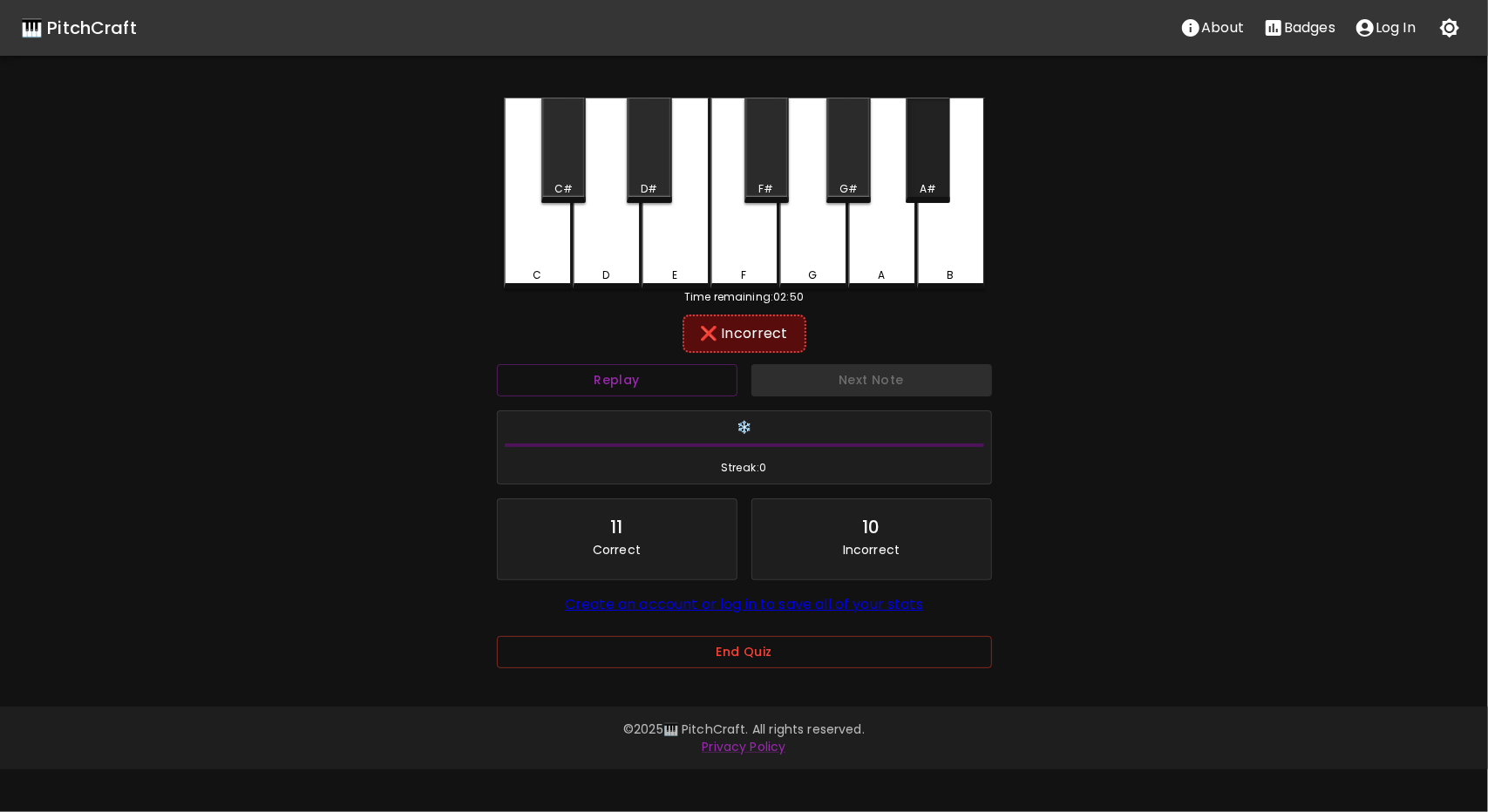
click at [931, 183] on div "A#" at bounding box center [928, 189] width 17 height 16
click at [640, 375] on button "Replay" at bounding box center [617, 380] width 241 height 32
click at [936, 177] on div "A#" at bounding box center [928, 150] width 45 height 106
click at [648, 187] on div "D#" at bounding box center [649, 189] width 17 height 16
click at [615, 262] on div "D" at bounding box center [607, 192] width 68 height 188
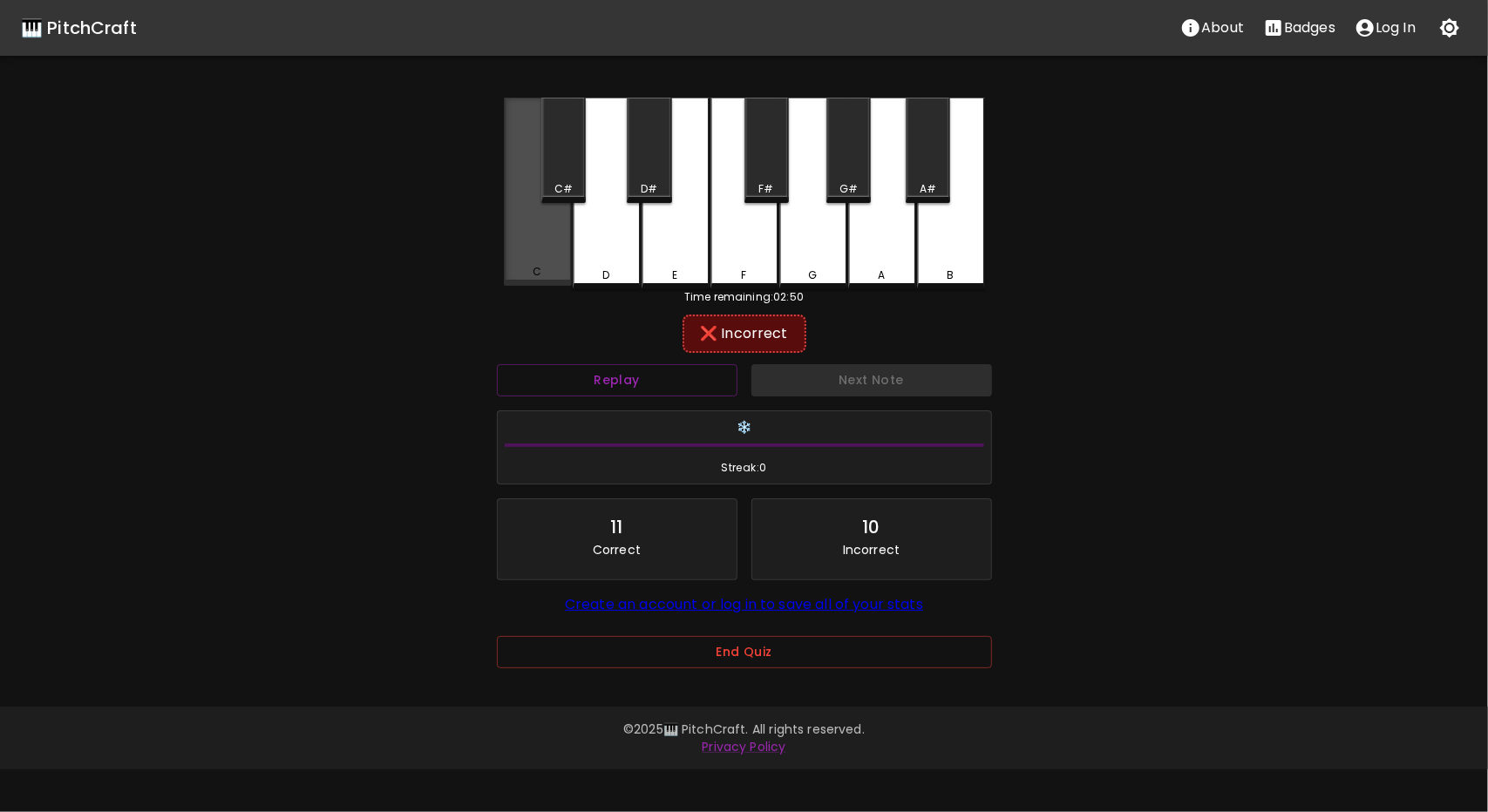
drag, startPoint x: 553, startPoint y: 276, endPoint x: 551, endPoint y: 246, distance: 30.1
click at [553, 276] on div "C" at bounding box center [538, 272] width 65 height 16
click at [578, 169] on div "C#" at bounding box center [564, 150] width 45 height 106
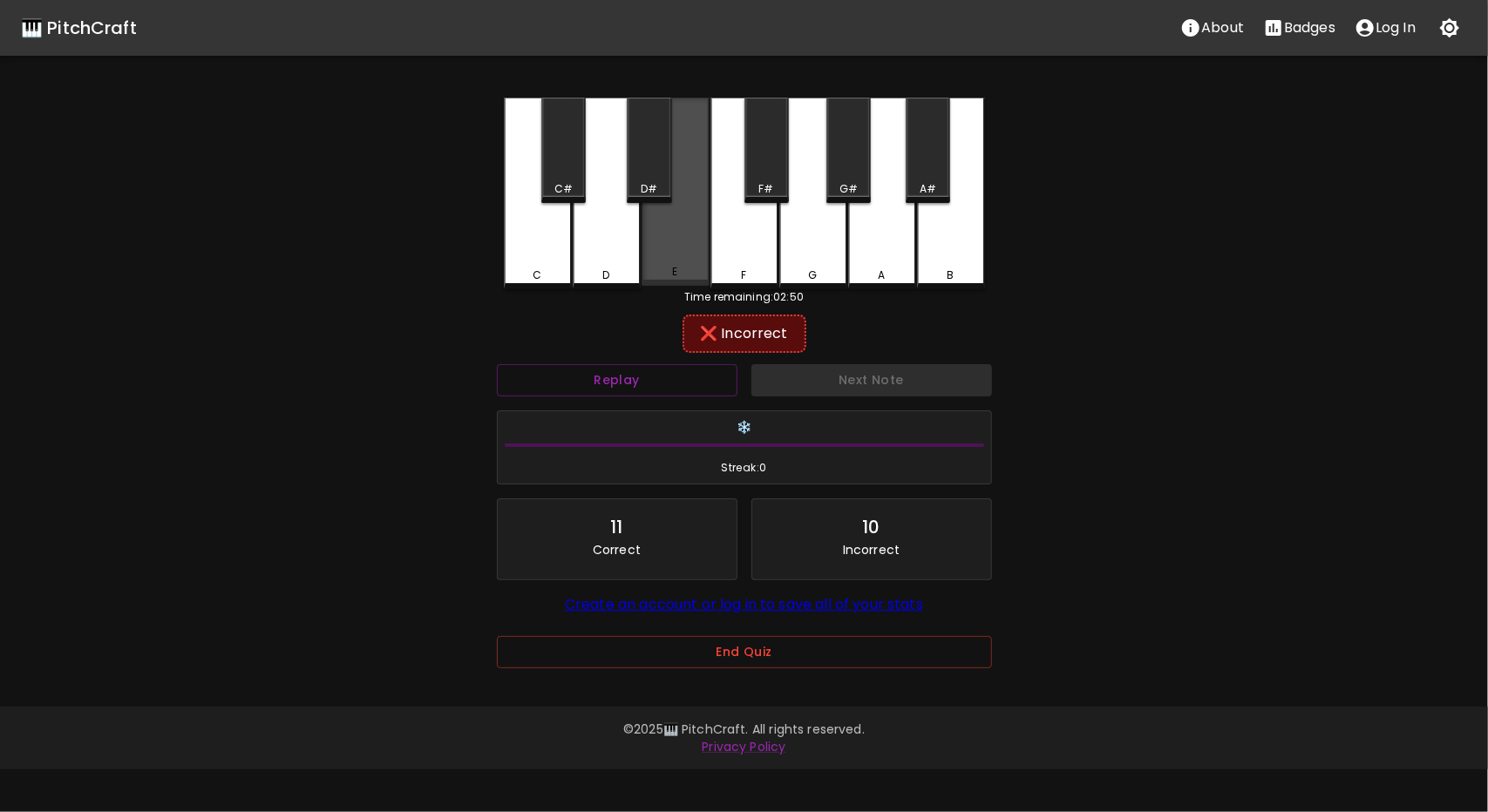
click at [681, 247] on div "E" at bounding box center [676, 192] width 68 height 188
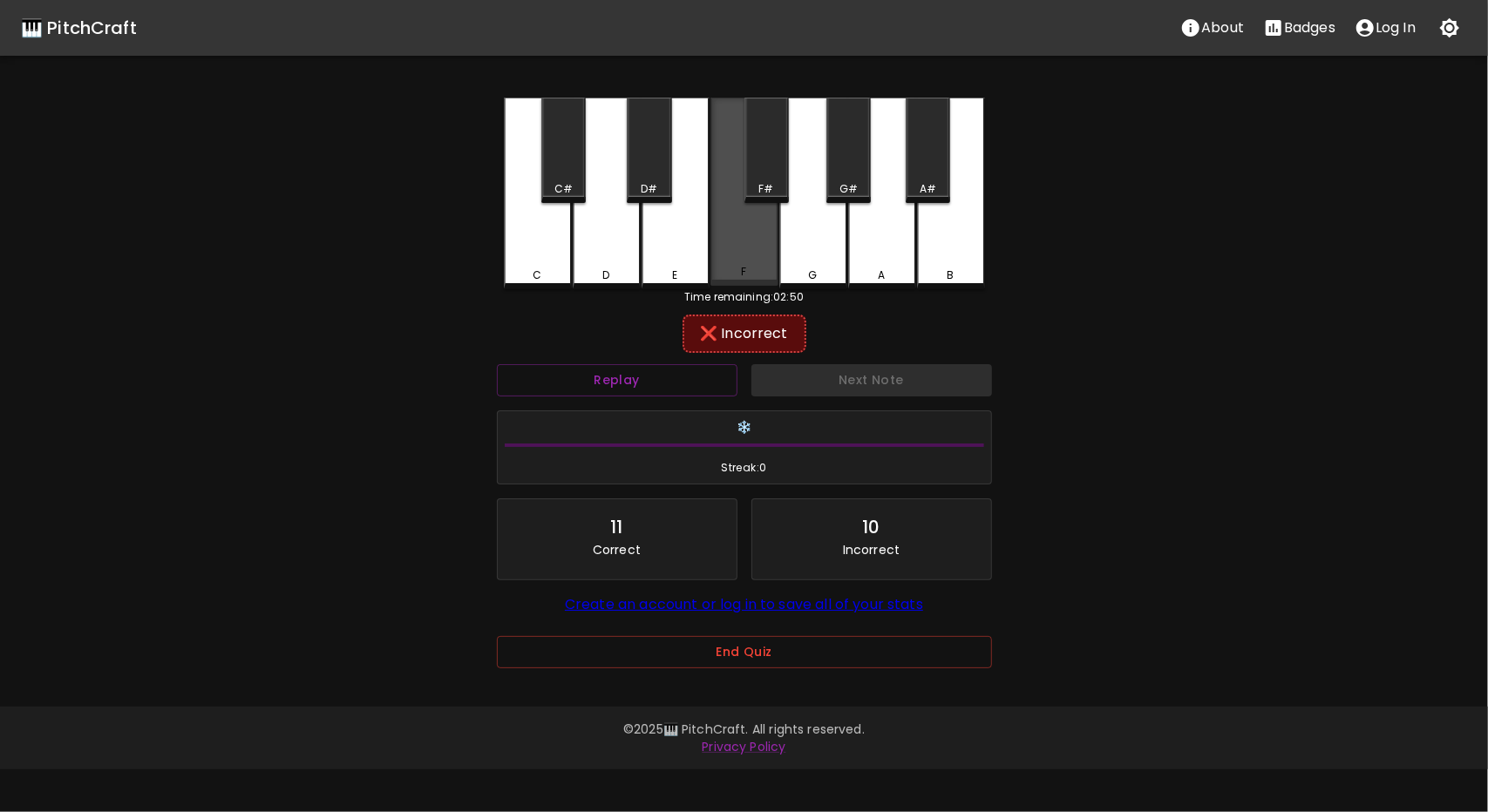
click at [733, 259] on div "F" at bounding box center [745, 192] width 68 height 188
click at [769, 191] on div "F#" at bounding box center [766, 189] width 15 height 16
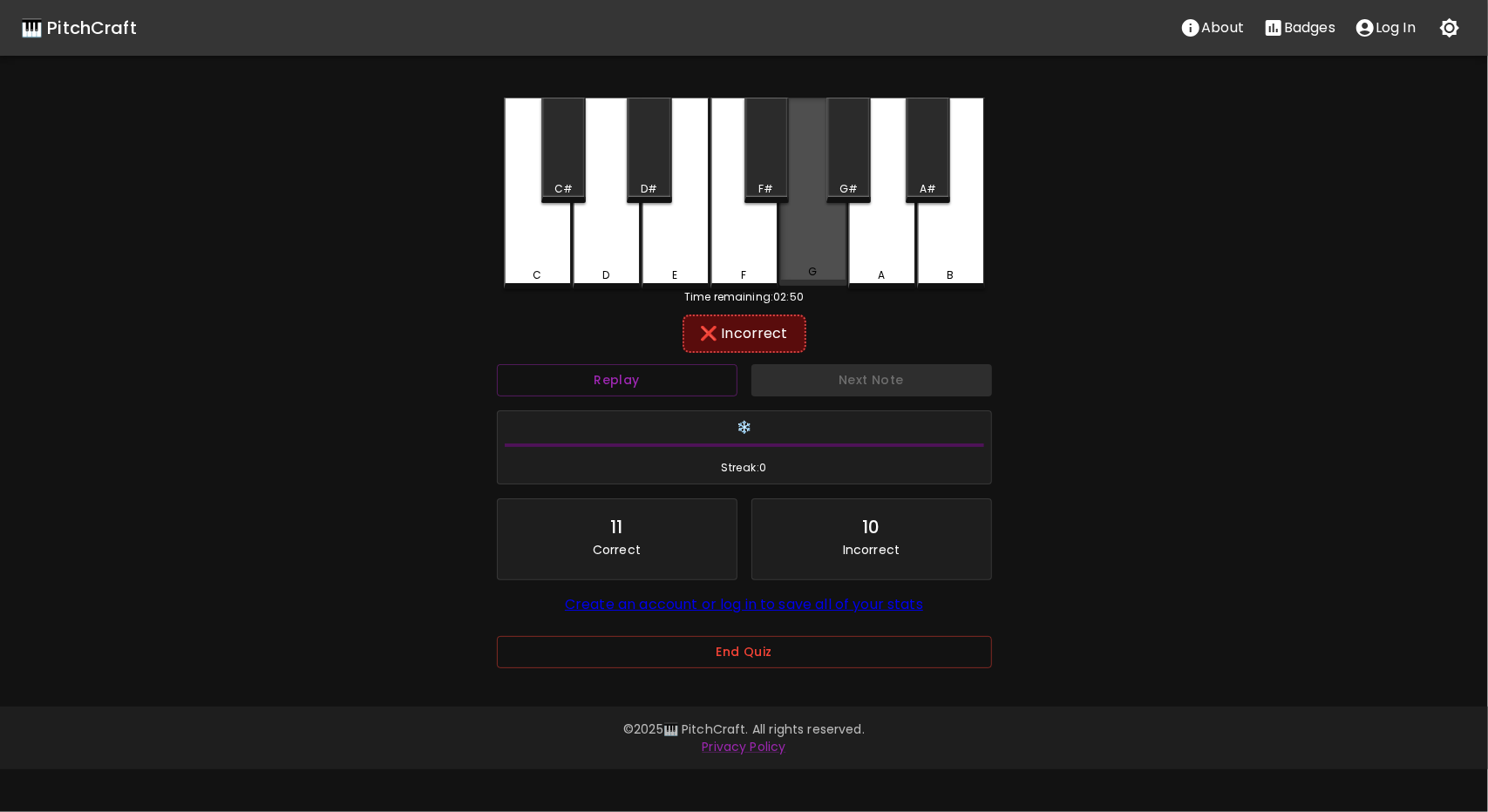
click at [810, 266] on div "G" at bounding box center [814, 192] width 68 height 188
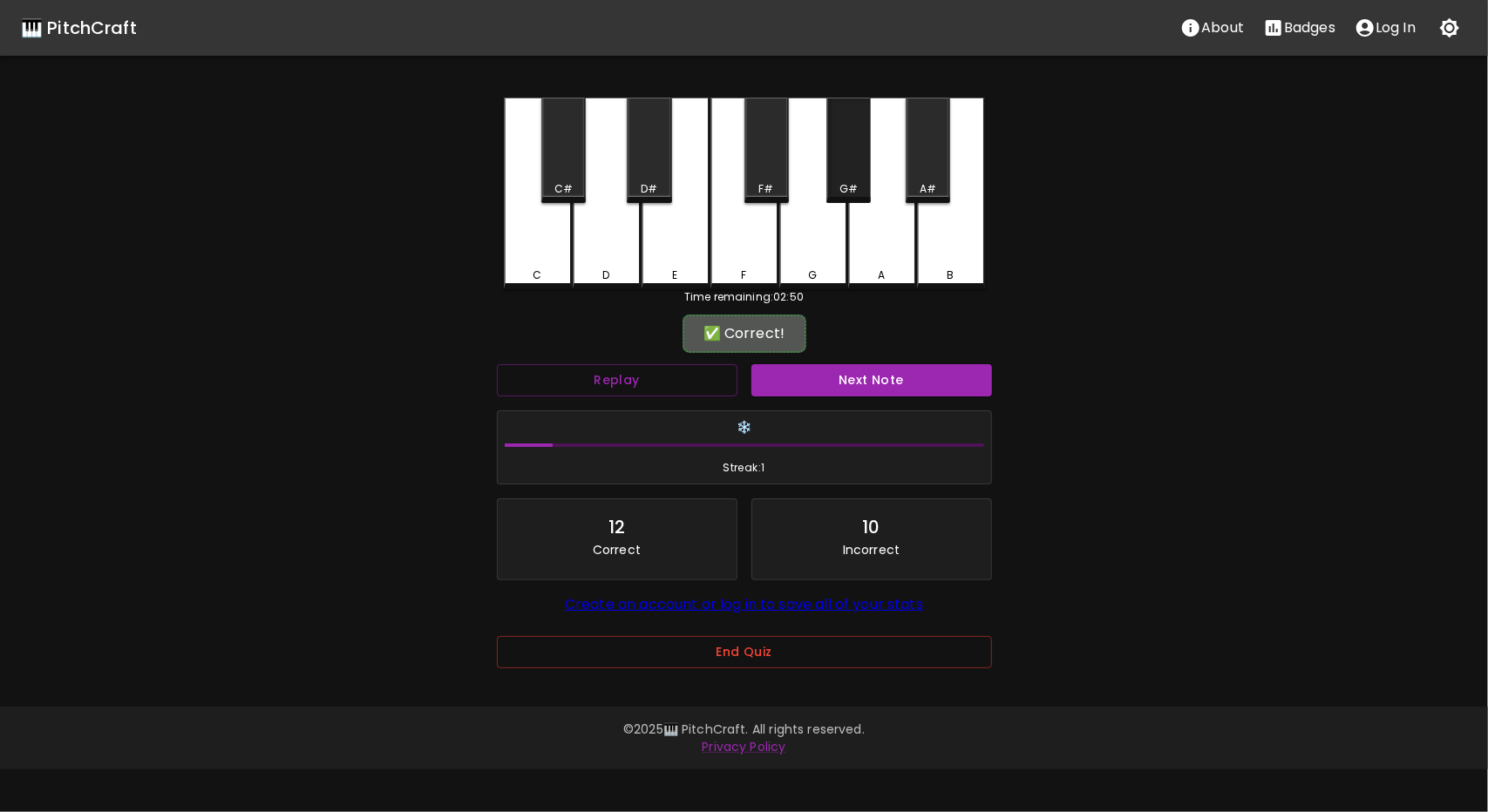
click at [854, 148] on div "G#" at bounding box center [848, 150] width 45 height 106
click at [867, 370] on button "Next Note" at bounding box center [872, 380] width 241 height 32
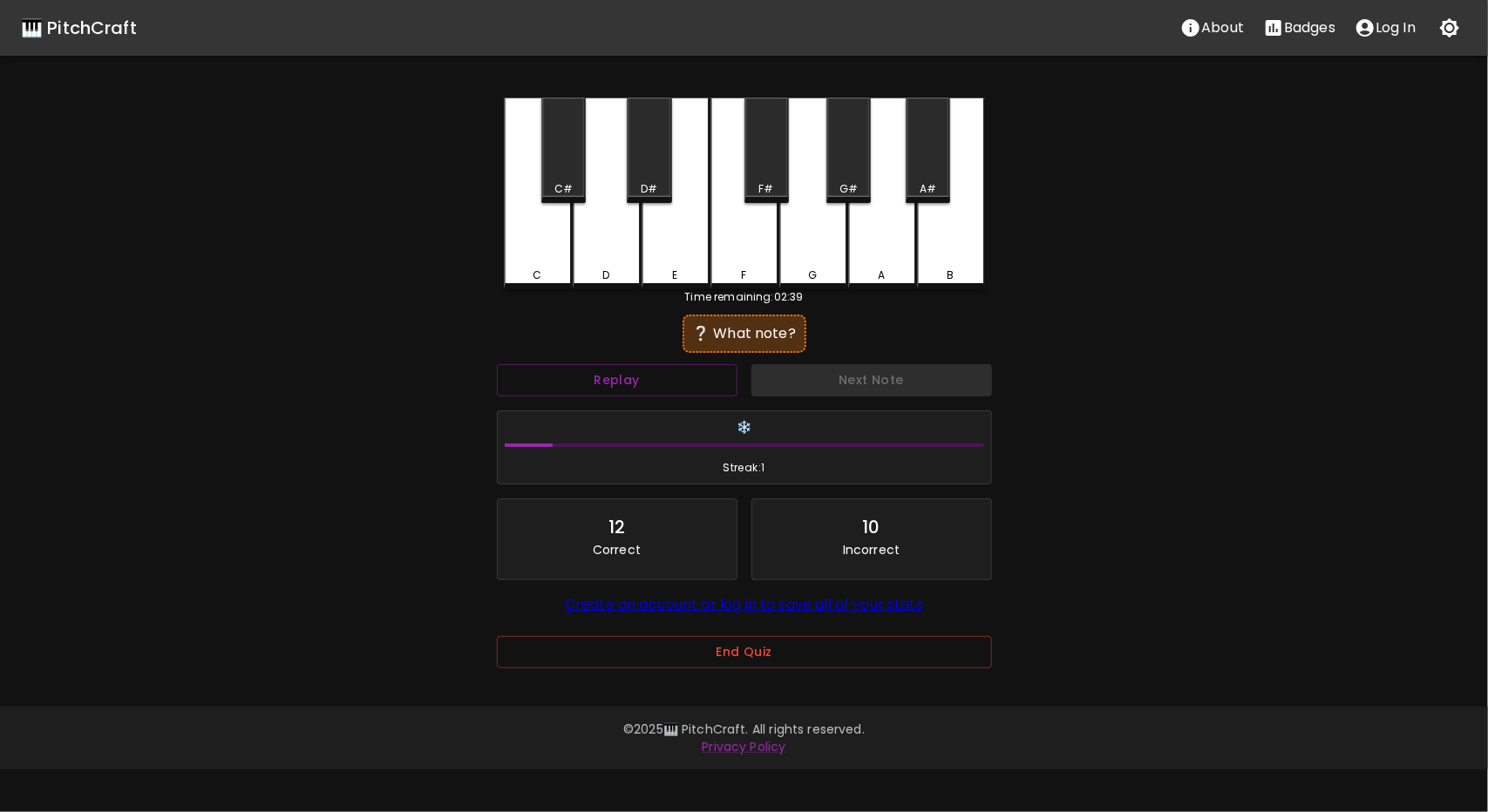
click at [652, 172] on div "D#" at bounding box center [649, 150] width 45 height 106
click at [656, 372] on button "Replay" at bounding box center [617, 380] width 241 height 32
click at [642, 375] on button "Replay" at bounding box center [617, 380] width 241 height 32
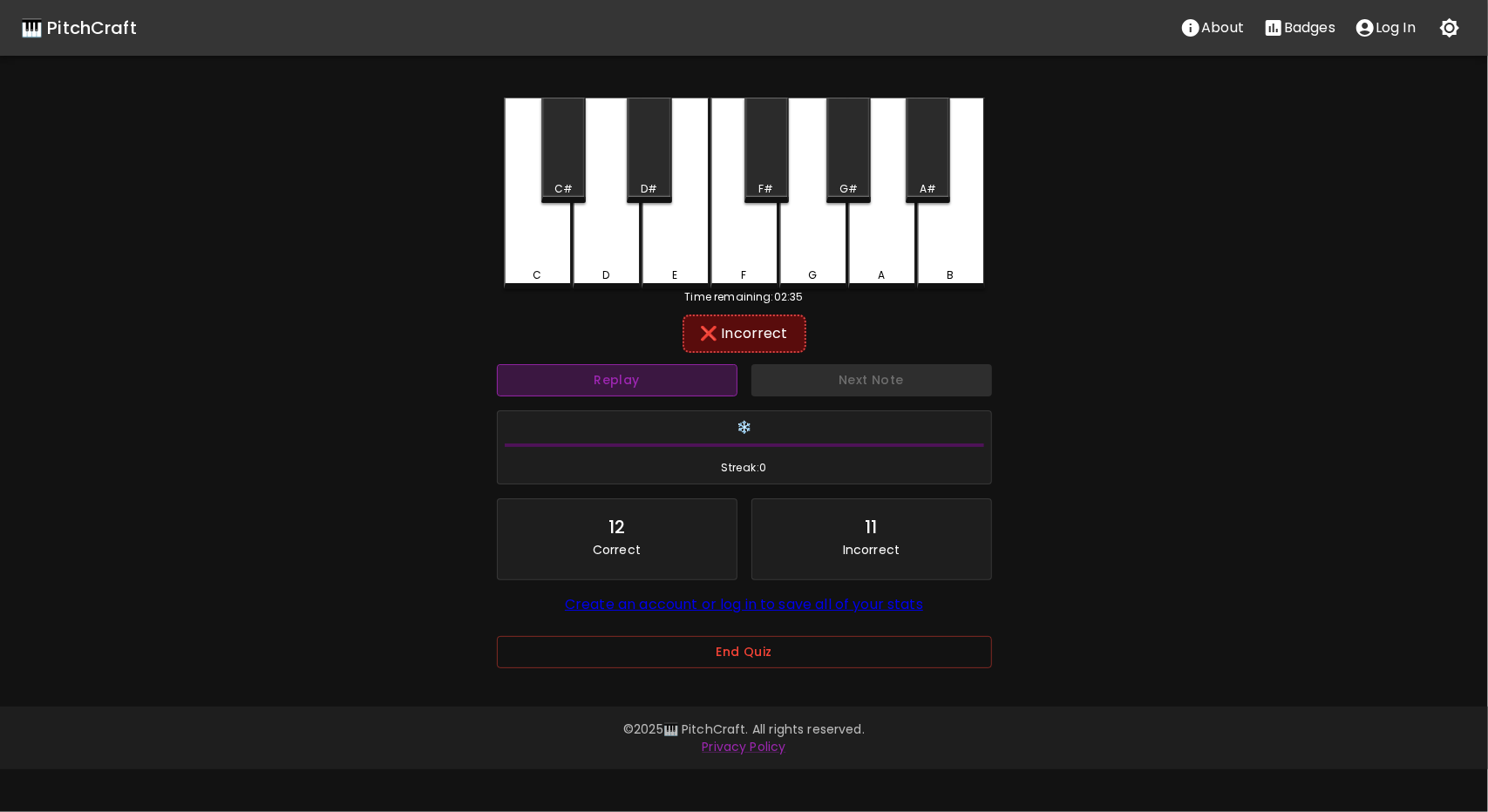
click at [640, 384] on button "Replay" at bounding box center [617, 380] width 241 height 32
click at [809, 228] on div "G" at bounding box center [814, 193] width 68 height 192
drag, startPoint x: 757, startPoint y: 176, endPoint x: 684, endPoint y: 196, distance: 75.7
click at [755, 177] on div "F#" at bounding box center [767, 150] width 45 height 106
click at [933, 181] on div "A#" at bounding box center [928, 189] width 17 height 16
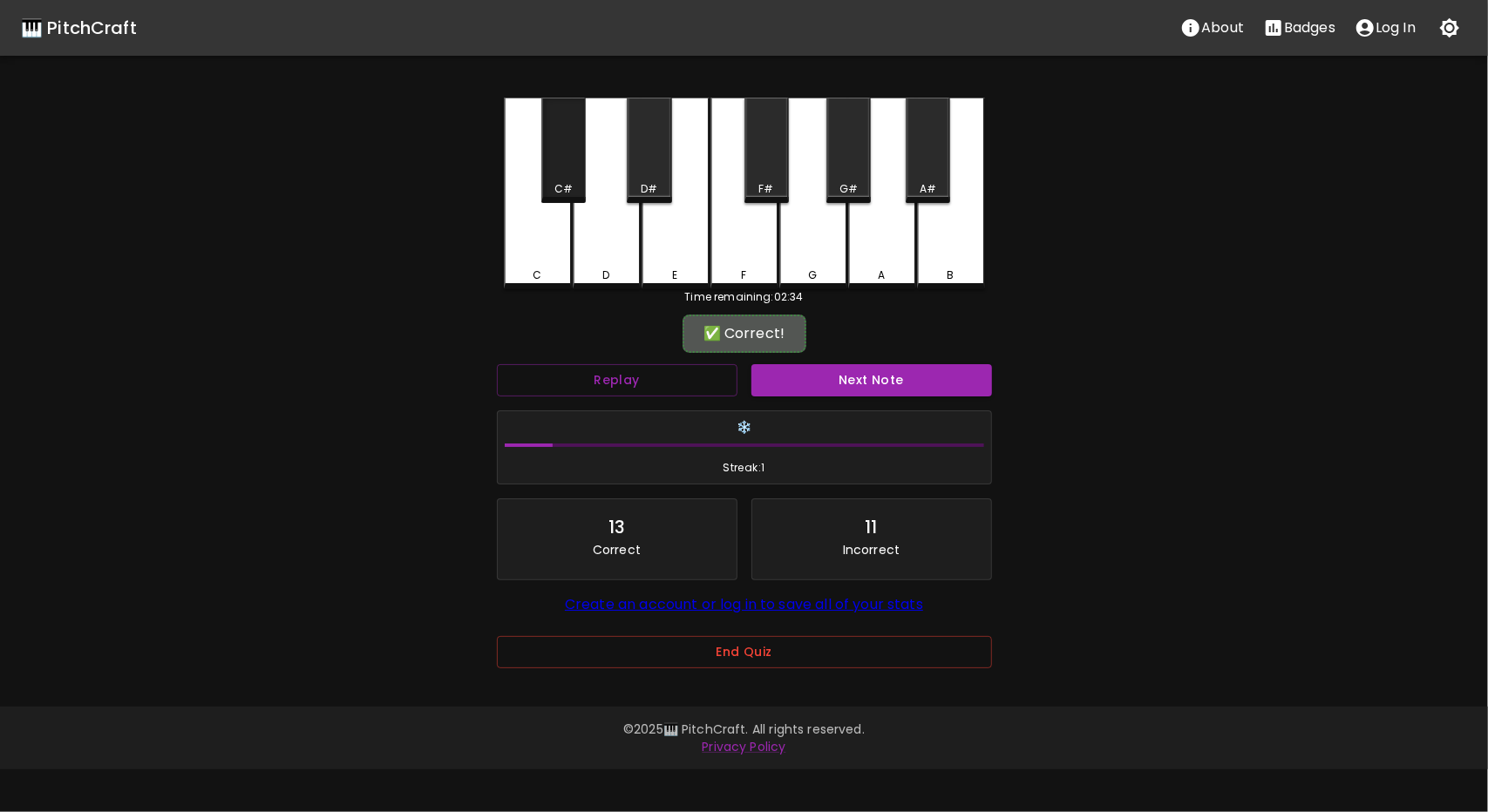
click at [566, 178] on div "C#" at bounding box center [564, 150] width 45 height 106
click at [845, 375] on button "Next Note" at bounding box center [872, 380] width 241 height 32
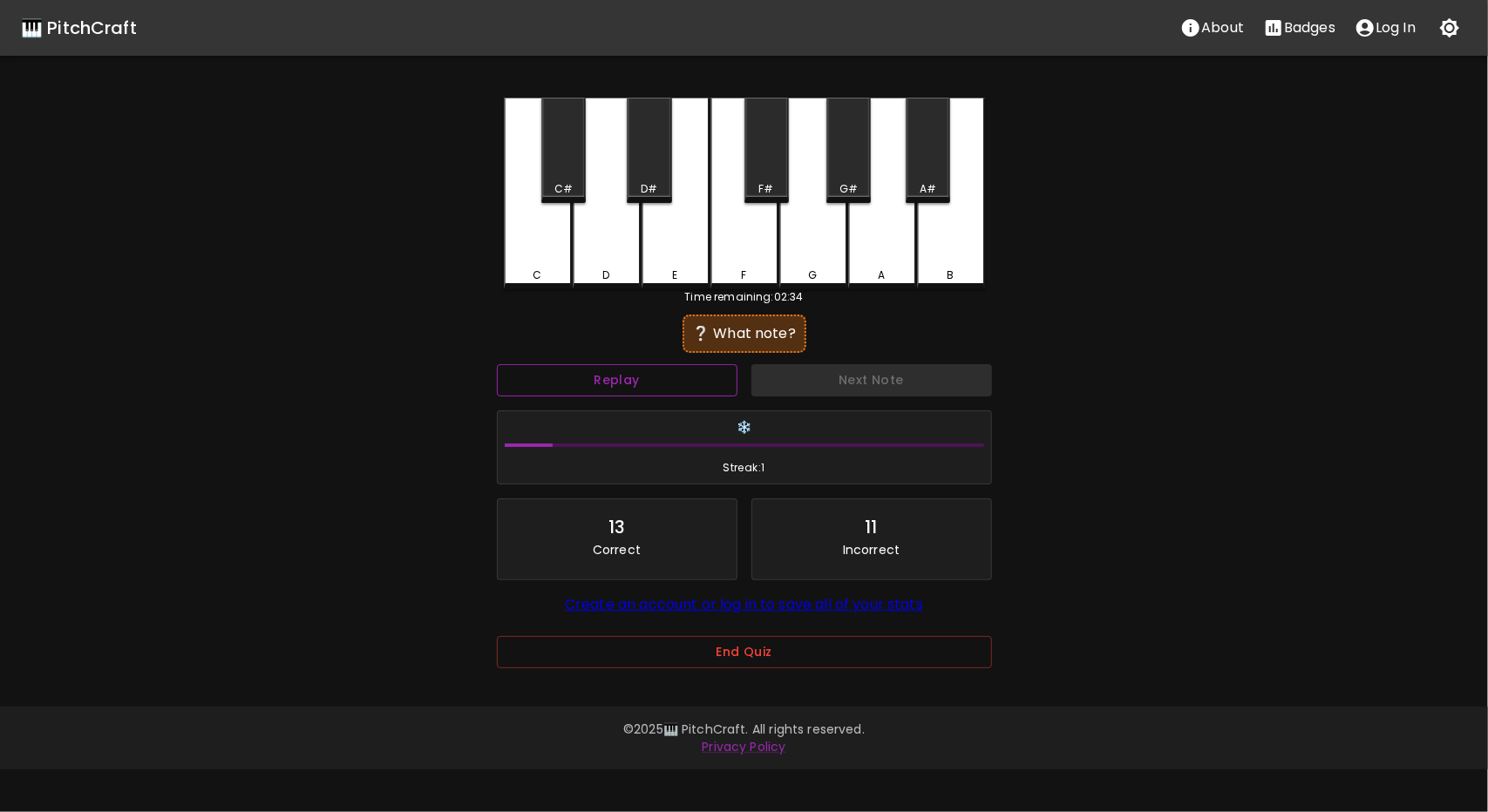
click at [659, 381] on button "Replay" at bounding box center [617, 380] width 241 height 32
click at [668, 379] on button "Replay" at bounding box center [617, 380] width 241 height 32
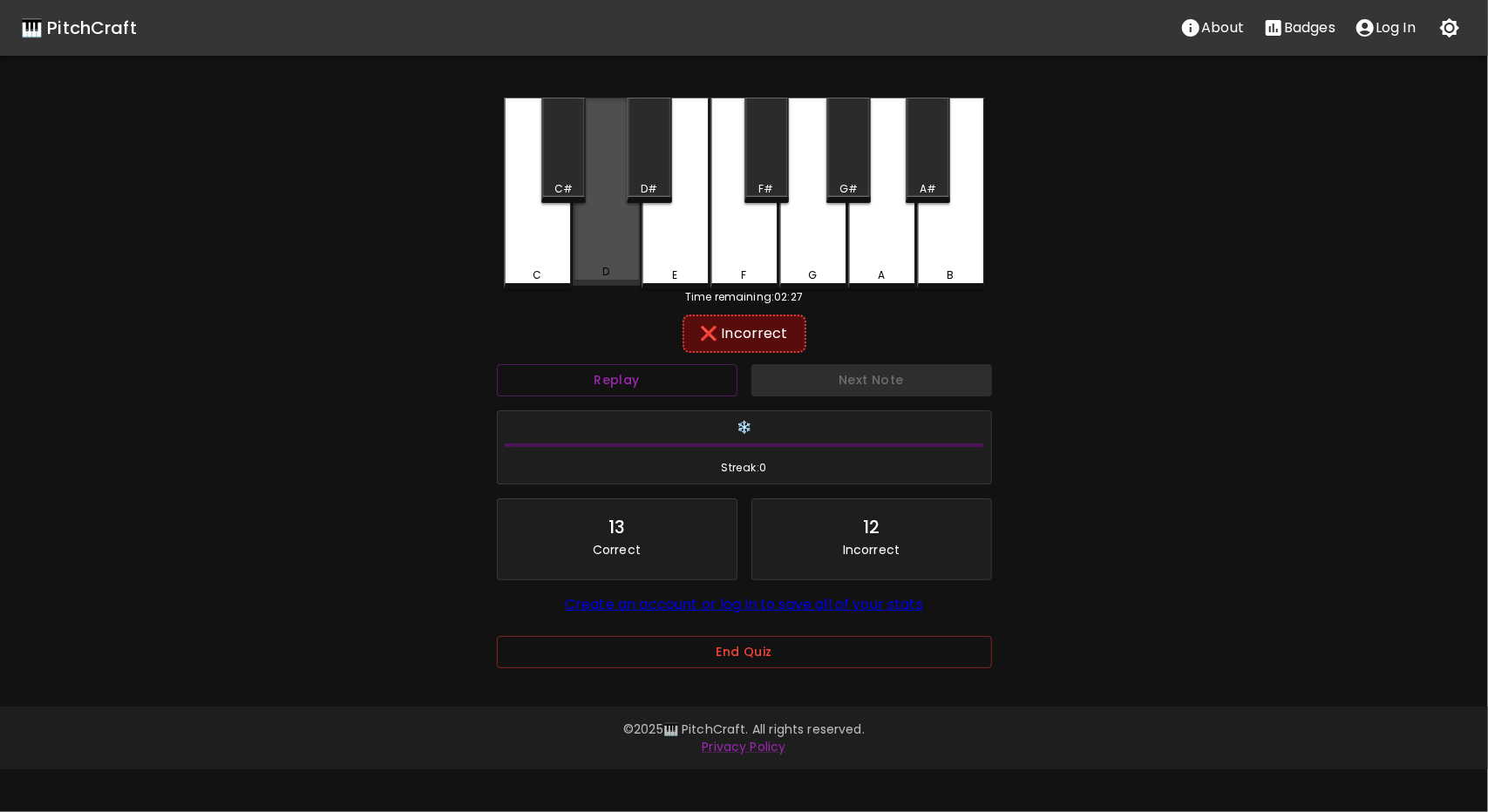
click at [615, 254] on div "D" at bounding box center [607, 192] width 68 height 188
click at [558, 274] on div "C" at bounding box center [538, 276] width 65 height 16
click at [573, 178] on div "C#" at bounding box center [564, 150] width 45 height 106
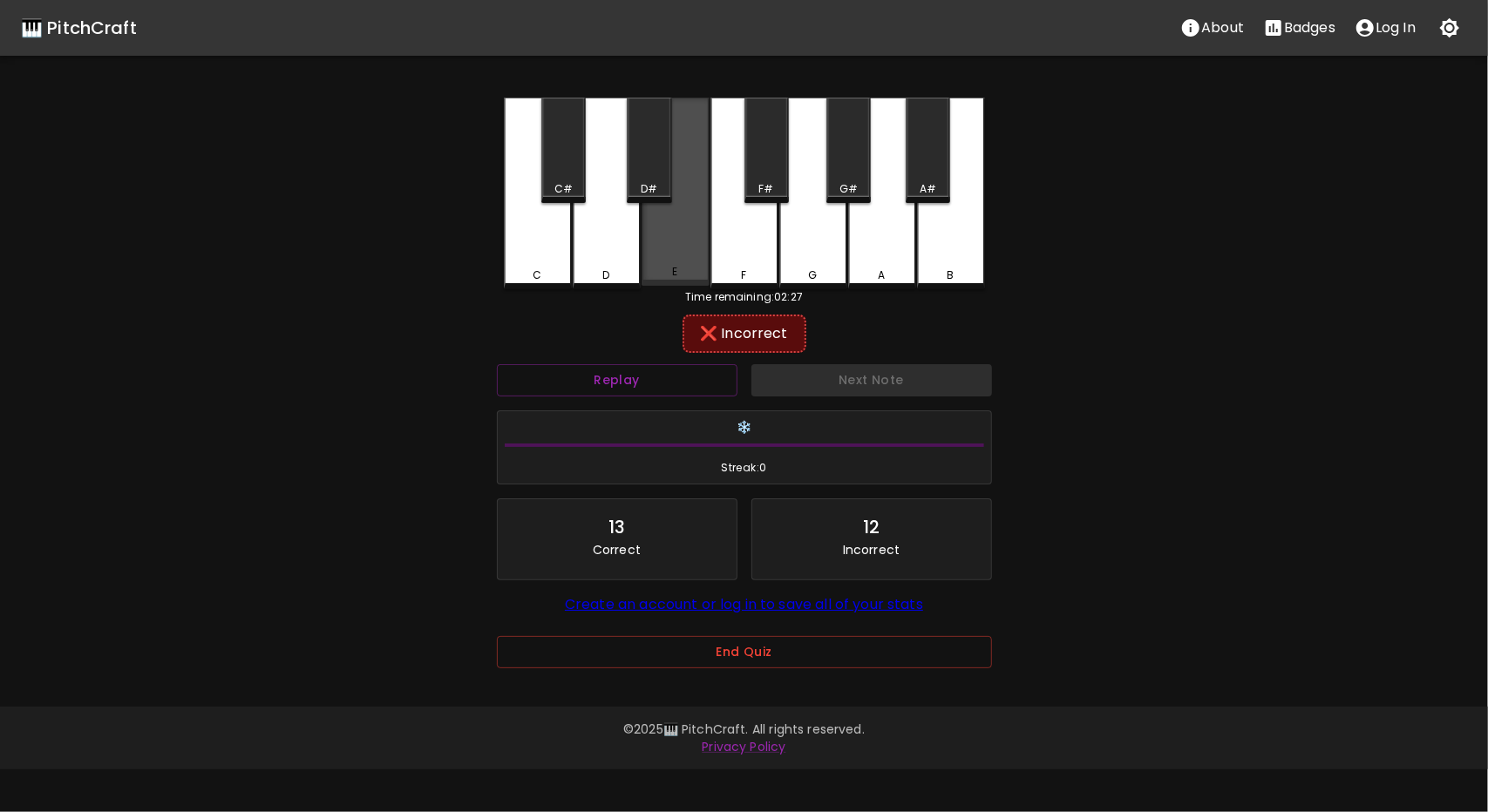
click at [655, 248] on div "E" at bounding box center [676, 192] width 68 height 188
click at [670, 162] on div "D#" at bounding box center [649, 150] width 45 height 106
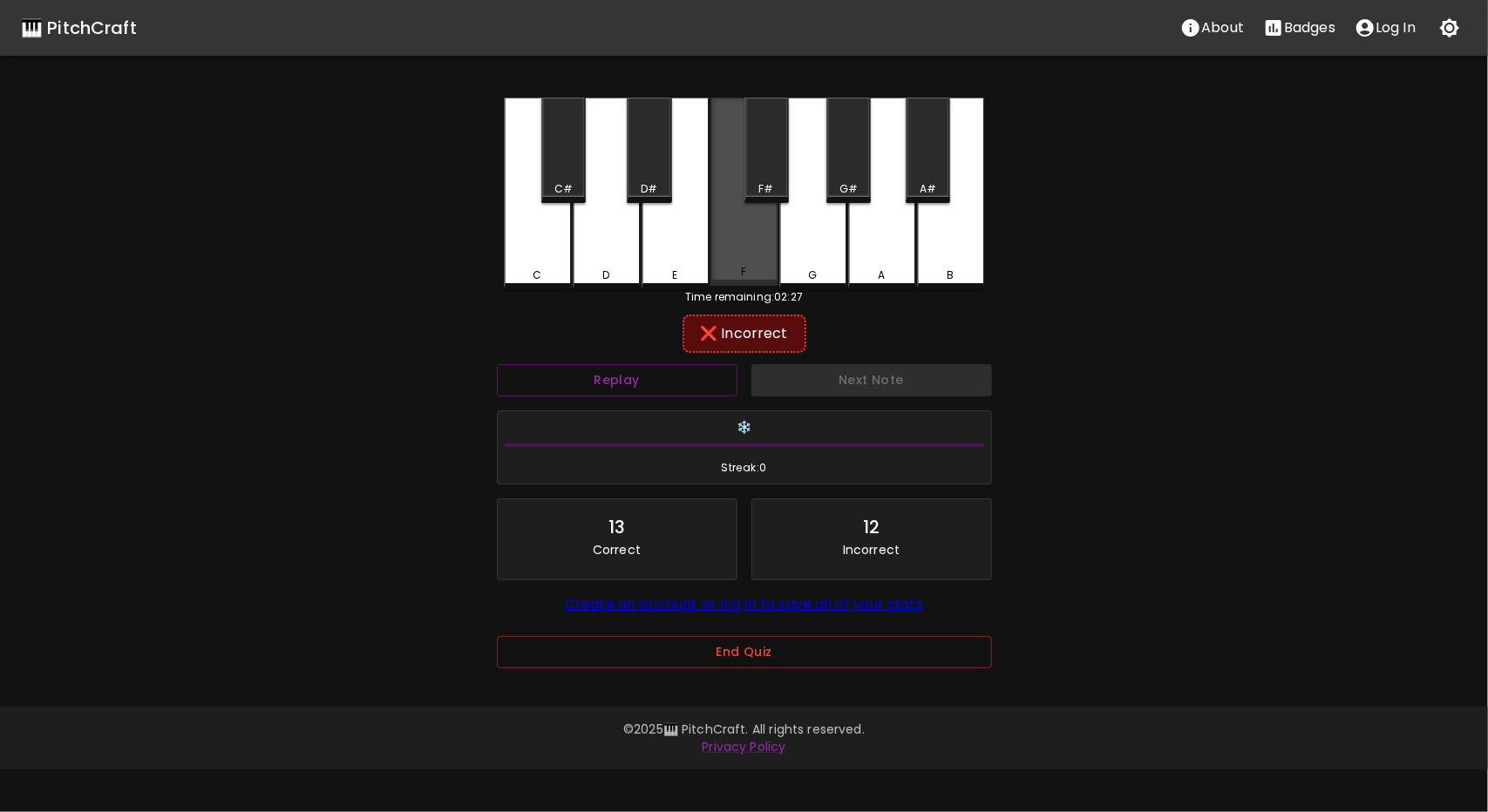
click at [755, 255] on div "F" at bounding box center [745, 192] width 68 height 188
click at [783, 155] on div "F#" at bounding box center [767, 150] width 45 height 106
click at [839, 266] on div "G" at bounding box center [814, 193] width 68 height 192
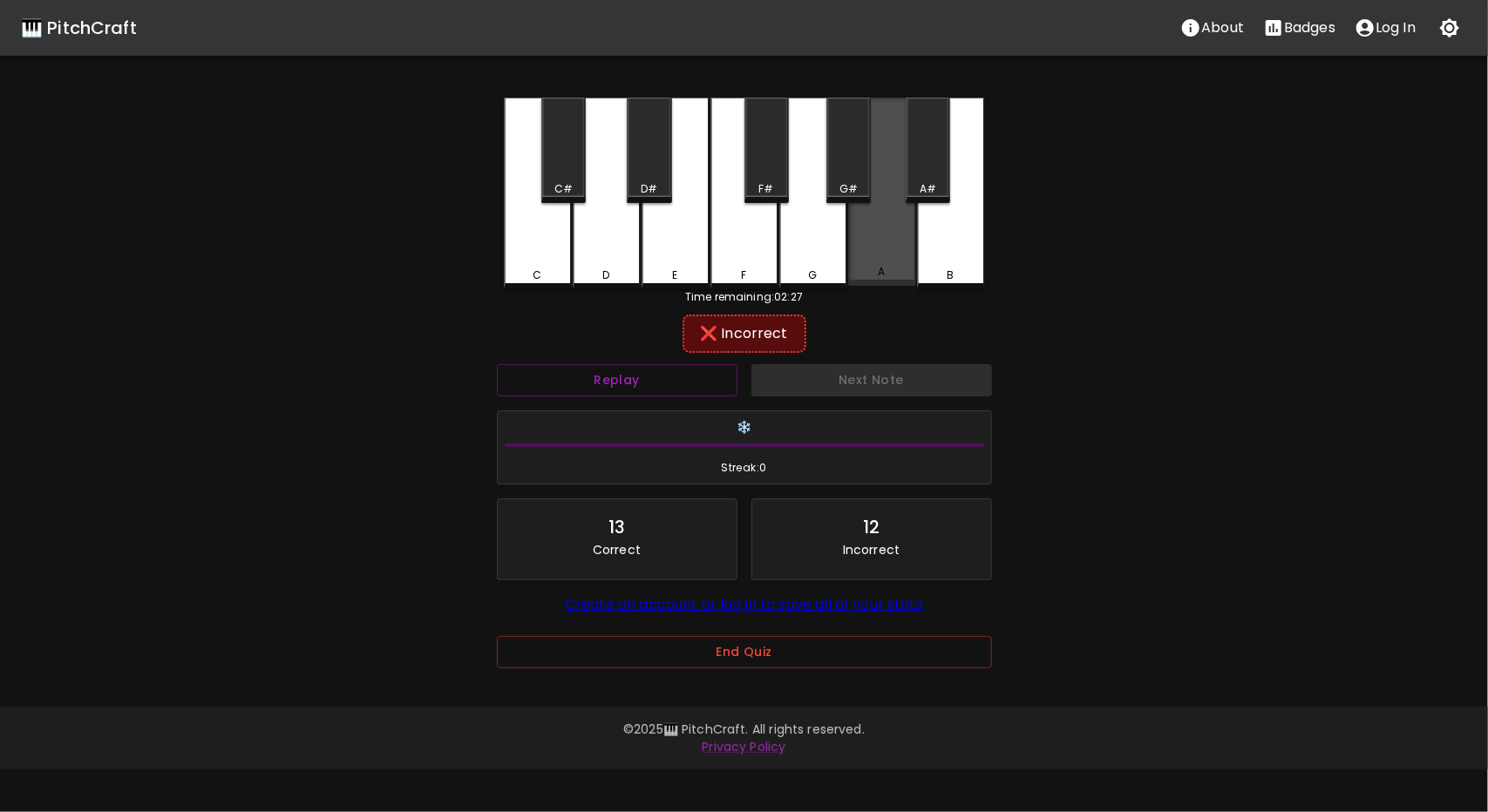
drag, startPoint x: 867, startPoint y: 240, endPoint x: 888, endPoint y: 212, distance: 35.0
click at [878, 221] on div "A" at bounding box center [882, 192] width 68 height 188
drag, startPoint x: 888, startPoint y: 212, endPoint x: 964, endPoint y: 243, distance: 82.1
click at [907, 220] on div "A" at bounding box center [882, 192] width 68 height 188
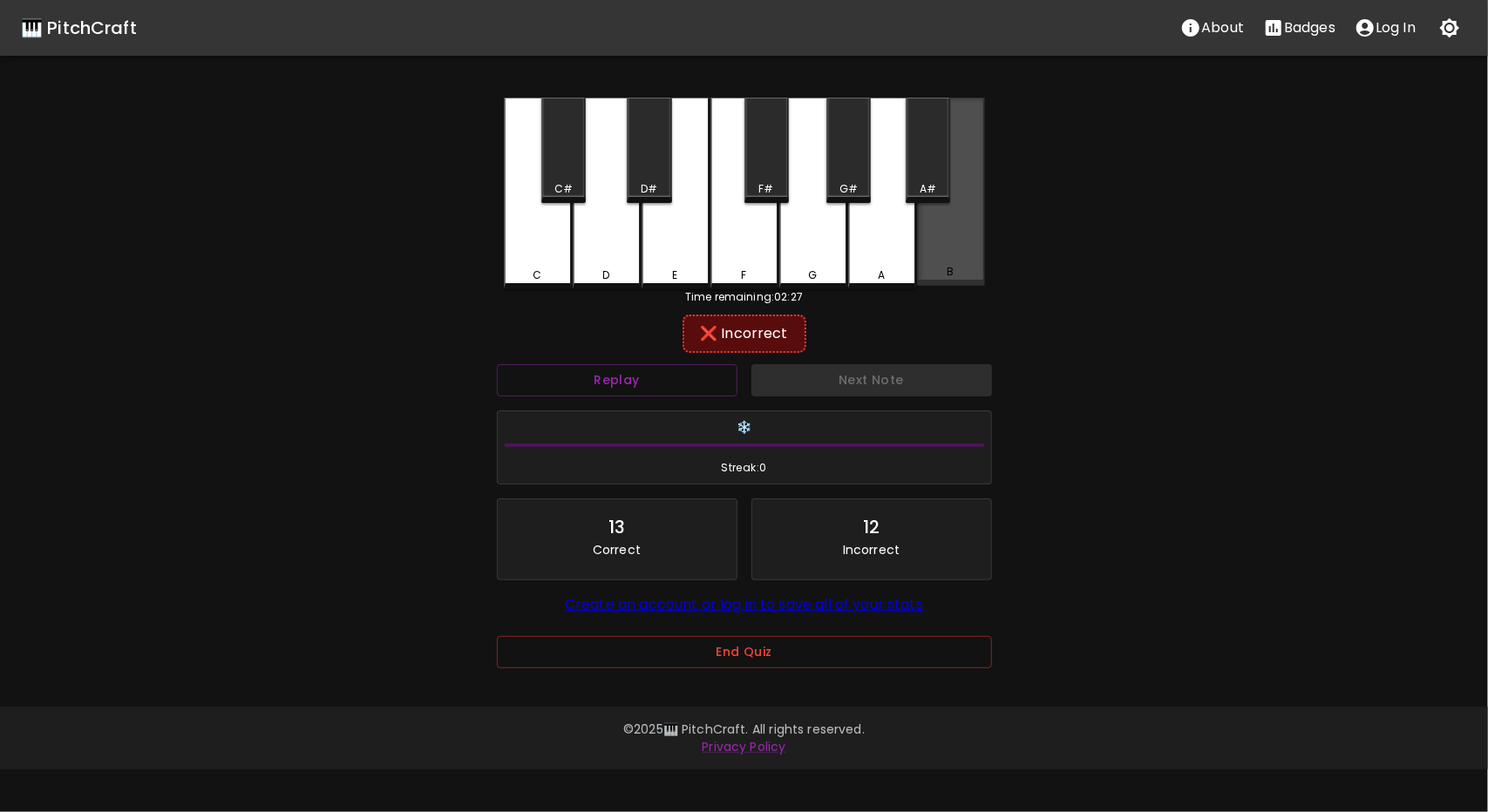
click at [969, 245] on div "B" at bounding box center [951, 192] width 68 height 188
click at [923, 168] on div "A#" at bounding box center [928, 150] width 45 height 106
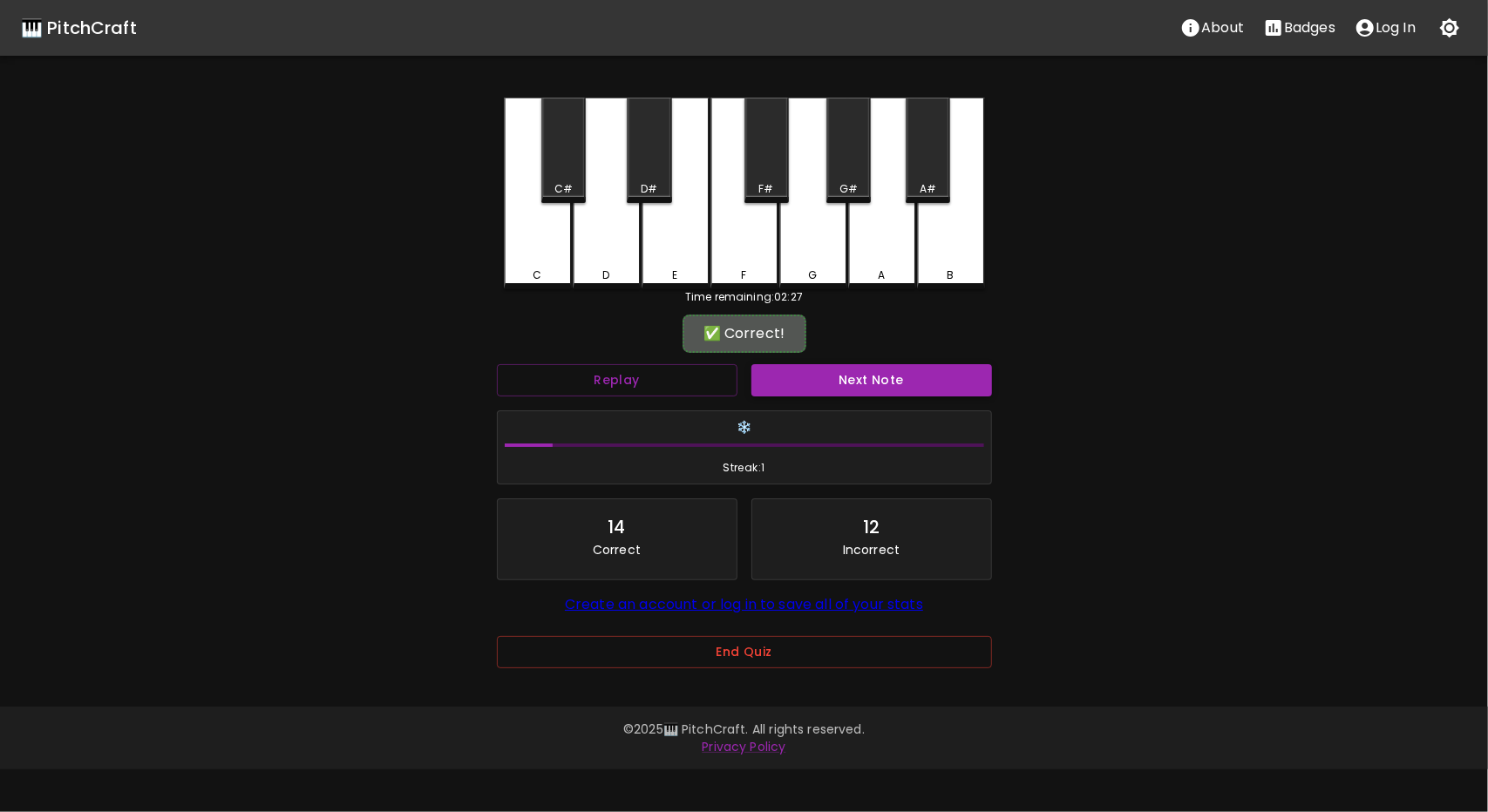
click at [861, 372] on button "Next Note" at bounding box center [872, 380] width 241 height 32
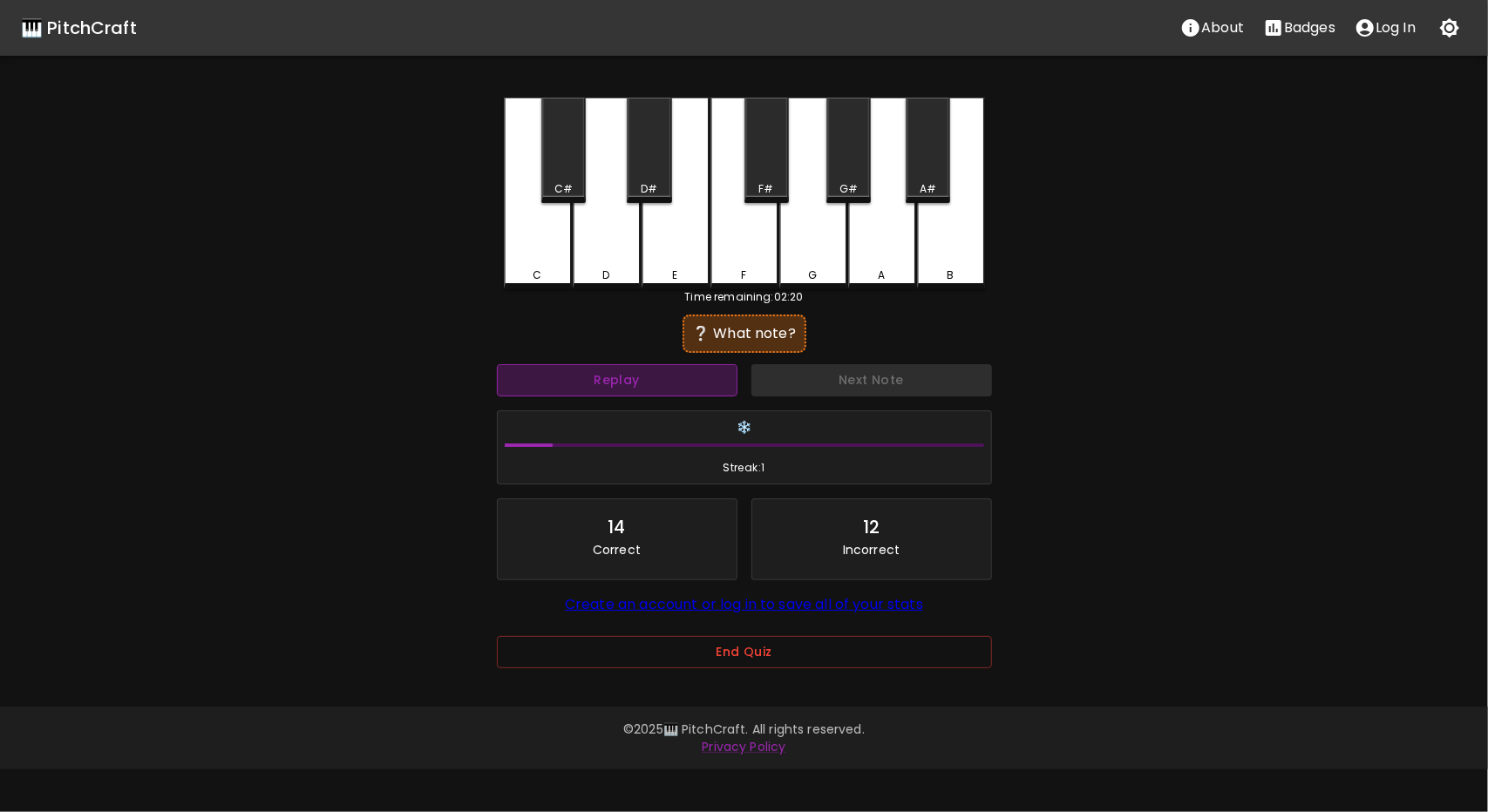
click at [666, 377] on button "Replay" at bounding box center [617, 380] width 241 height 32
click at [657, 386] on button "Replay" at bounding box center [617, 380] width 241 height 32
click at [634, 371] on button "Replay" at bounding box center [617, 380] width 241 height 32
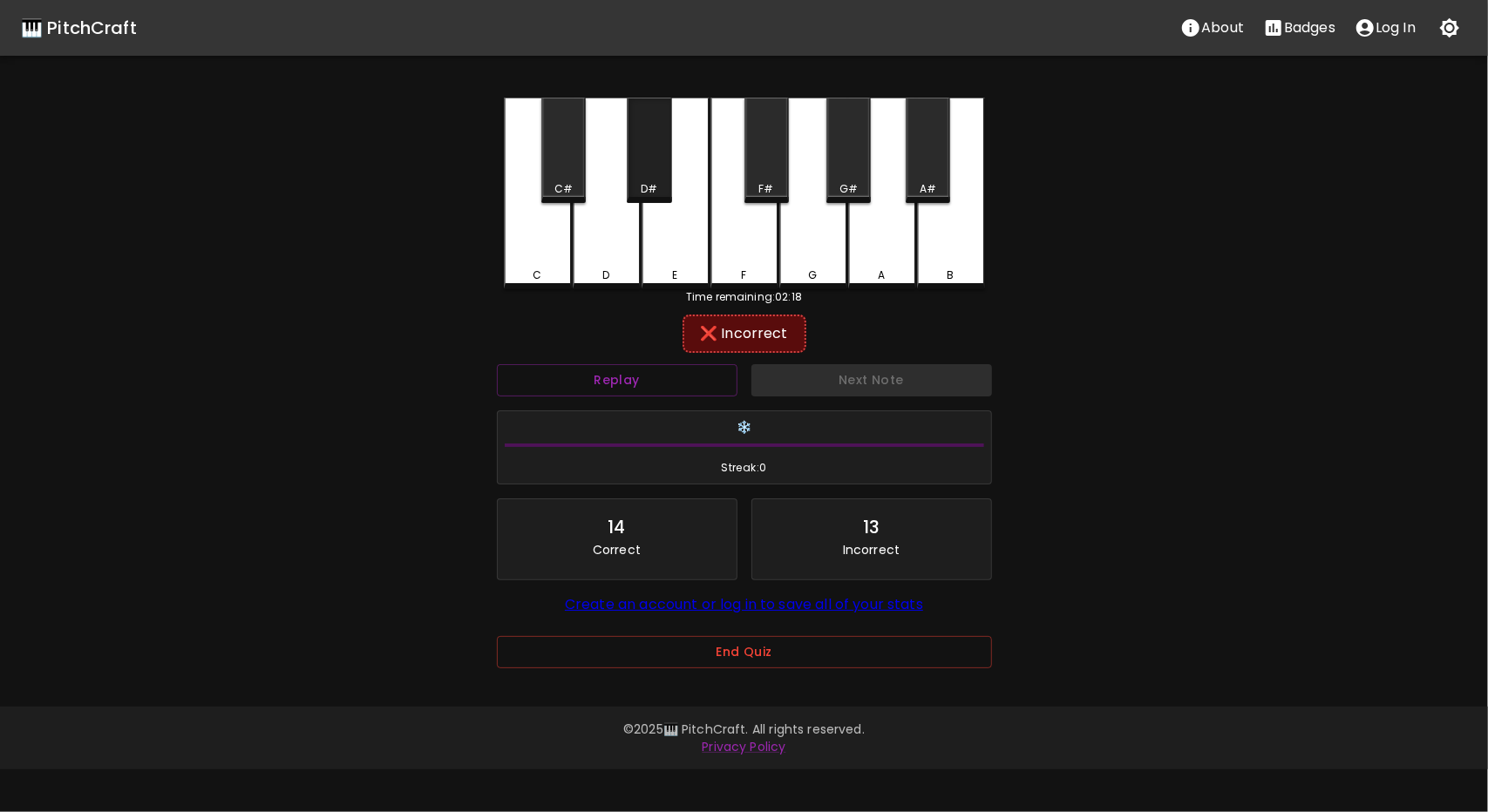
click at [647, 156] on div "D#" at bounding box center [649, 150] width 45 height 106
click at [668, 292] on div "Time remaining: 02:18" at bounding box center [745, 298] width 481 height 16
click at [668, 263] on div "E" at bounding box center [676, 192] width 68 height 188
click at [557, 278] on div "C" at bounding box center [538, 276] width 65 height 16
click at [571, 154] on div "C#" at bounding box center [564, 150] width 45 height 106
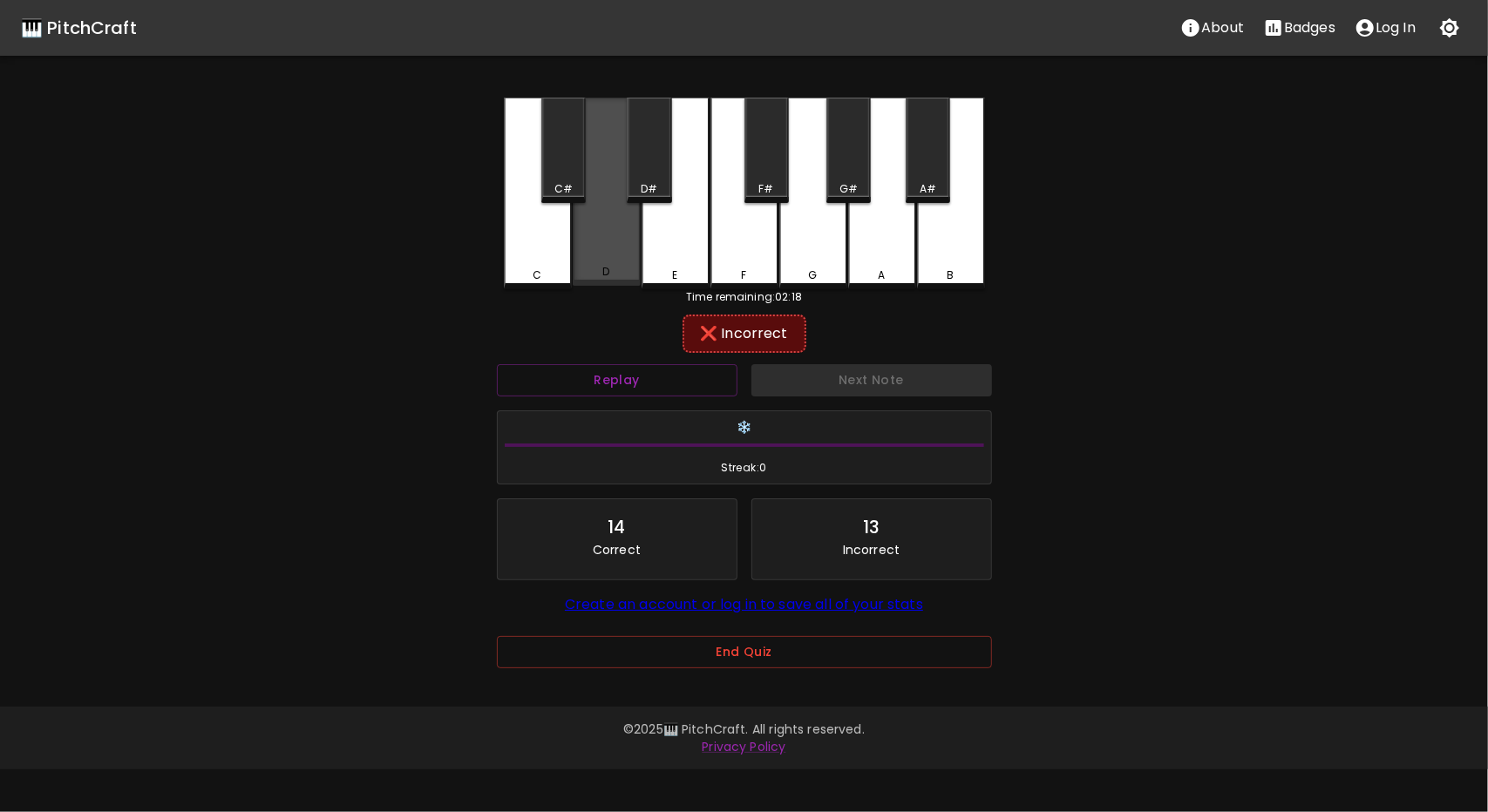
click at [602, 268] on div "D" at bounding box center [607, 192] width 68 height 188
drag, startPoint x: 647, startPoint y: 158, endPoint x: 681, endPoint y: 261, distance: 108.5
click at [647, 166] on div "D#" at bounding box center [649, 150] width 45 height 106
click at [691, 273] on div "E" at bounding box center [676, 276] width 65 height 16
click at [770, 228] on div "F" at bounding box center [745, 193] width 68 height 192
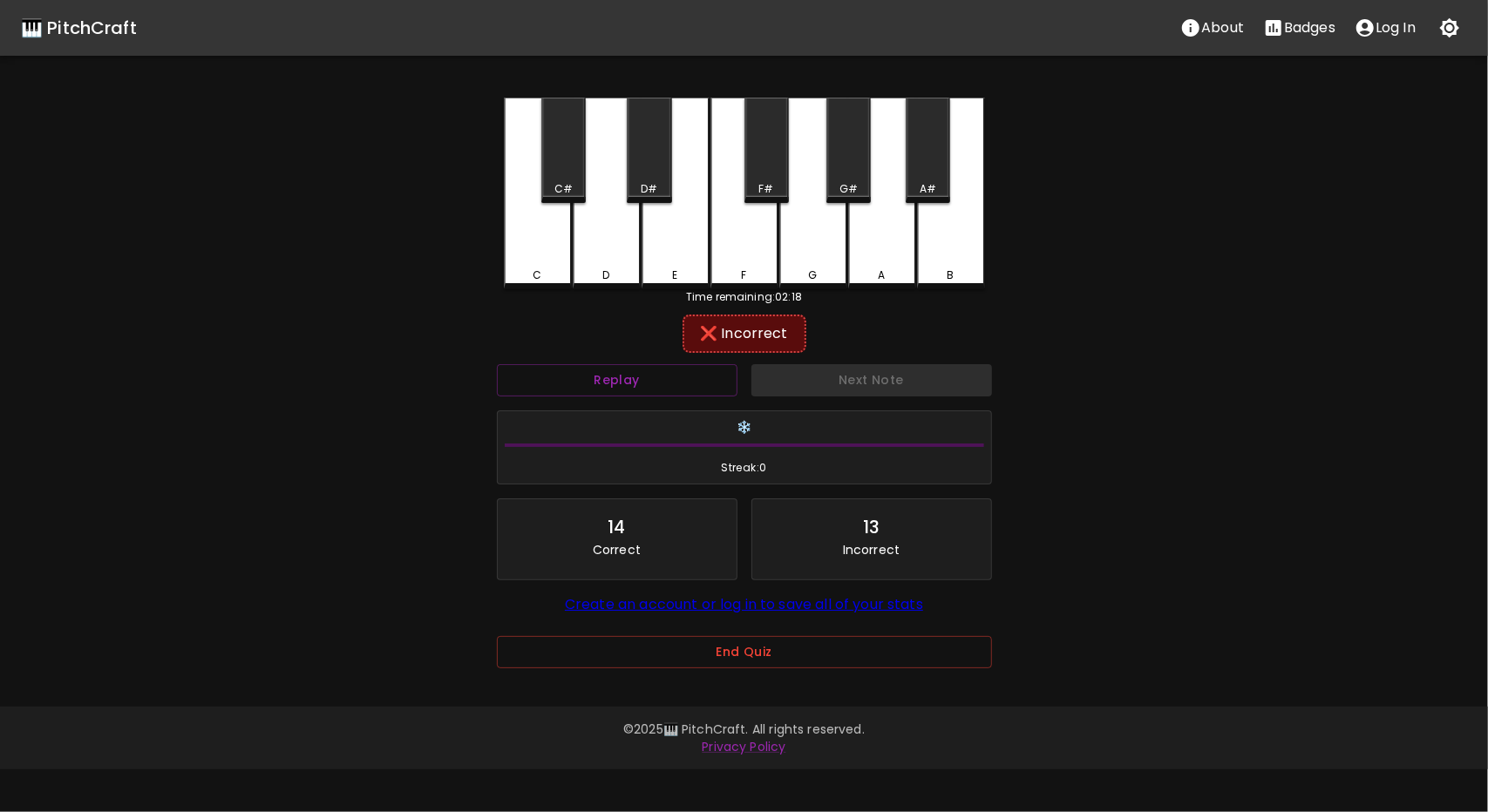
click at [788, 156] on div "F#" at bounding box center [767, 150] width 45 height 106
click at [848, 258] on div "A" at bounding box center [882, 192] width 68 height 188
click at [926, 150] on div "A#" at bounding box center [928, 150] width 45 height 106
click at [959, 257] on div "B" at bounding box center [951, 192] width 68 height 188
click at [833, 170] on div "G#" at bounding box center [848, 150] width 45 height 106
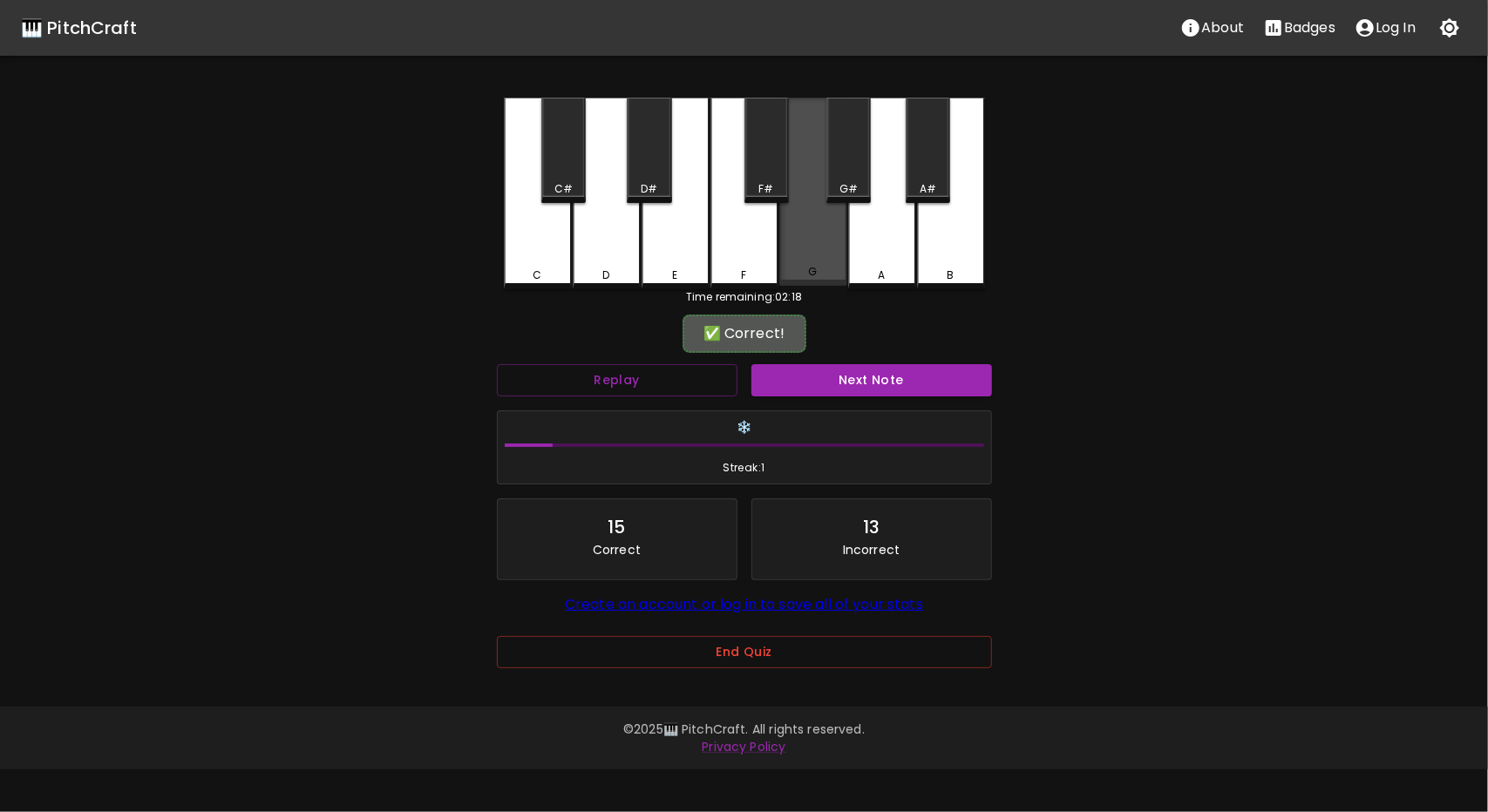
click at [804, 248] on div "G" at bounding box center [814, 192] width 68 height 188
click at [870, 388] on button "Next Note" at bounding box center [872, 380] width 241 height 32
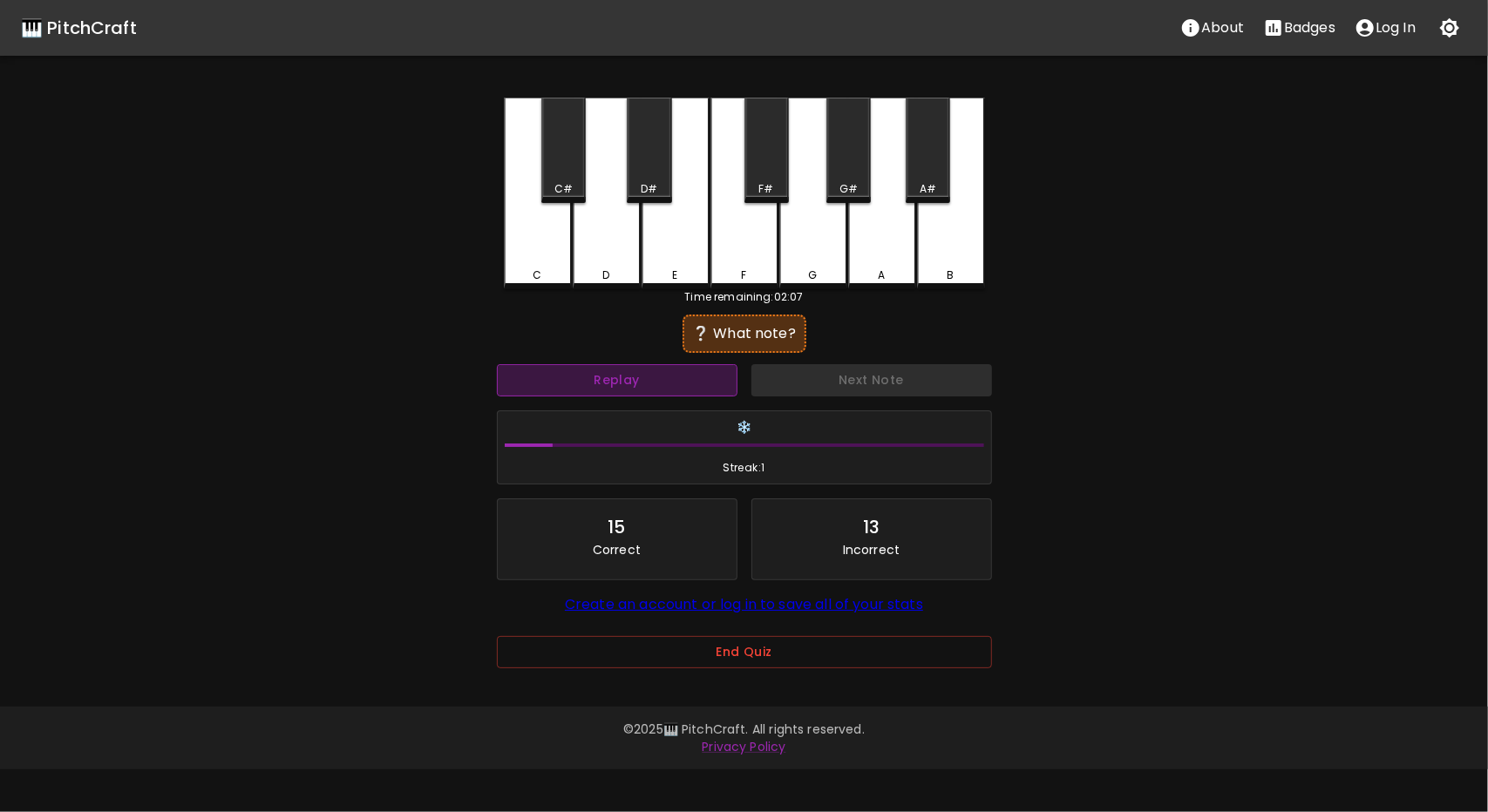
click at [622, 381] on button "Replay" at bounding box center [617, 380] width 241 height 32
click at [682, 384] on button "Replay" at bounding box center [617, 380] width 241 height 32
click at [691, 379] on button "Replay" at bounding box center [617, 380] width 241 height 32
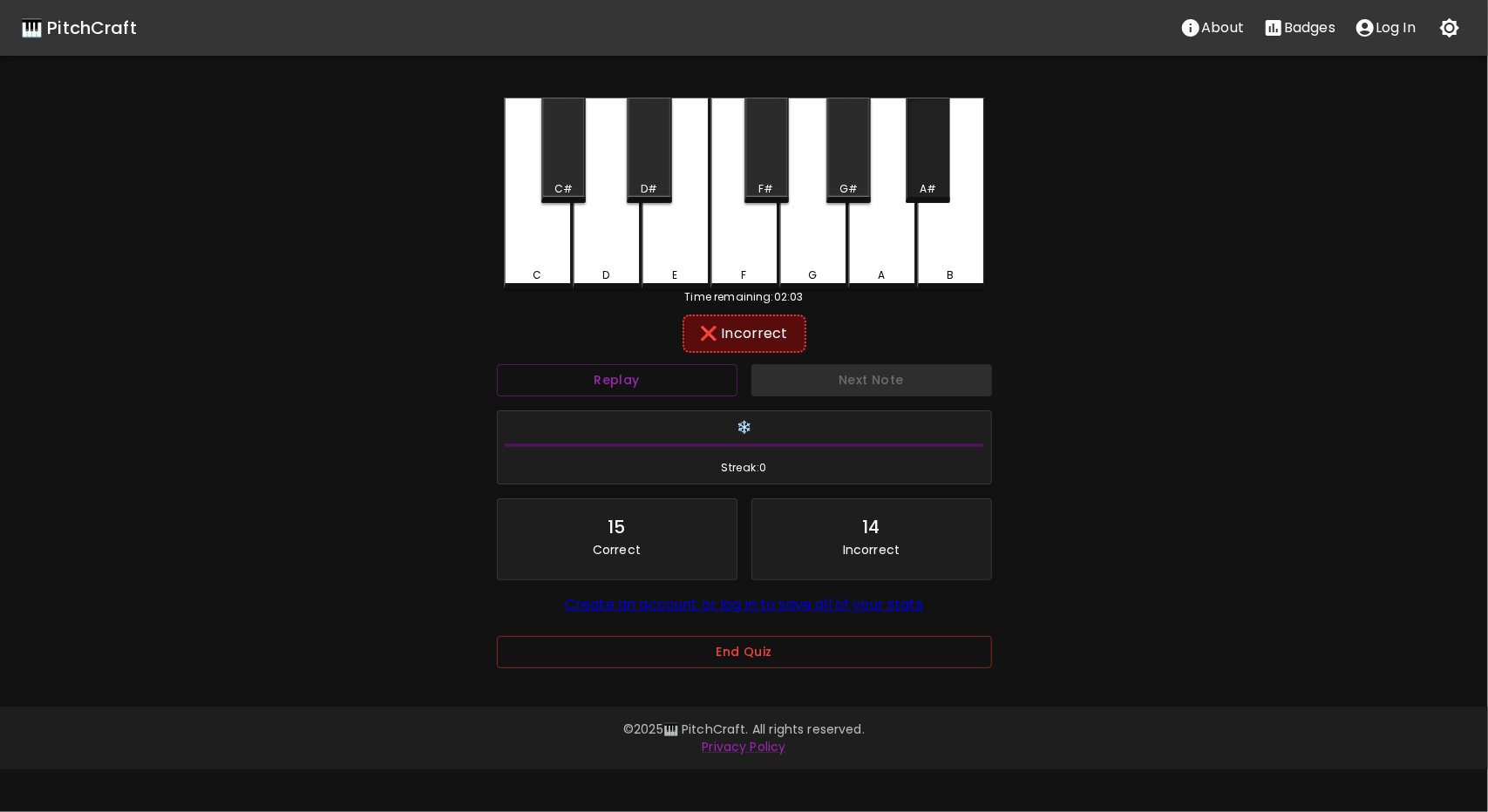
click at [928, 186] on div "A#" at bounding box center [928, 189] width 17 height 16
click at [949, 254] on div "B" at bounding box center [951, 192] width 68 height 188
click at [888, 248] on div "A" at bounding box center [882, 193] width 68 height 192
click at [841, 165] on div "G#" at bounding box center [848, 150] width 45 height 106
click at [819, 266] on div "G" at bounding box center [814, 193] width 68 height 192
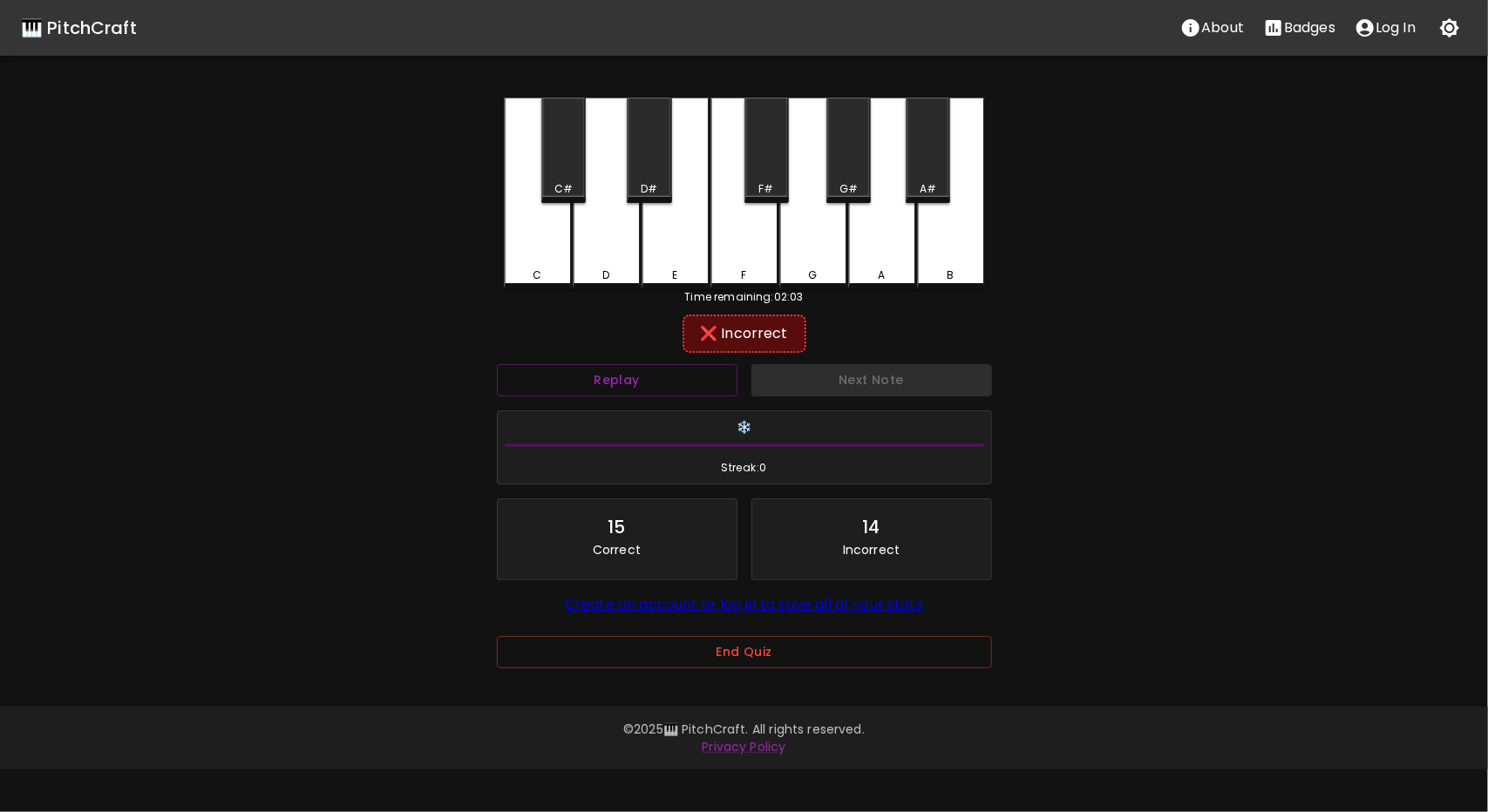
click at [783, 150] on div "F#" at bounding box center [767, 150] width 45 height 106
click at [752, 258] on div "F" at bounding box center [745, 193] width 68 height 192
click at [631, 154] on div "D#" at bounding box center [649, 150] width 45 height 106
click at [603, 248] on div "D" at bounding box center [607, 192] width 68 height 188
click at [568, 172] on div "C#" at bounding box center [564, 150] width 45 height 106
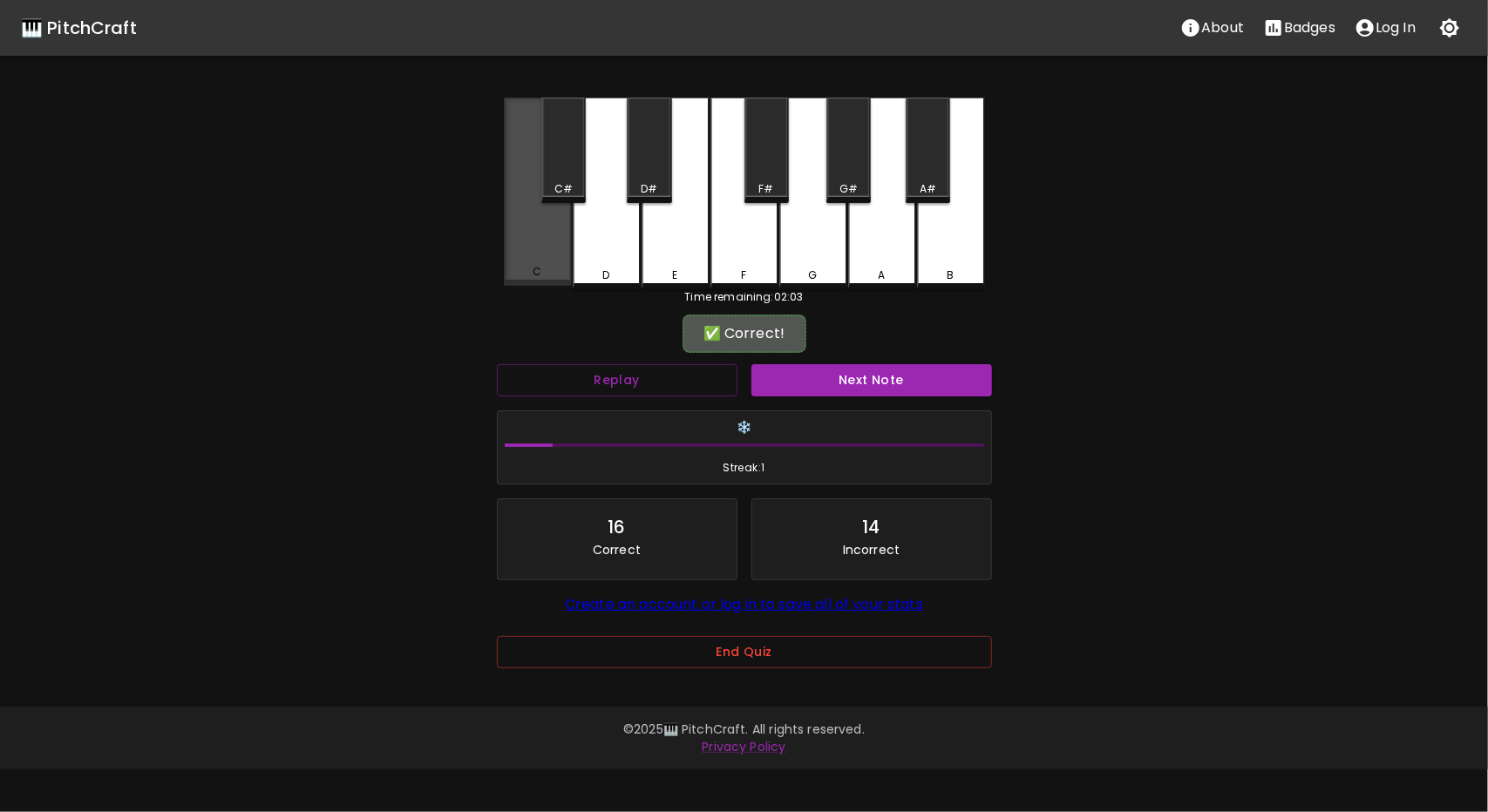
click at [560, 266] on div "C" at bounding box center [538, 192] width 68 height 188
click at [874, 369] on button "Next Note" at bounding box center [872, 380] width 241 height 32
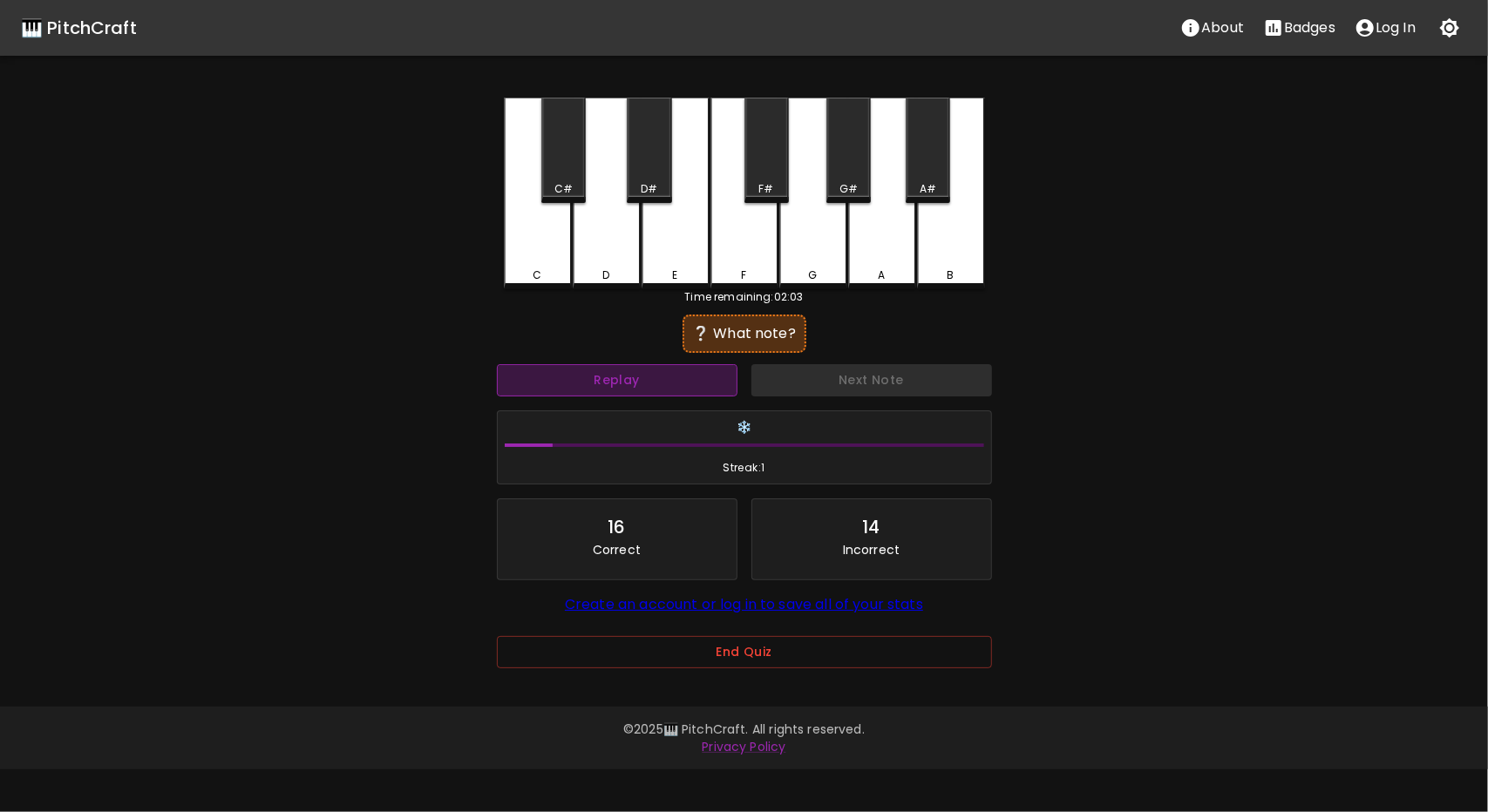
click at [671, 377] on button "Replay" at bounding box center [617, 380] width 241 height 32
click at [668, 381] on button "Replay" at bounding box center [617, 380] width 241 height 32
click at [605, 248] on div "D" at bounding box center [607, 193] width 68 height 192
click at [629, 365] on div "Replay" at bounding box center [617, 380] width 255 height 46
click at [621, 384] on button "Replay" at bounding box center [617, 380] width 241 height 32
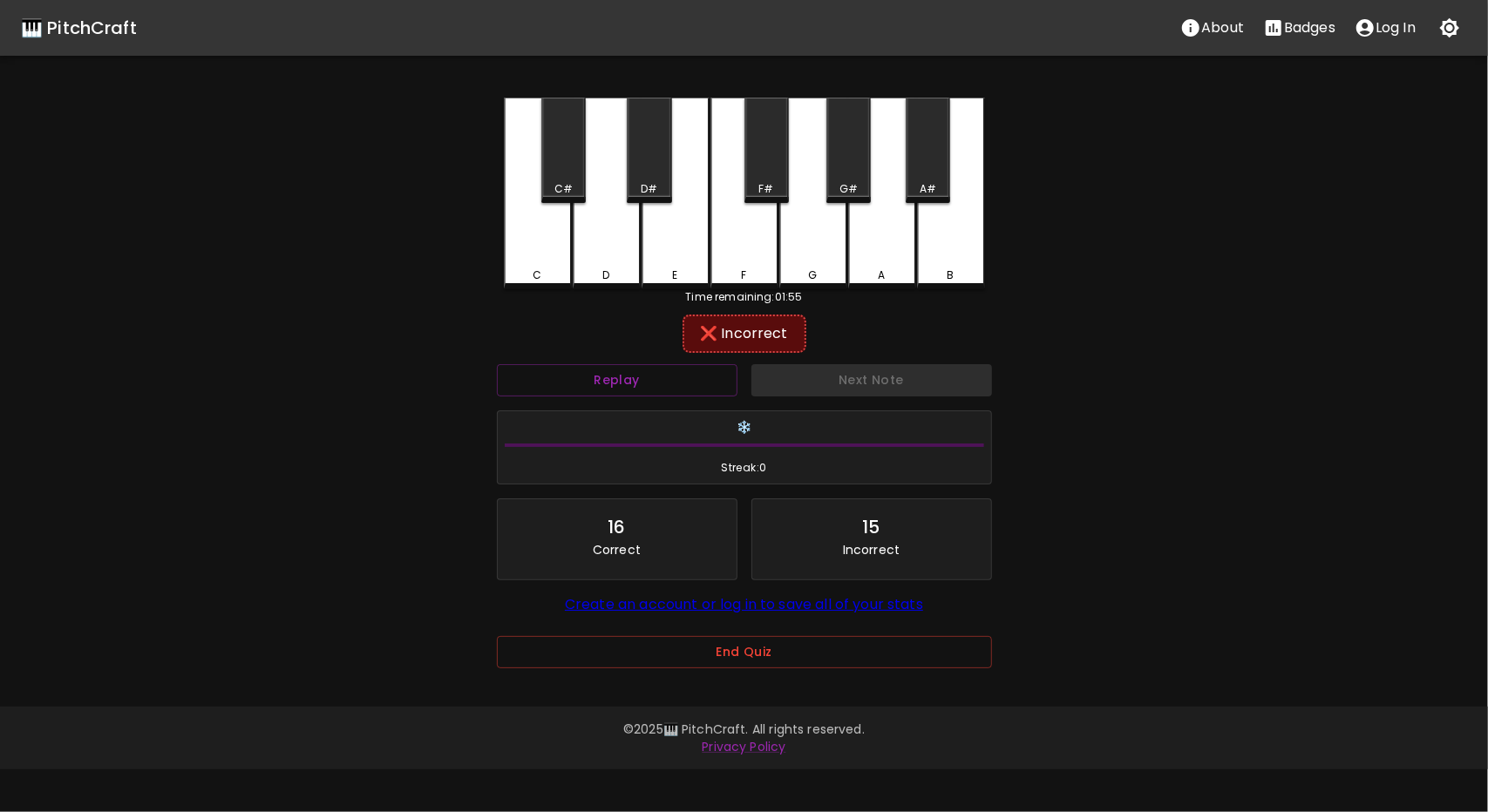
click at [872, 251] on div "A" at bounding box center [882, 193] width 68 height 192
click at [617, 384] on button "Replay" at bounding box center [617, 380] width 241 height 32
click at [610, 245] on div "D" at bounding box center [607, 192] width 68 height 188
click at [534, 240] on div "C" at bounding box center [538, 193] width 68 height 192
click at [565, 175] on div "C#" at bounding box center [564, 150] width 45 height 106
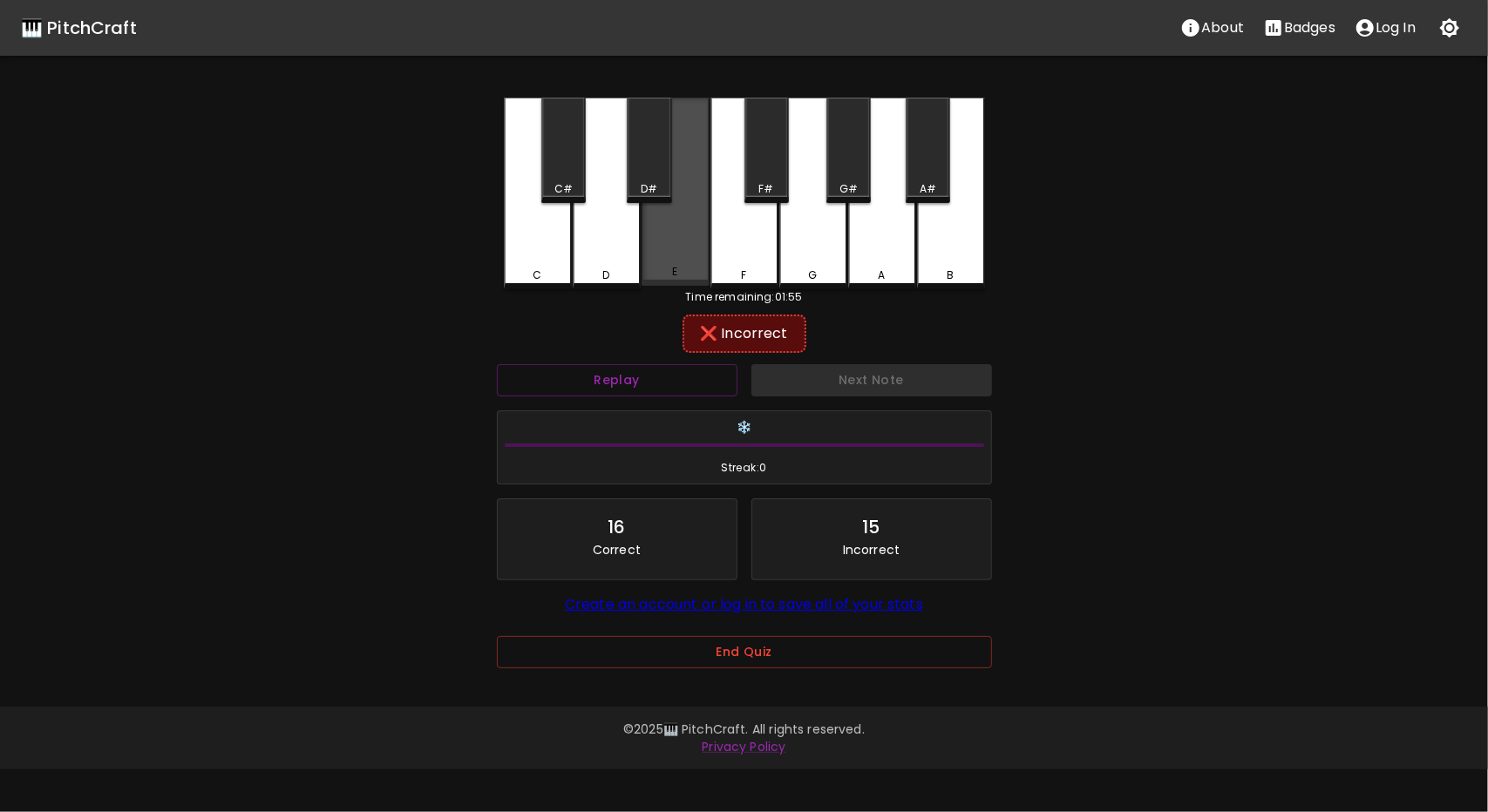
click at [647, 261] on div "E" at bounding box center [676, 192] width 68 height 188
click at [642, 172] on div "D#" at bounding box center [649, 150] width 45 height 106
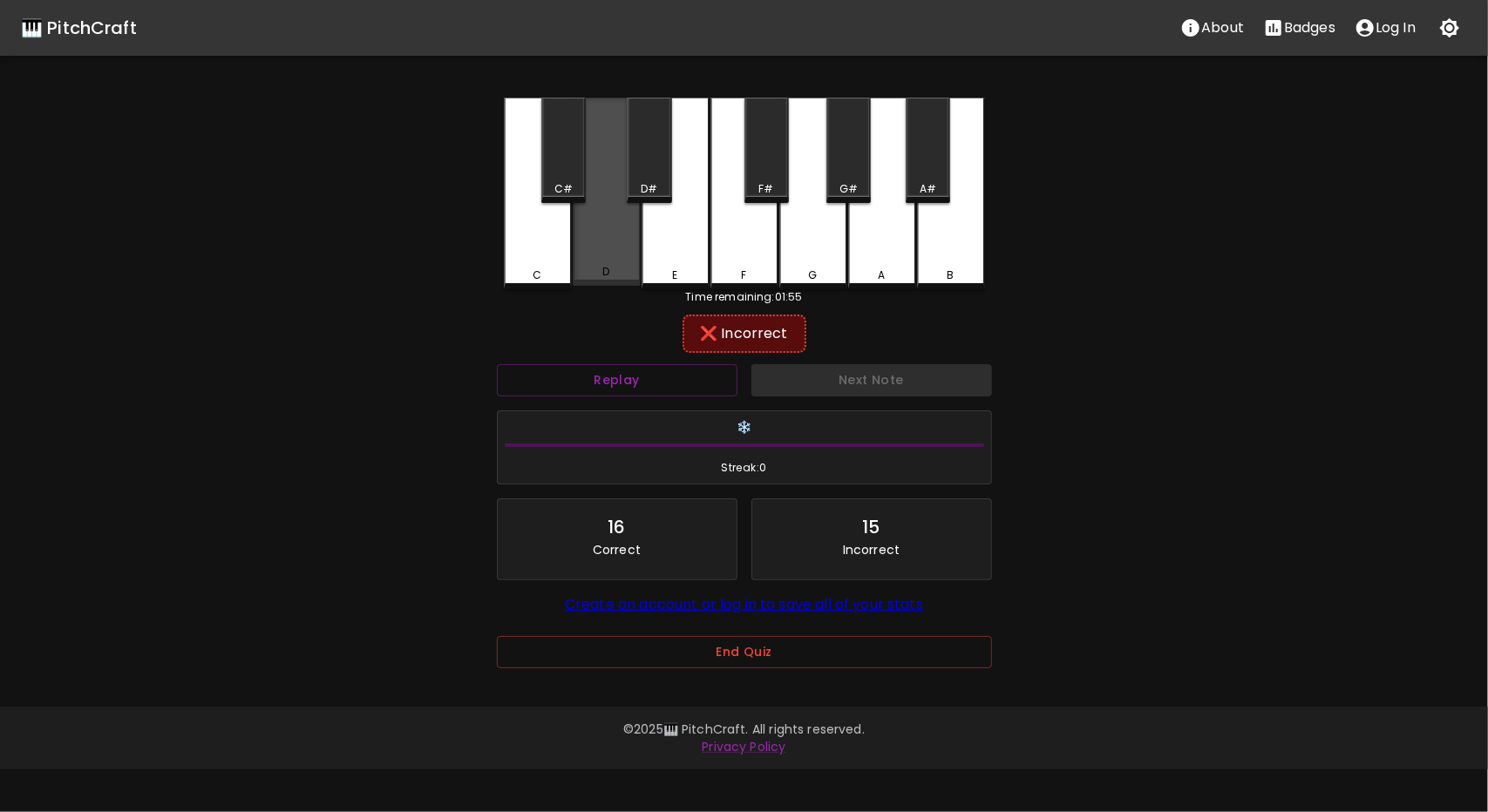
click at [612, 245] on div "D" at bounding box center [607, 192] width 68 height 188
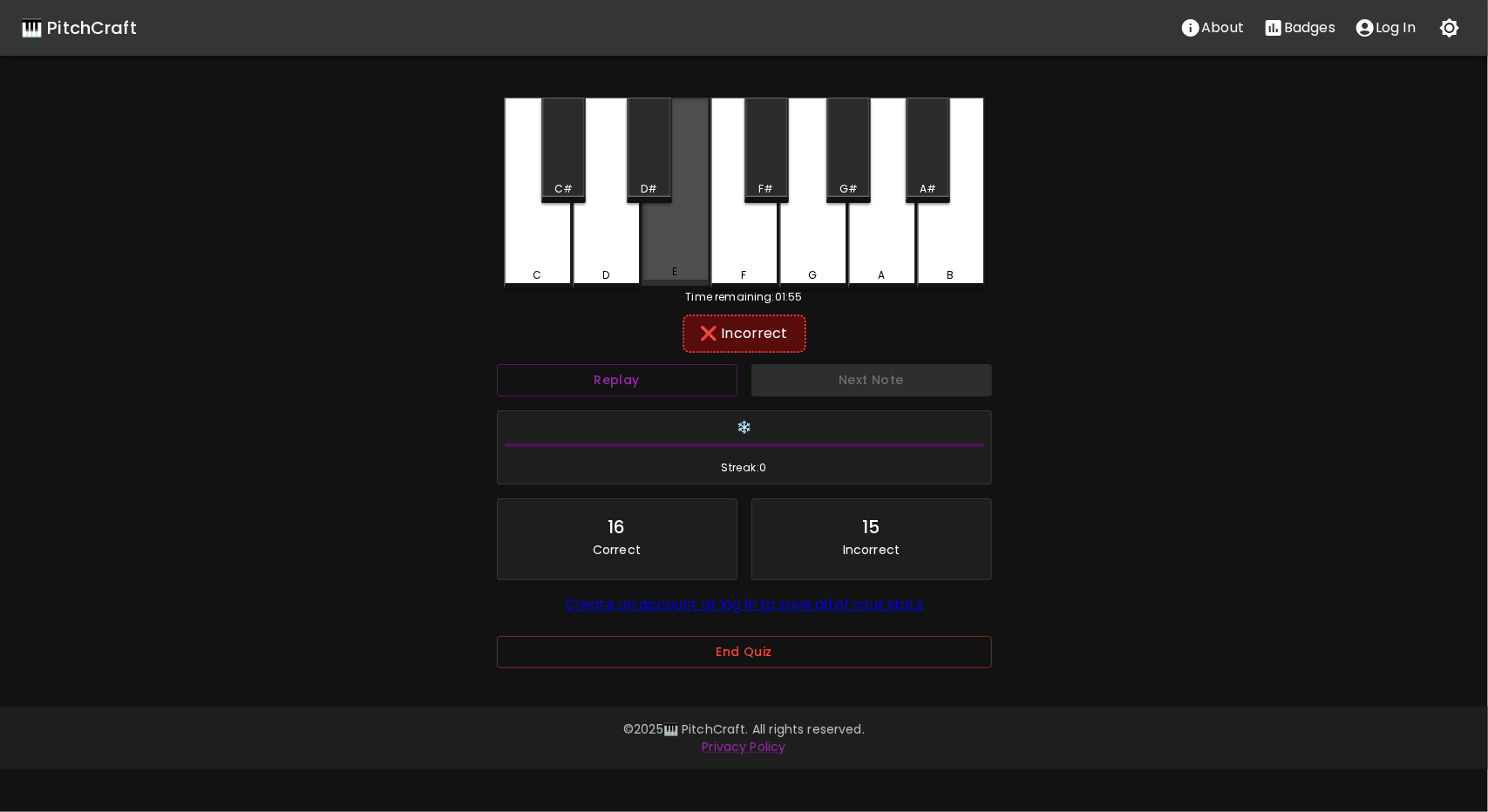
click at [682, 261] on div "E" at bounding box center [676, 192] width 68 height 188
click at [523, 252] on div "C" at bounding box center [538, 193] width 68 height 192
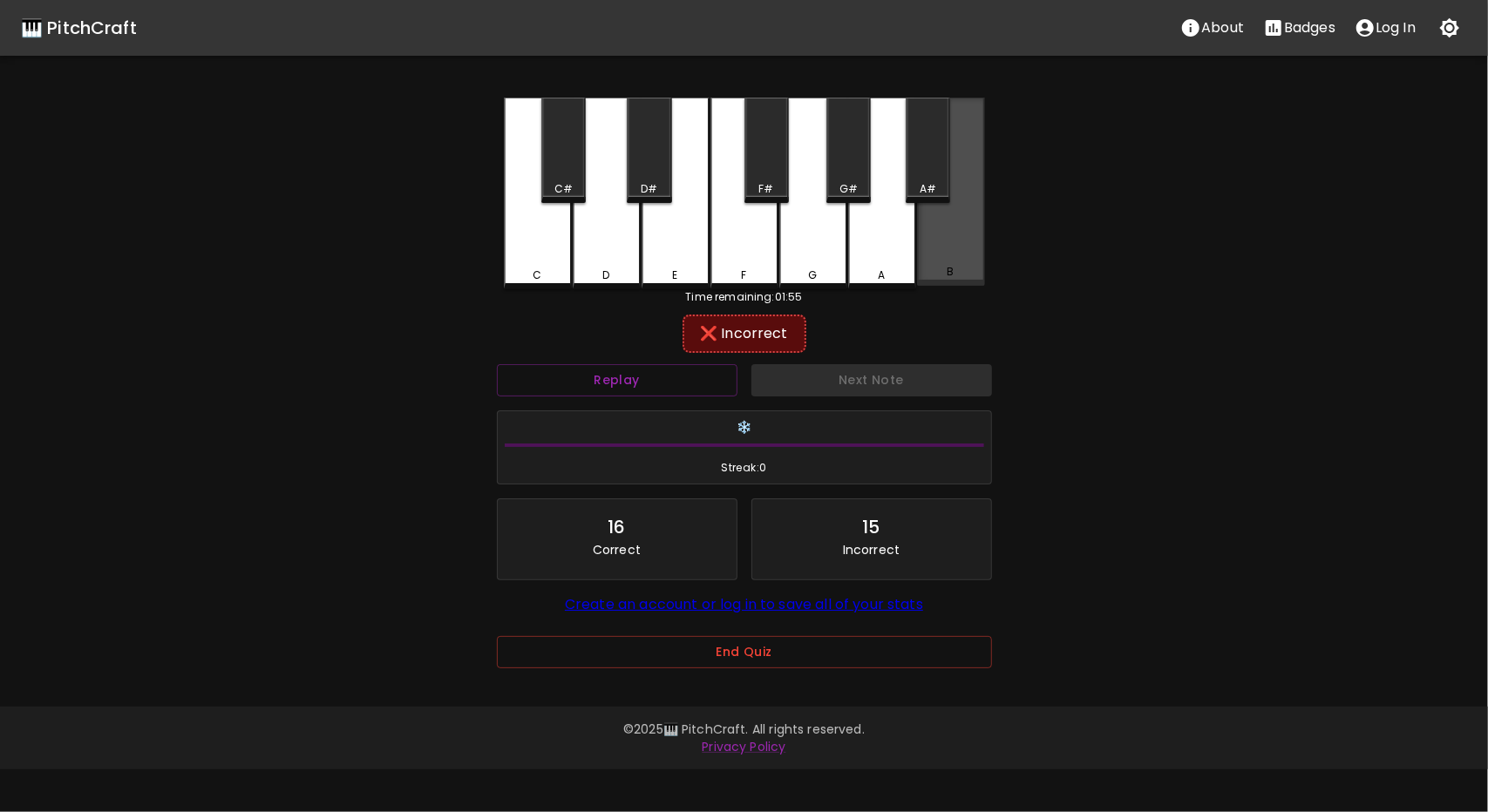
click at [948, 240] on div "B" at bounding box center [951, 192] width 68 height 188
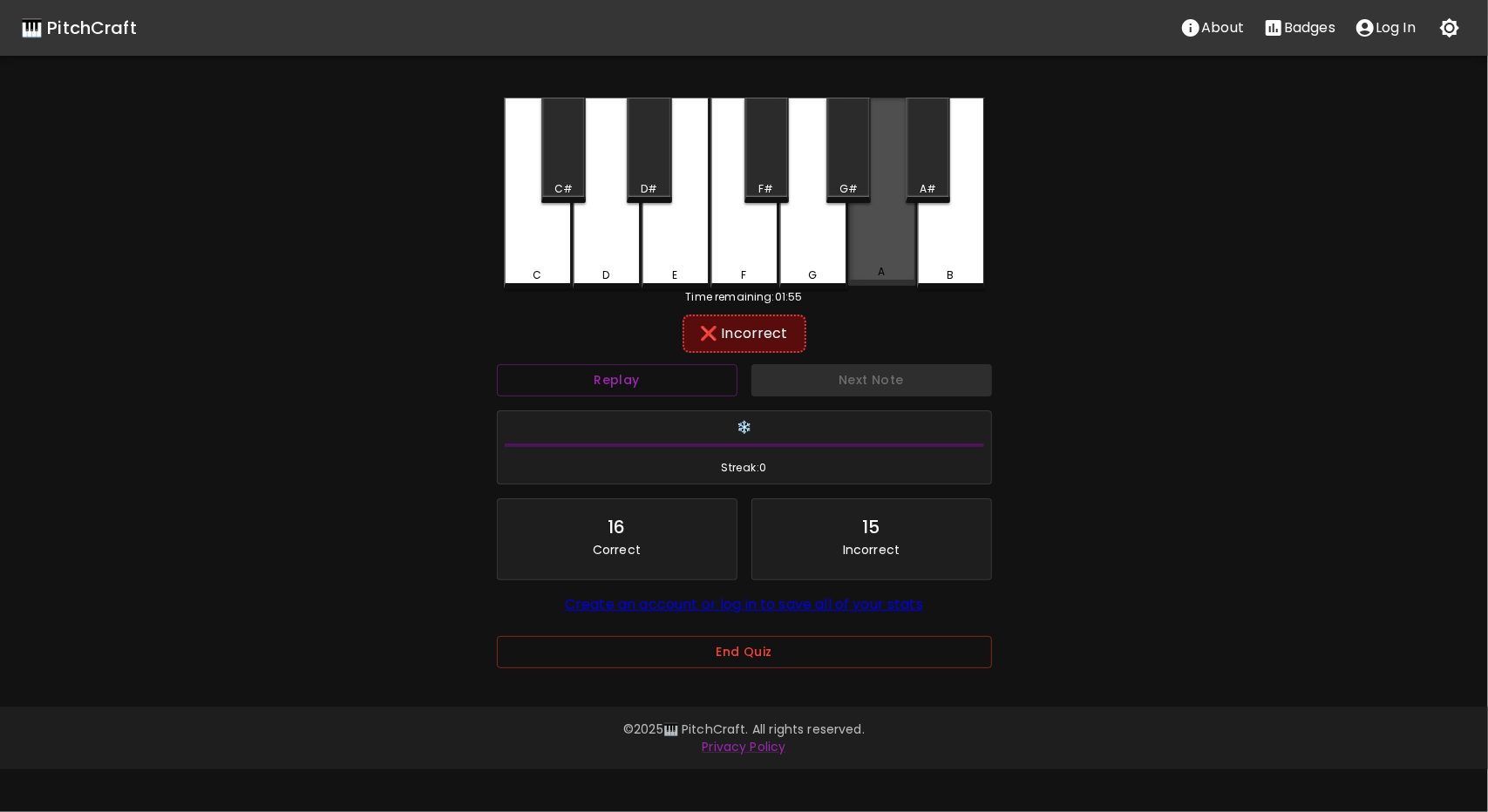
drag, startPoint x: 882, startPoint y: 254, endPoint x: 840, endPoint y: 166, distance: 97.5
click at [882, 253] on div "A" at bounding box center [882, 192] width 68 height 188
drag, startPoint x: 840, startPoint y: 166, endPoint x: 868, endPoint y: 178, distance: 30.5
click at [843, 168] on div "G#" at bounding box center [848, 150] width 45 height 106
click at [960, 179] on div "B" at bounding box center [951, 193] width 68 height 192
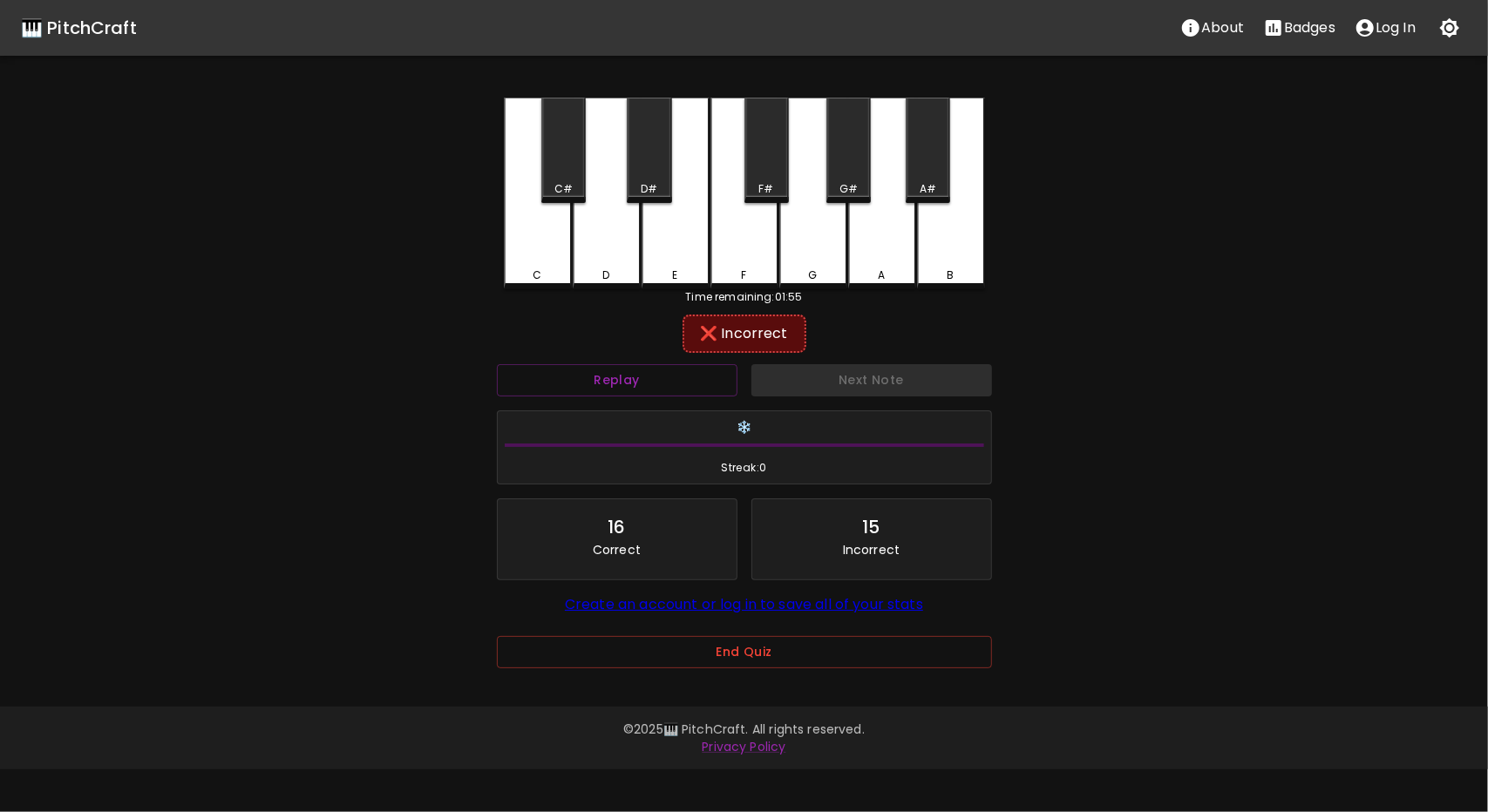
click at [926, 188] on div "A#" at bounding box center [928, 189] width 17 height 16
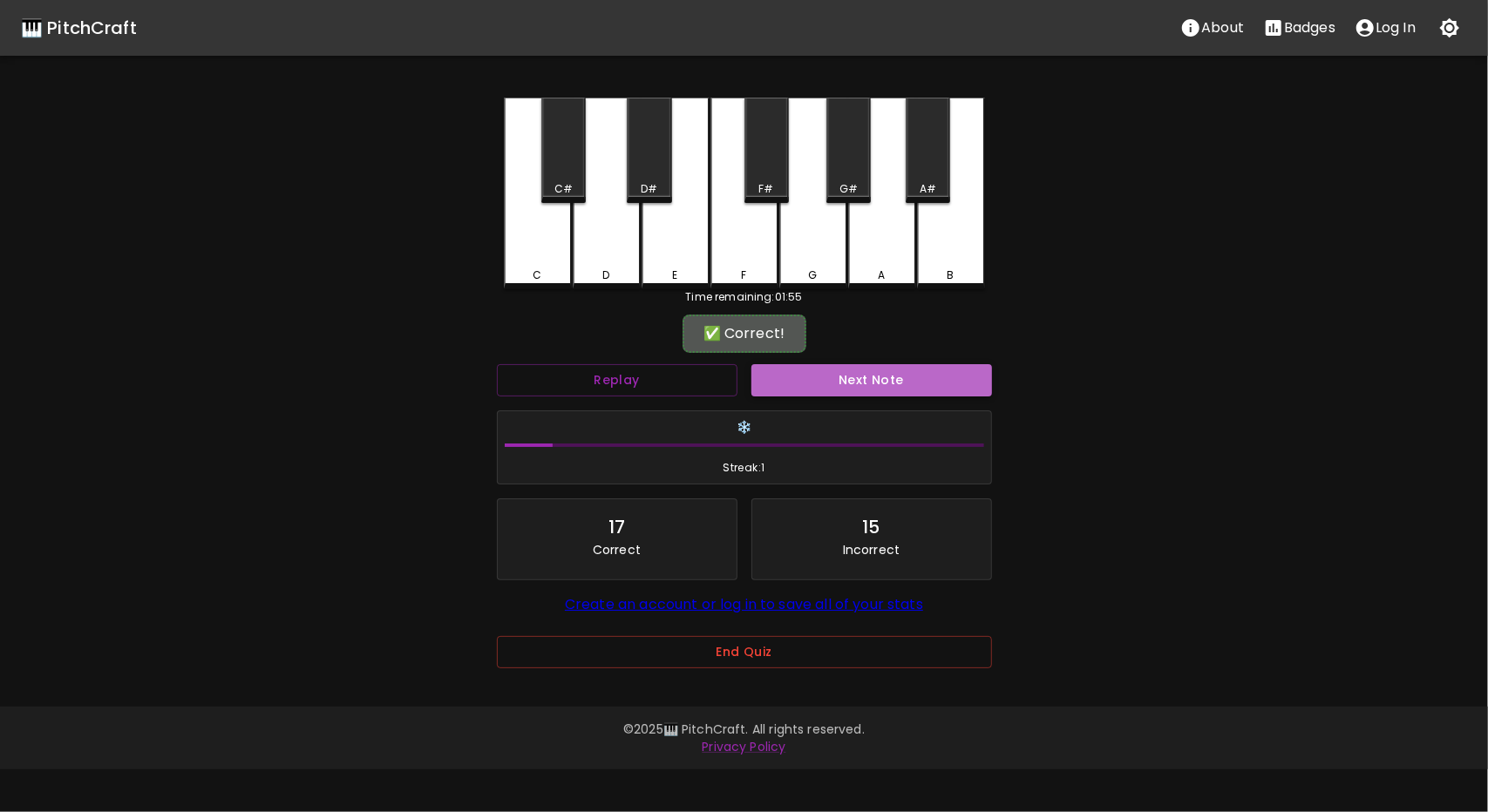
click at [837, 379] on button "Next Note" at bounding box center [872, 380] width 241 height 32
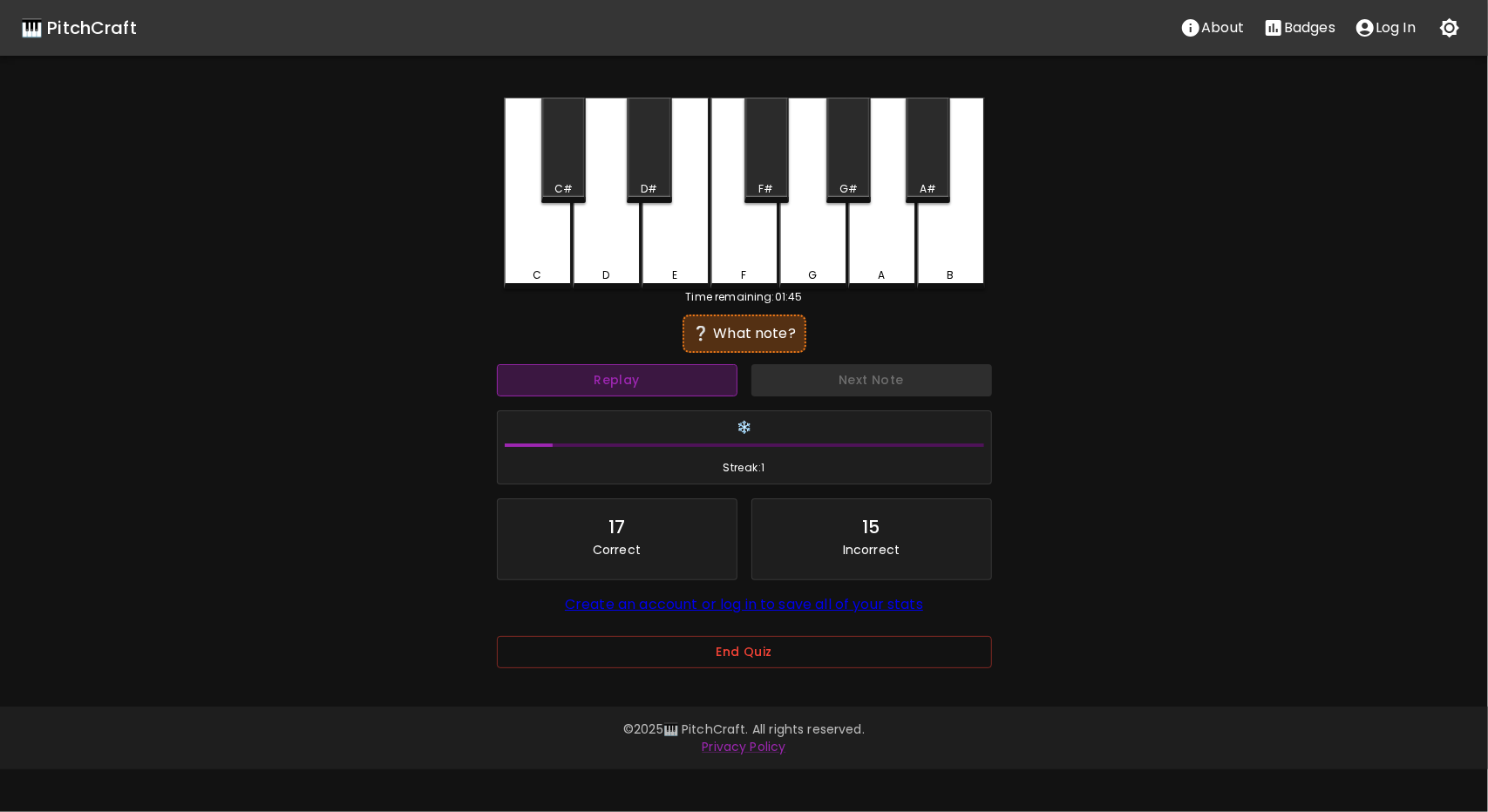
click at [698, 380] on button "Replay" at bounding box center [617, 380] width 241 height 32
click at [701, 380] on button "Replay" at bounding box center [617, 380] width 241 height 32
click at [694, 377] on button "Replay" at bounding box center [617, 380] width 241 height 32
click at [663, 384] on button "Replay" at bounding box center [617, 380] width 241 height 32
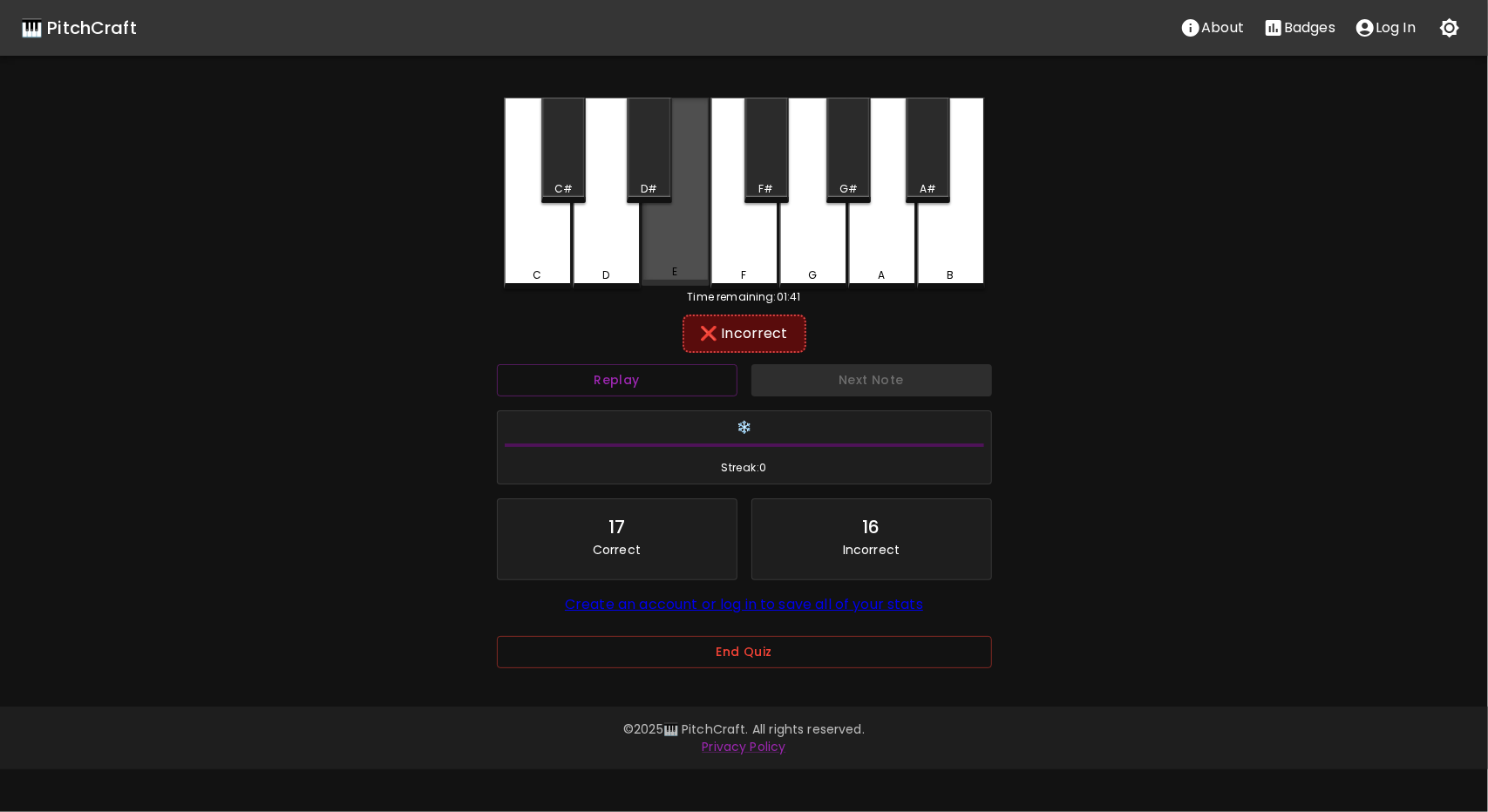
click at [687, 258] on div "E" at bounding box center [676, 192] width 68 height 188
click at [691, 244] on div "E" at bounding box center [676, 193] width 68 height 192
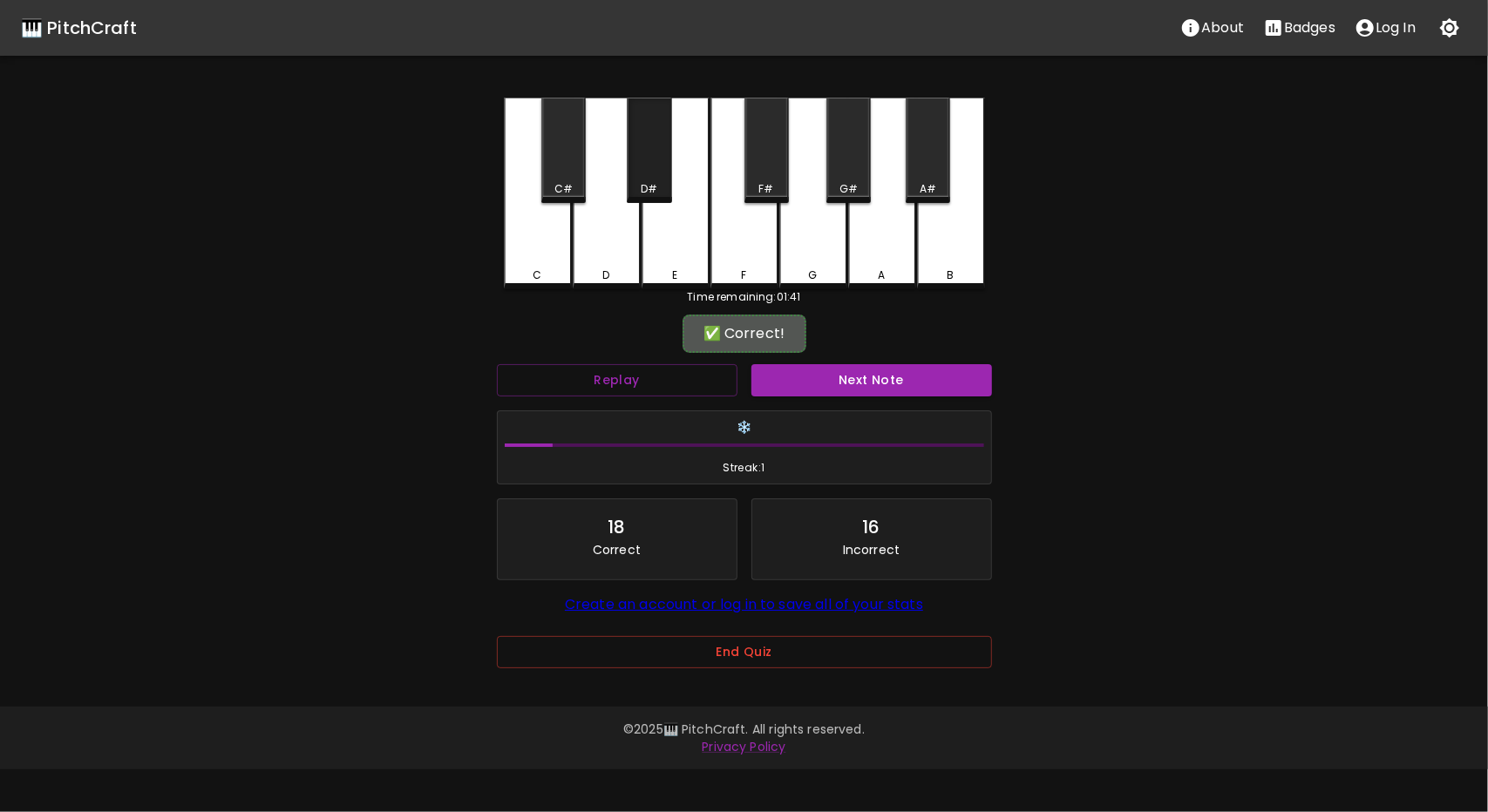
click at [656, 165] on div "D#" at bounding box center [649, 150] width 45 height 106
click at [848, 378] on button "Next Note" at bounding box center [872, 380] width 241 height 32
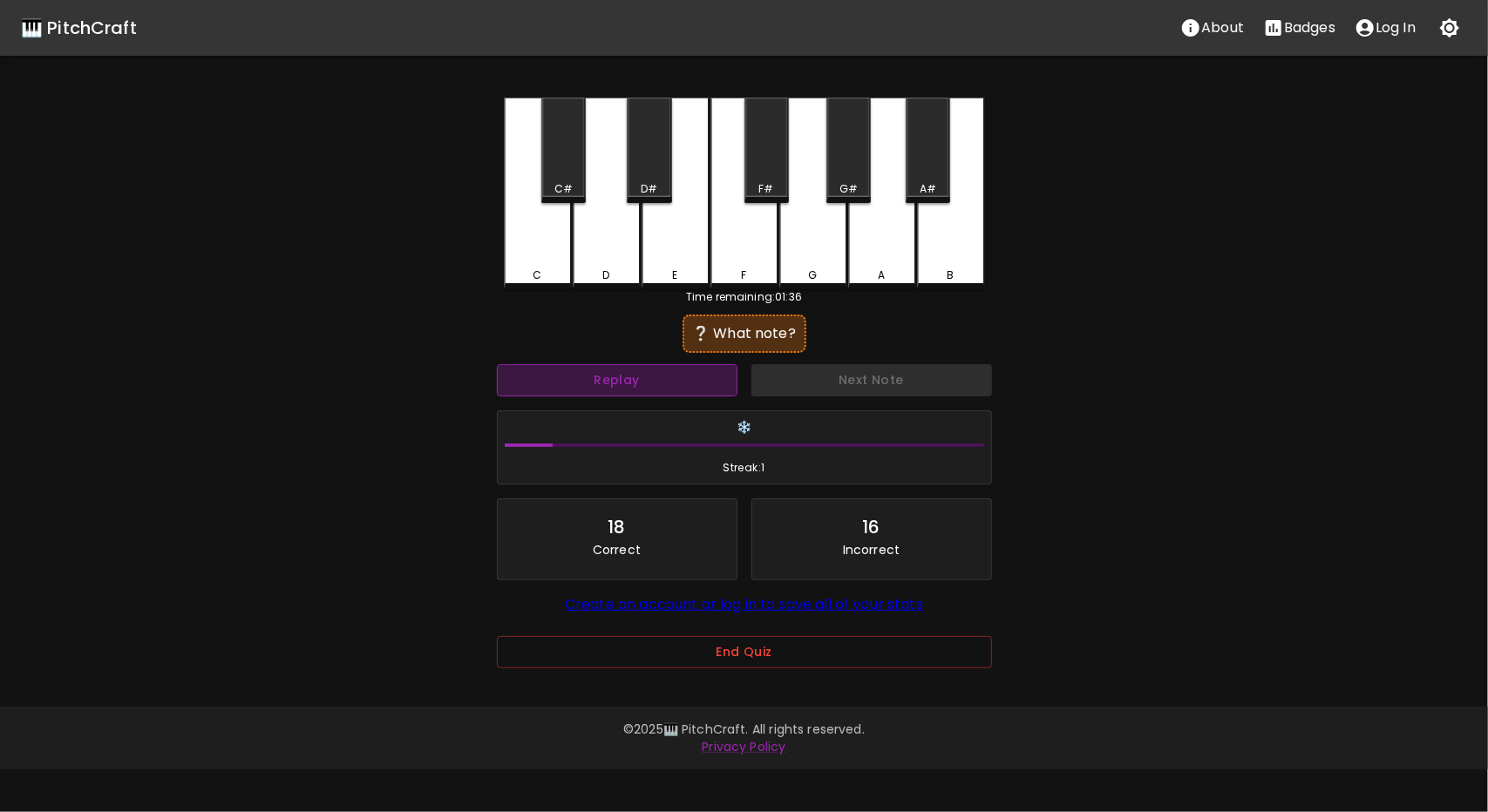
click at [692, 377] on button "Replay" at bounding box center [617, 380] width 241 height 32
click at [642, 375] on button "Replay" at bounding box center [617, 380] width 241 height 32
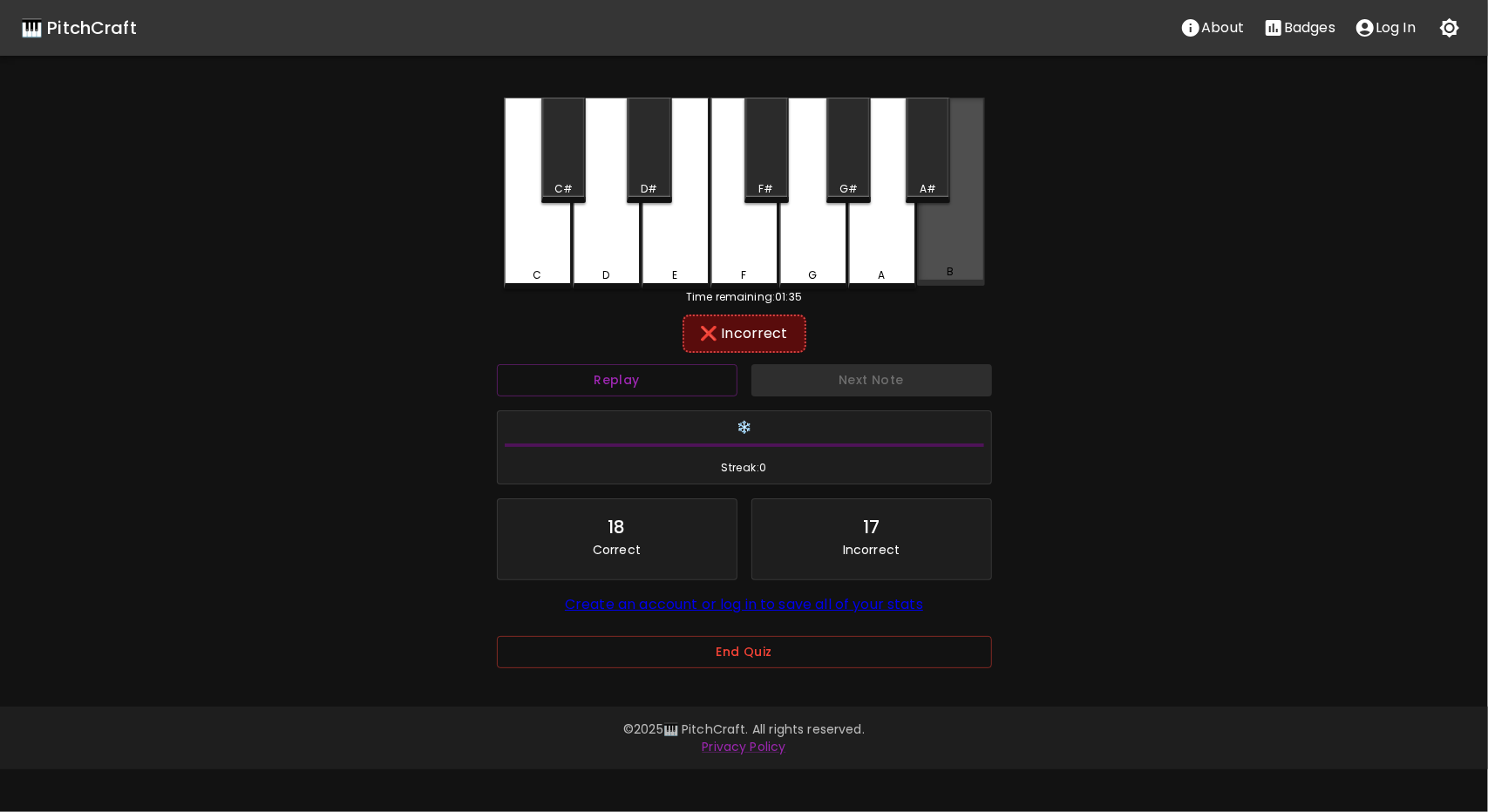
click at [954, 280] on div "B" at bounding box center [951, 192] width 68 height 188
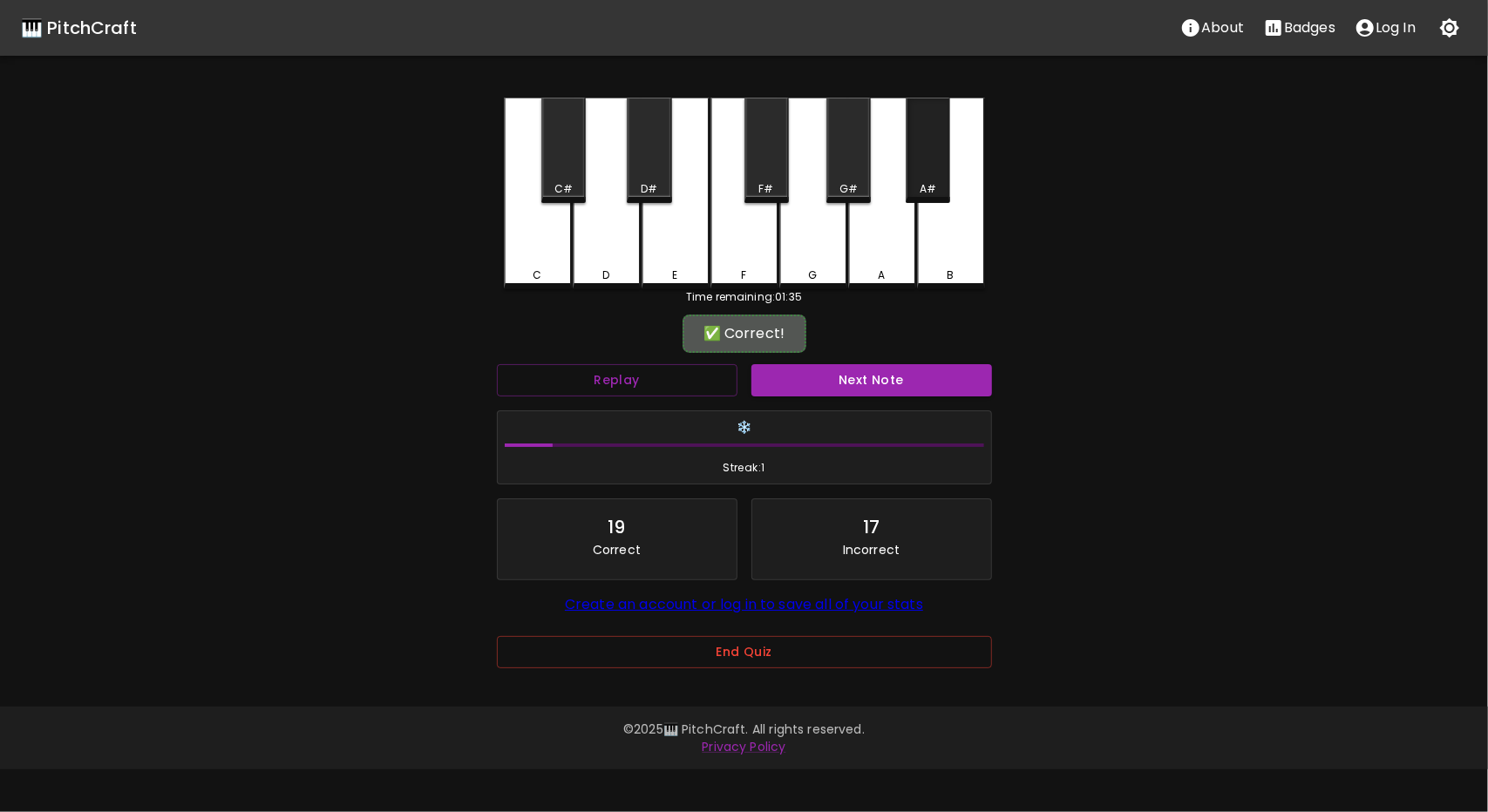
click at [937, 151] on div "A#" at bounding box center [928, 150] width 45 height 106
click at [836, 377] on button "Next Note" at bounding box center [872, 380] width 241 height 32
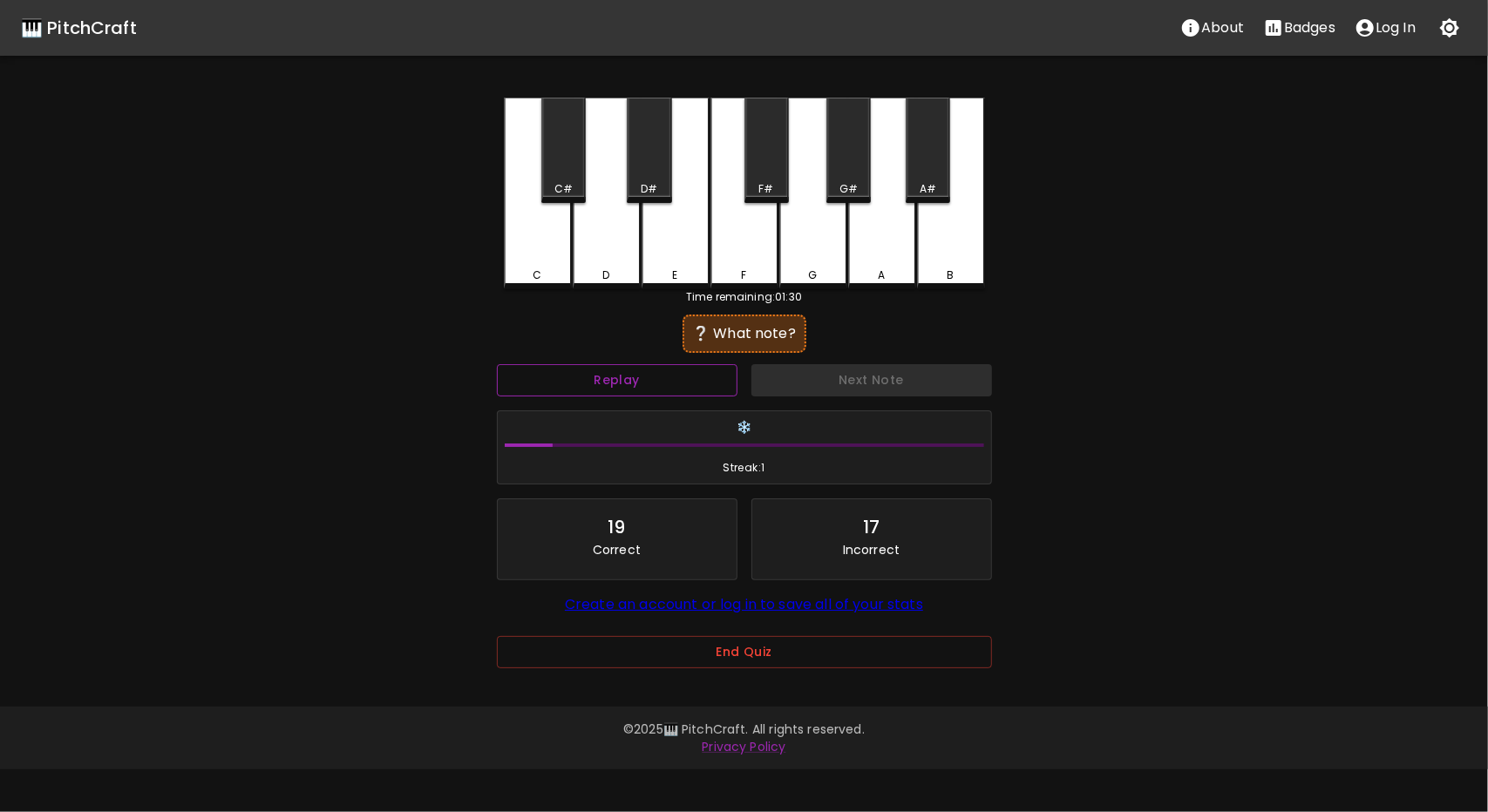
click at [701, 391] on button "Replay" at bounding box center [617, 380] width 241 height 32
click at [608, 389] on button "Replay" at bounding box center [617, 380] width 241 height 32
click at [666, 365] on button "Replay" at bounding box center [617, 380] width 241 height 32
click at [689, 367] on button "Replay" at bounding box center [617, 380] width 241 height 32
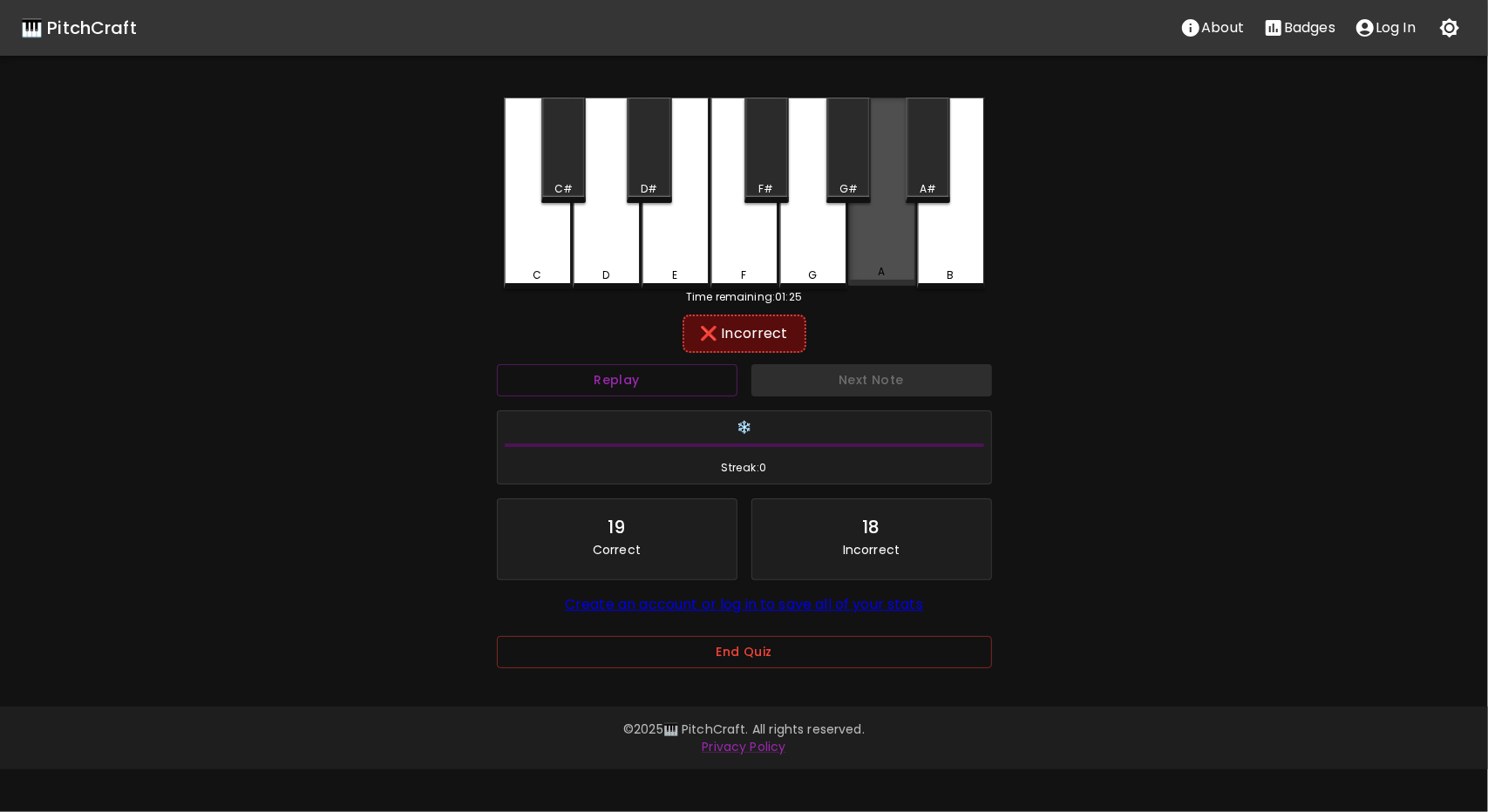
click at [853, 224] on div "A" at bounding box center [882, 192] width 68 height 188
click at [659, 386] on button "Replay" at bounding box center [617, 380] width 241 height 32
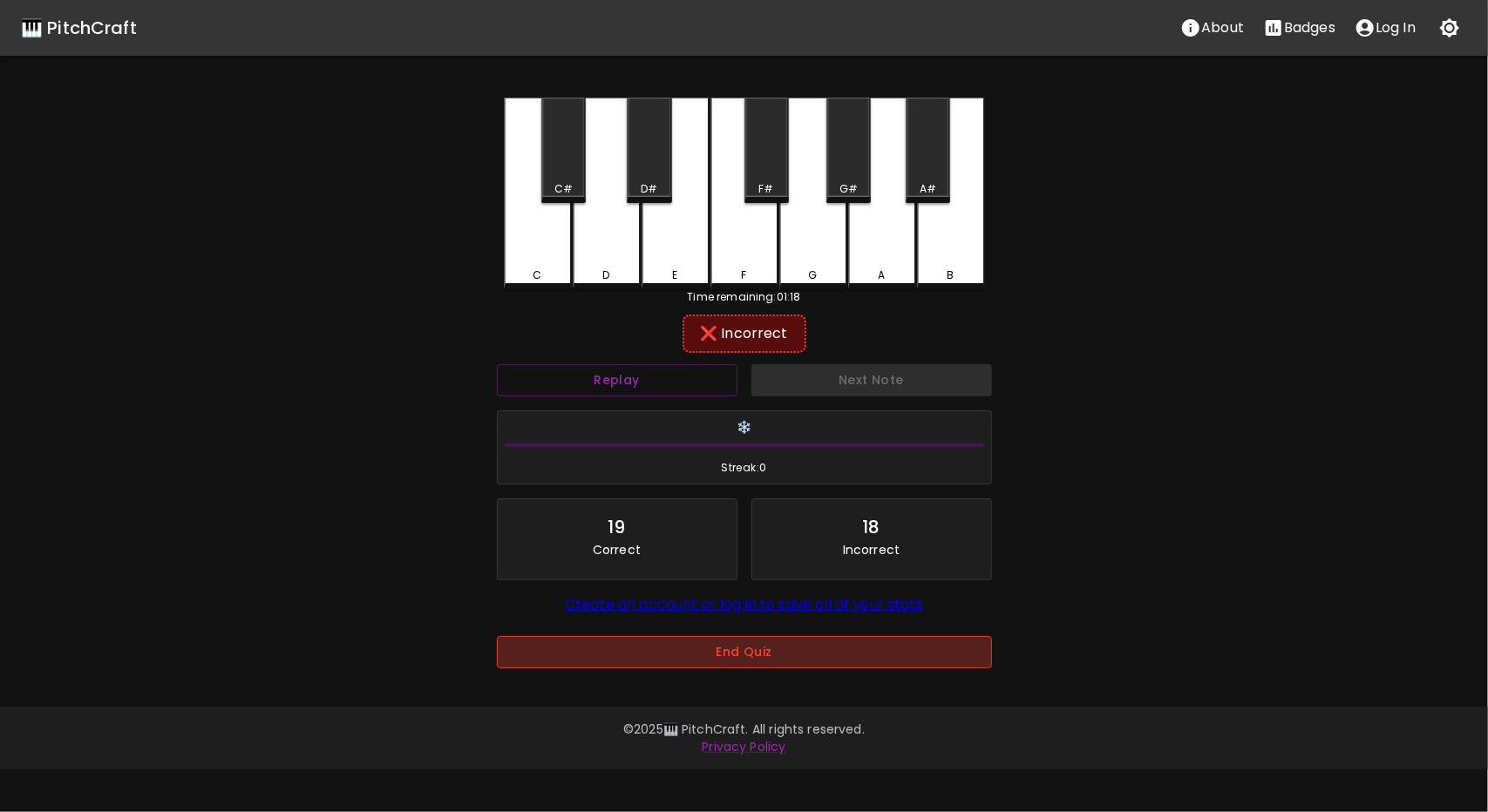
click at [798, 649] on button "End Quiz" at bounding box center [745, 652] width 495 height 32
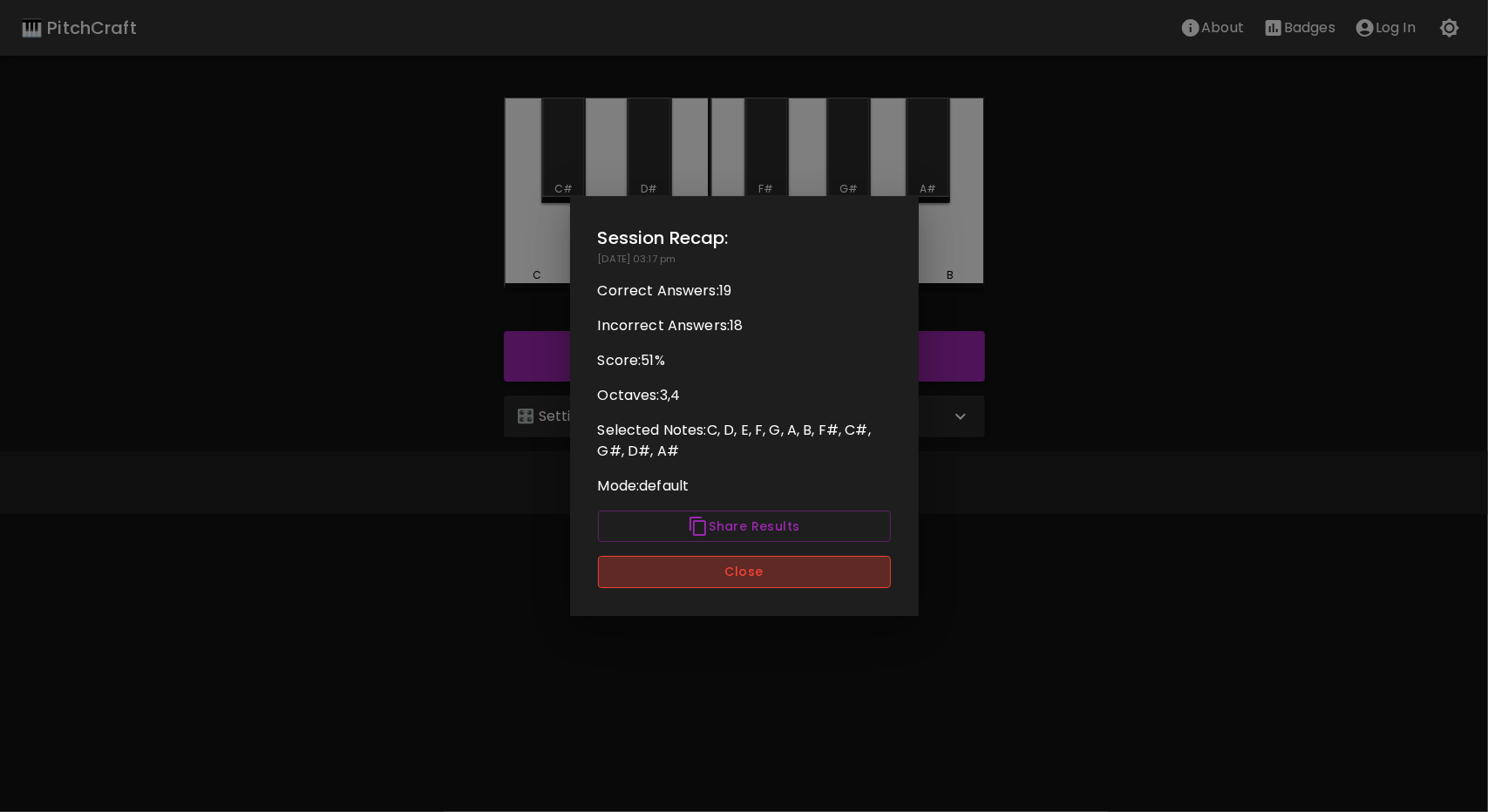
click at [833, 567] on button "Close" at bounding box center [744, 572] width 293 height 32
